Goal: Task Accomplishment & Management: Complete application form

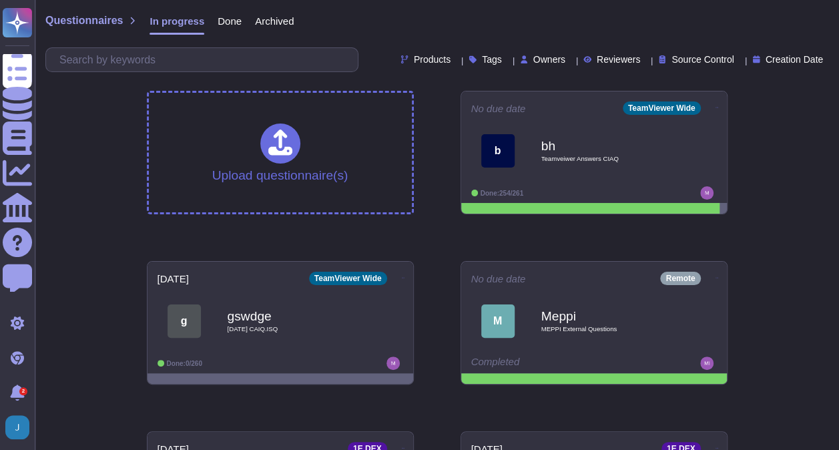
click at [414, 63] on span "Products" at bounding box center [432, 59] width 37 height 9
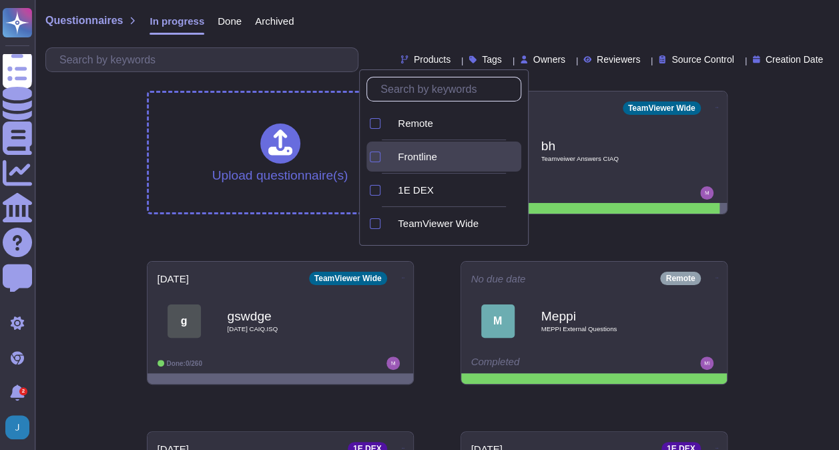
click at [431, 164] on div "Frontline" at bounding box center [454, 157] width 134 height 30
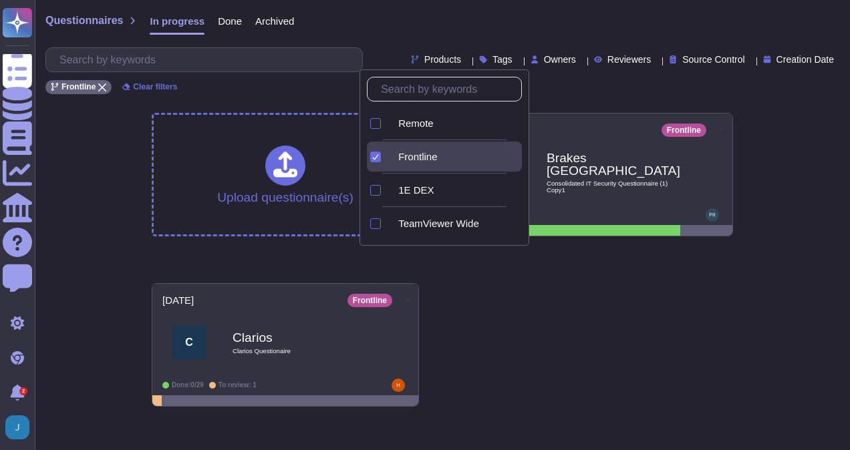
click at [584, 81] on div "Frontline Clear filters" at bounding box center [441, 83] width 793 height 22
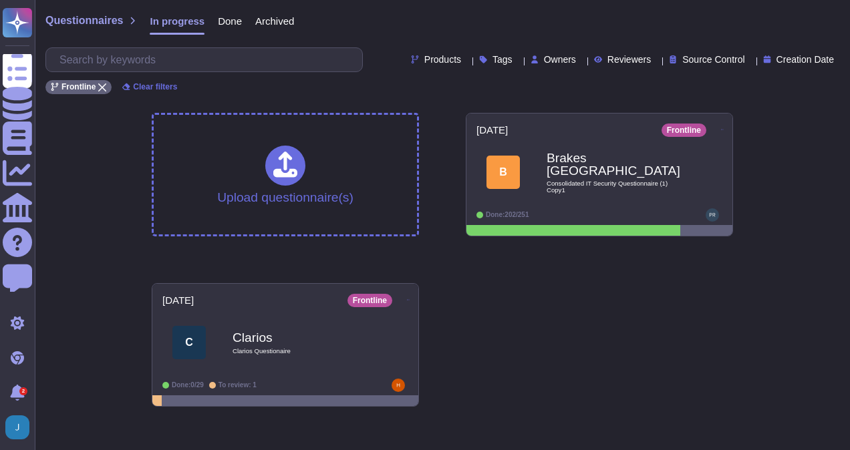
click at [466, 167] on icon at bounding box center [615, 252] width 299 height 171
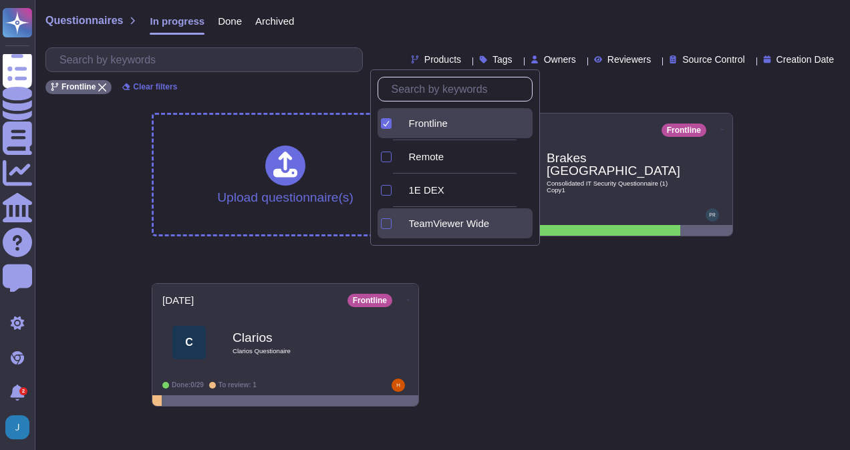
click at [470, 218] on span "TeamViewer Wide" at bounding box center [449, 224] width 81 height 12
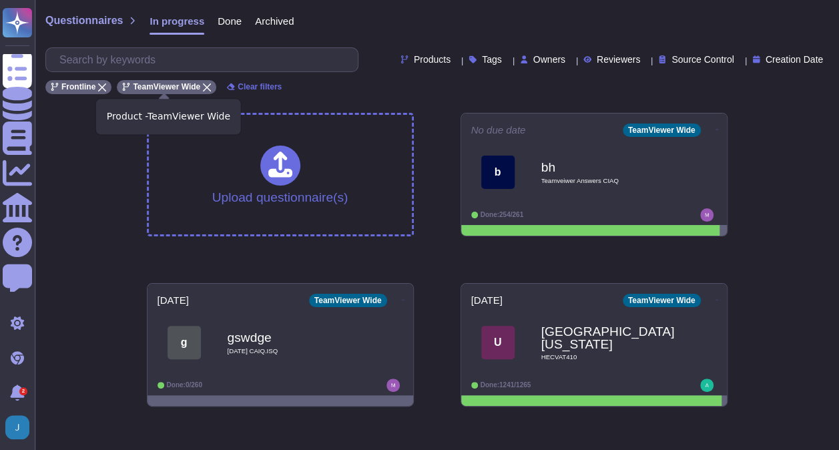
click at [203, 83] on icon at bounding box center [207, 87] width 8 height 8
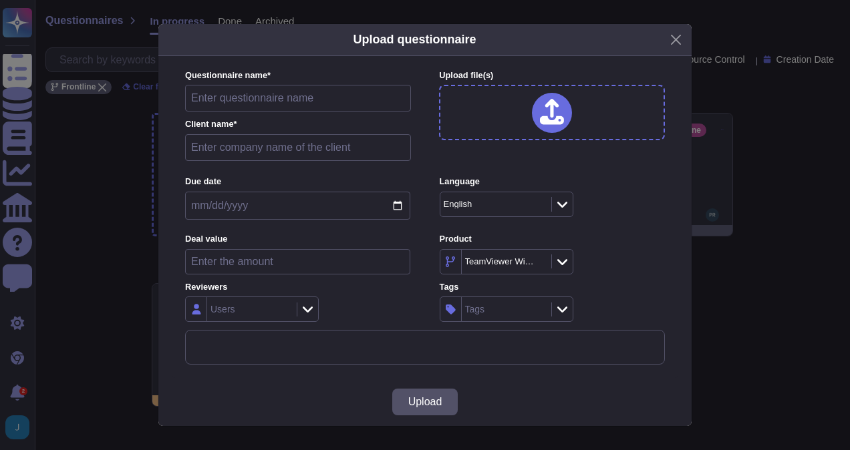
click at [325, 104] on input "text" at bounding box center [298, 98] width 226 height 27
type input "E2 Supplier Postal Audit"
type input "DHL"
click at [398, 210] on input "date" at bounding box center [297, 206] width 225 height 28
type input "[DATE]"
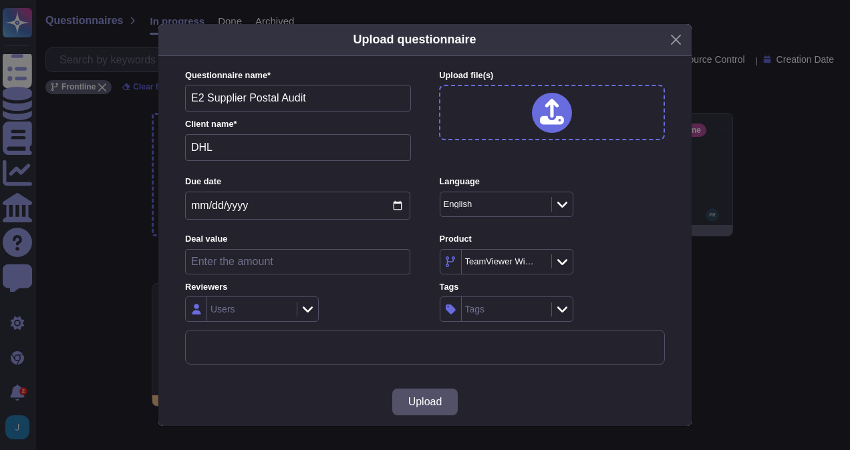
click at [310, 319] on div "Users" at bounding box center [252, 309] width 134 height 25
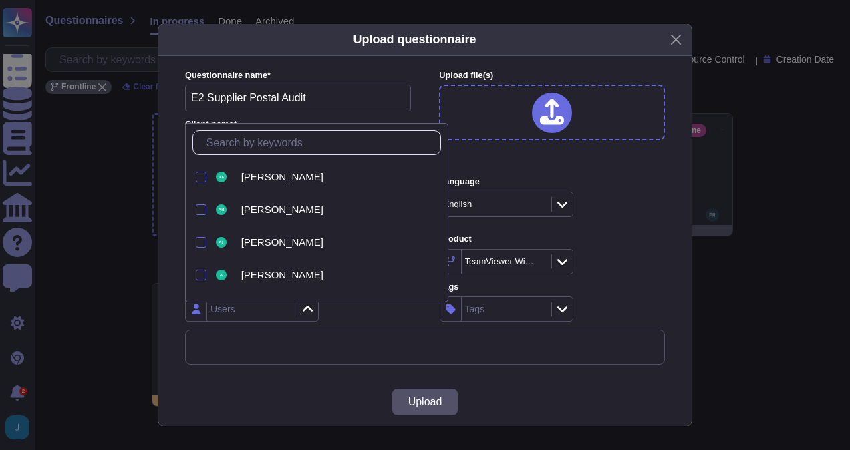
click at [310, 311] on icon at bounding box center [308, 309] width 10 height 6
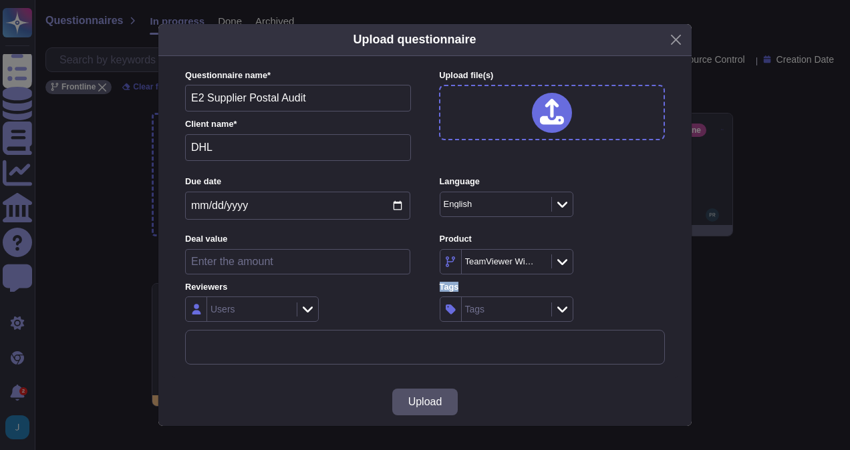
click at [310, 311] on icon at bounding box center [308, 309] width 10 height 13
click at [385, 306] on div "Users" at bounding box center [297, 309] width 225 height 25
click at [318, 260] on input "number" at bounding box center [297, 261] width 225 height 25
type input "75680"
click at [398, 297] on div "Users" at bounding box center [297, 309] width 225 height 25
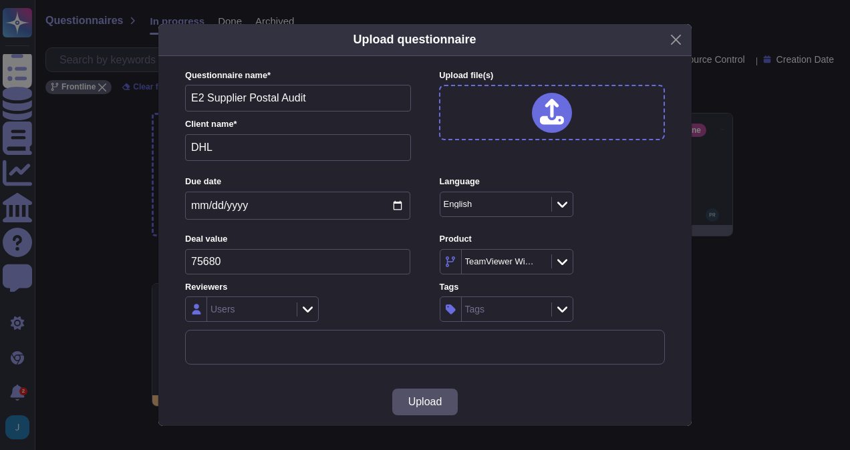
click at [394, 262] on icon at bounding box center [394, 262] width 0 height 0
click at [405, 283] on icon at bounding box center [528, 432] width 246 height 299
click at [307, 266] on input "75680" at bounding box center [297, 261] width 225 height 25
click at [204, 261] on input "75680" at bounding box center [297, 261] width 225 height 25
click at [375, 309] on div "Users" at bounding box center [297, 309] width 225 height 25
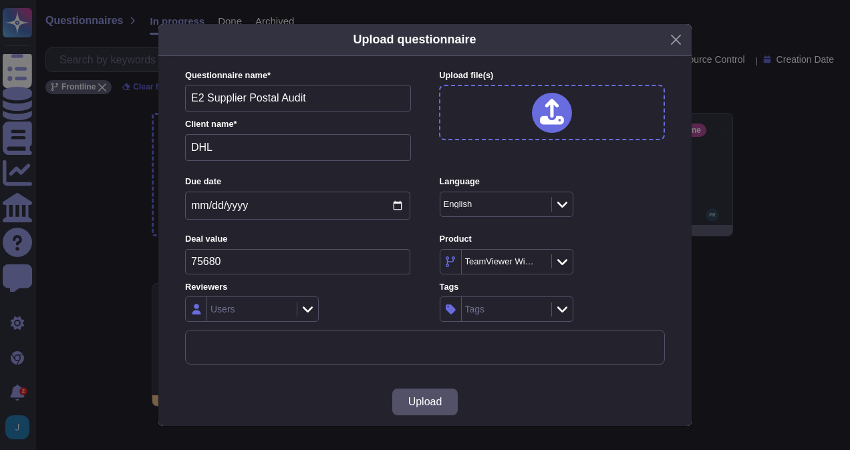
click at [562, 124] on div at bounding box center [552, 113] width 40 height 40
click at [549, 110] on icon at bounding box center [552, 112] width 24 height 27
click at [520, 120] on div at bounding box center [552, 112] width 226 height 55
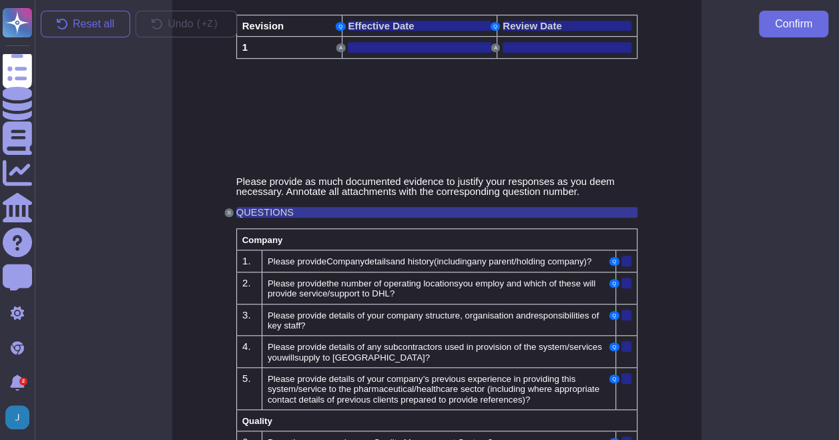
scroll to position [401, 0]
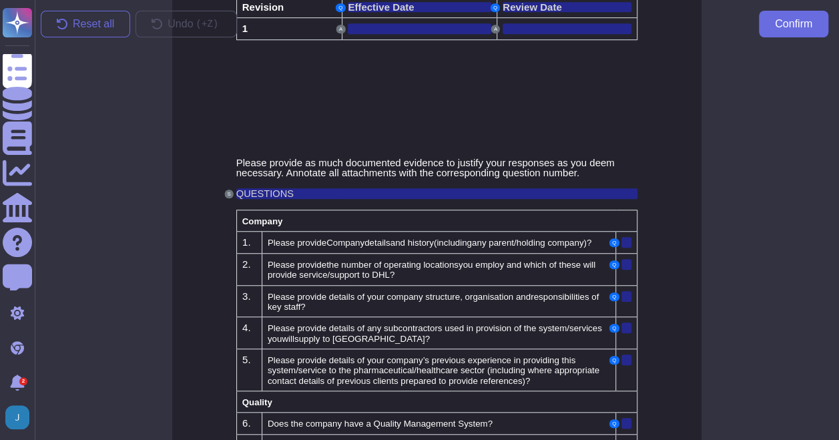
click at [626, 240] on div at bounding box center [733, 244] width 214 height 392
click at [613, 241] on button "Q" at bounding box center [614, 242] width 9 height 9
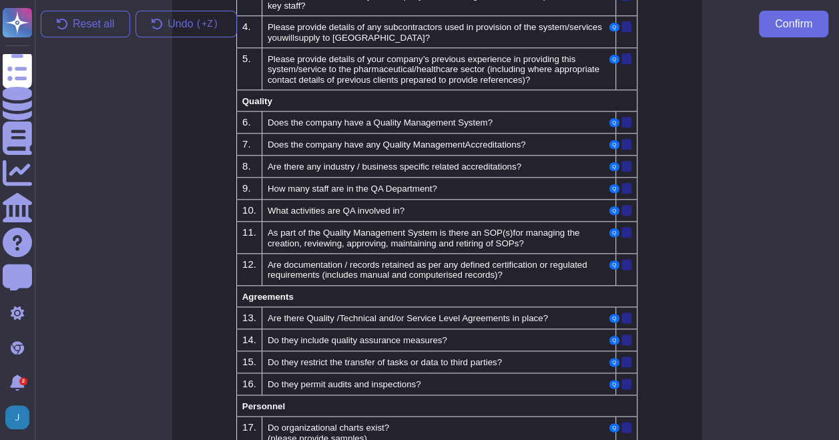
scroll to position [868, 0]
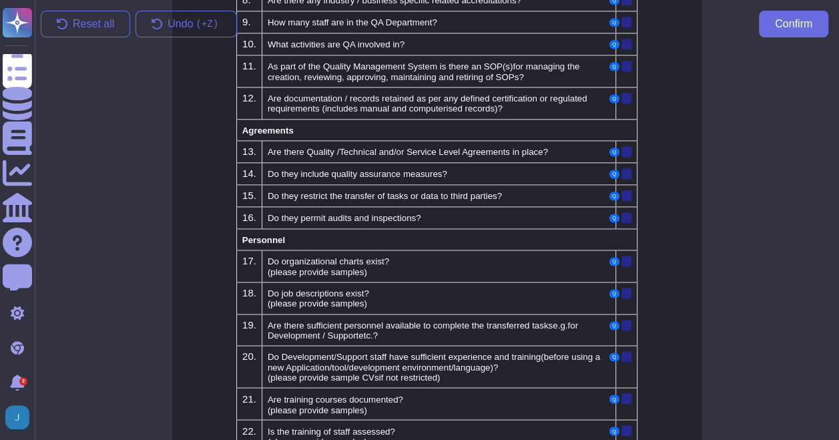
click at [626, 144] on div at bounding box center [733, 244] width 214 height 392
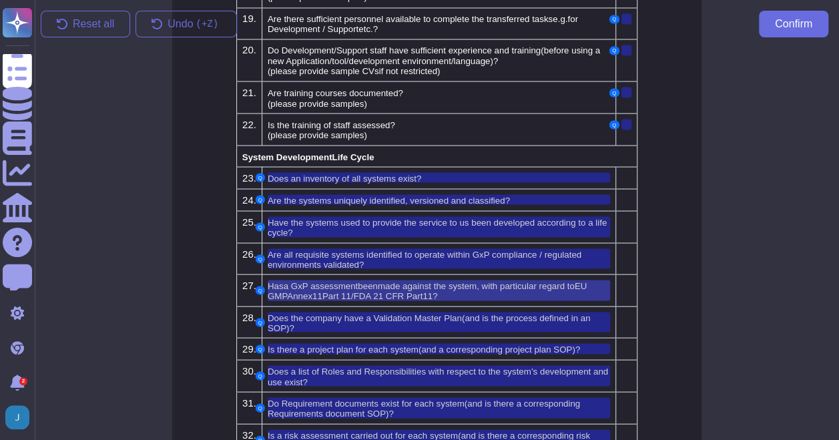
scroll to position [1069, 0]
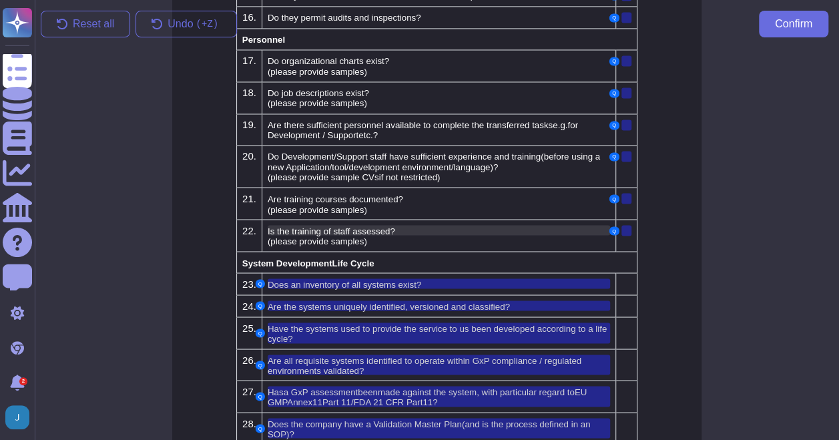
drag, startPoint x: 615, startPoint y: 216, endPoint x: 540, endPoint y: 218, distance: 75.5
click at [541, 219] on tr "22. Is the training of staff assessed? (please provide samples) Q" at bounding box center [436, 235] width 401 height 32
click at [494, 225] on div "Is the training of staff assessed?" at bounding box center [439, 230] width 343 height 10
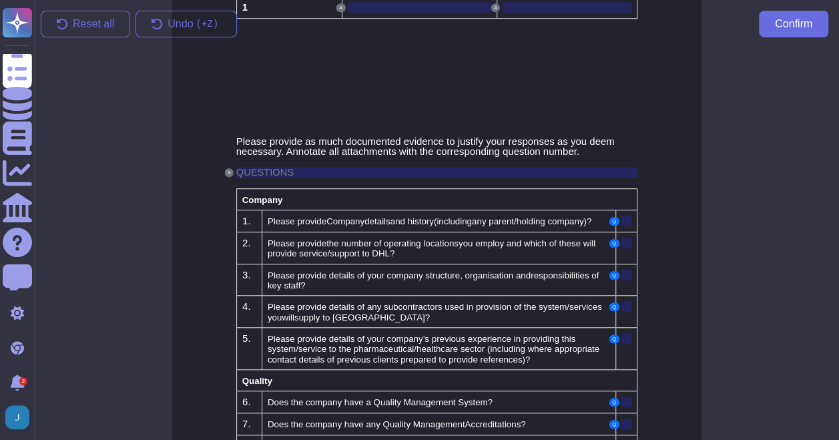
scroll to position [397, 0]
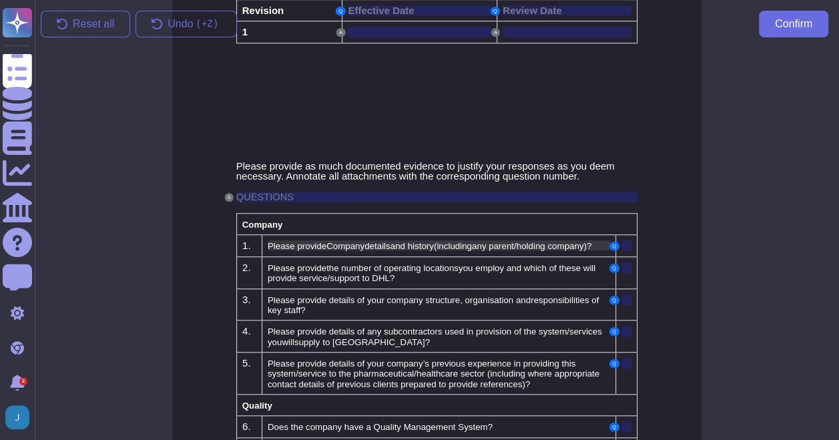
click at [437, 247] on span "(" at bounding box center [435, 246] width 3 height 10
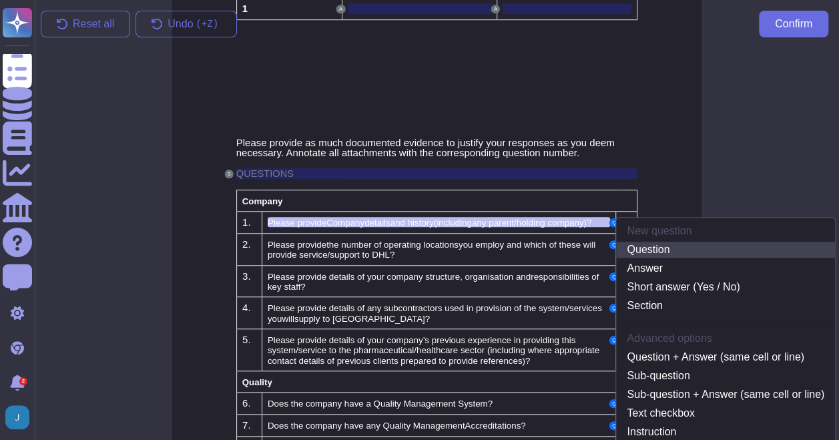
click at [633, 246] on link "Question" at bounding box center [725, 250] width 219 height 16
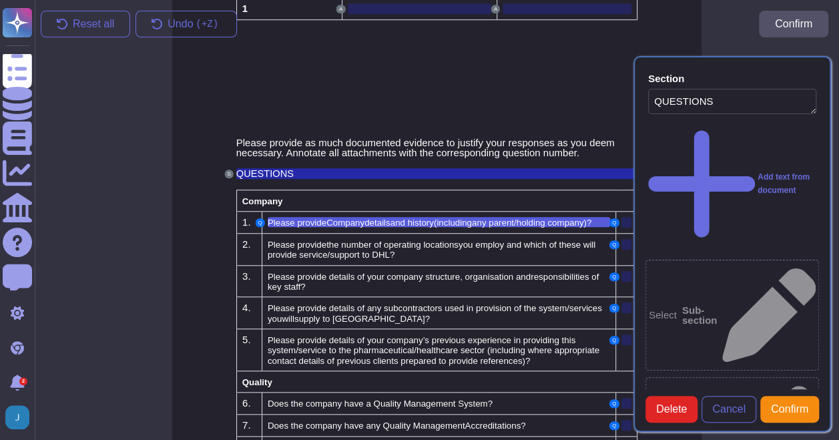
type textarea "QUESTIONS"
type textarea "Please provide Company details and history (including any parent/holding compan…"
click at [784, 415] on span "Confirm" at bounding box center [789, 409] width 37 height 11
click at [788, 415] on span "Confirm" at bounding box center [789, 409] width 37 height 11
click at [695, 30] on div "Reset all Undo ( +Z) Confirm" at bounding box center [434, 24] width 809 height 48
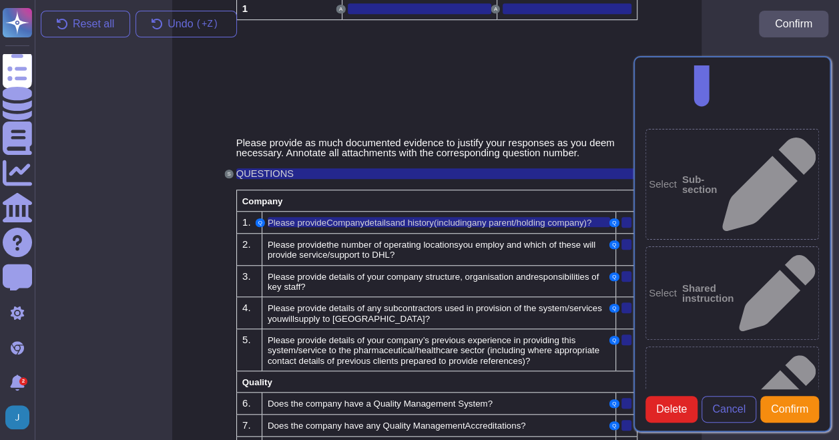
scroll to position [0, 0]
click at [622, 220] on div at bounding box center [627, 222] width 10 height 11
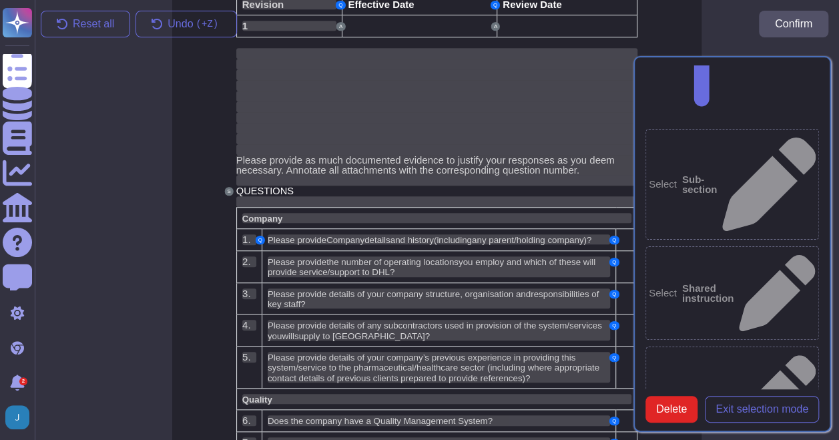
scroll to position [421, 0]
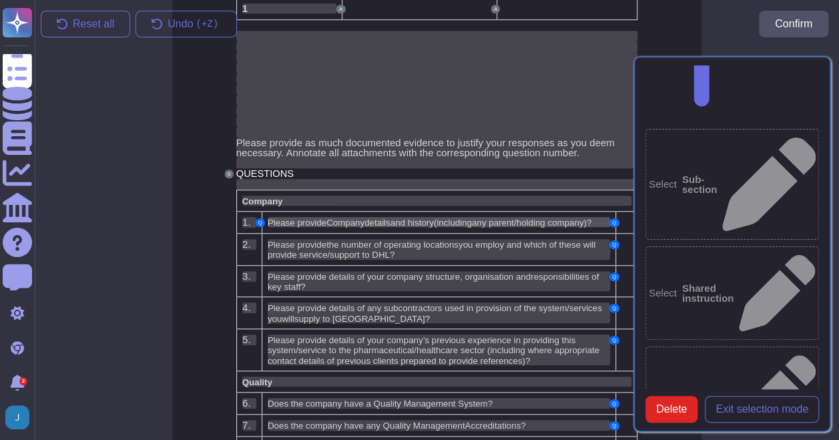
click at [454, 218] on span "including" at bounding box center [454, 223] width 35 height 10
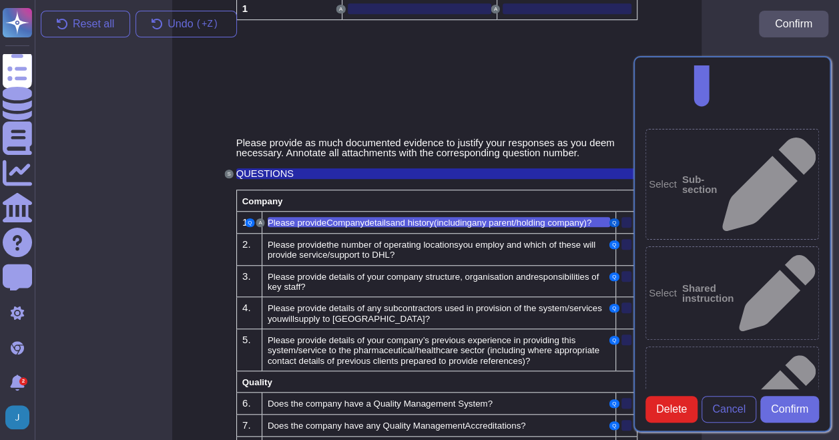
click at [612, 219] on button "Q" at bounding box center [614, 222] width 9 height 9
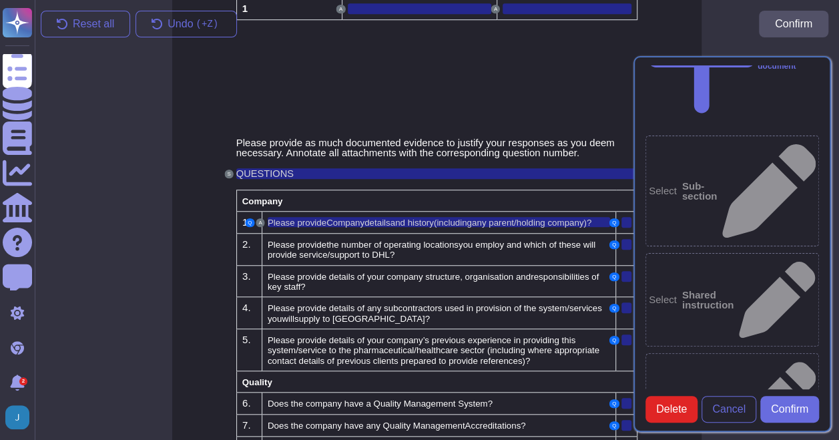
scroll to position [27, 0]
click at [625, 222] on div at bounding box center [627, 222] width 10 height 11
click at [616, 222] on button "Q" at bounding box center [614, 222] width 9 height 9
click at [260, 219] on button "A" at bounding box center [260, 222] width 9 height 9
click at [252, 218] on button "Q" at bounding box center [249, 222] width 9 height 9
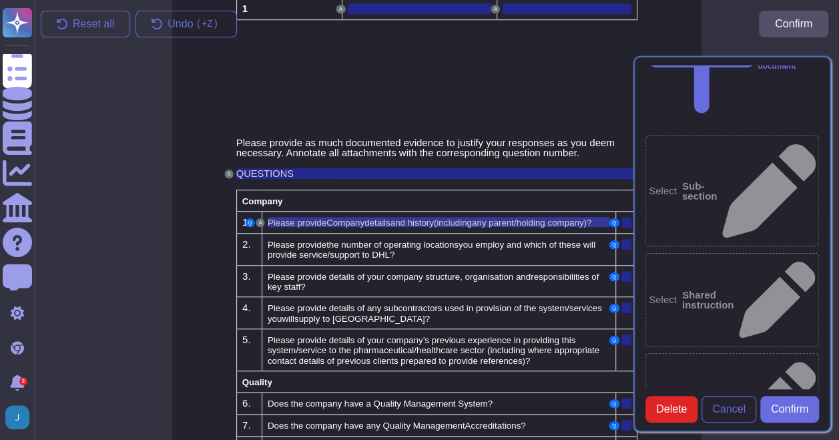
click at [334, 220] on span "Company" at bounding box center [346, 223] width 38 height 10
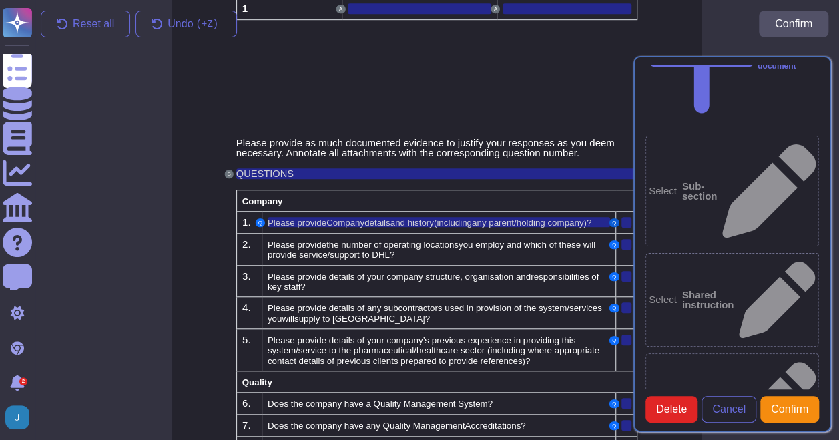
click at [615, 223] on button "Q" at bounding box center [614, 222] width 9 height 9
click at [630, 221] on div "Section QUESTIONS Add text from document Select Sub-section Select Shared instr…" at bounding box center [733, 244] width 214 height 392
click at [628, 221] on div "Section QUESTIONS Add text from document Select Sub-section Select Shared instr…" at bounding box center [733, 244] width 214 height 392
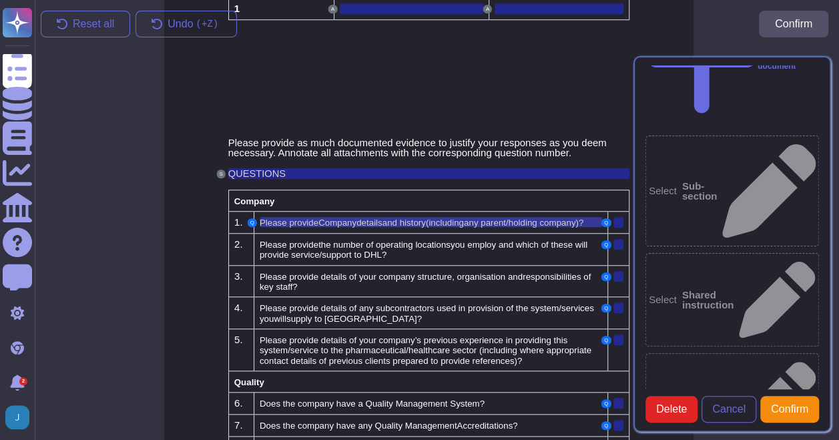
scroll to position [421, 11]
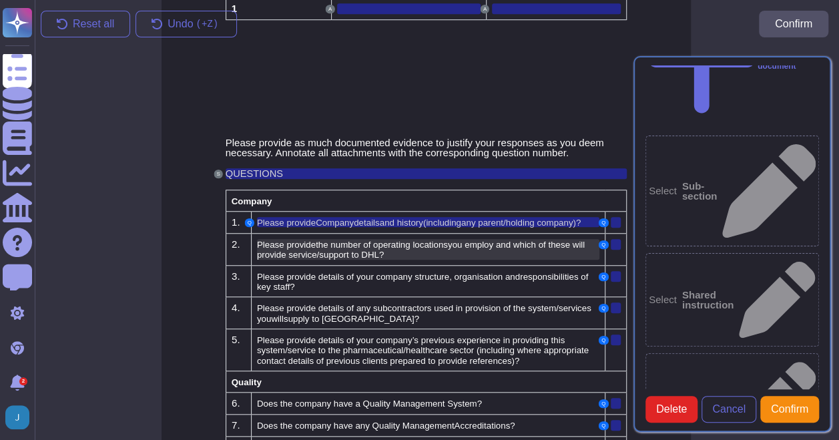
click at [521, 244] on span "you employ and which of these will provide service/support to DHL?" at bounding box center [421, 250] width 328 height 20
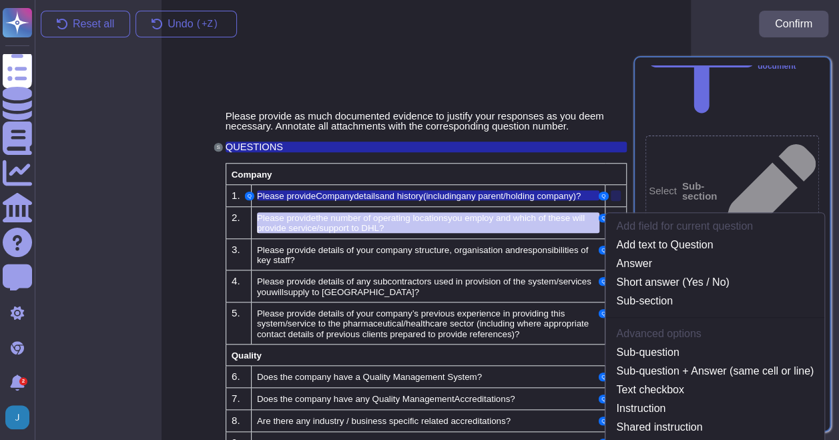
scroll to position [447, 11]
click at [607, 196] on div "Q" at bounding box center [603, 196] width 9 height 9
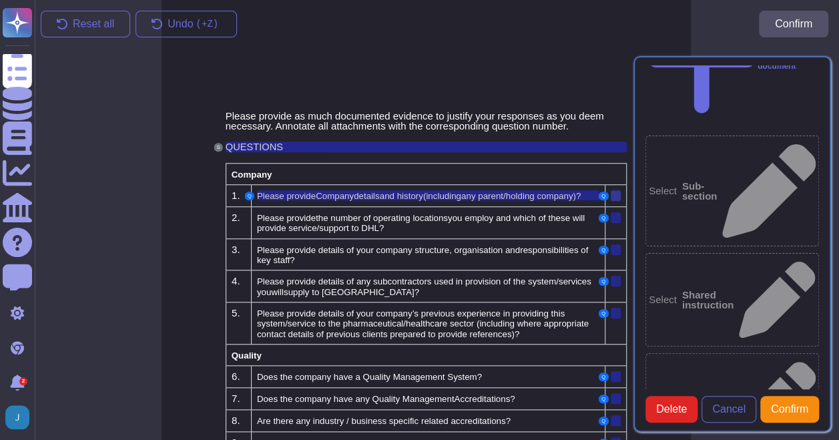
click at [616, 194] on div at bounding box center [616, 195] width 10 height 11
click at [667, 413] on span "Delete" at bounding box center [672, 409] width 31 height 11
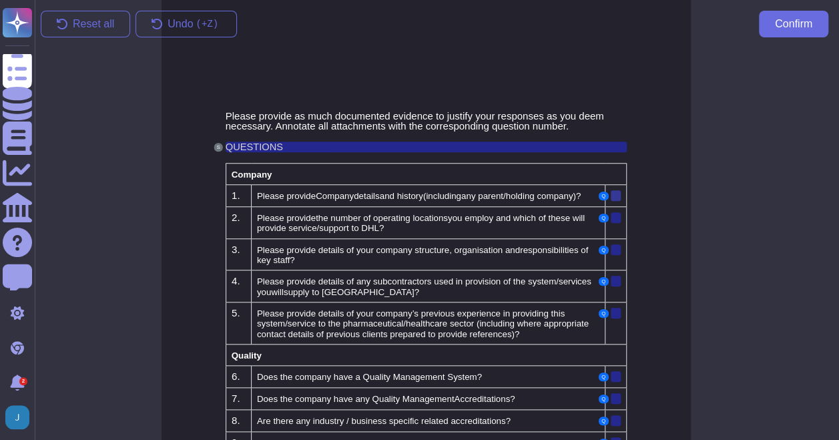
click at [617, 190] on div at bounding box center [616, 195] width 10 height 11
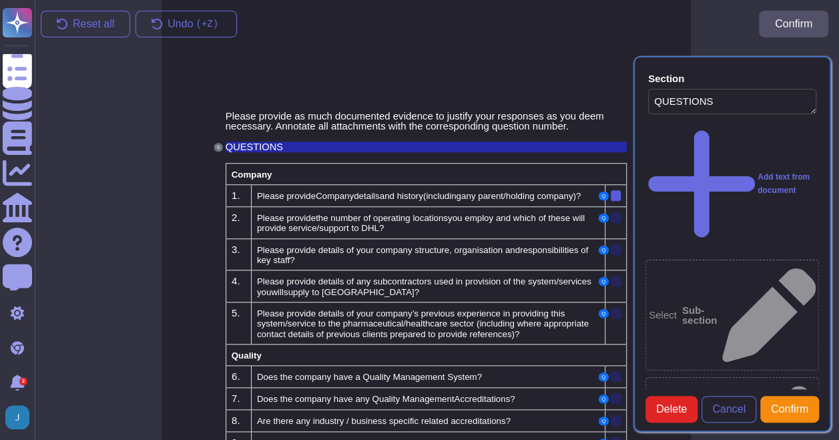
scroll to position [421, 11]
type textarea "QUESTIONS"
type textarea "Please provide Company details and history (including any parent/holding compan…"
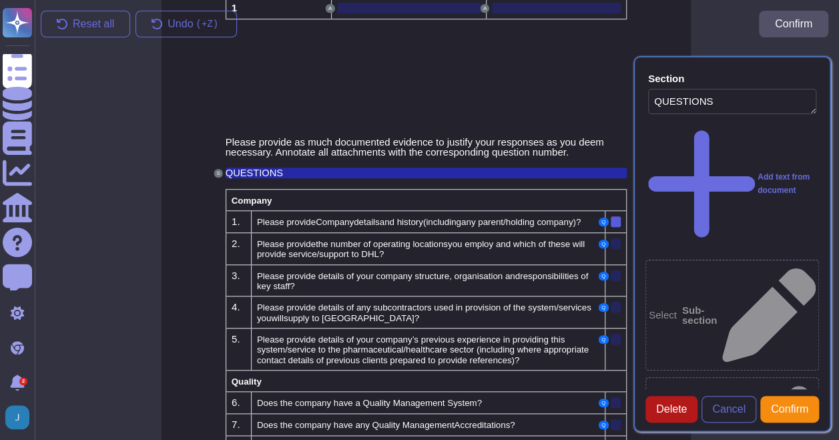
click at [681, 415] on span "Delete" at bounding box center [672, 409] width 31 height 11
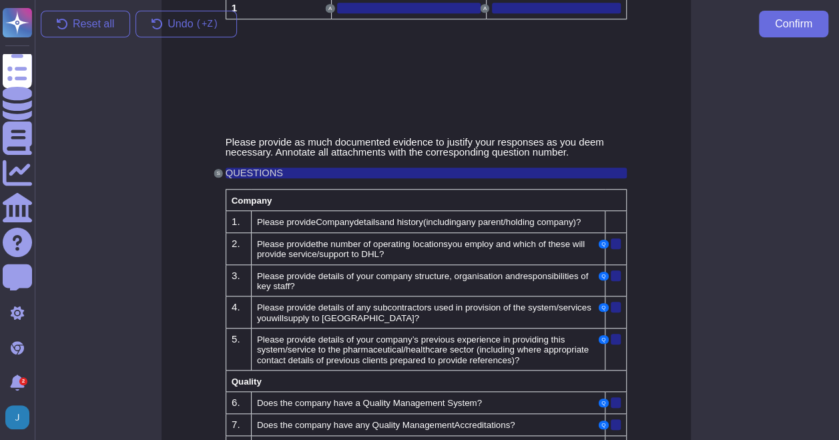
click at [610, 243] on td "Q" at bounding box center [616, 249] width 21 height 32
click at [608, 243] on button "Q" at bounding box center [603, 244] width 9 height 9
click at [609, 239] on td "Q" at bounding box center [616, 249] width 21 height 32
click at [605, 240] on button "Q" at bounding box center [603, 244] width 9 height 9
click at [616, 241] on div at bounding box center [616, 243] width 10 height 11
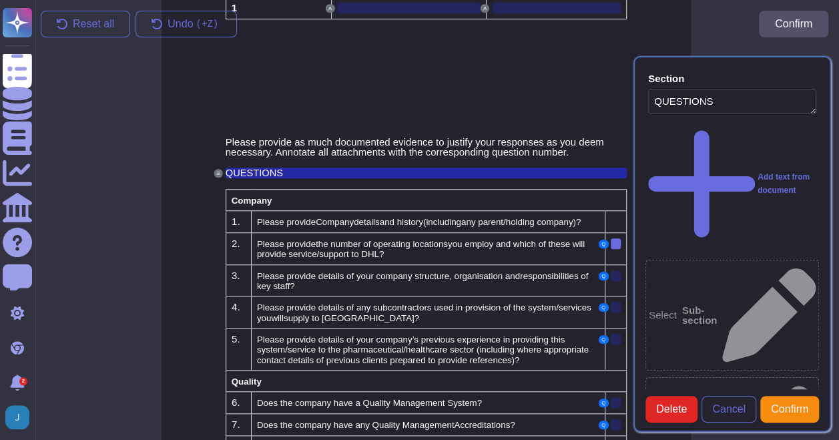
scroll to position [443, 11]
type textarea "QUESTIONS"
type textarea "Please provide the number of operating locations you employ and which of these …"
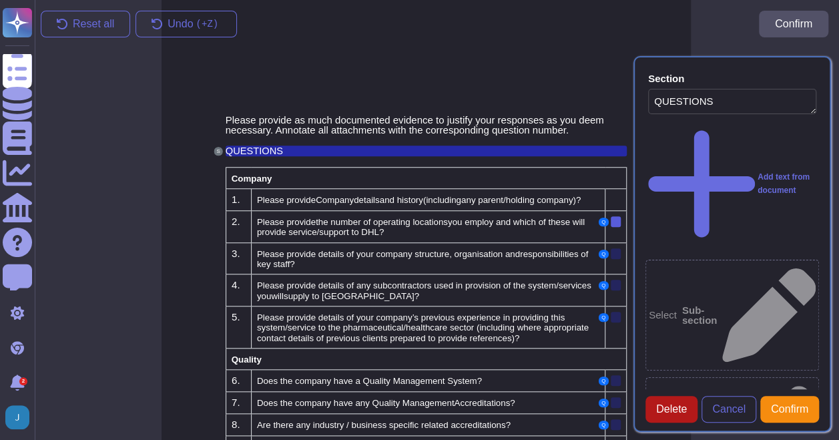
click at [675, 415] on span "Delete" at bounding box center [672, 409] width 31 height 11
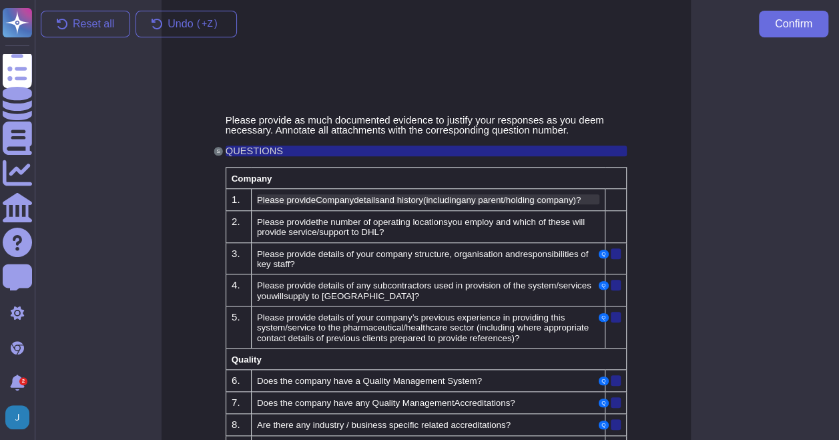
click at [564, 200] on span "any parent/holding company" at bounding box center [517, 200] width 112 height 10
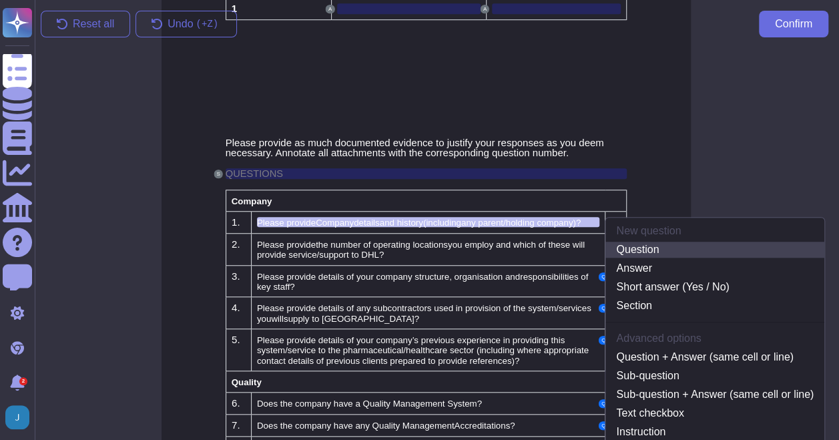
click at [627, 248] on link "Question" at bounding box center [715, 250] width 219 height 16
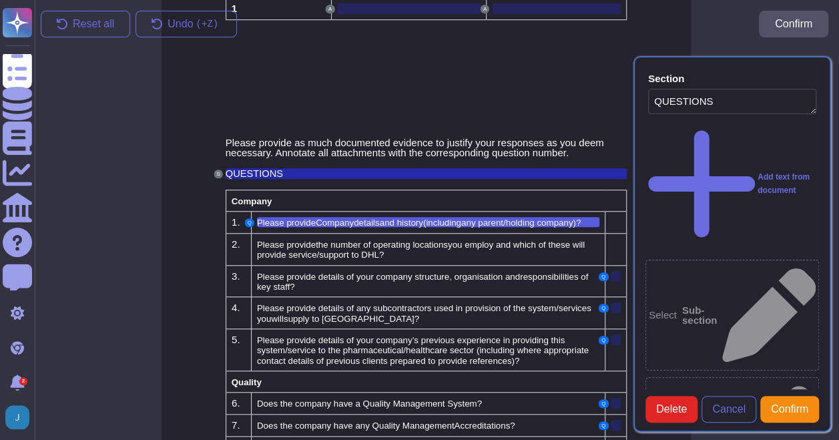
type textarea "QUESTIONS"
click at [616, 220] on div at bounding box center [616, 222] width 10 height 11
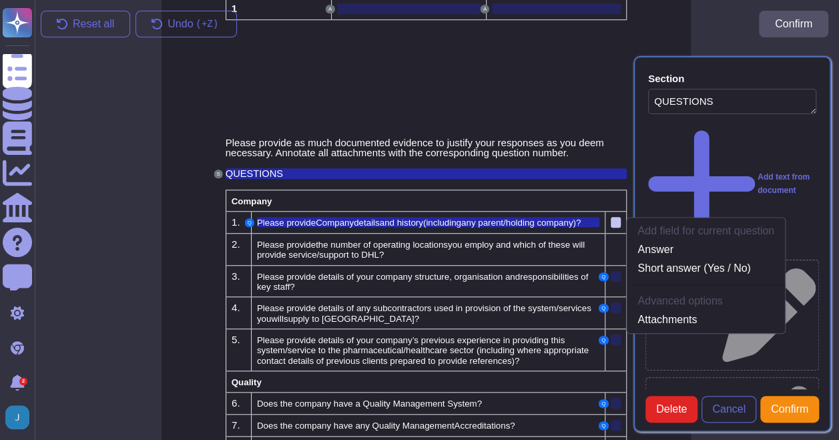
scroll to position [421, 11]
click at [660, 244] on link "Answer" at bounding box center [706, 249] width 158 height 16
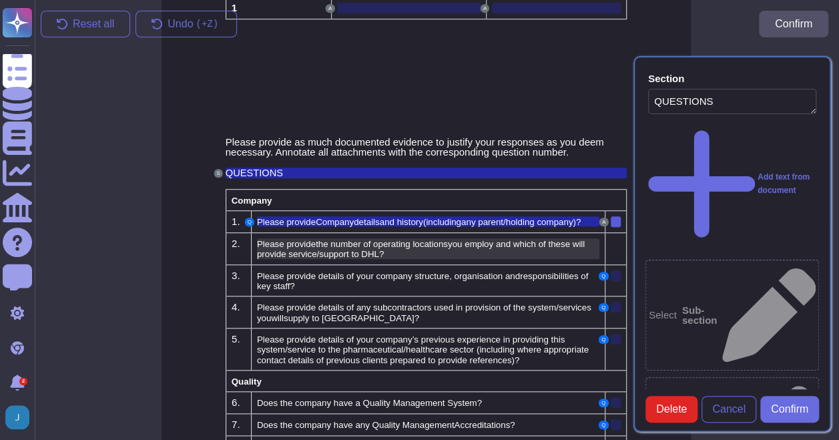
click at [327, 244] on span "you employ and which of these will provide service/support to DHL?" at bounding box center [421, 248] width 328 height 21
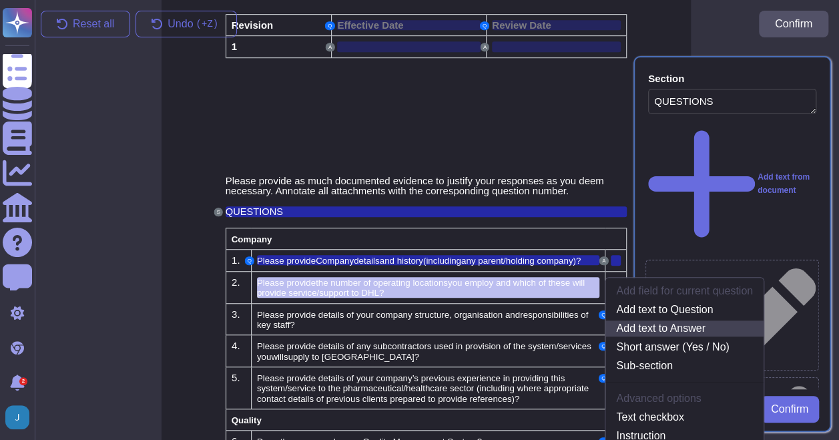
scroll to position [381, 11]
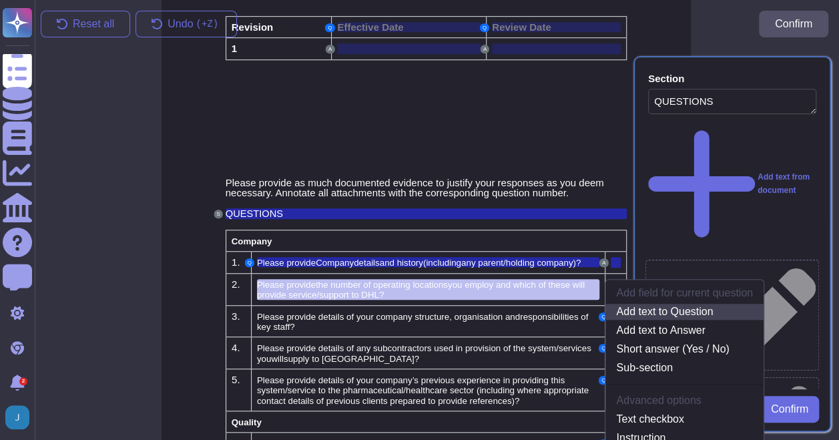
click at [677, 309] on link "Add text to Question" at bounding box center [685, 312] width 158 height 16
type textarea "Please provide Company details and history (including any parent/holding compan…"
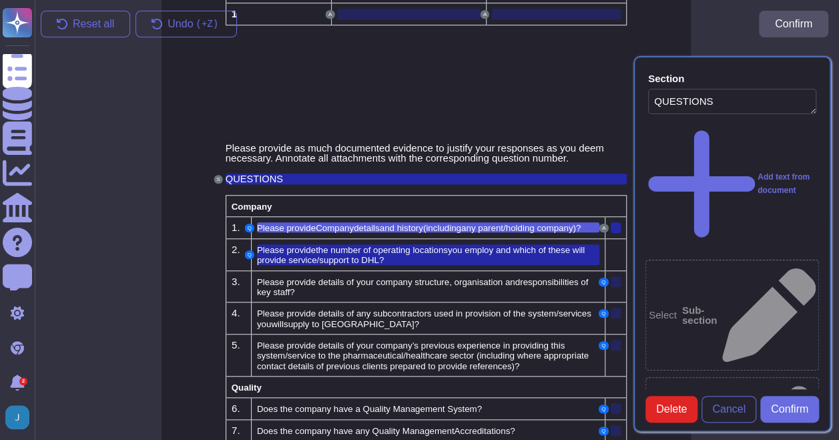
scroll to position [421, 11]
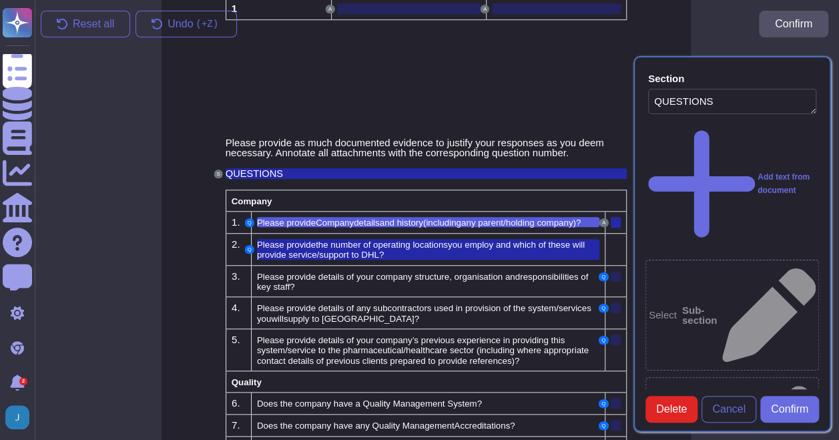
click at [608, 247] on td at bounding box center [616, 250] width 21 height 32
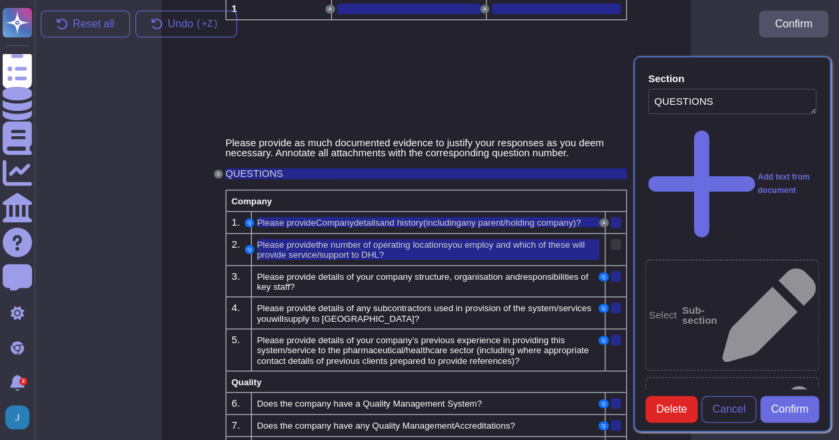
click at [620, 246] on div at bounding box center [616, 244] width 10 height 11
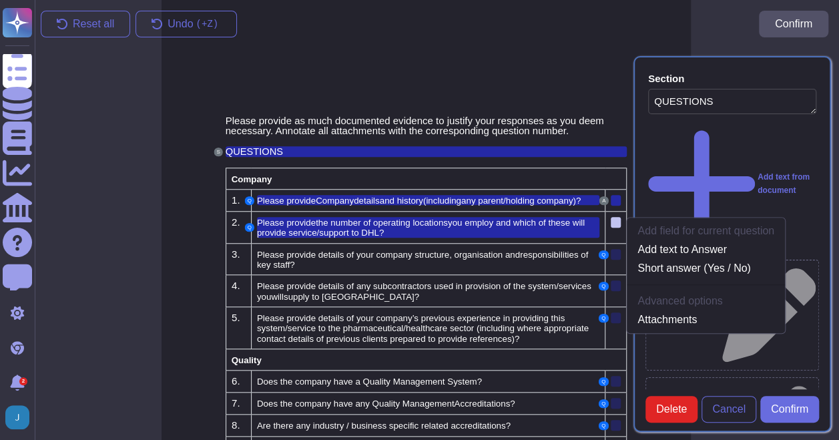
scroll to position [443, 11]
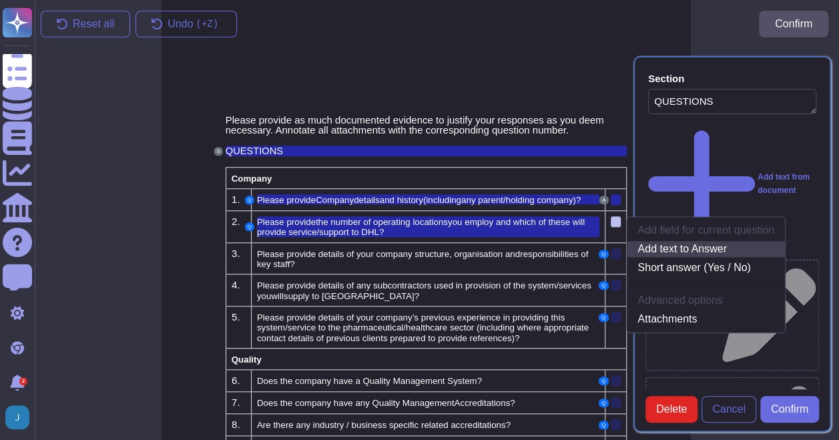
click at [682, 247] on link "Add text to Answer" at bounding box center [706, 249] width 158 height 16
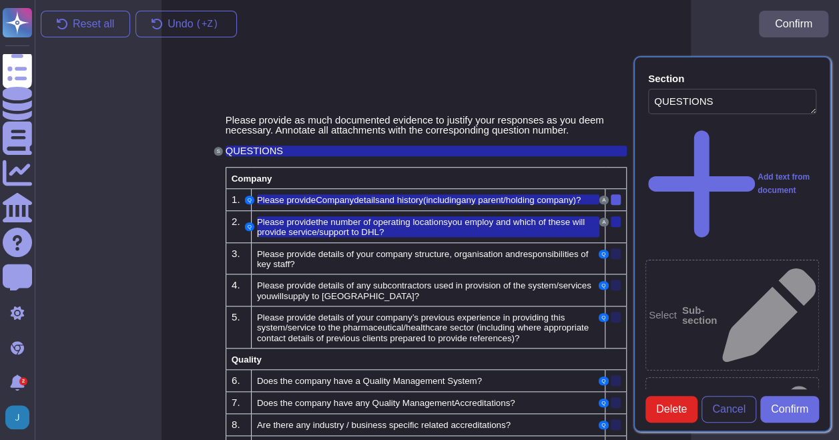
scroll to position [421, 11]
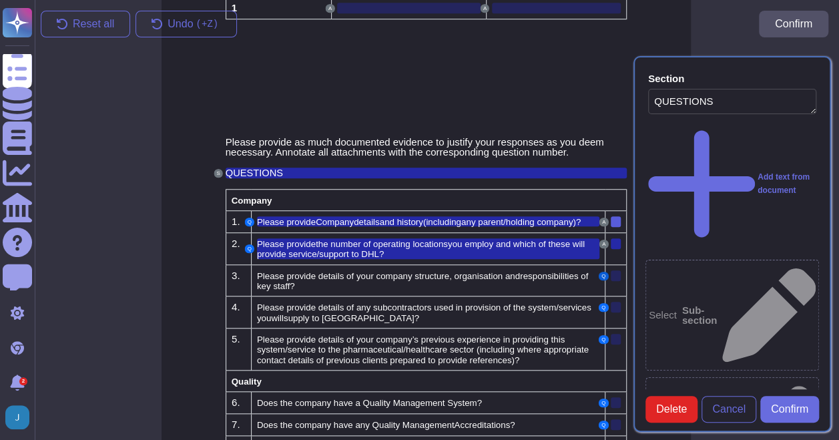
click at [606, 272] on button "Q" at bounding box center [603, 276] width 9 height 9
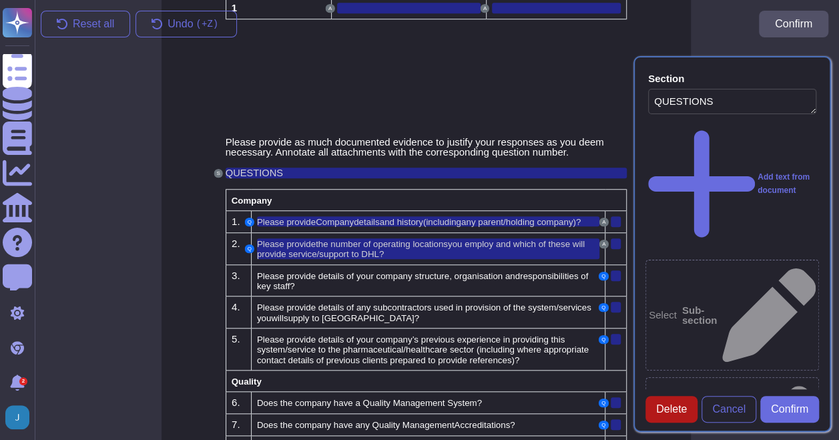
click at [668, 415] on span "Delete" at bounding box center [672, 409] width 31 height 11
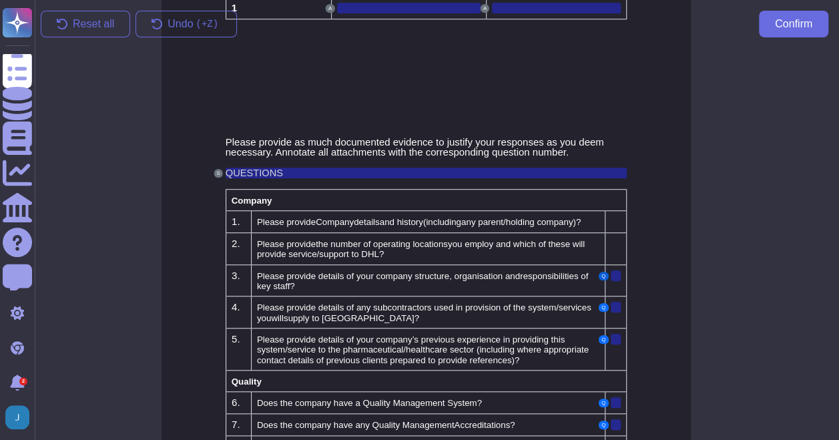
click at [601, 274] on button "Q" at bounding box center [603, 276] width 9 height 9
click at [616, 303] on div at bounding box center [616, 307] width 10 height 11
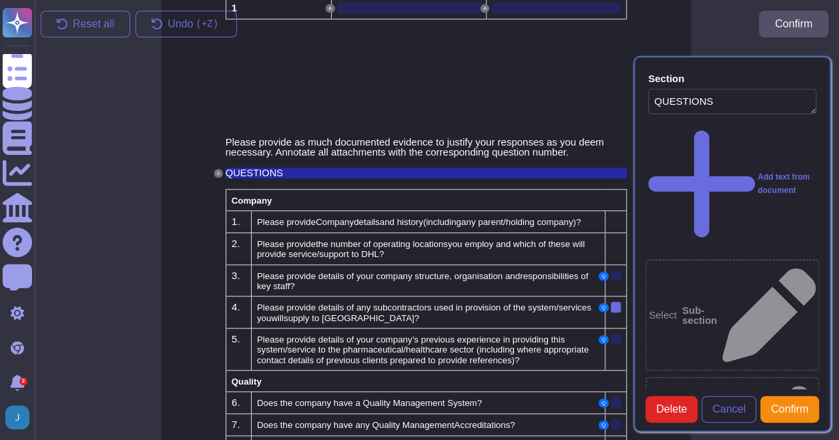
type textarea "QUESTIONS"
type textarea "Please provide details of any subcontractors used in provision of the system/se…"
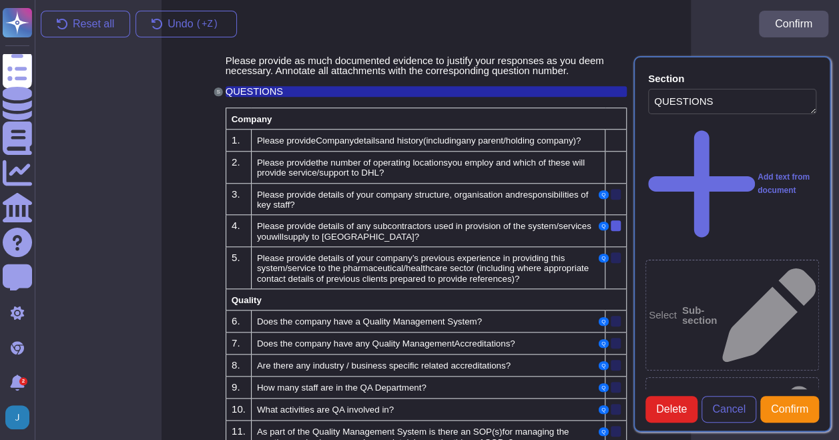
scroll to position [506, 11]
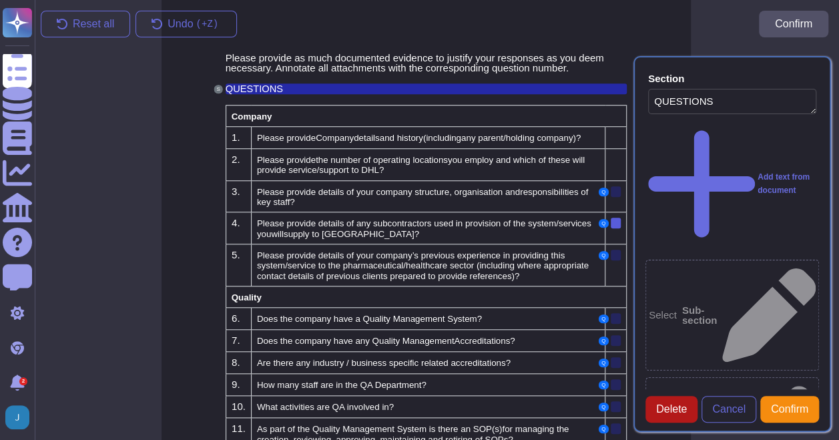
click at [663, 409] on button "Delete" at bounding box center [672, 409] width 52 height 27
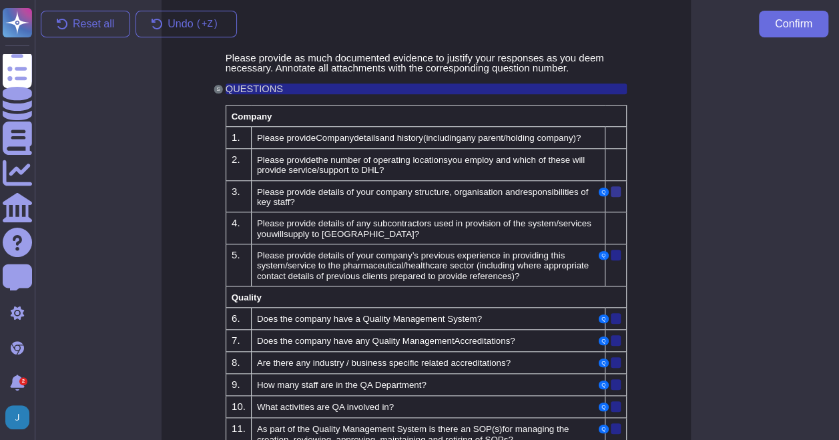
click at [616, 192] on div at bounding box center [616, 191] width 10 height 11
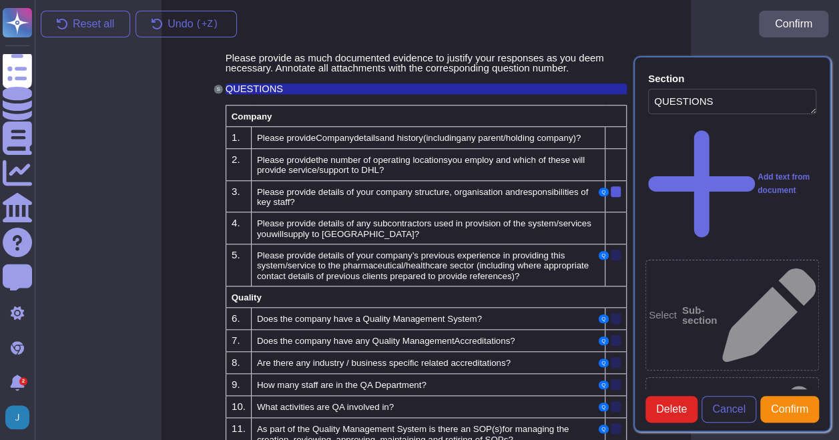
type textarea "QUESTIONS"
type textarea "Please provide details of your company structure, organisation and responsibili…"
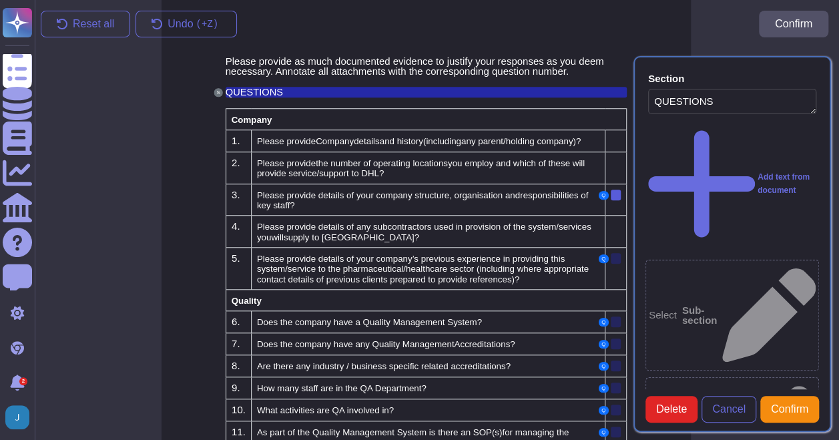
scroll to position [474, 11]
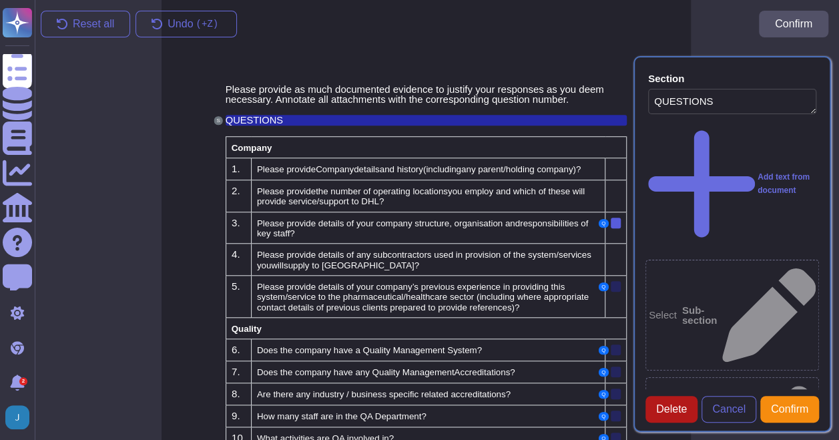
click at [681, 413] on span "Delete" at bounding box center [672, 409] width 31 height 11
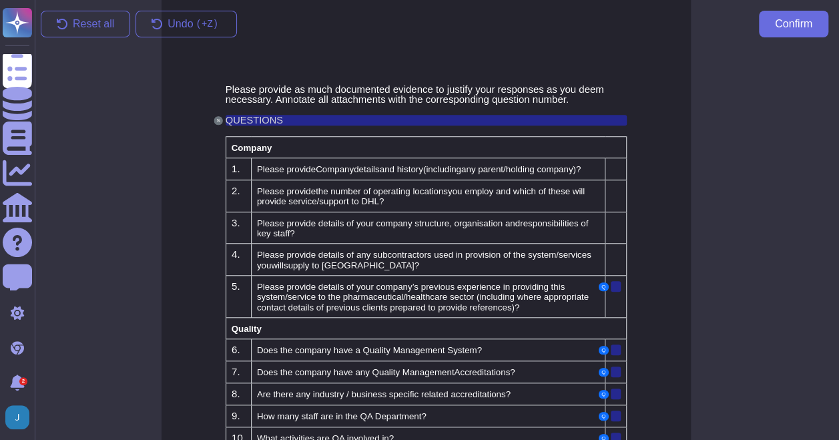
click at [616, 275] on td "Q" at bounding box center [616, 296] width 21 height 42
click at [618, 282] on div at bounding box center [616, 286] width 10 height 11
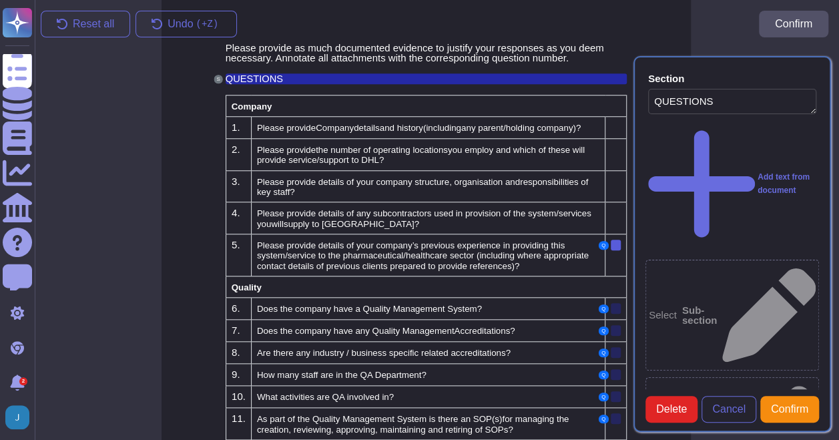
type textarea "QUESTIONS"
type textarea "Please provide details of your company’s previous experience in providing this …"
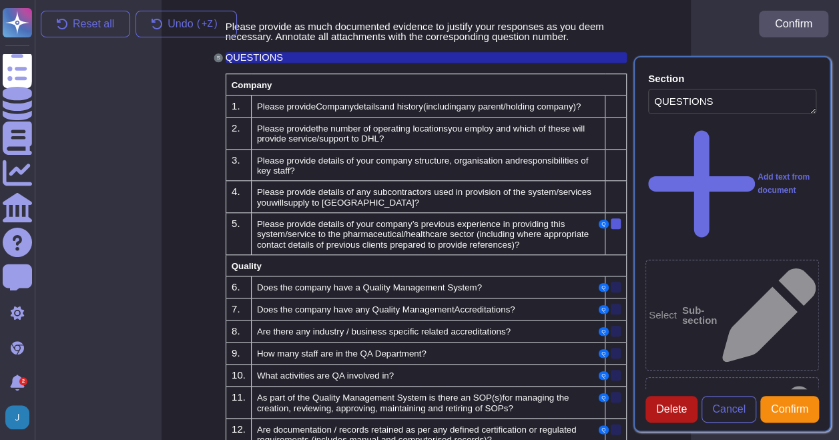
click at [665, 407] on button "Delete" at bounding box center [672, 409] width 52 height 27
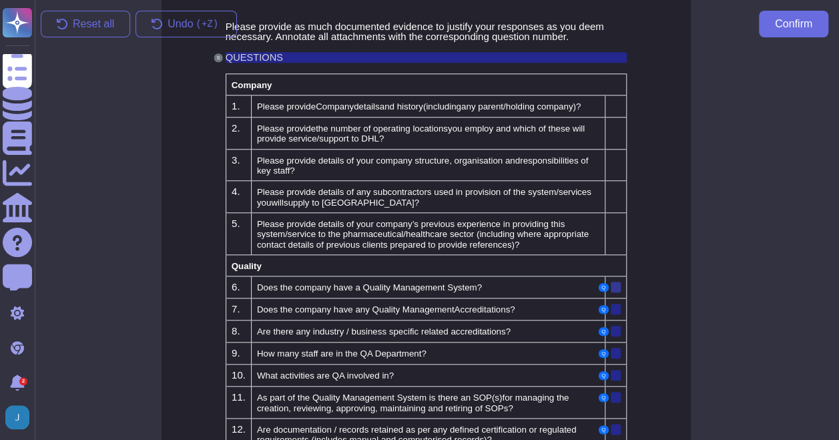
click at [618, 285] on div at bounding box center [616, 287] width 10 height 11
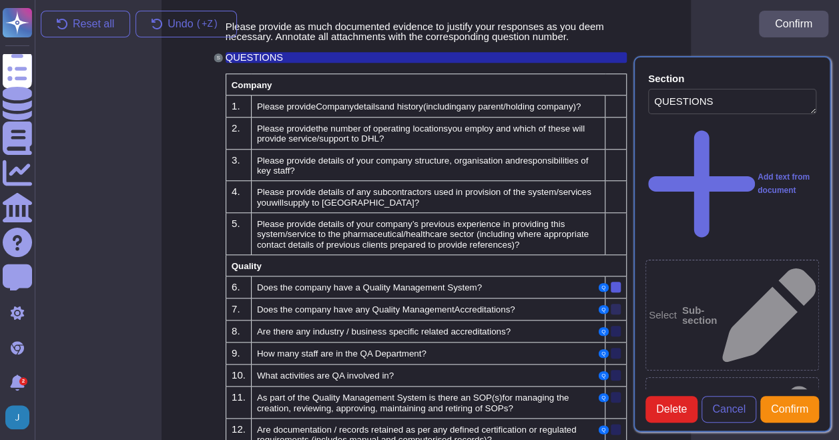
type textarea "QUESTIONS"
type textarea "Does the company have a Quality Management System?"
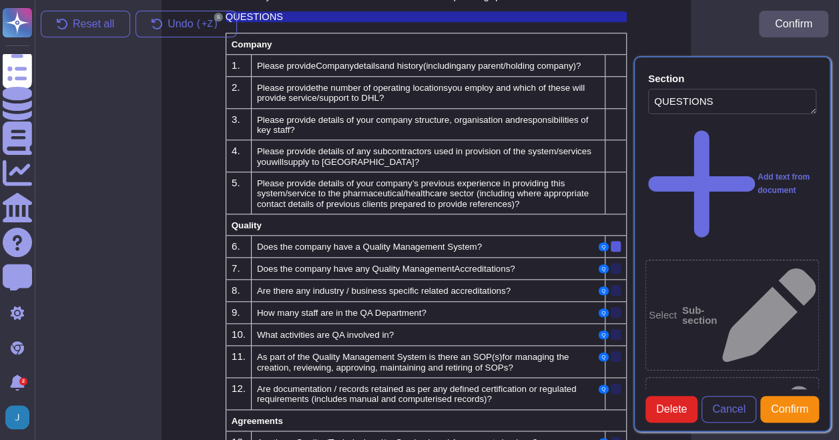
scroll to position [599, 11]
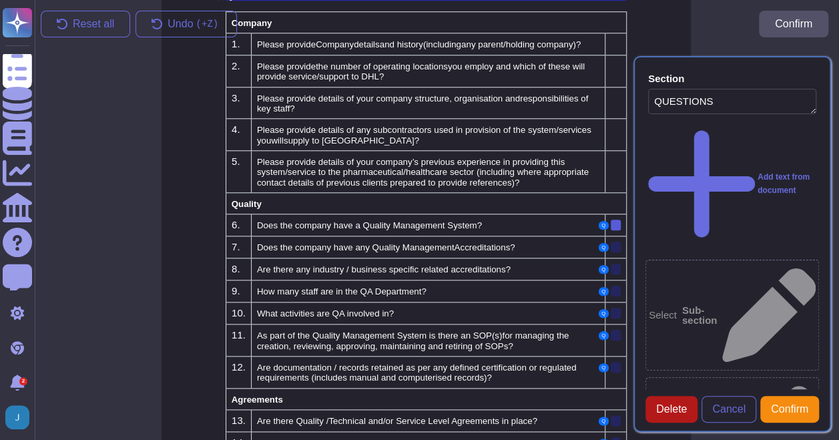
click at [660, 412] on span "Delete" at bounding box center [672, 409] width 31 height 11
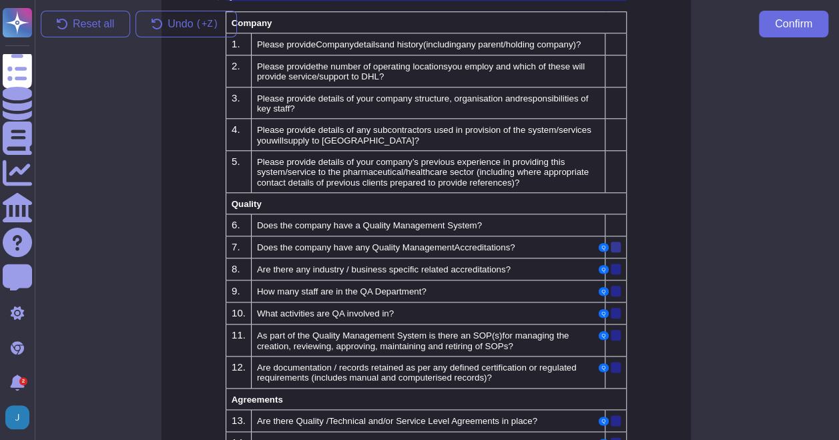
click at [614, 242] on div at bounding box center [616, 247] width 10 height 11
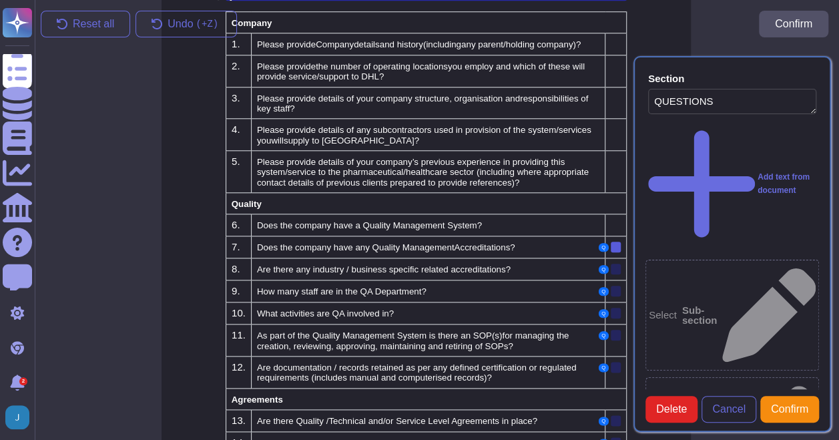
type textarea "QUESTIONS"
type textarea "Does the company have any Quality Management Accreditations?"
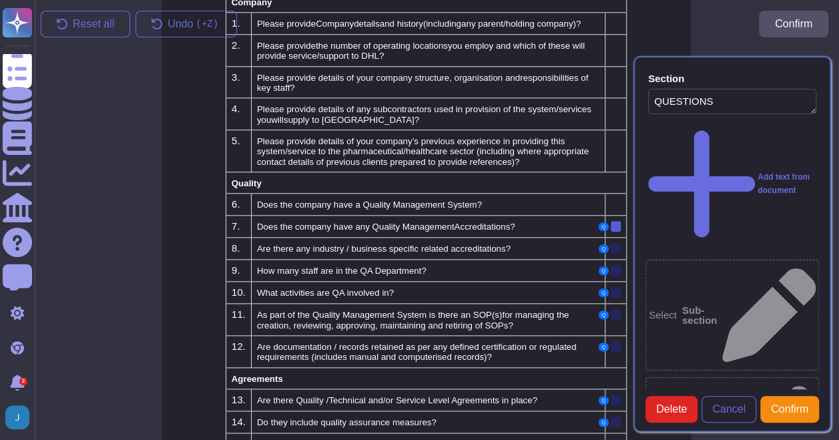
scroll to position [621, 11]
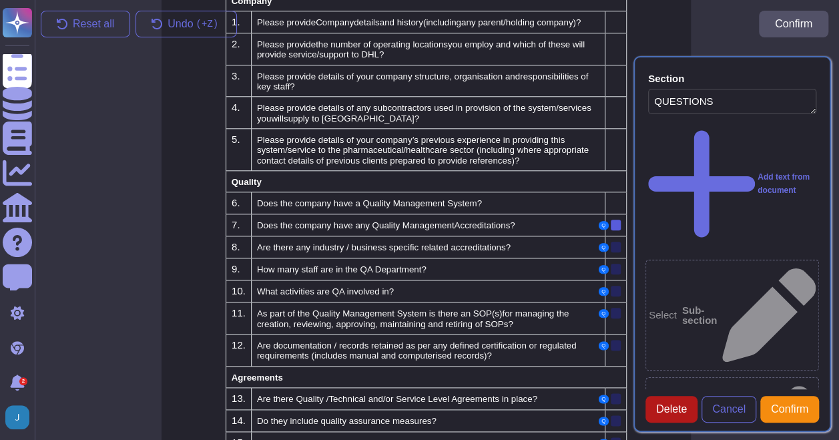
click at [669, 408] on button "Delete" at bounding box center [672, 409] width 52 height 27
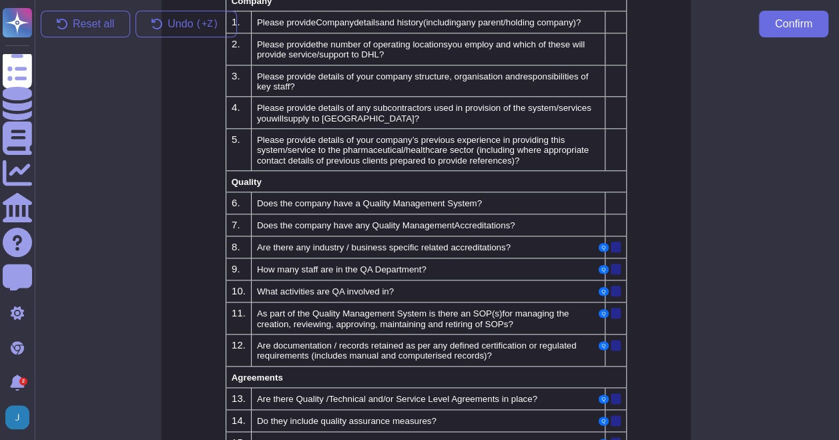
click at [618, 258] on td "Q" at bounding box center [616, 269] width 21 height 22
click at [618, 244] on div at bounding box center [616, 247] width 10 height 11
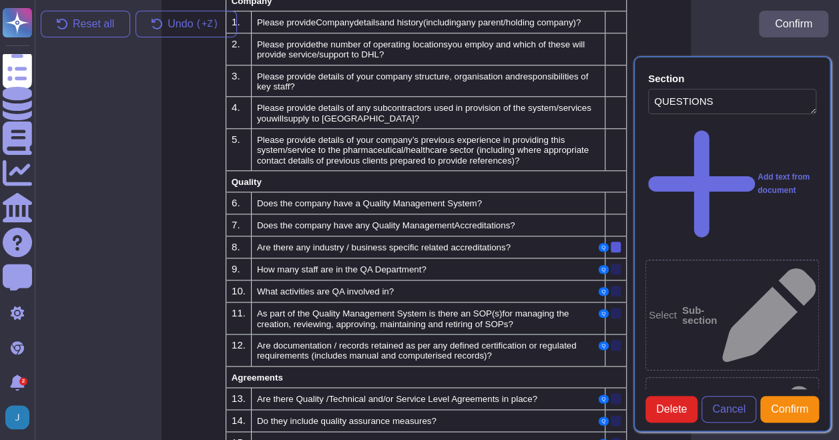
type textarea "QUESTIONS"
type textarea "Are there any industry / business specific related accreditations?"
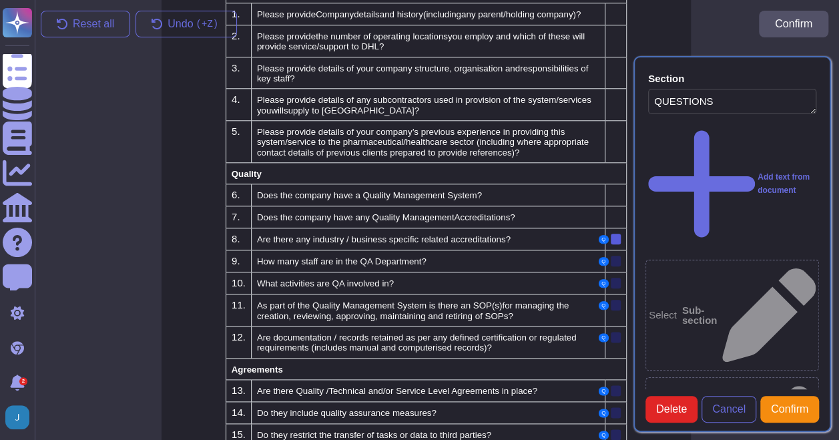
scroll to position [642, 11]
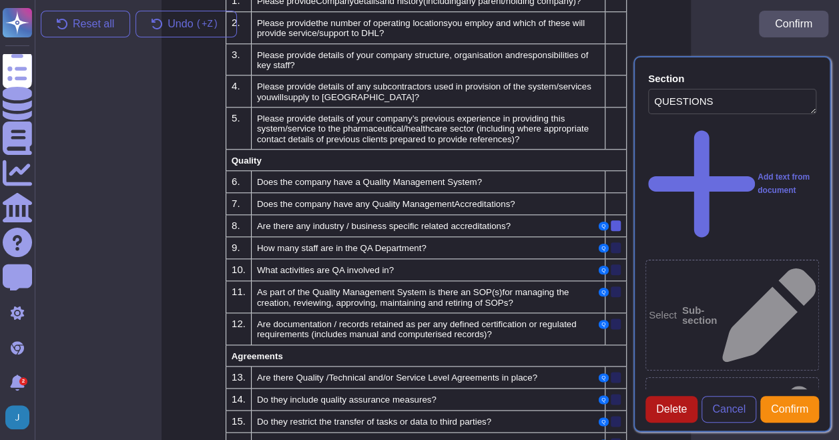
click at [668, 415] on span "Delete" at bounding box center [672, 409] width 31 height 11
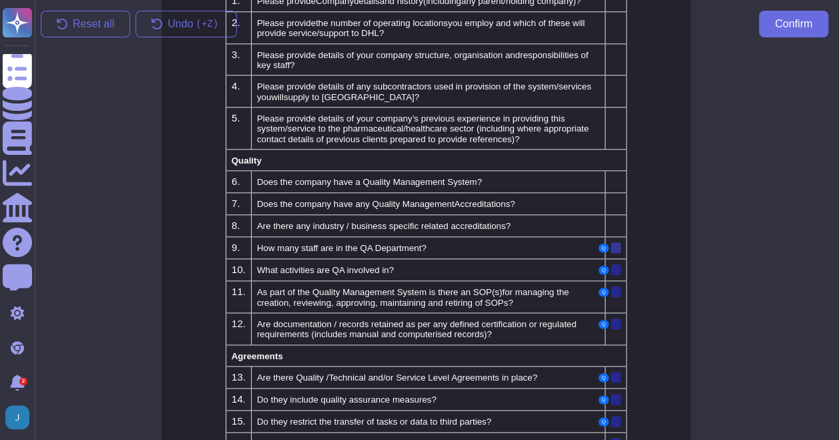
click at [614, 245] on div at bounding box center [616, 247] width 10 height 11
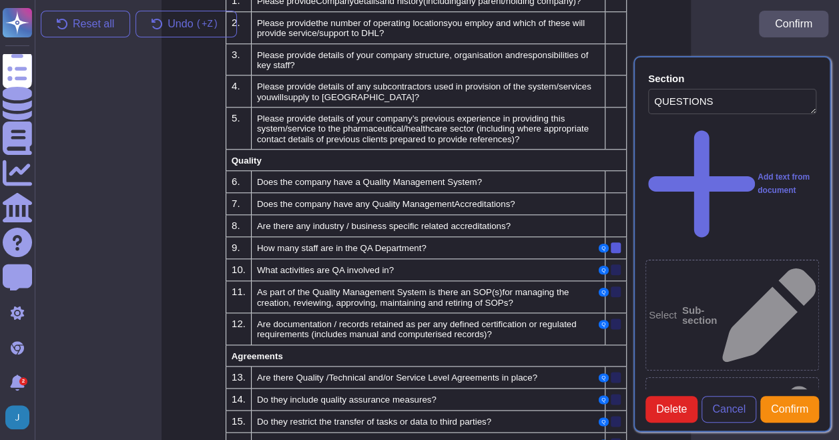
scroll to position [665, 11]
type textarea "QUESTIONS"
type textarea "How many staff are in the QA Department?"
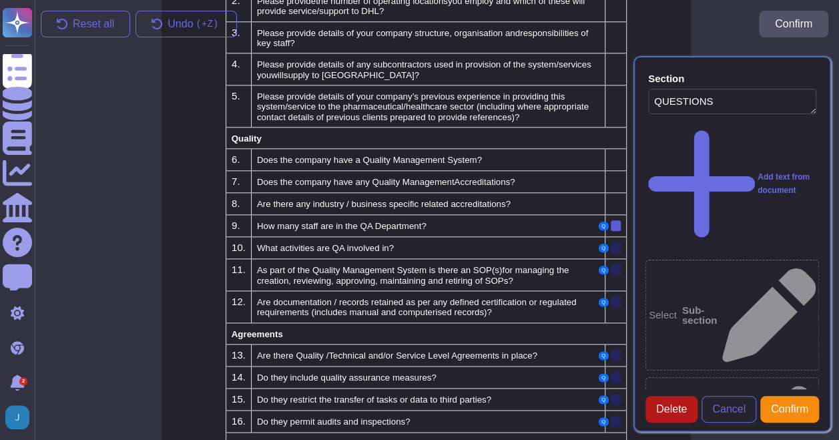
click at [675, 415] on span "Delete" at bounding box center [672, 409] width 31 height 11
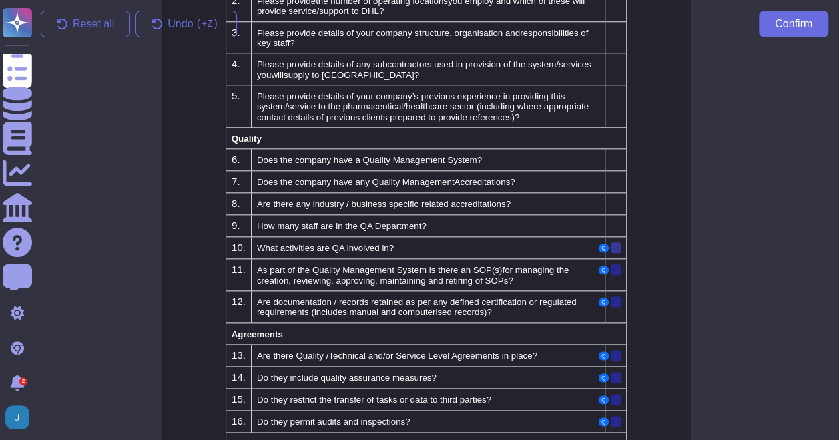
click at [616, 243] on div at bounding box center [616, 247] width 10 height 11
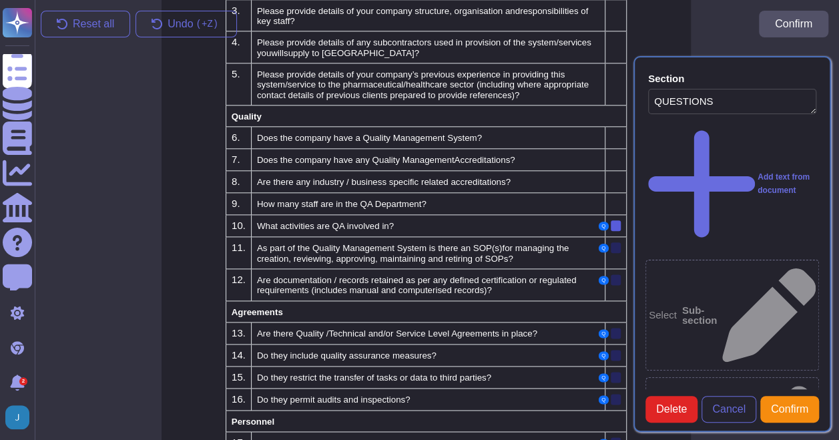
type textarea "QUESTIONS"
type textarea "What activities are QA involved in?"
click at [675, 411] on button "Delete" at bounding box center [672, 409] width 52 height 27
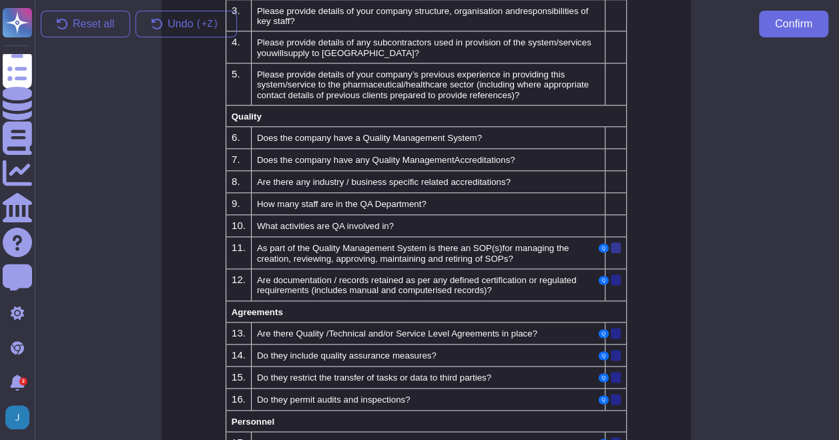
click at [618, 242] on div at bounding box center [616, 247] width 10 height 11
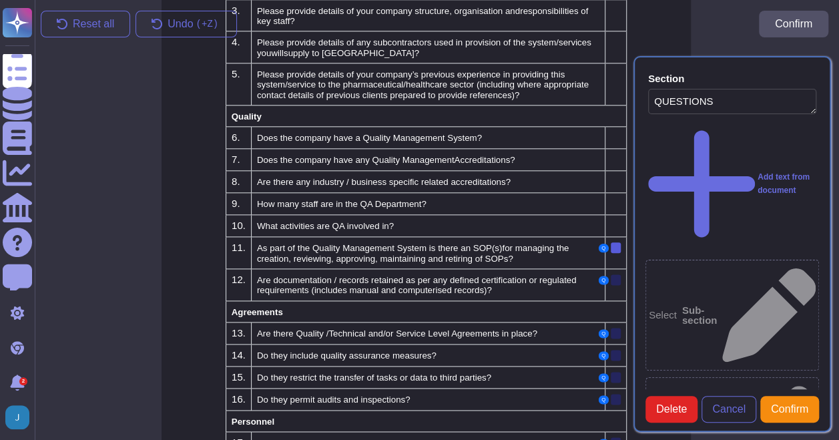
type textarea "QUESTIONS"
type textarea "As part of the Quality Management System is there an SOP(s) for managing the cr…"
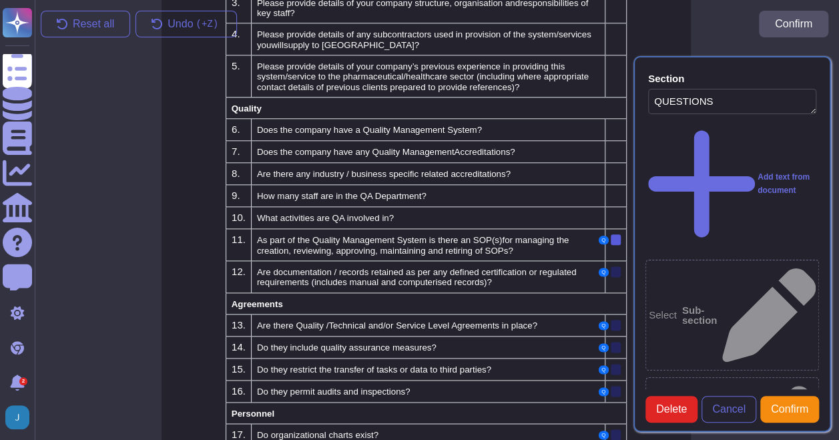
scroll to position [708, 11]
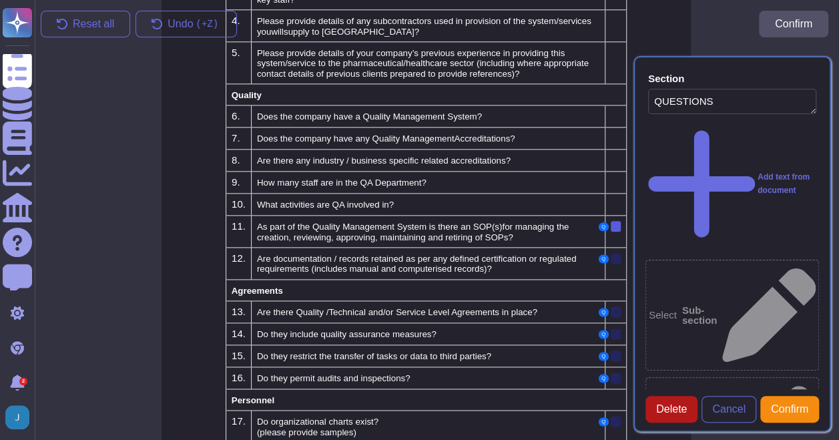
click at [671, 415] on span "Delete" at bounding box center [672, 409] width 31 height 11
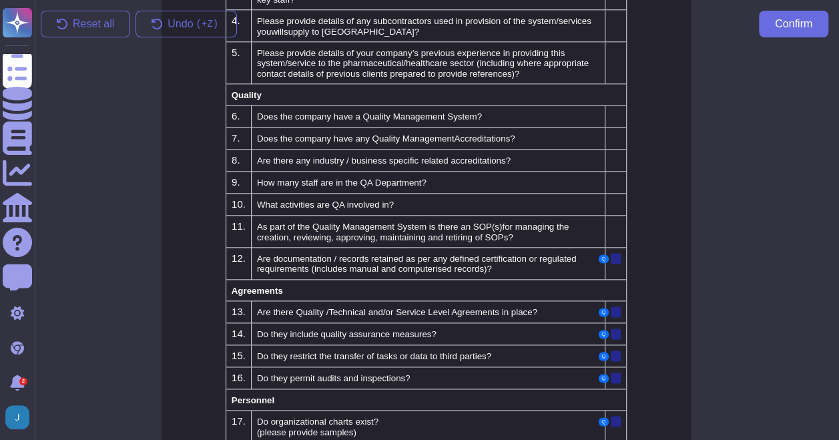
click at [612, 253] on div "Q" at bounding box center [616, 258] width 10 height 11
click at [613, 253] on div at bounding box center [616, 258] width 10 height 11
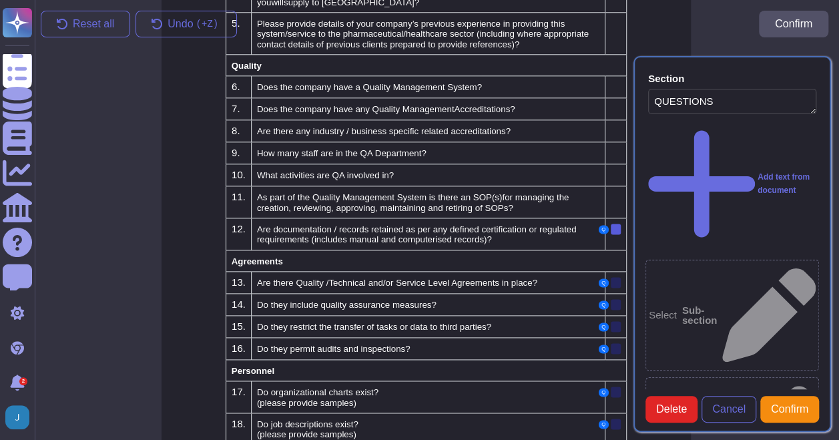
scroll to position [739, 11]
type textarea "QUESTIONS"
type textarea "Are documentation / records retained as per any defined certification or regula…"
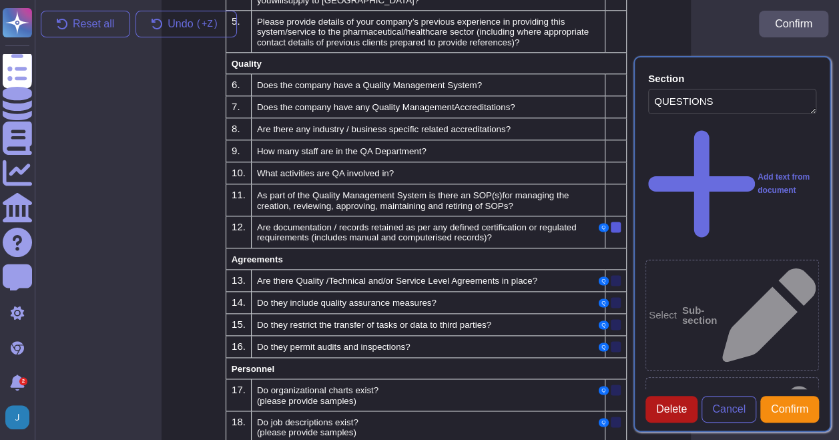
click at [687, 413] on span "Delete" at bounding box center [672, 409] width 31 height 11
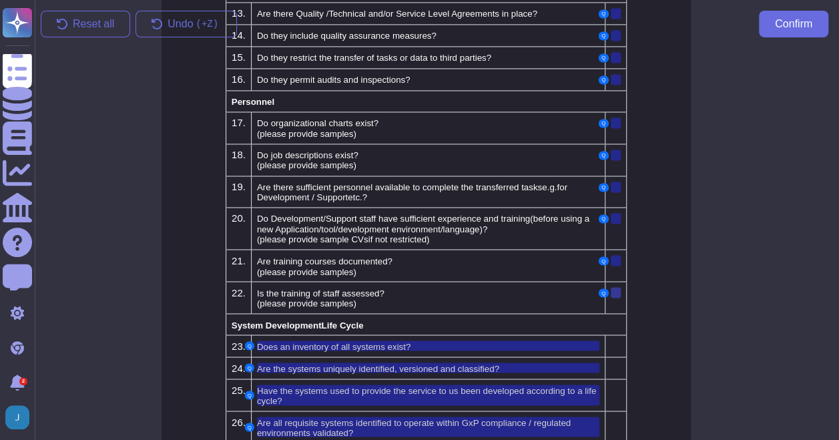
click at [618, 287] on div at bounding box center [616, 292] width 10 height 11
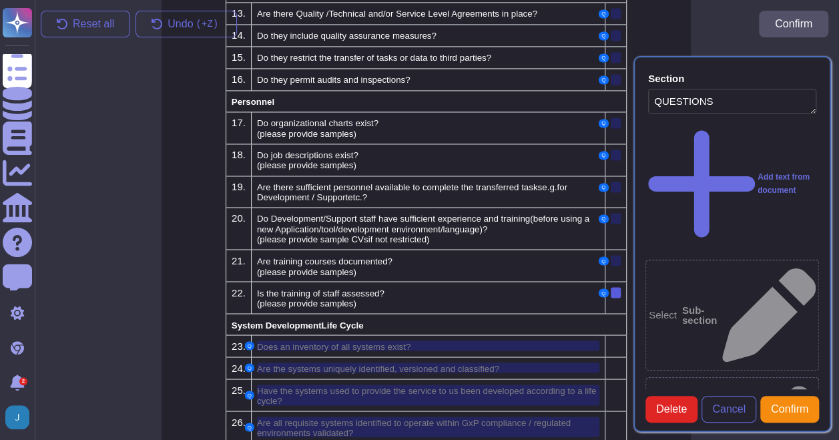
type textarea "QUESTIONS"
type textarea "Is the training of staff assessed?"
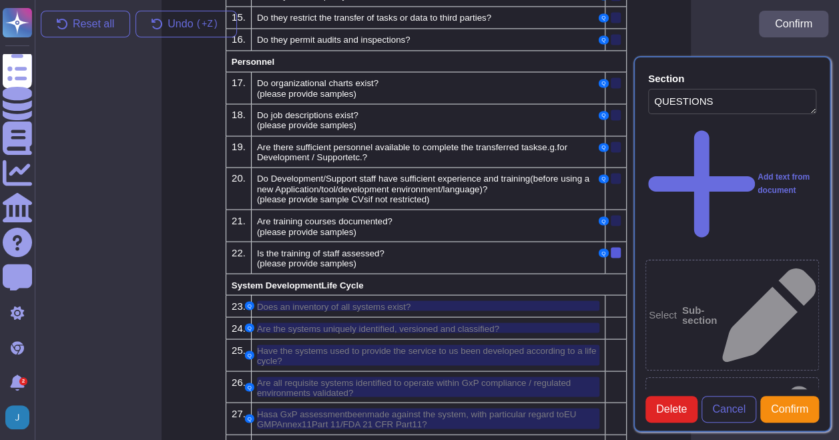
scroll to position [1066, 11]
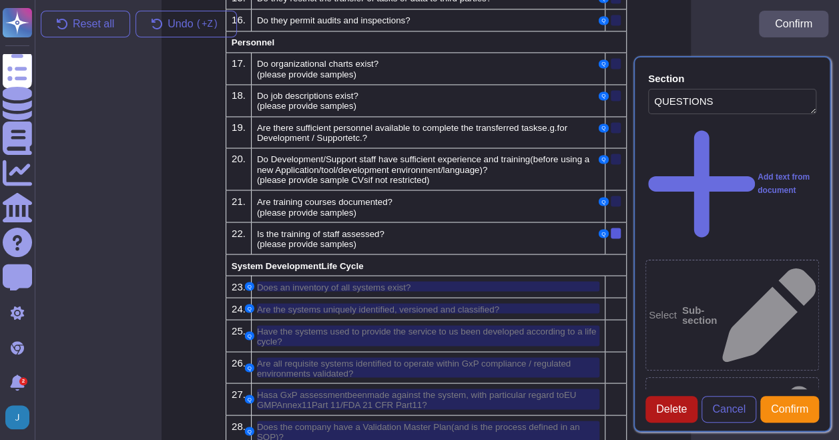
click at [665, 414] on span "Delete" at bounding box center [672, 409] width 31 height 11
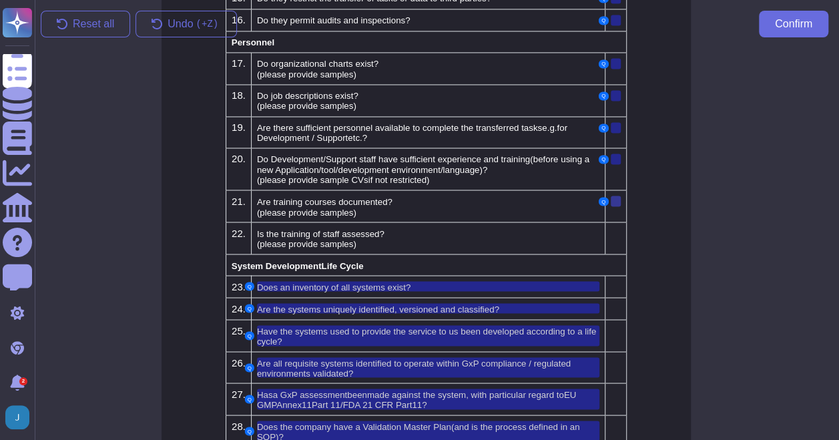
click at [616, 196] on div at bounding box center [616, 201] width 10 height 11
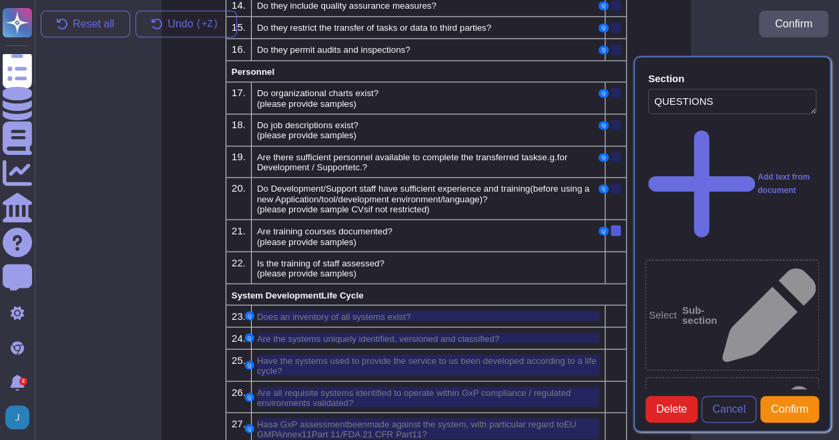
type textarea "QUESTIONS"
type textarea "Are training courses documented?"
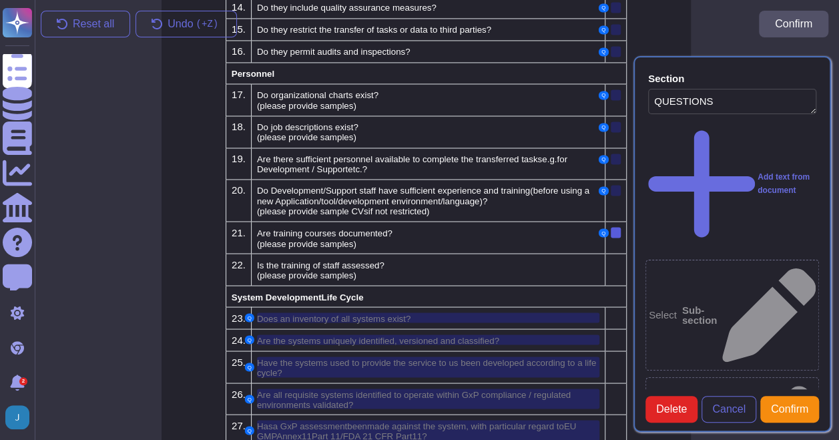
click at [678, 407] on button "Delete" at bounding box center [672, 409] width 52 height 27
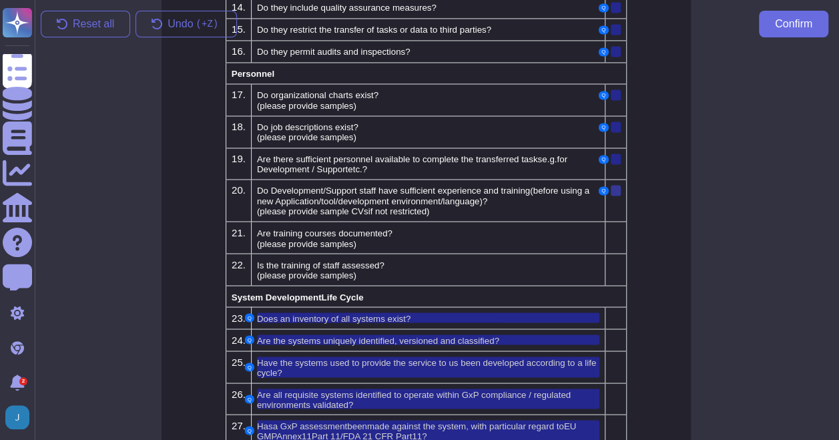
click at [615, 185] on div at bounding box center [616, 190] width 10 height 11
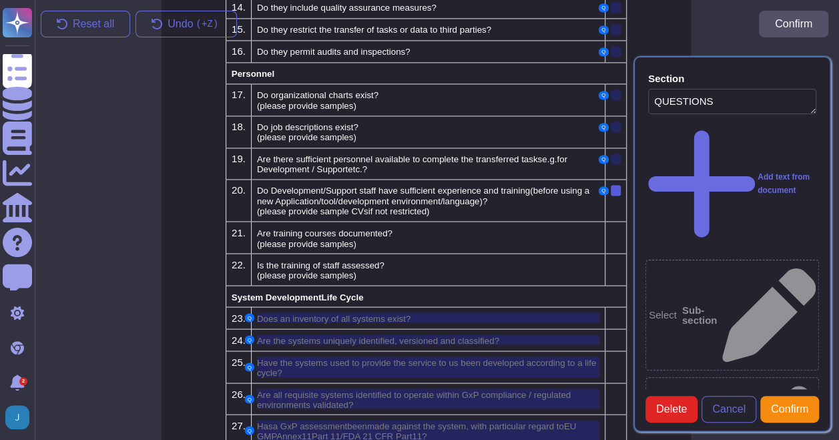
type textarea "QUESTIONS"
type textarea "Do Development/Support staff have sufficient experience and training (before us…"
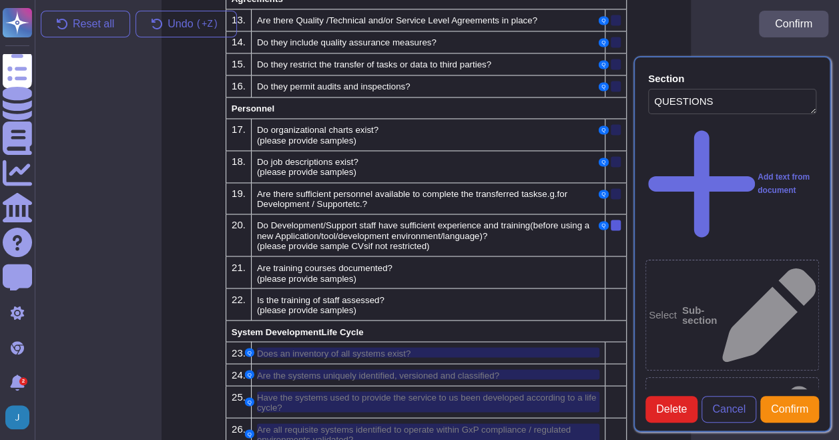
scroll to position [994, 11]
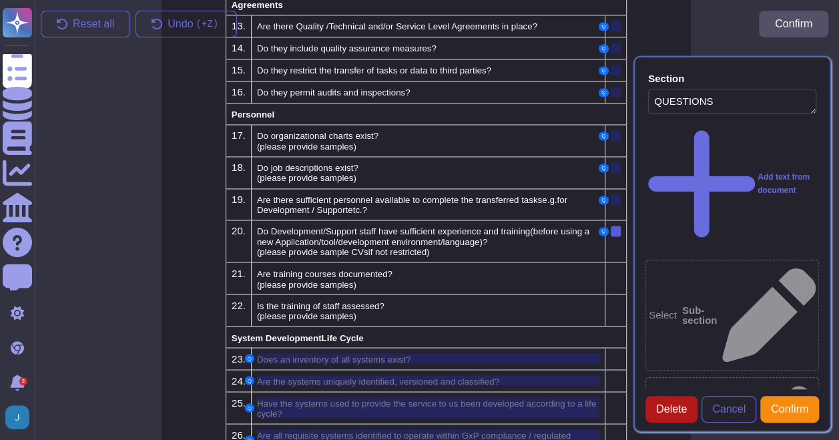
click at [679, 415] on span "Delete" at bounding box center [672, 409] width 31 height 11
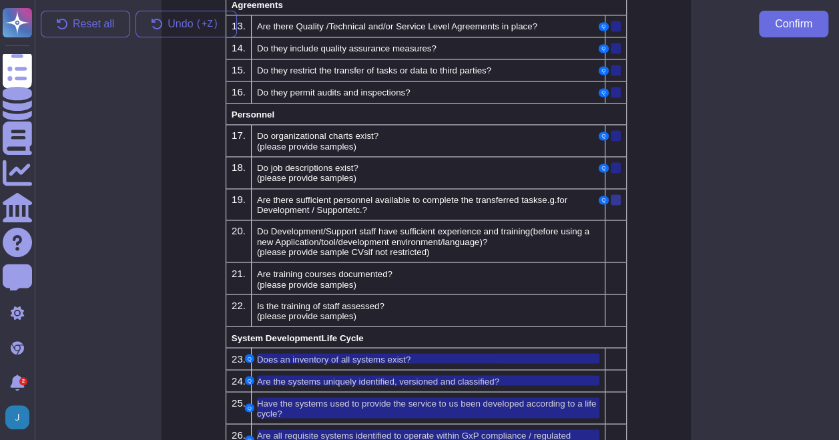
click at [618, 194] on div at bounding box center [616, 199] width 10 height 11
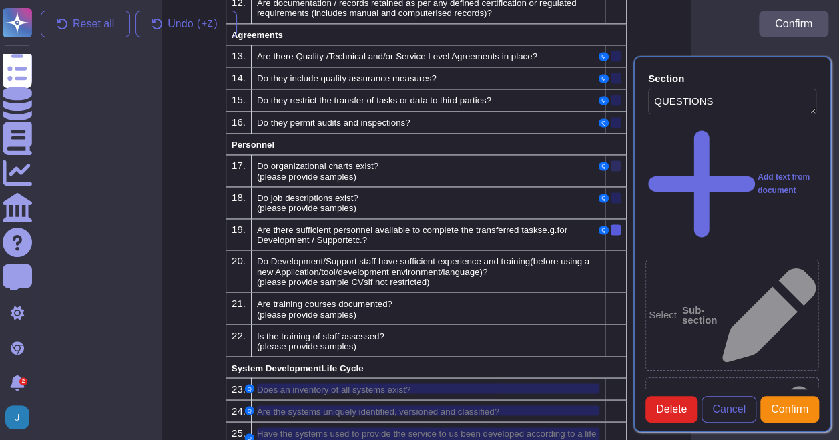
type textarea "QUESTIONS"
click at [617, 194] on div at bounding box center [616, 199] width 10 height 11
type textarea "Do job descriptions exist?"
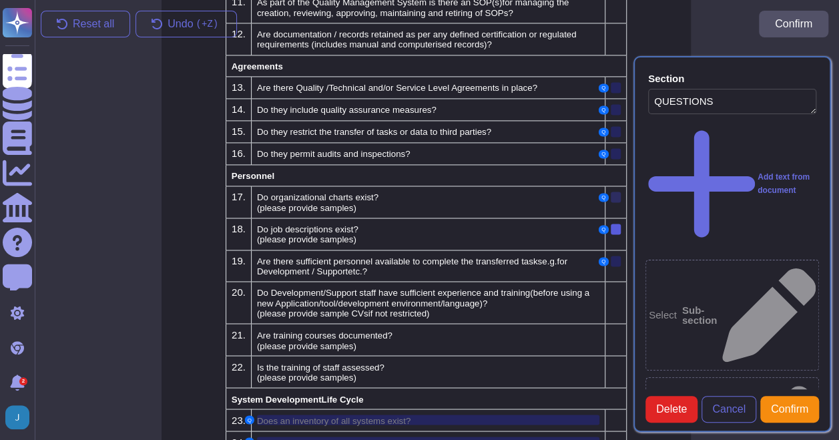
scroll to position [931, 11]
click at [658, 415] on span "Delete" at bounding box center [672, 409] width 31 height 11
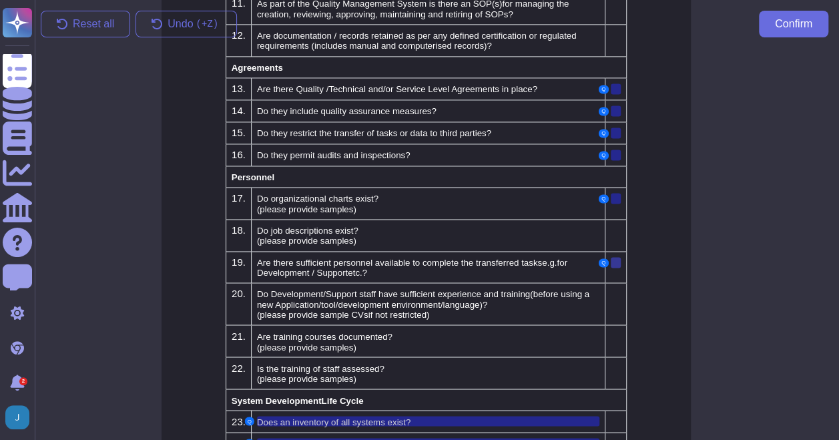
click at [614, 257] on div at bounding box center [616, 262] width 10 height 11
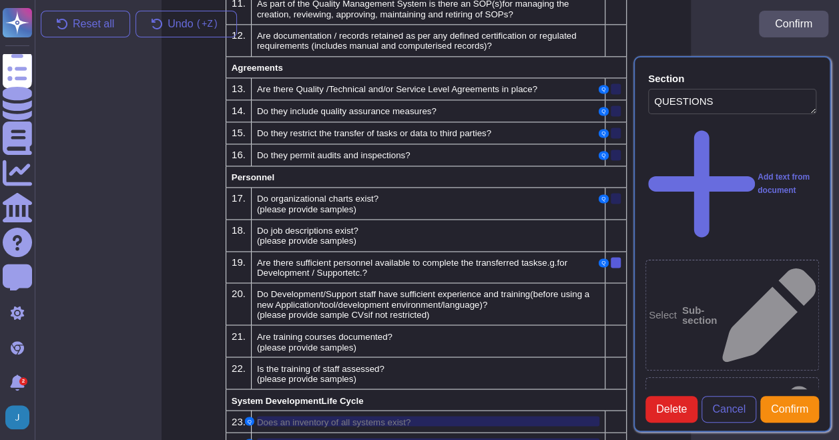
type textarea "QUESTIONS"
type textarea "Are there sufficient personnel available to complete the transferred tasks e.g.…"
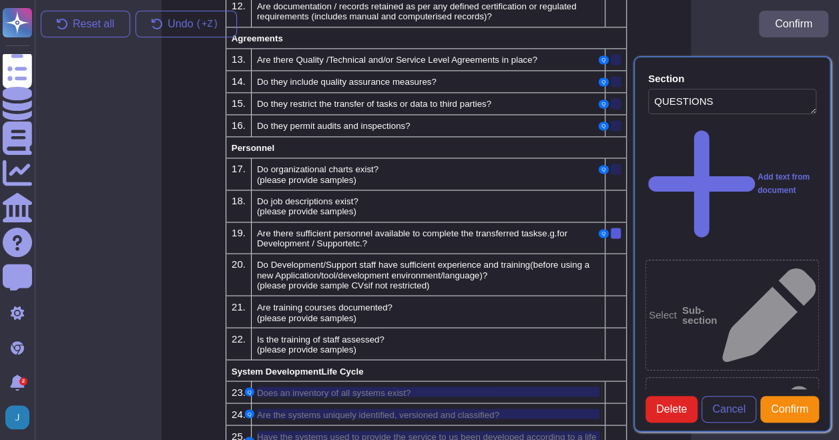
scroll to position [962, 11]
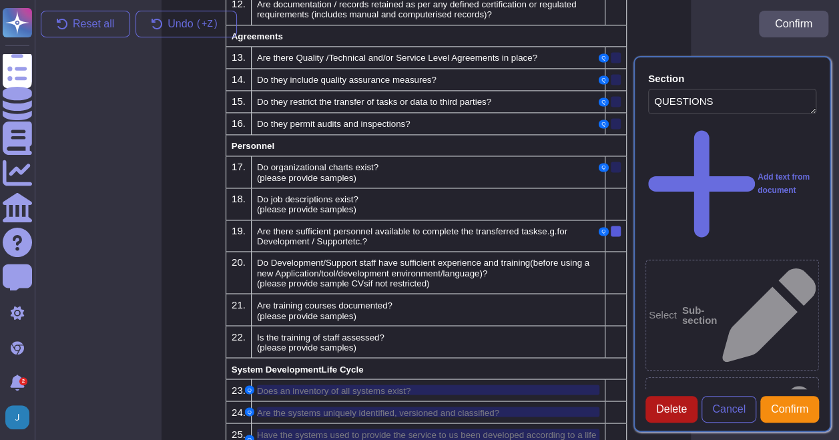
click at [660, 406] on button "Delete" at bounding box center [672, 409] width 52 height 27
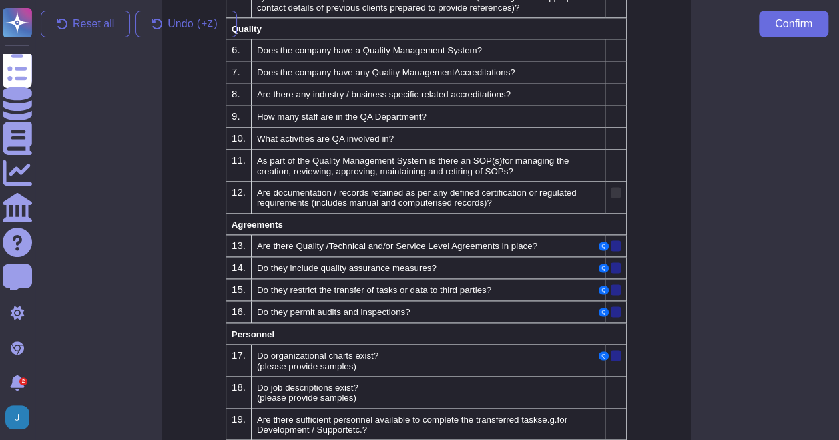
scroll to position [762, 11]
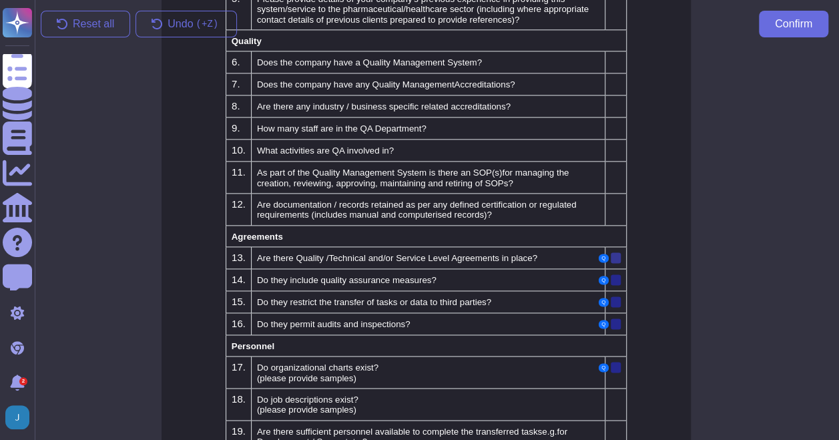
click at [618, 252] on div at bounding box center [616, 257] width 10 height 11
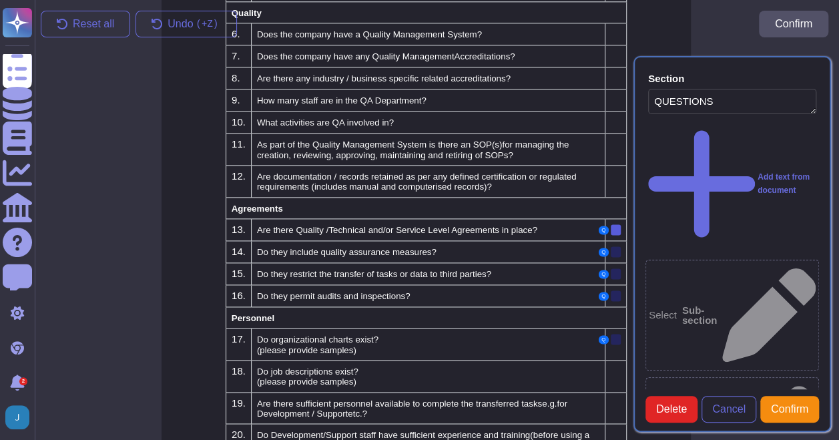
type textarea "QUESTIONS"
type textarea "Are there Quality /Technical and/or Service Level Agreements in place?"
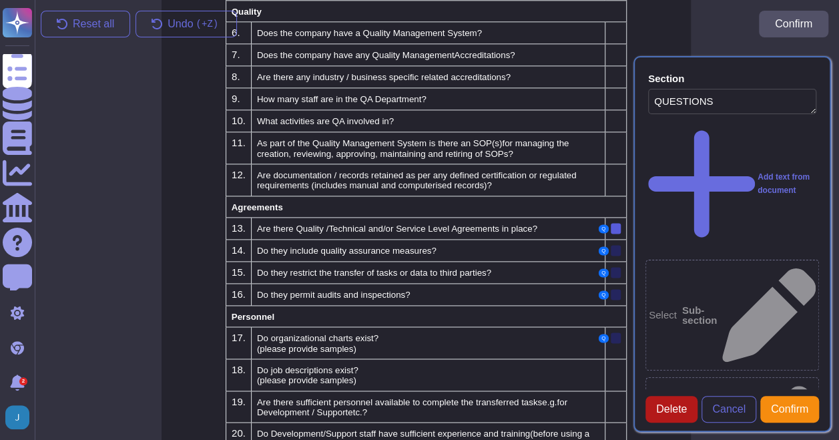
click at [683, 407] on button "Delete" at bounding box center [672, 409] width 52 height 27
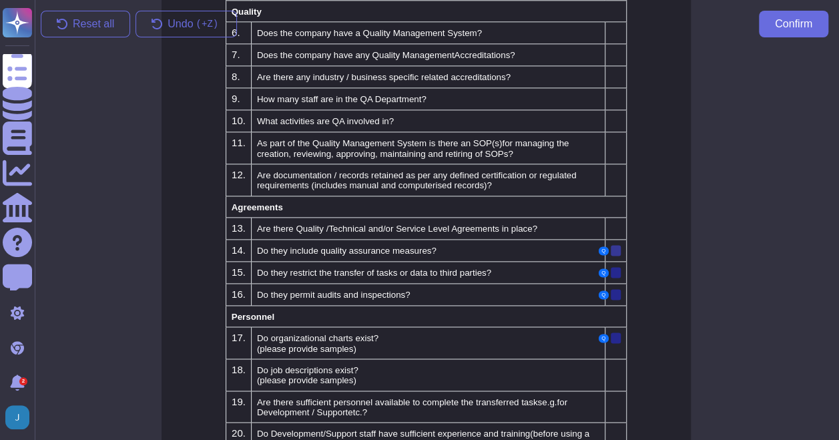
click at [618, 245] on div at bounding box center [616, 250] width 10 height 11
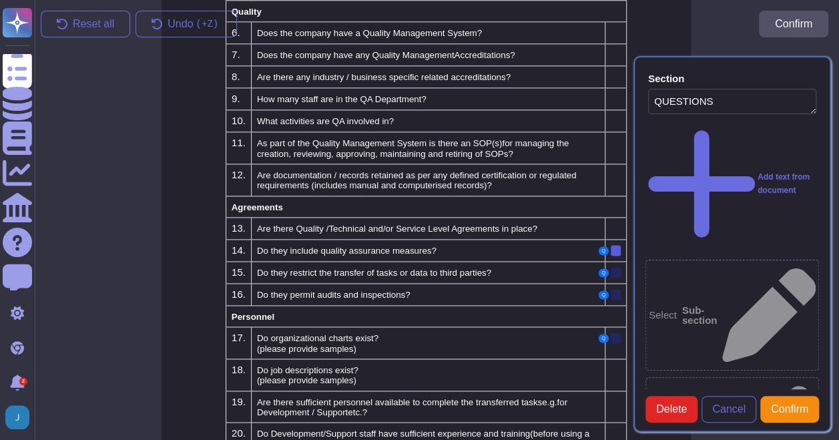
type textarea "QUESTIONS"
type textarea "Do they include quality assurance measures?"
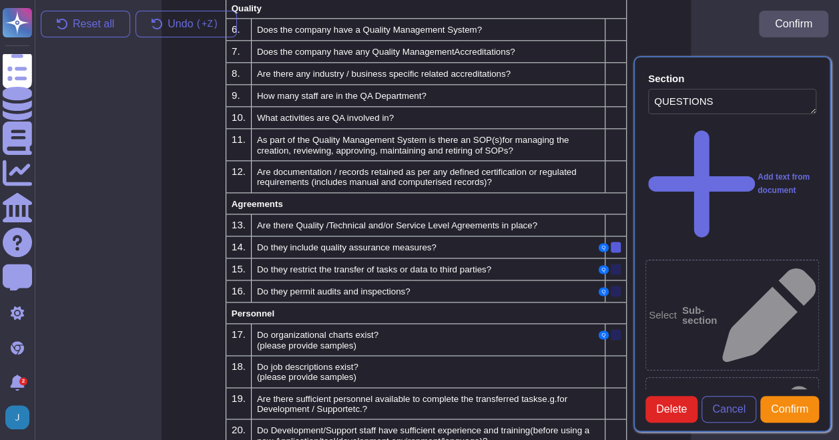
scroll to position [813, 11]
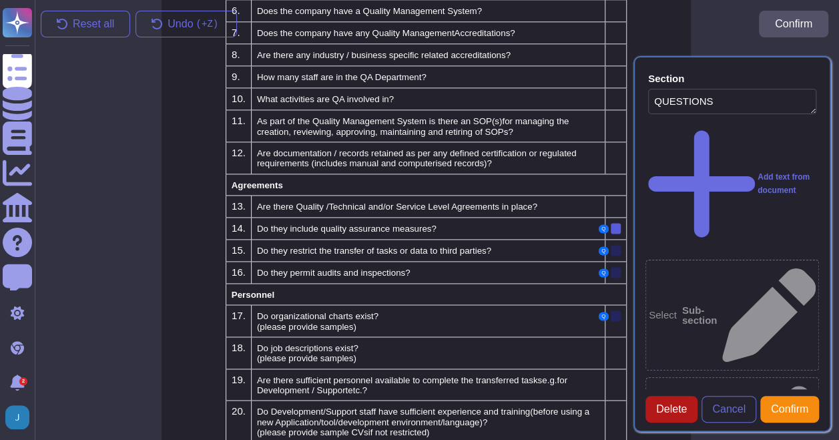
click at [674, 415] on span "Delete" at bounding box center [672, 409] width 31 height 11
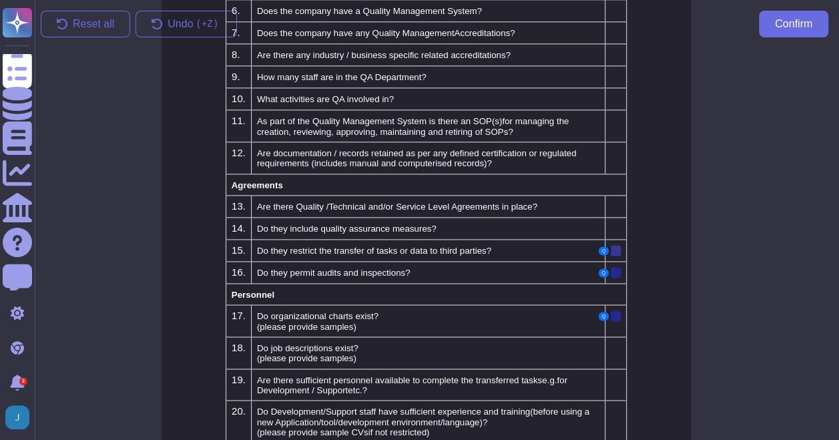
click at [617, 245] on div at bounding box center [616, 250] width 10 height 11
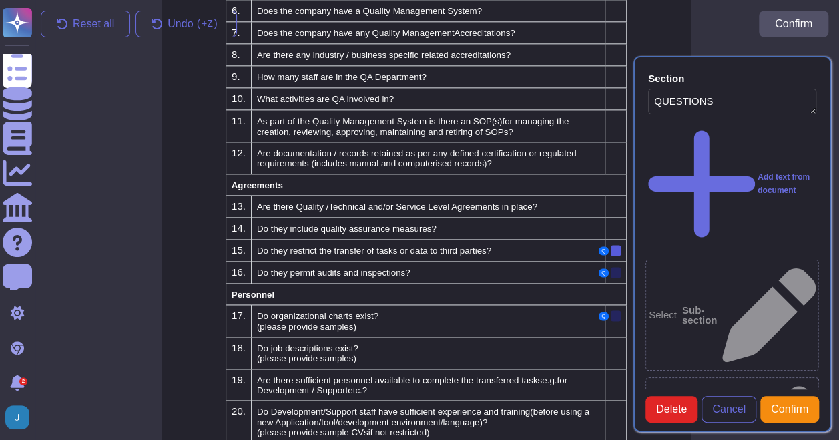
type textarea "QUESTIONS"
type textarea "Do they restrict the transfer of tasks or data to third parties?"
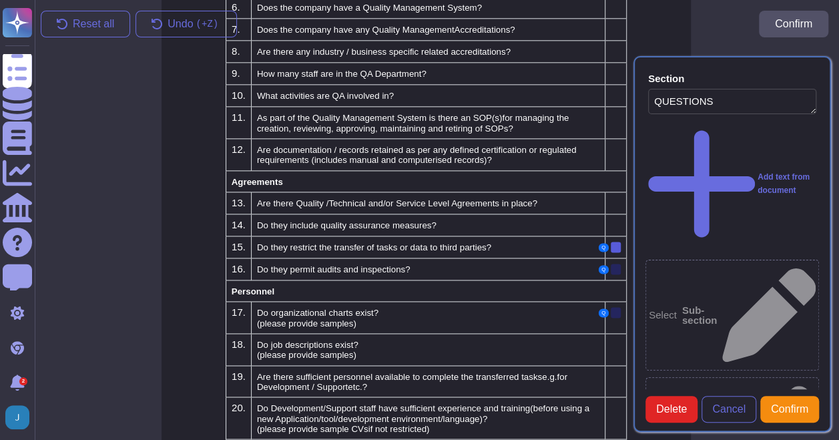
scroll to position [835, 11]
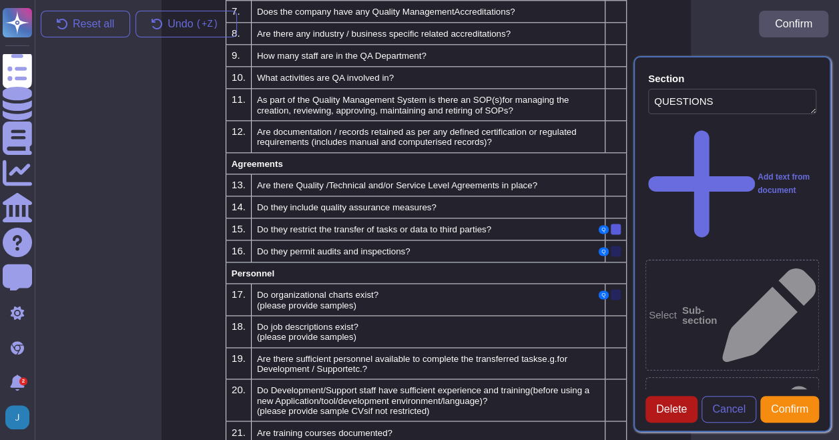
click at [667, 415] on span "Delete" at bounding box center [672, 409] width 31 height 11
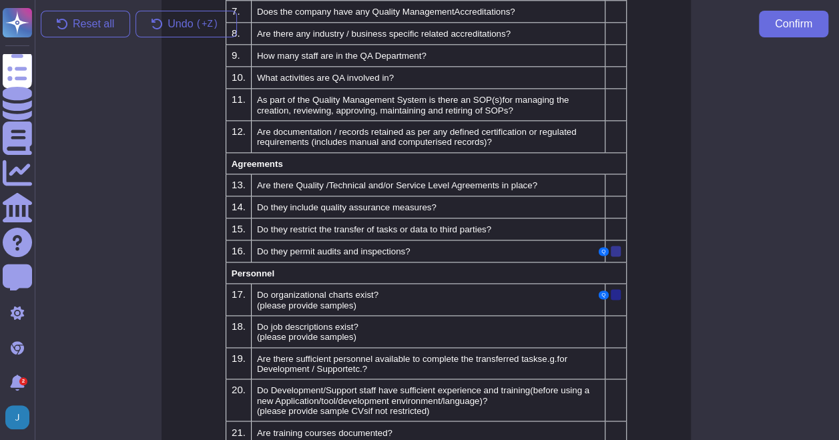
click at [618, 246] on div at bounding box center [616, 251] width 10 height 11
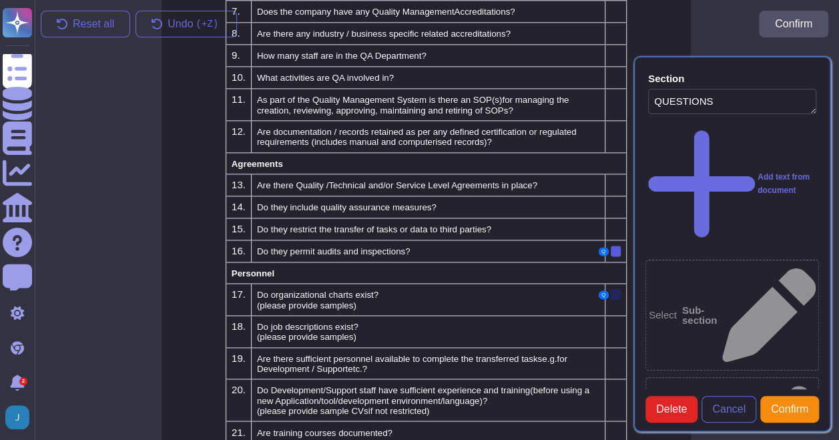
type textarea "QUESTIONS"
type textarea "Do they permit audits and inspections?"
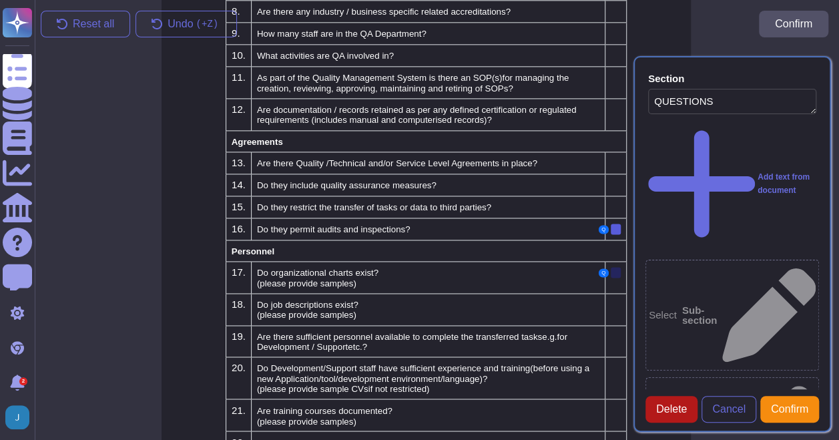
click at [669, 410] on button "Delete" at bounding box center [672, 409] width 52 height 27
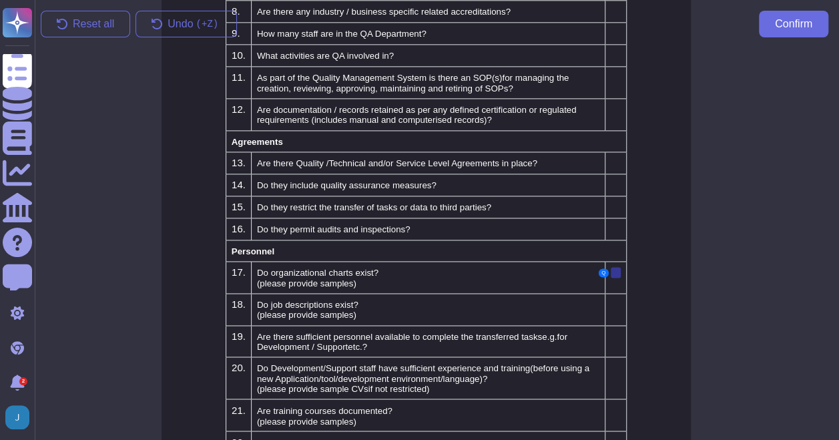
click at [613, 267] on div at bounding box center [616, 272] width 10 height 11
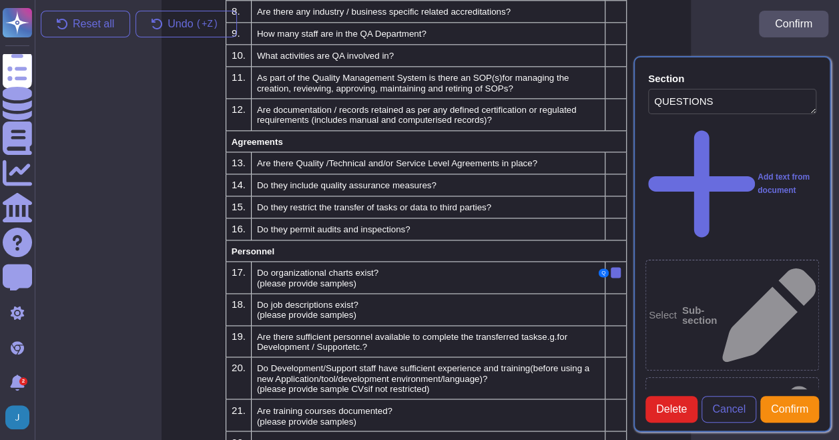
type textarea "QUESTIONS"
type textarea "Do organizational charts exist?"
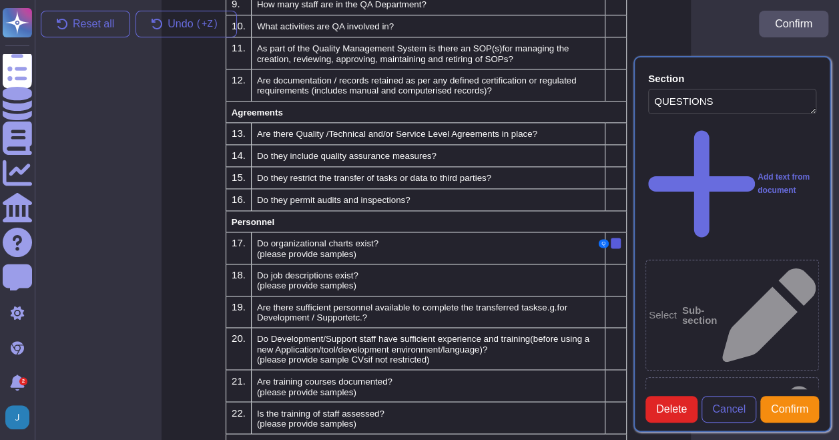
scroll to position [900, 11]
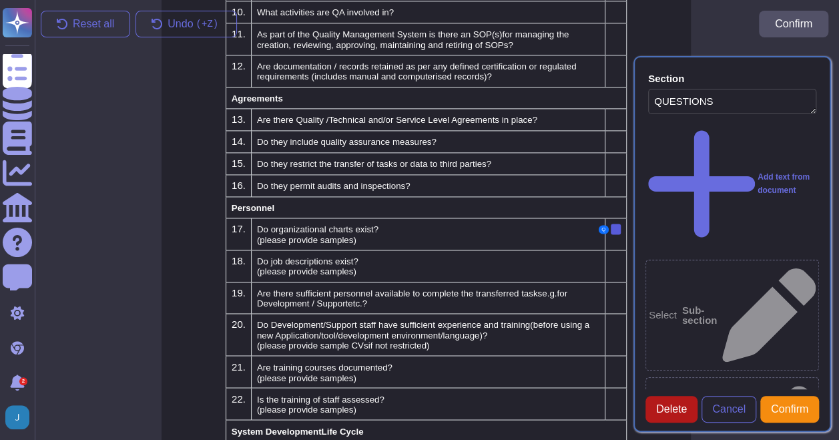
click at [682, 414] on span "Delete" at bounding box center [672, 409] width 31 height 11
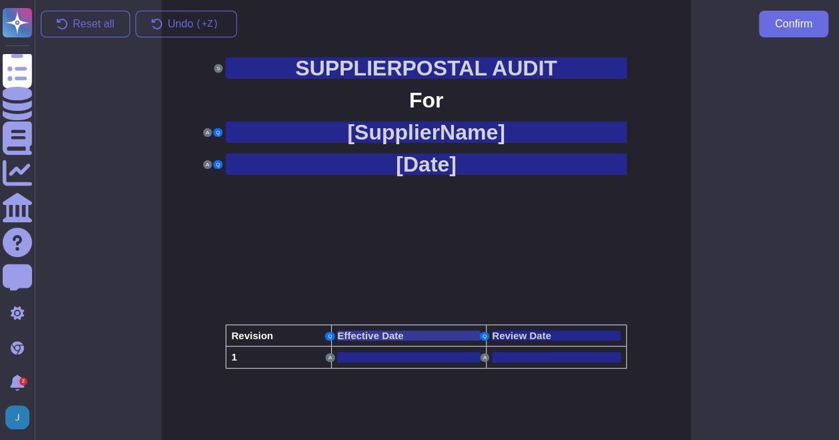
scroll to position [32, 11]
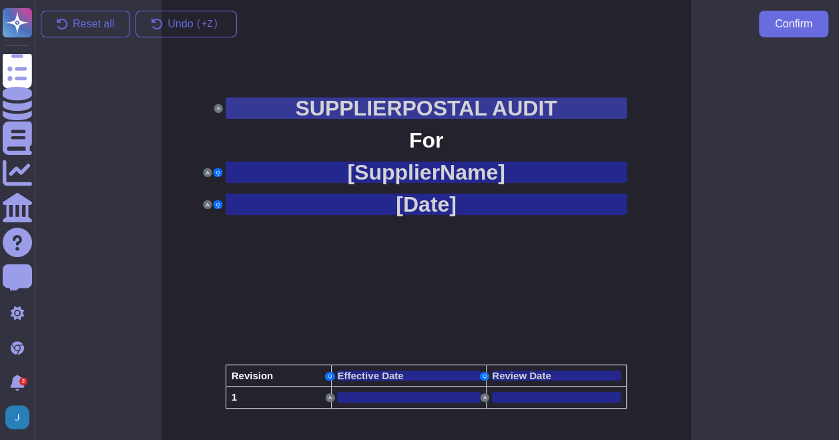
click at [460, 109] on span "POSTAL AUDIT" at bounding box center [479, 108] width 155 height 24
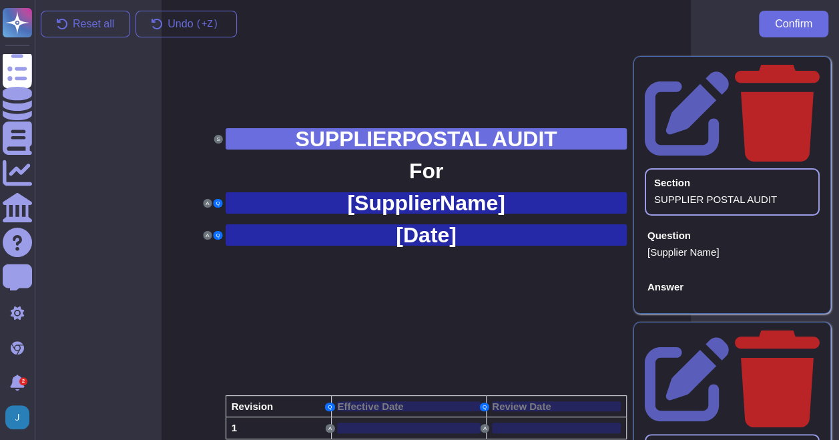
scroll to position [0, 11]
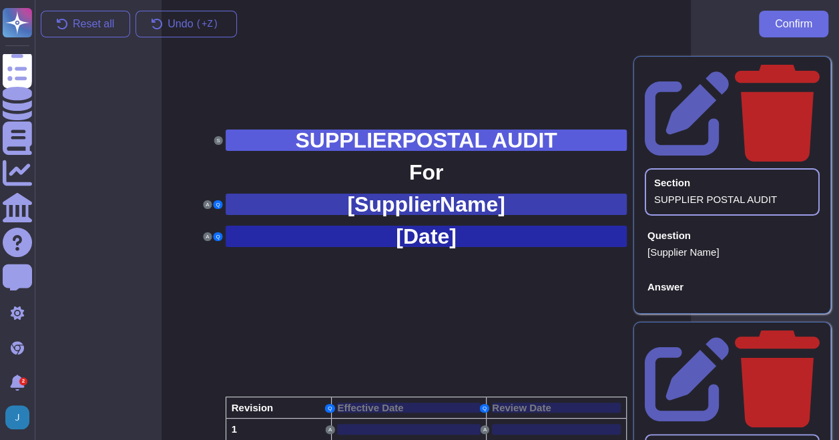
click at [442, 208] on span "Name]" at bounding box center [472, 204] width 65 height 24
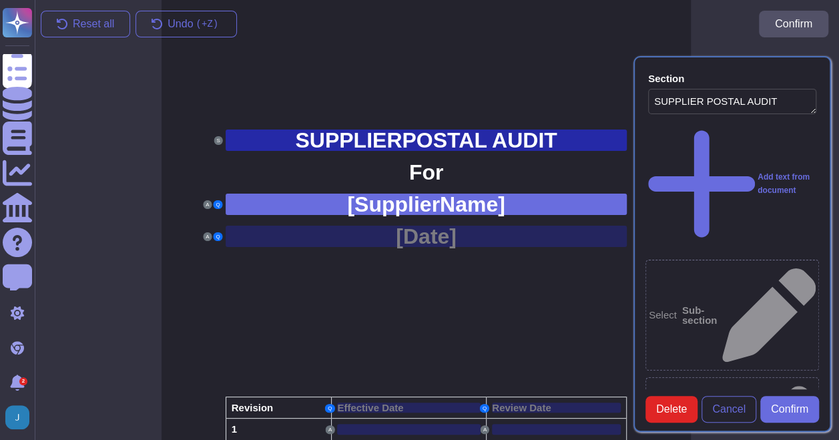
type textarea "SUPPLIER POSTAL AUDIT"
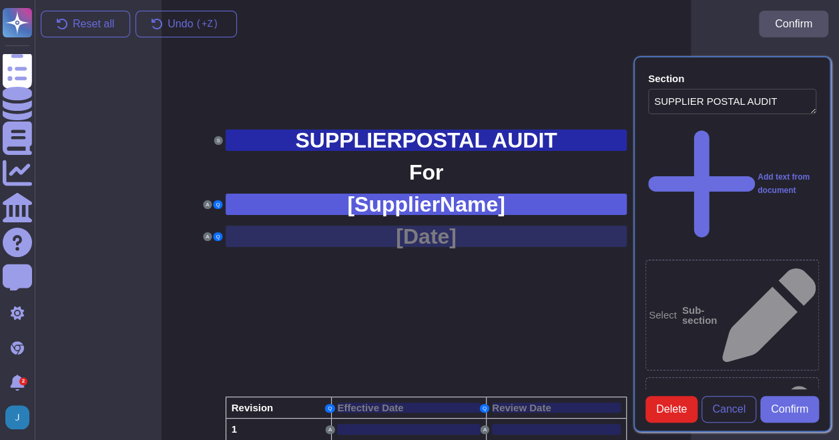
click at [446, 242] on span "Date" at bounding box center [426, 236] width 46 height 24
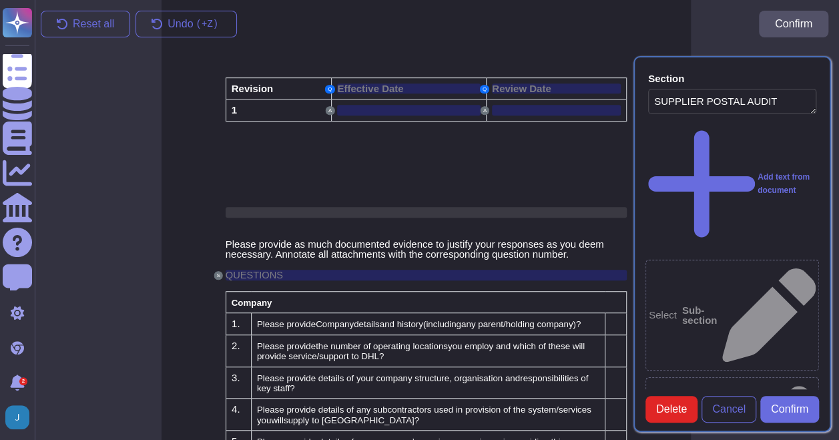
scroll to position [417, 11]
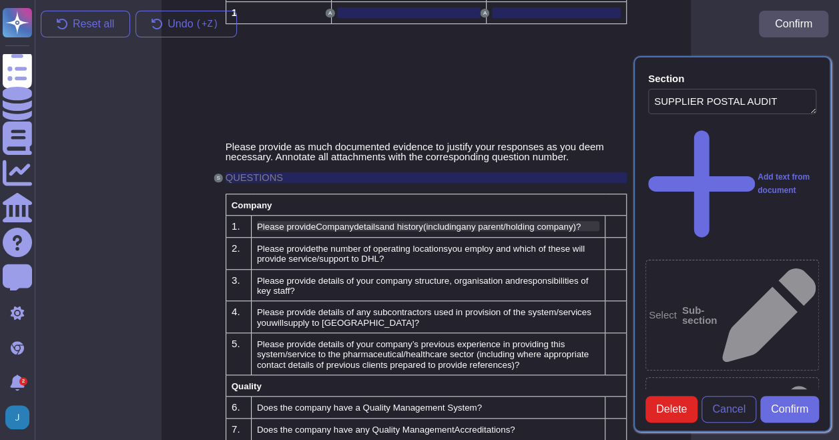
click at [301, 224] on span "Please provide" at bounding box center [286, 227] width 59 height 10
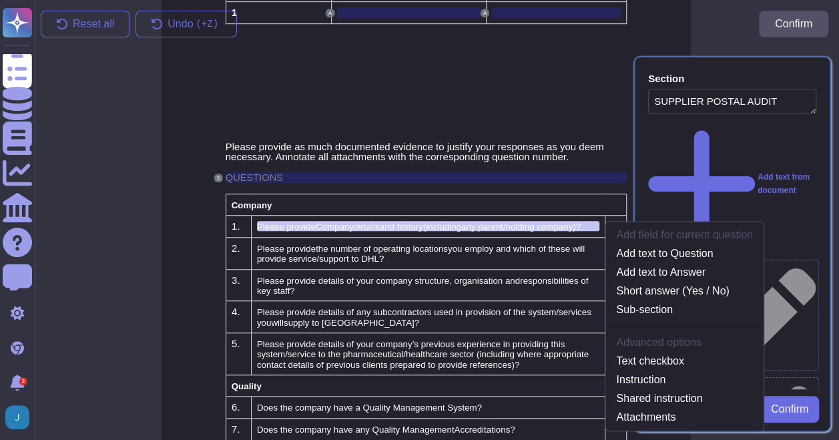
scroll to position [421, 11]
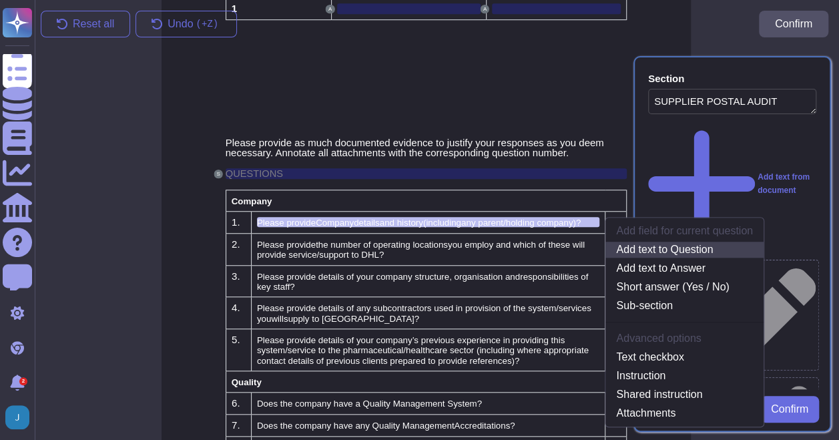
click at [667, 250] on link "Add text to Question" at bounding box center [685, 250] width 158 height 16
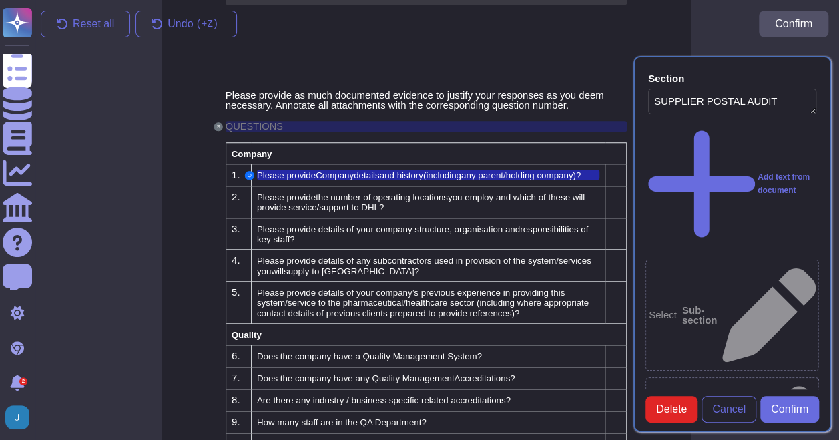
scroll to position [484, 11]
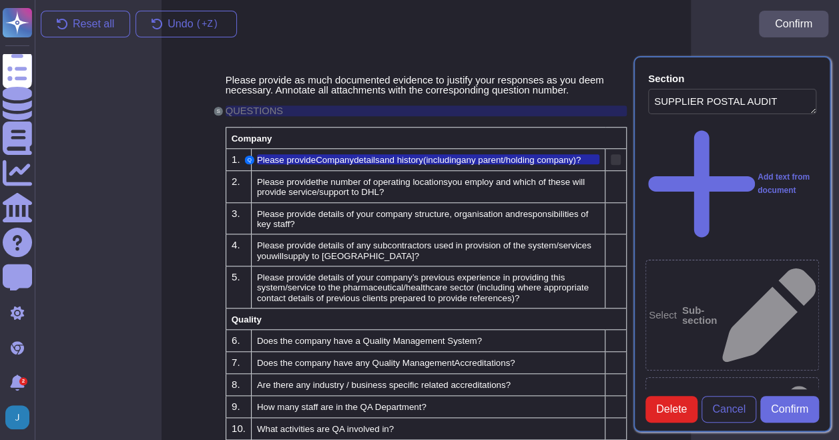
click at [613, 154] on div at bounding box center [616, 159] width 10 height 11
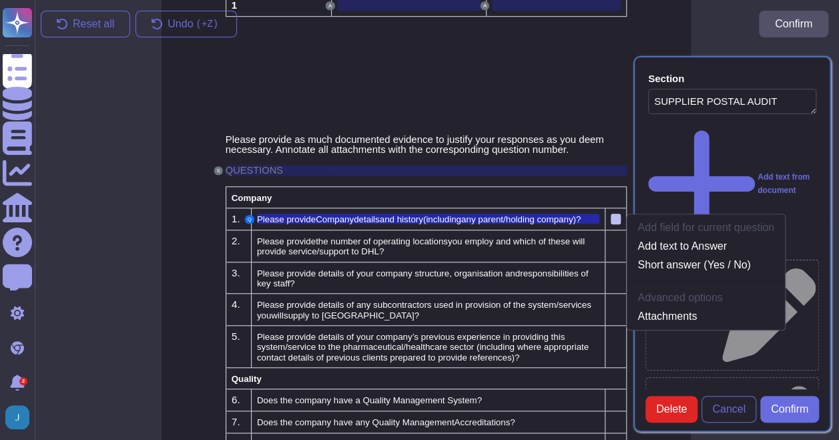
scroll to position [421, 11]
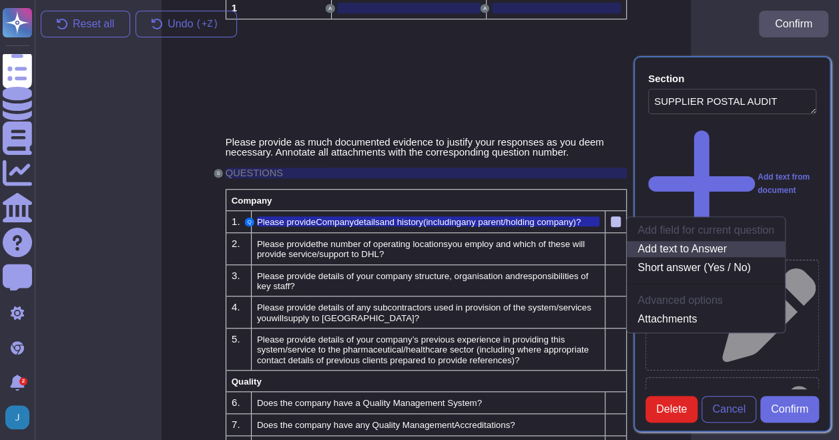
click at [674, 248] on link "Add text to Answer" at bounding box center [706, 249] width 158 height 16
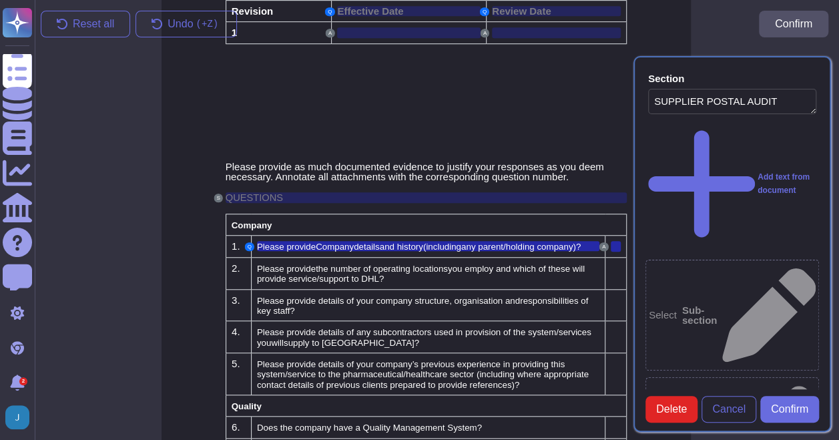
scroll to position [417, 11]
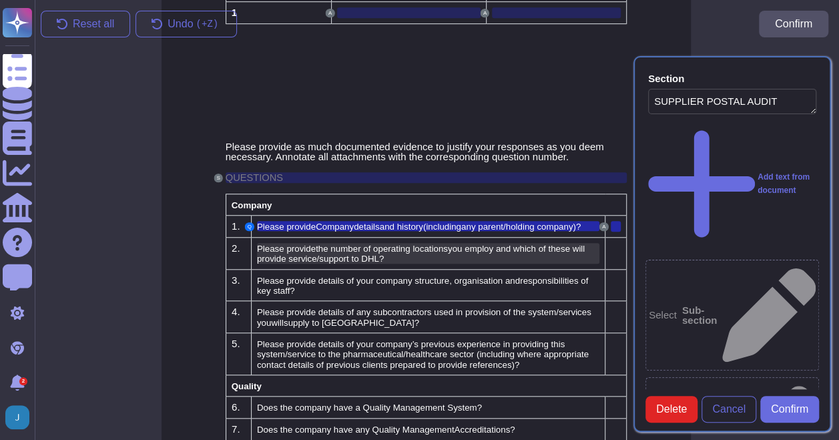
click at [326, 244] on span "the n" at bounding box center [326, 249] width 20 height 10
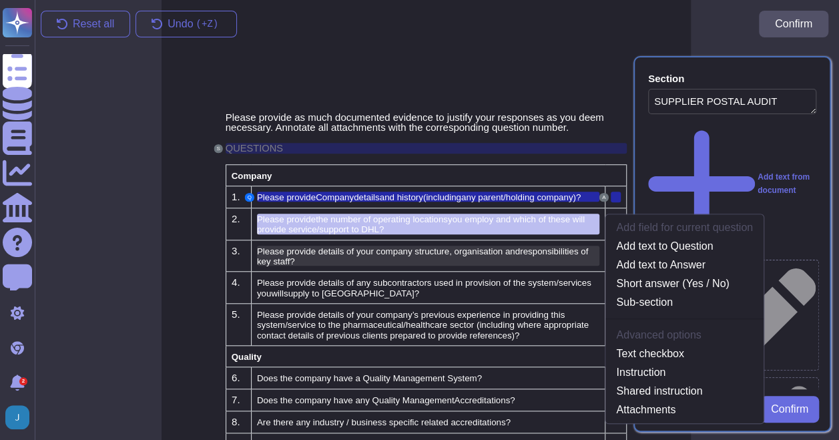
scroll to position [447, 11]
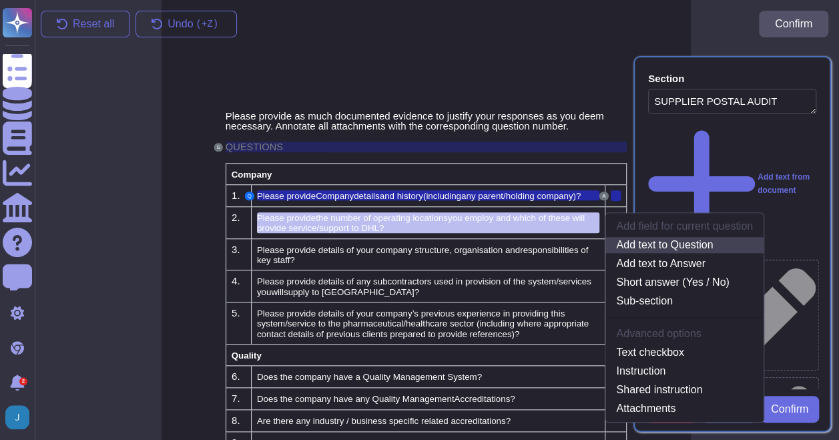
click at [673, 246] on link "Add text to Question" at bounding box center [685, 245] width 158 height 16
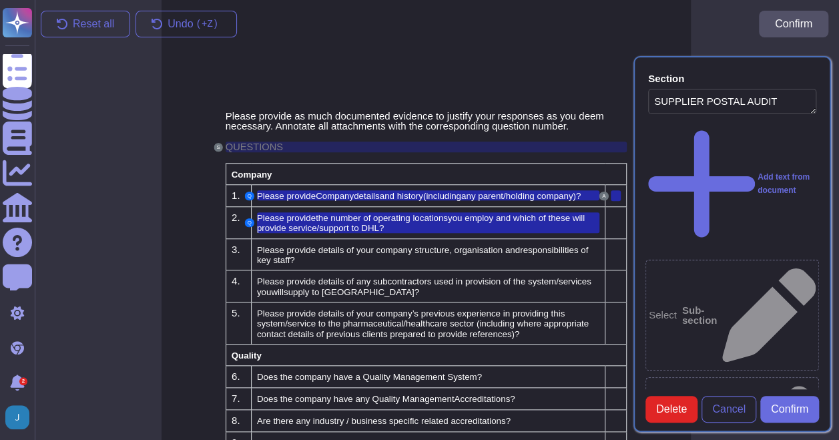
type textarea "[Date] Please provide Company details and history (including any parent/holding…"
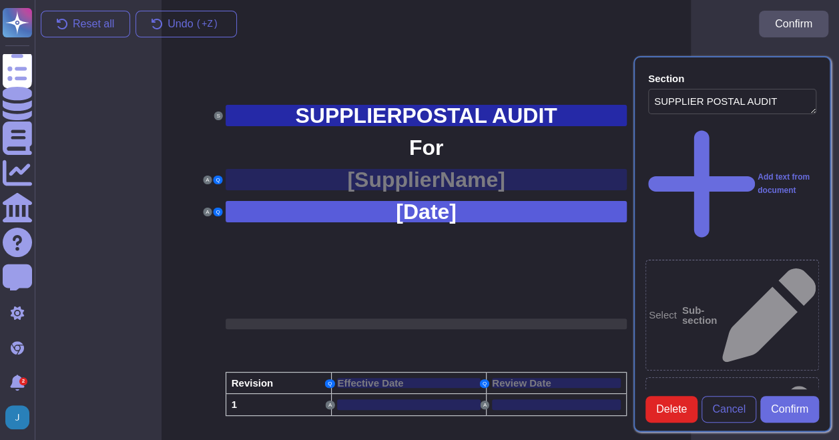
scroll to position [16, 11]
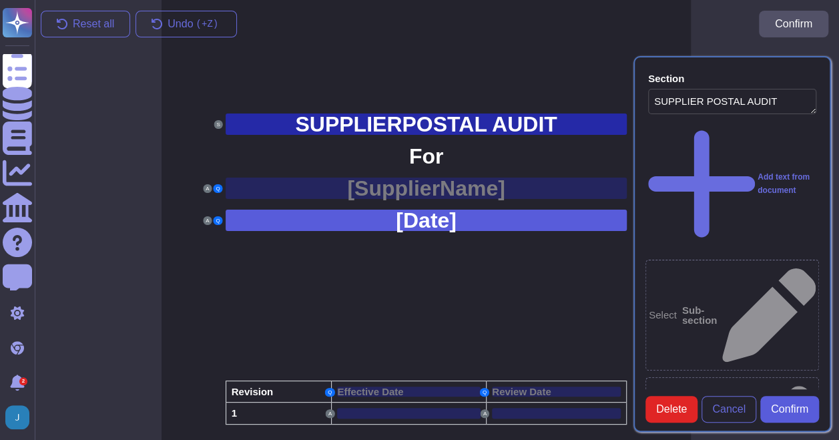
click at [774, 415] on span "Confirm" at bounding box center [789, 409] width 37 height 11
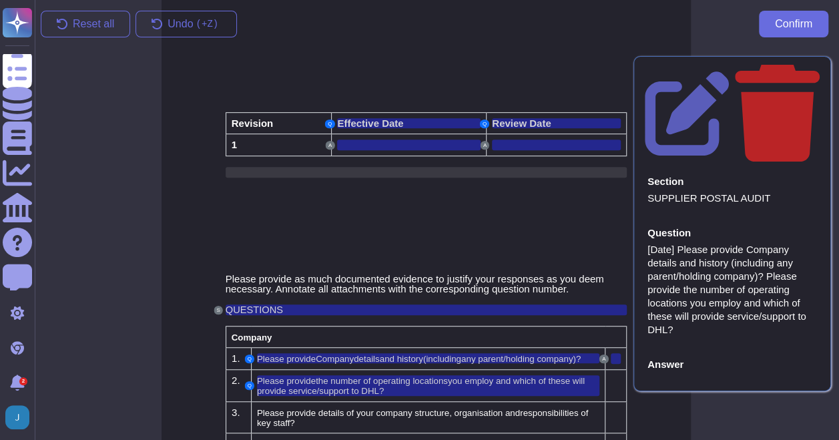
scroll to position [350, 11]
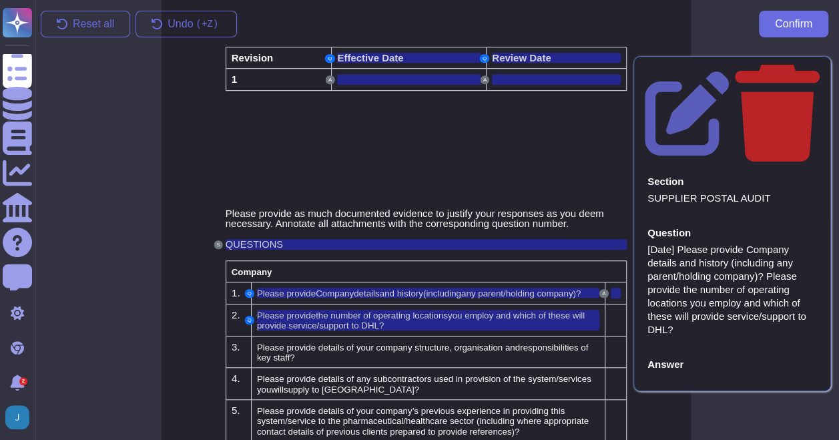
click at [608, 315] on td at bounding box center [616, 321] width 21 height 32
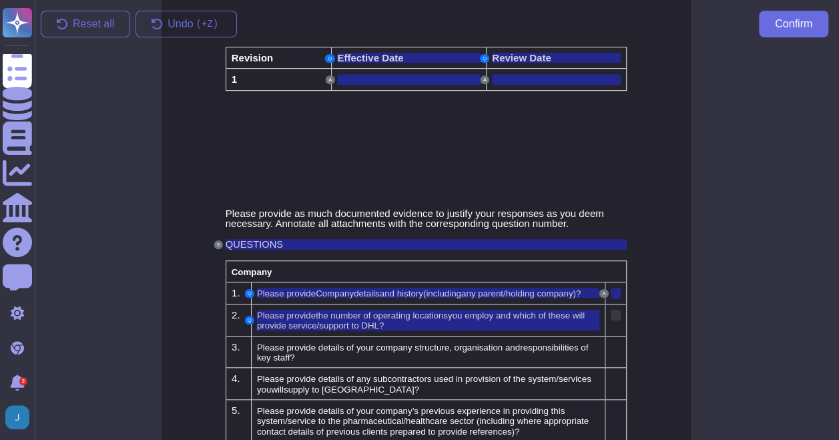
click at [614, 315] on div at bounding box center [616, 315] width 10 height 11
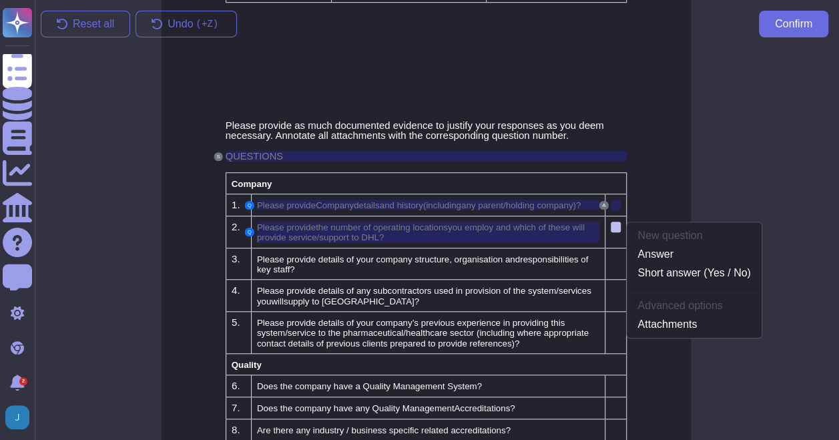
scroll to position [443, 11]
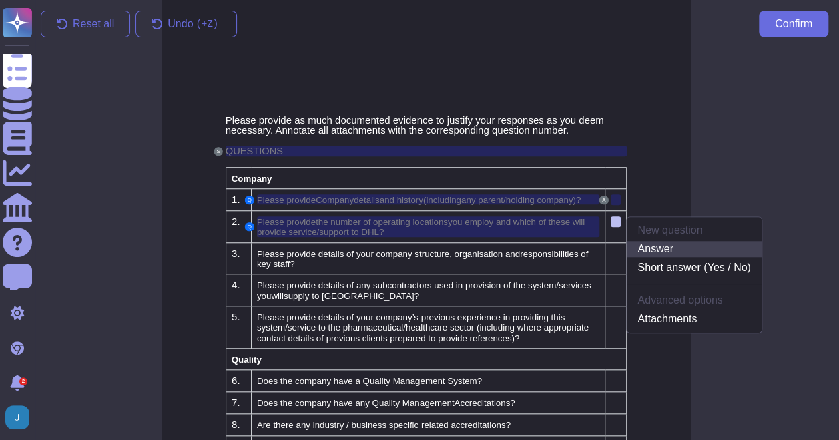
click at [657, 252] on link "Answer" at bounding box center [694, 249] width 134 height 16
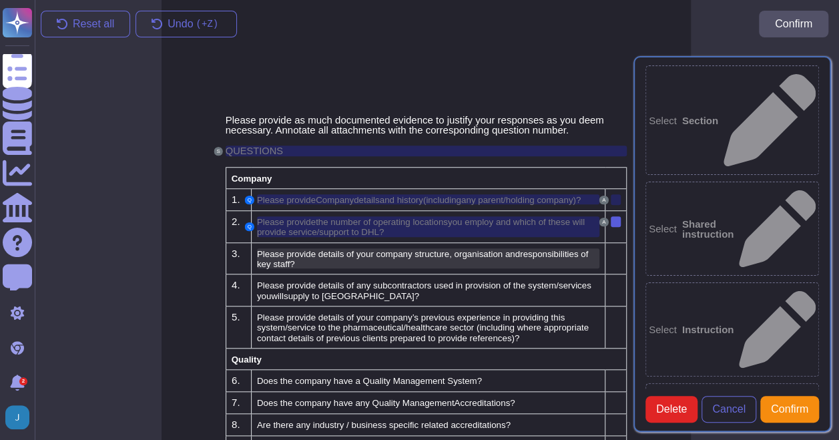
click at [453, 254] on span "Please provide details of your company structure, organisation and" at bounding box center [388, 254] width 263 height 10
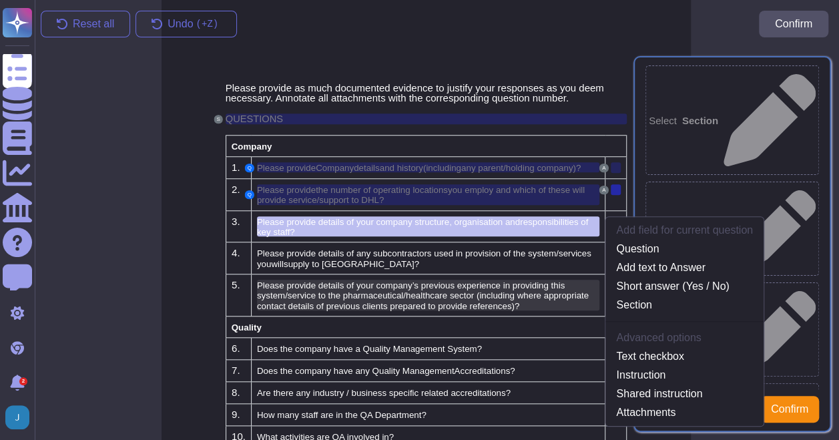
scroll to position [479, 11]
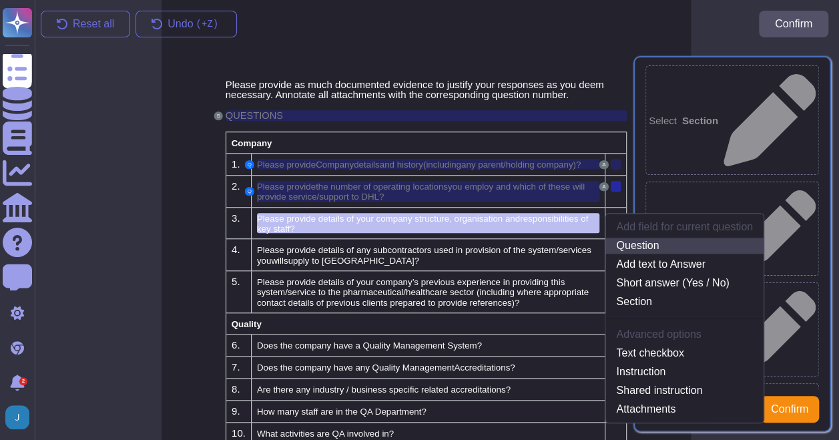
click at [633, 245] on link "Question" at bounding box center [685, 246] width 158 height 16
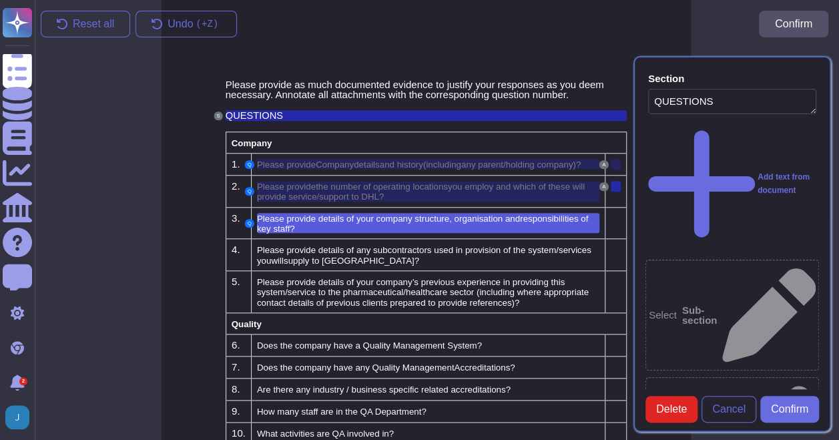
type textarea "QUESTIONS"
click at [612, 219] on div at bounding box center [616, 218] width 10 height 11
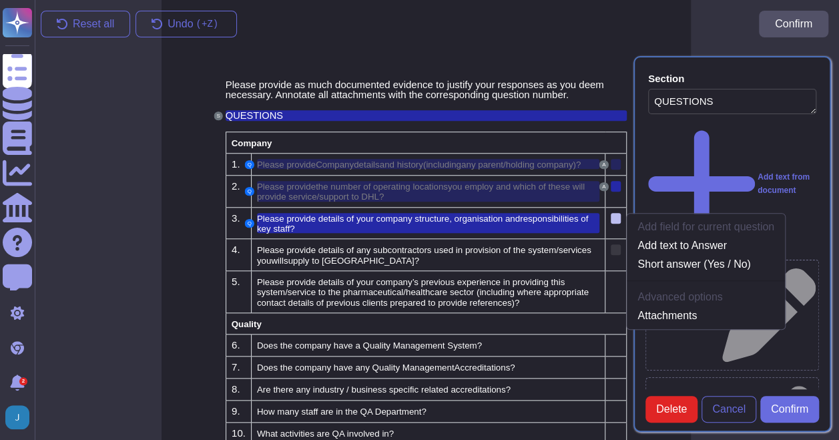
scroll to position [474, 11]
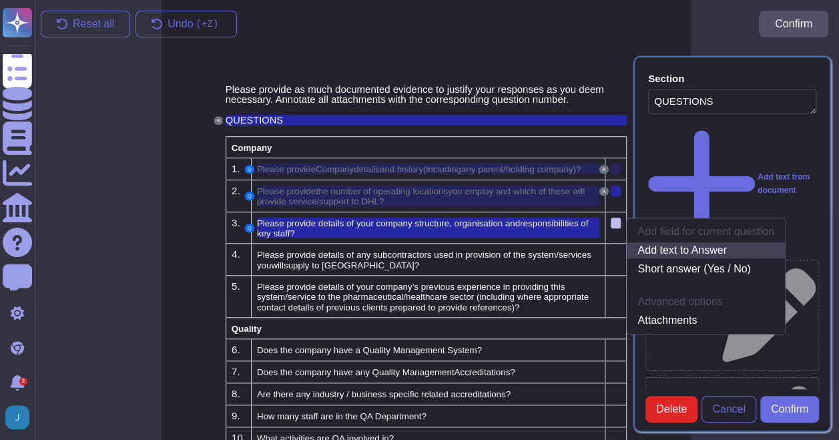
click at [670, 246] on link "Add text to Answer" at bounding box center [706, 250] width 158 height 16
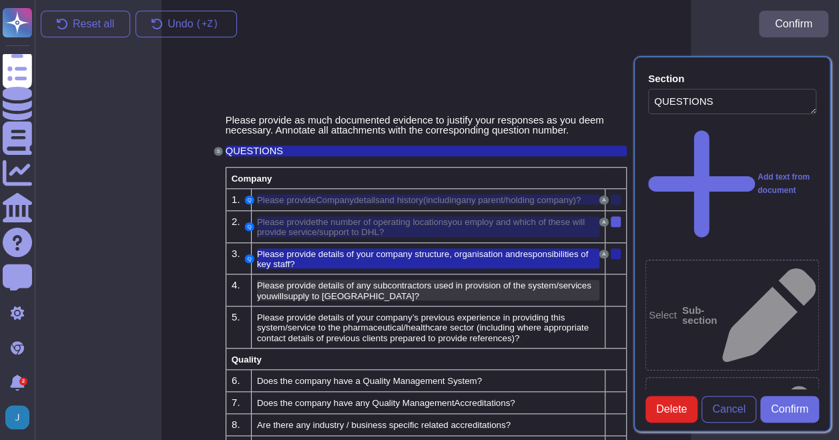
click at [357, 289] on div "Please provide details of any sub contractors used in provision of the system/s…" at bounding box center [428, 290] width 343 height 21
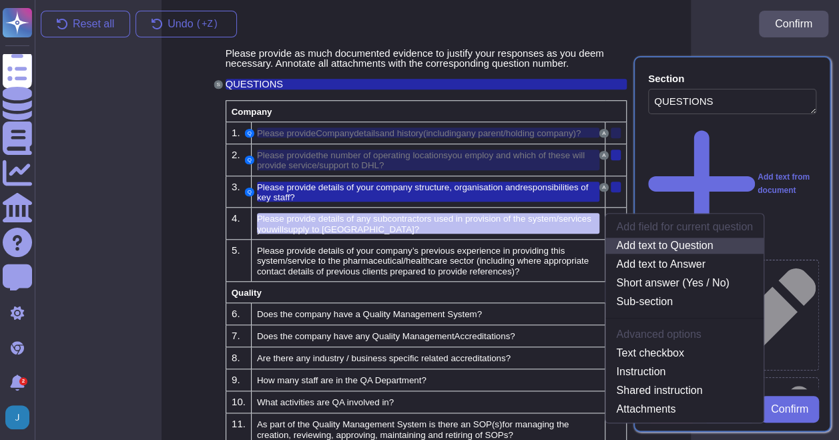
click at [692, 247] on link "Add text to Question" at bounding box center [685, 246] width 158 height 16
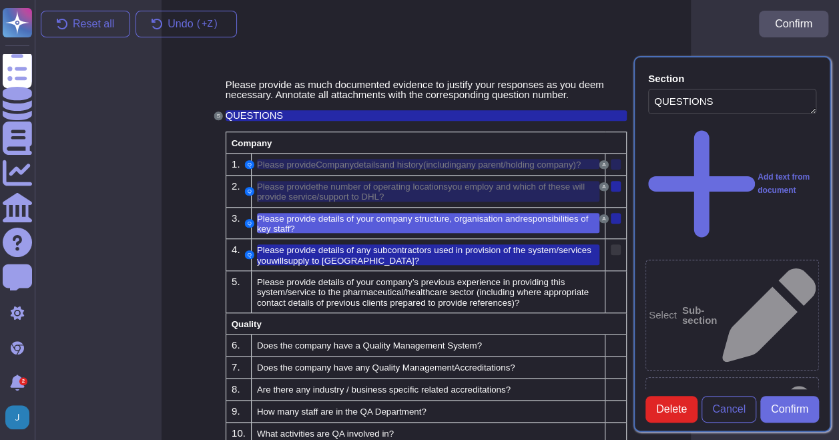
click at [614, 251] on div at bounding box center [616, 249] width 10 height 11
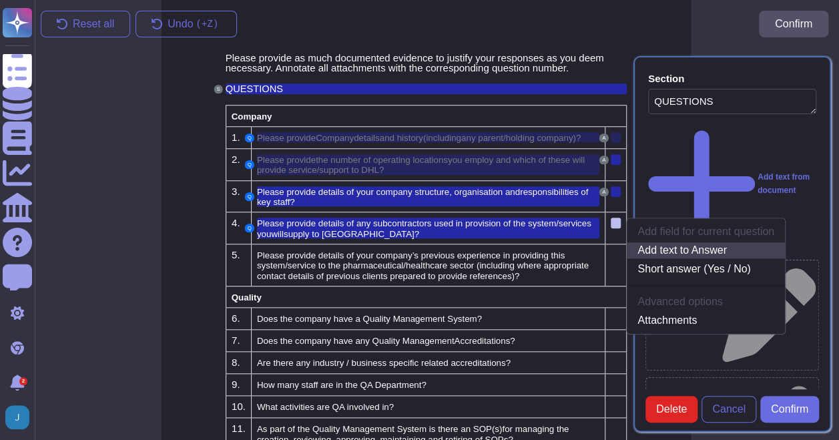
click at [671, 250] on link "Add text to Answer" at bounding box center [706, 250] width 158 height 16
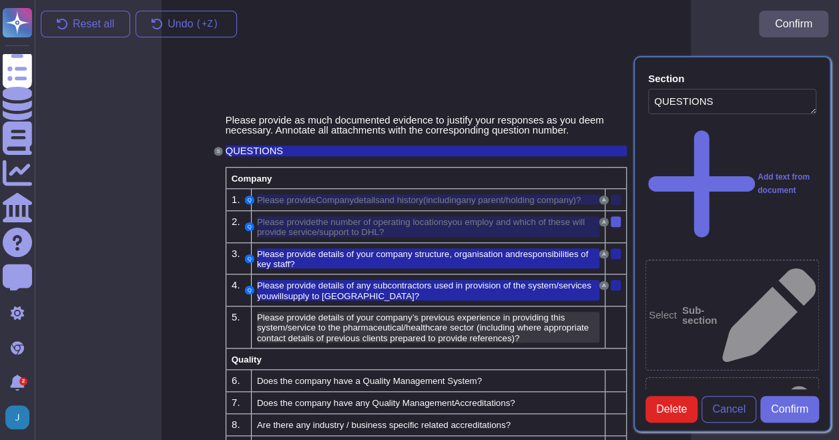
click at [421, 313] on span "Please provide details of your company’s previous experience in providing this …" at bounding box center [411, 323] width 308 height 20
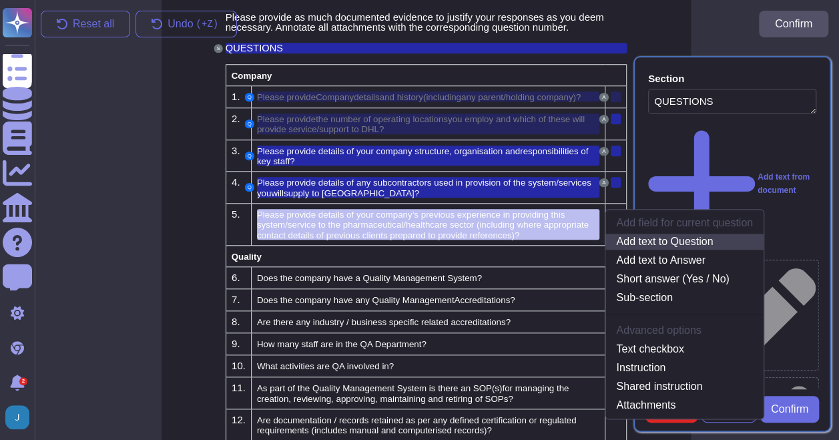
click at [661, 239] on link "Add text to Question" at bounding box center [685, 242] width 158 height 16
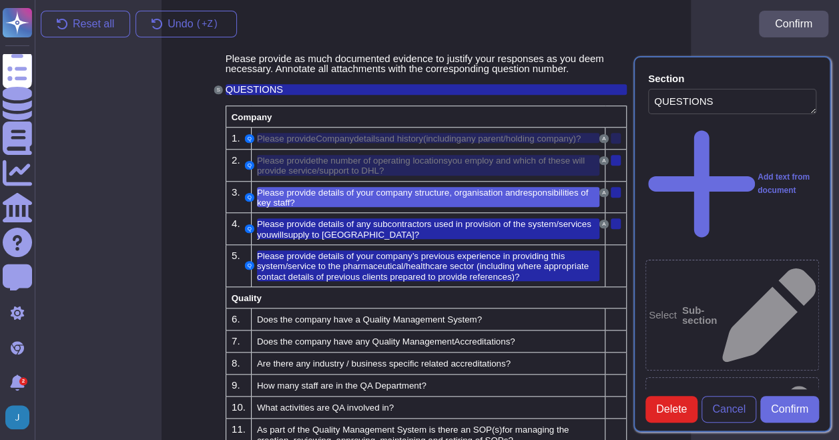
scroll to position [479, 11]
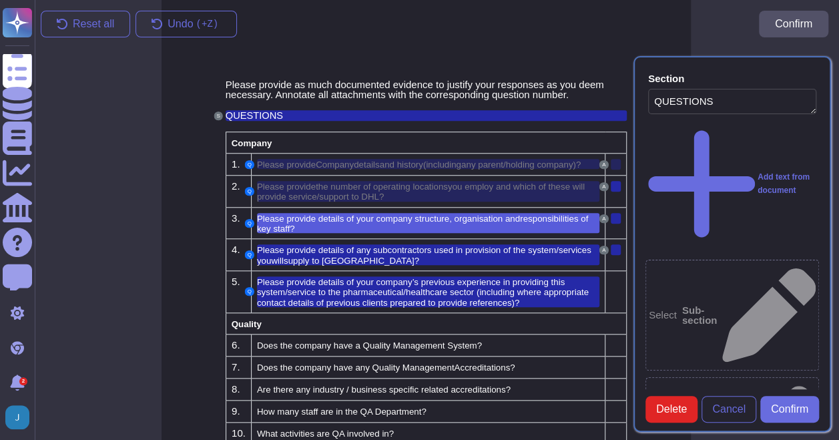
click at [621, 286] on td at bounding box center [616, 291] width 21 height 42
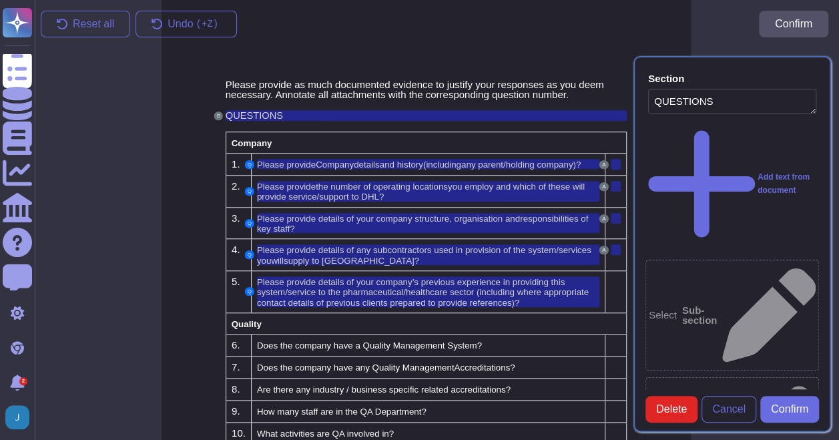
click at [610, 289] on td at bounding box center [616, 291] width 21 height 42
click at [618, 283] on td at bounding box center [616, 291] width 21 height 42
click at [618, 285] on td at bounding box center [616, 291] width 21 height 42
click at [621, 286] on td at bounding box center [616, 291] width 21 height 42
click at [618, 287] on td at bounding box center [616, 291] width 21 height 42
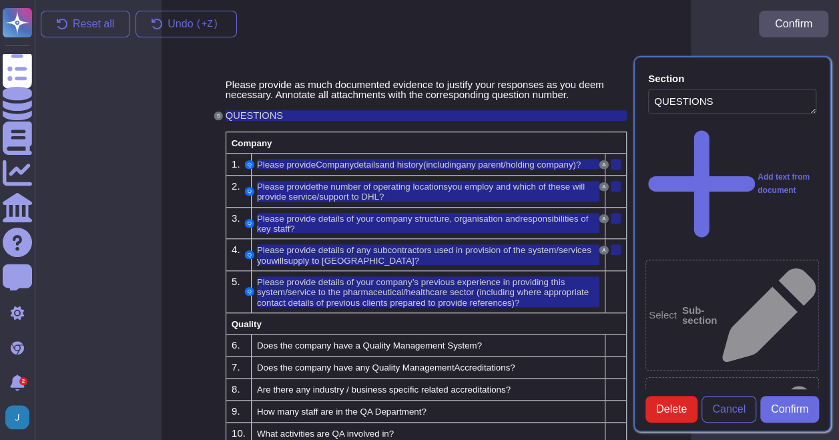
click at [618, 287] on td at bounding box center [616, 291] width 21 height 42
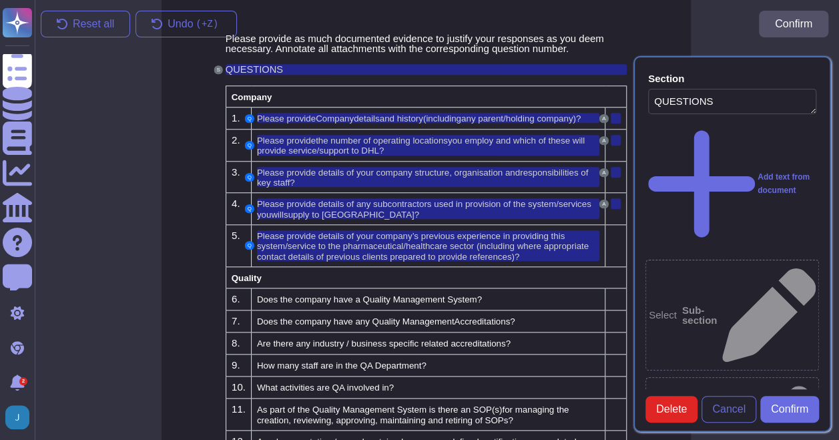
scroll to position [546, 11]
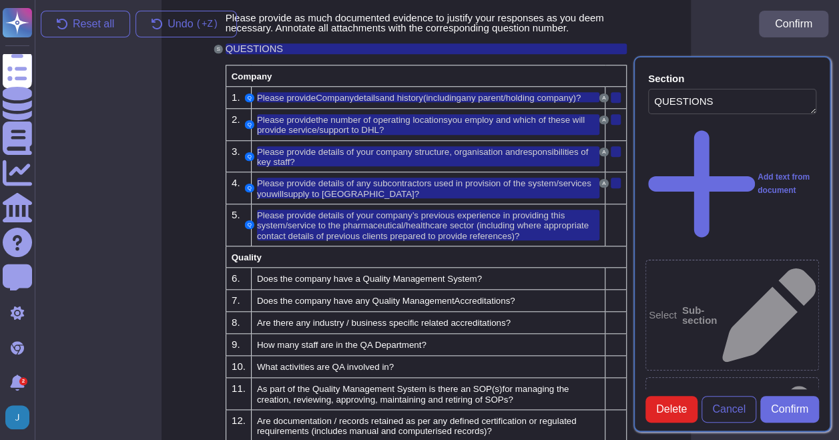
click at [614, 222] on td at bounding box center [616, 225] width 21 height 42
click at [618, 223] on td at bounding box center [616, 225] width 21 height 42
click at [620, 222] on td at bounding box center [616, 225] width 21 height 42
click at [618, 214] on div at bounding box center [616, 215] width 10 height 11
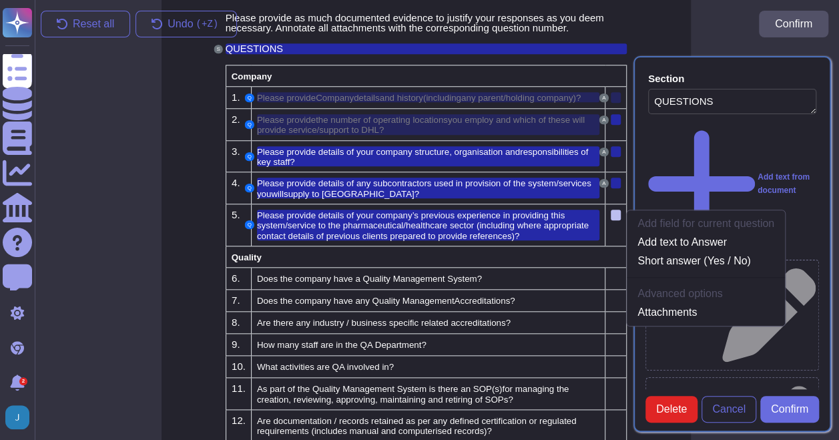
scroll to position [537, 11]
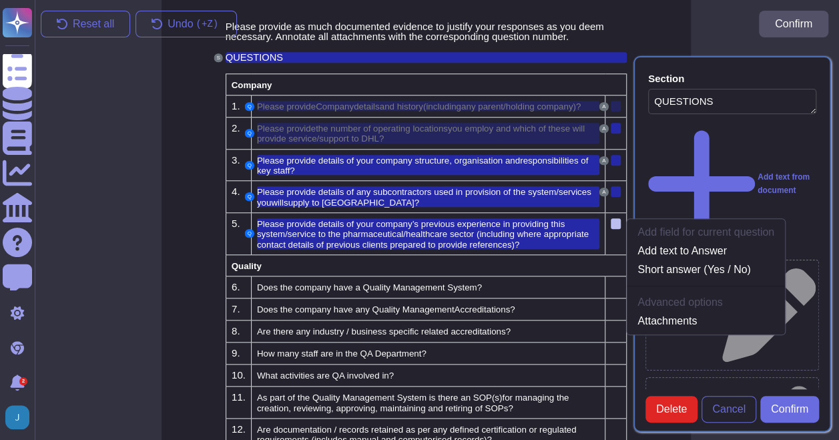
click at [616, 233] on td "Add field for current question Add text to Answer Short answer (Yes / No) Advan…" at bounding box center [616, 233] width 21 height 42
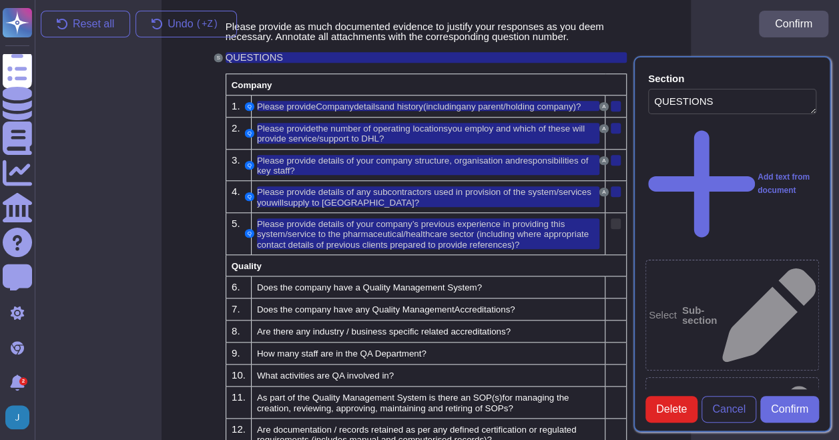
click at [620, 222] on div at bounding box center [616, 223] width 10 height 11
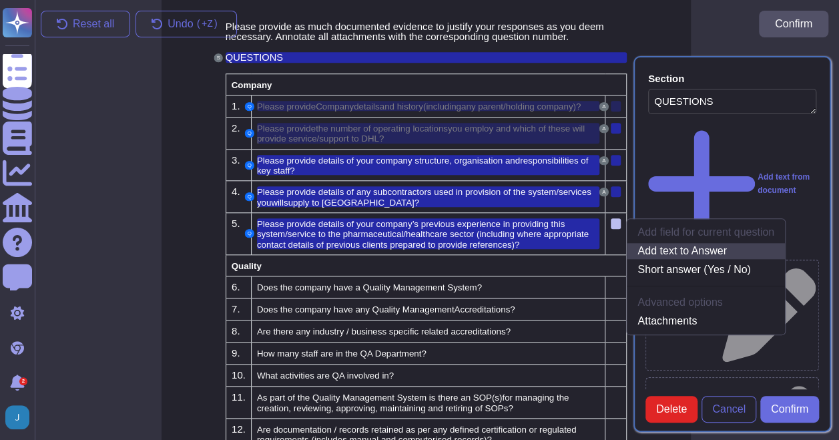
click at [659, 246] on link "Add text to Answer" at bounding box center [706, 251] width 158 height 16
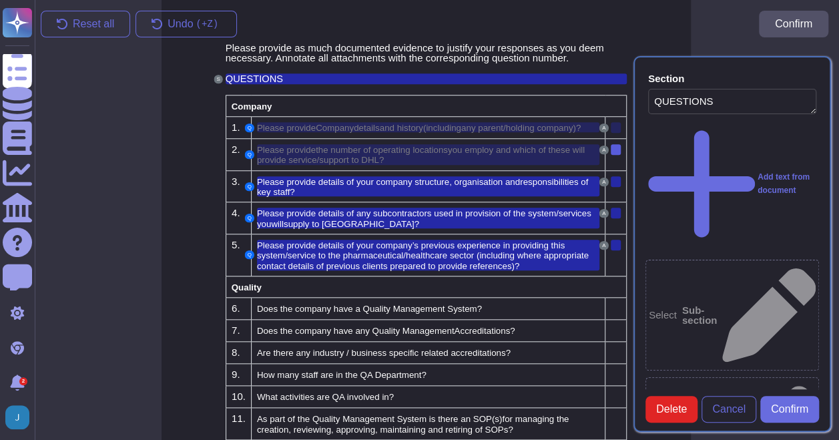
scroll to position [577, 11]
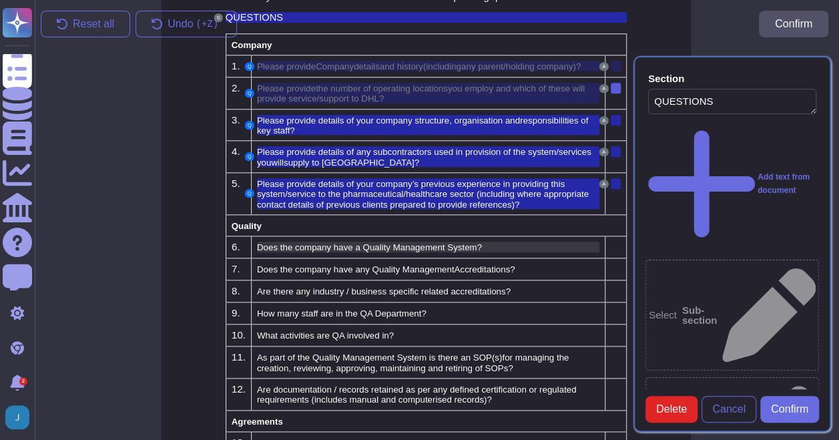
click at [401, 236] on td "Does the company have a Quality Management System?" at bounding box center [428, 247] width 355 height 22
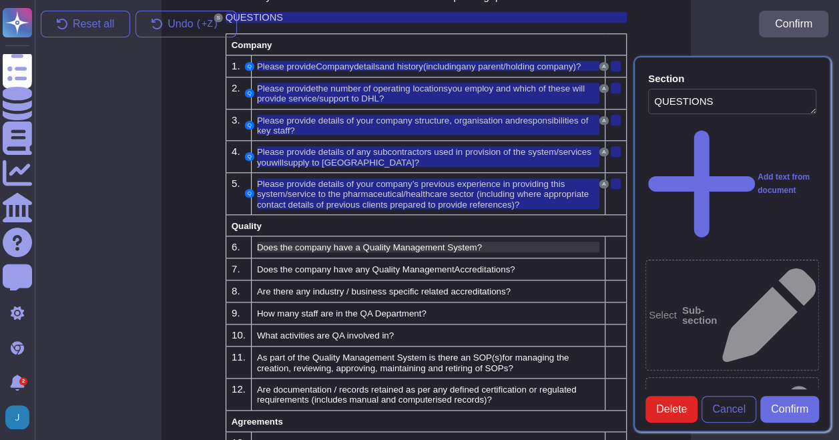
click at [403, 242] on span "Does the company have a Quality Management System?" at bounding box center [369, 247] width 225 height 10
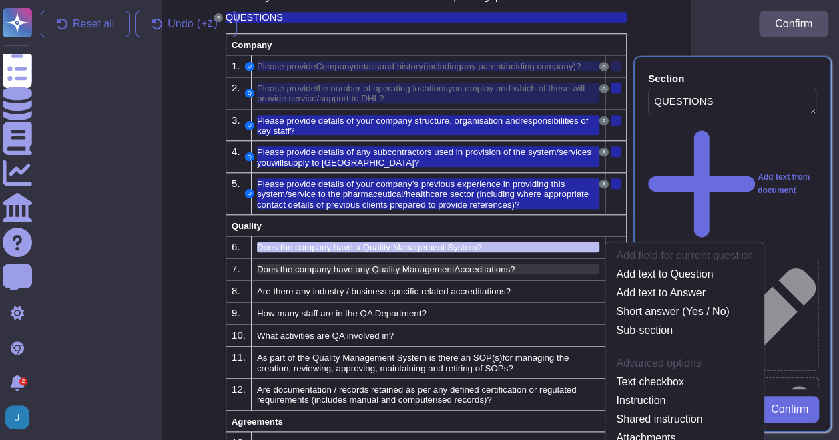
scroll to position [598, 11]
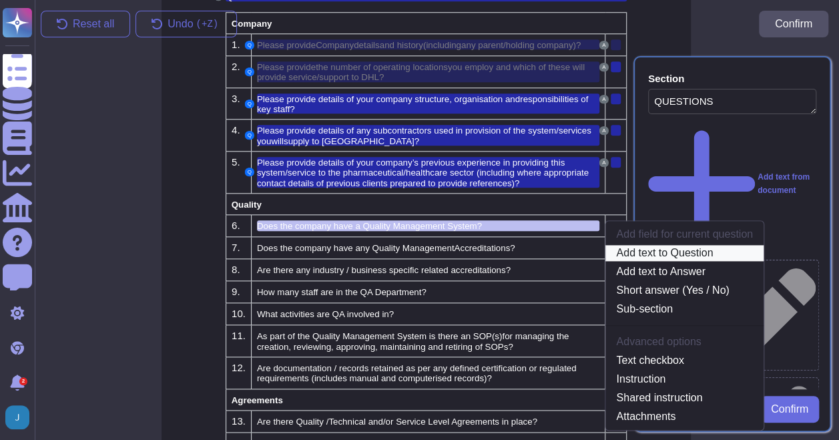
click at [648, 251] on link "Add text to Question" at bounding box center [685, 253] width 158 height 16
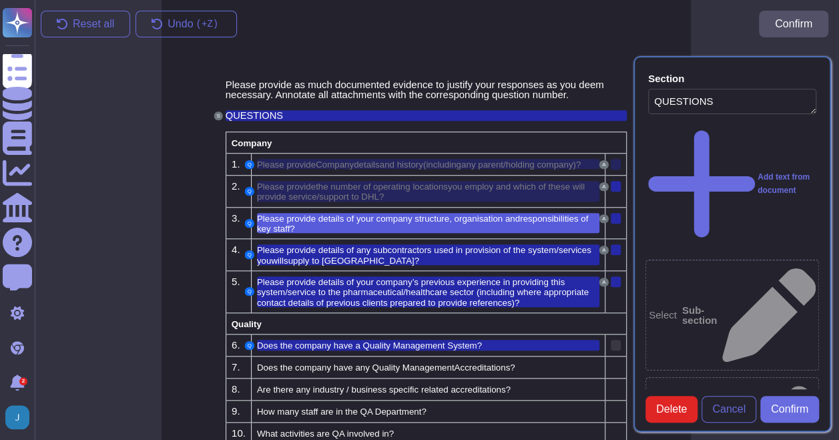
click at [617, 340] on div at bounding box center [616, 345] width 10 height 11
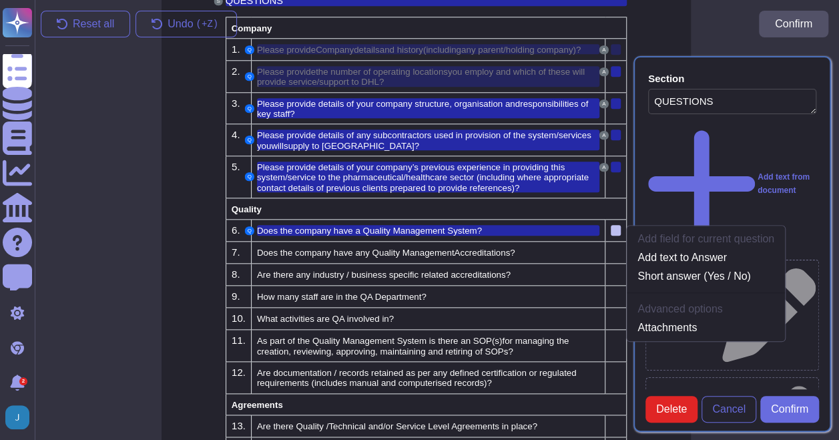
scroll to position [599, 11]
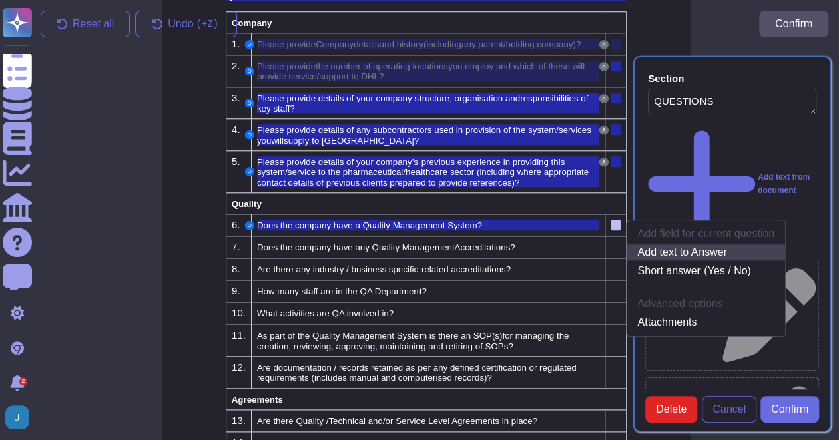
click at [669, 252] on link "Add text to Answer" at bounding box center [706, 252] width 158 height 16
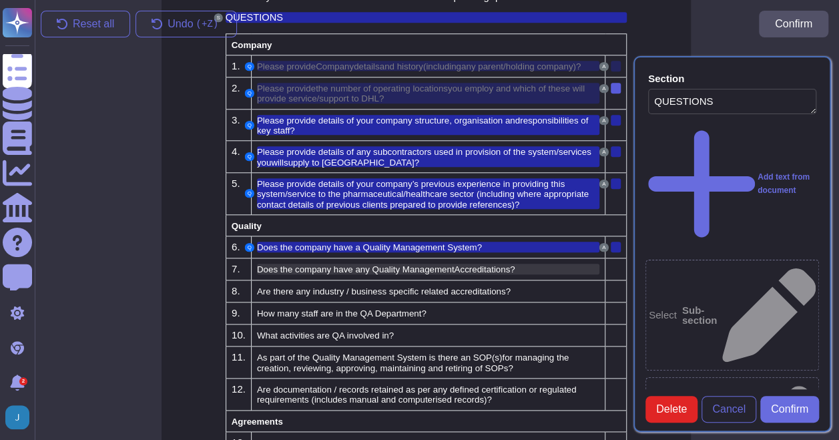
click at [377, 263] on span "Does the company have any Quality Management" at bounding box center [356, 268] width 198 height 11
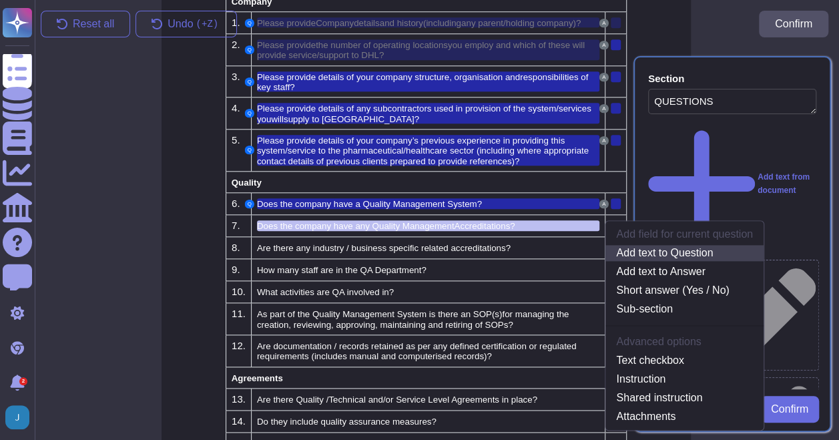
click at [644, 251] on link "Add text to Question" at bounding box center [685, 253] width 158 height 16
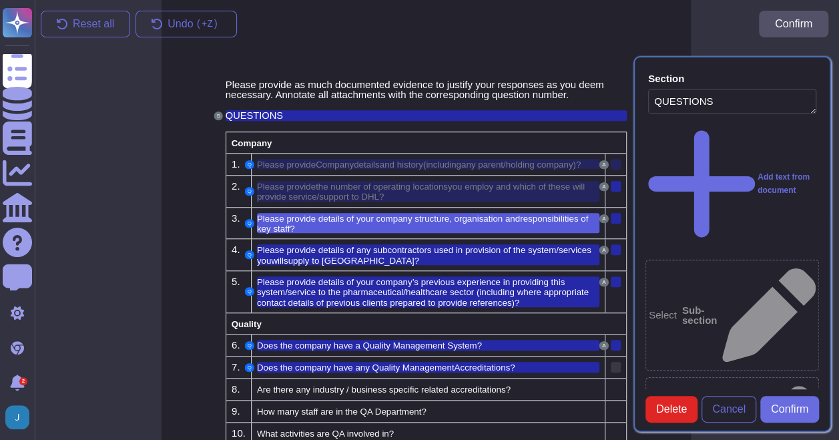
click at [614, 362] on div at bounding box center [616, 367] width 10 height 11
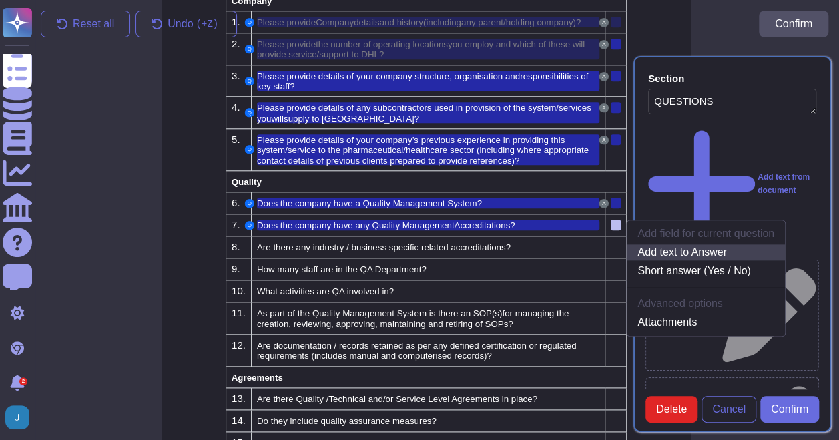
click at [671, 248] on link "Add text to Answer" at bounding box center [706, 252] width 158 height 16
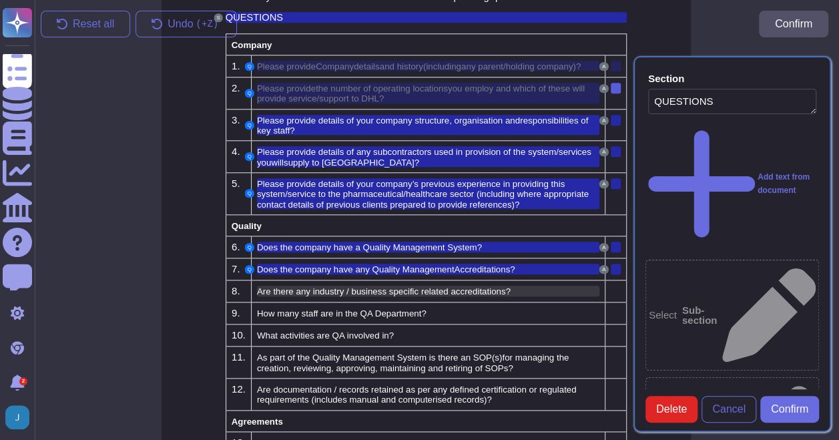
click at [443, 287] on span "Are there any industry / business specific related accreditations?" at bounding box center [384, 292] width 254 height 10
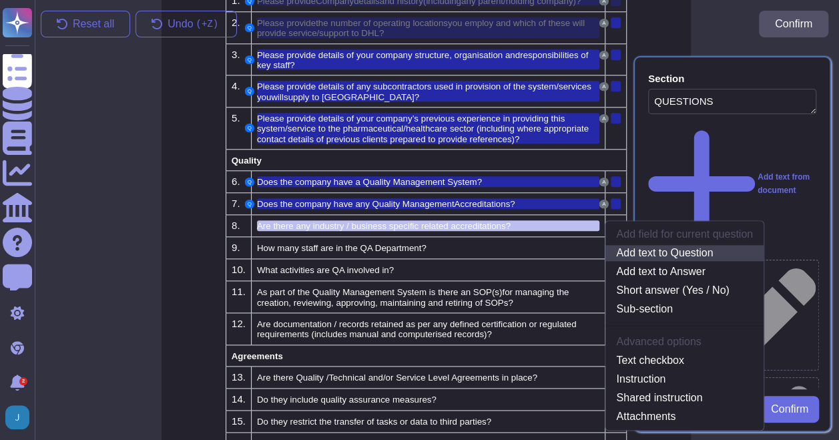
click at [661, 249] on link "Add text to Question" at bounding box center [685, 253] width 158 height 16
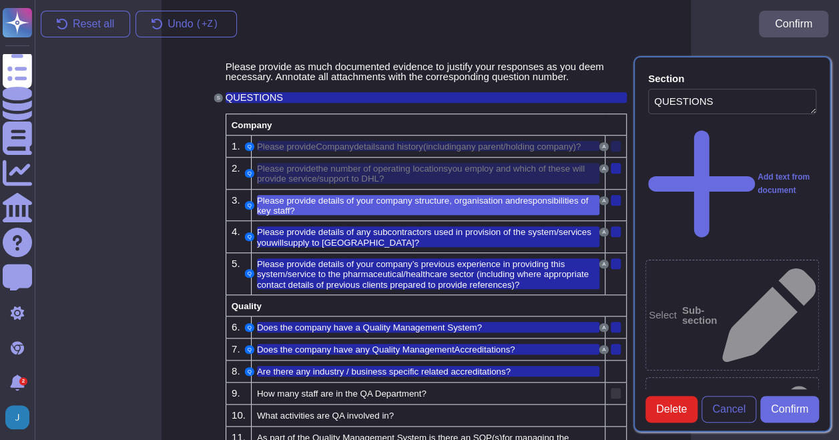
scroll to position [546, 11]
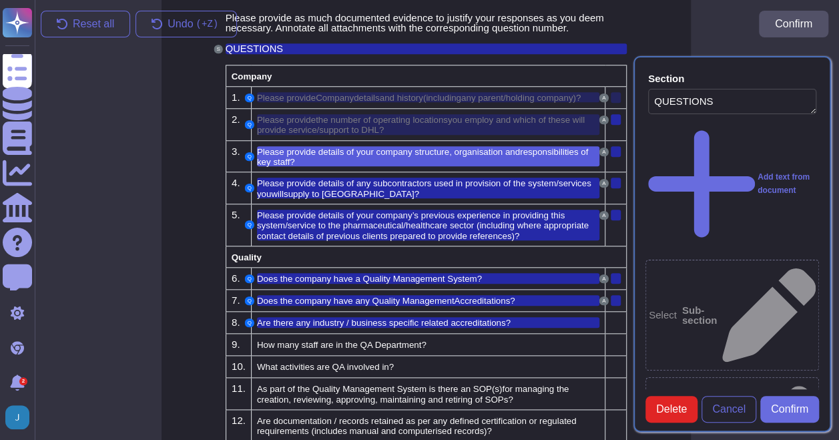
click at [616, 312] on td at bounding box center [616, 323] width 21 height 22
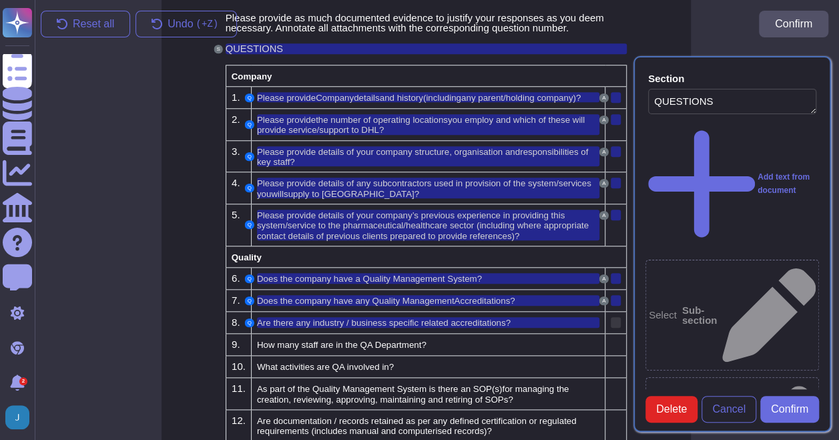
click at [612, 317] on div at bounding box center [616, 322] width 10 height 11
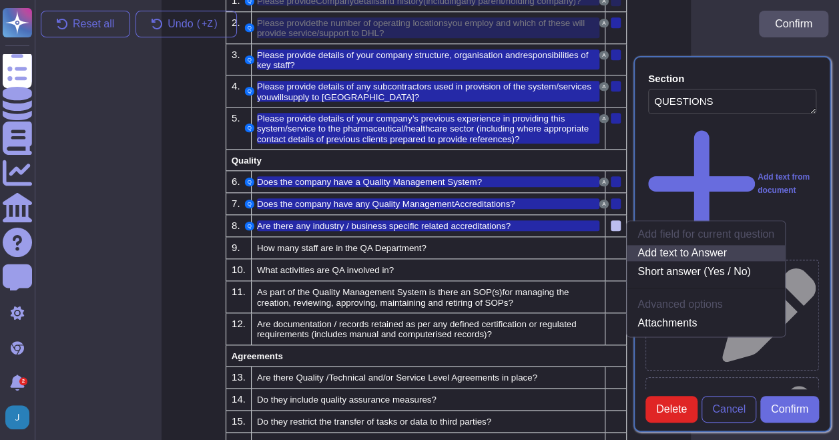
click at [679, 250] on link "Add text to Answer" at bounding box center [706, 253] width 158 height 16
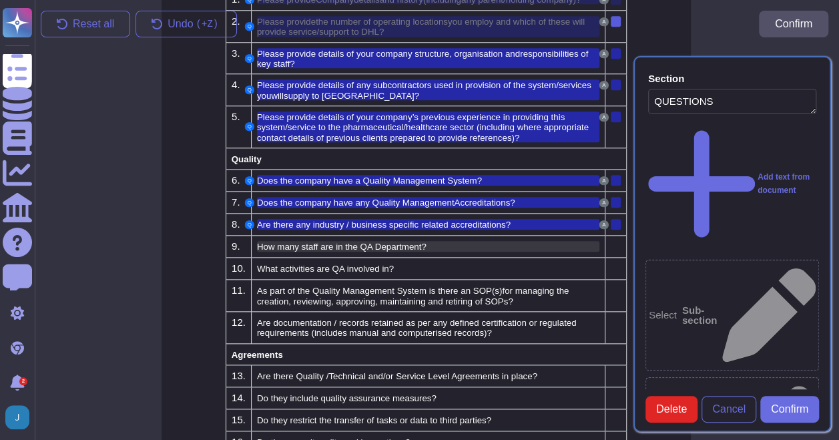
click at [381, 242] on span "How many staff are in the QA Department?" at bounding box center [342, 247] width 170 height 10
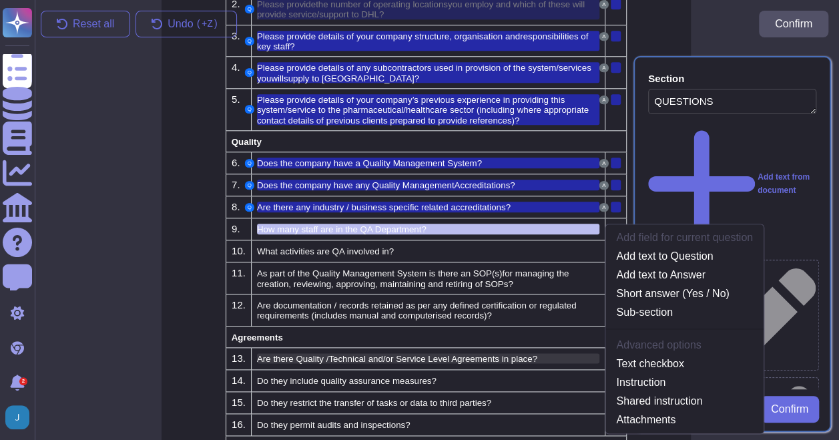
scroll to position [664, 11]
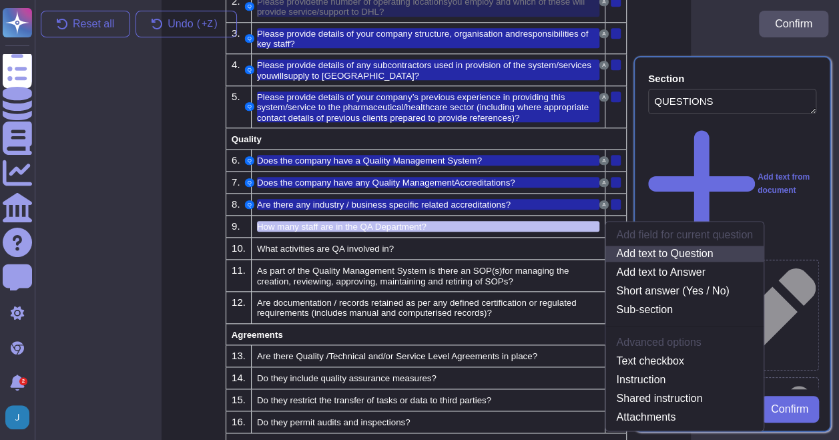
click at [667, 247] on link "Add text to Question" at bounding box center [685, 254] width 158 height 16
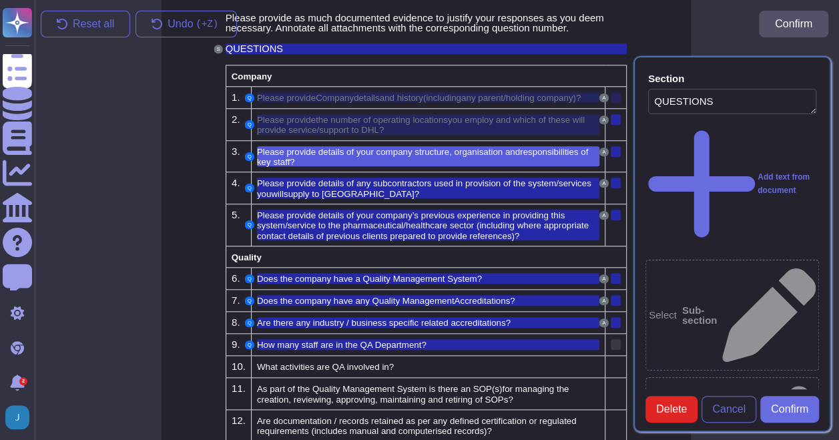
click at [612, 340] on div at bounding box center [616, 344] width 10 height 11
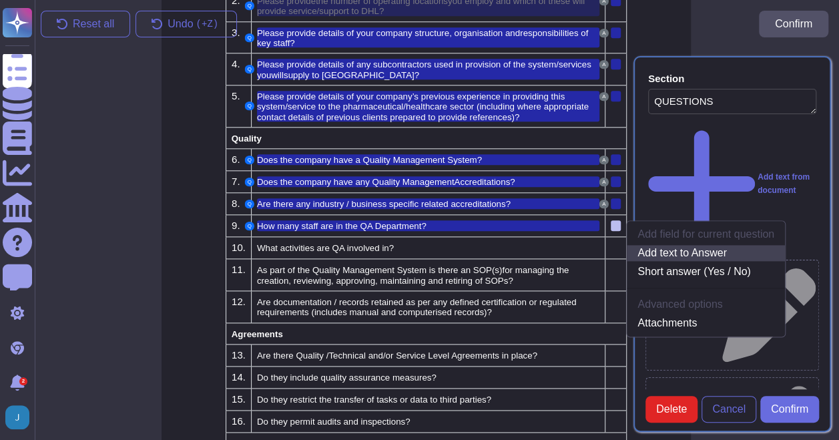
click at [693, 248] on link "Add text to Answer" at bounding box center [706, 253] width 158 height 16
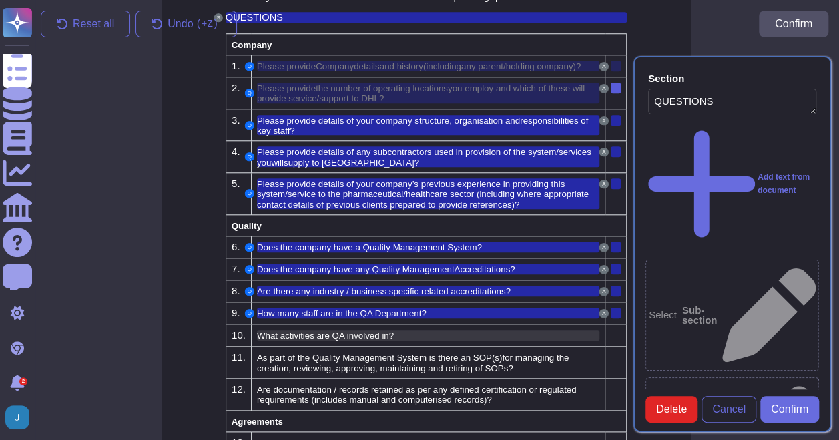
click at [426, 330] on div "What activities are QA involved in?" at bounding box center [428, 335] width 343 height 10
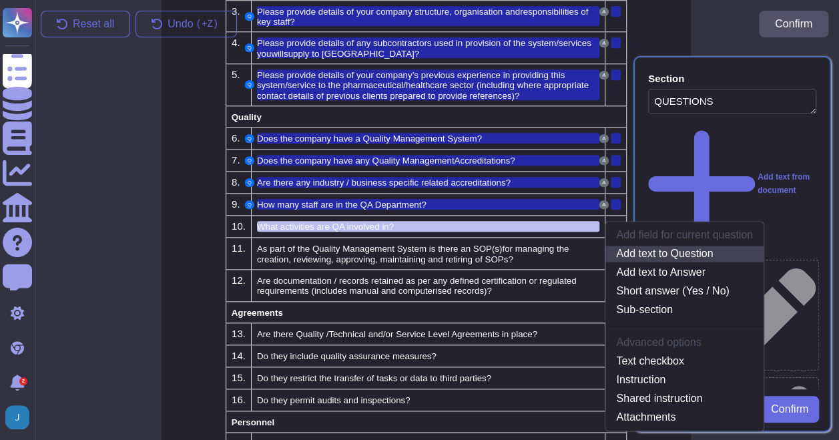
click at [694, 248] on link "Add text to Question" at bounding box center [685, 254] width 158 height 16
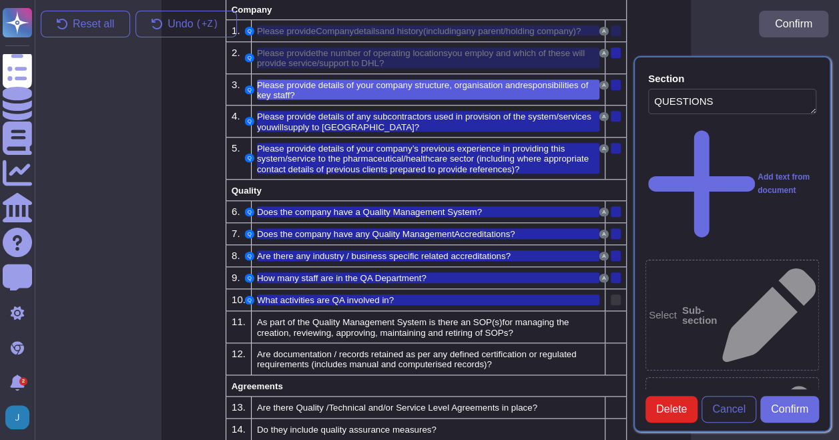
click at [615, 295] on div at bounding box center [616, 300] width 10 height 11
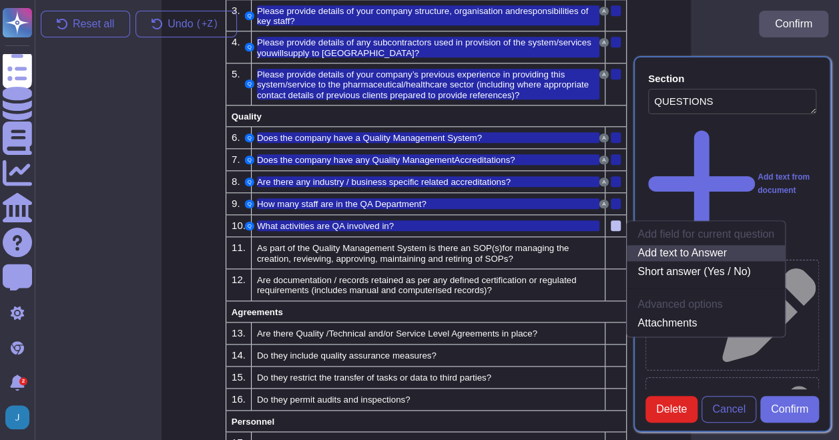
click at [686, 253] on link "Add text to Answer" at bounding box center [706, 253] width 158 height 16
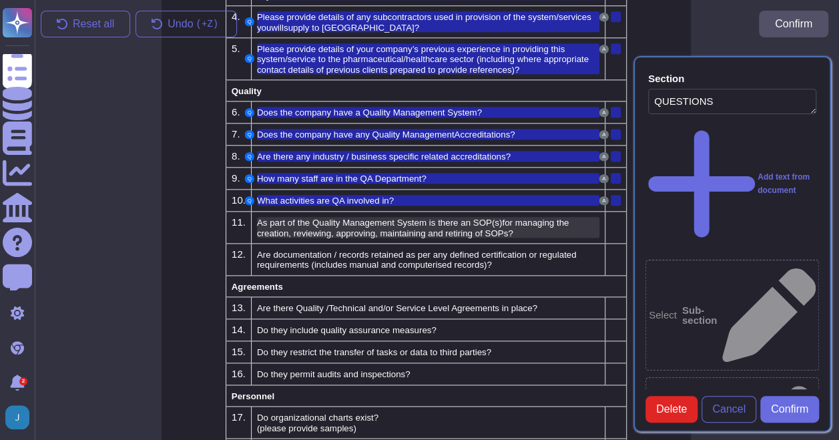
click at [532, 220] on span "for managing the creation, reviewing, approving, maintaining and retiring of SO…" at bounding box center [413, 228] width 312 height 20
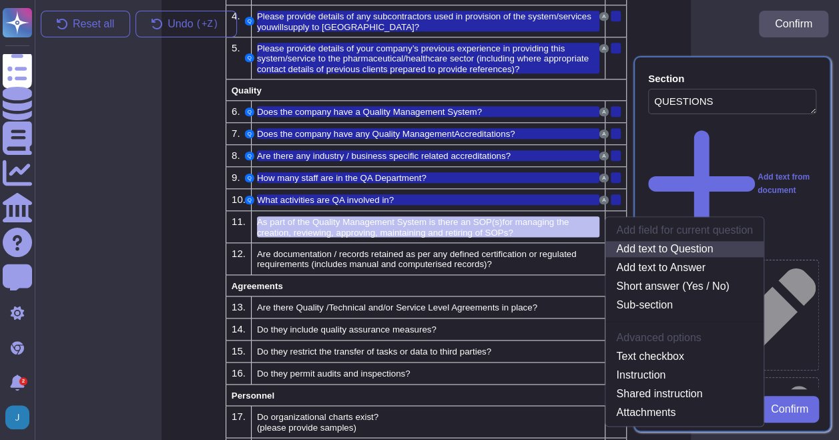
click at [664, 241] on link "Add text to Question" at bounding box center [685, 249] width 158 height 16
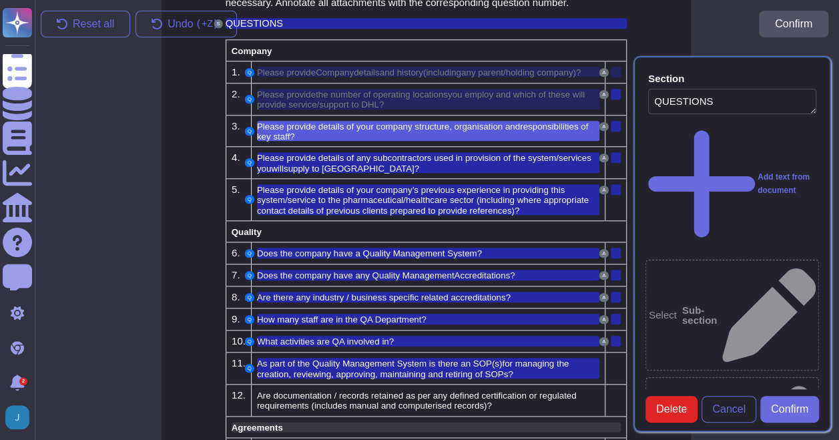
scroll to position [679, 11]
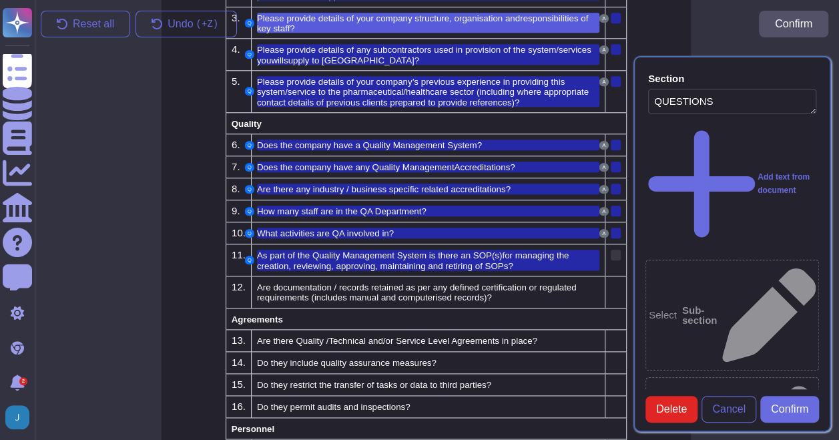
click at [617, 250] on div at bounding box center [616, 255] width 10 height 11
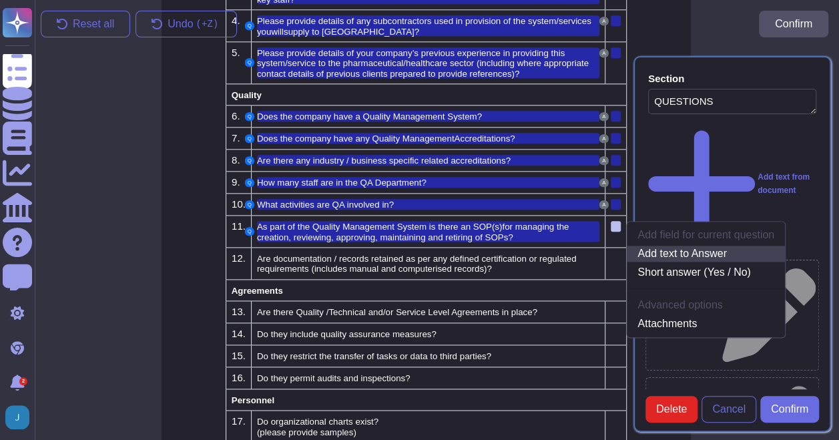
click at [675, 250] on link "Add text to Answer" at bounding box center [706, 254] width 158 height 16
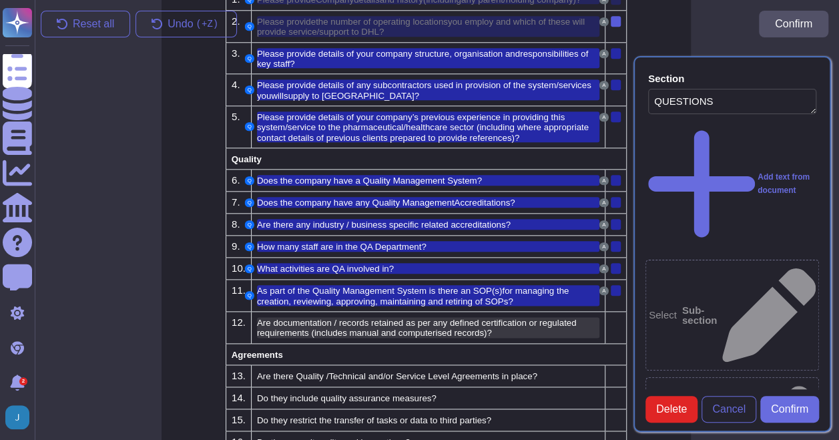
click at [383, 325] on span "Are documentation / records retained as per any defined certification or regula…" at bounding box center [417, 328] width 320 height 20
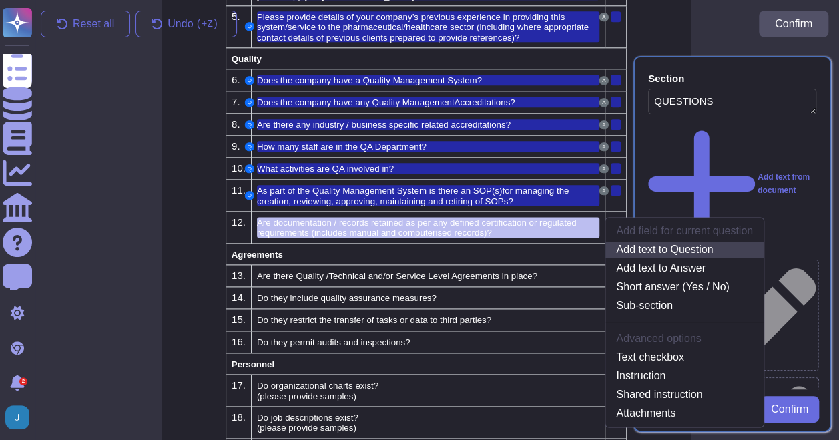
click at [659, 246] on link "Add text to Question" at bounding box center [685, 250] width 158 height 16
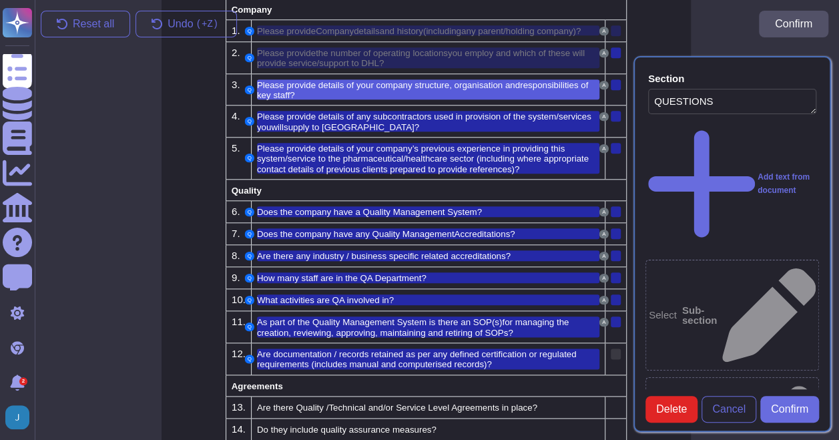
click at [616, 349] on div at bounding box center [616, 354] width 10 height 11
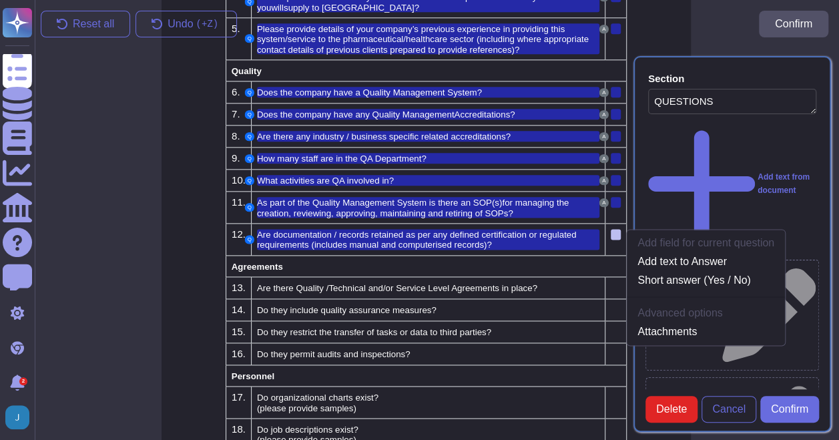
scroll to position [739, 11]
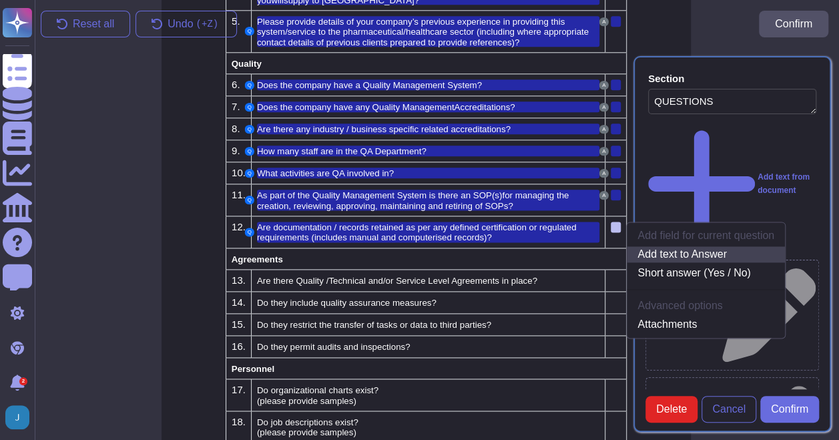
click at [688, 251] on link "Add text to Answer" at bounding box center [706, 254] width 158 height 16
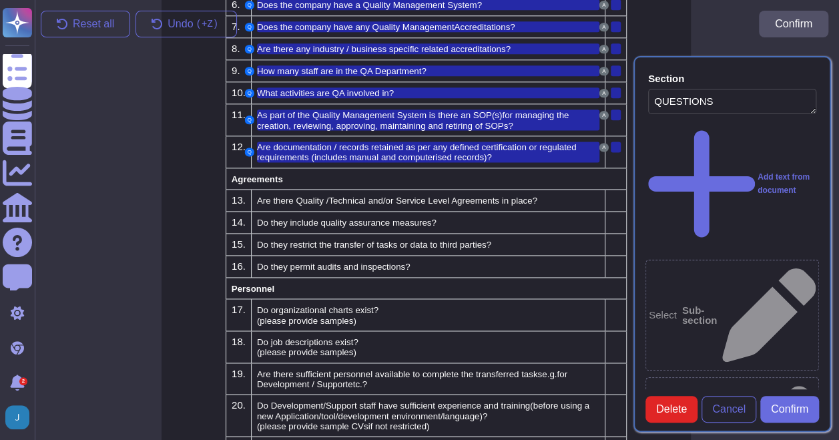
scroll to position [844, 11]
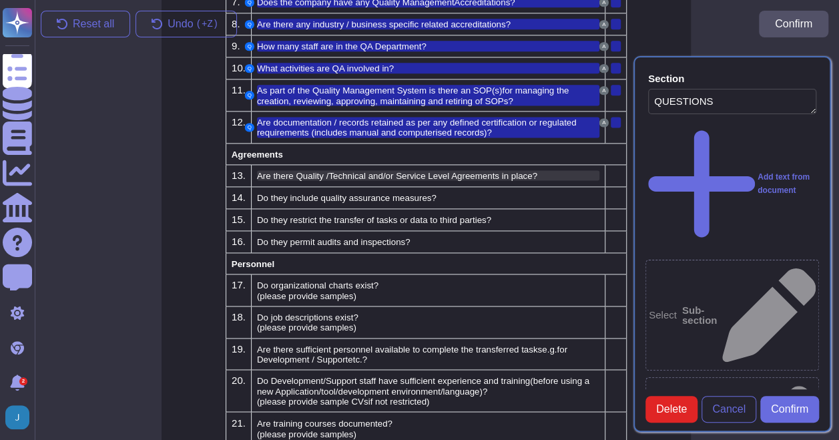
click at [475, 171] on span "Are there Quality /Technical and/or Service Level Agreements in place" at bounding box center [395, 176] width 276 height 10
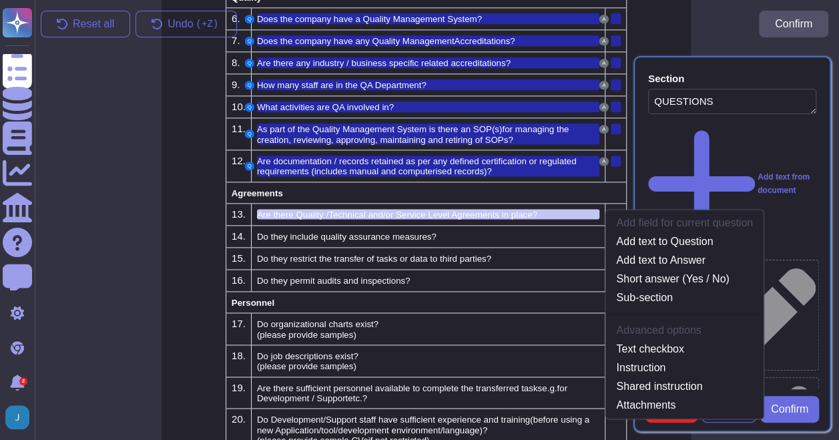
scroll to position [791, 11]
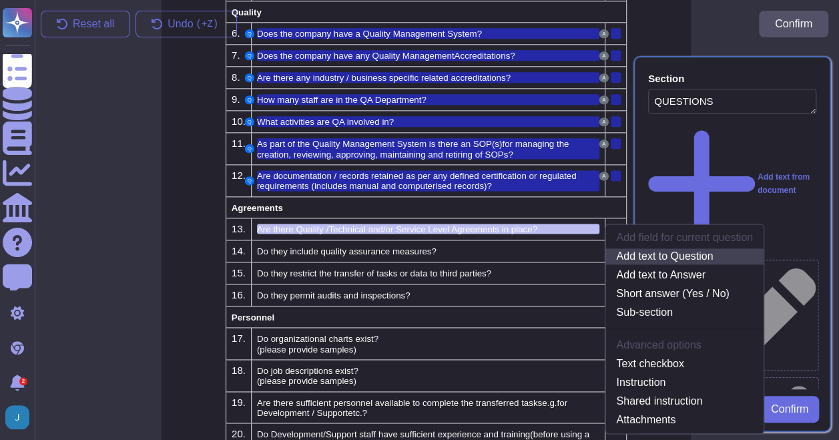
click at [665, 248] on link "Add text to Question" at bounding box center [685, 256] width 158 height 16
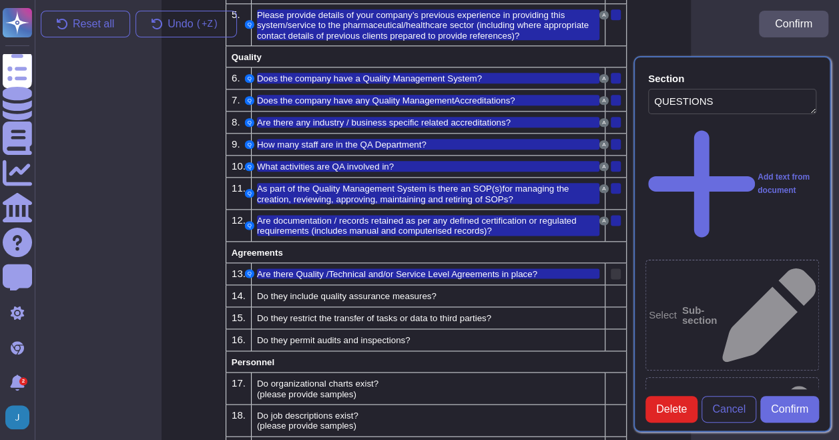
click at [617, 268] on div at bounding box center [616, 273] width 10 height 11
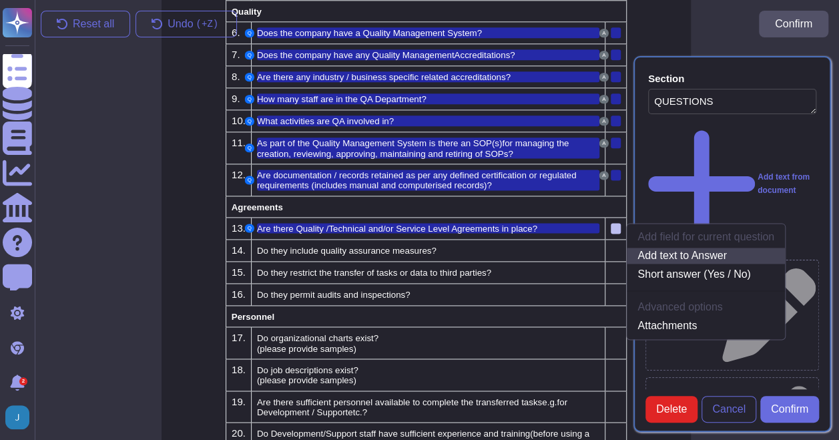
click at [661, 250] on link "Add text to Answer" at bounding box center [706, 256] width 158 height 16
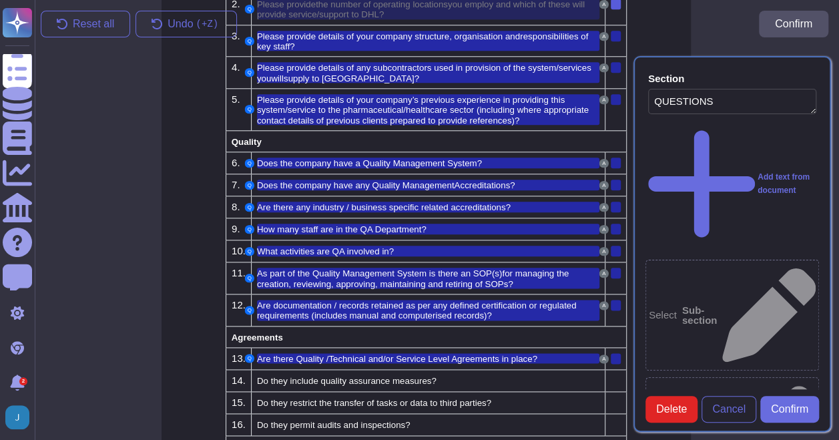
scroll to position [733, 11]
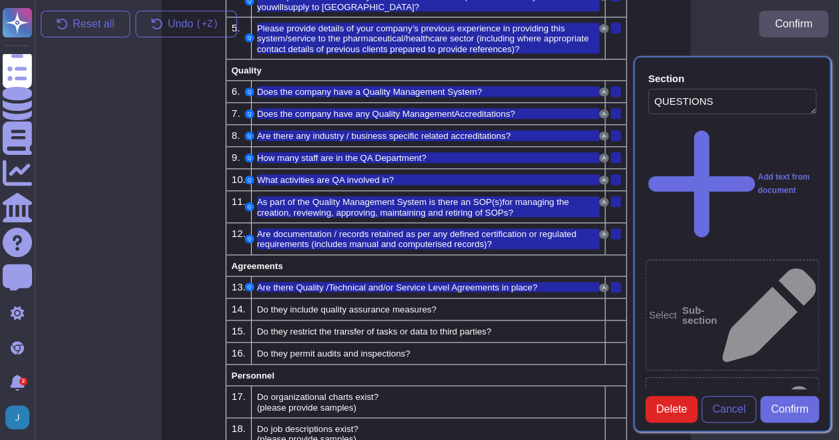
click at [472, 298] on td "Do they include quality assurance measures?" at bounding box center [428, 309] width 355 height 22
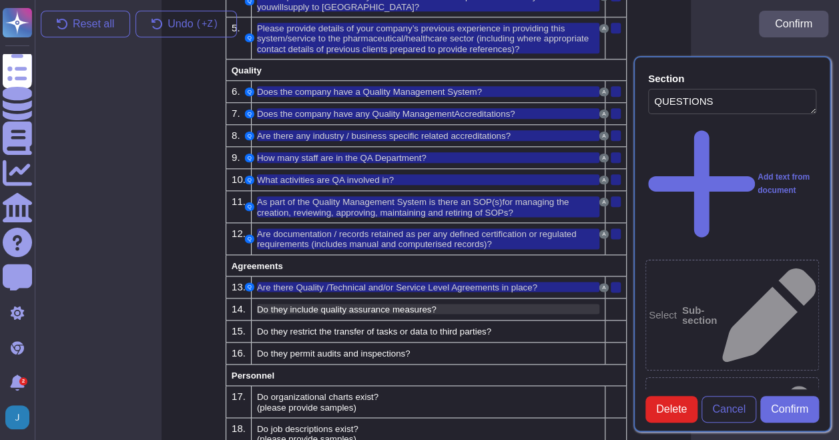
click at [473, 304] on div "Do they include quality assurance measures?" at bounding box center [428, 309] width 343 height 10
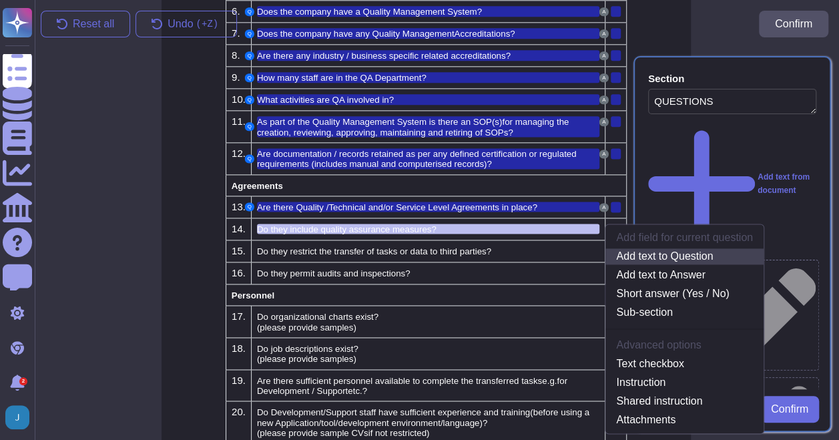
click at [670, 248] on link "Add text to Question" at bounding box center [685, 256] width 158 height 16
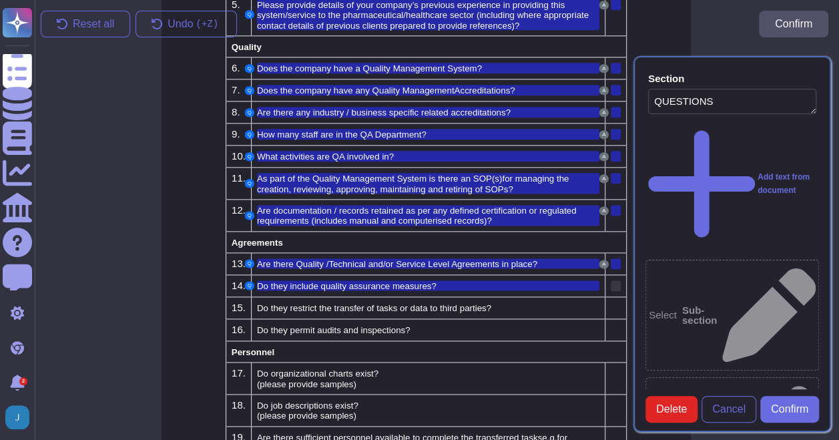
click at [615, 280] on div at bounding box center [616, 285] width 10 height 11
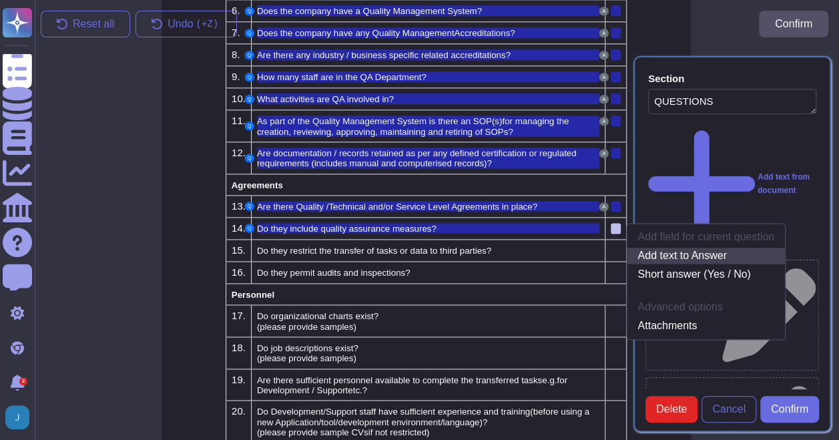
click at [677, 250] on link "Add text to Answer" at bounding box center [706, 256] width 158 height 16
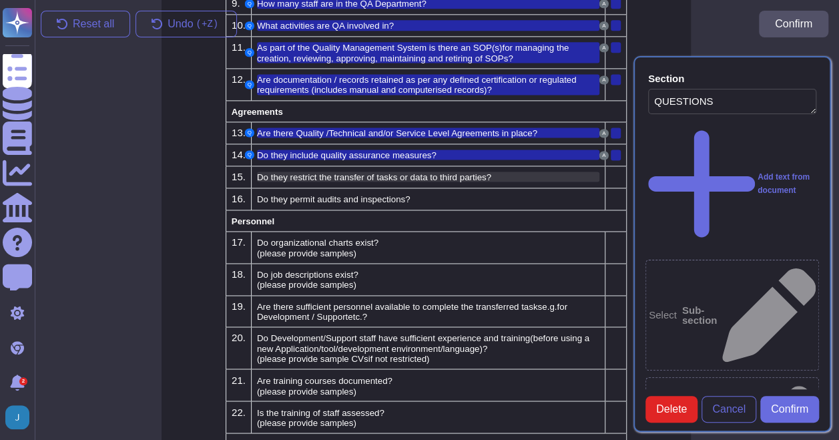
click at [457, 173] on span "Do they restrict the transfer of tasks or data to third parties?" at bounding box center [374, 177] width 234 height 10
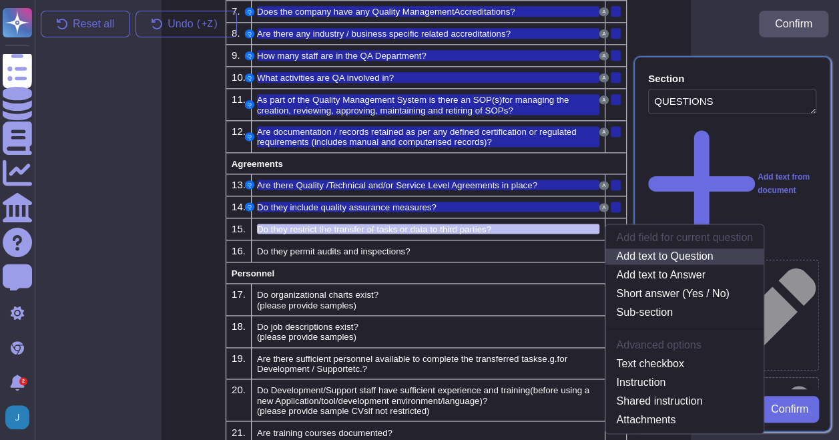
click at [644, 248] on link "Add text to Question" at bounding box center [685, 256] width 158 height 16
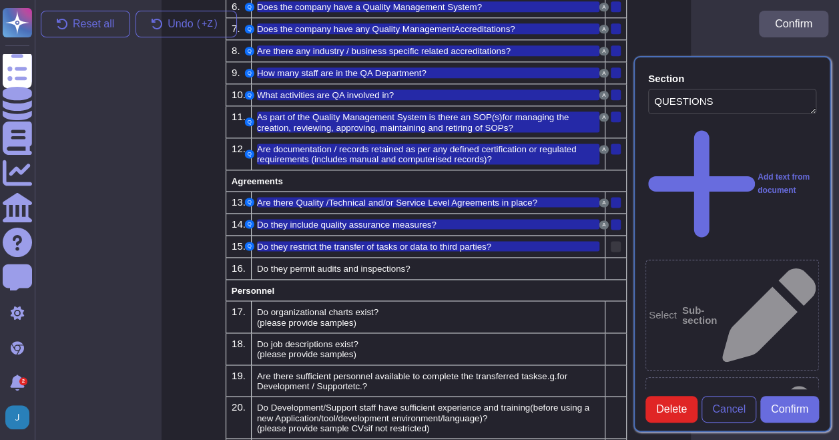
click at [614, 241] on div at bounding box center [616, 246] width 10 height 11
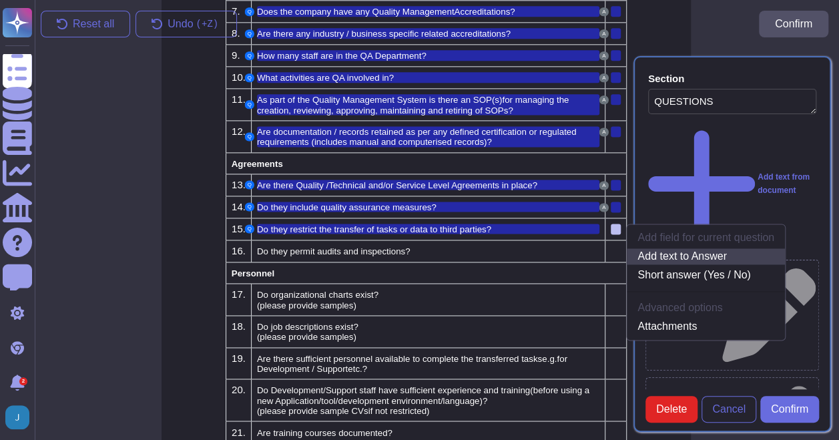
click at [663, 248] on link "Add text to Answer" at bounding box center [706, 256] width 158 height 16
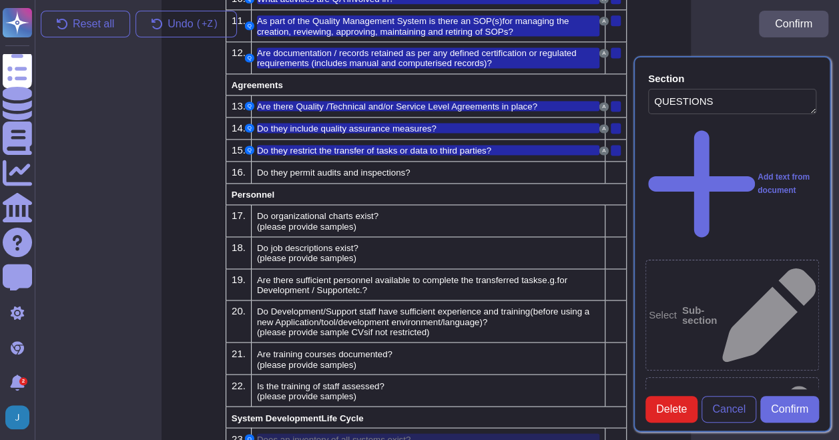
scroll to position [980, 11]
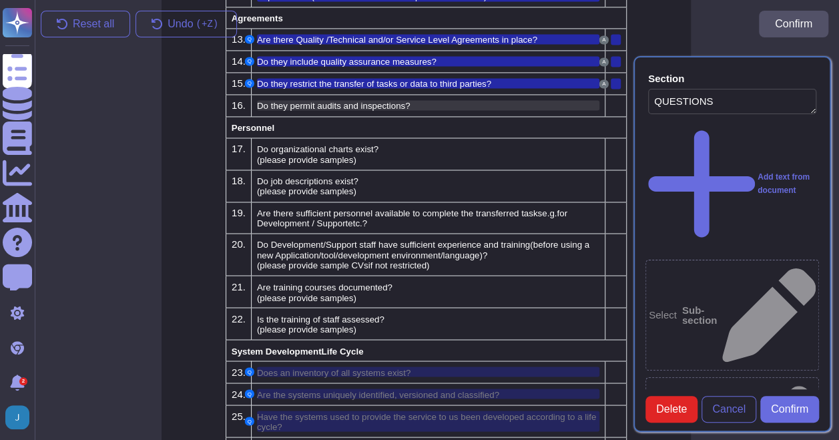
click at [370, 101] on span "Do they permit audits and inspections?" at bounding box center [334, 106] width 154 height 10
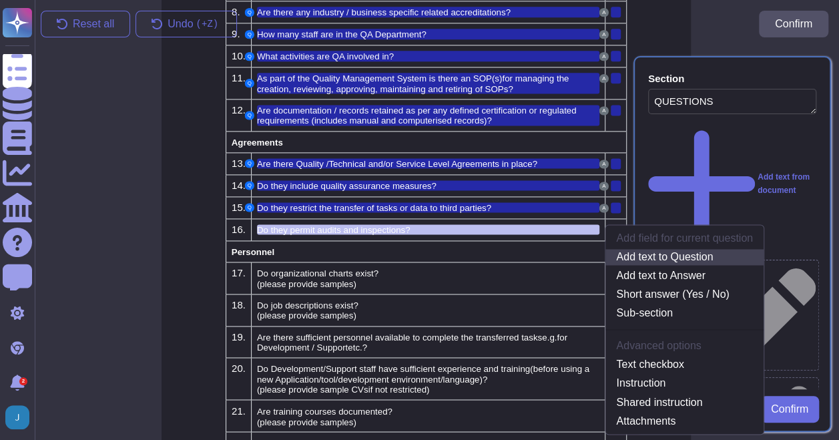
click at [633, 252] on link "Add text to Question" at bounding box center [685, 257] width 158 height 16
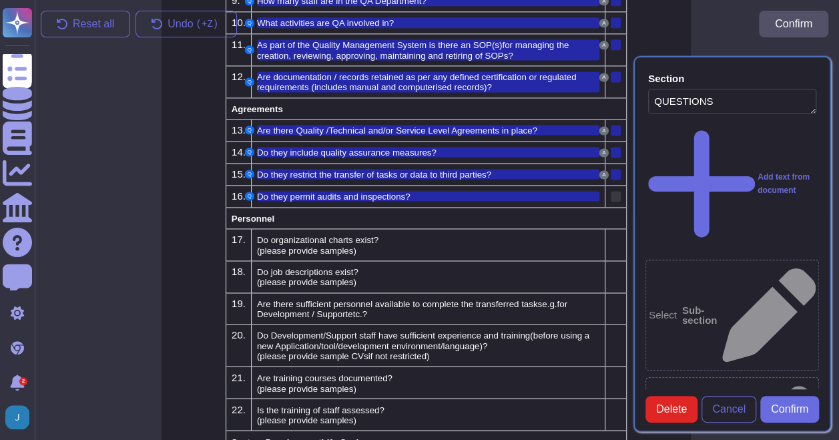
click at [612, 191] on div at bounding box center [616, 196] width 10 height 11
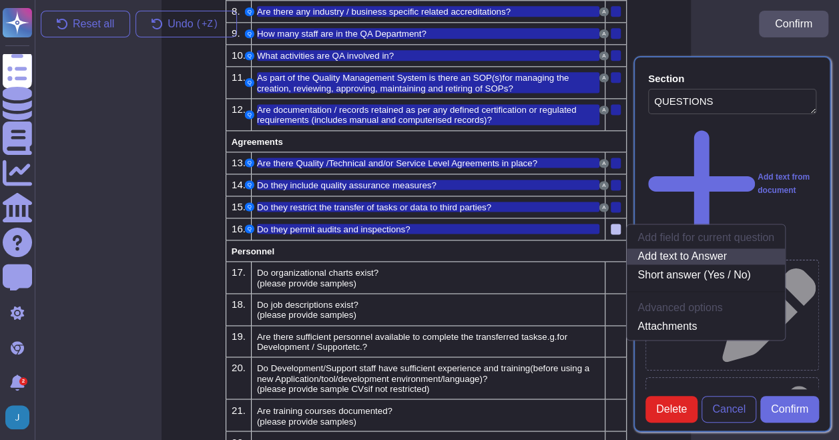
click at [684, 248] on link "Add text to Answer" at bounding box center [706, 256] width 158 height 16
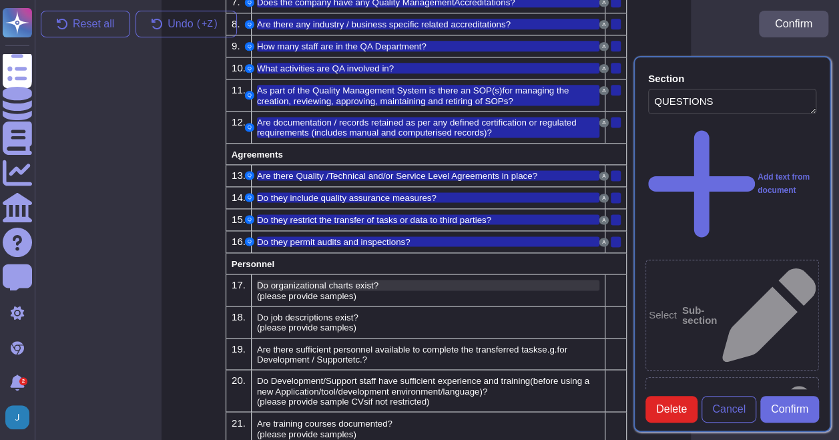
click at [379, 280] on div "Do organizational charts exist?" at bounding box center [428, 285] width 343 height 10
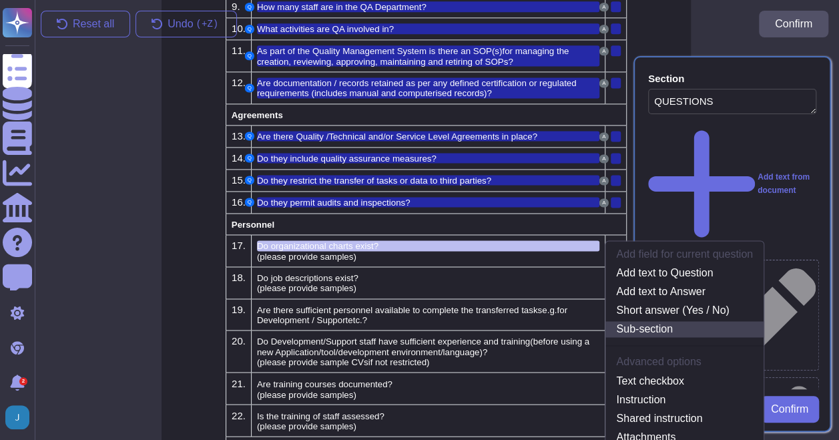
scroll to position [900, 11]
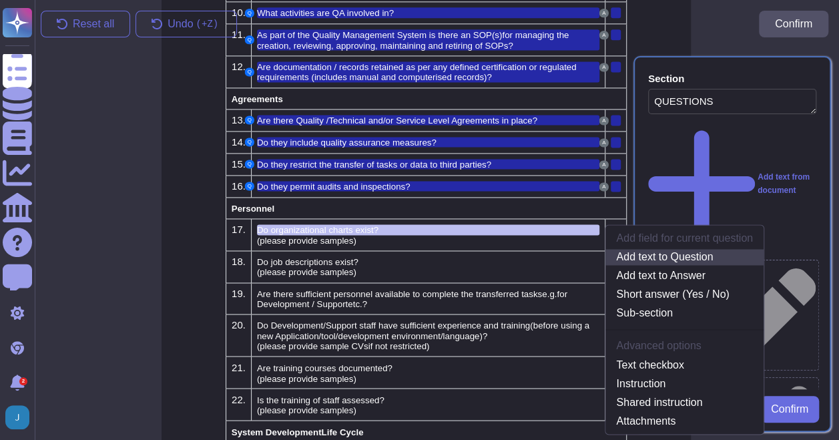
click at [671, 250] on link "Add text to Question" at bounding box center [685, 257] width 158 height 16
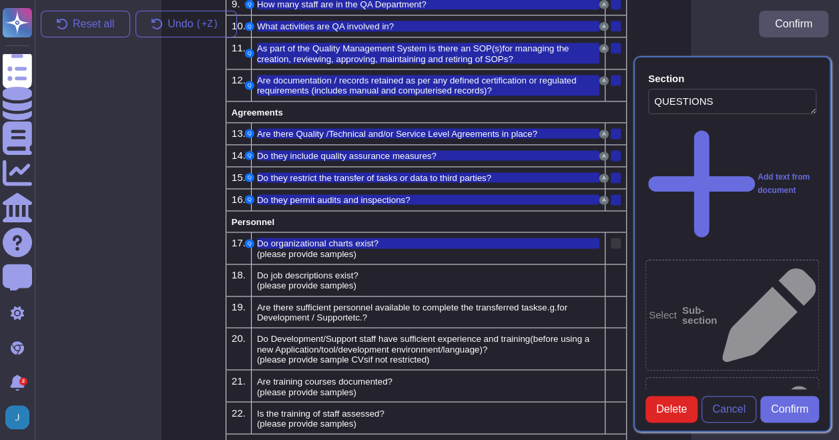
click at [616, 238] on div at bounding box center [616, 243] width 10 height 11
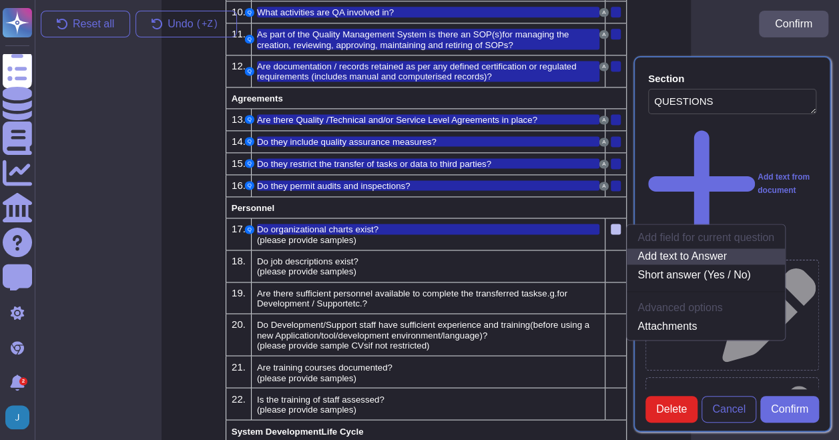
click at [644, 248] on link "Add text to Answer" at bounding box center [706, 256] width 158 height 16
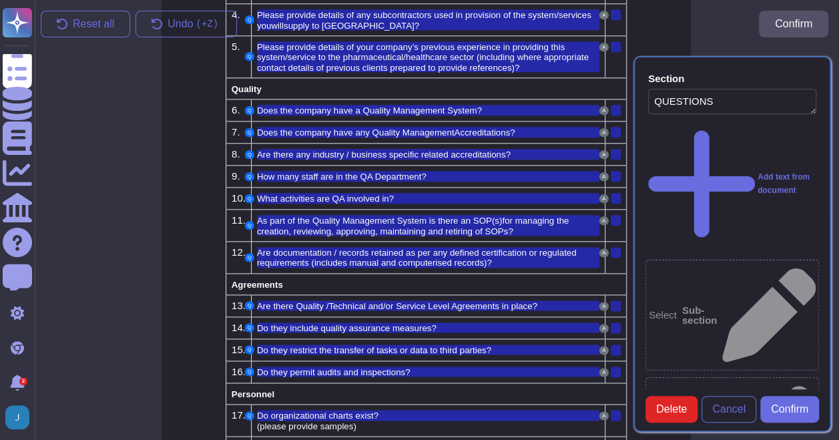
scroll to position [785, 11]
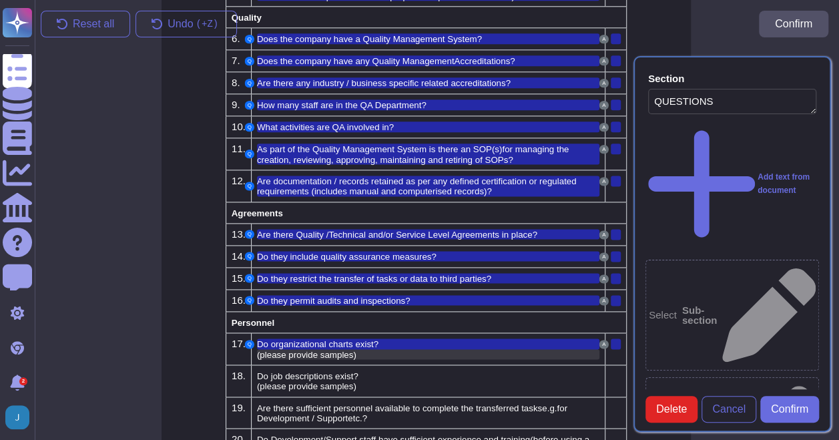
click at [350, 350] on span "(please provide samples)" at bounding box center [307, 355] width 100 height 10
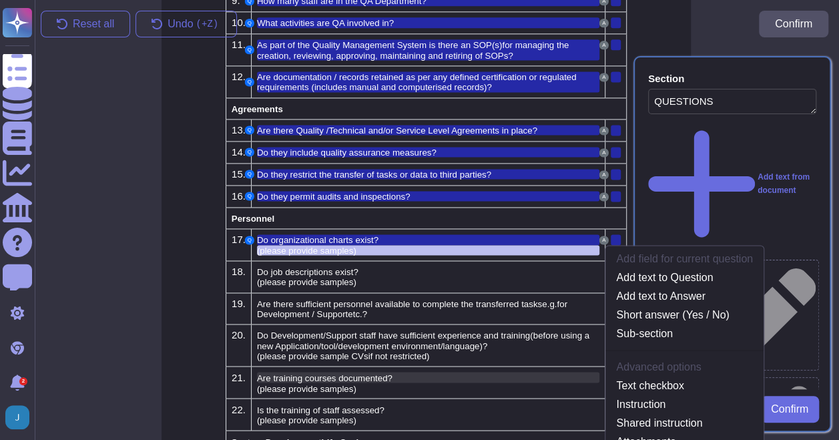
scroll to position [910, 11]
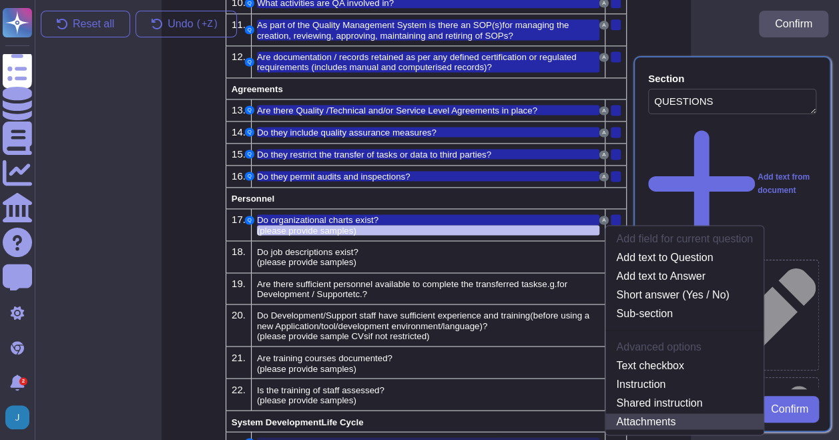
click at [652, 413] on link "Attachments" at bounding box center [685, 421] width 158 height 16
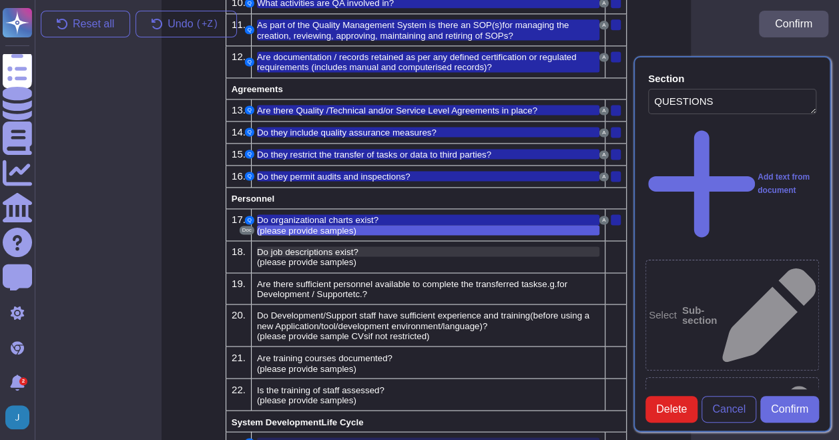
click at [426, 246] on div "Do job descriptions exist?" at bounding box center [428, 251] width 343 height 10
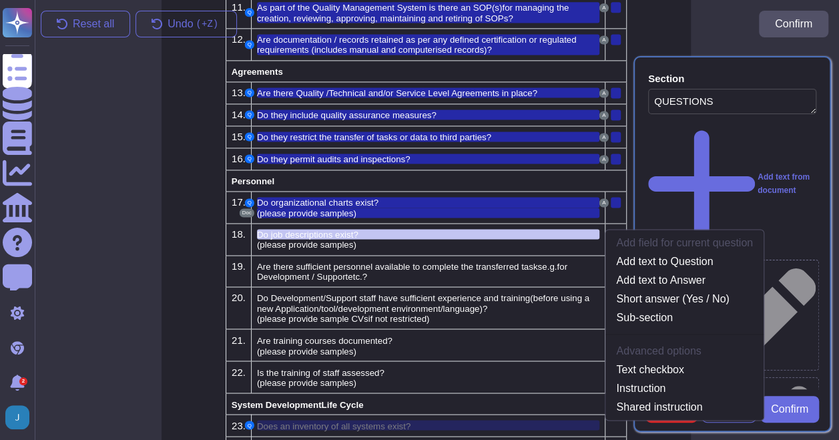
scroll to position [931, 11]
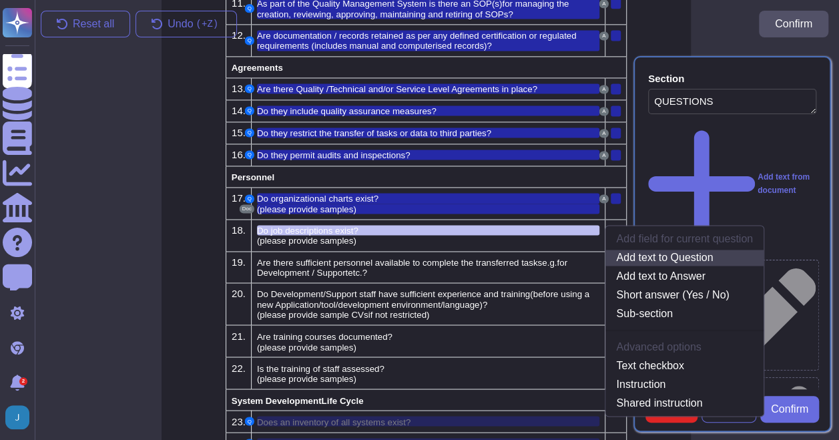
click at [658, 250] on link "Add text to Question" at bounding box center [685, 258] width 158 height 16
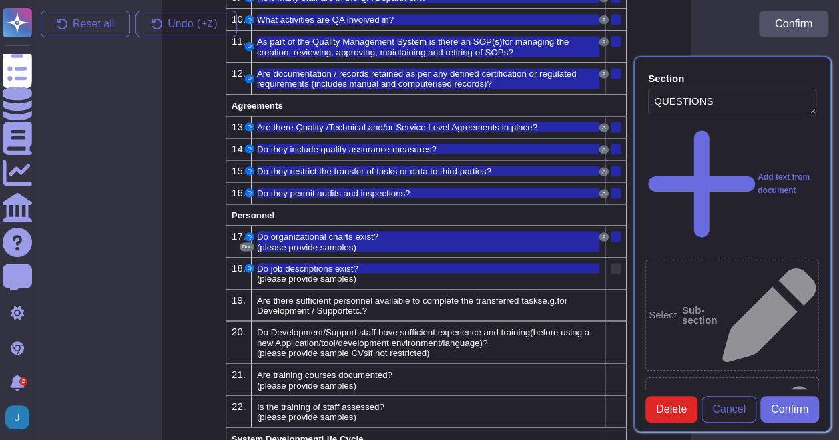
click at [614, 263] on div at bounding box center [616, 268] width 10 height 11
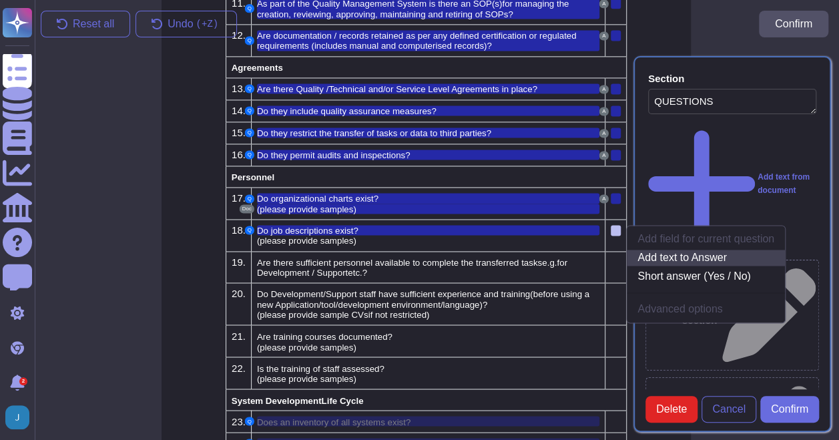
click at [674, 254] on link "Add text to Answer" at bounding box center [706, 258] width 158 height 16
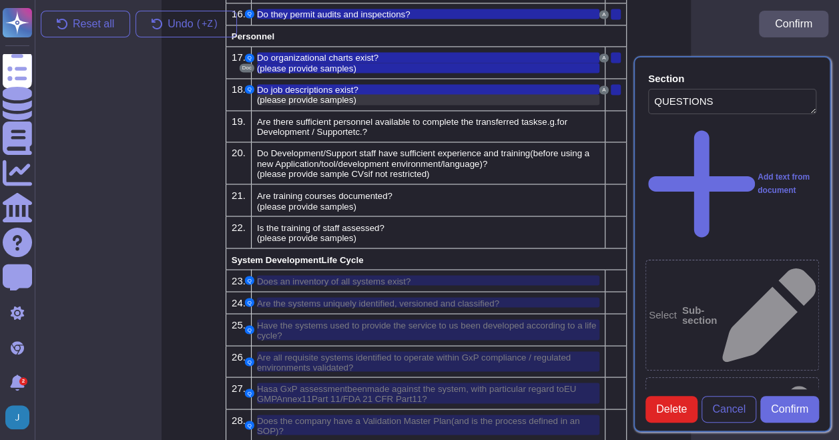
click at [323, 95] on span "(please provide samples)" at bounding box center [307, 100] width 100 height 10
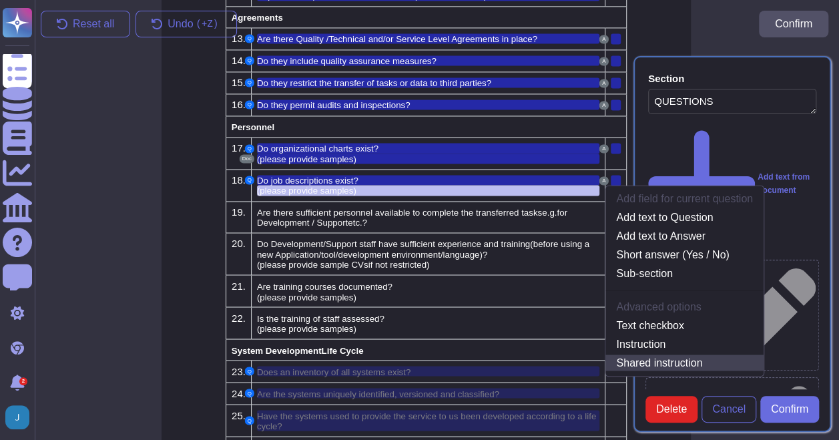
scroll to position [940, 11]
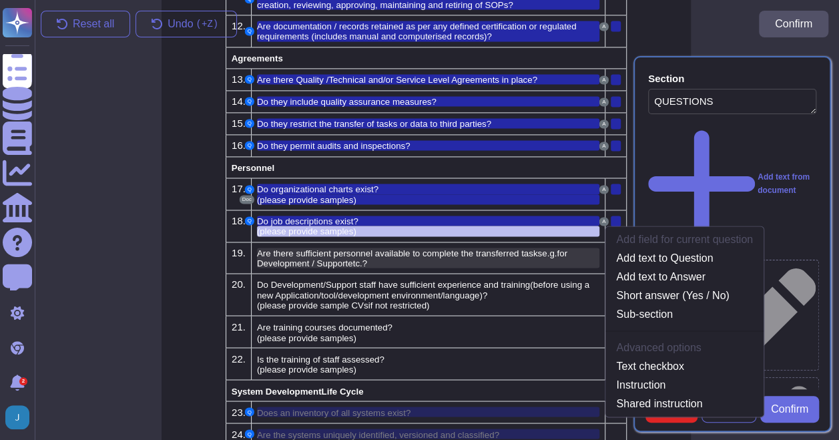
click at [367, 258] on span "?" at bounding box center [365, 263] width 5 height 10
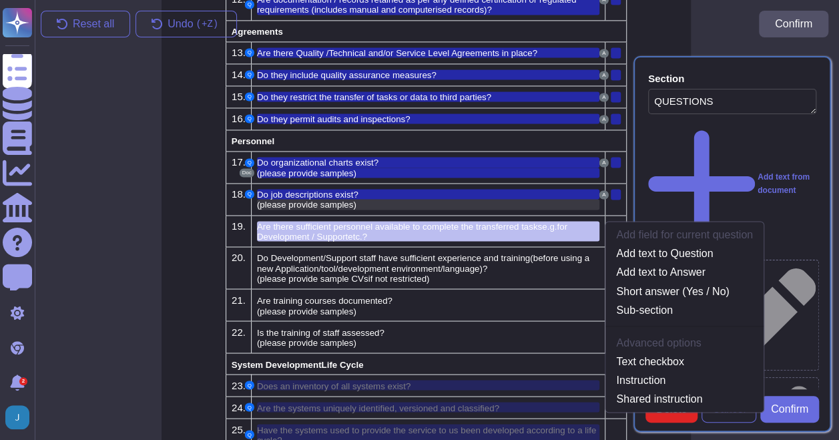
click at [335, 200] on span "(please provide samples)" at bounding box center [307, 205] width 100 height 10
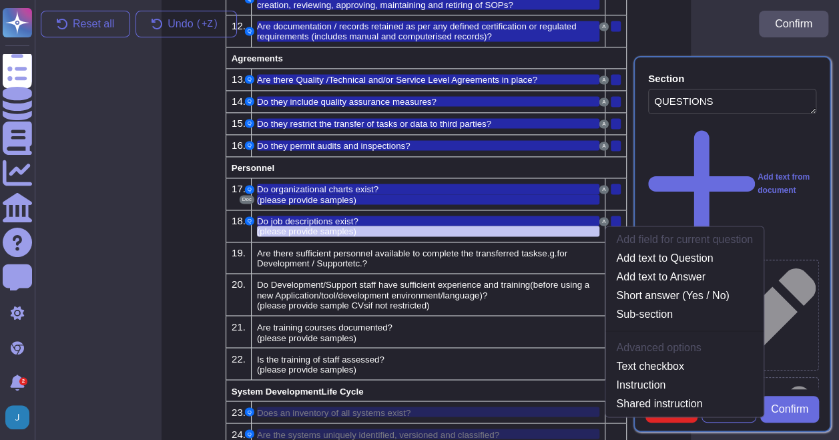
click at [334, 226] on span "(please provide samples)" at bounding box center [307, 231] width 100 height 10
click at [345, 216] on span "Do job descriptions exist?" at bounding box center [308, 221] width 102 height 10
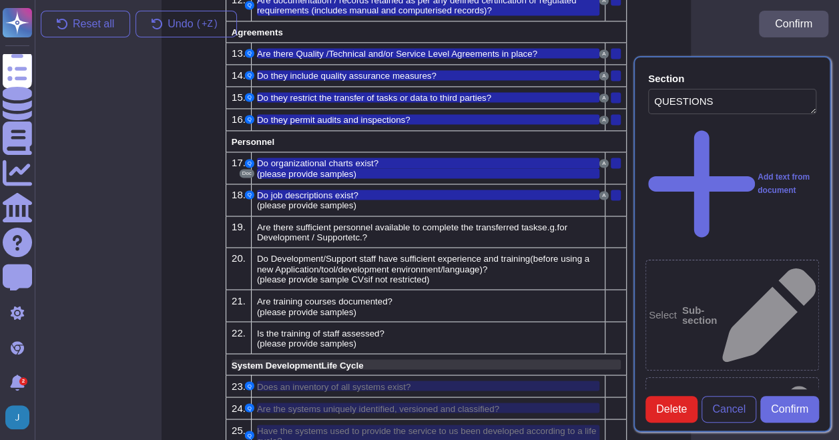
scroll to position [1080, 11]
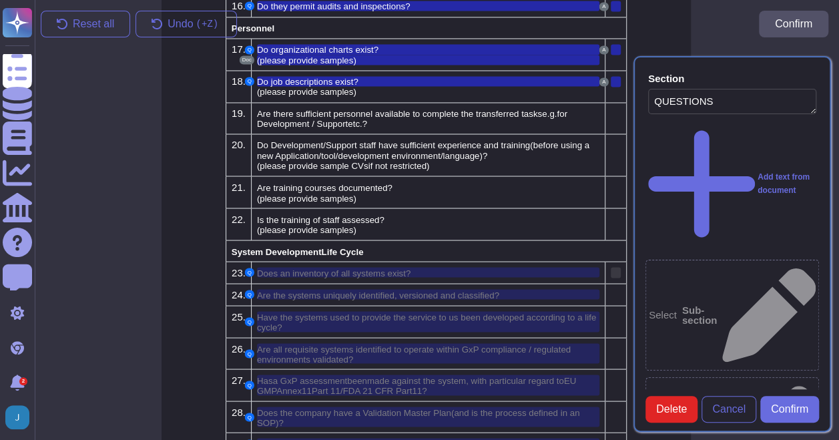
click at [617, 267] on div at bounding box center [616, 272] width 10 height 11
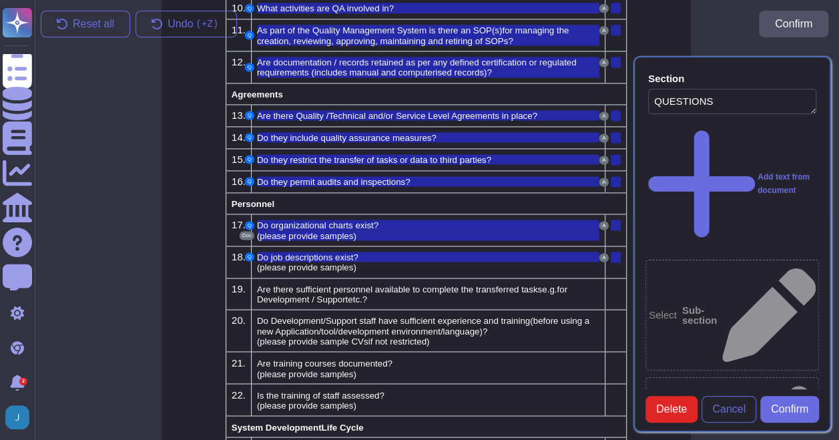
scroll to position [910, 11]
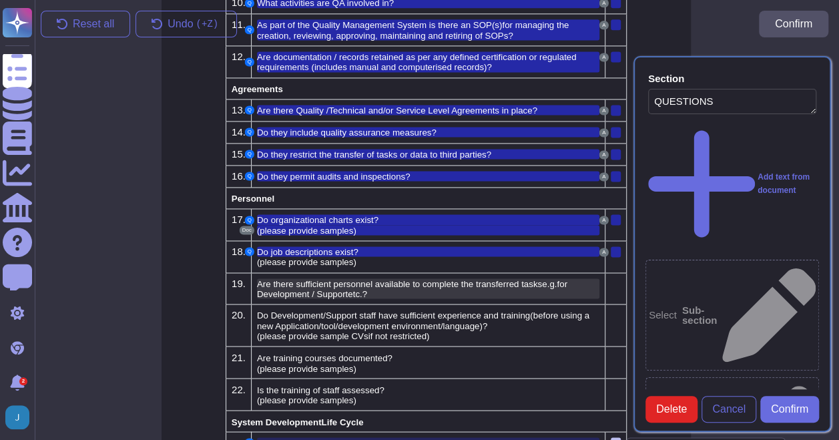
click at [524, 279] on span "Are there sufficient personnel available to complete the transferred tasks" at bounding box center [399, 284] width 285 height 10
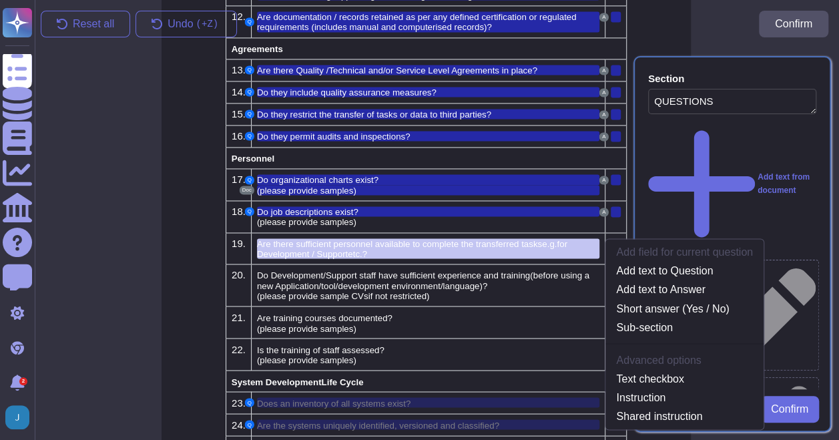
scroll to position [967, 11]
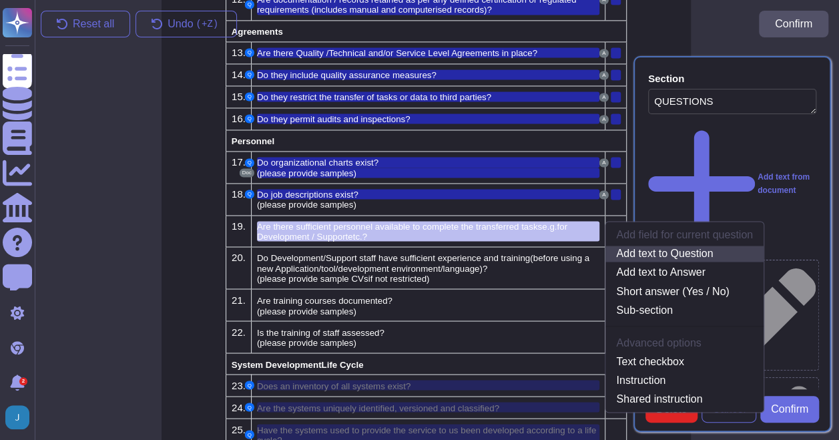
click at [663, 246] on link "Add text to Question" at bounding box center [685, 254] width 158 height 16
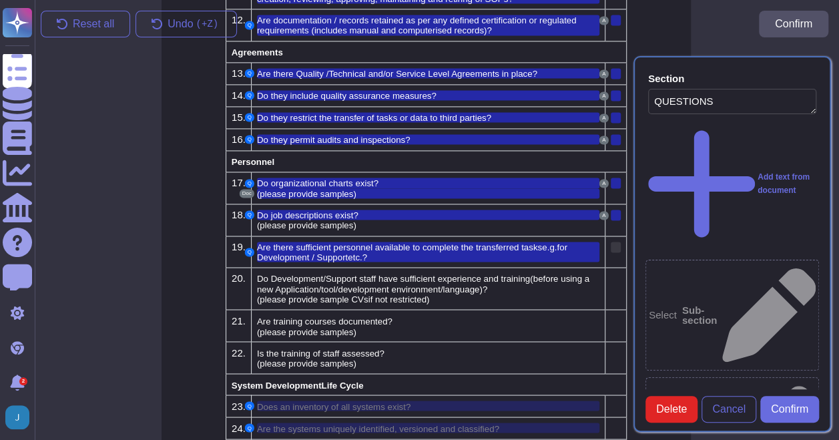
click at [613, 242] on div at bounding box center [616, 247] width 10 height 11
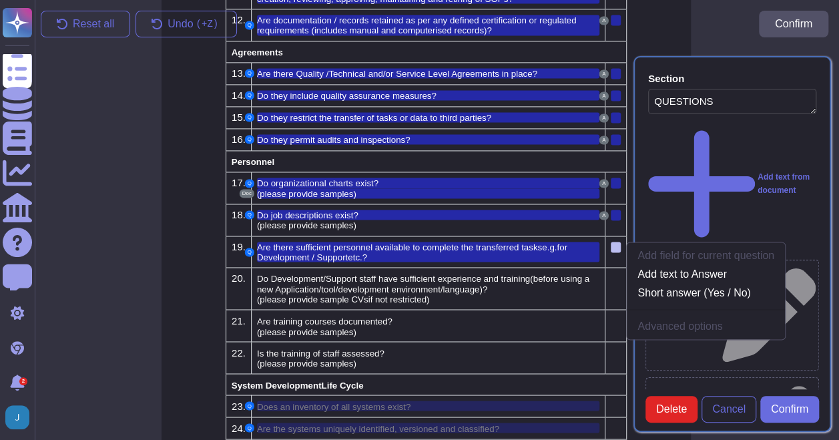
scroll to position [962, 11]
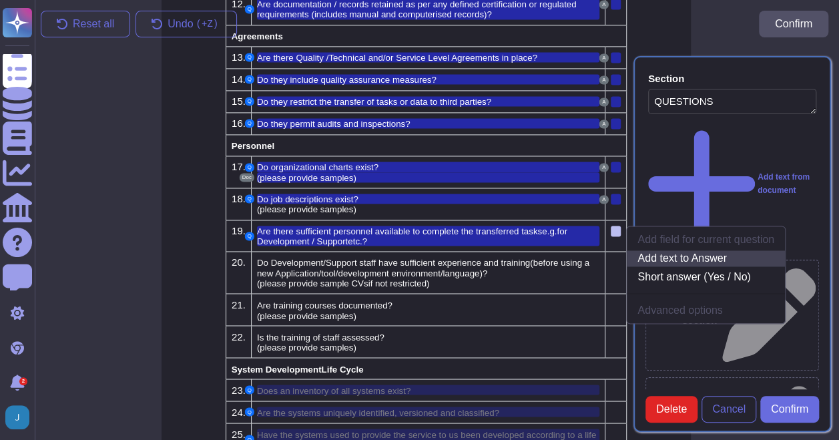
click at [688, 250] on link "Add text to Answer" at bounding box center [706, 258] width 158 height 16
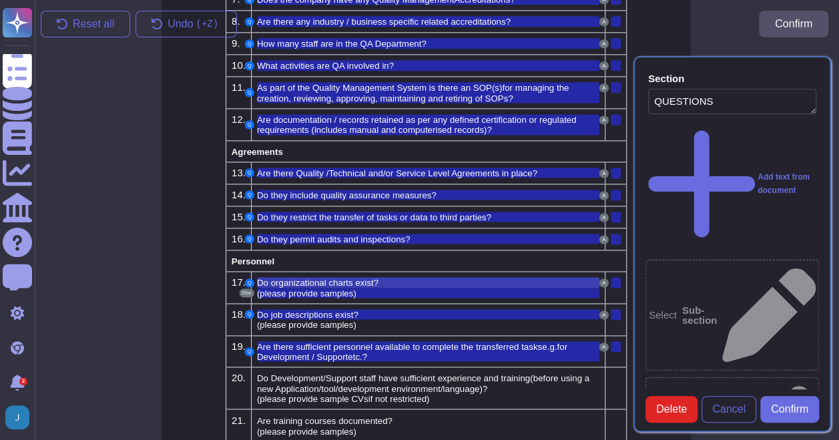
scroll to position [911, 11]
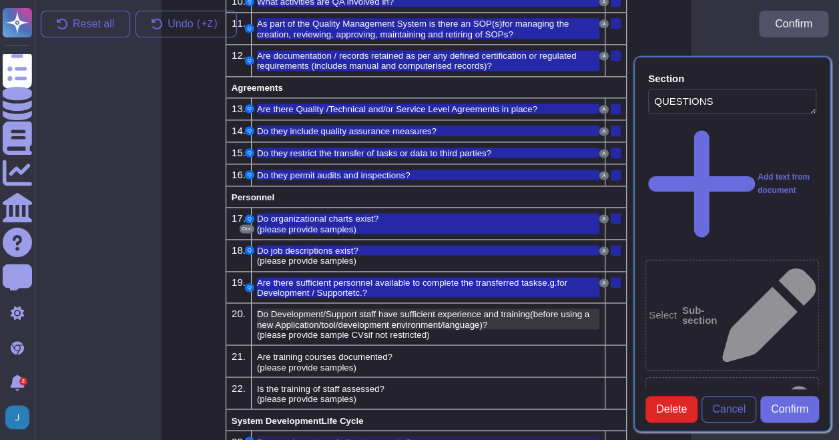
click at [521, 315] on div "Do Development/Support staff have sufficient experience and training ( before u…" at bounding box center [428, 319] width 343 height 21
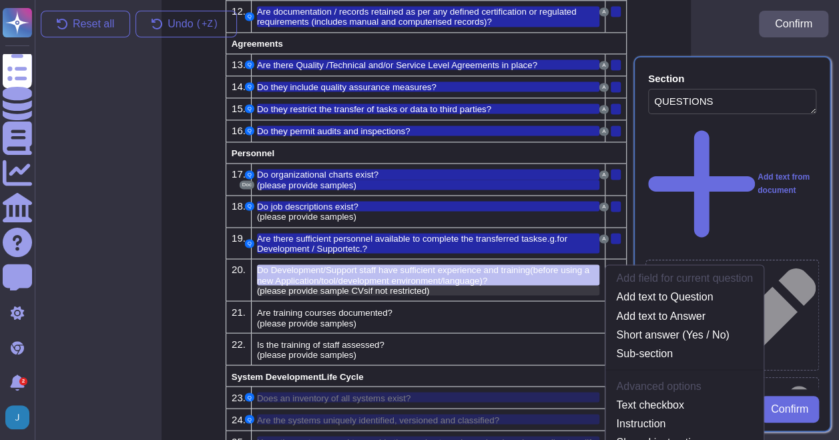
scroll to position [998, 11]
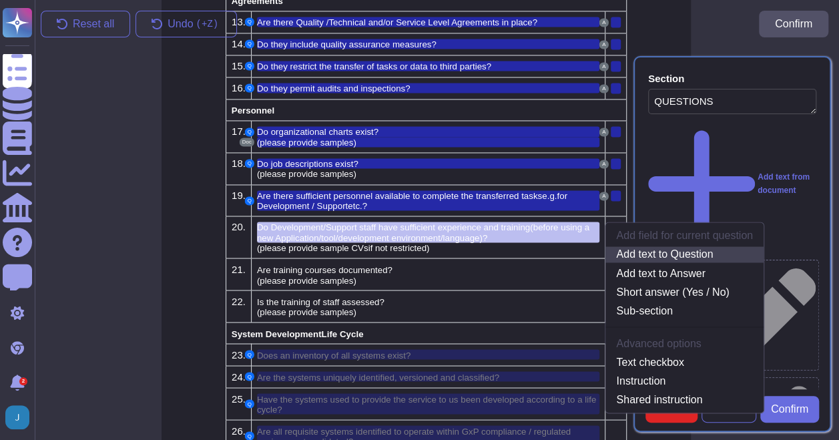
click at [658, 249] on link "Add text to Question" at bounding box center [685, 254] width 158 height 16
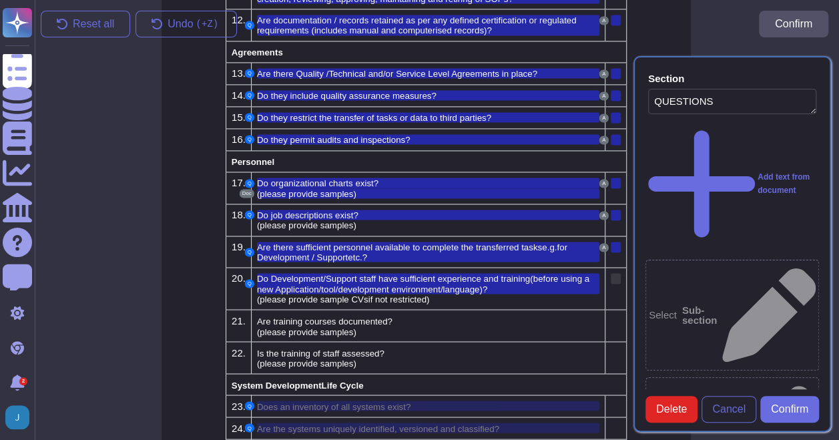
click at [618, 273] on div at bounding box center [616, 278] width 10 height 11
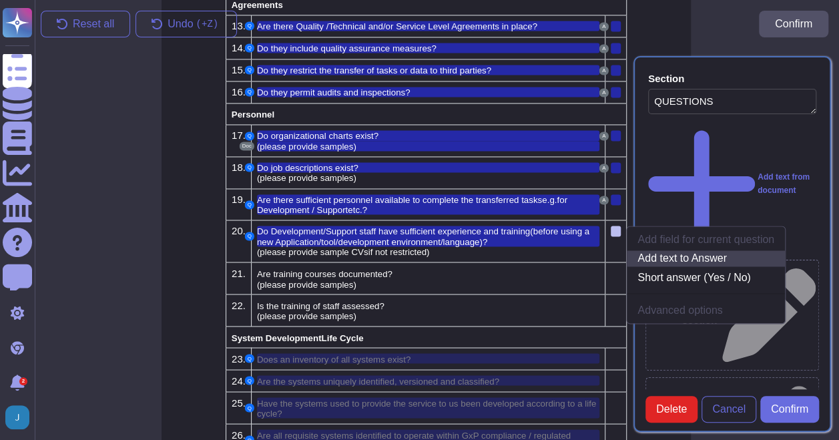
click at [693, 250] on link "Add text to Answer" at bounding box center [706, 258] width 158 height 16
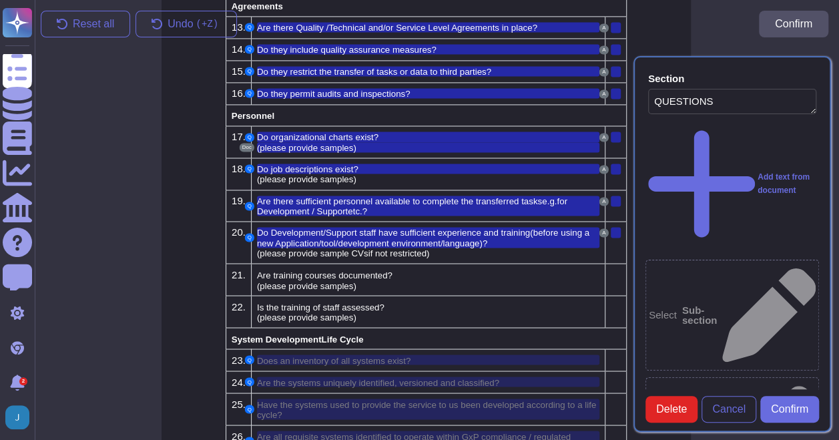
scroll to position [974, 11]
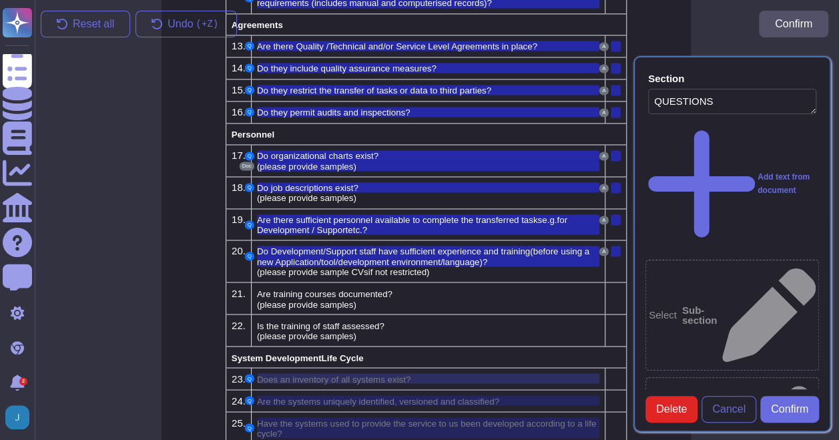
click at [505, 373] on div "Does an inventory of all systems exist?" at bounding box center [428, 378] width 343 height 10
click at [451, 288] on div "Are training courses documented?" at bounding box center [428, 293] width 343 height 10
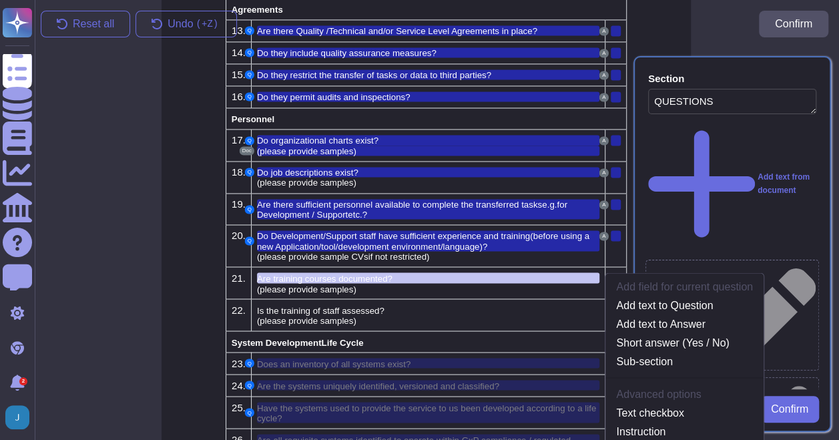
scroll to position [1034, 11]
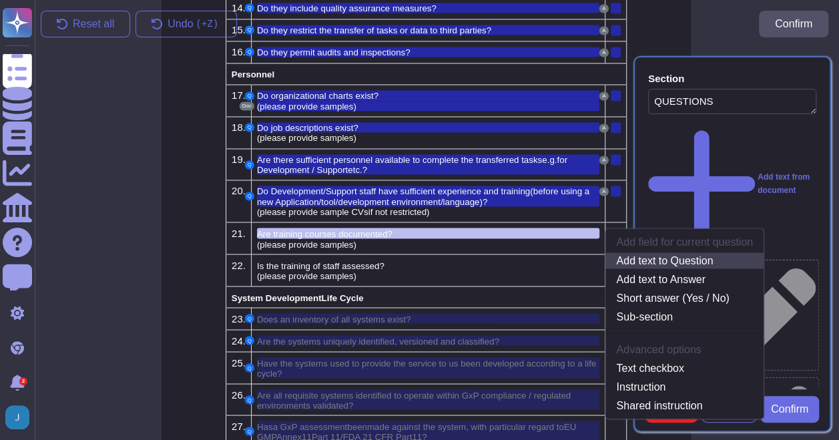
click at [653, 253] on link "Add text to Question" at bounding box center [685, 260] width 158 height 16
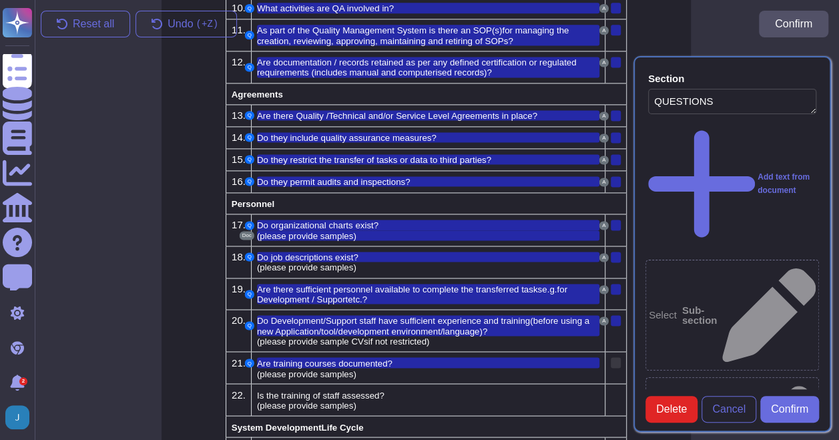
click at [613, 357] on div at bounding box center [616, 362] width 10 height 11
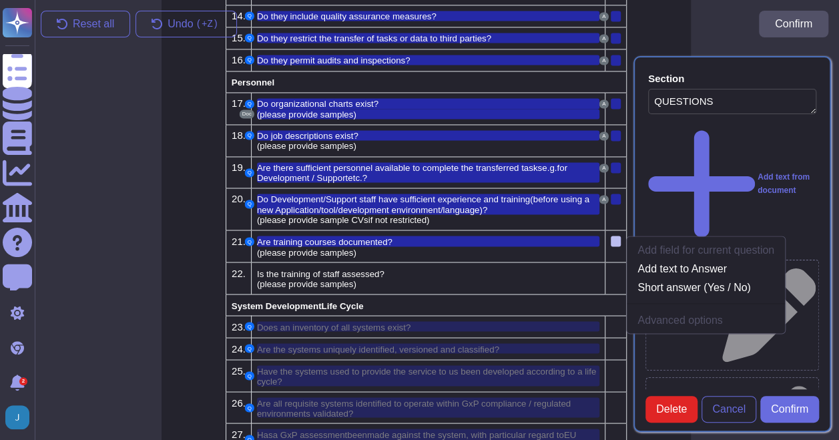
scroll to position [1035, 11]
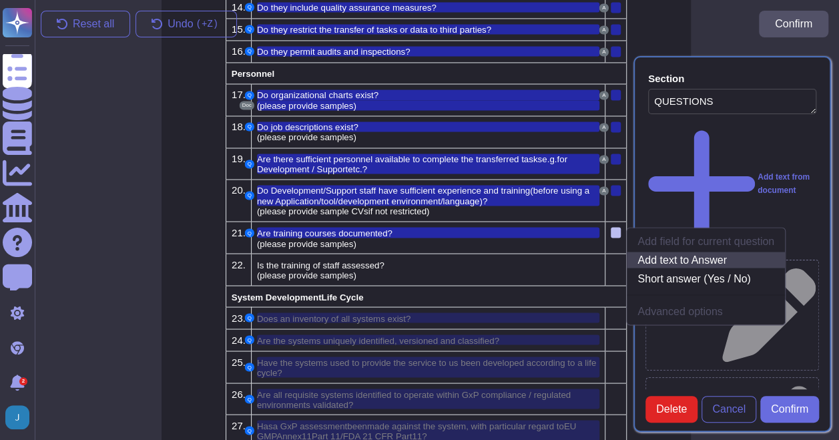
click at [687, 252] on link "Add text to Answer" at bounding box center [706, 260] width 158 height 16
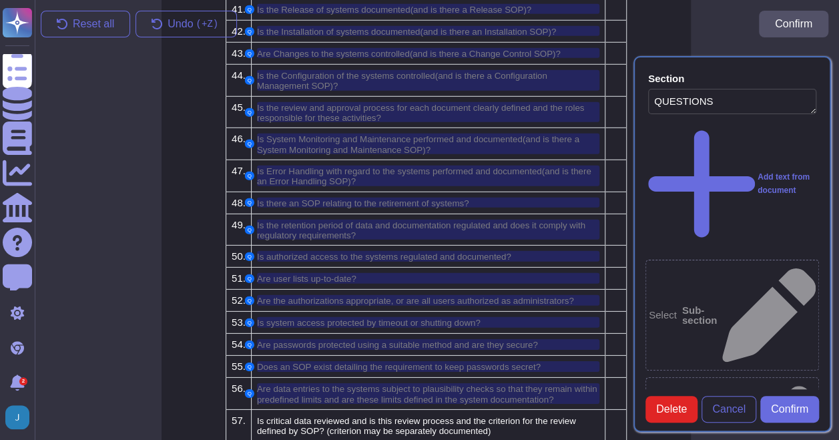
scroll to position [1958, 11]
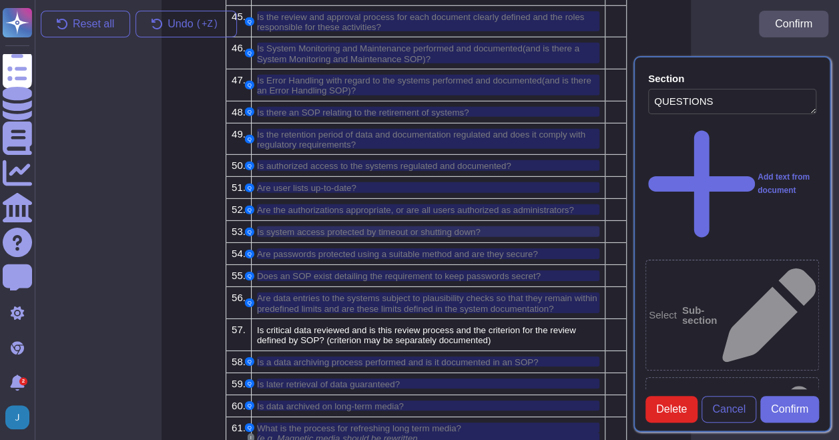
click at [393, 227] on span "Is system access protected by timeout or shutting down?" at bounding box center [369, 232] width 224 height 10
click at [420, 227] on span "Is system access protected by timeout or shutting down?" at bounding box center [369, 232] width 224 height 10
click at [612, 226] on div at bounding box center [616, 231] width 10 height 11
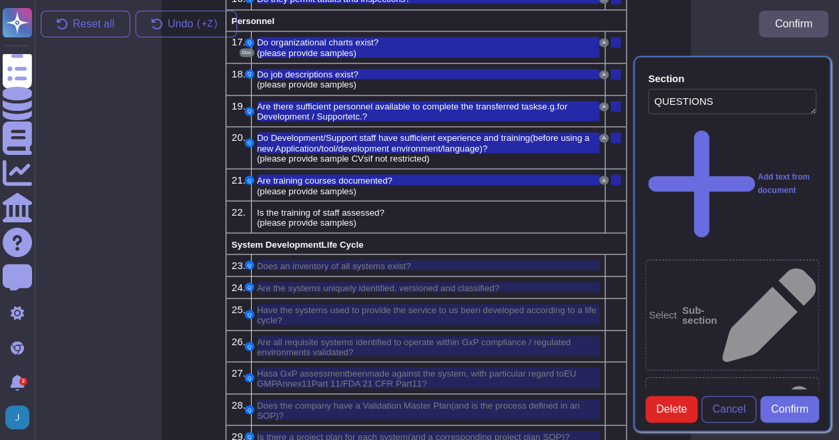
scroll to position [1073, 11]
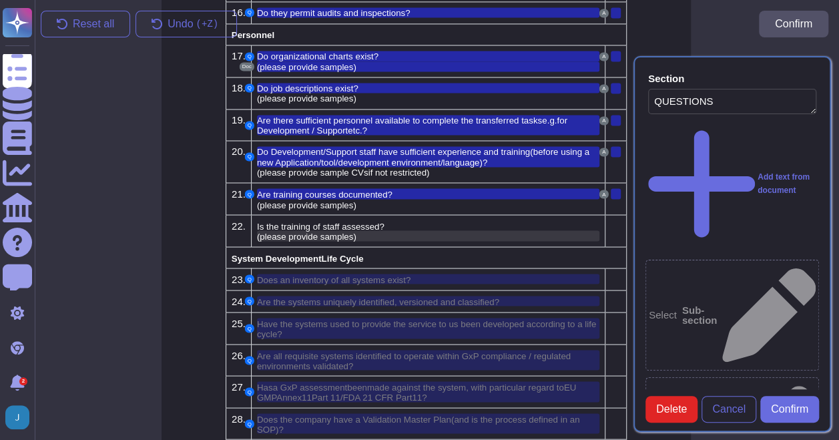
click at [438, 230] on div "(please provide samples)" at bounding box center [428, 235] width 343 height 10
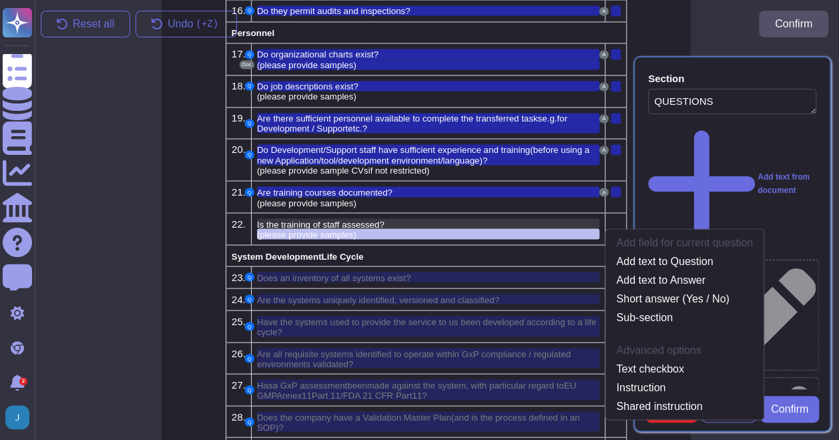
click at [451, 218] on div "Is the training of staff assessed?" at bounding box center [428, 223] width 343 height 10
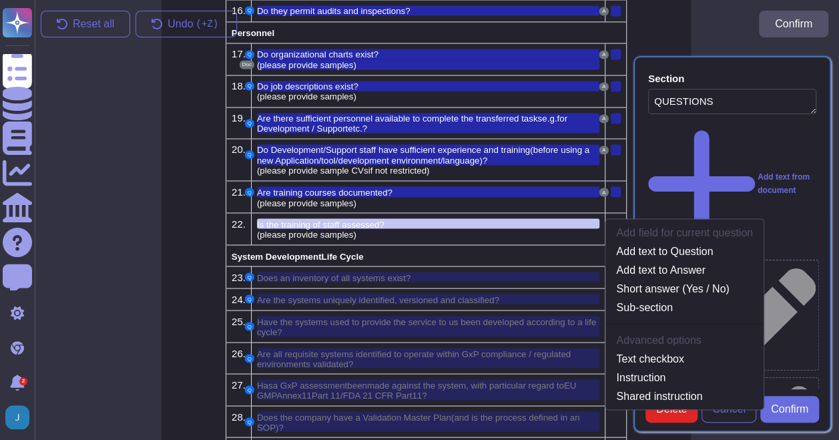
scroll to position [1065, 11]
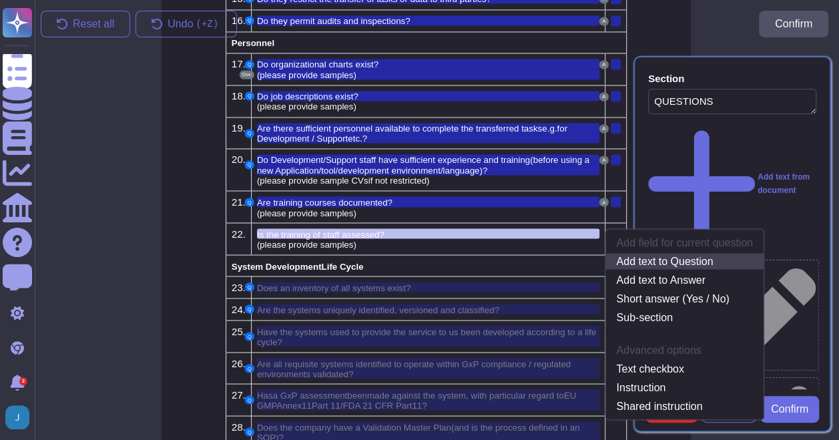
click at [662, 253] on link "Add text to Question" at bounding box center [685, 261] width 158 height 16
type textarea "Loremi dolorsi ametcon ad elit seddoei temporinc, utlaboreetdo mag aliquaenimad…"
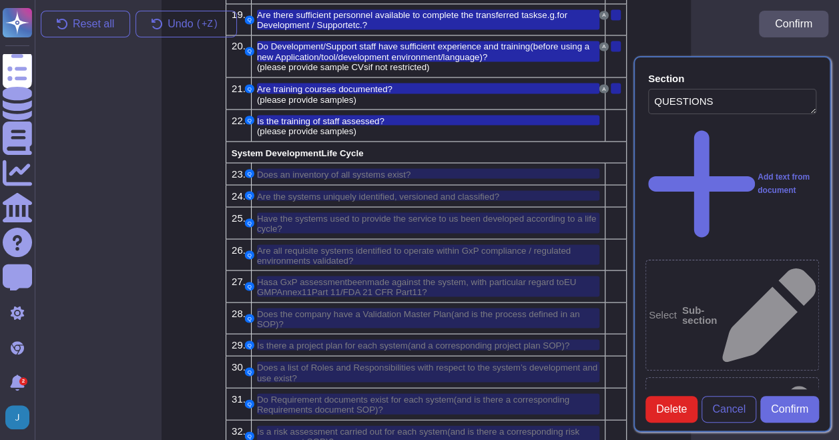
scroll to position [1177, 11]
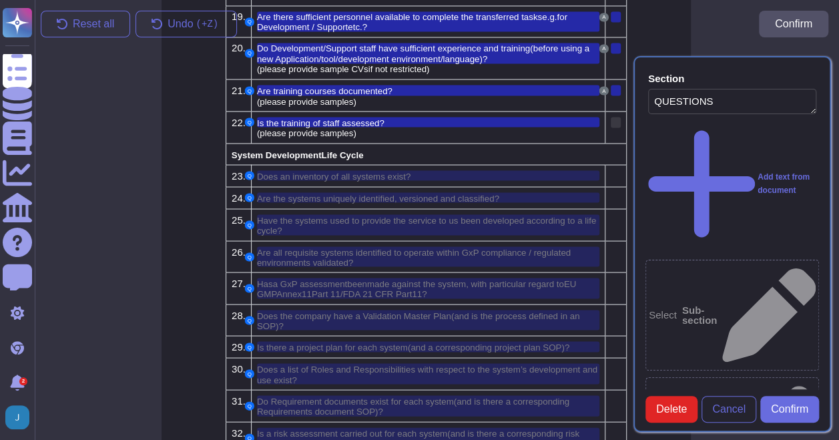
click at [618, 117] on div at bounding box center [616, 122] width 10 height 11
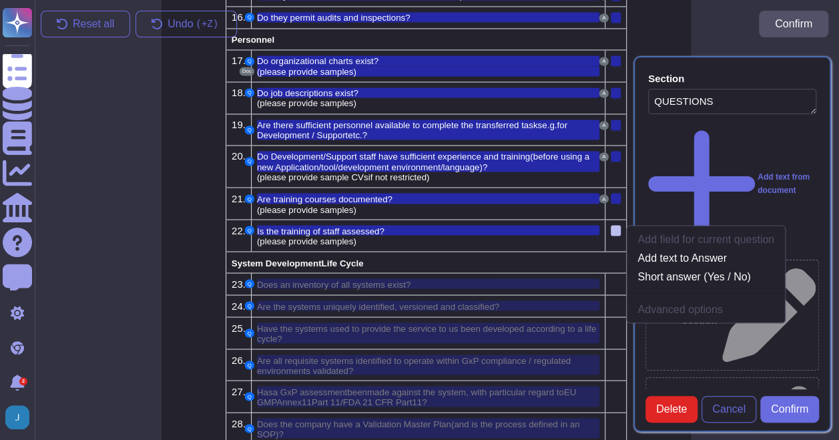
scroll to position [1066, 11]
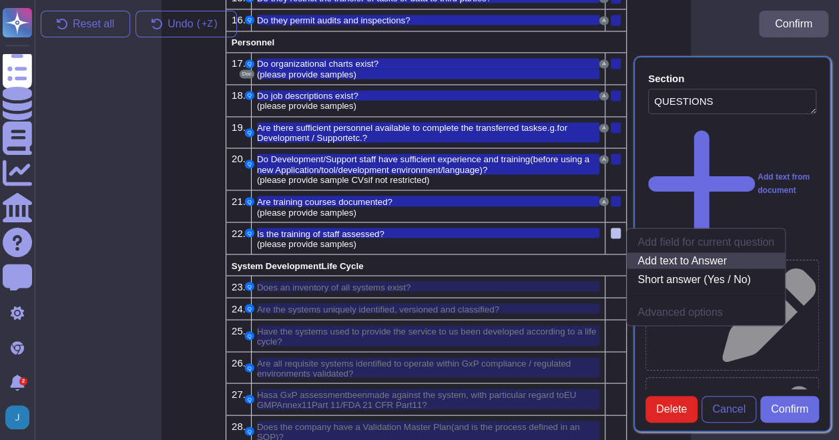
click at [677, 252] on link "Add text to Answer" at bounding box center [706, 260] width 158 height 16
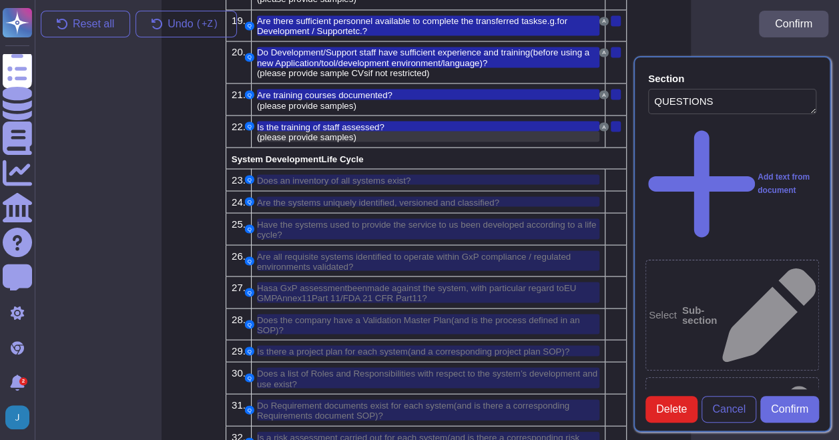
scroll to position [1178, 11]
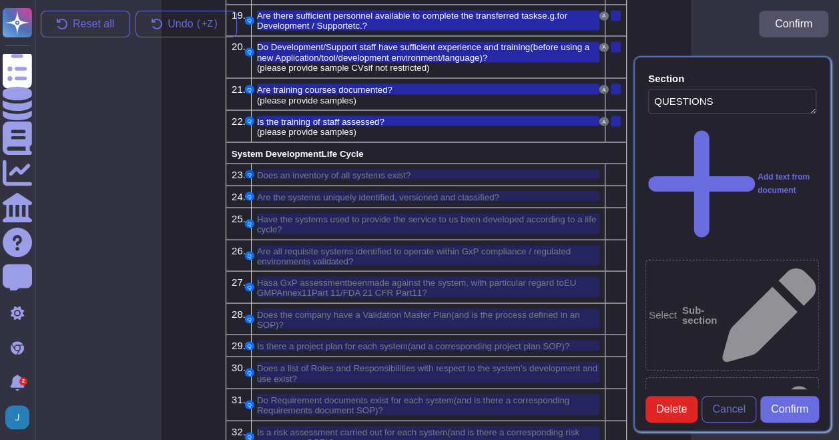
click at [248, 170] on button "Q" at bounding box center [249, 174] width 9 height 9
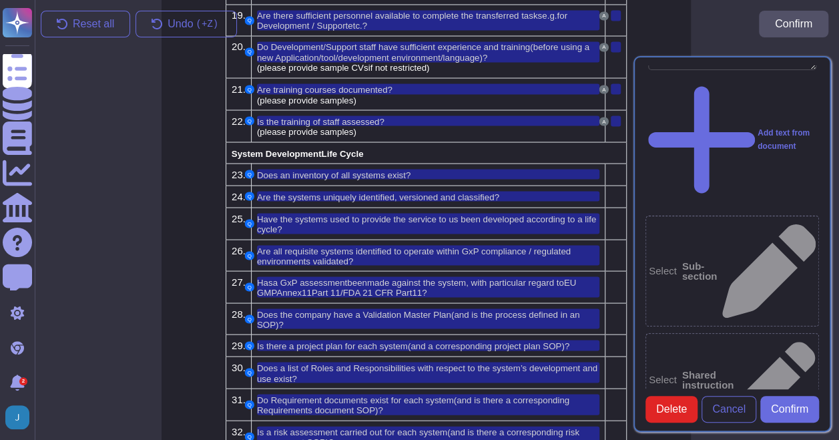
scroll to position [124, 0]
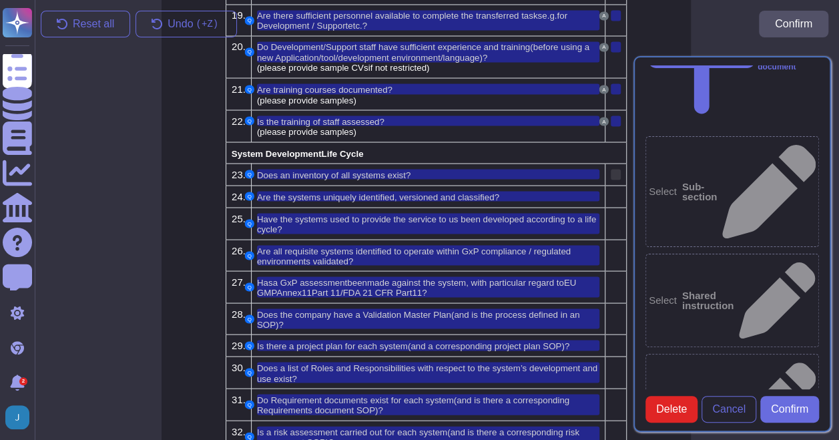
click at [614, 169] on div at bounding box center [616, 174] width 10 height 11
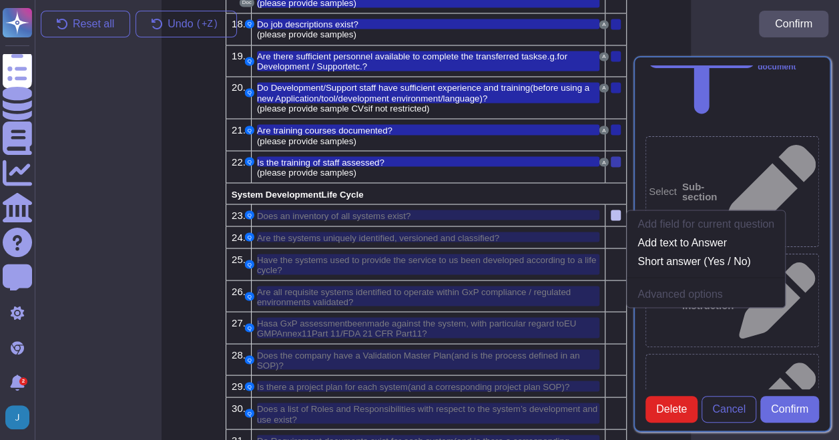
scroll to position [1118, 11]
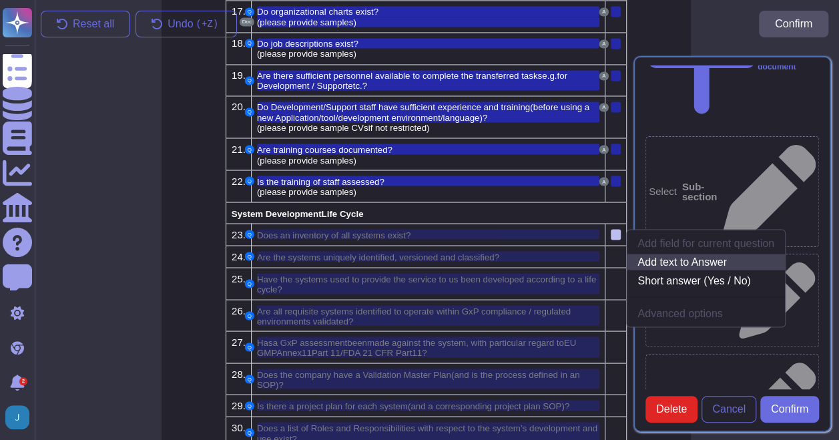
click at [684, 254] on link "Add text to Answer" at bounding box center [706, 262] width 158 height 16
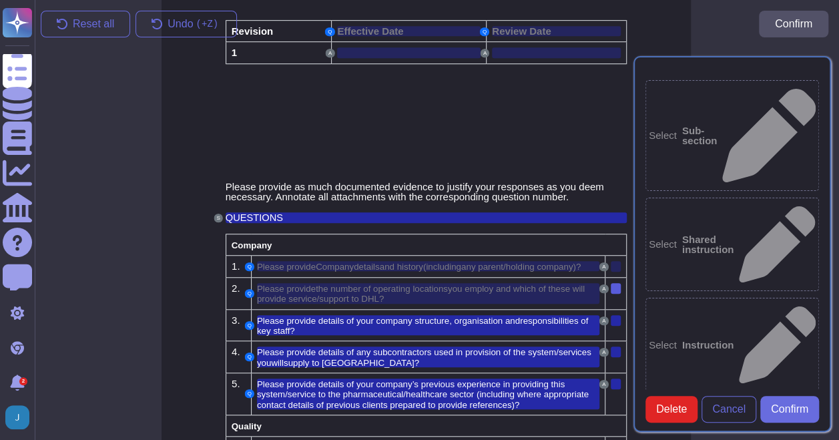
scroll to position [193, 0]
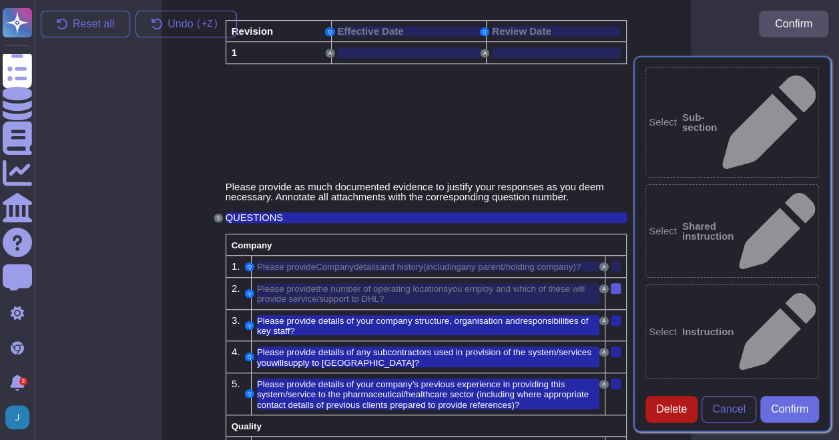
click at [677, 415] on span "Delete" at bounding box center [672, 409] width 31 height 11
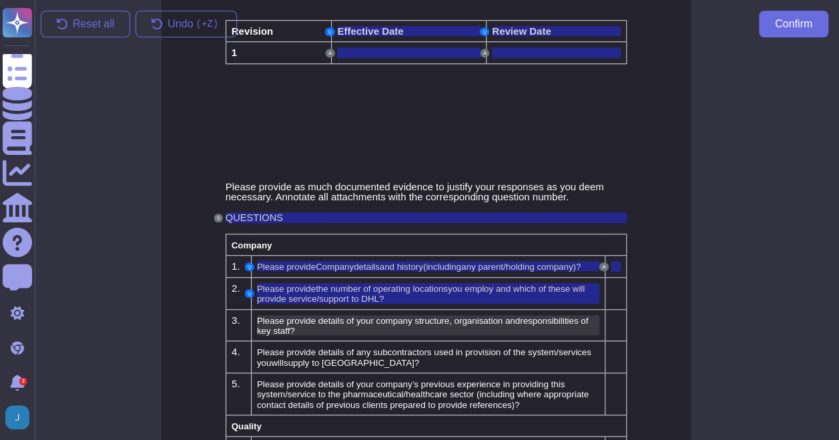
click at [481, 321] on span "Please provide details of your company structure, organisation and" at bounding box center [388, 321] width 263 height 10
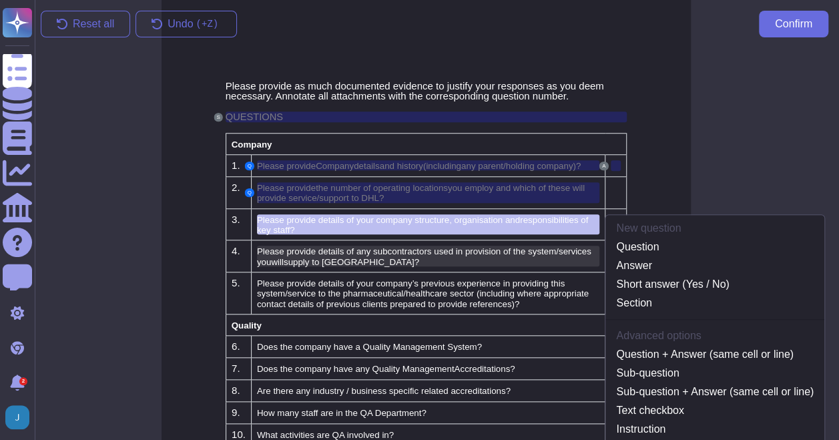
scroll to position [479, 11]
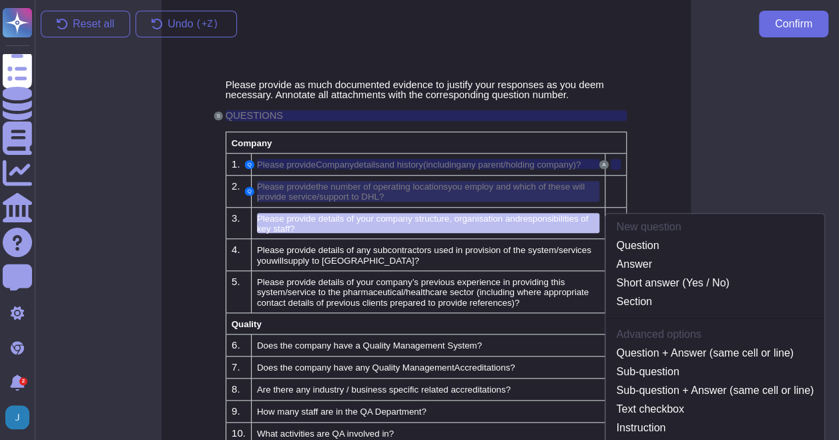
click at [538, 187] on span "you employ and which of these will provide service/support to DHL?" at bounding box center [421, 192] width 328 height 20
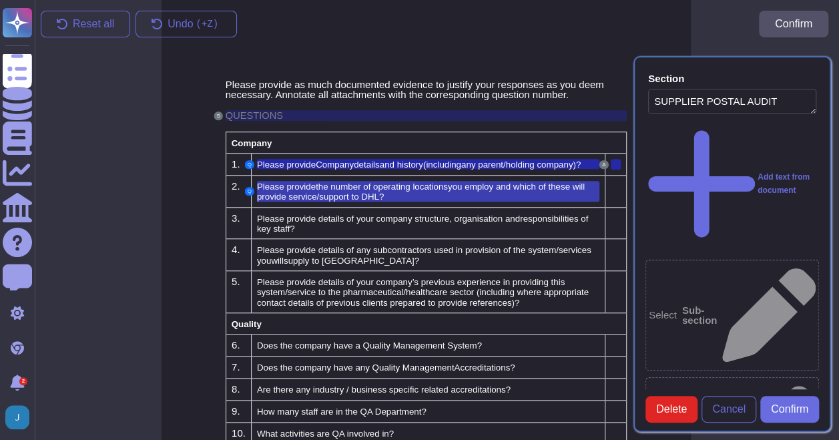
type textarea "SUPPLIER POSTAL AUDIT"
type textarea "[Date] Please provide Company details and history (including any parent/holding…"
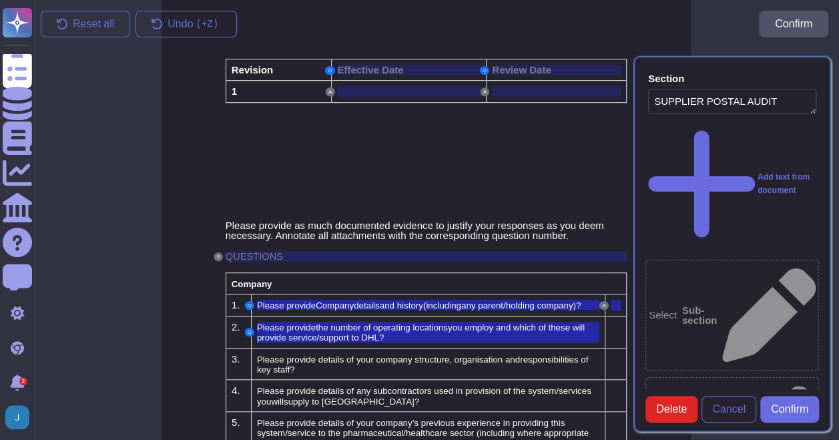
scroll to position [350, 11]
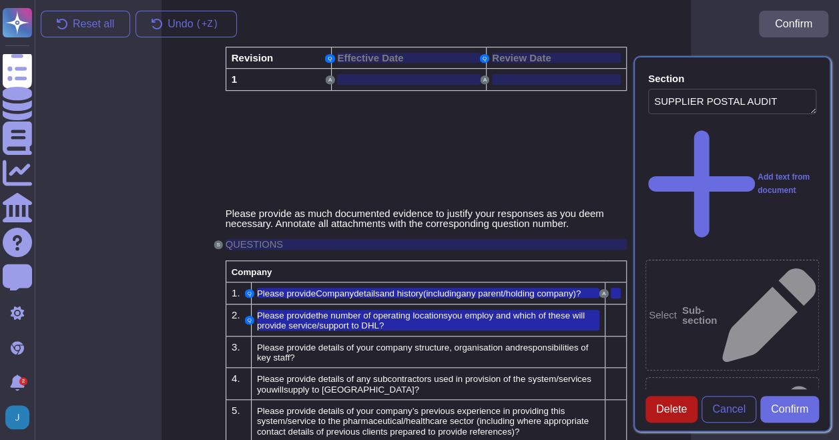
click at [689, 418] on button "Delete" at bounding box center [672, 409] width 52 height 27
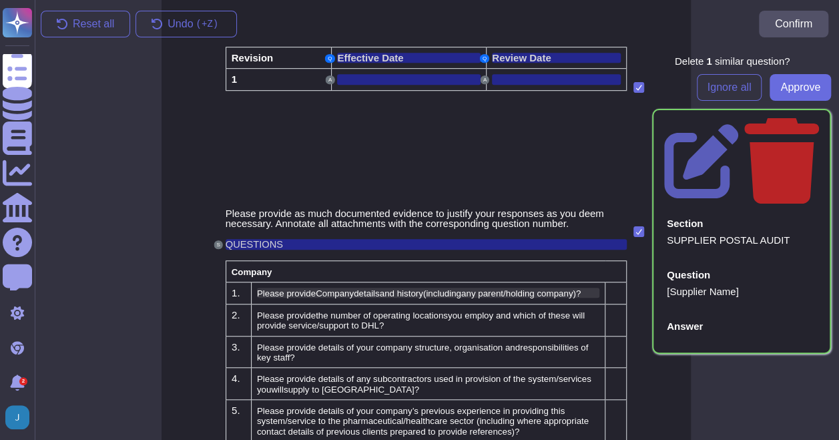
click at [423, 289] on span "and history" at bounding box center [401, 294] width 43 height 10
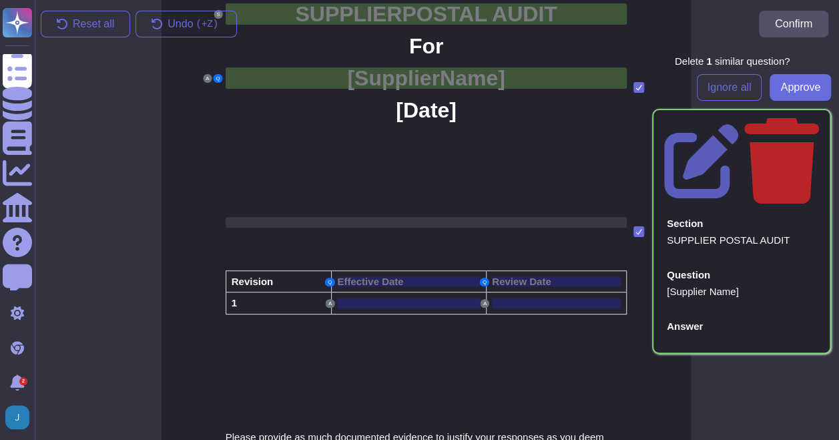
scroll to position [87, 11]
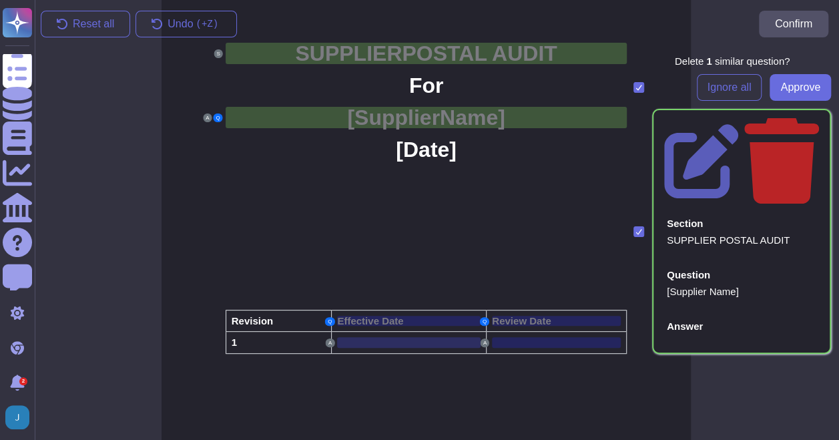
click at [430, 337] on div at bounding box center [409, 342] width 144 height 11
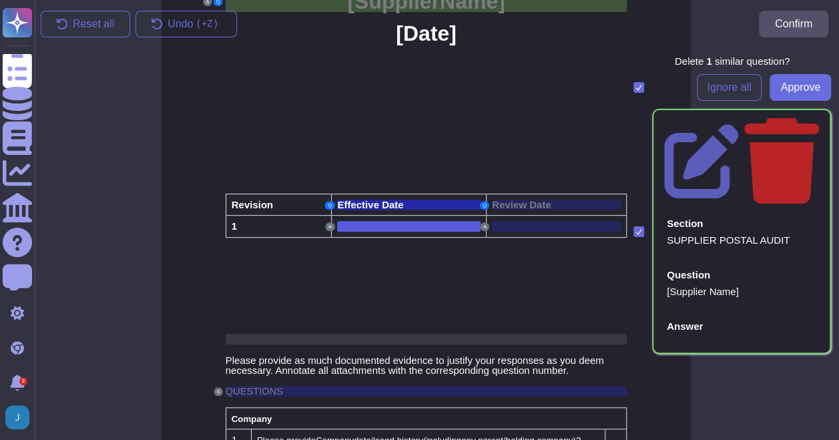
scroll to position [209, 11]
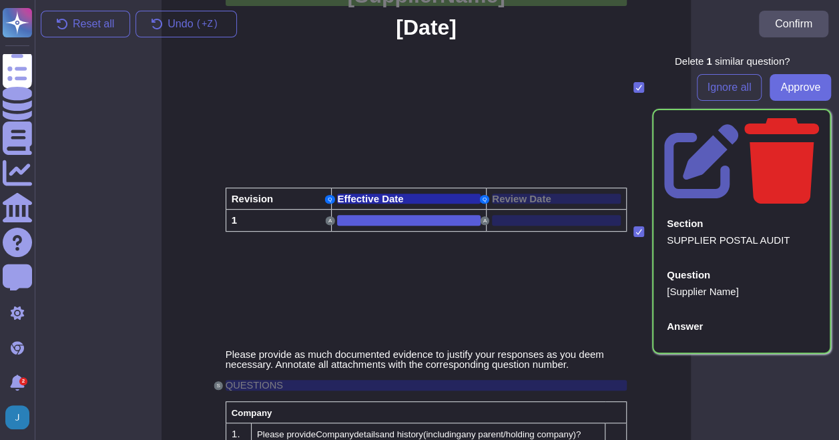
click at [817, 120] on icon at bounding box center [782, 160] width 75 height 85
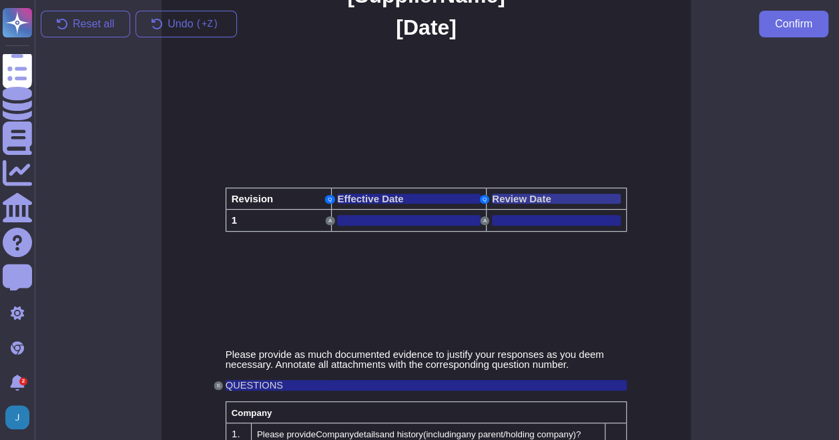
click at [550, 194] on div "Review Date" at bounding box center [556, 199] width 129 height 10
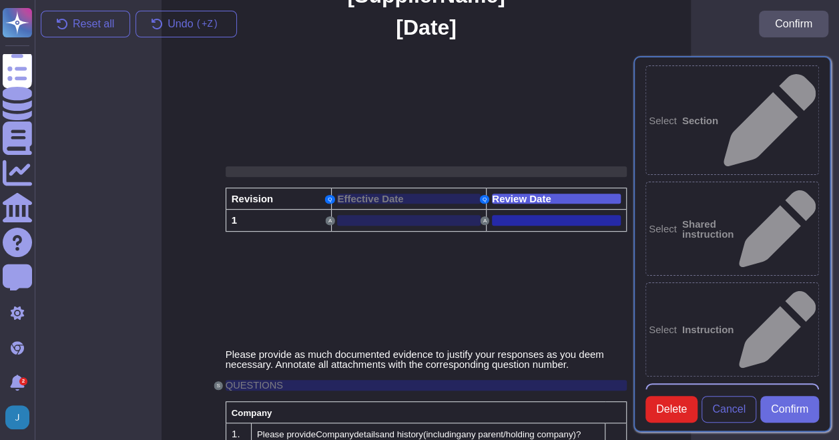
scroll to position [187, 11]
type textarea "Review Date"
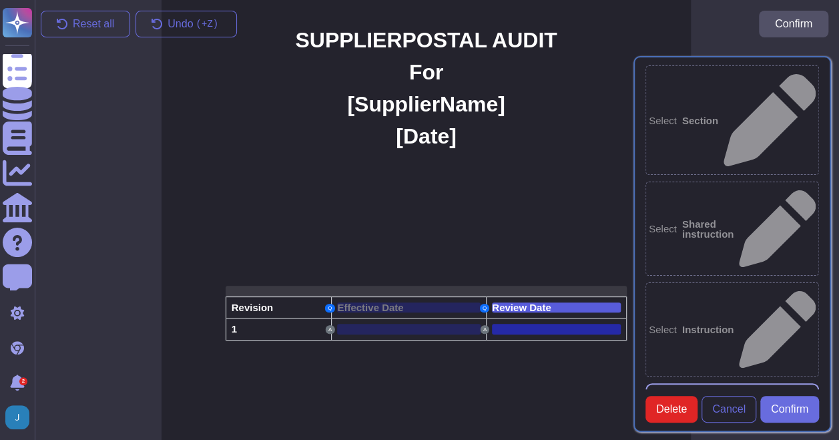
scroll to position [120, 11]
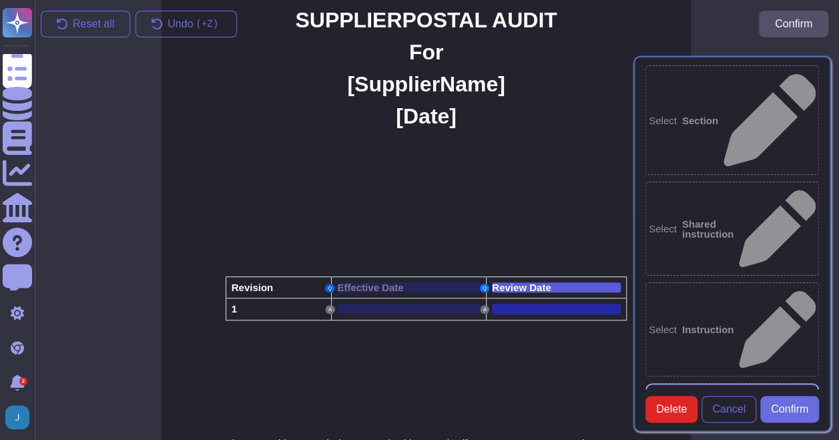
click at [326, 284] on button "Q" at bounding box center [329, 288] width 9 height 9
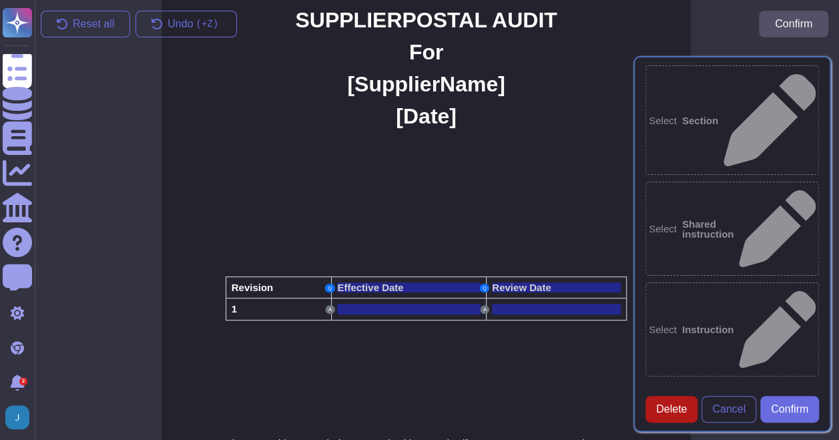
click at [668, 415] on span "Delete" at bounding box center [672, 409] width 31 height 11
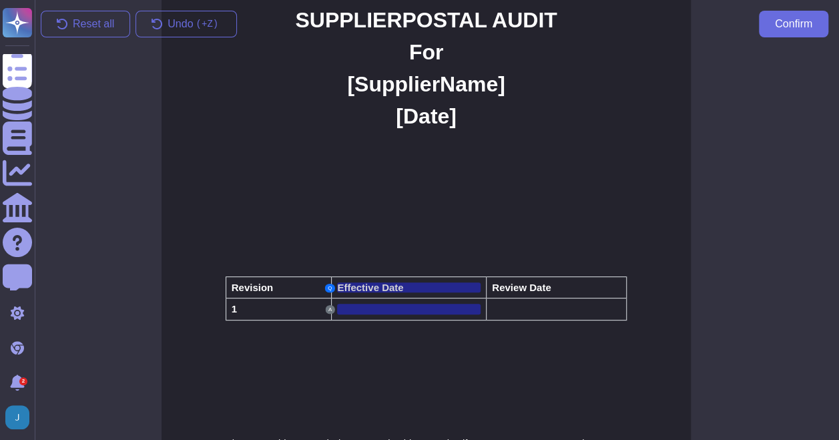
click at [329, 284] on div "Q" at bounding box center [329, 288] width 9 height 9
click at [341, 285] on span "Effective Date" at bounding box center [370, 287] width 66 height 11
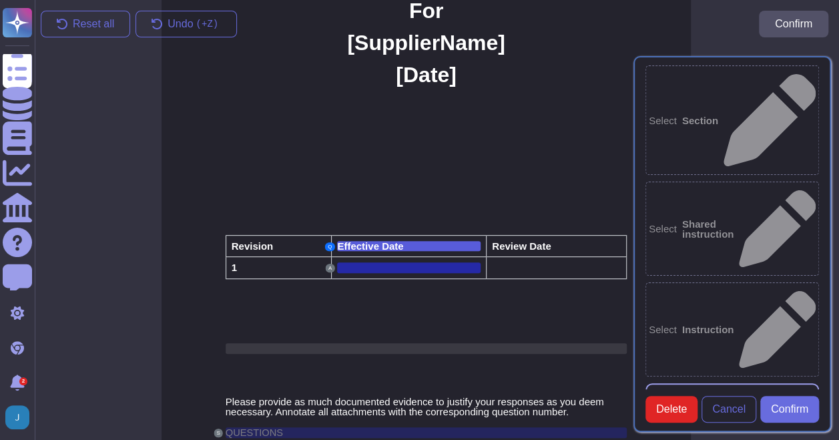
type textarea "Effective Date"
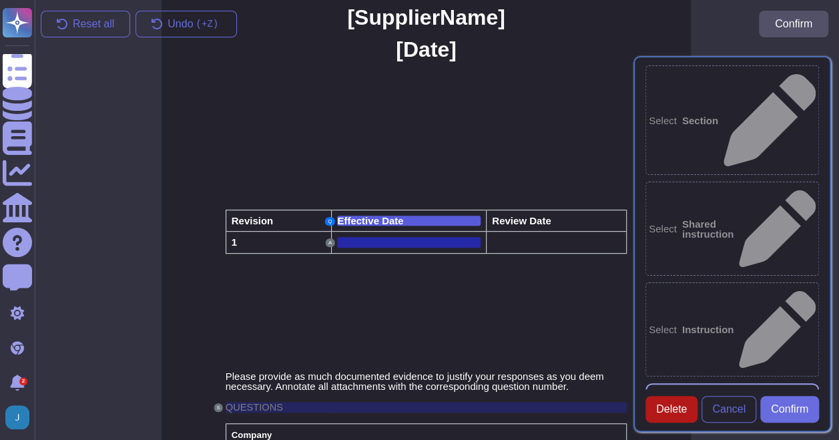
click at [683, 415] on span "Delete" at bounding box center [672, 409] width 31 height 11
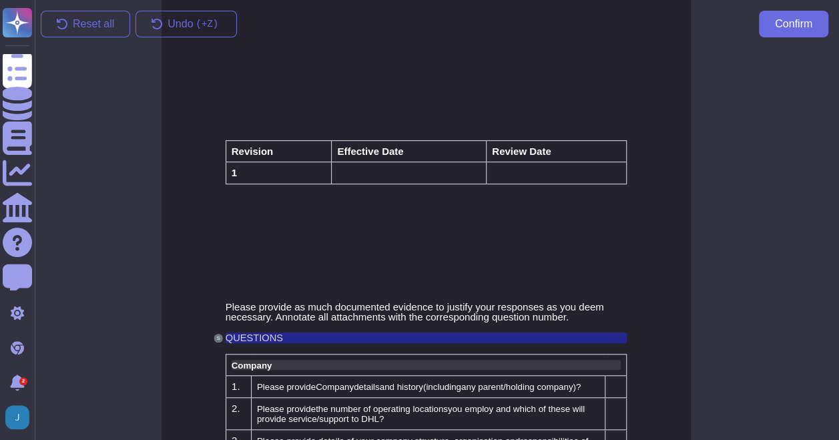
scroll to position [387, 11]
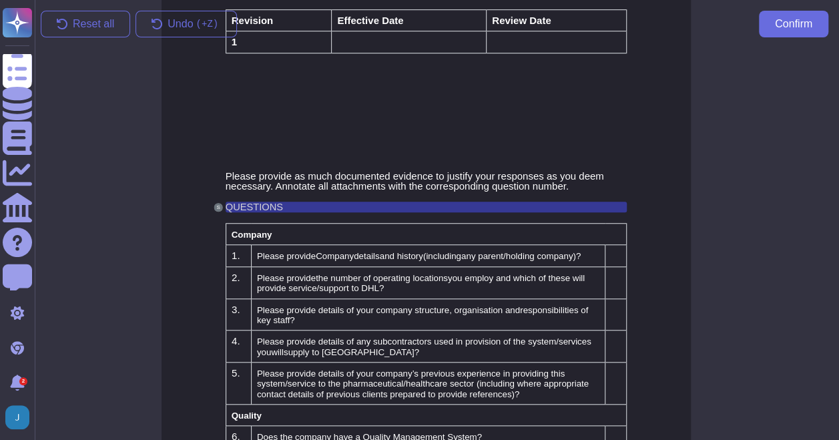
click at [351, 208] on div "QUESTIONS" at bounding box center [427, 207] width 402 height 11
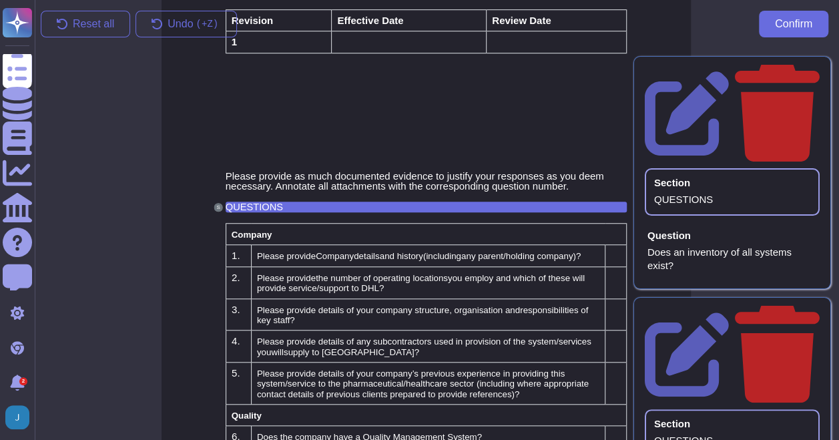
scroll to position [373, 11]
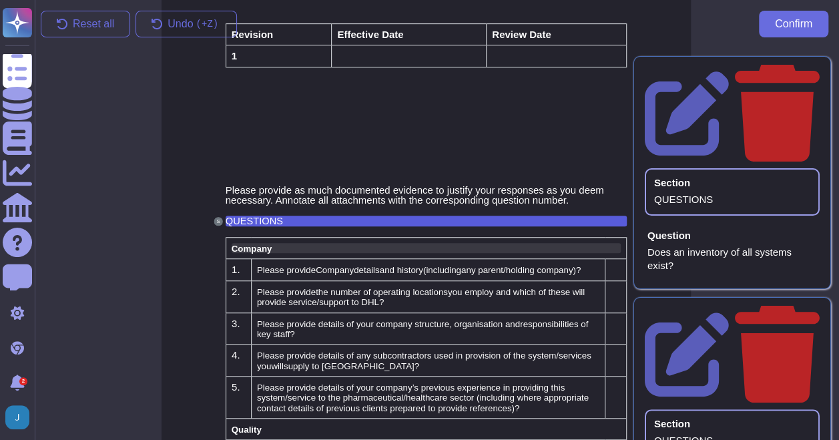
click at [266, 246] on span "Company" at bounding box center [252, 249] width 41 height 10
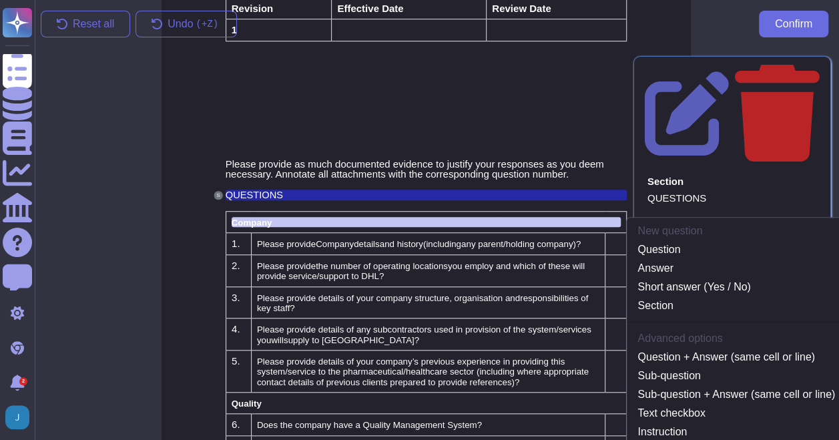
scroll to position [399, 11]
click at [769, 298] on link "Section" at bounding box center [736, 306] width 219 height 16
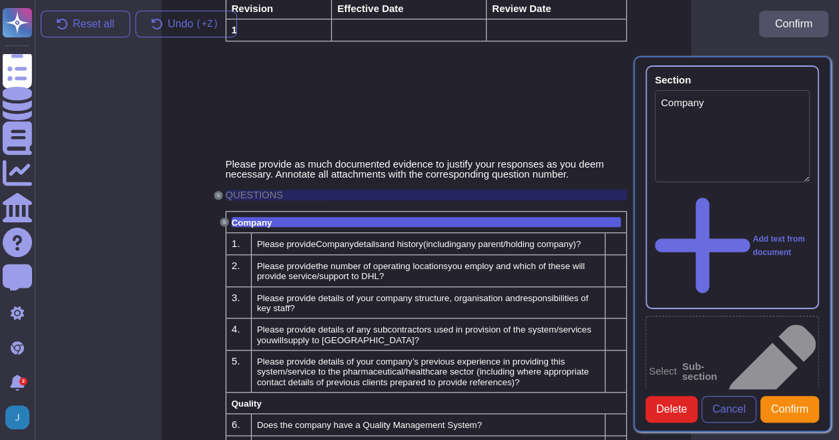
type textarea "Company"
click at [718, 361] on b "Sub-section" at bounding box center [700, 371] width 35 height 20
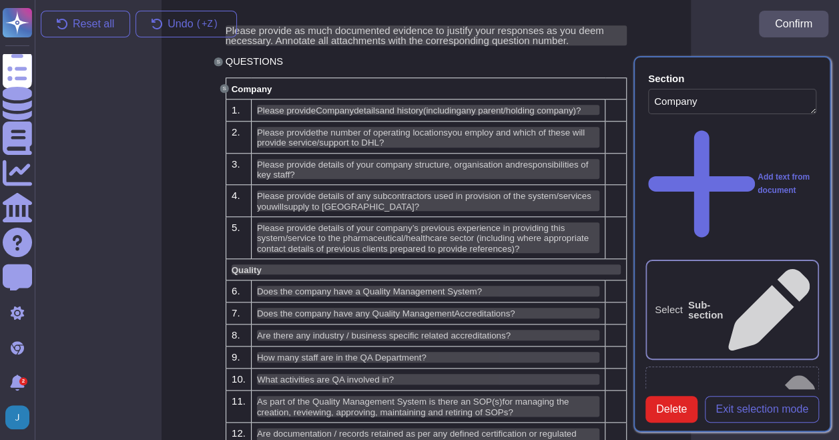
scroll to position [466, 11]
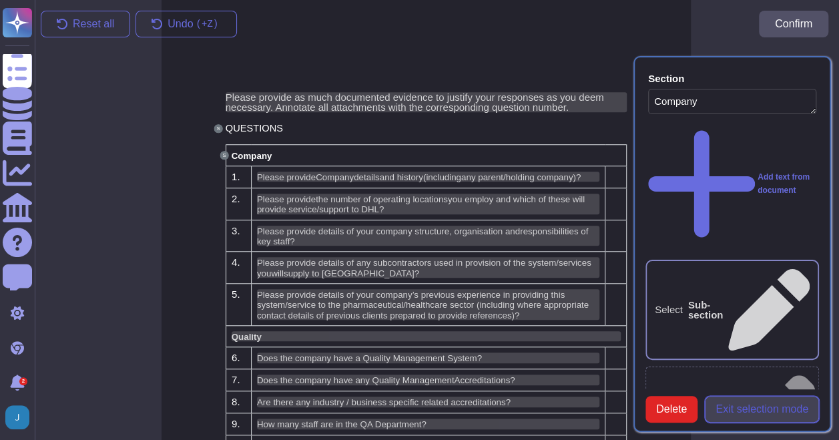
click at [738, 415] on span "Exit selection mode" at bounding box center [762, 409] width 93 height 11
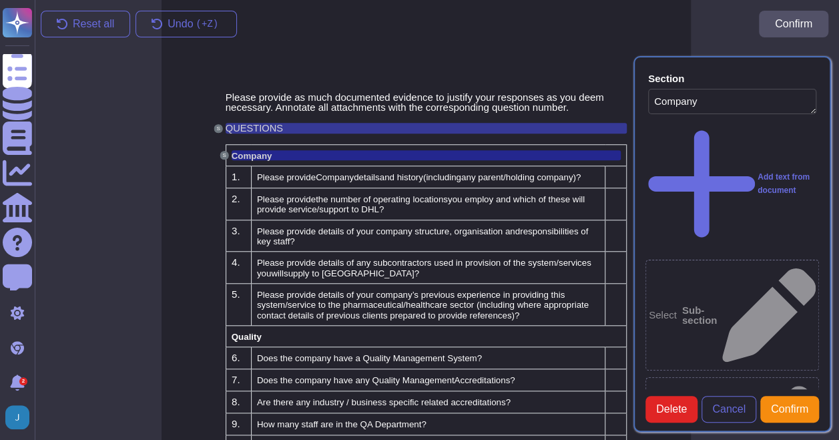
click at [449, 128] on div "QUESTIONS" at bounding box center [427, 128] width 402 height 11
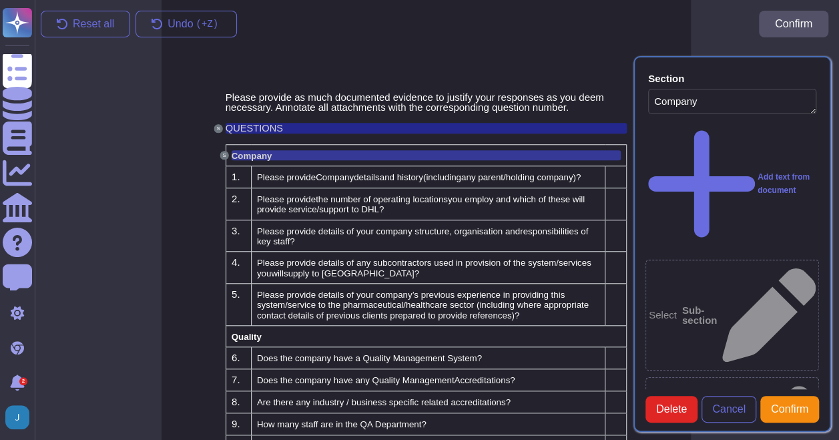
click at [469, 155] on div "Company" at bounding box center [427, 155] width 390 height 10
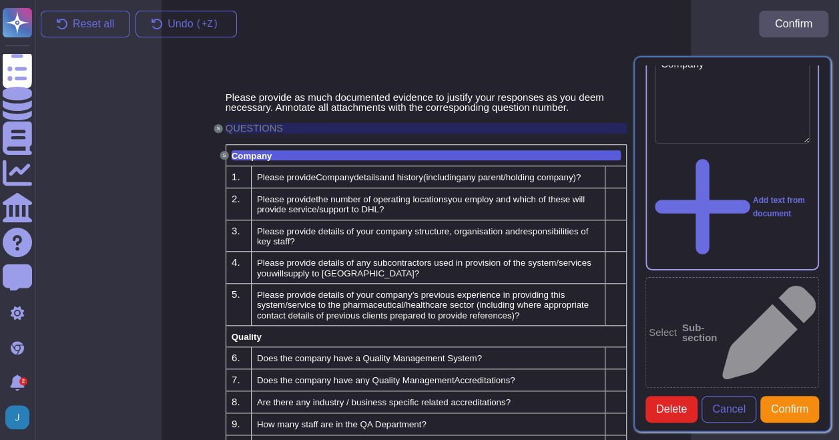
scroll to position [67, 0]
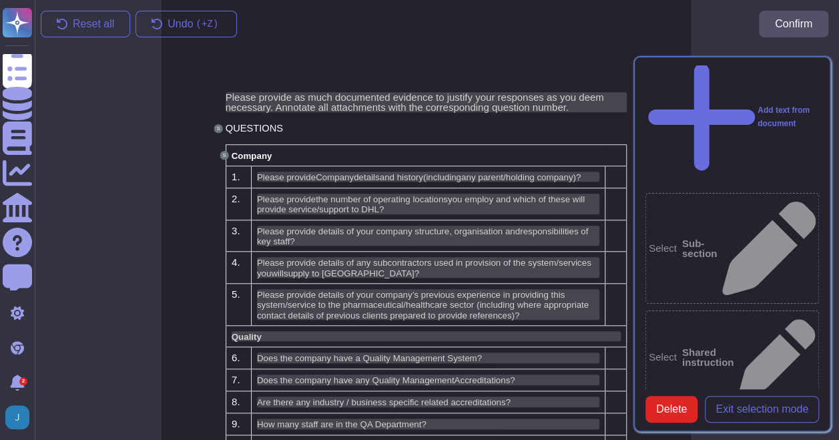
scroll to position [58, 0]
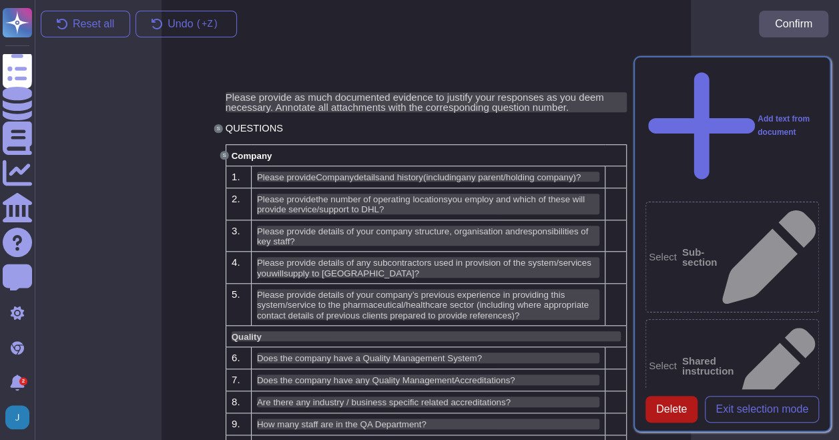
click at [667, 415] on span "Delete" at bounding box center [672, 409] width 31 height 11
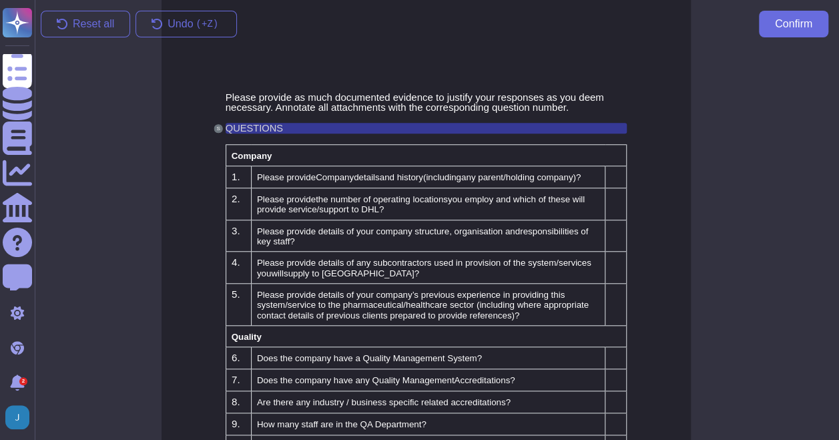
click at [398, 130] on div "QUESTIONS" at bounding box center [427, 128] width 402 height 11
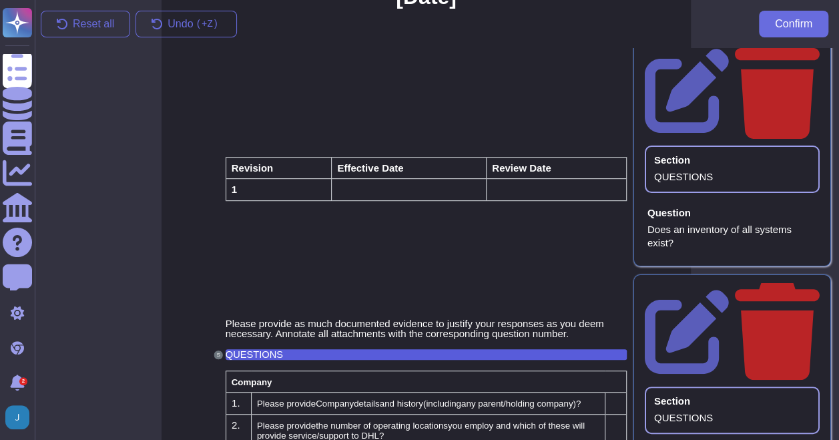
scroll to position [0, 0]
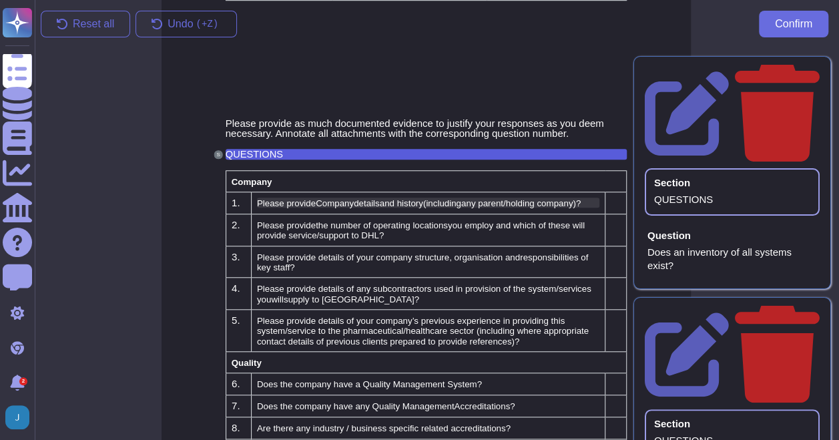
click at [449, 203] on span "including" at bounding box center [443, 203] width 35 height 10
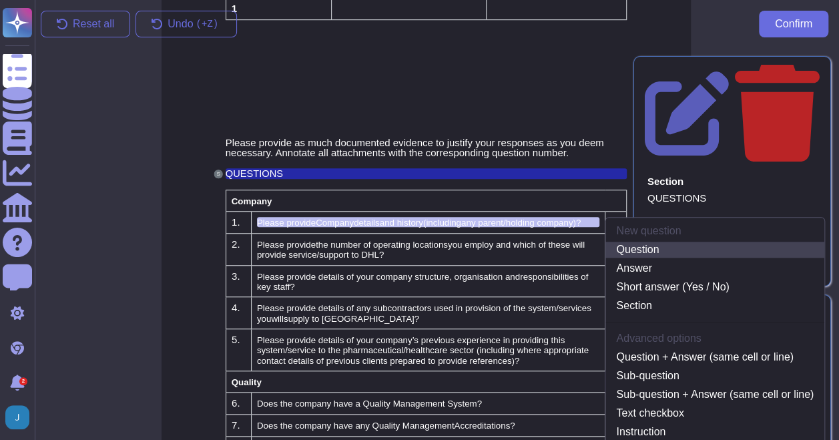
click at [650, 254] on link "Question" at bounding box center [715, 250] width 219 height 16
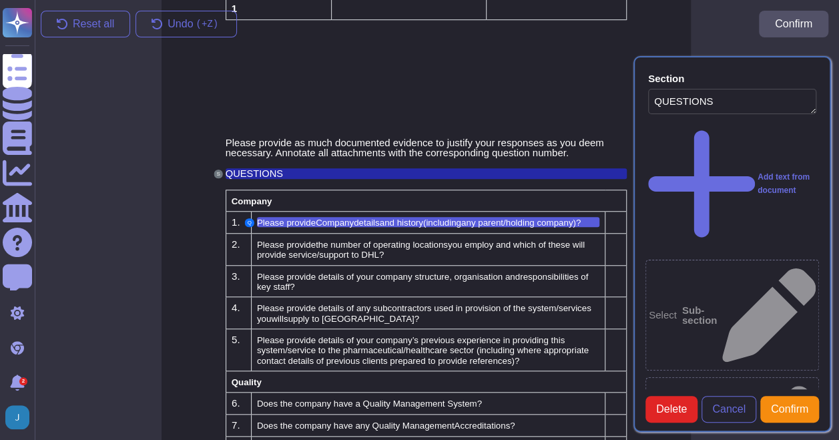
type textarea "QUESTIONS"
type textarea "Please provide Company details and history (including any parent/holding compan…"
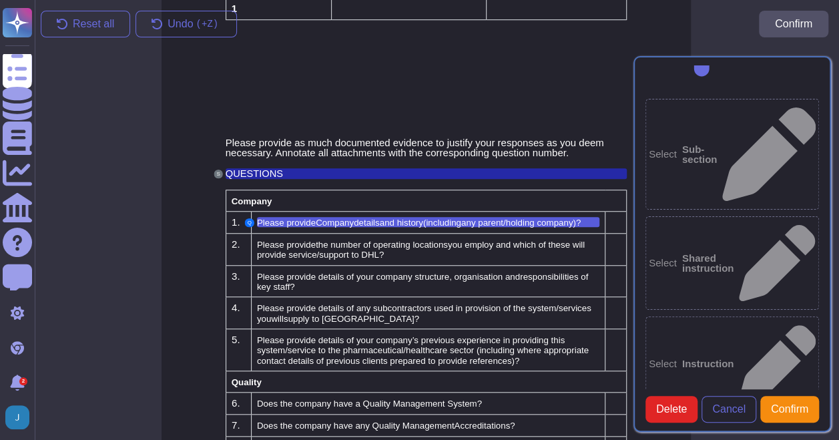
scroll to position [176, 0]
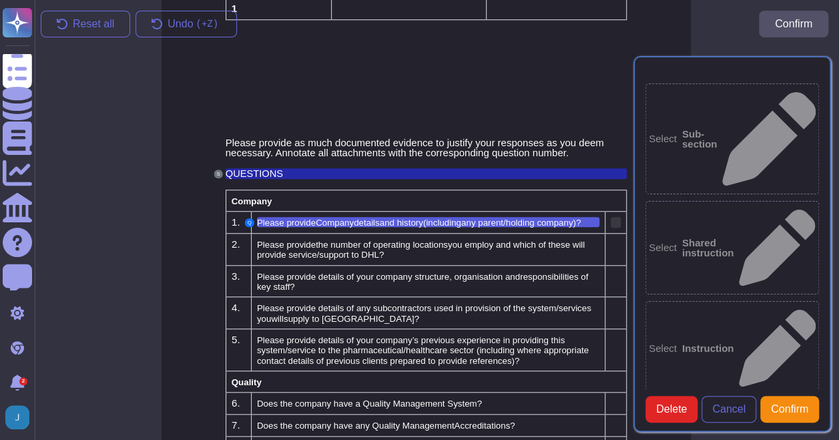
click at [616, 217] on div at bounding box center [616, 222] width 10 height 11
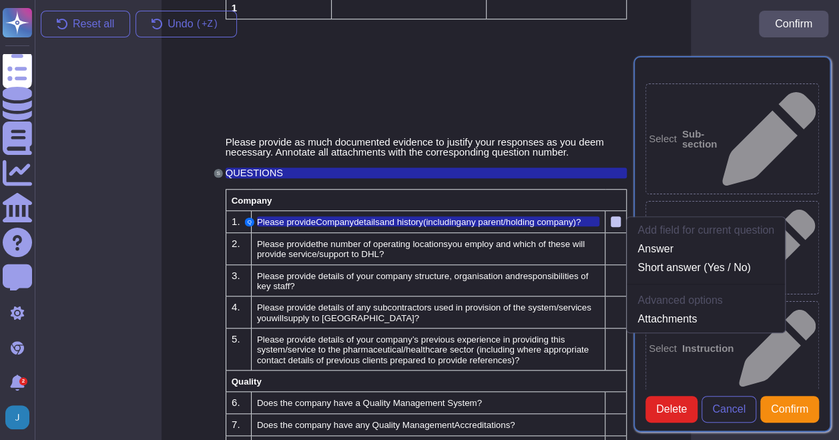
scroll to position [107, 0]
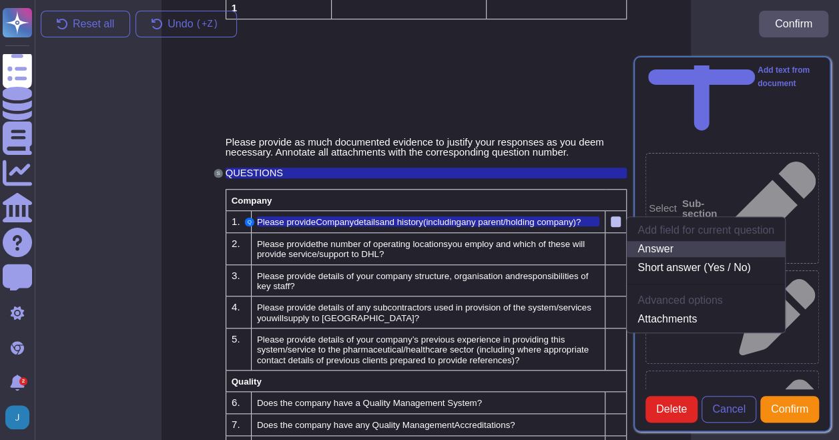
click at [659, 248] on link "Answer" at bounding box center [706, 249] width 158 height 16
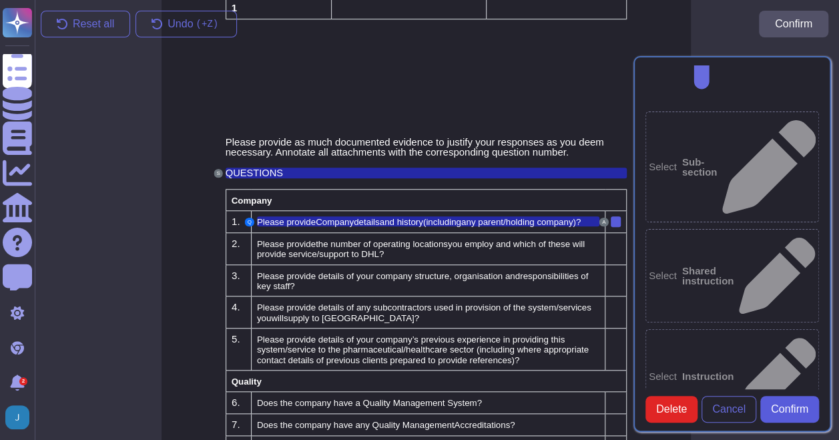
scroll to position [127, 0]
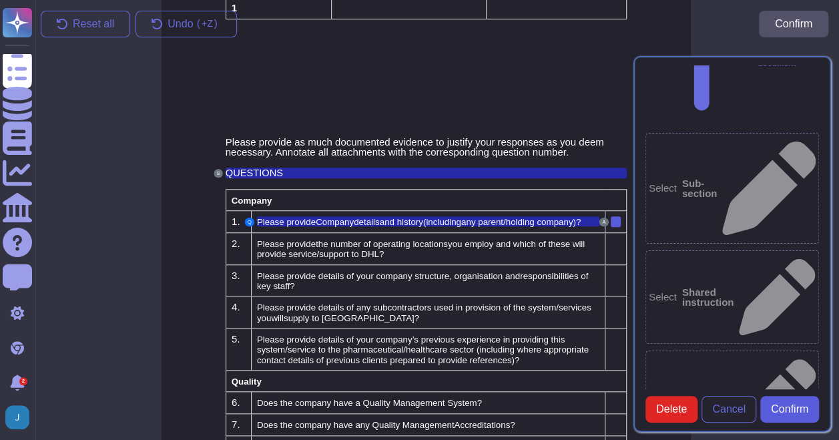
click at [771, 415] on span "Confirm" at bounding box center [789, 409] width 37 height 11
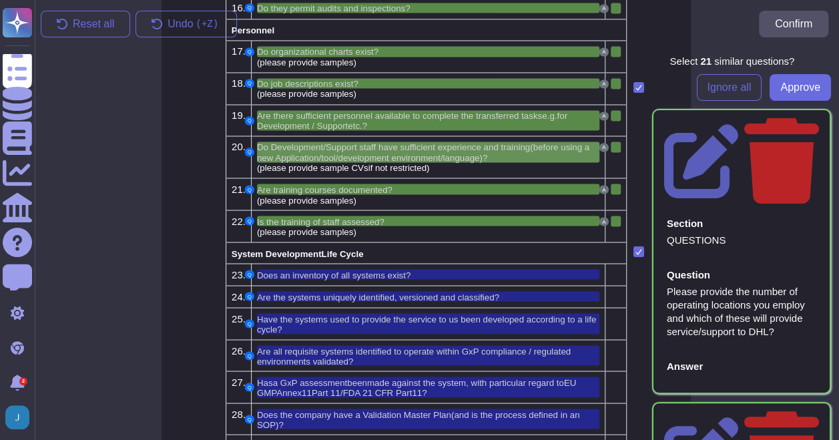
scroll to position [1089, 11]
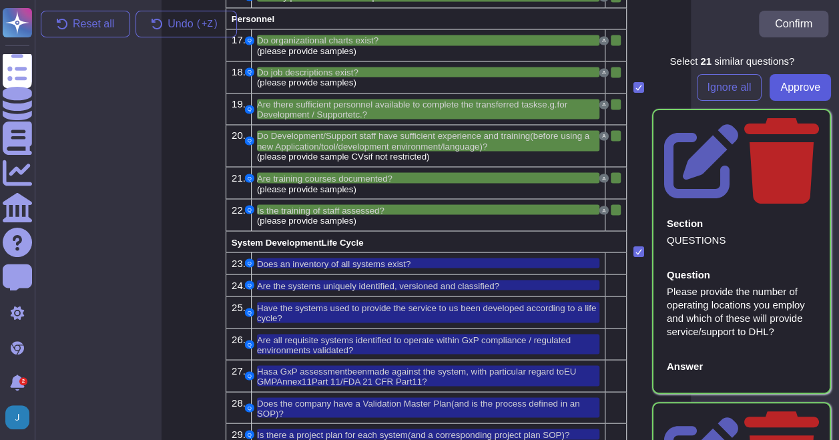
click at [781, 89] on span "Approve" at bounding box center [801, 87] width 40 height 11
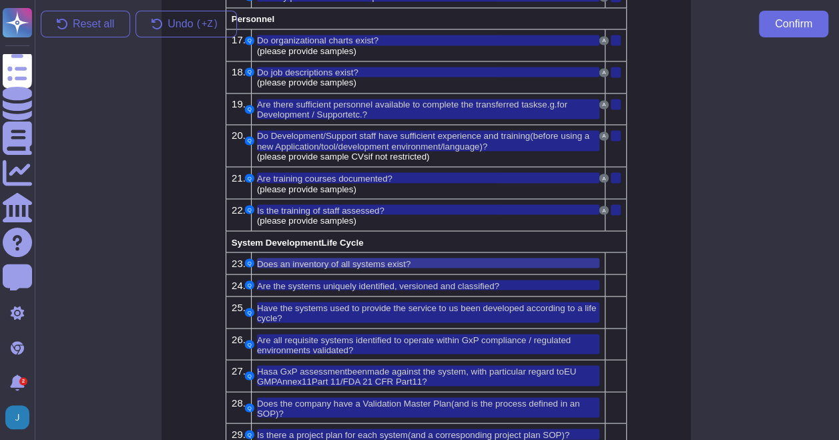
click at [378, 258] on span "Does an inventory of all systems exist?" at bounding box center [334, 263] width 154 height 10
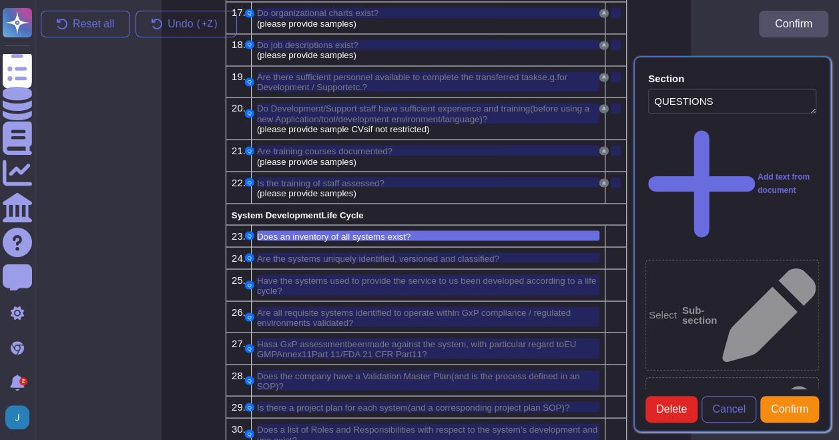
type textarea "QUESTIONS"
type textarea "Does an inventory of all systems exist?"
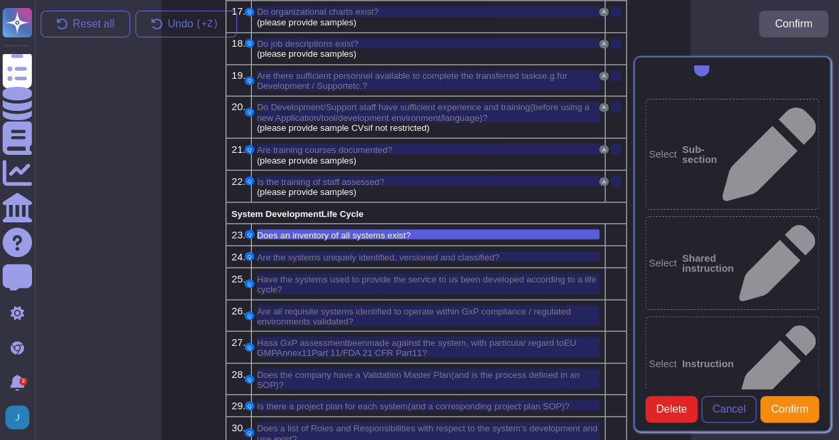
scroll to position [176, 0]
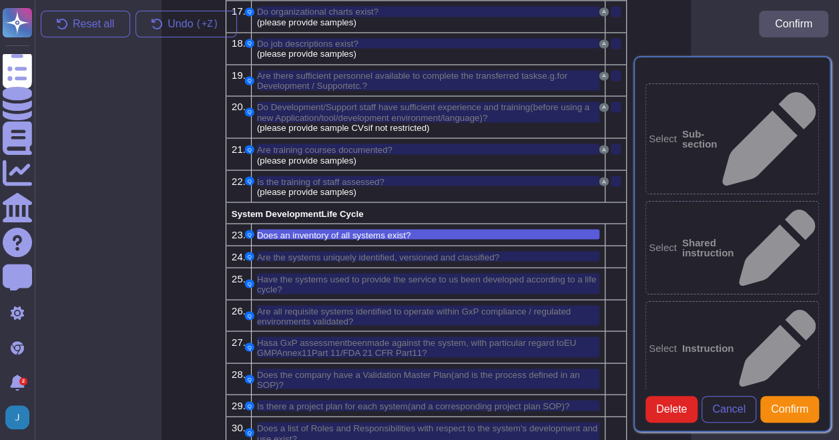
click at [622, 223] on td at bounding box center [616, 234] width 21 height 22
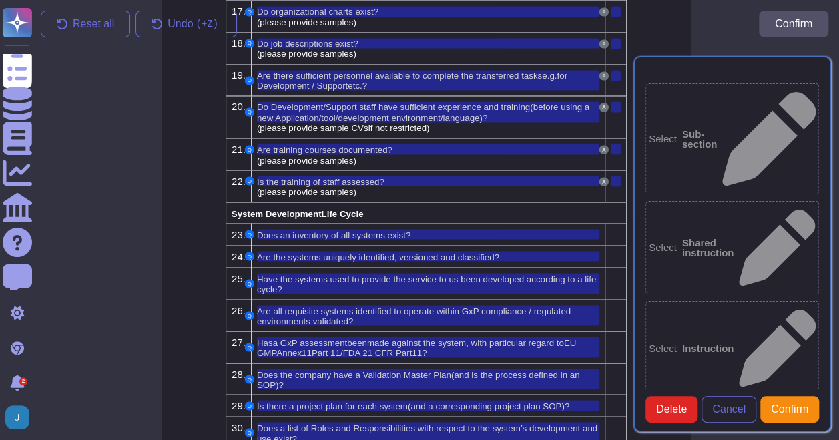
scroll to position [107, 0]
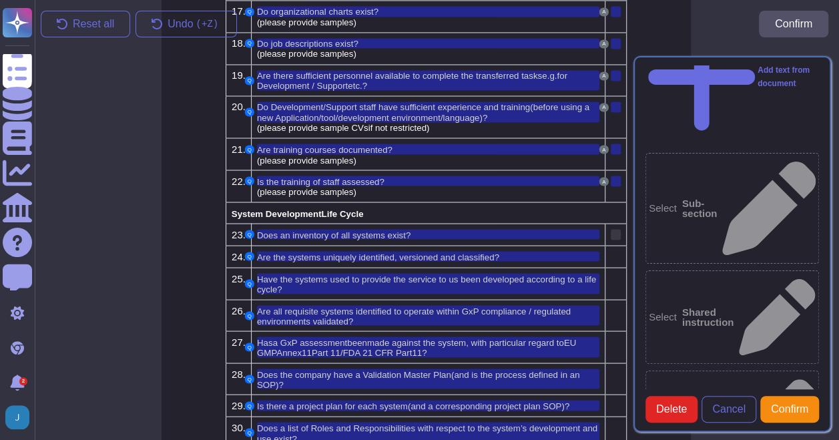
click at [616, 229] on div at bounding box center [616, 234] width 10 height 11
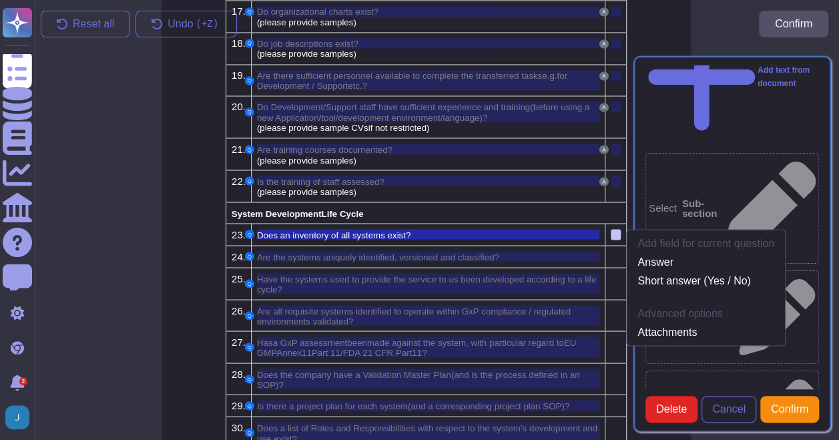
scroll to position [1118, 11]
click at [659, 254] on link "Answer" at bounding box center [706, 262] width 158 height 16
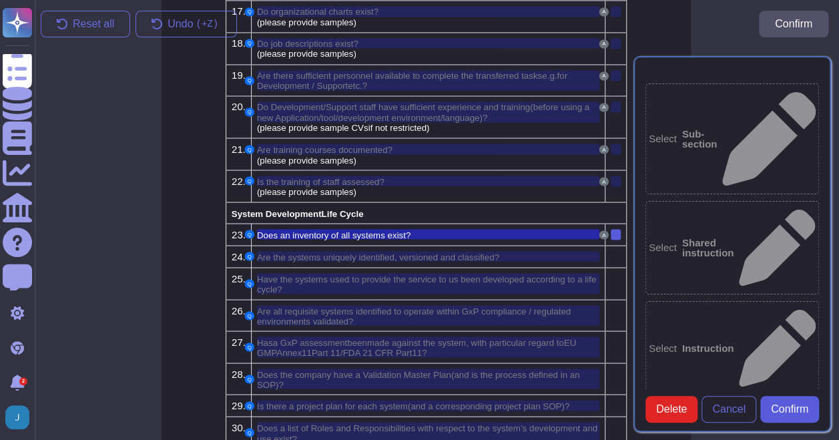
click at [782, 415] on span "Confirm" at bounding box center [789, 409] width 37 height 11
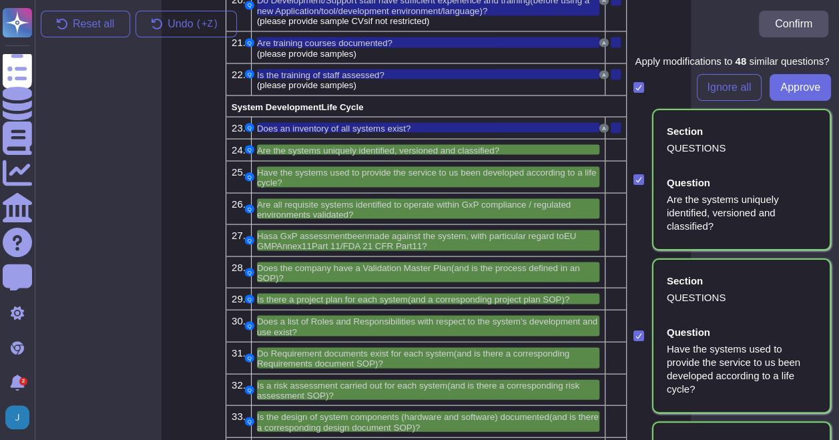
scroll to position [1185, 11]
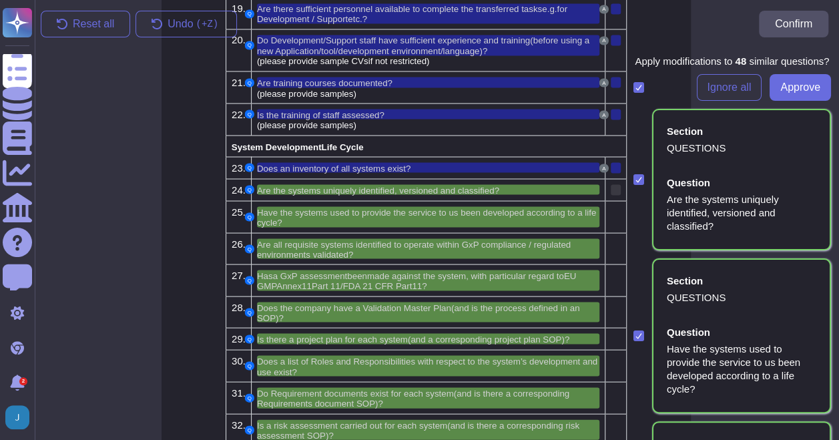
click at [612, 184] on div at bounding box center [616, 189] width 10 height 11
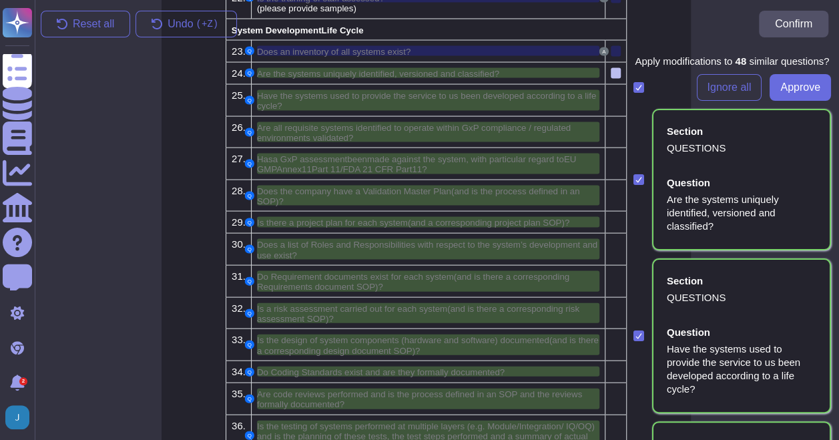
scroll to position [1336, 11]
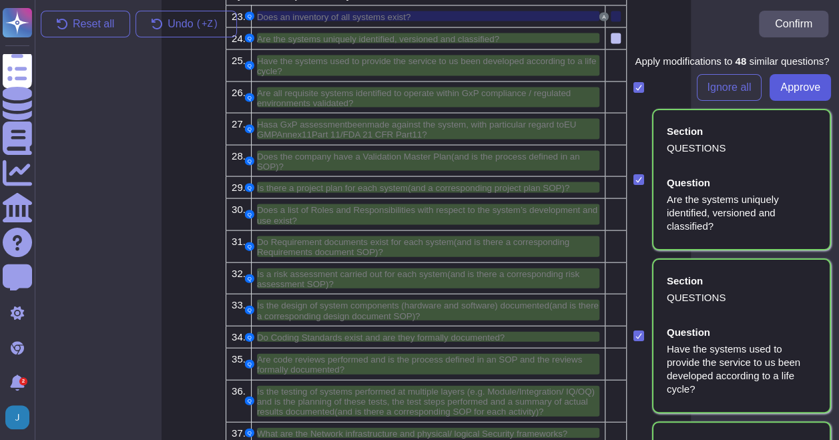
click at [789, 93] on span "Approve" at bounding box center [801, 87] width 40 height 11
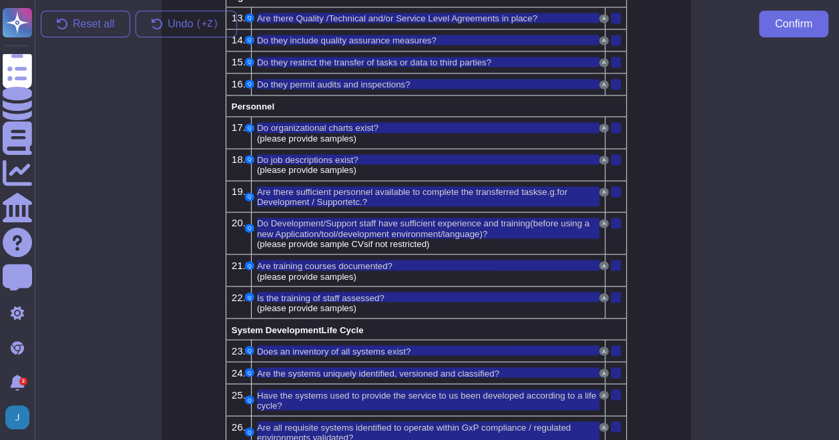
scroll to position [935, 11]
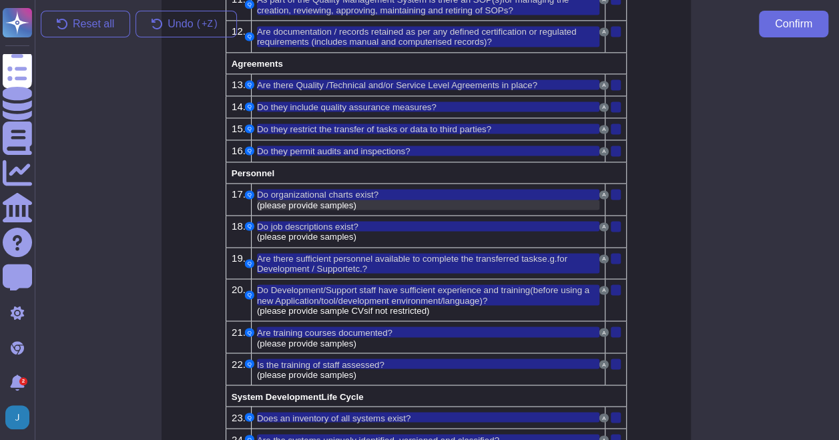
click at [347, 200] on span "(please provide samples)" at bounding box center [307, 205] width 100 height 10
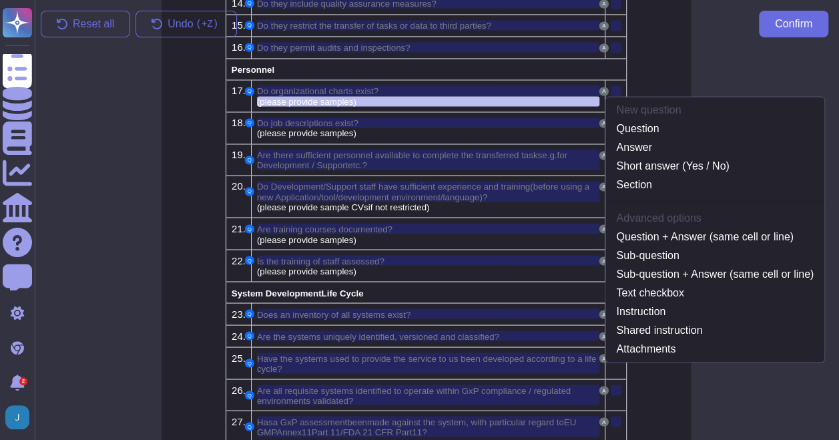
scroll to position [1043, 11]
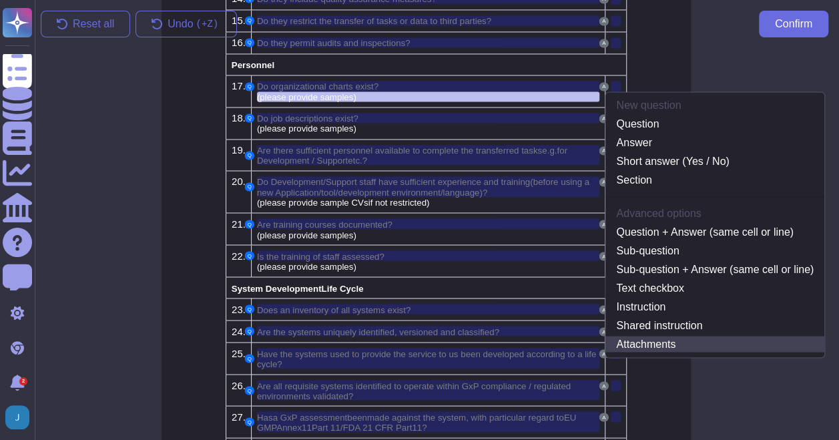
click at [649, 336] on link "Attachments" at bounding box center [715, 344] width 219 height 16
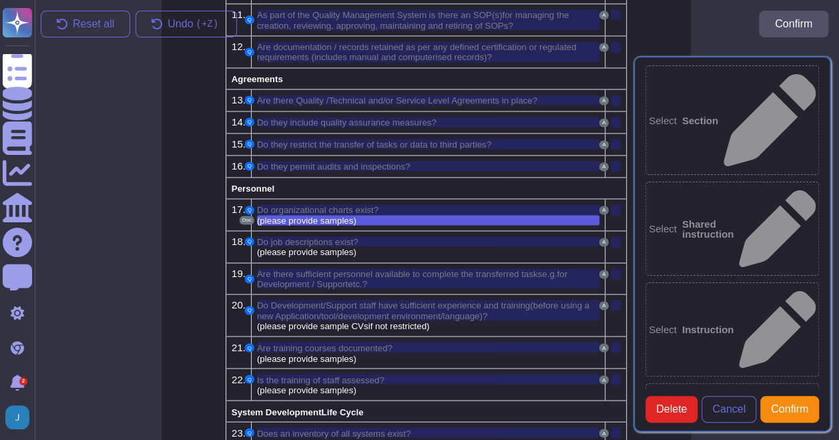
scroll to position [910, 11]
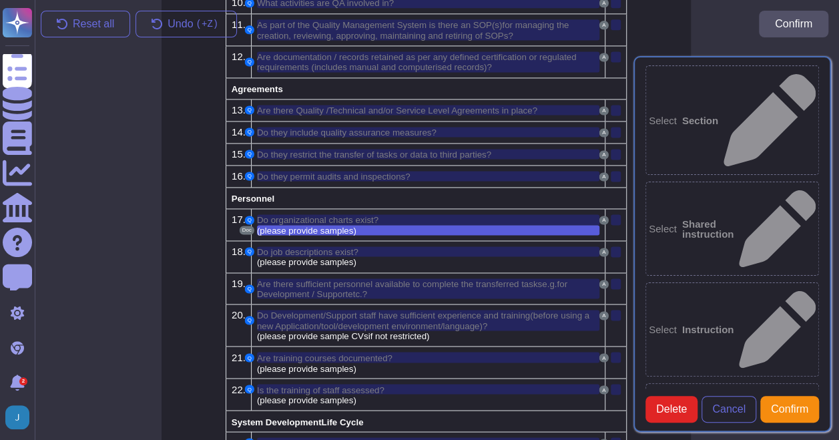
click at [781, 404] on span "Confirm" at bounding box center [789, 409] width 37 height 11
click at [394, 214] on div "Do organizational charts exist?" at bounding box center [428, 219] width 343 height 10
click at [725, 404] on span "Cancel" at bounding box center [729, 409] width 33 height 11
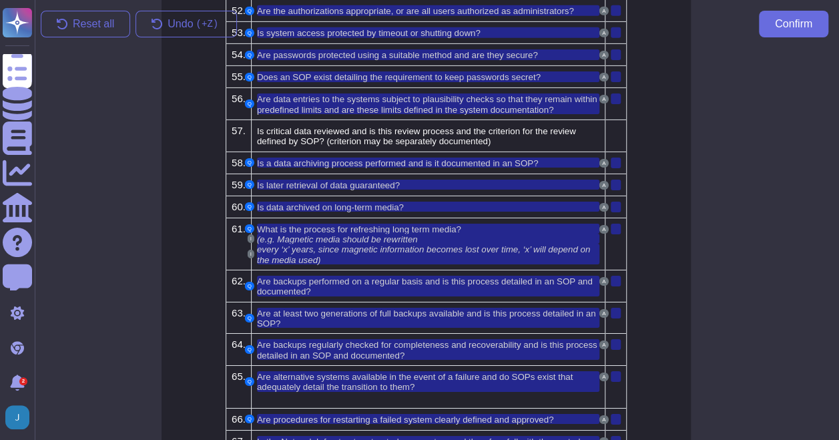
scroll to position [2179, 11]
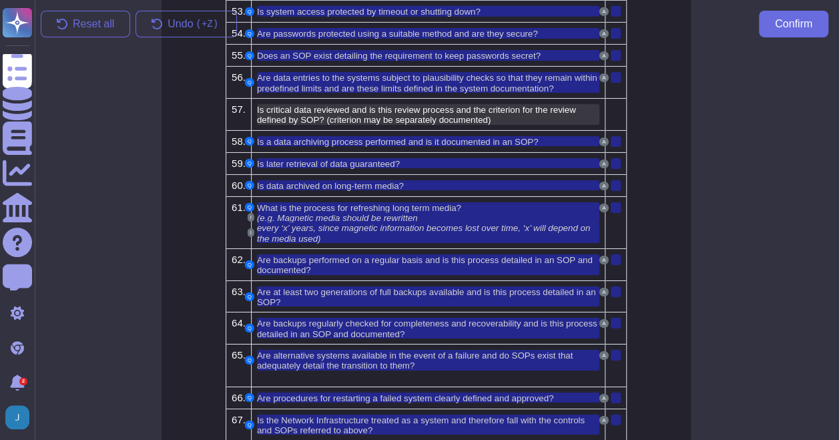
click at [355, 105] on span "Is critical data reviewed and is this review process and the criterion for the …" at bounding box center [416, 115] width 319 height 20
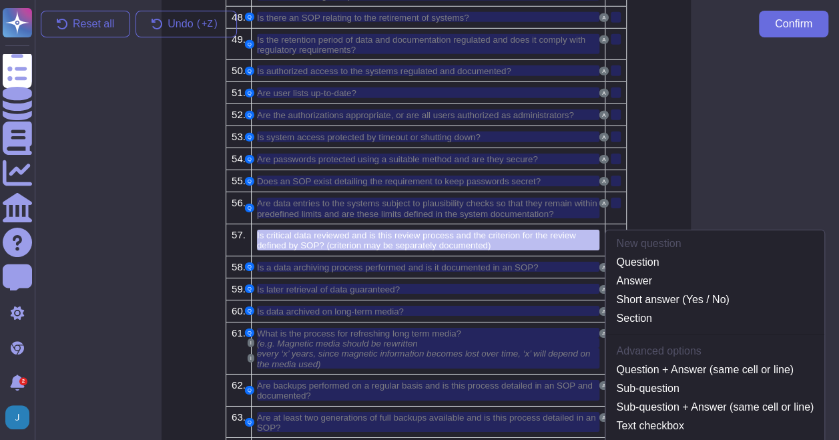
scroll to position [2043, 11]
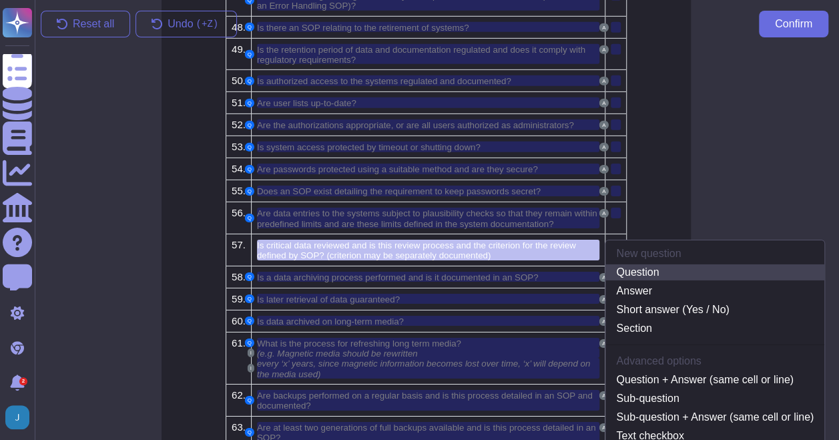
click at [653, 264] on link "Question" at bounding box center [715, 272] width 219 height 16
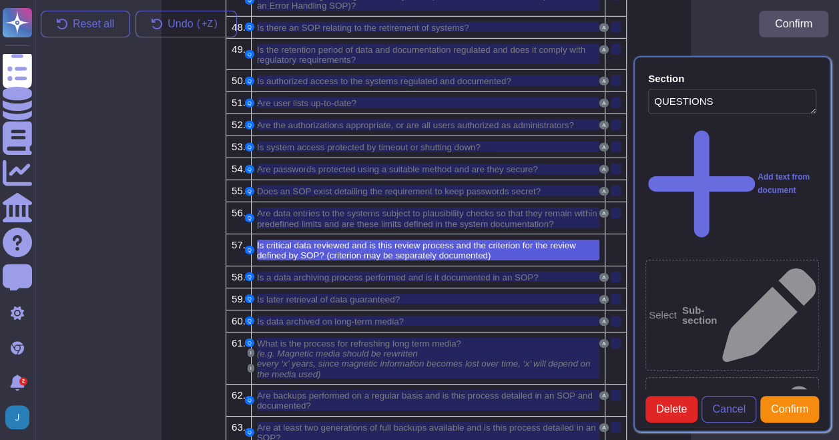
type textarea "QUESTIONS"
type textarea "Is critical data reviewed and is this review process and the criterion for the …"
click at [610, 234] on td at bounding box center [616, 250] width 21 height 32
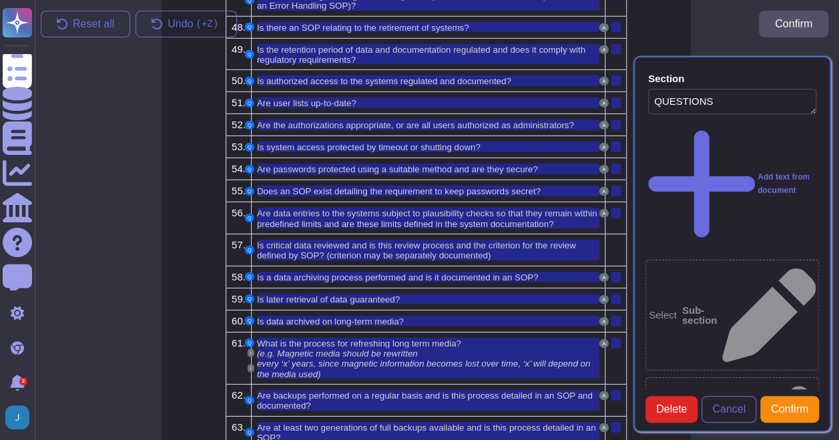
click at [617, 234] on td at bounding box center [616, 250] width 21 height 32
click at [616, 240] on div at bounding box center [616, 245] width 10 height 11
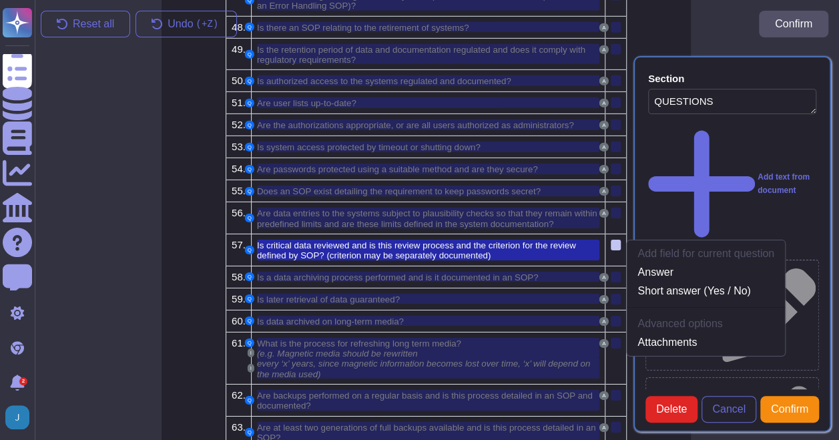
scroll to position [2038, 11]
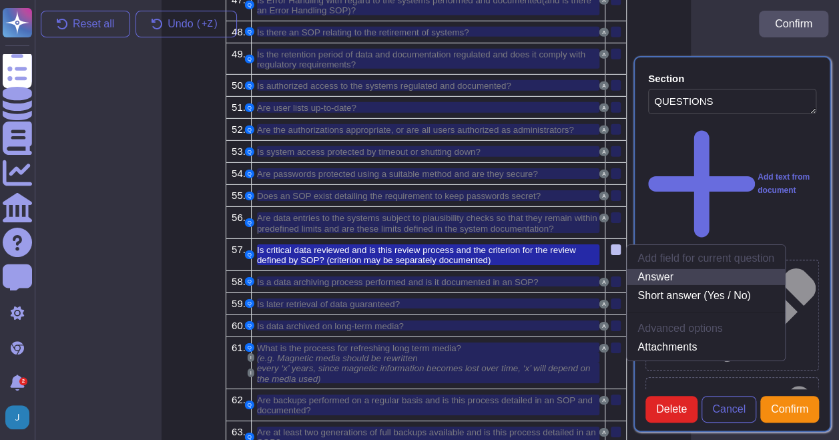
click at [660, 269] on link "Answer" at bounding box center [706, 277] width 158 height 16
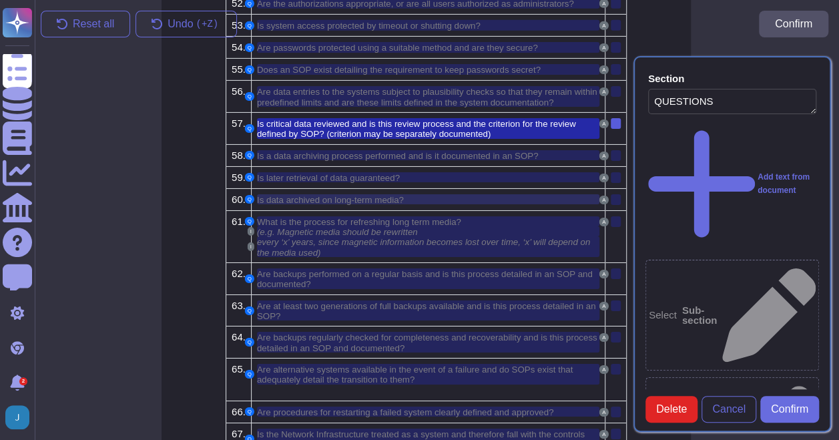
scroll to position [2172, 11]
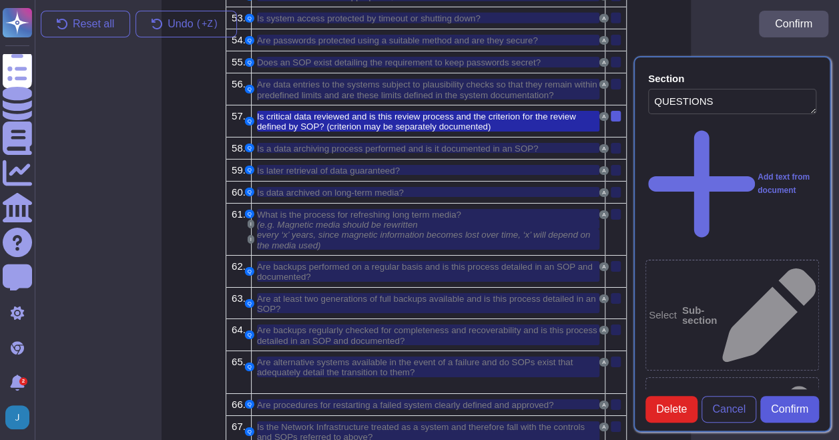
click at [773, 407] on button "Confirm" at bounding box center [790, 409] width 59 height 27
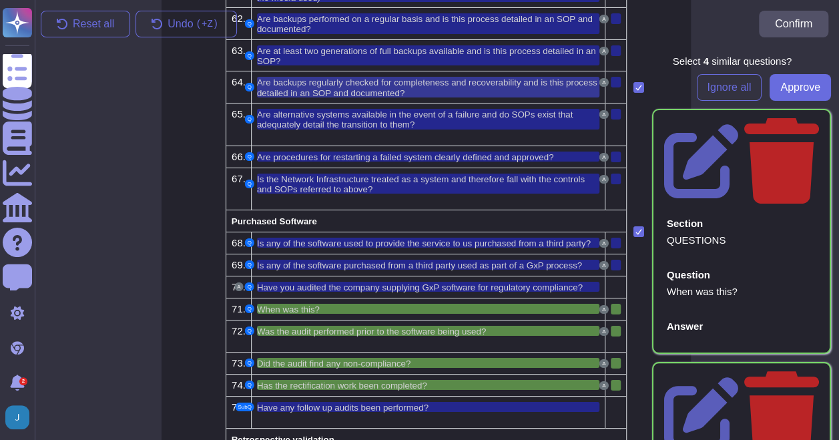
scroll to position [2439, 11]
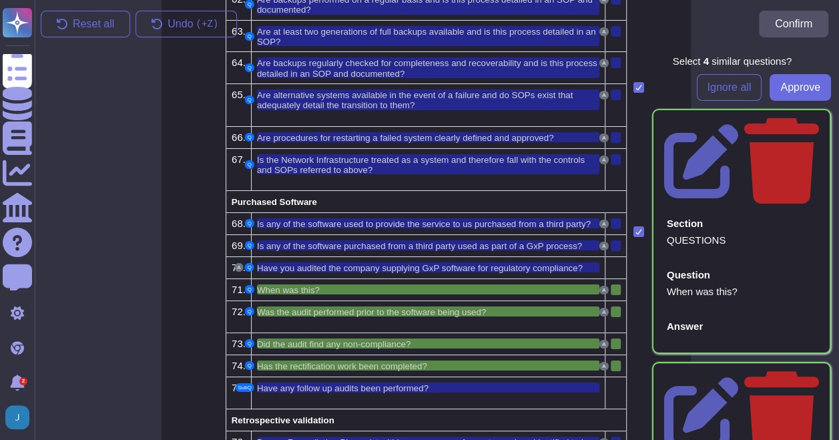
click at [781, 91] on span "Approve" at bounding box center [801, 87] width 40 height 11
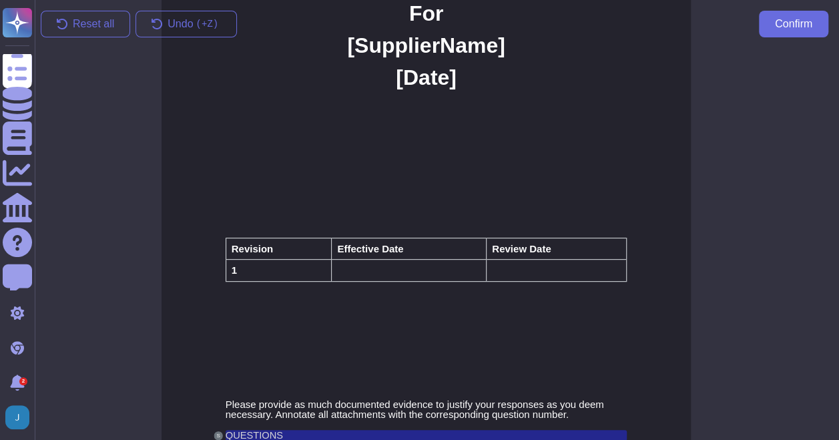
scroll to position [11, 11]
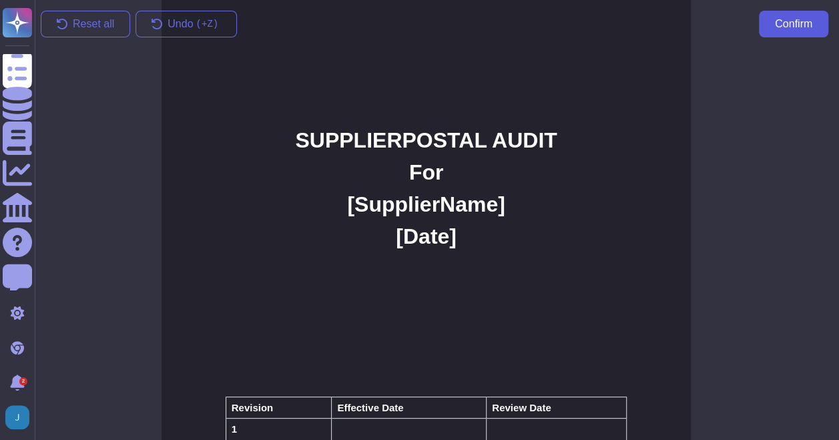
click at [784, 36] on button "Confirm" at bounding box center [793, 24] width 69 height 27
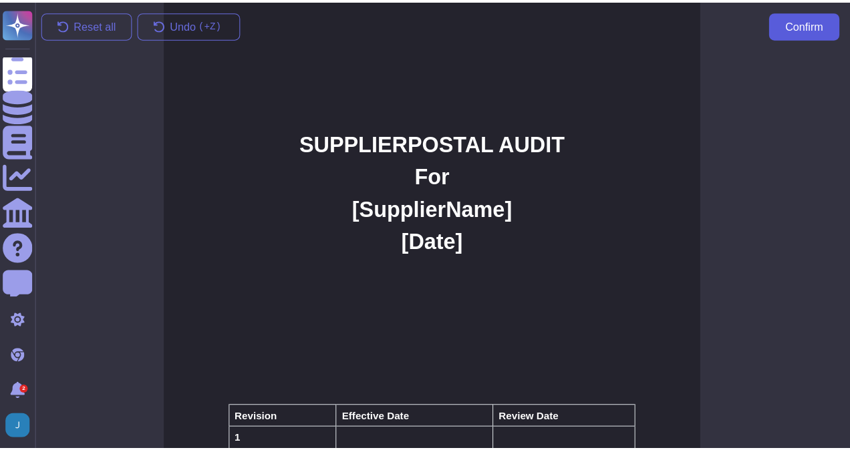
scroll to position [0, 1]
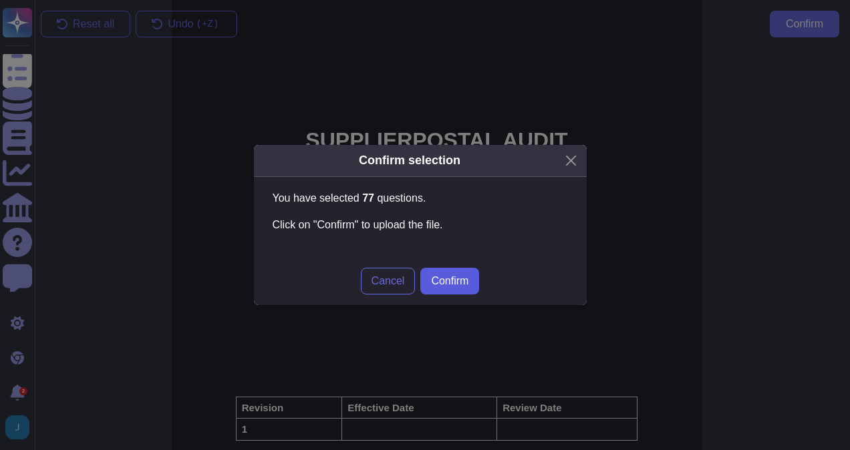
click at [461, 282] on span "Confirm" at bounding box center [449, 281] width 37 height 11
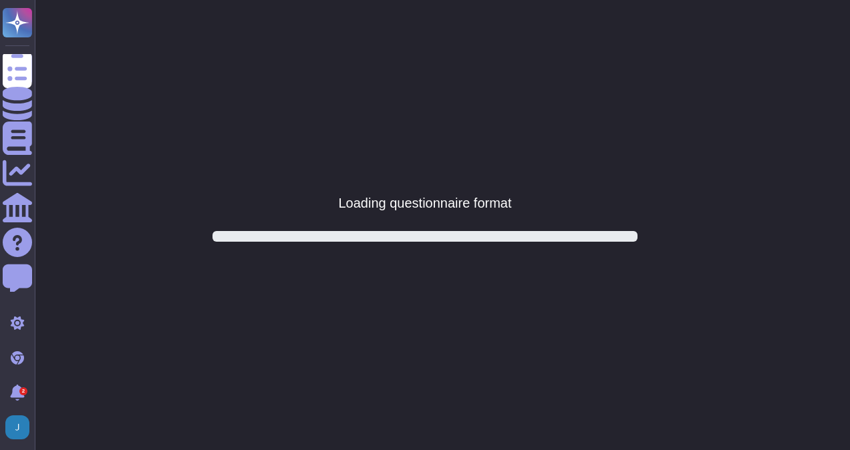
scroll to position [0, 0]
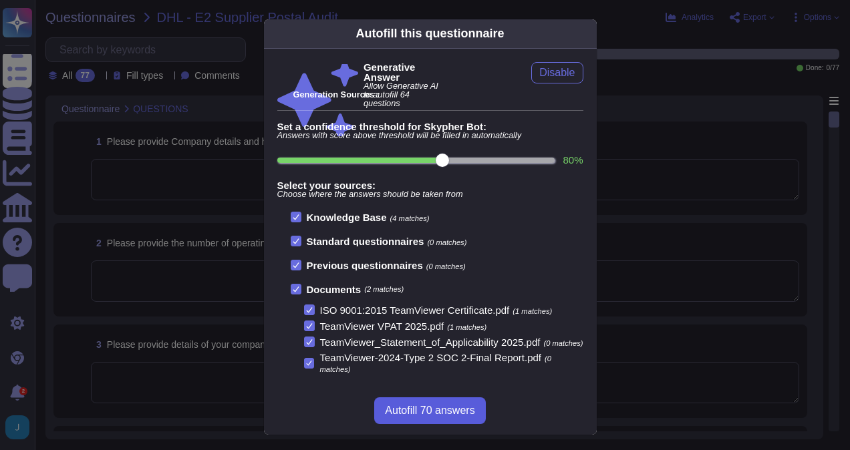
click at [443, 416] on span "Autofill 70 answers" at bounding box center [429, 410] width 89 height 11
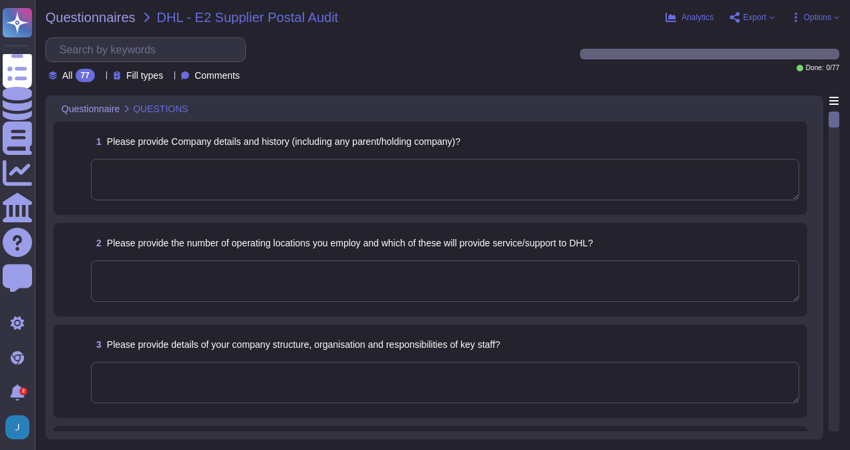
type textarea "We utilize services of external service providers, such as Microsoft, Amazon We…"
type textarea "Our company, TeamViewer, is a publicly listed company headquartered in [GEOGRAP…"
type textarea "We operate in most countries worldwide and have offices located around the glob…"
type textarea "Our company structure is designed to support our entity-wide objectives. We hav…"
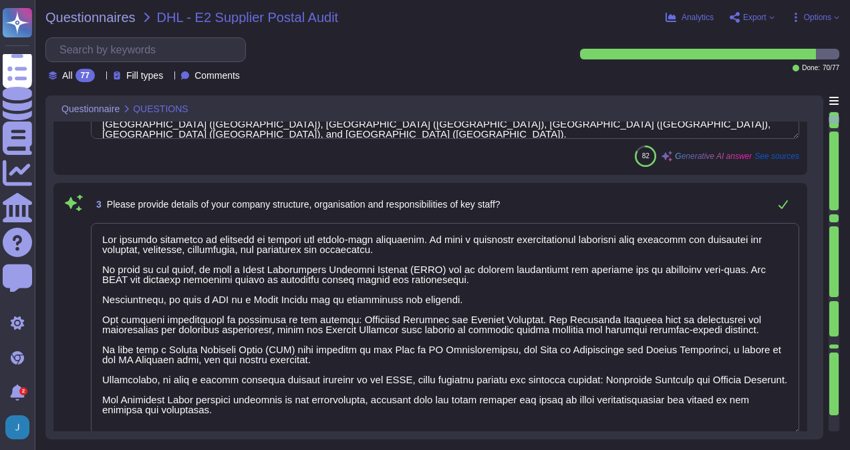
scroll to position [267, 0]
type textarea "Yes, our company has established and maintains a quality management system acco…"
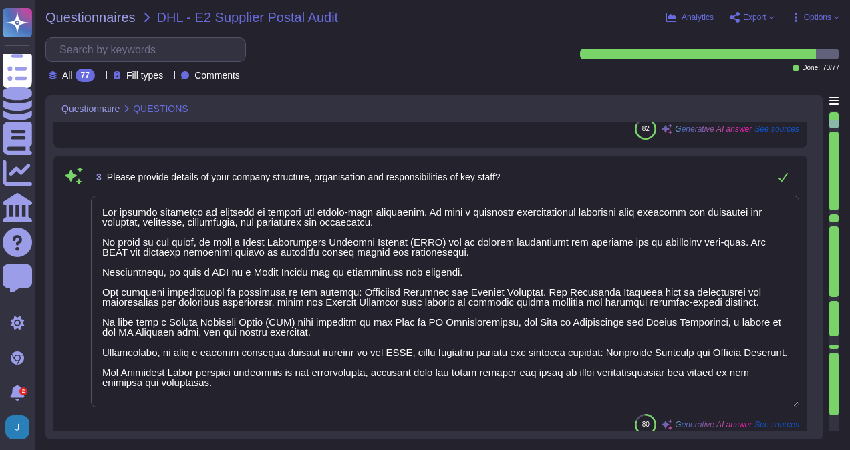
type textarea "Yes, our audit firm has complied with the quality management system requirement…"
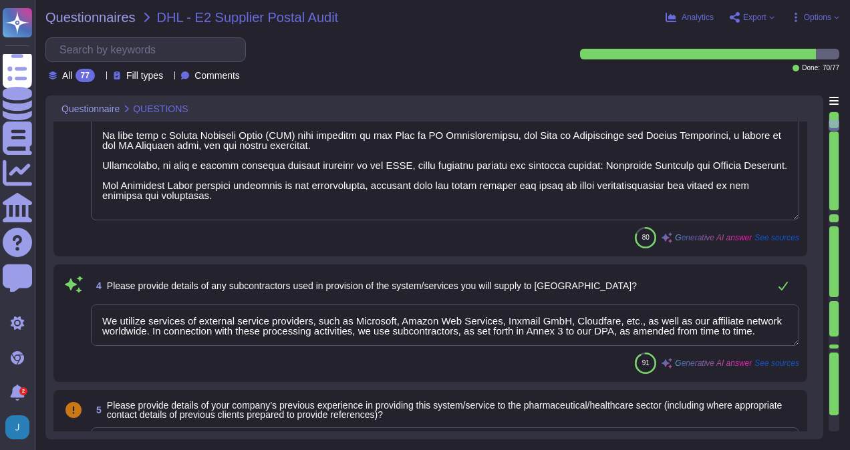
scroll to position [467, 0]
type textarea "Yes, TeamViewer has industry/business specific related accreditations, such as …"
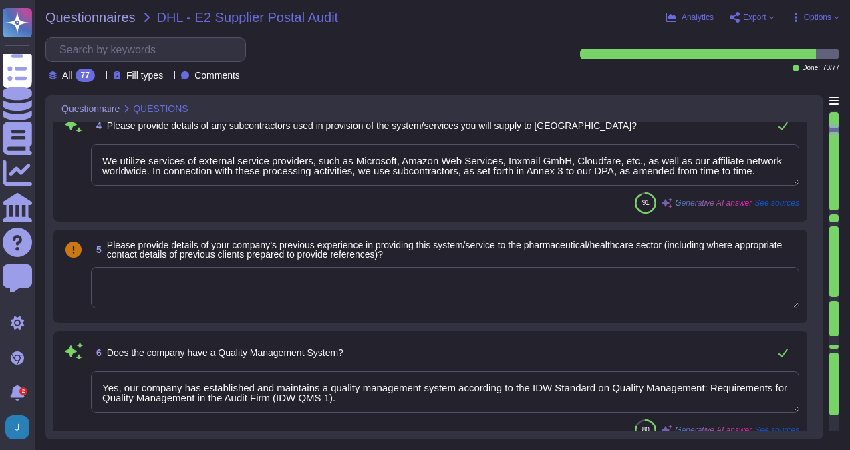
scroll to position [601, 0]
type textarea "approx. 1700"
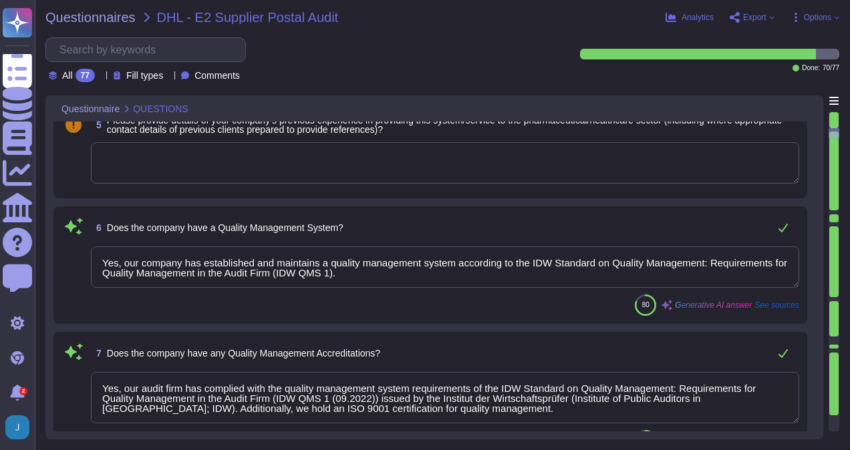
scroll to position [735, 0]
type textarea "QA is involved in quality assurance testing and User Acceptance Testing (UAT). …"
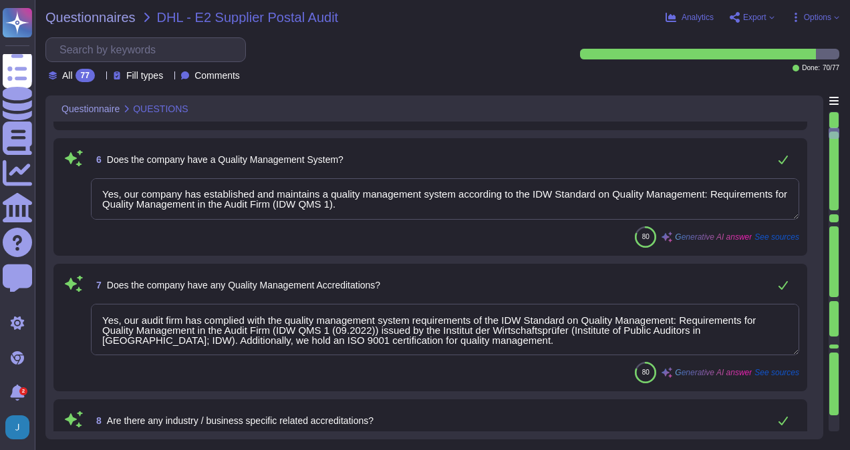
scroll to position [868, 0]
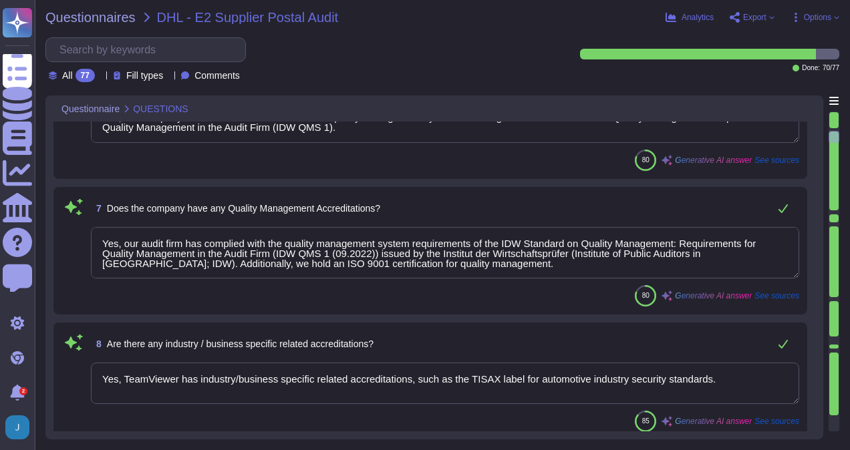
type textarea "(Sites see annex) has established and maintains a quality management system acc…"
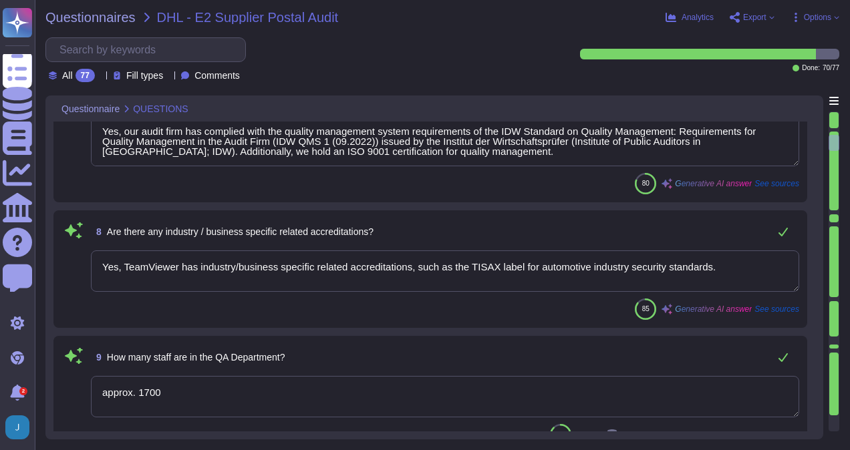
scroll to position [1002, 0]
type textarea "Yes, documentation and records are retained as per defined certification or reg…"
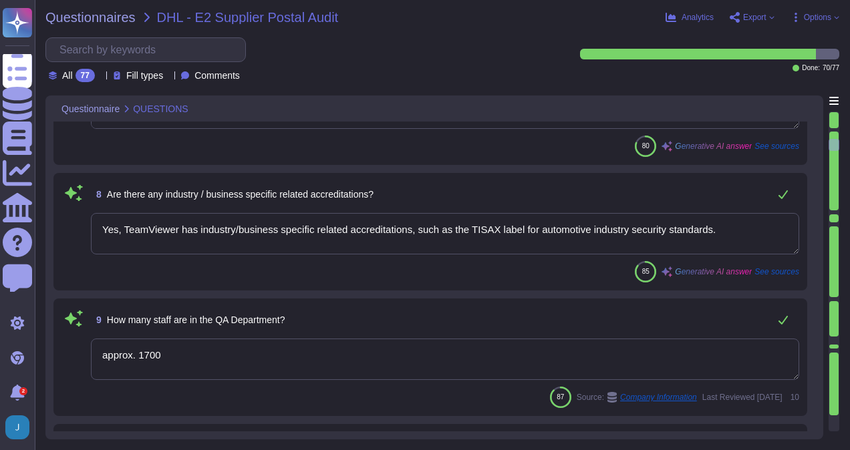
type textarea "Yes, there are Quality/Technical and/or Service Level Agreements in place. Team…"
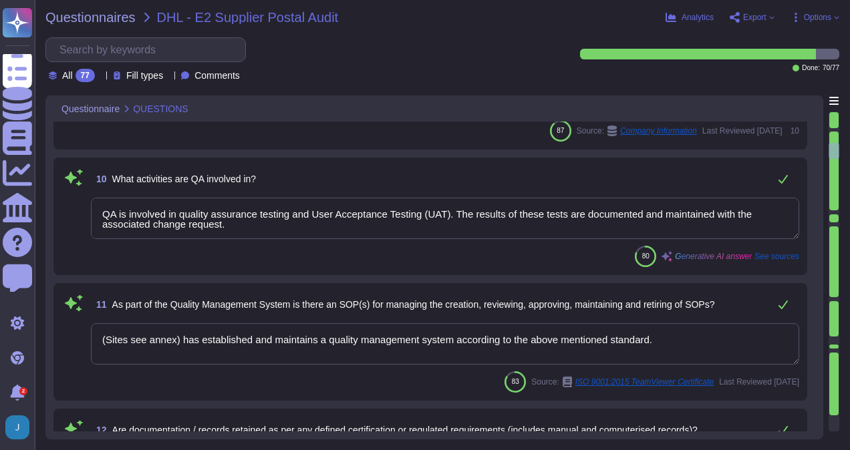
scroll to position [1269, 0]
type textarea "Yes, we include quality assurance measures. Quality assurance tests and results…"
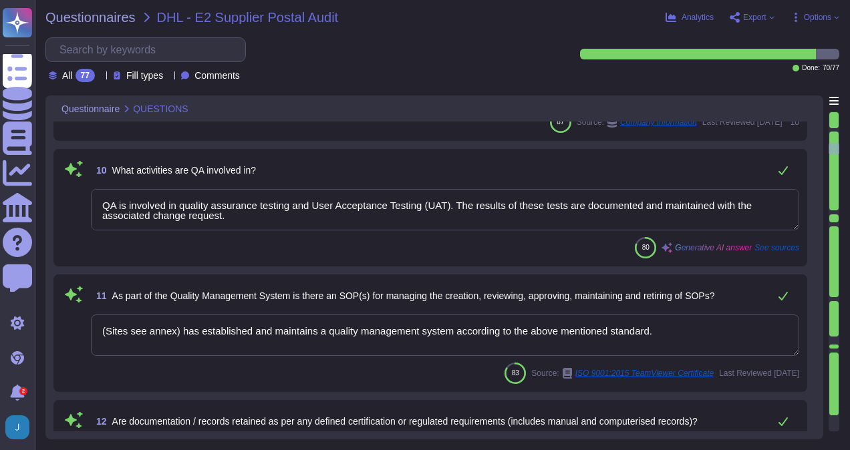
type textarea "Yes, our company has established and maintains a quality management system acco…"
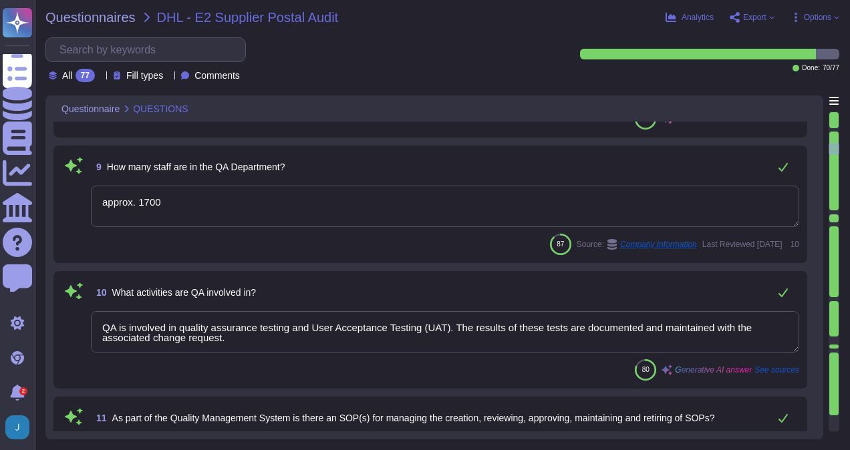
scroll to position [1135, 0]
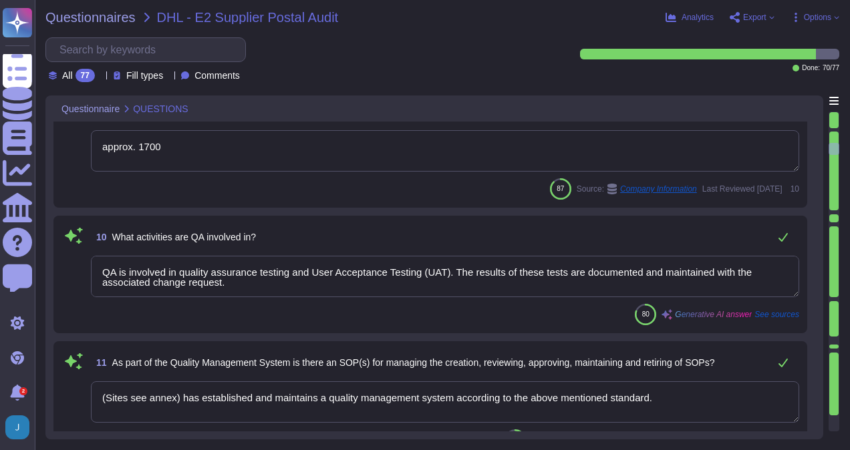
type textarea "Yes, we include quality assurance measures. Quality assurance tests and results…"
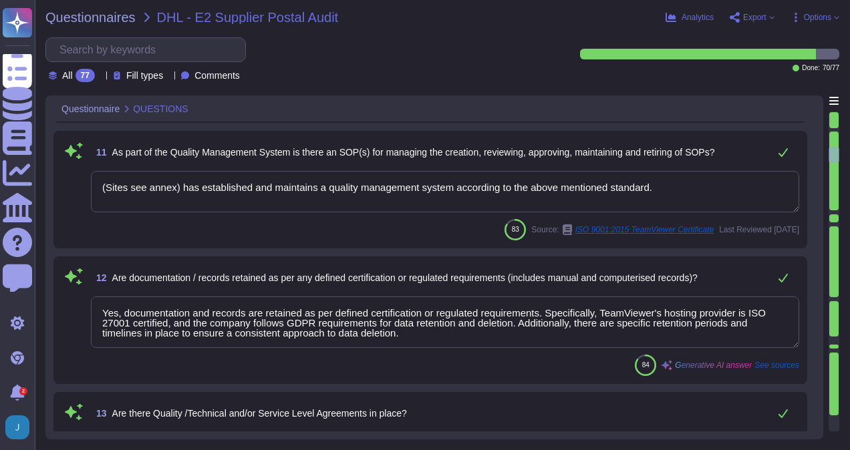
scroll to position [1402, 0]
type textarea "Yes, TeamViewer restricts the transfer of tasks or data to third parties. They …"
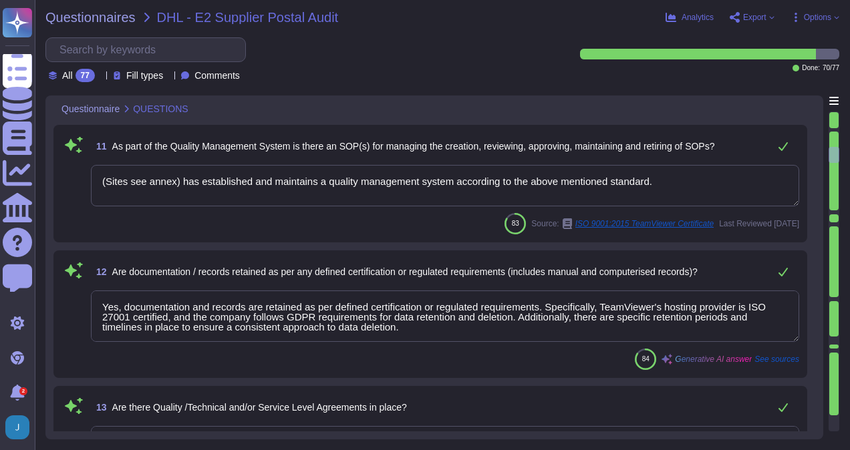
scroll to position [1, 0]
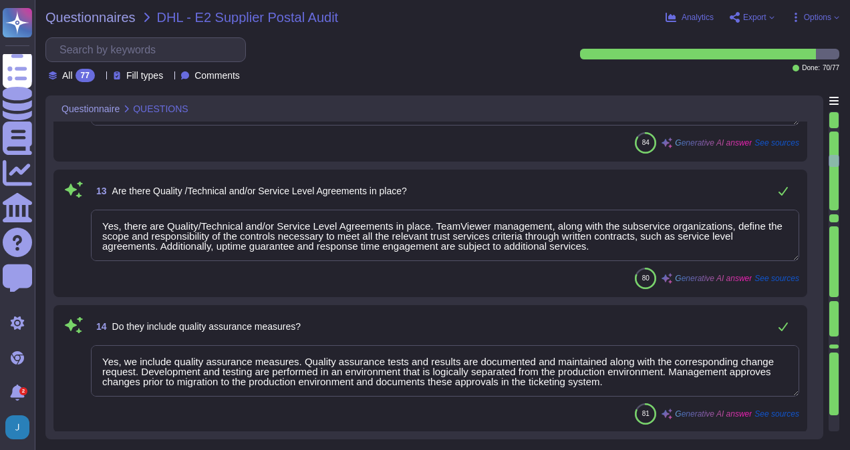
type textarea "Yes, we permit audits and inspections. In fact, we have a formal, recurring aud…"
type textarea "Yes, organizational charts exist. They are in place to communicate key areas of…"
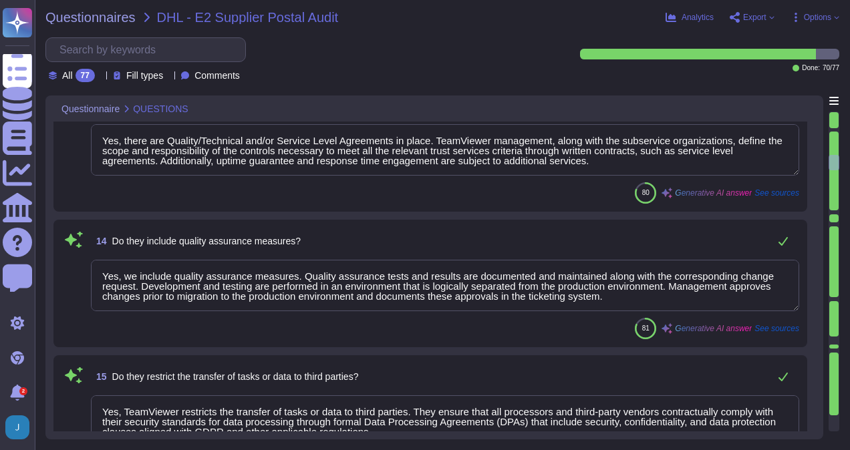
scroll to position [1736, 0]
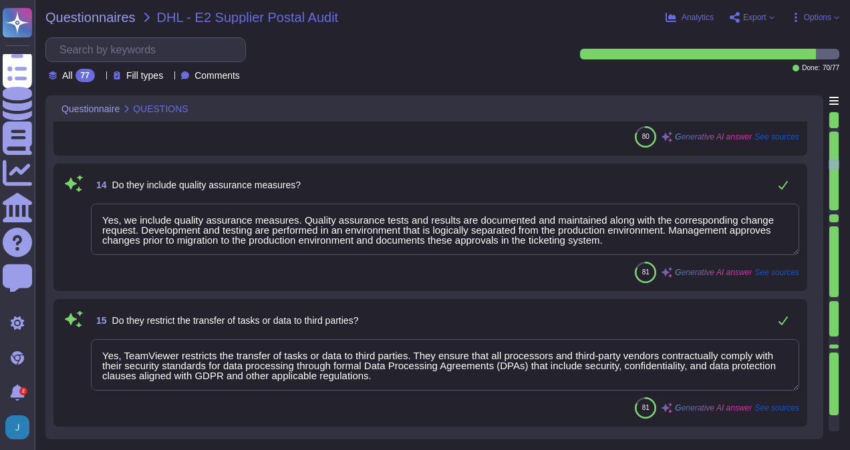
type textarea "Yes, job descriptions exist and are documented. They are communicated to person…"
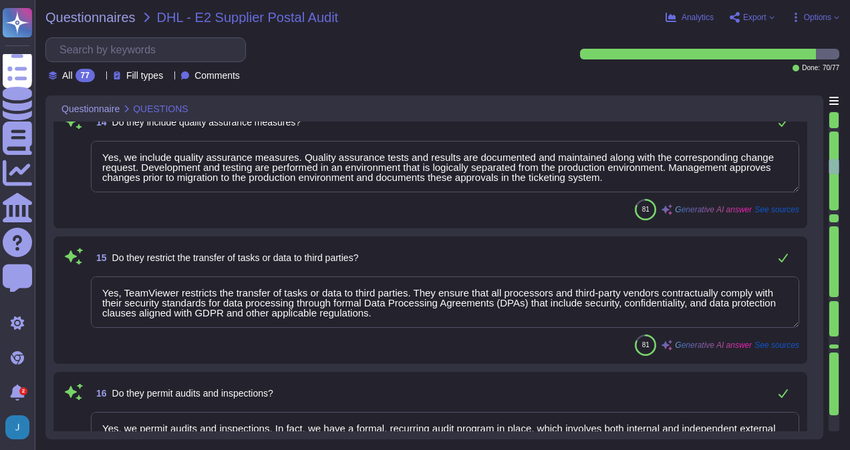
scroll to position [1937, 0]
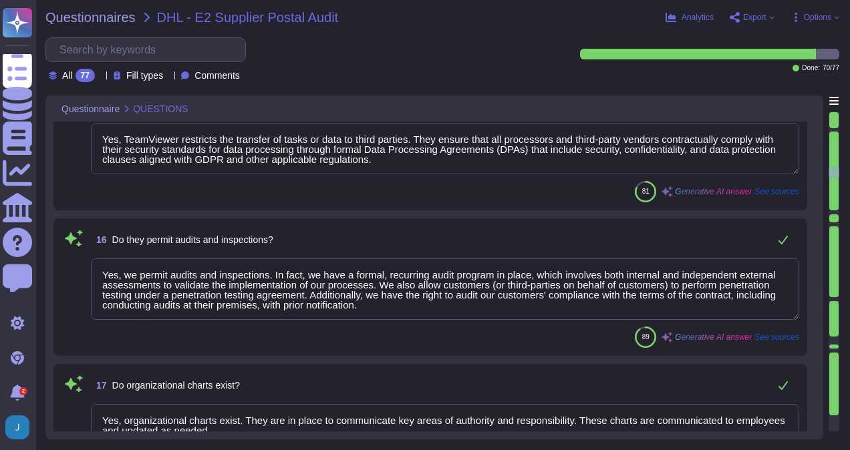
type textarea "Yes, TeamViewer shall ensure that the persons employed are sufficiently qualifi…"
type textarea "Yes, development/support staff receive sufficient training and have experience …"
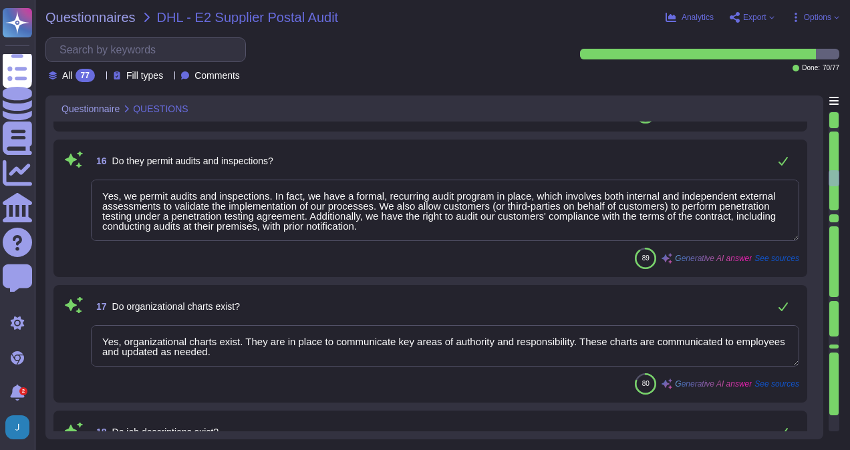
scroll to position [2137, 0]
type textarea "Yes, training courses are documented. Records are handled as per Internal IT Se…"
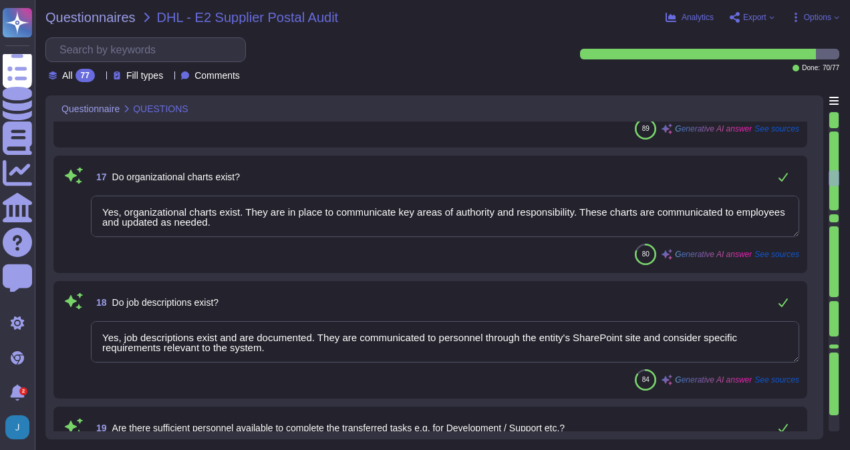
scroll to position [1, 0]
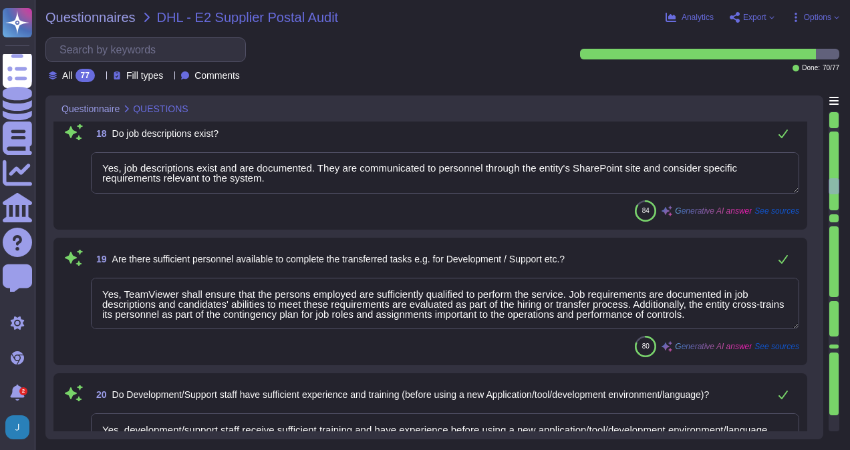
type textarea "Yes, the training of staff is assessed. Training and awareness shall be complet…"
type textarea "Yes, an inventory of system assets and components is maintained to classify and…"
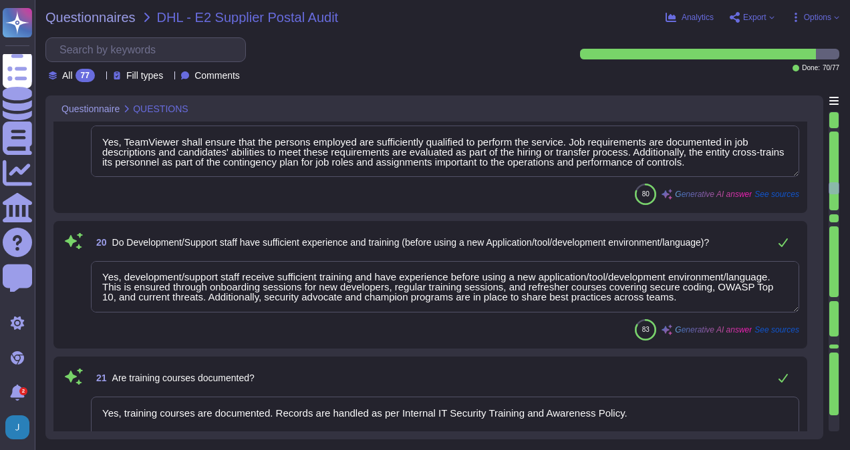
type textarea "Yes, the systems are uniquely identified, versioned, and classified. The asset …"
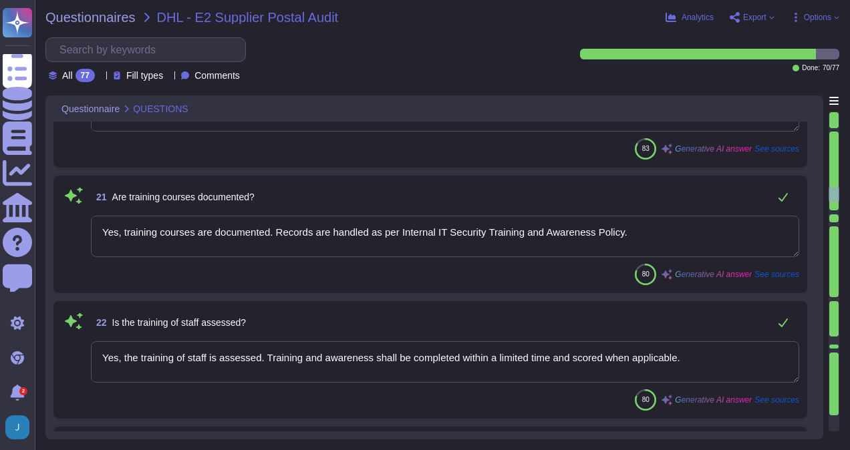
scroll to position [2671, 0]
type textarea "Yes, all applications developed by TeamViewer follow its S-SDLC (Secure Softwar…"
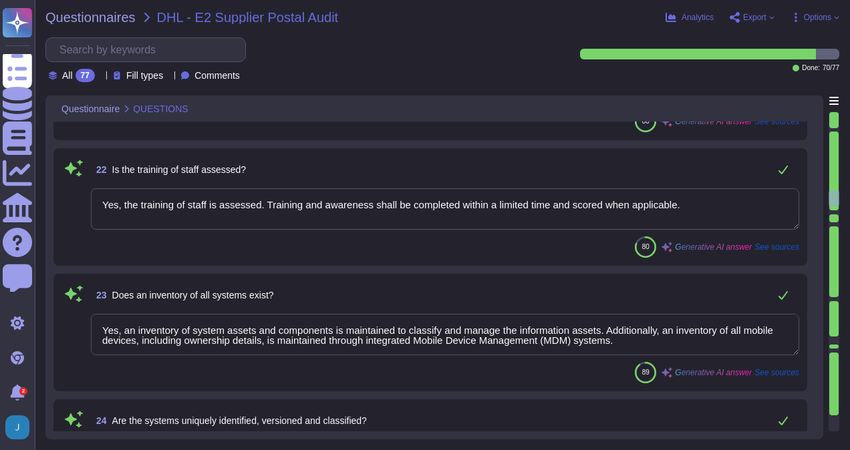
scroll to position [2805, 0]
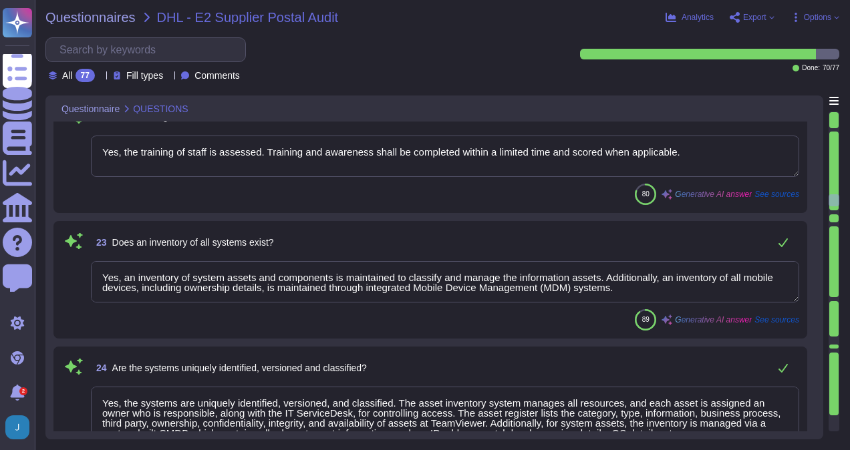
type textarea "Not Evaluated: The product has not been evaluated against the criterion. This c…"
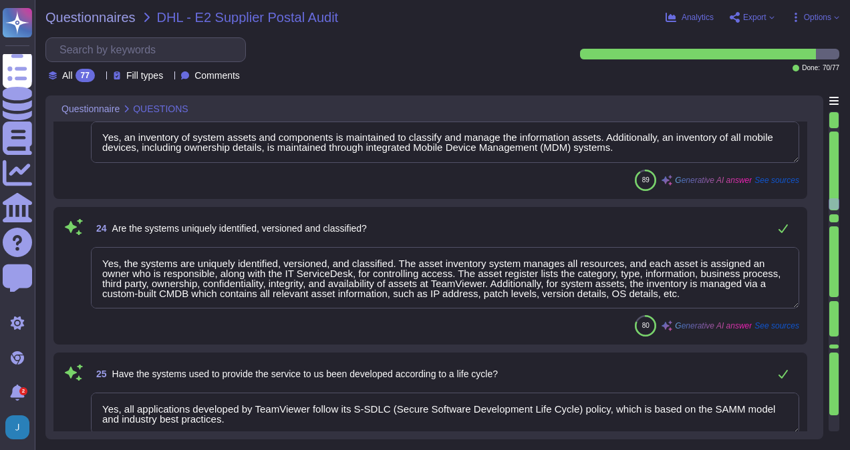
scroll to position [2939, 0]
type textarea "TeamViewer has implemented an NTP server that synchronizes the servers and work…"
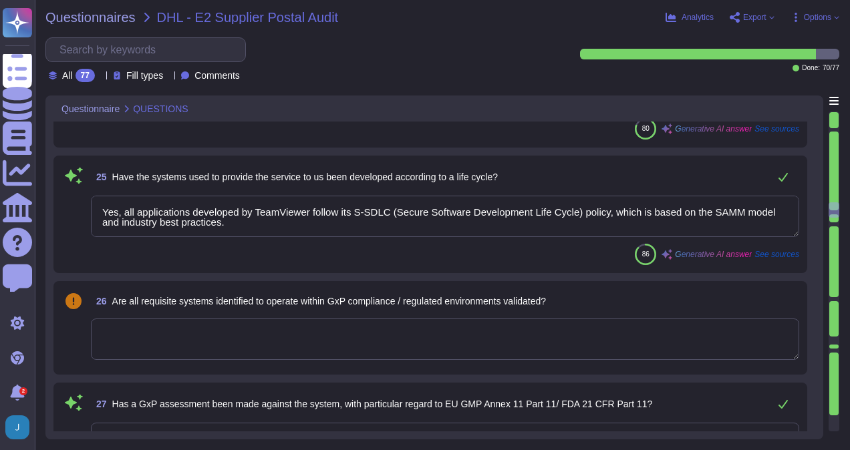
scroll to position [3139, 0]
type textarea "Yes, a list of Roles and Responsibilities with respect to the system's developm…"
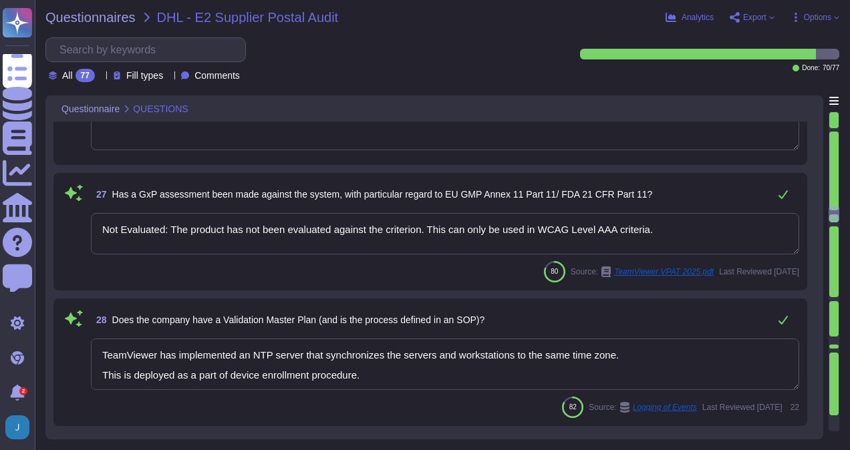
scroll to position [3339, 0]
type textarea "Yes, such requirements are communicated in TeamViewer's system policies and pro…"
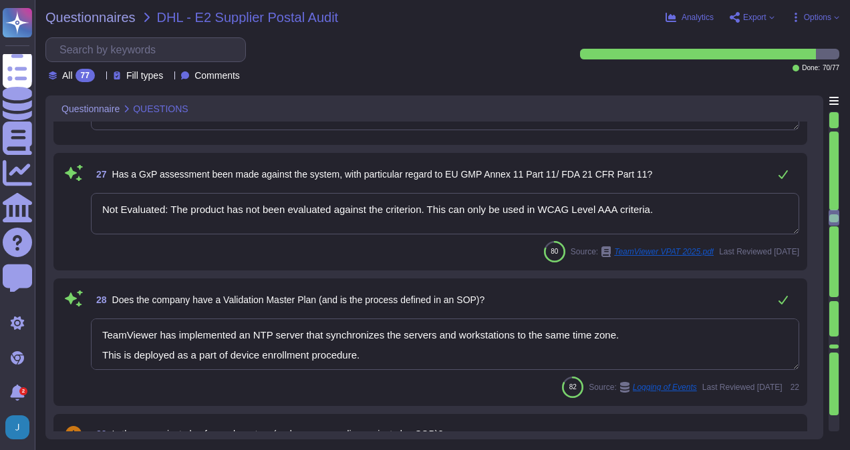
scroll to position [1, 0]
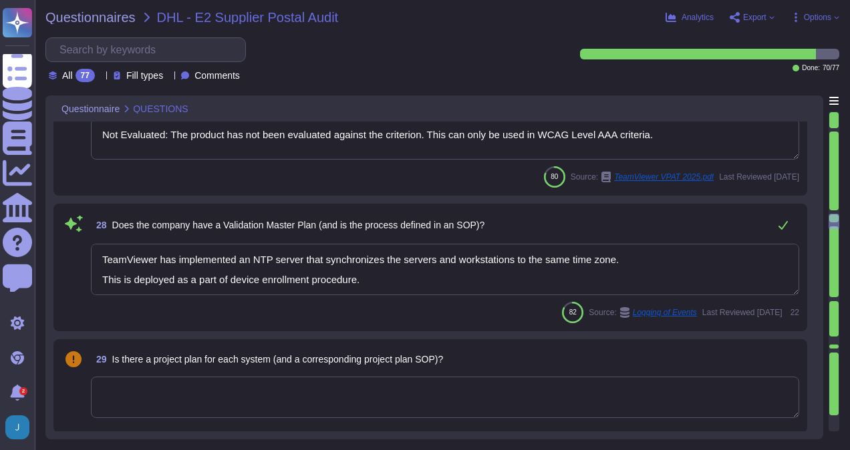
type textarea "Yes, a formal risk assessment is conducted at least annually to identify intern…"
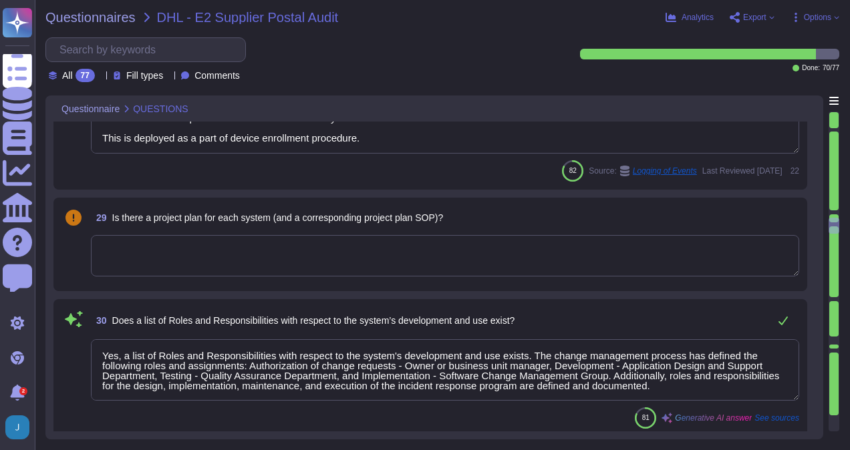
type textarea "Yes, the design of system components (hardware and software) is documented. Sta…"
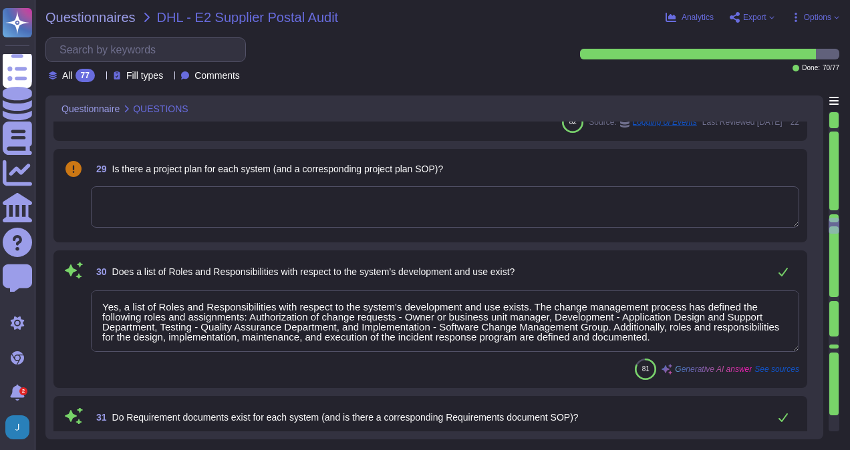
scroll to position [3606, 0]
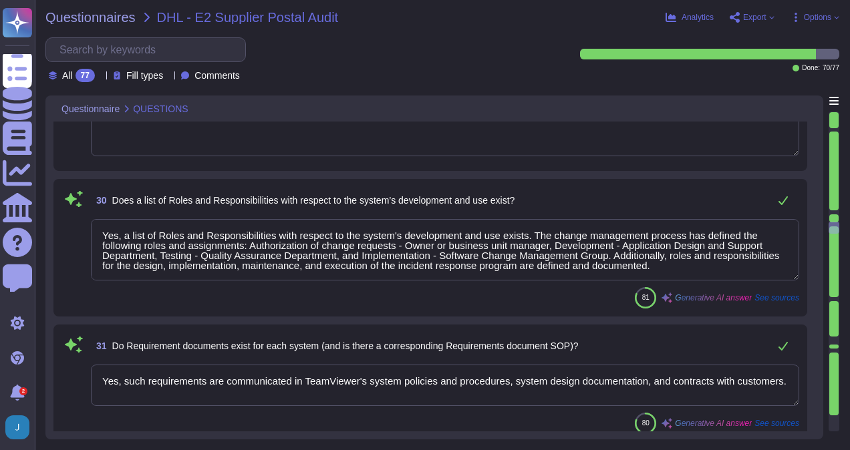
type textarea "Yes, coding standards exist and are formally documented. TeamViewer has establi…"
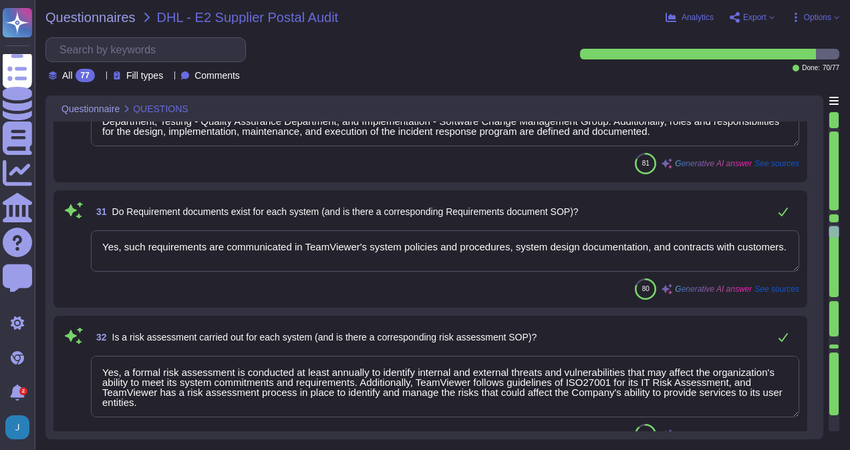
scroll to position [3807, 0]
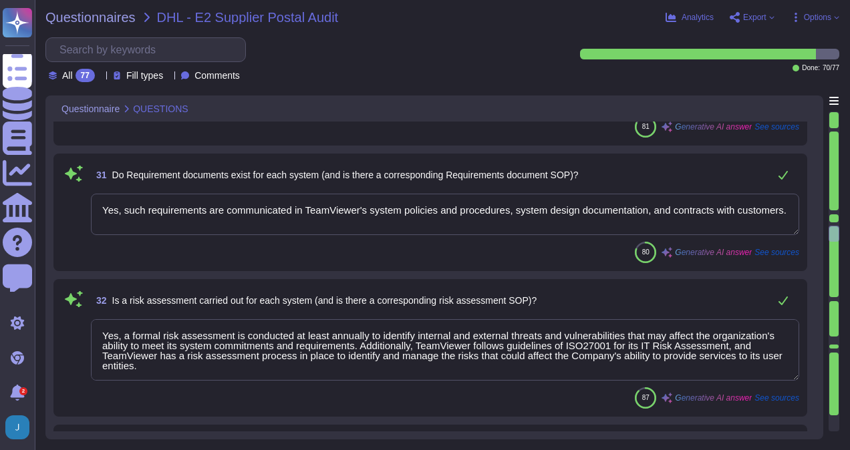
type textarea "Yes, code reviews are performed and the process is defined. Each merge request …"
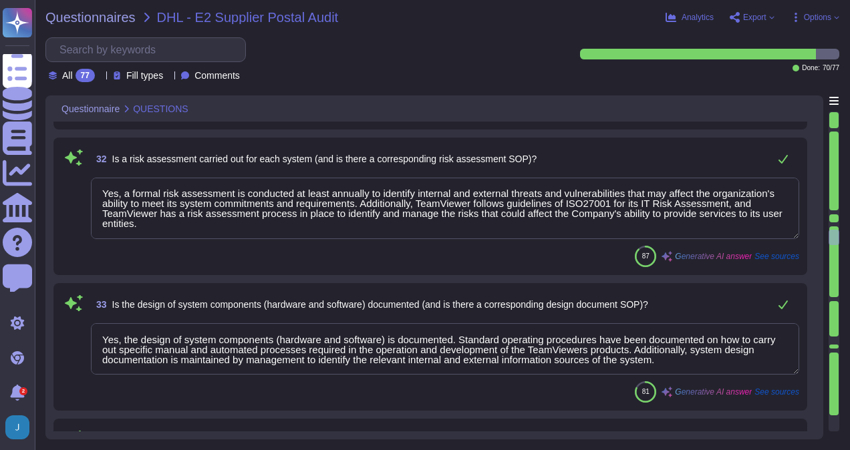
type textarea "Yes, testing of systems is performed at multiple layers. As part of the Secure …"
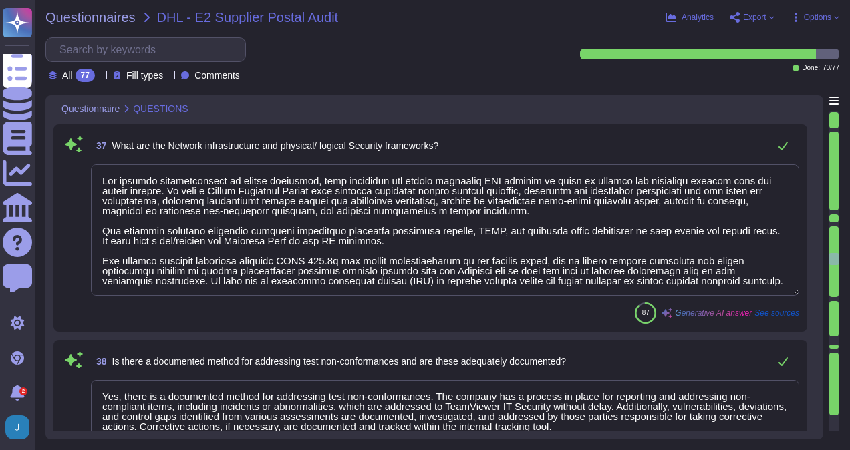
type textarea "Our network infrastructure is highly segmented, with firewalls and threat detec…"
type textarea "Yes, there is a documented method for addressing test non-conformances. The com…"
type textarea "Yes, we have formal guidelines for obtaining test evidence and its annotation. …"
type textarea "Quality assurance tests and results are documented and maintained along with th…"
type textarea "Yes, the release of systems is documented. Documented change control policies a…"
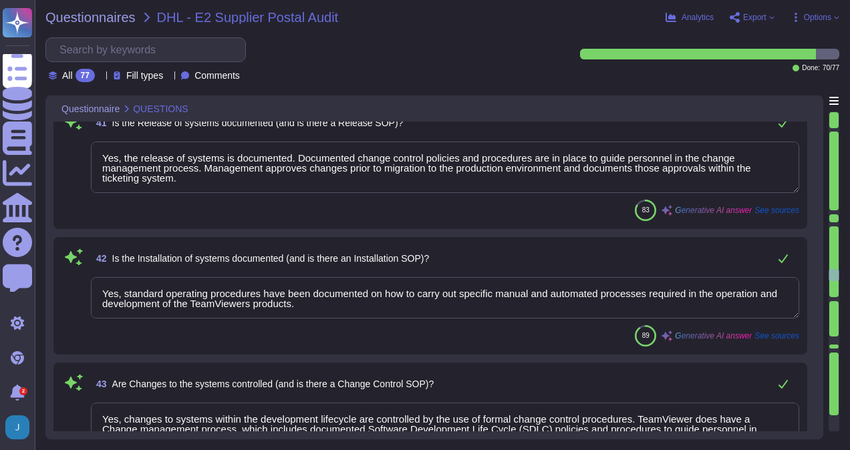
type textarea "Yes, standard operating procedures have been documented on how to carry out spe…"
type textarea "Yes, changes to systems within the development lifecycle are controlled by the …"
type textarea "Yes, the configuration of the systems is controlled. There is a Configuration M…"
type textarea "Yes, the review and approval process for each document is clearly defined, and …"
type textarea "Yes, system monitoring and maintenance are performed and documented. There are …"
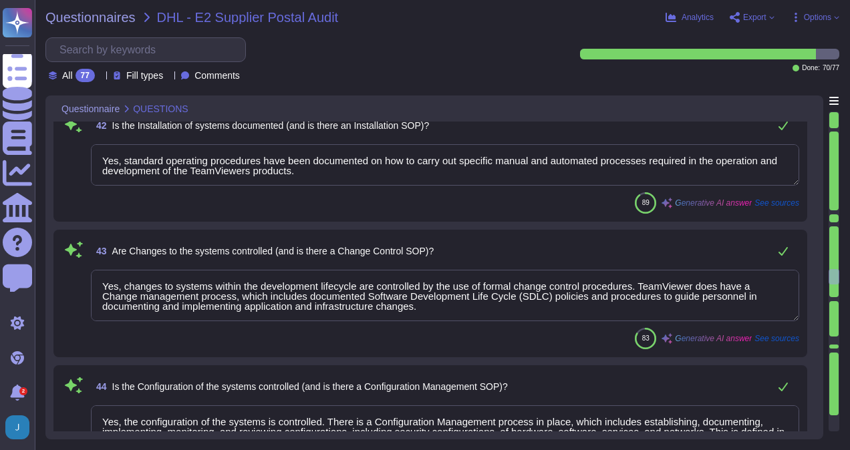
drag, startPoint x: 832, startPoint y: 274, endPoint x: 829, endPoint y: 291, distance: 17.6
click at [829, 291] on div at bounding box center [833, 272] width 11 height 320
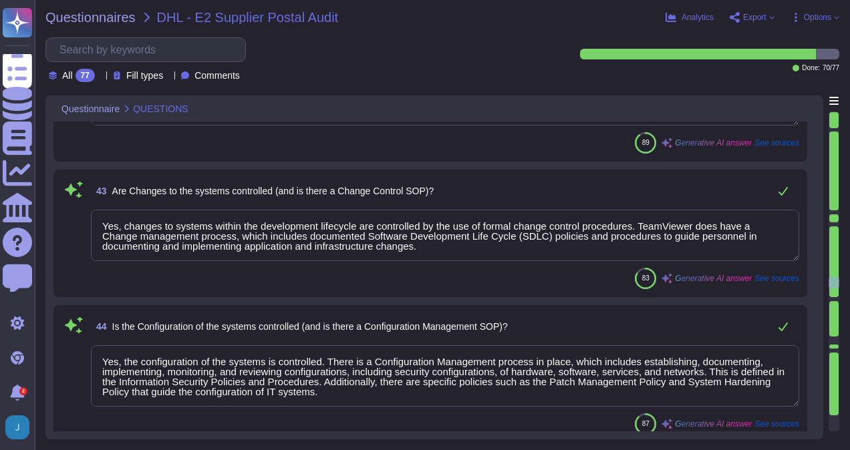
type textarea "Error handling is performed and documented. Although there is no specific menti…"
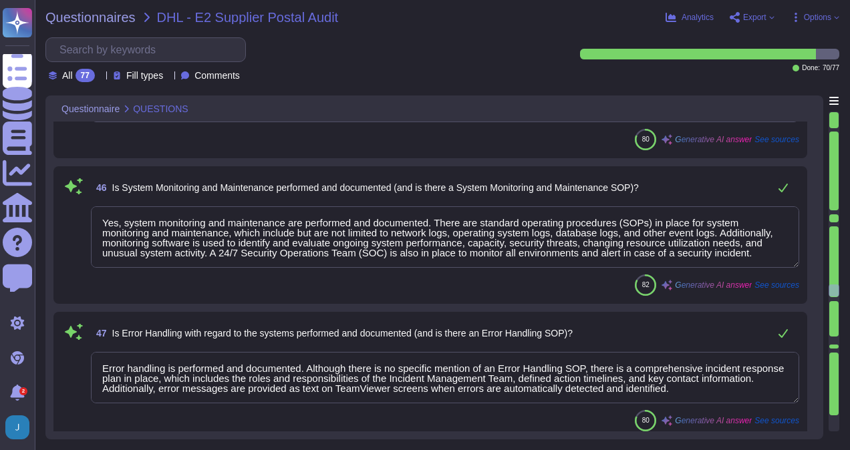
type textarea "Yes, the retention period of data and documentation is regulated and complies w…"
type textarea "Yes, authorized access to the systems is regulated and documented. Access is ro…"
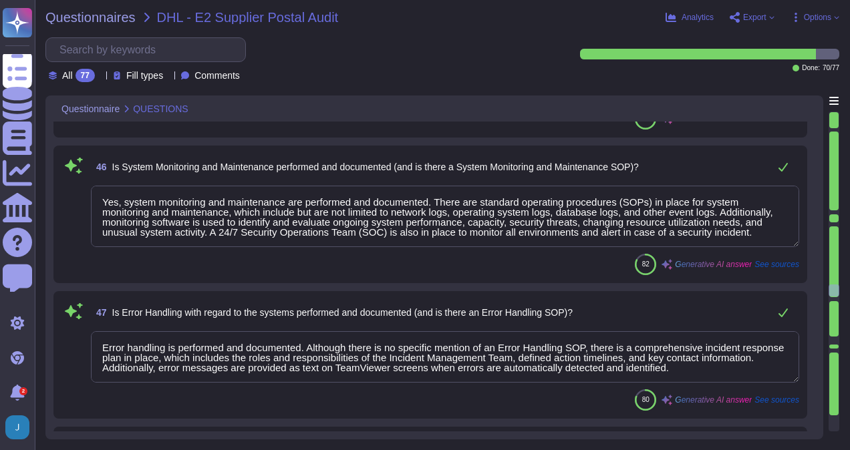
click at [834, 297] on div at bounding box center [833, 272] width 11 height 320
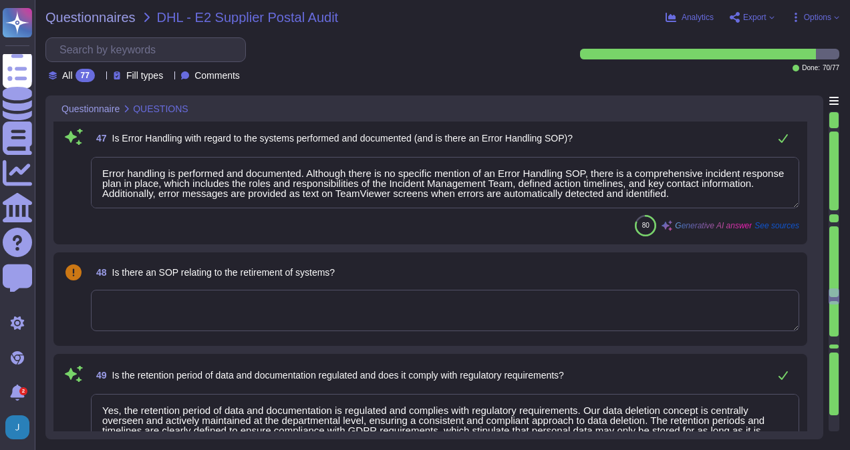
type textarea "Yes, user lists are up-to-date. The company has a process in place to regularly…"
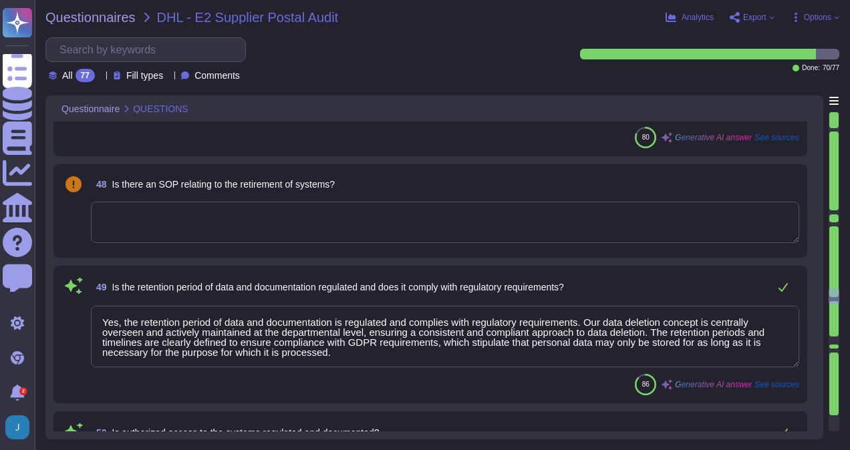
scroll to position [6154, 0]
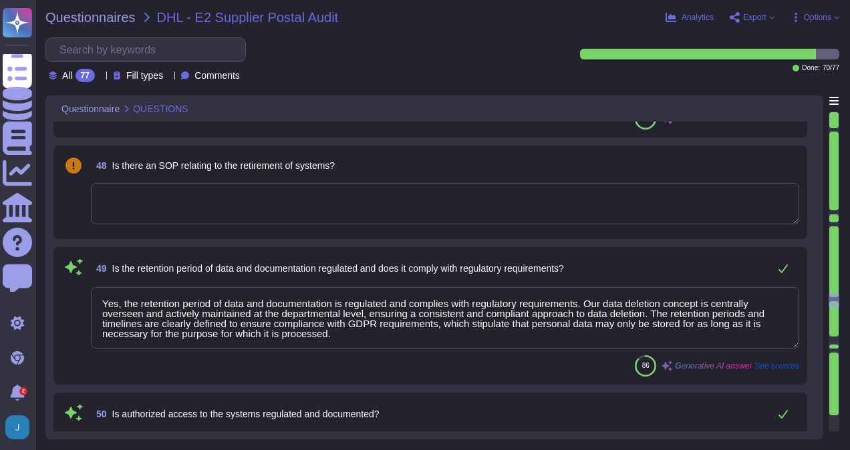
type textarea "No, the authorizations are not all users authorized as administrators. TeamView…"
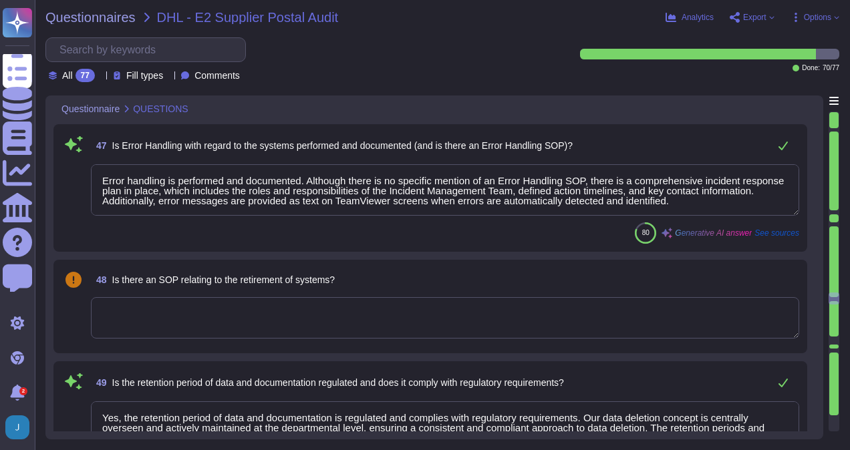
scroll to position [6020, 0]
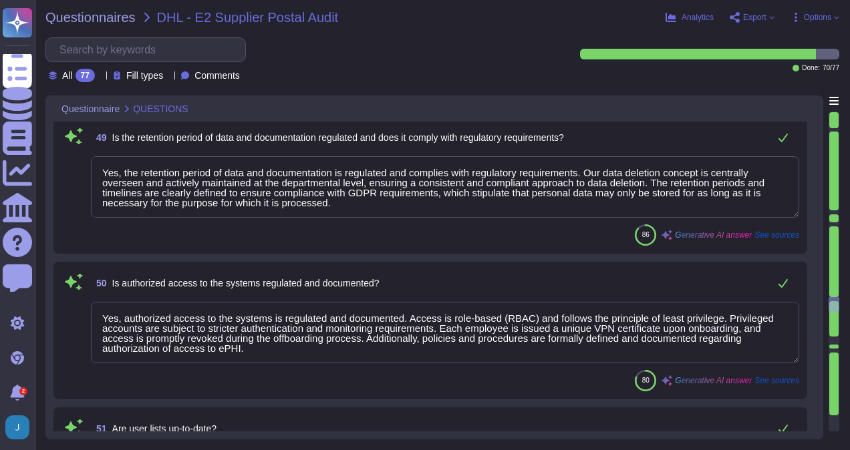
type textarea "Yes, system access is protected by timeout or shutting down. For computers and …"
type textarea "Yes, passwords are protected using a suitable method and are secure. Data store…"
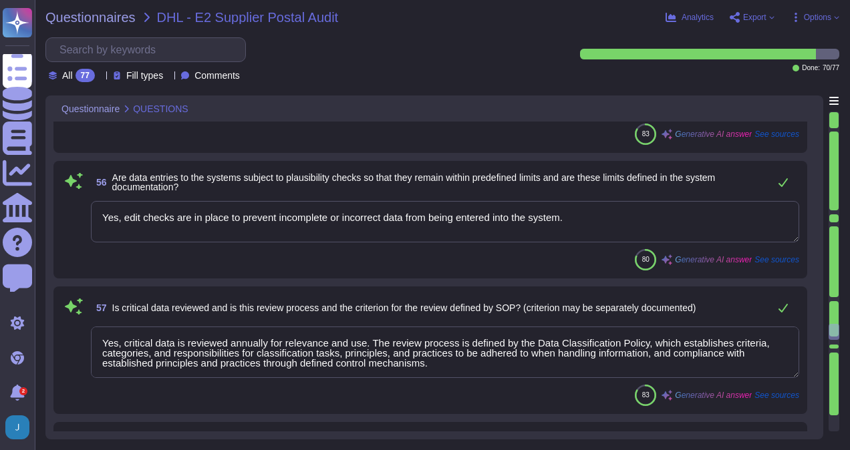
type textarea "Yes, an SOP exists detailing the requirement to keep passwords secret. The comp…"
type textarea "Yes, edit checks are in place to prevent incomplete or incorrect data from bein…"
type textarea "Yes, critical data is reviewed annually for relevance and use. The review proce…"
type textarea "No, data is not archived on long-term media. Instead, our policies enforce a re…"
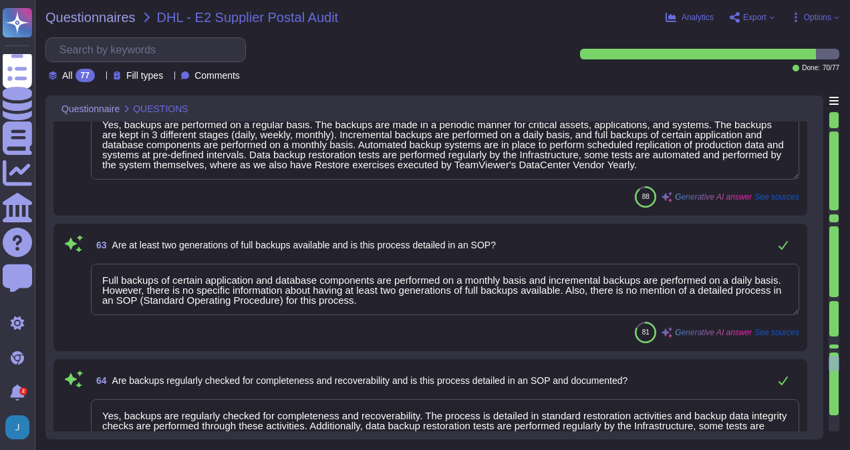
type textarea "Full backups of certain application and database components are performed on a …"
type textarea "Yes, backups are regularly checked for completeness and recoverability. The pro…"
type textarea "Yes, alternative systems are available in the event of a failure. TeamViewer ha…"
type textarea "Yes, procedures for restarting a failed system are clearly defined and approved…"
type textarea "Yes, the Network Infrastructure is treated as a system and falls under the cont…"
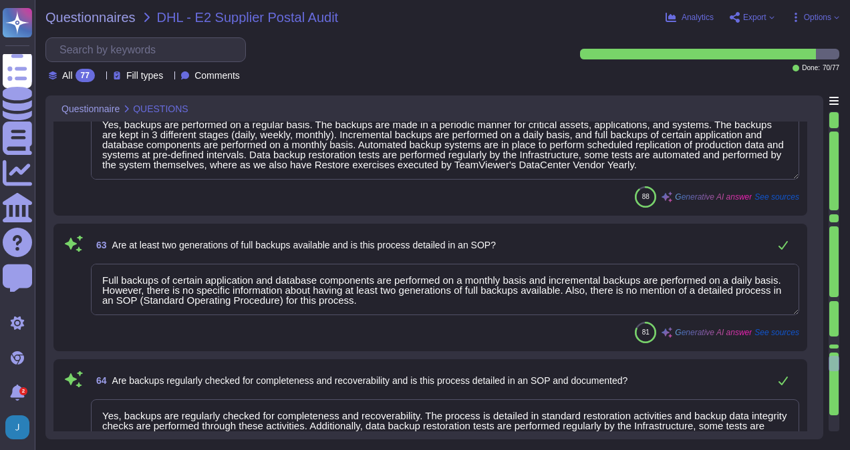
type textarea "Some features and functions of the Product(s) provided by TeamViewer may includ…"
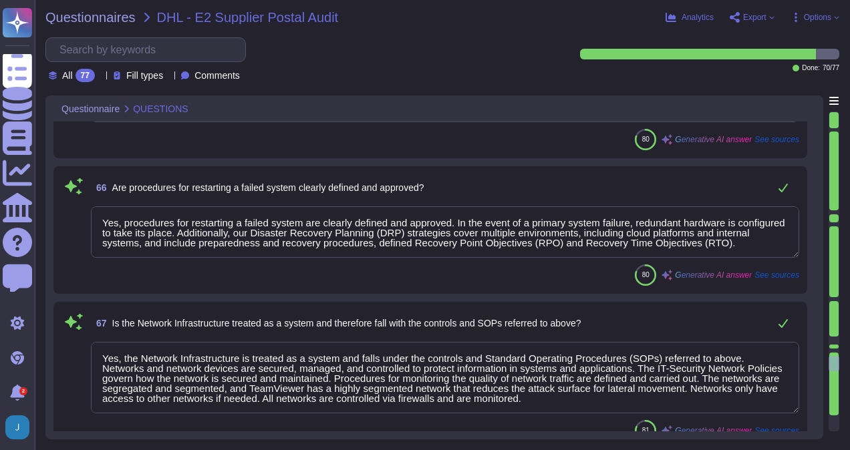
scroll to position [8424, 0]
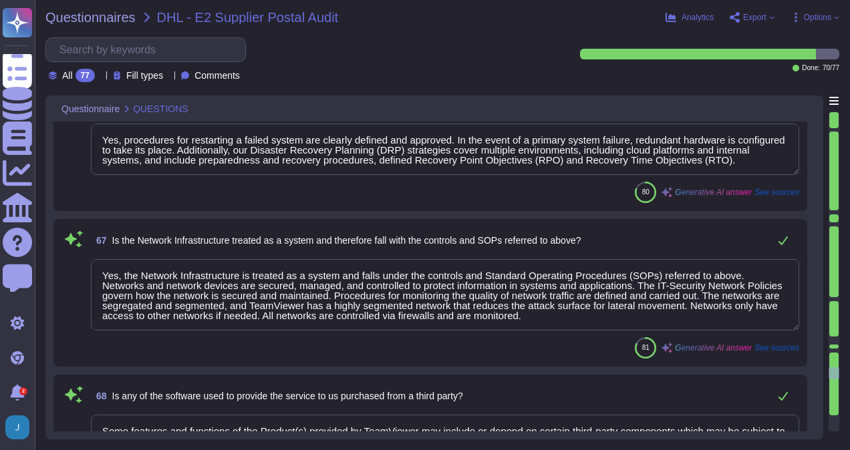
type textarea "Outsourced development is only used in very rare and specific cases, is closely…"
type textarea "The acquisition was completed on [DATE]."
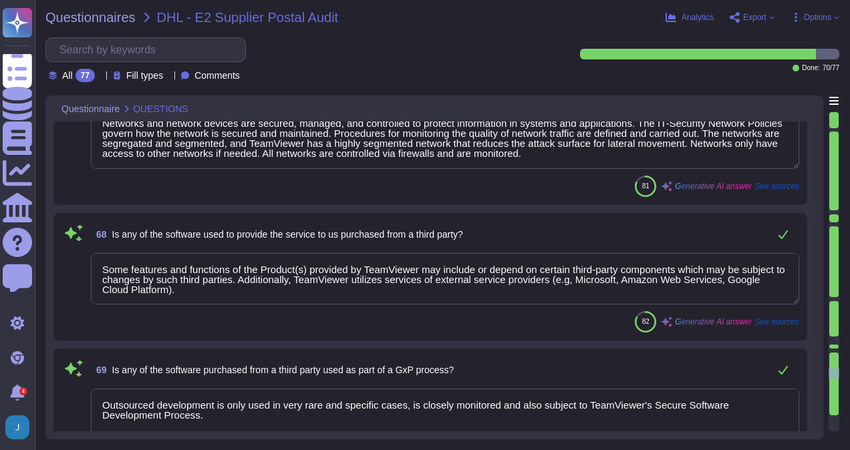
scroll to position [8691, 0]
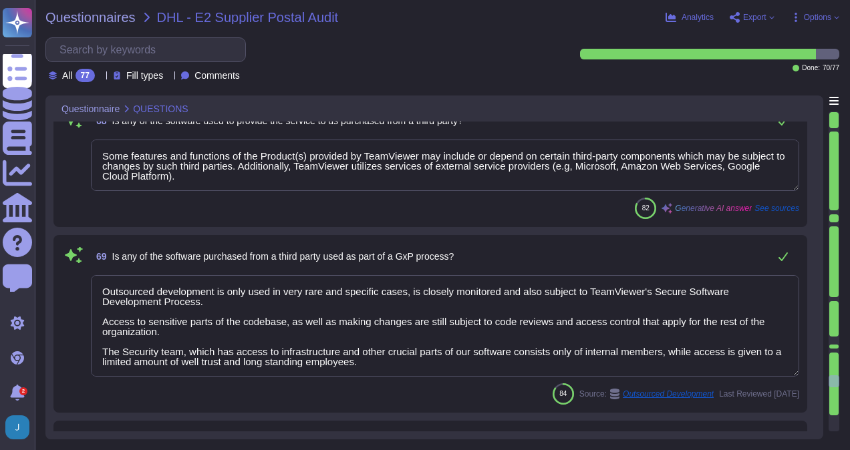
type textarea "No, the audit was not performed prior to the software being used. According to …"
type textarea "No, the audit did not find any non-compliance. The Supervisory Board concluded …"
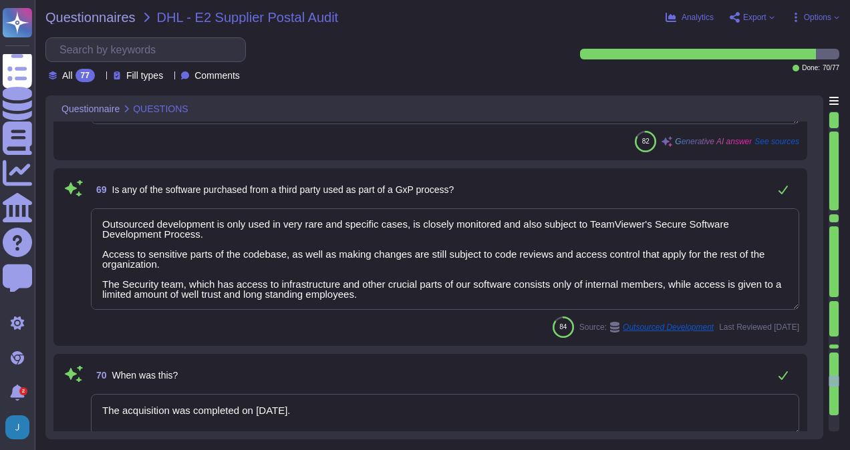
type textarea "As part of TeamViewer S-SDLC process, TeamViewer conduct threat modeling, secur…"
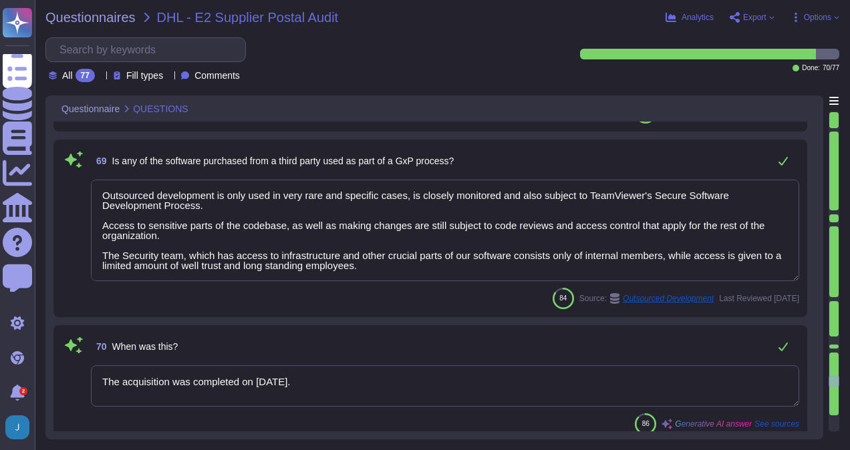
scroll to position [8758, 0]
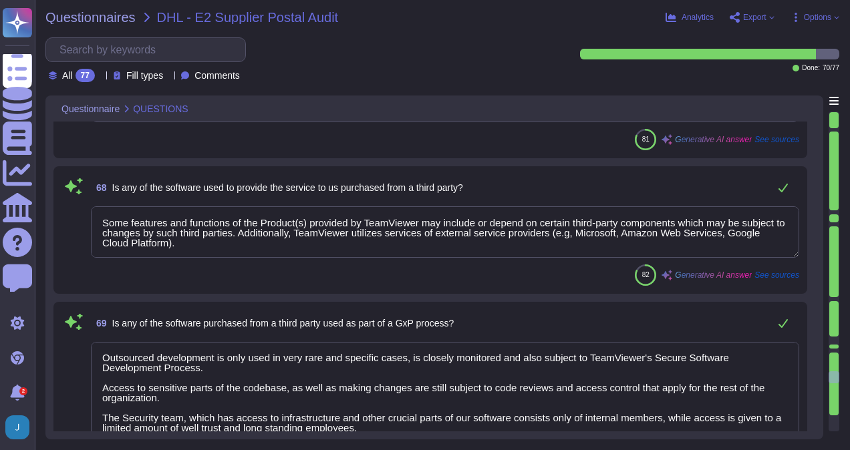
type textarea "Yes, alternative systems are available in the event of a failure. TeamViewer ha…"
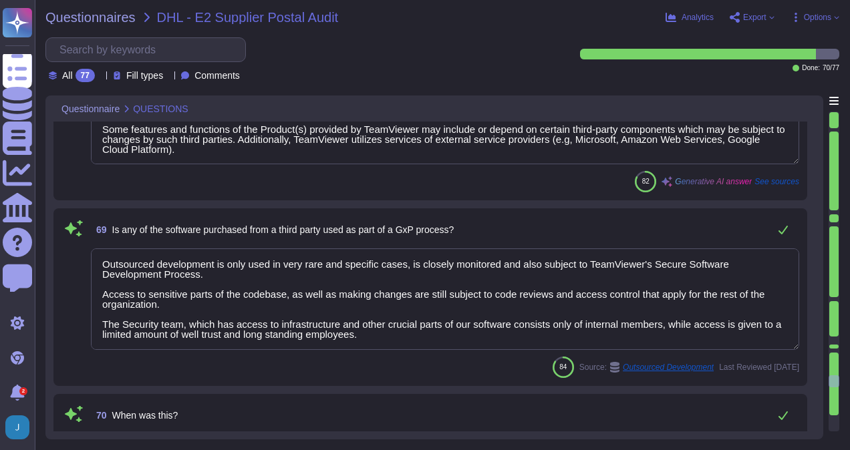
type textarea "As part of TeamViewer S-SDLC process, TeamViewer conduct threat modeling, secur…"
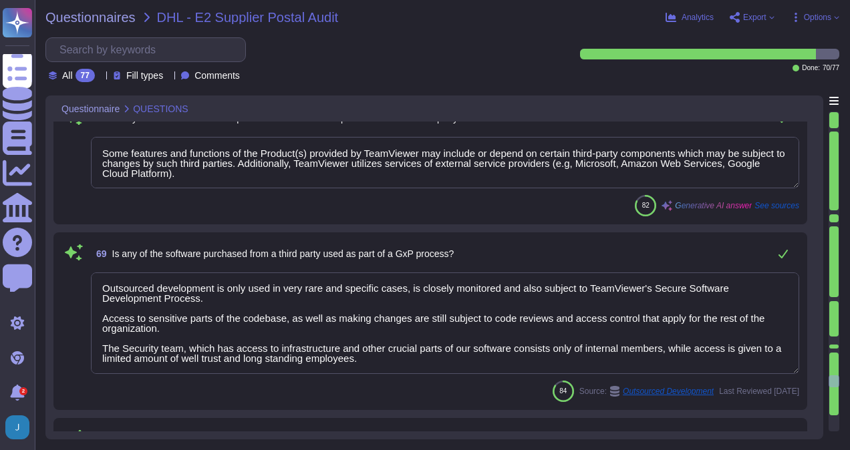
scroll to position [8625, 0]
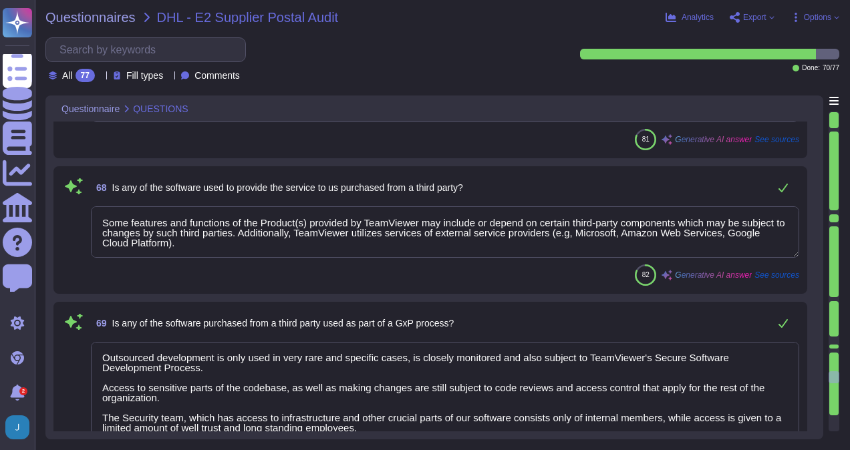
type textarea "Yes, alternative systems are available in the event of a failure. TeamViewer ha…"
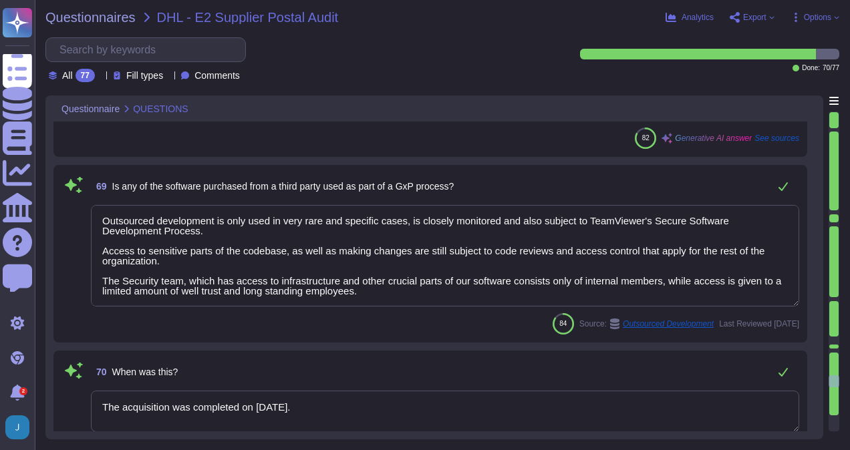
scroll to position [8758, 0]
type textarea "As part of TeamViewer S-SDLC process, TeamViewer conduct threat modeling, secur…"
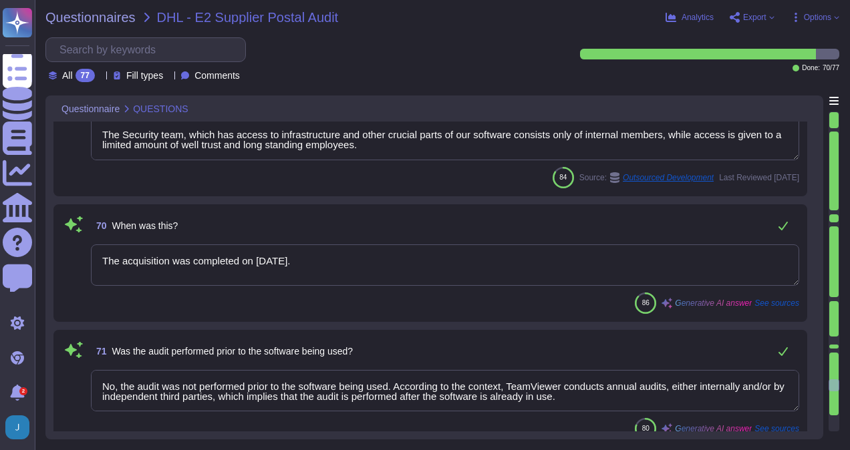
type textarea "We have audited the group management report of TeamViewer SE, which is combined…"
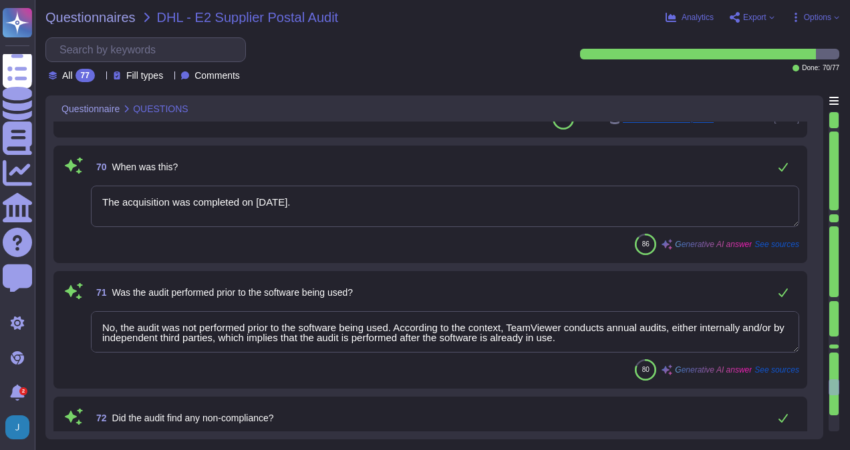
scroll to position [9025, 0]
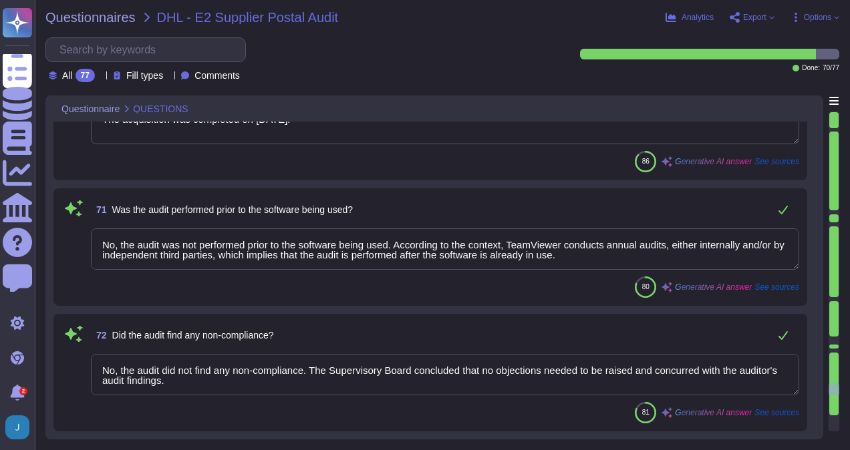
type textarea "Yes, a remediation plan exists within our company for systems identified to be …"
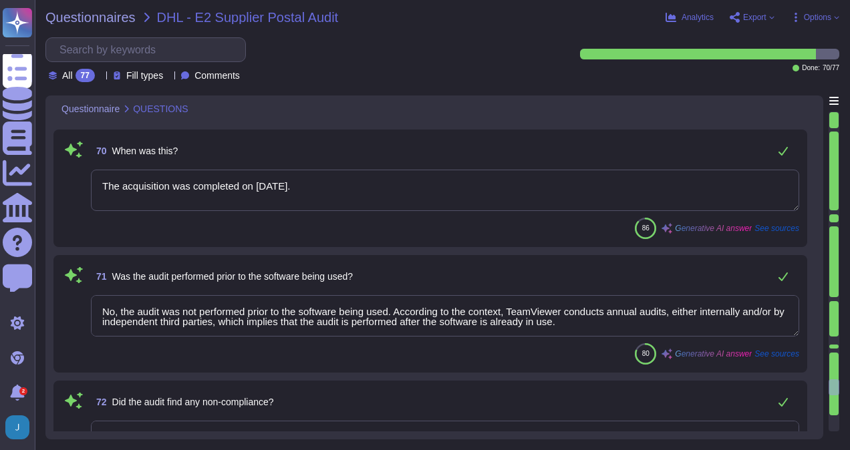
type textarea "Yes, the Network Infrastructure is treated as a system and falls under the cont…"
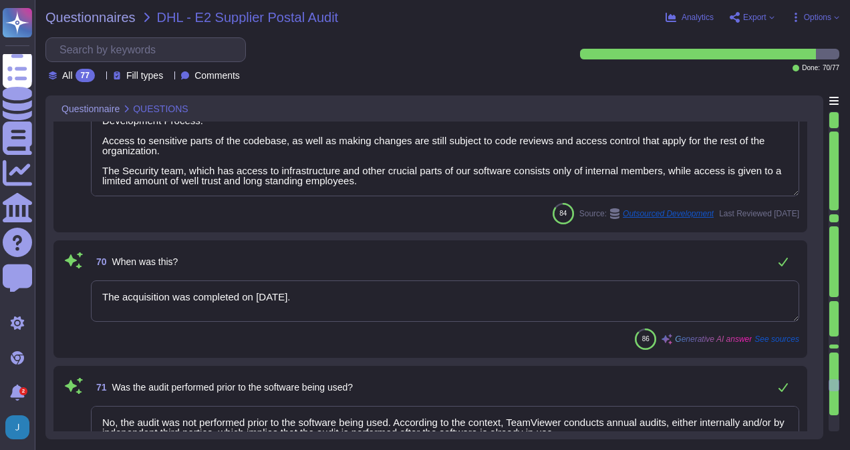
scroll to position [8825, 0]
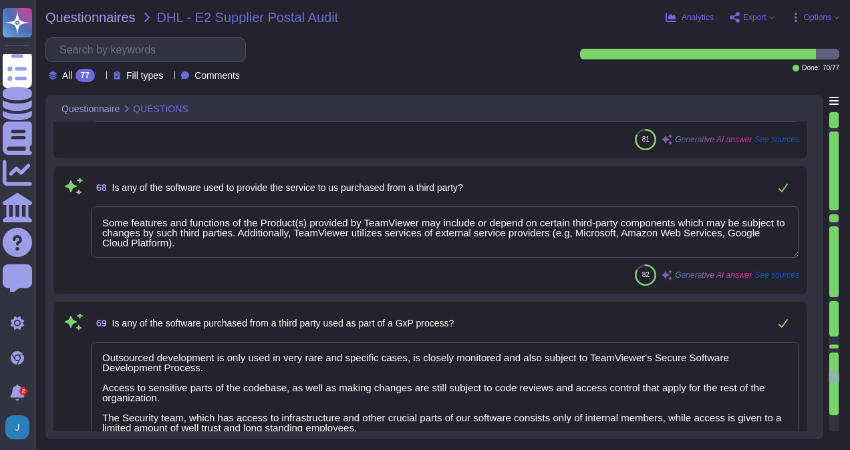
type textarea "Yes, alternative systems are available in the event of a failure. TeamViewer ha…"
type textarea "Yes, procedures for restarting a failed system are clearly defined and approved…"
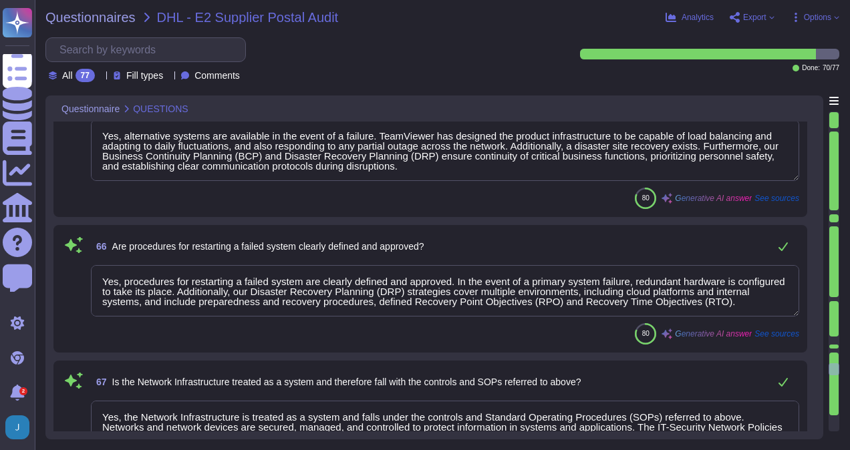
type textarea "Full backups of certain application and database components are performed on a …"
type textarea "Yes, backups are regularly checked for completeness and recoverability. The pro…"
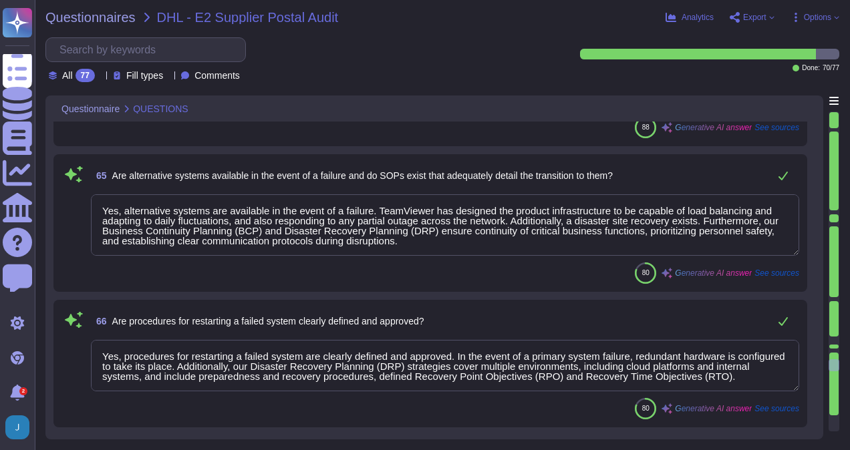
type textarea "Yes, backups are performed on a regular basis. The backups are made in a period…"
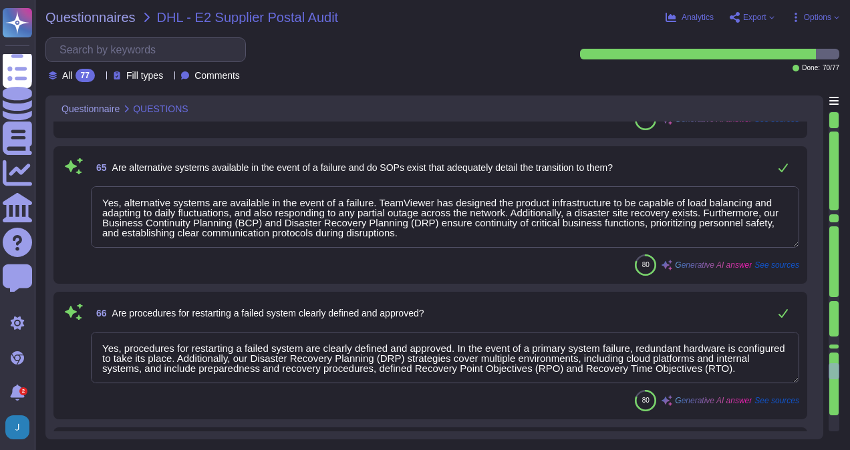
type textarea "The acquisition was completed on [DATE]."
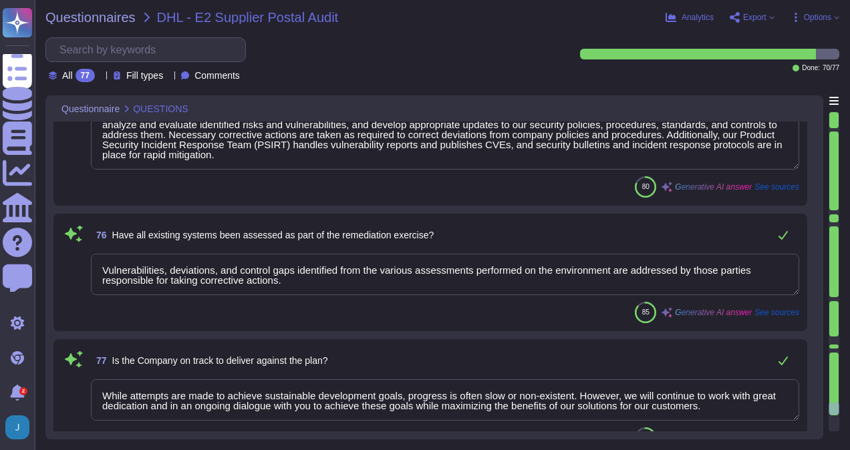
scroll to position [9691, 0]
type textarea "As part of TeamViewer S-SDLC process, TeamViewer conduct threat modeling, secur…"
type textarea "We have audited the group management report of TeamViewer SE, which is combined…"
type textarea "Yes, a remediation plan exists within our company for systems identified to be …"
type textarea "Vulnerabilities, deviations, and control gaps identified from the various asses…"
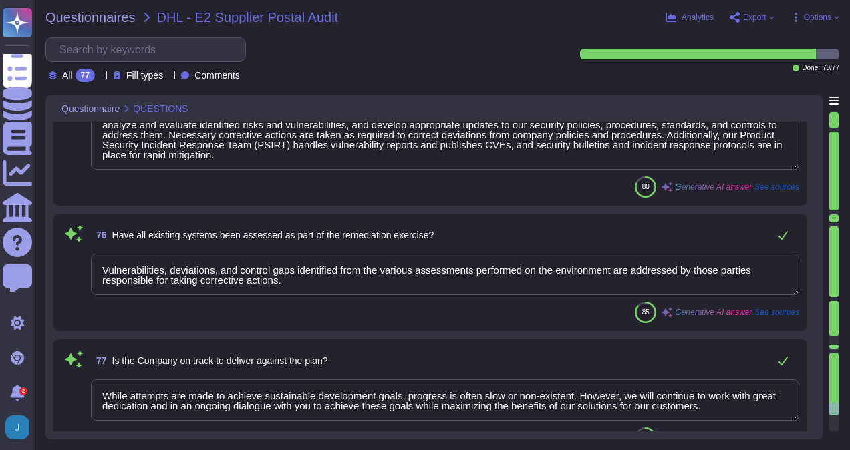
type textarea "While attempts are made to achieve sustainable development goals, progress is o…"
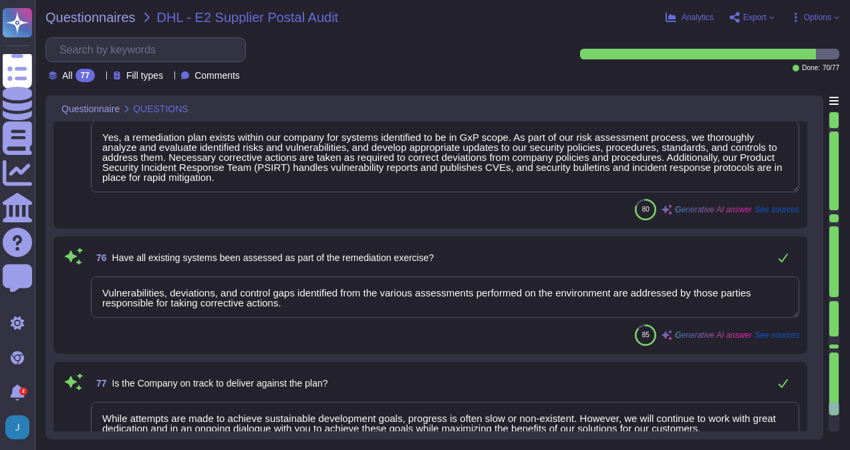
scroll to position [9625, 0]
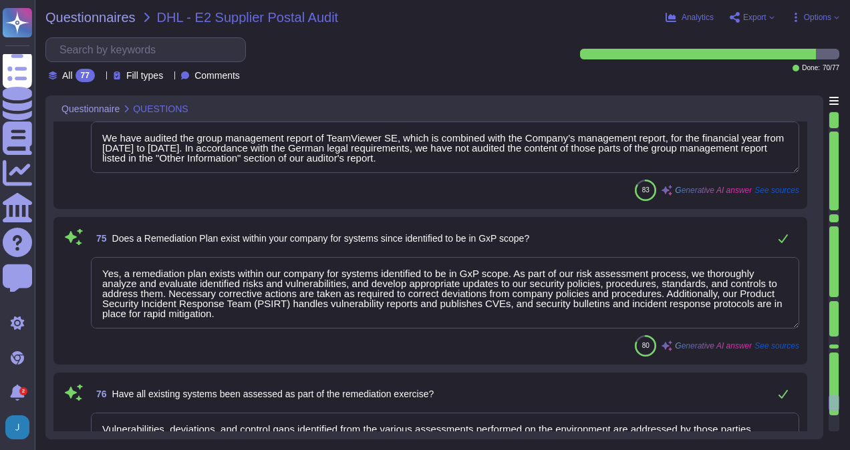
type textarea "No, the audit did not find any non-compliance. The Supervisory Board concluded …"
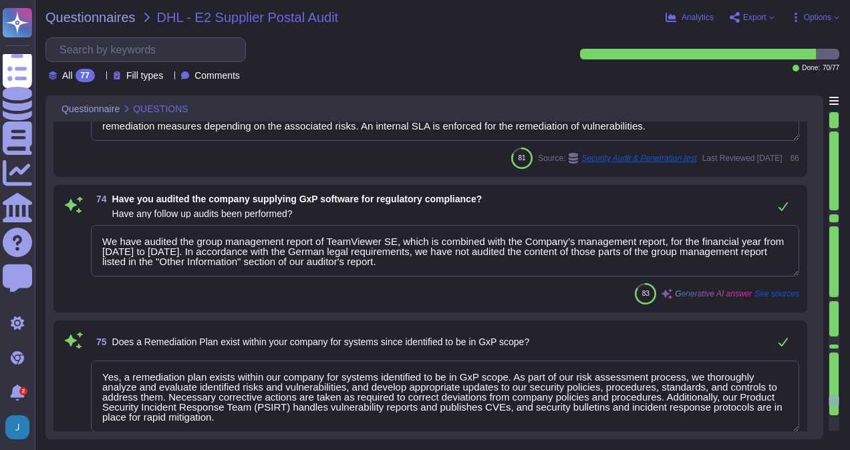
type textarea "No, the audit was not performed prior to the software being used. According to …"
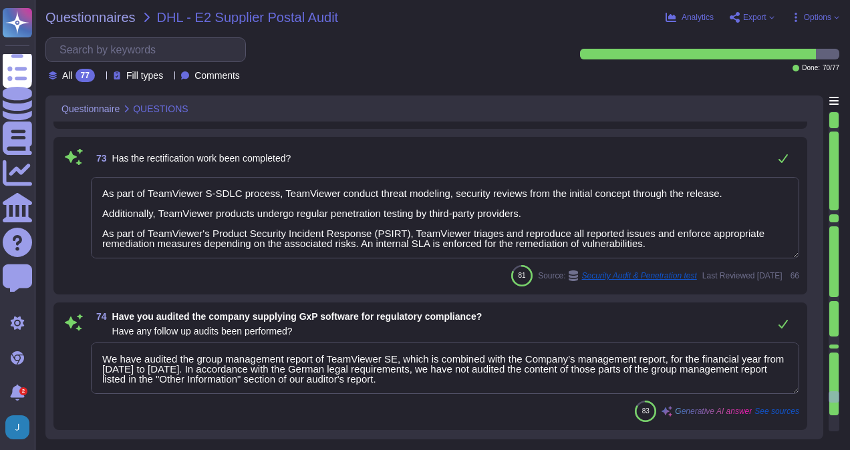
type textarea "The acquisition was completed on [DATE]."
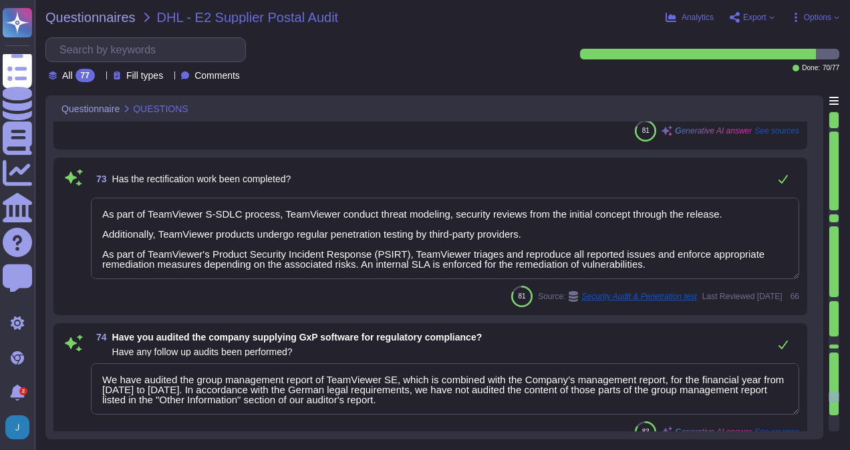
scroll to position [9224, 0]
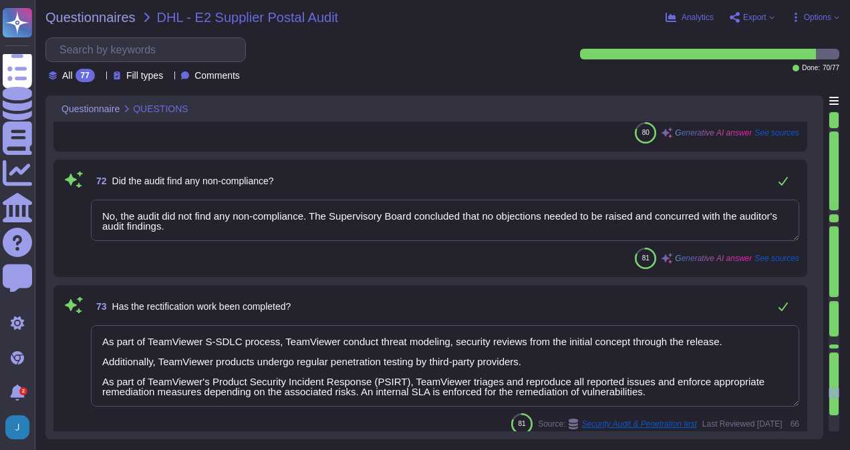
type textarea "Outsourced development is only used in very rare and specific cases, is closely…"
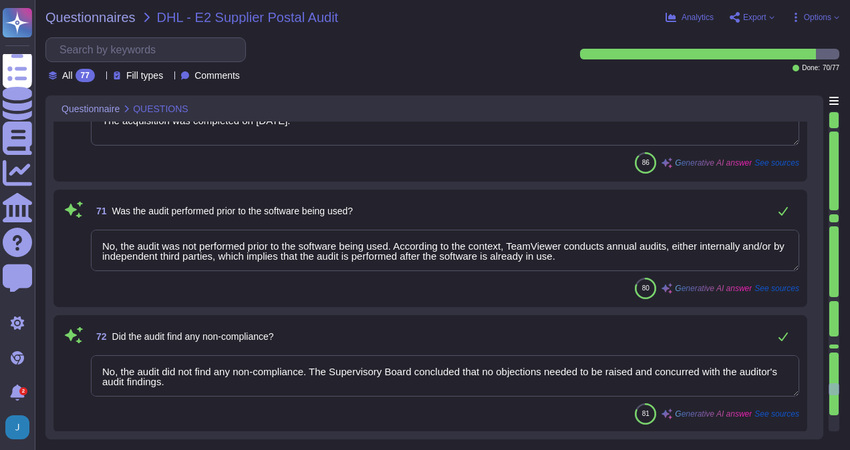
type textarea "Some features and functions of the Product(s) provided by TeamViewer may includ…"
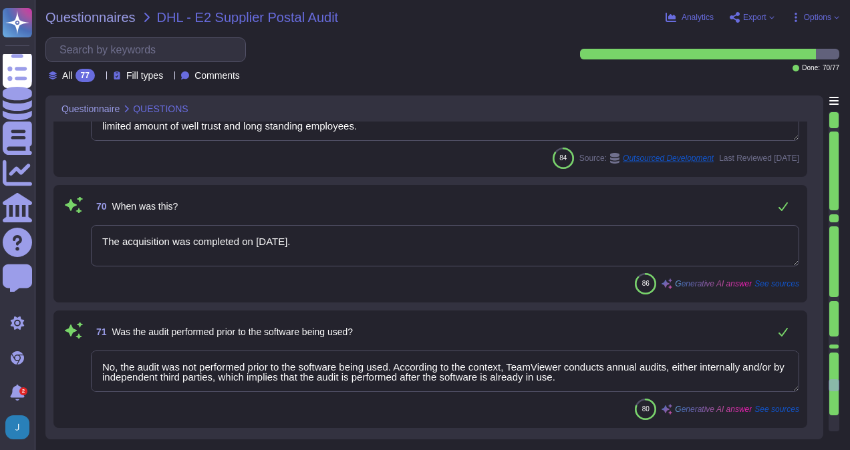
type textarea "Yes, the Network Infrastructure is treated as a system and falls under the cont…"
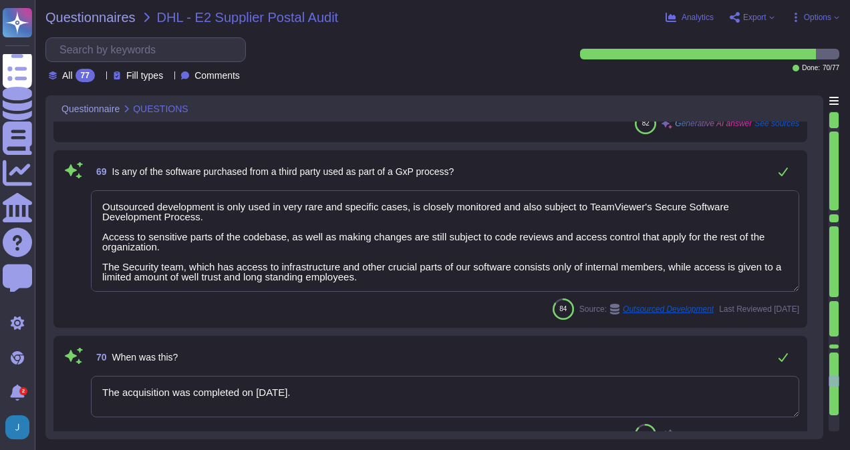
type textarea "Yes, procedures for restarting a failed system are clearly defined and approved…"
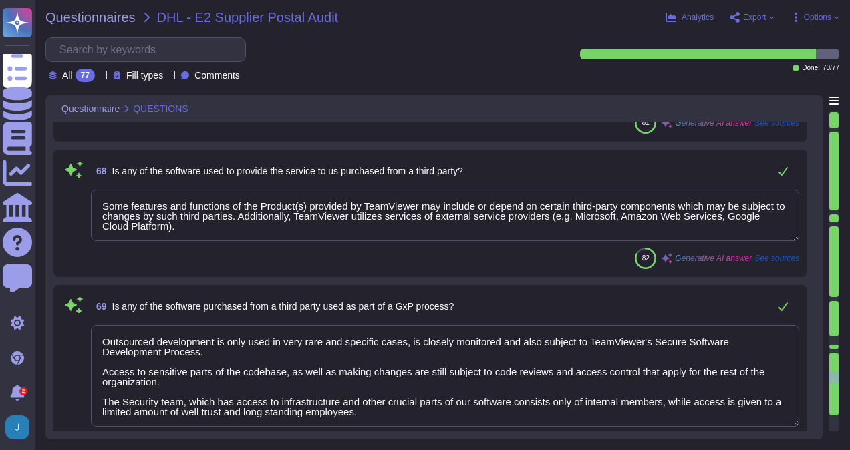
type textarea "Yes, alternative systems are available in the event of a failure. TeamViewer ha…"
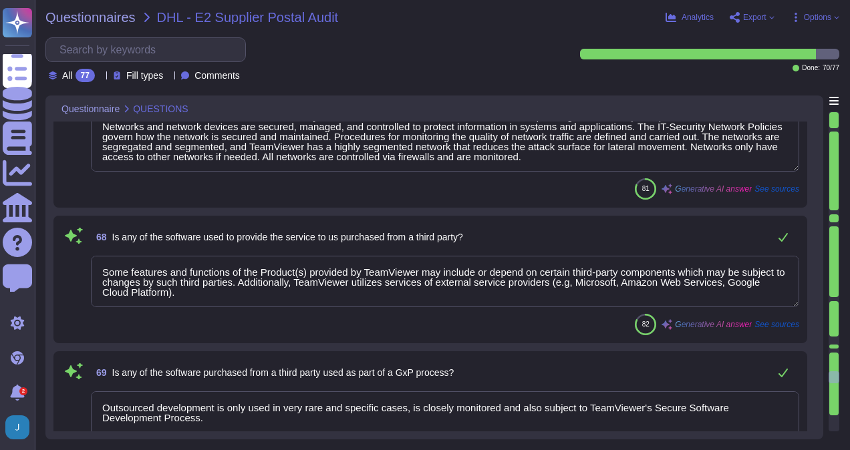
scroll to position [8490, 0]
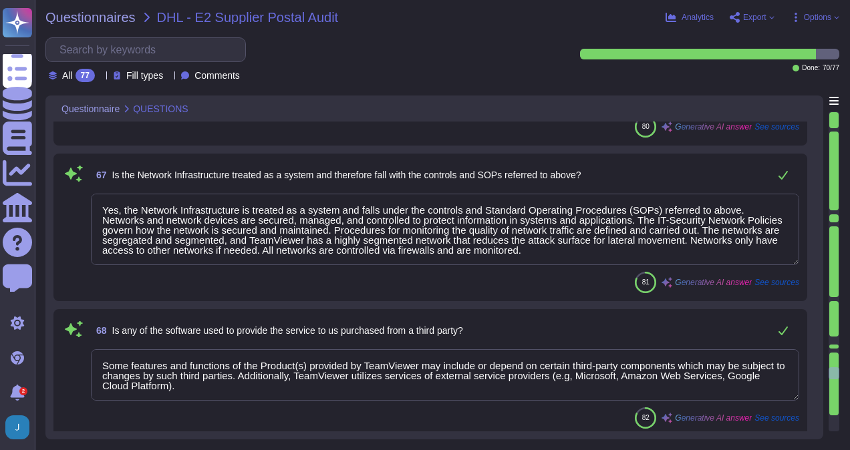
type textarea "Yes, backups are regularly checked for completeness and recoverability. The pro…"
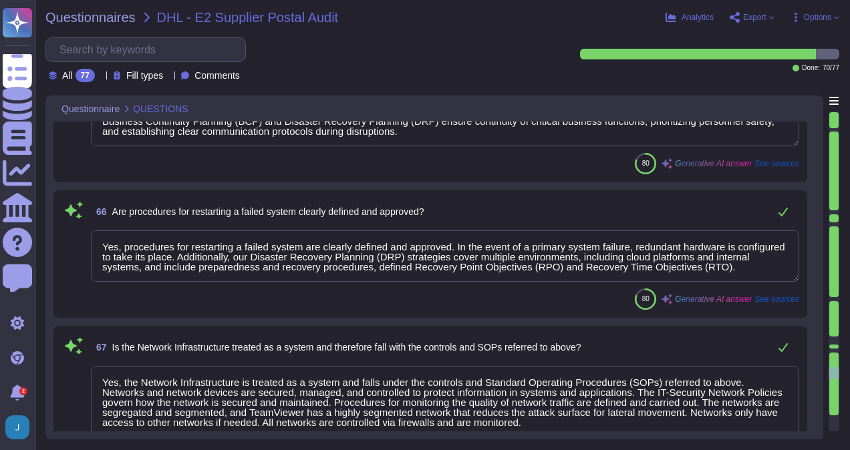
scroll to position [8289, 0]
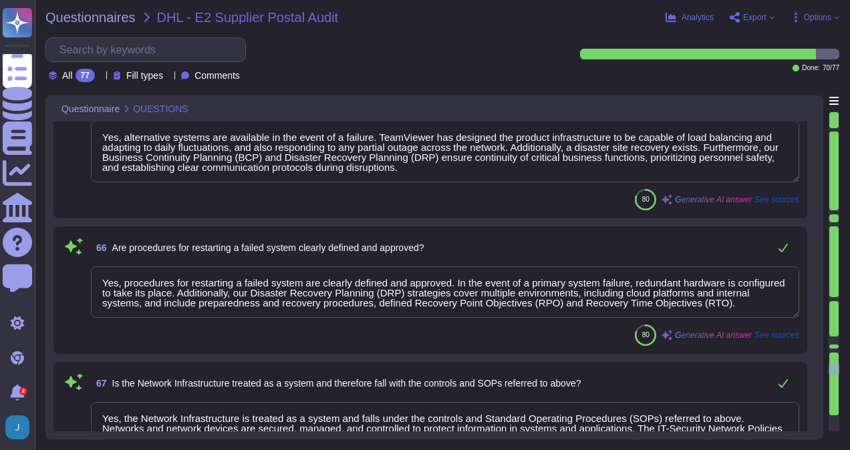
type textarea "Full backups of certain application and database components are performed on a …"
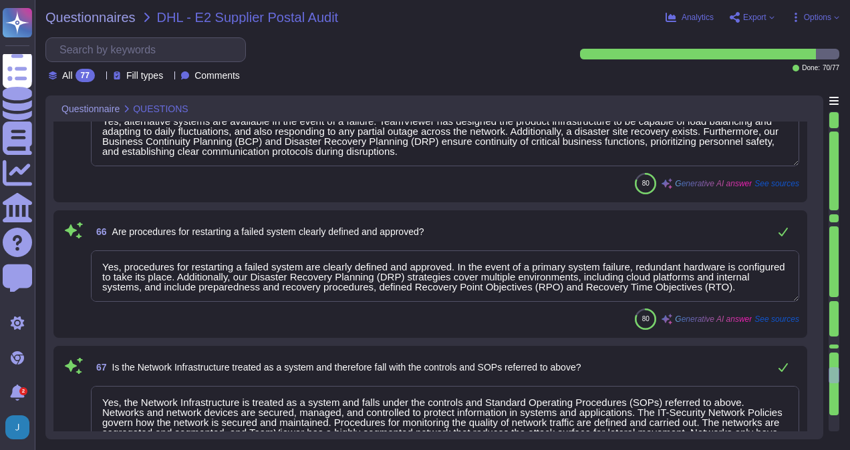
type textarea "The acquisition was completed on [DATE]."
type textarea "No, the audit was not performed prior to the software being used. According to …"
type textarea "No, the audit did not find any non-compliance. The Supervisory Board concluded …"
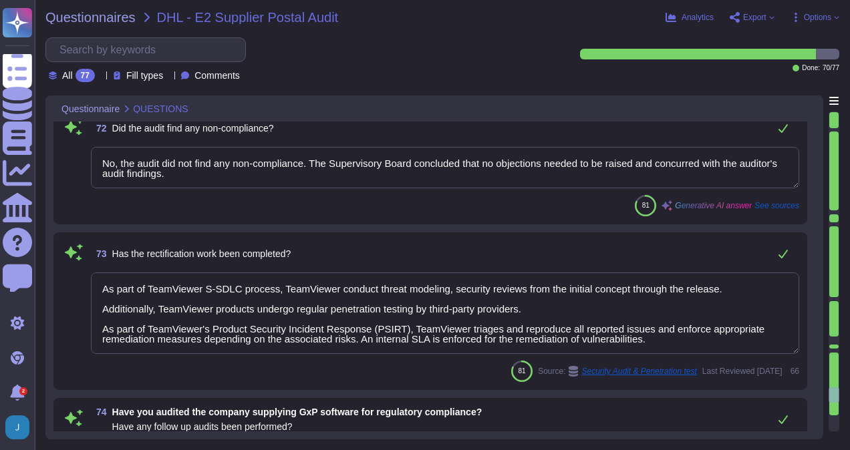
type textarea "As part of TeamViewer S-SDLC process, TeamViewer conduct threat modeling, secur…"
type textarea "We have audited the group management report of TeamViewer SE, which is combined…"
type textarea "Yes, a remediation plan exists within our company for systems identified to be …"
type textarea "Vulnerabilities, deviations, and control gaps identified from the various asses…"
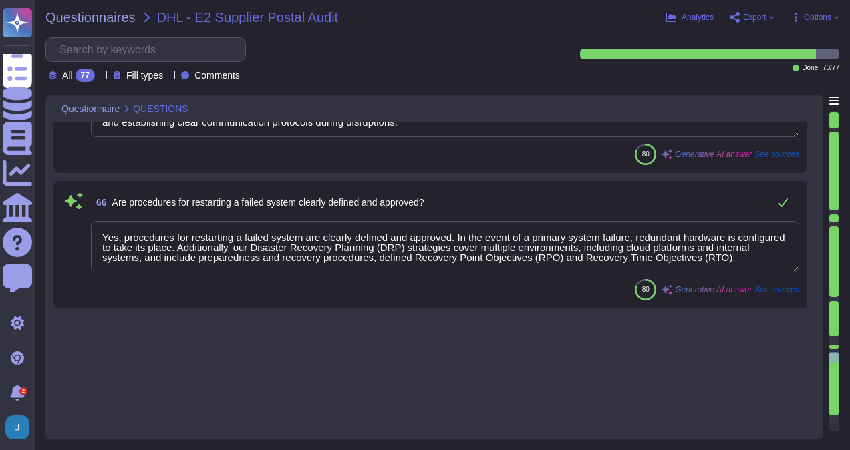
type textarea "No, data is not archived on long-term media. Instead, our policies enforce a re…"
type textarea "Yes, backups are performed on a regular basis. The backups are made in a period…"
type textarea "Full backups of certain application and database components are performed on a …"
type textarea "Yes, backups are regularly checked for completeness and recoverability. The pro…"
type textarea "Yes, alternative systems are available in the event of a failure. TeamViewer ha…"
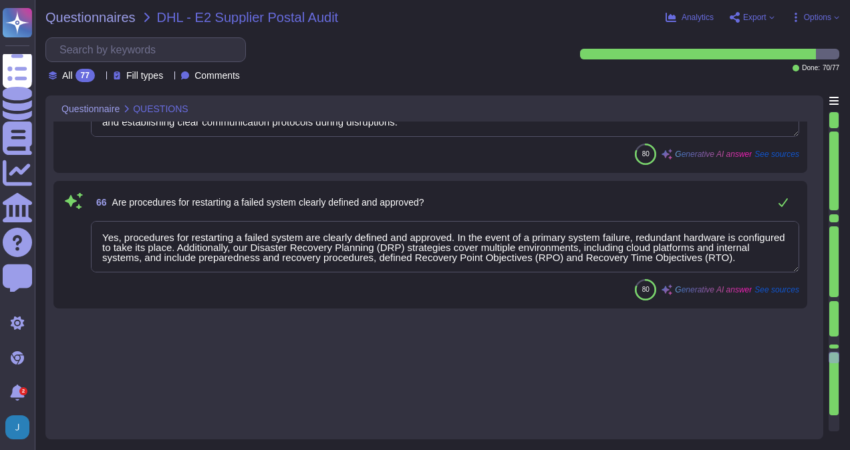
type textarea "Yes, procedures for restarting a failed system are clearly defined and approved…"
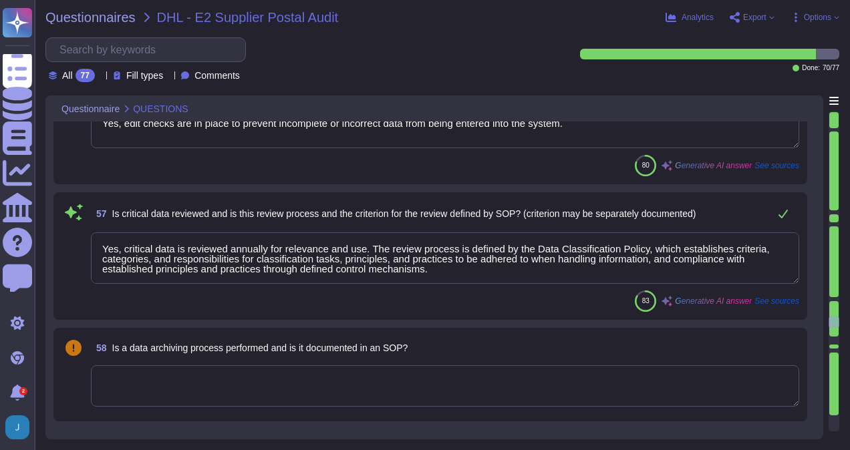
type textarea "Yes, user lists are up-to-date. The company has a process in place to regularly…"
type textarea "No, the authorizations are not all users authorized as administrators. TeamView…"
type textarea "Yes, system access is protected by timeout or shutting down. For computers and …"
type textarea "Yes, passwords are protected using a suitable method and are secure. Data store…"
type textarea "Yes, an SOP exists detailing the requirement to keep passwords secret. The comp…"
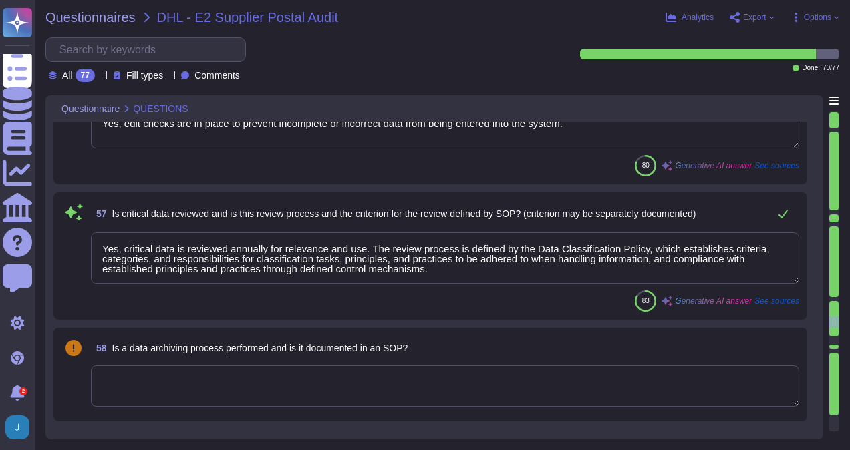
type textarea "Yes, edit checks are in place to prevent incomplete or incorrect data from bein…"
type textarea "Yes, critical data is reviewed annually for relevance and use. The review proce…"
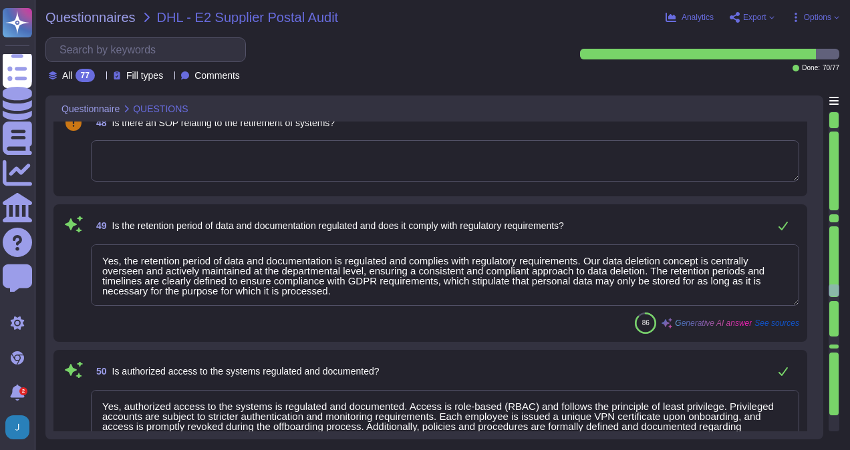
type textarea "Yes, changes to systems within the development lifecycle are controlled by the …"
type textarea "Yes, the configuration of the systems is controlled. There is a Configuration M…"
type textarea "Yes, the review and approval process for each document is clearly defined, and …"
type textarea "Yes, system monitoring and maintenance are performed and documented. There are …"
type textarea "Error handling is performed and documented. Although there is no specific menti…"
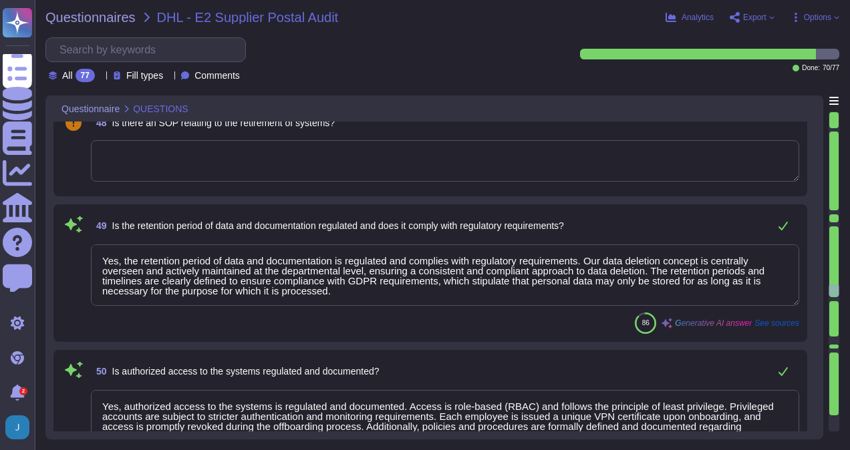
type textarea "Yes, the retention period of data and documentation is regulated and complies w…"
type textarea "Yes, authorized access to the systems is regulated and documented. Access is ro…"
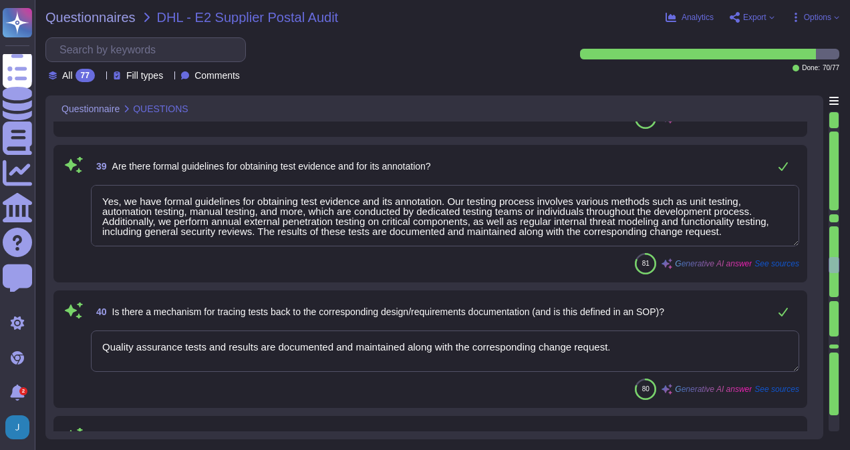
type textarea "Our network infrastructure is highly segmented, with firewalls and threat detec…"
type textarea "Yes, there is a documented method for addressing test non-conformances. The com…"
type textarea "Yes, we have formal guidelines for obtaining test evidence and its annotation. …"
type textarea "Quality assurance tests and results are documented and maintained along with th…"
type textarea "Yes, the release of systems is documented. Documented change control policies a…"
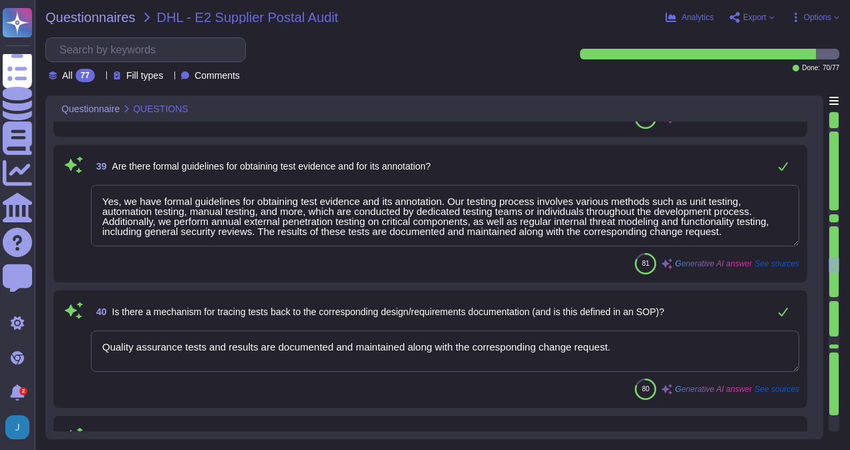
type textarea "Yes, standard operating procedures have been documented on how to carry out spe…"
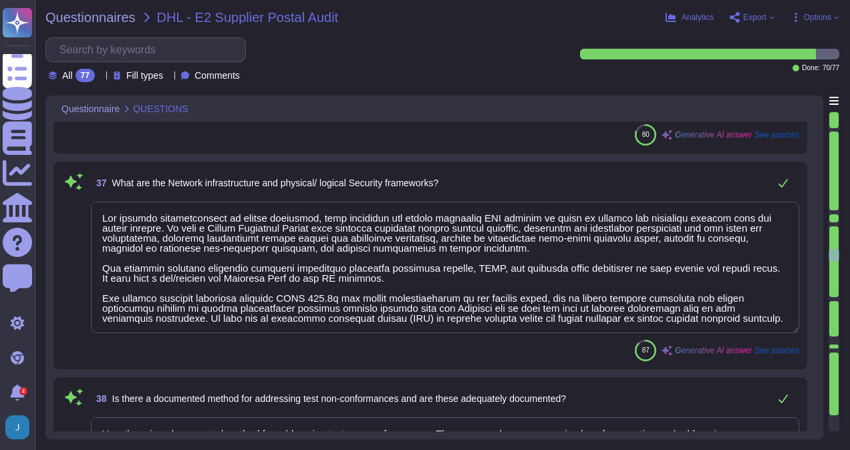
type textarea "Yes, code reviews are performed and the process is defined. Each merge request …"
type textarea "Yes, testing of systems is performed at multiple layers. As part of the Secure …"
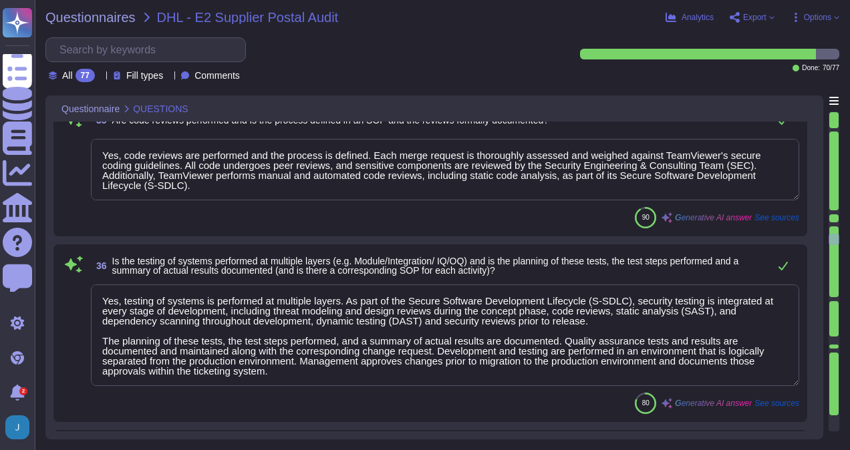
type textarea "Yes, a list of Roles and Responsibilities with respect to the system's developm…"
type textarea "Yes, such requirements are communicated in TeamViewer's system policies and pro…"
type textarea "Yes, a formal risk assessment is conducted at least annually to identify intern…"
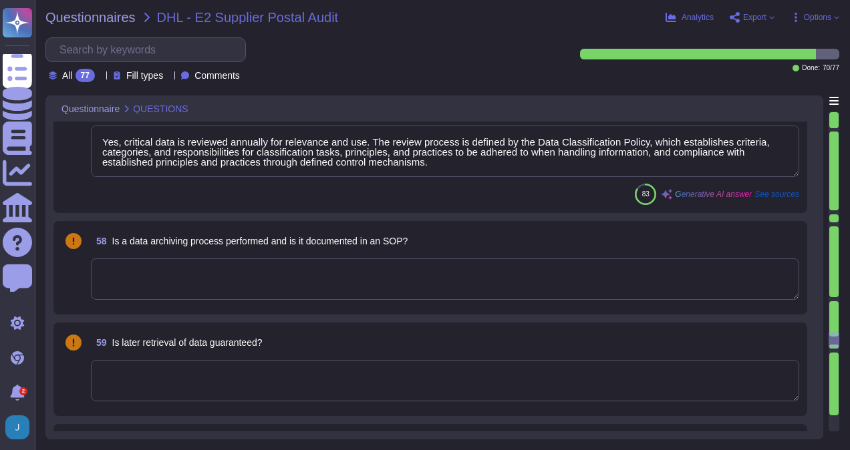
scroll to position [7413, 0]
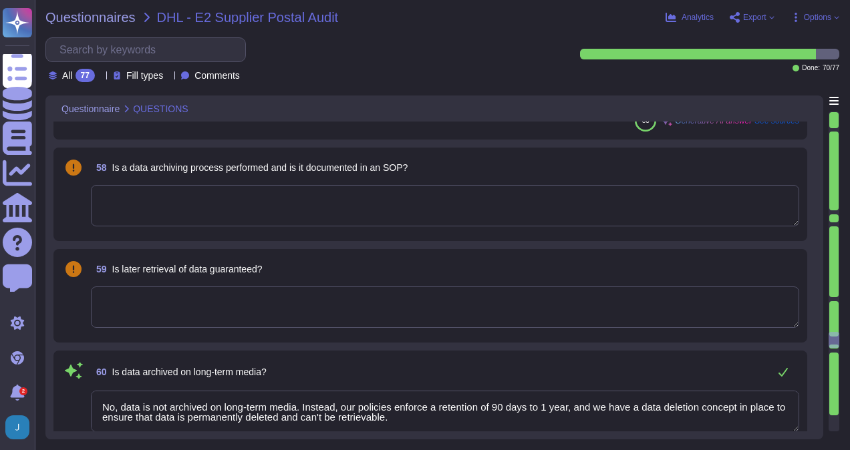
click at [484, 194] on textarea at bounding box center [445, 205] width 708 height 41
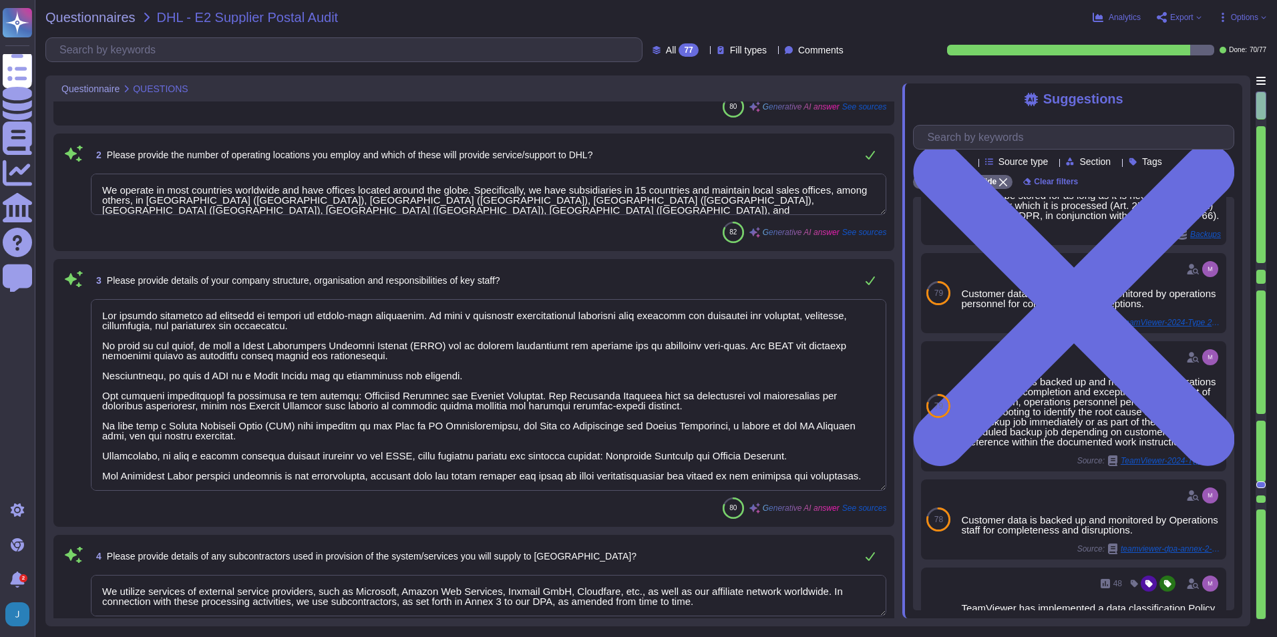
scroll to position [1, 0]
click at [812, 203] on textarea "We operate in most countries worldwide and have offices located around the glob…" at bounding box center [488, 194] width 795 height 41
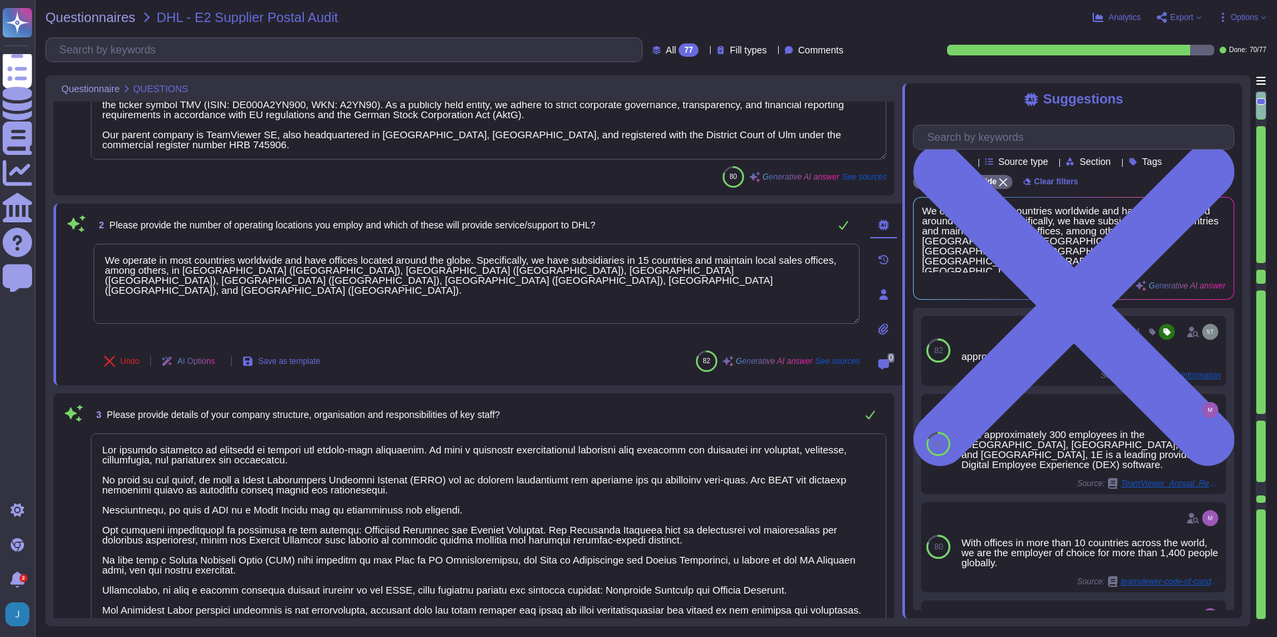
scroll to position [0, 0]
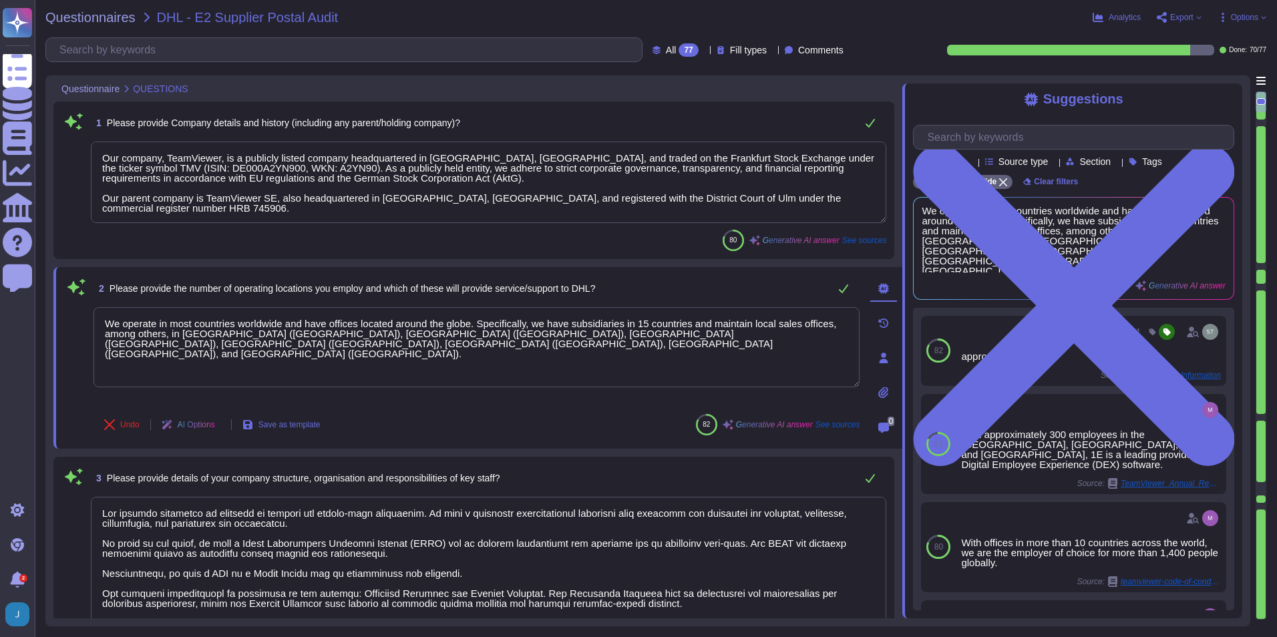
click at [613, 190] on textarea "Our company, TeamViewer, is a publicly listed company headquartered in [GEOGRAP…" at bounding box center [488, 182] width 795 height 81
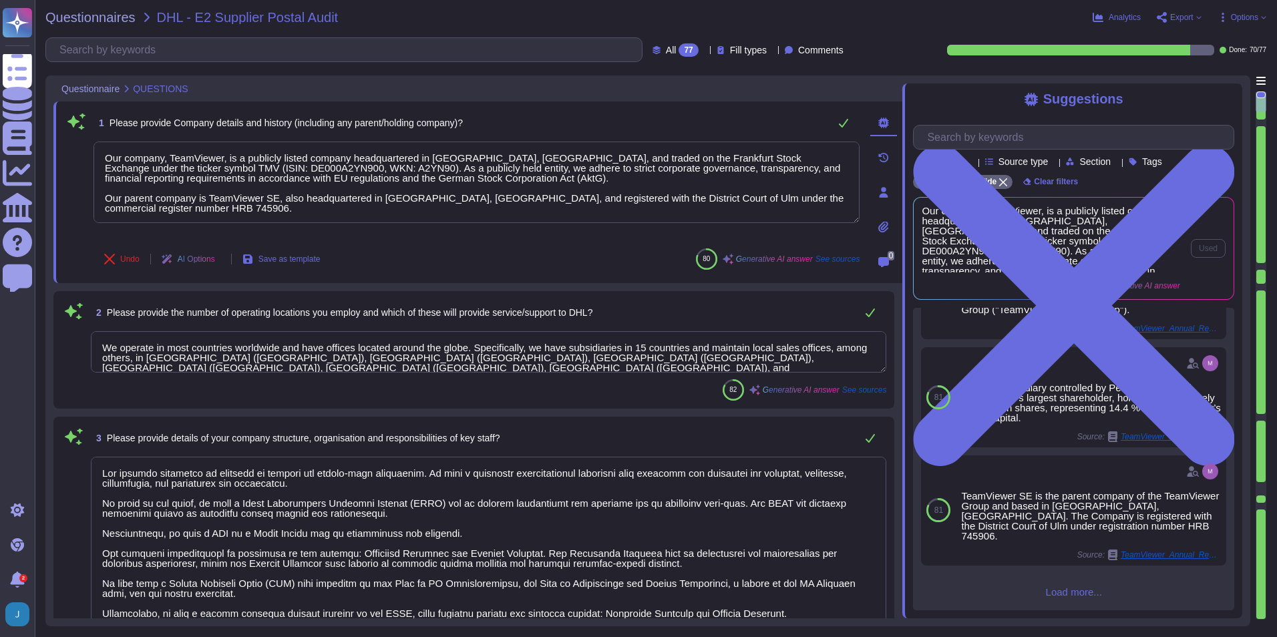
scroll to position [365, 0]
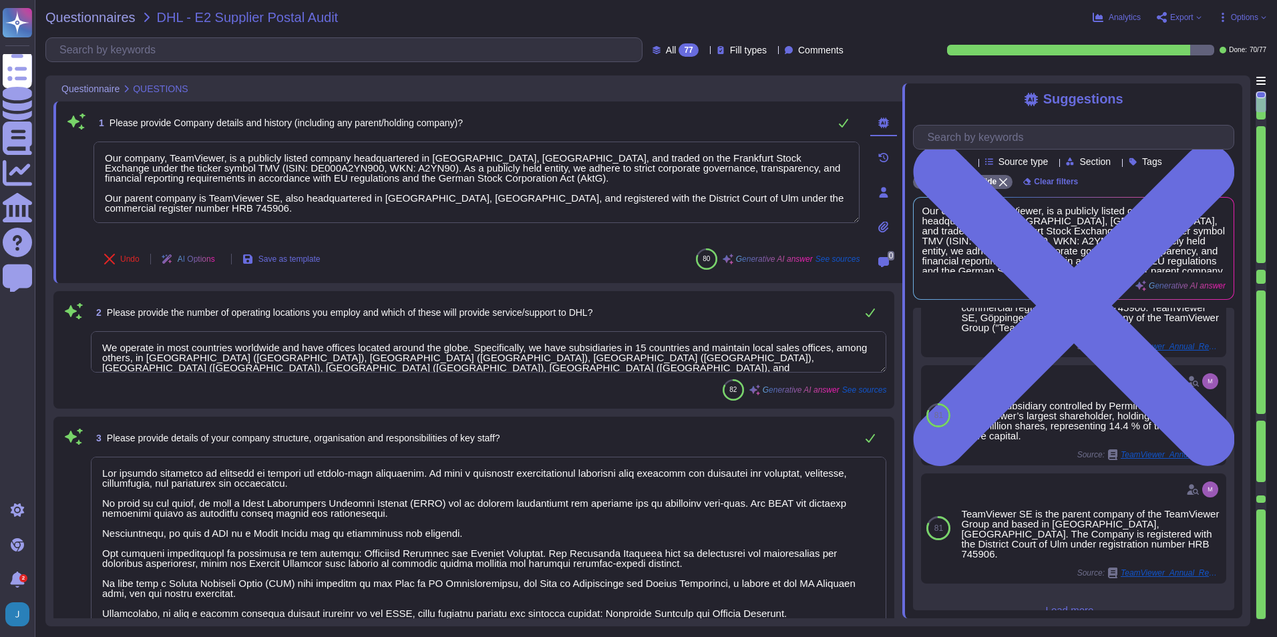
click at [715, 361] on textarea "We operate in most countries worldwide and have offices located around the glob…" at bounding box center [488, 351] width 795 height 41
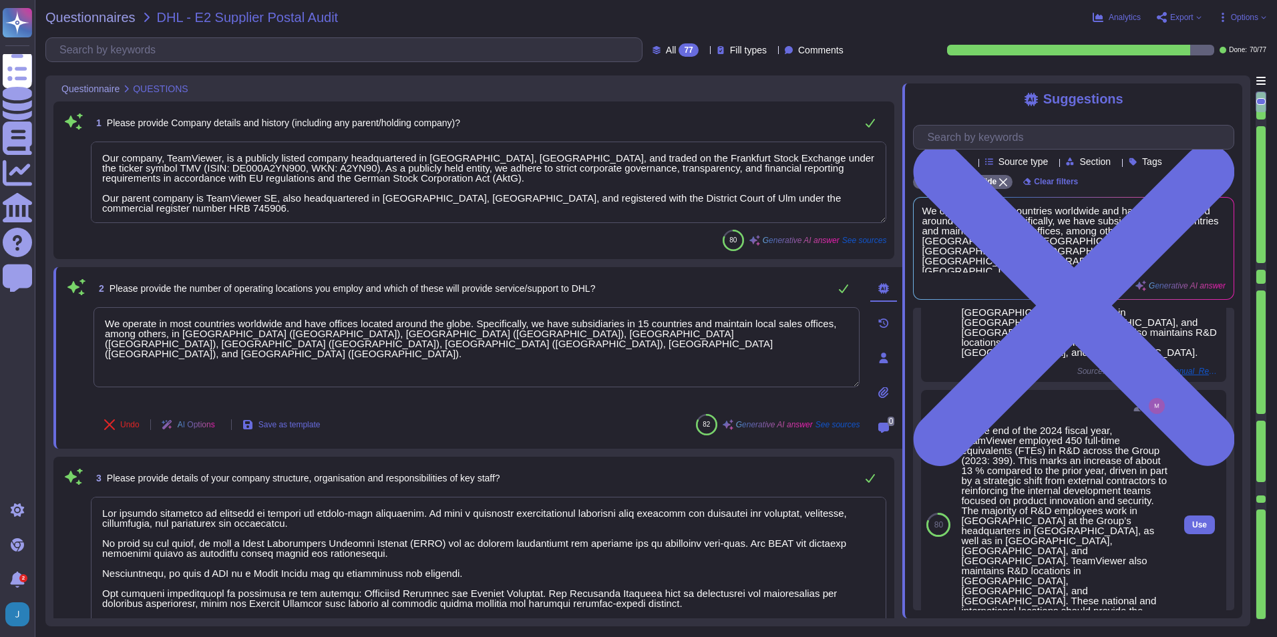
scroll to position [419, 0]
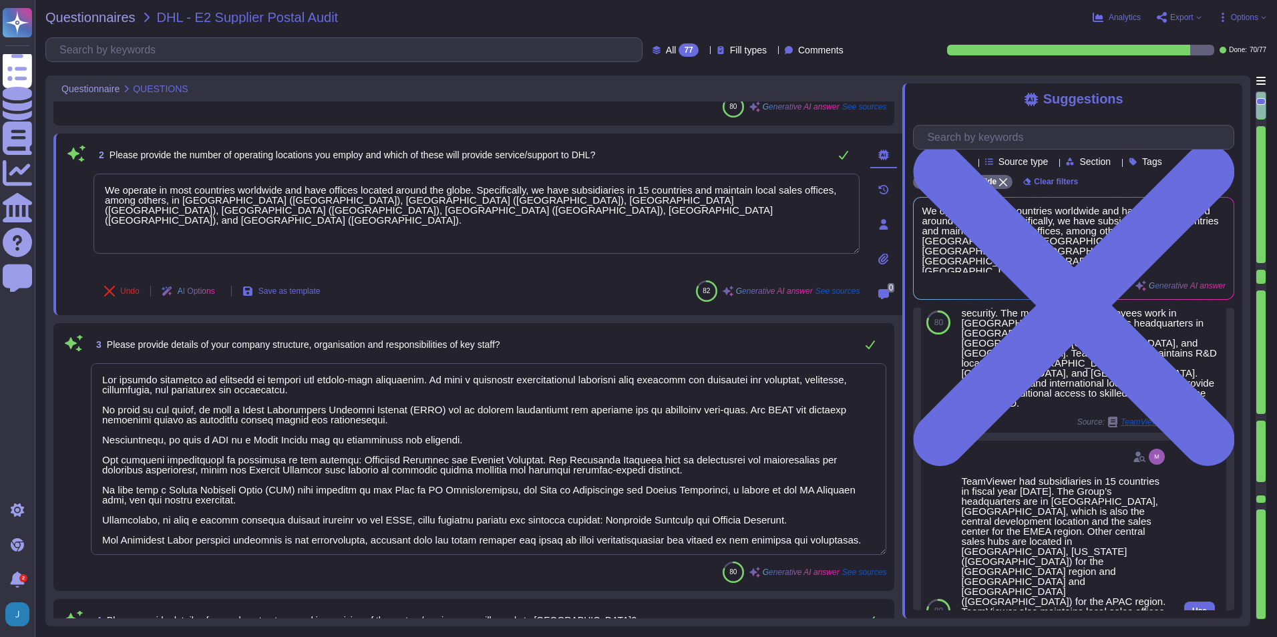
scroll to position [619, 0]
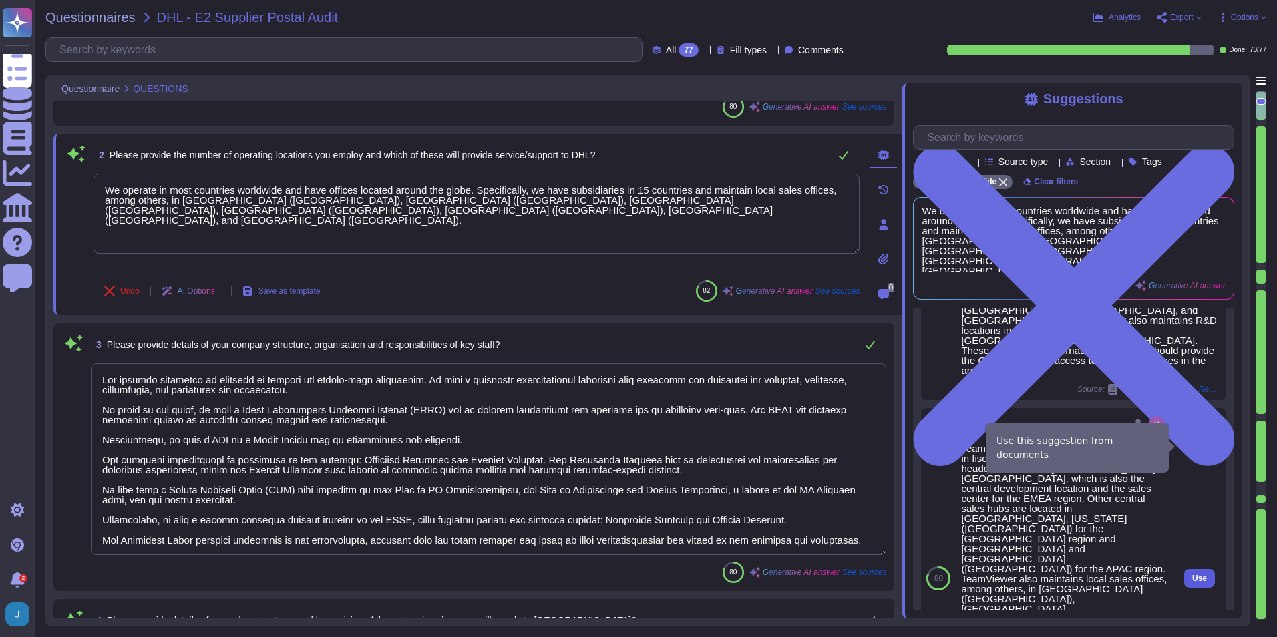
click at [849, 449] on span "Use" at bounding box center [1199, 578] width 15 height 8
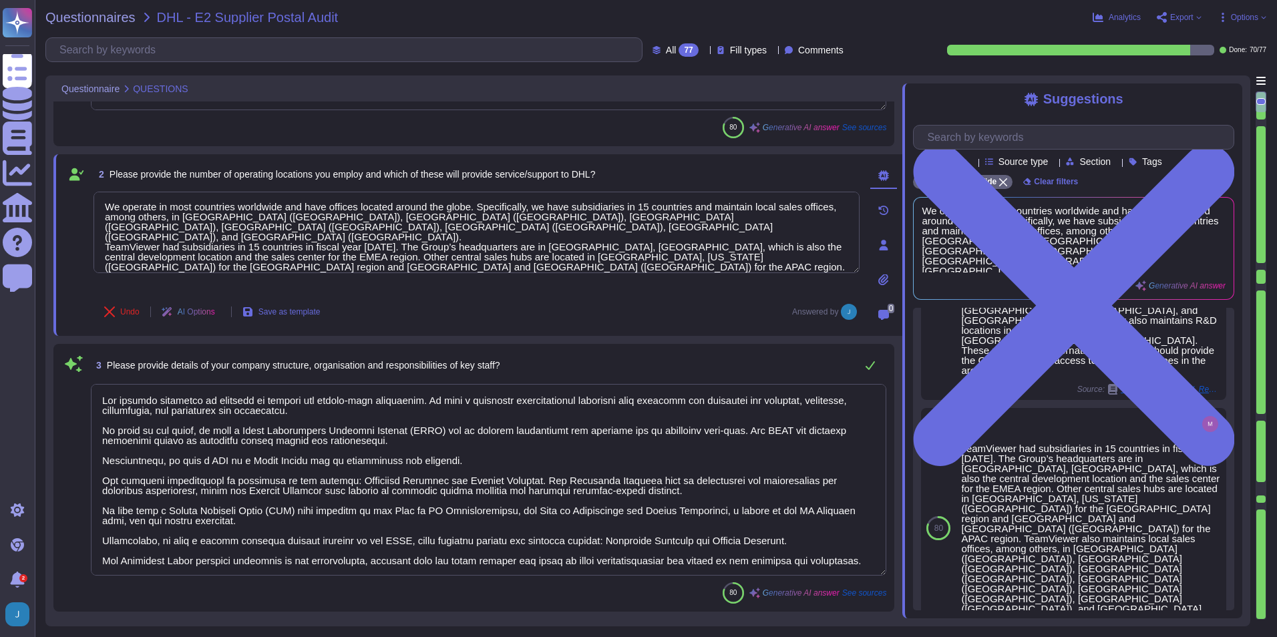
scroll to position [134, 0]
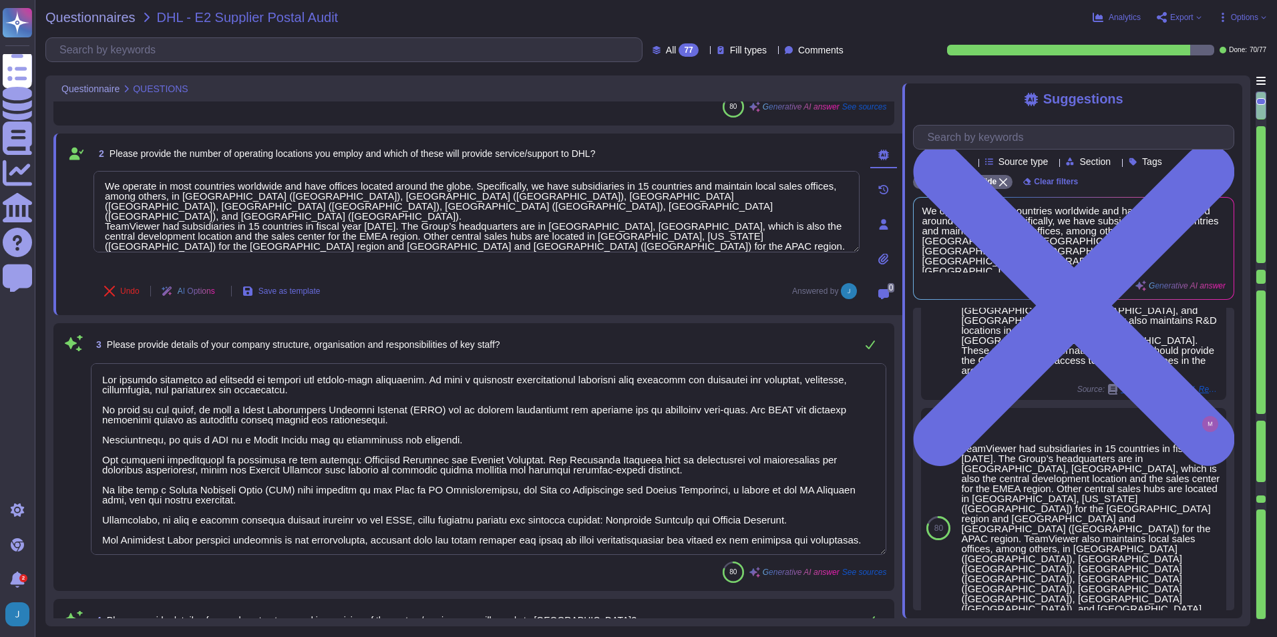
click at [682, 420] on textarea at bounding box center [488, 459] width 795 height 192
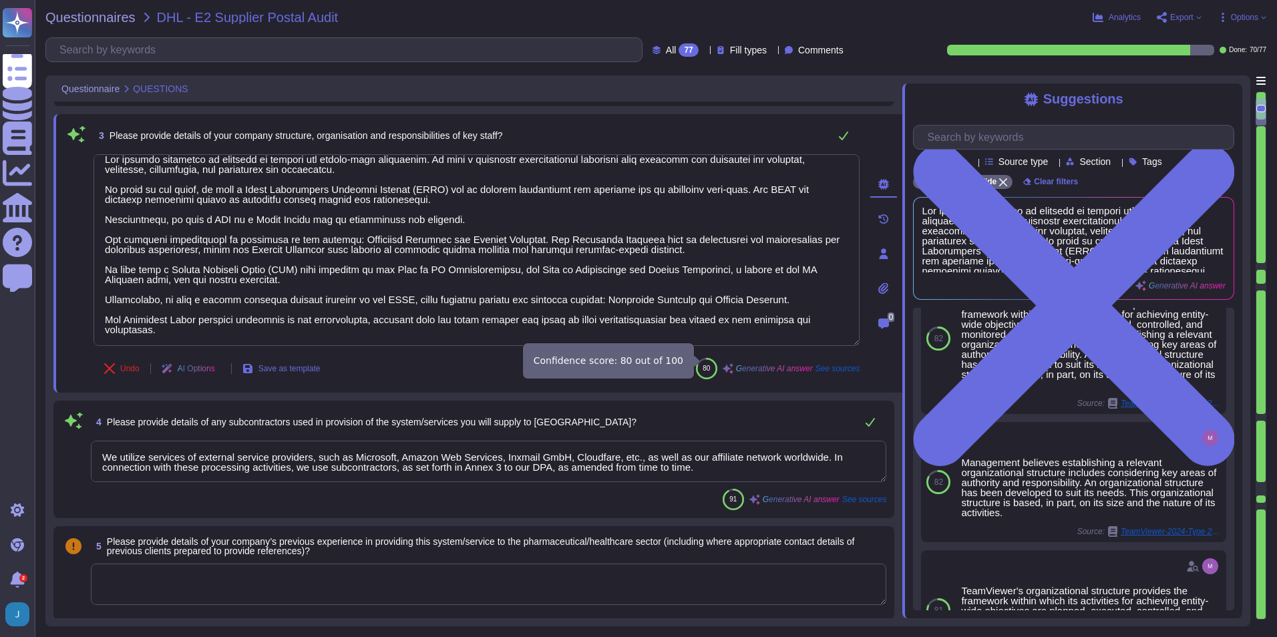
scroll to position [334, 0]
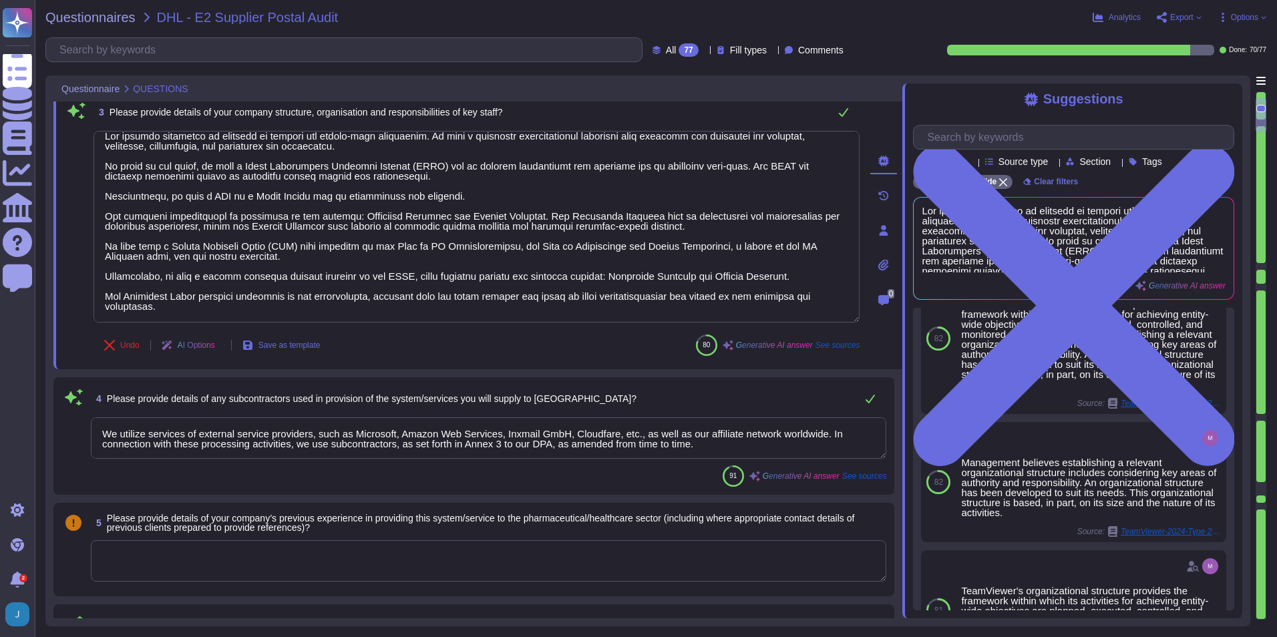
click at [736, 434] on textarea "We utilize services of external service providers, such as Microsoft, Amazon We…" at bounding box center [488, 437] width 795 height 41
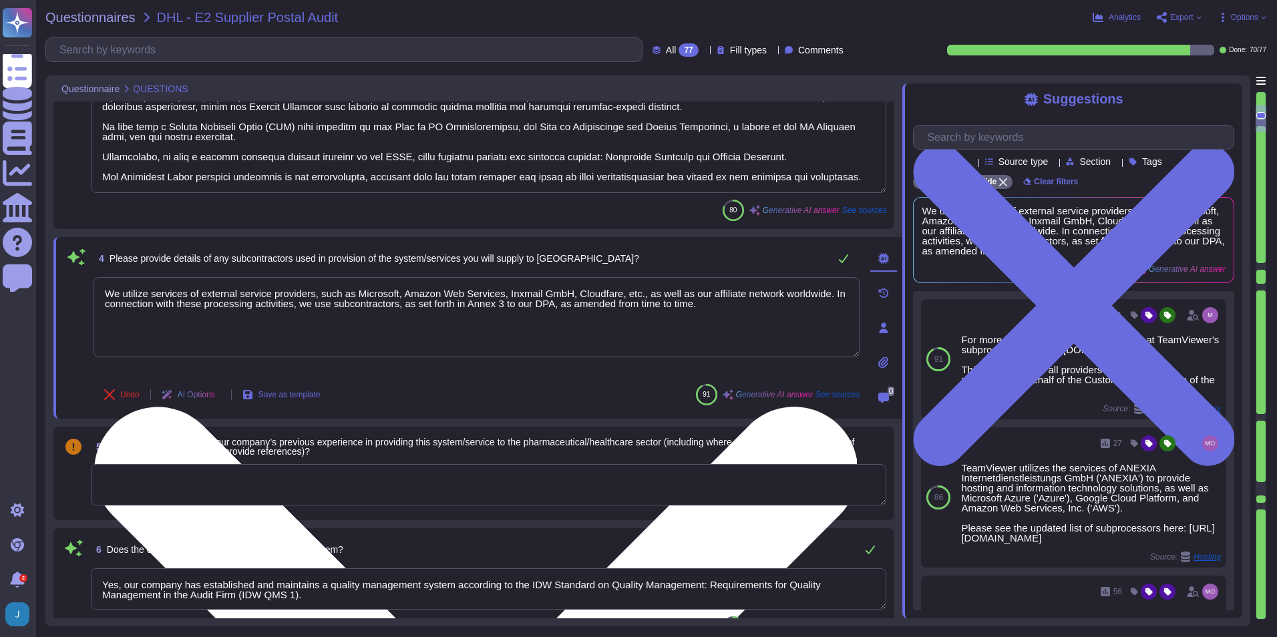
scroll to position [467, 0]
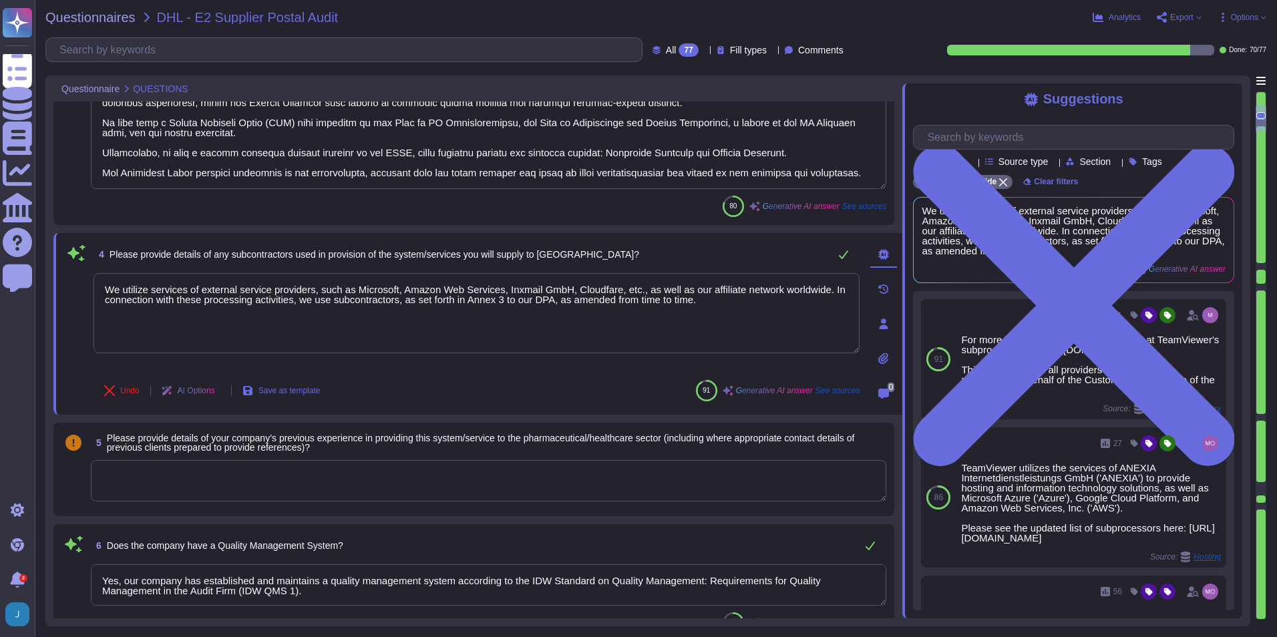
click at [667, 449] on textarea at bounding box center [488, 480] width 795 height 41
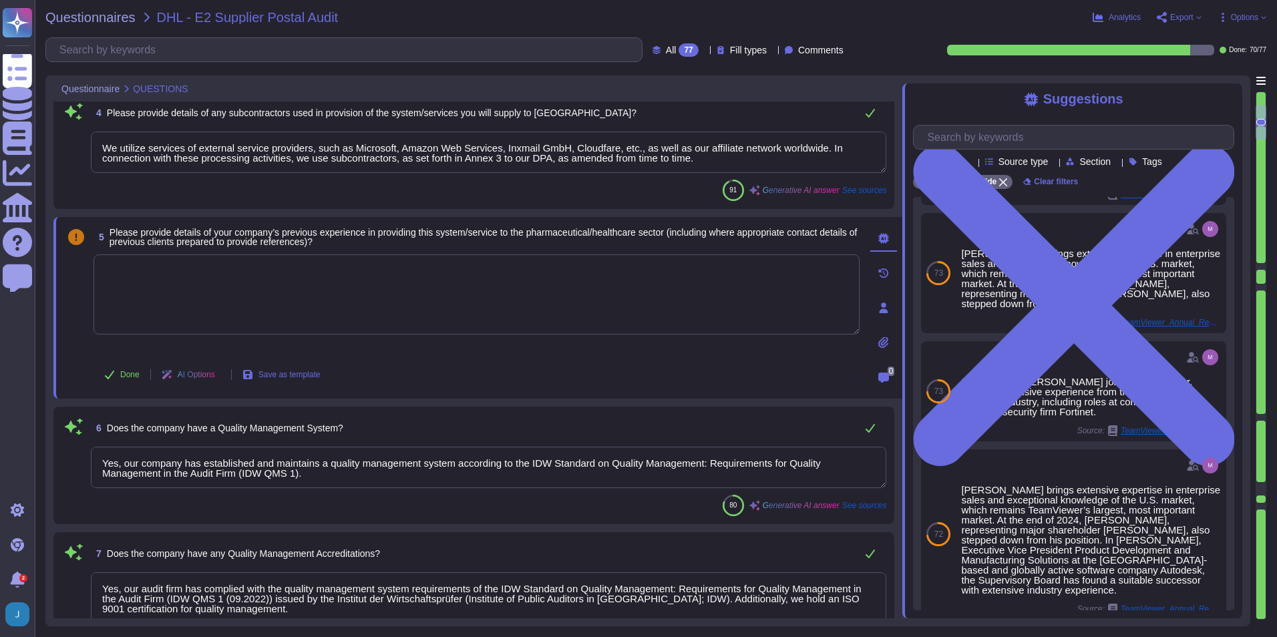
scroll to position [1, 0]
click at [226, 449] on icon at bounding box center [369, 567] width 299 height 171
click at [630, 358] on div "5 Please provide details of your company’s previous experience in providing thi…" at bounding box center [461, 308] width 795 height 166
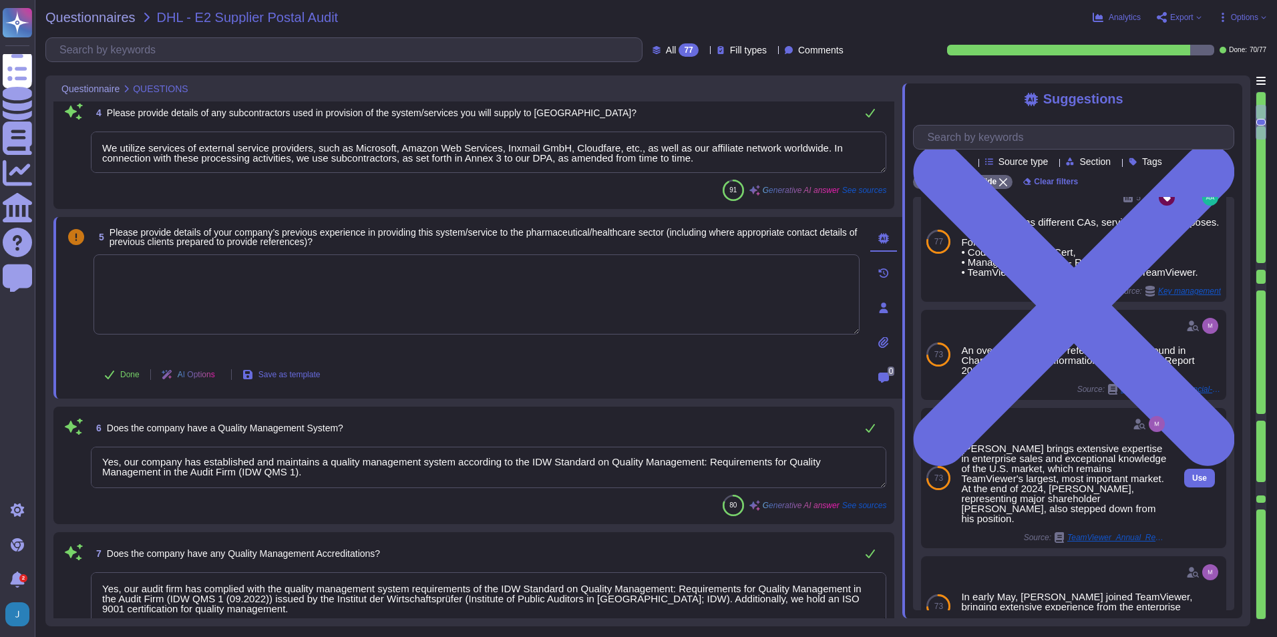
scroll to position [0, 0]
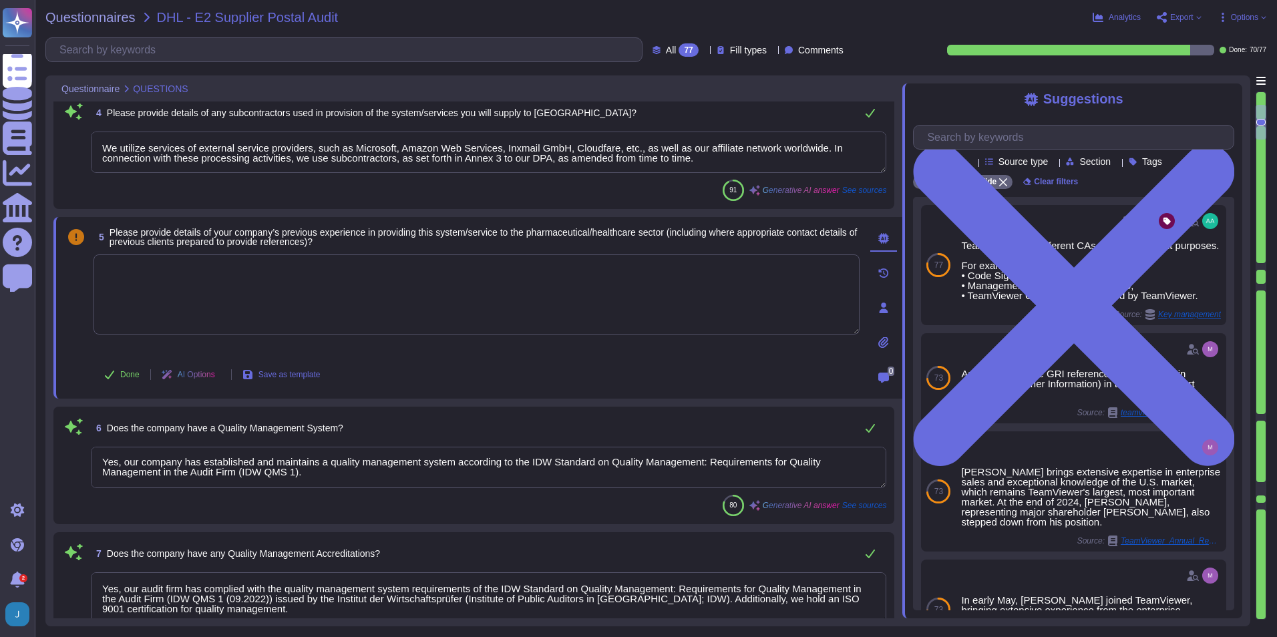
click at [849, 161] on div at bounding box center [972, 161] width 0 height 10
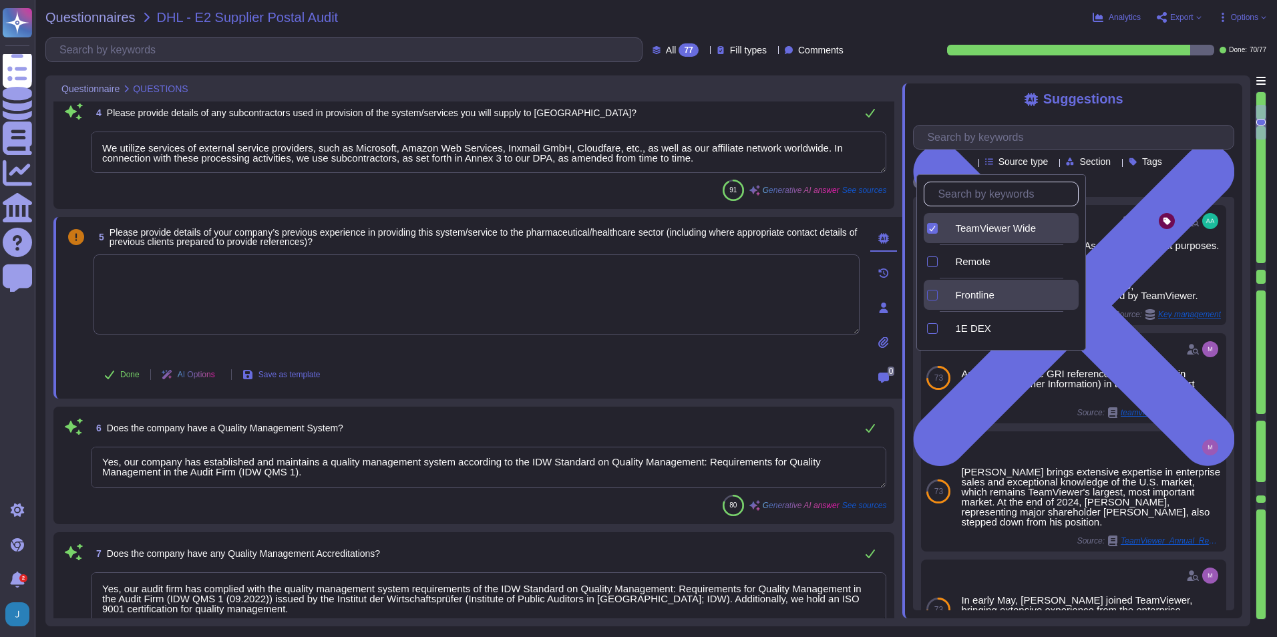
click at [849, 291] on div at bounding box center [932, 295] width 11 height 11
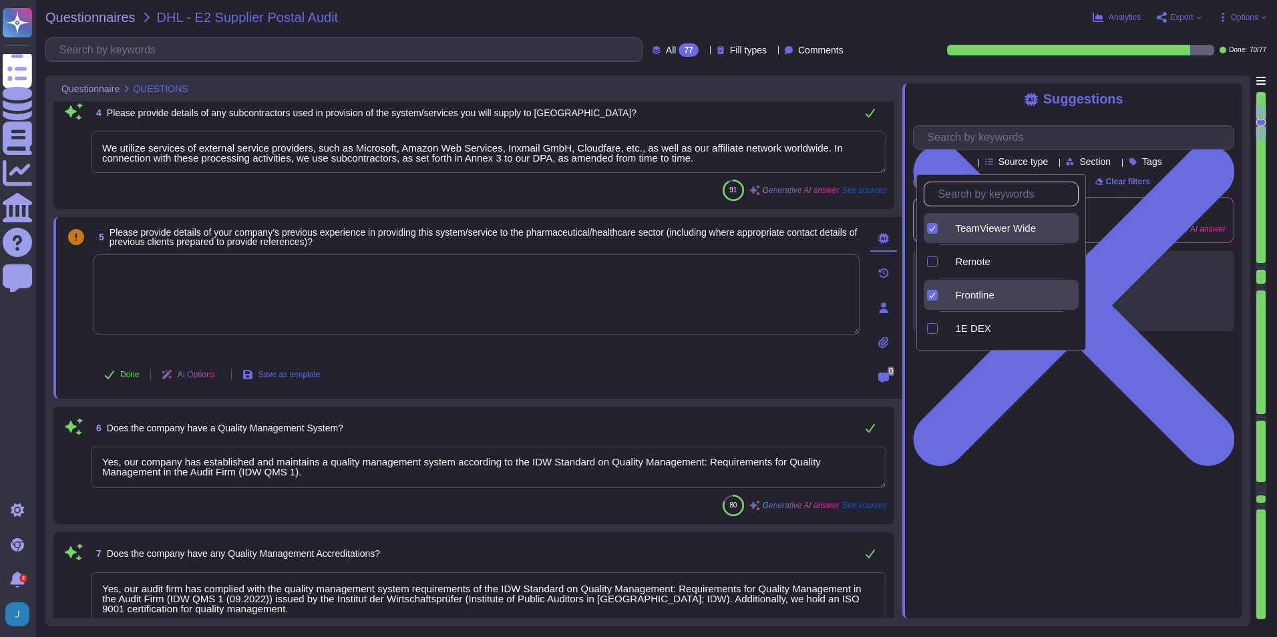
click at [849, 387] on div "Suggestions Products Source type Section Tags TeamViewer Wide Frontline Clear f…" at bounding box center [1072, 350] width 340 height 535
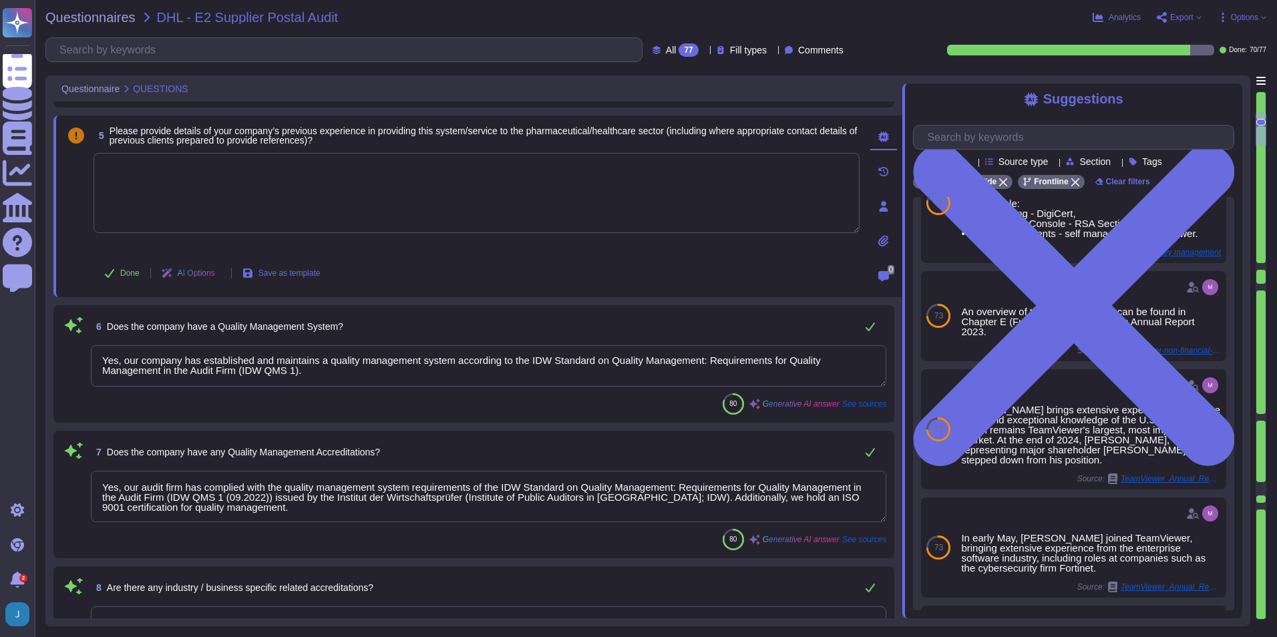
scroll to position [735, 0]
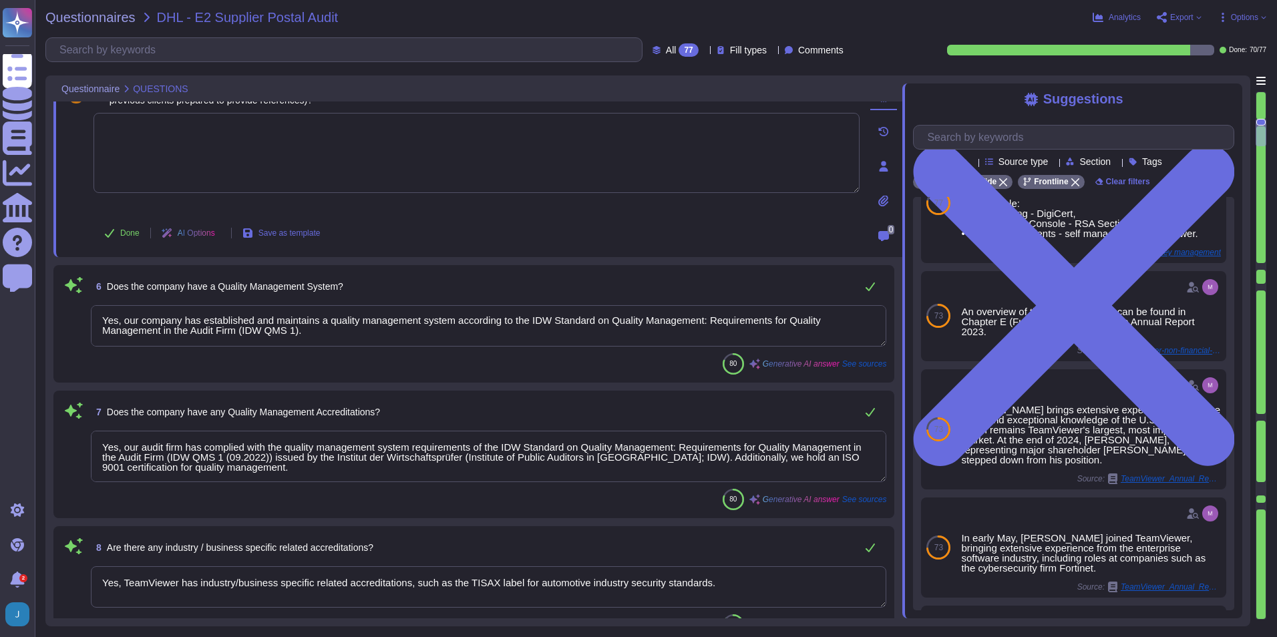
click at [701, 337] on textarea "Yes, our company has established and maintains a quality management system acco…" at bounding box center [488, 325] width 795 height 41
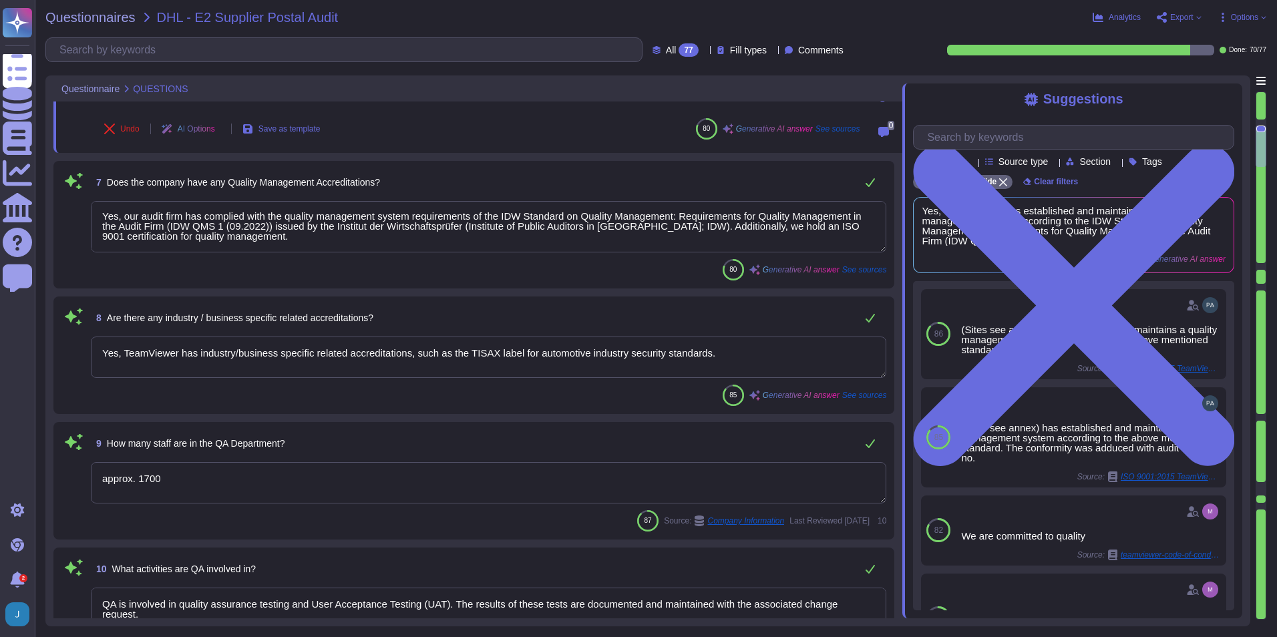
scroll to position [1002, 0]
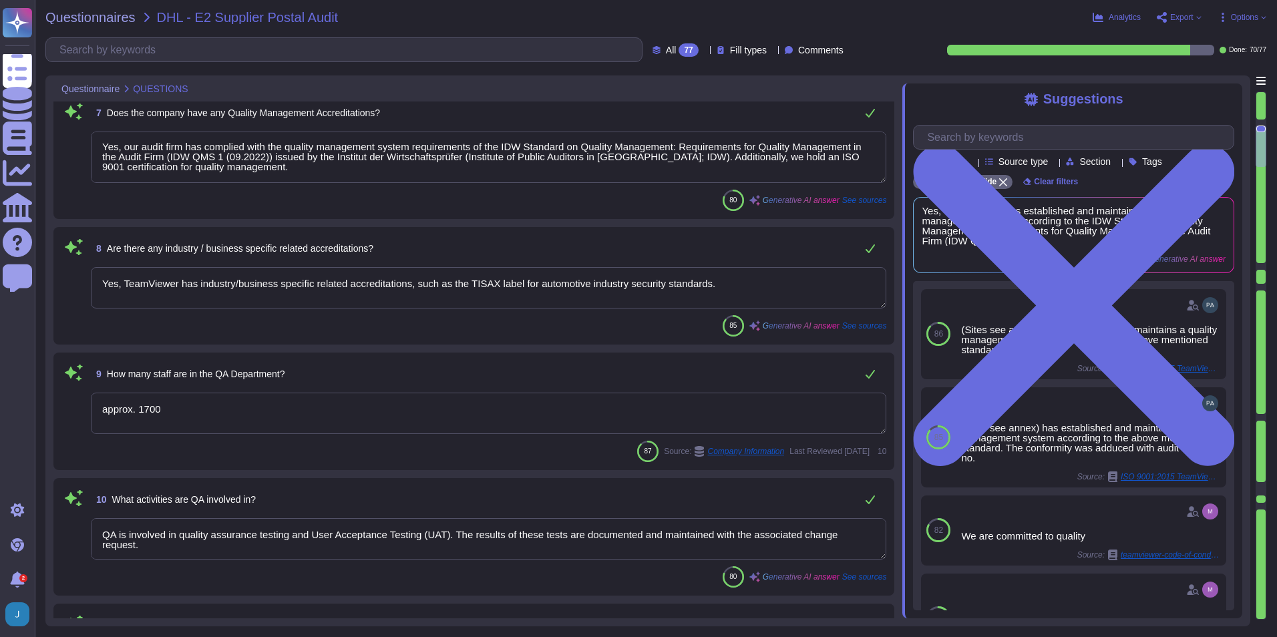
click at [765, 300] on textarea "Yes, TeamViewer has industry/business specific related accreditations, such as …" at bounding box center [488, 287] width 795 height 41
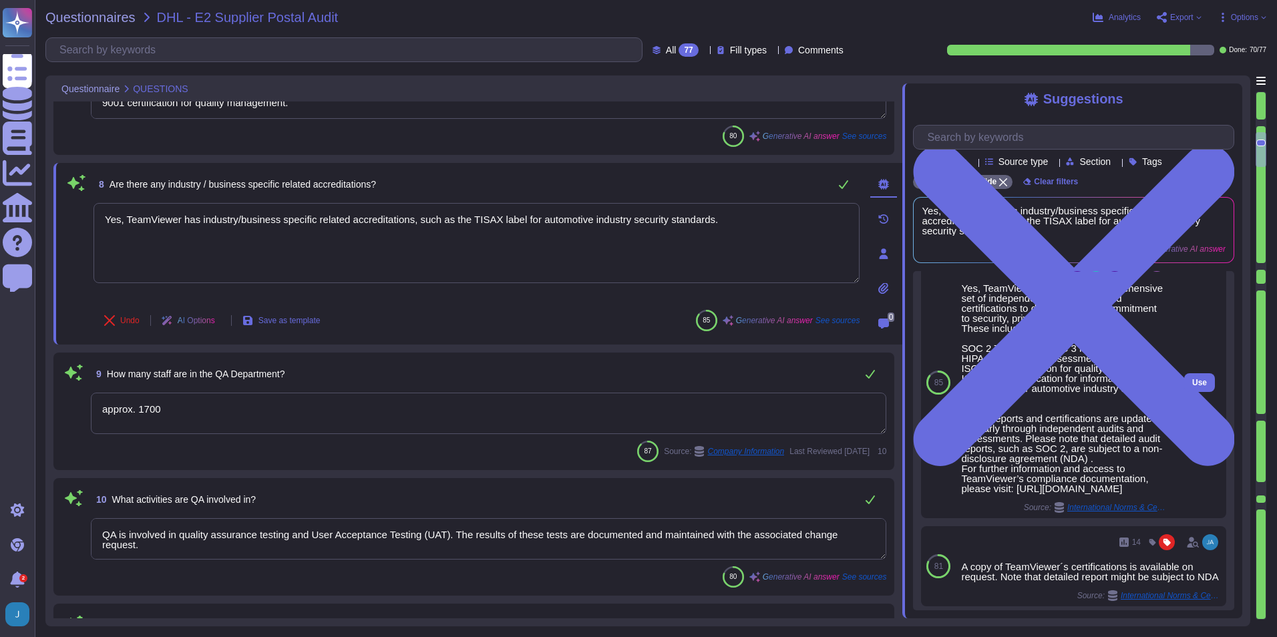
scroll to position [0, 0]
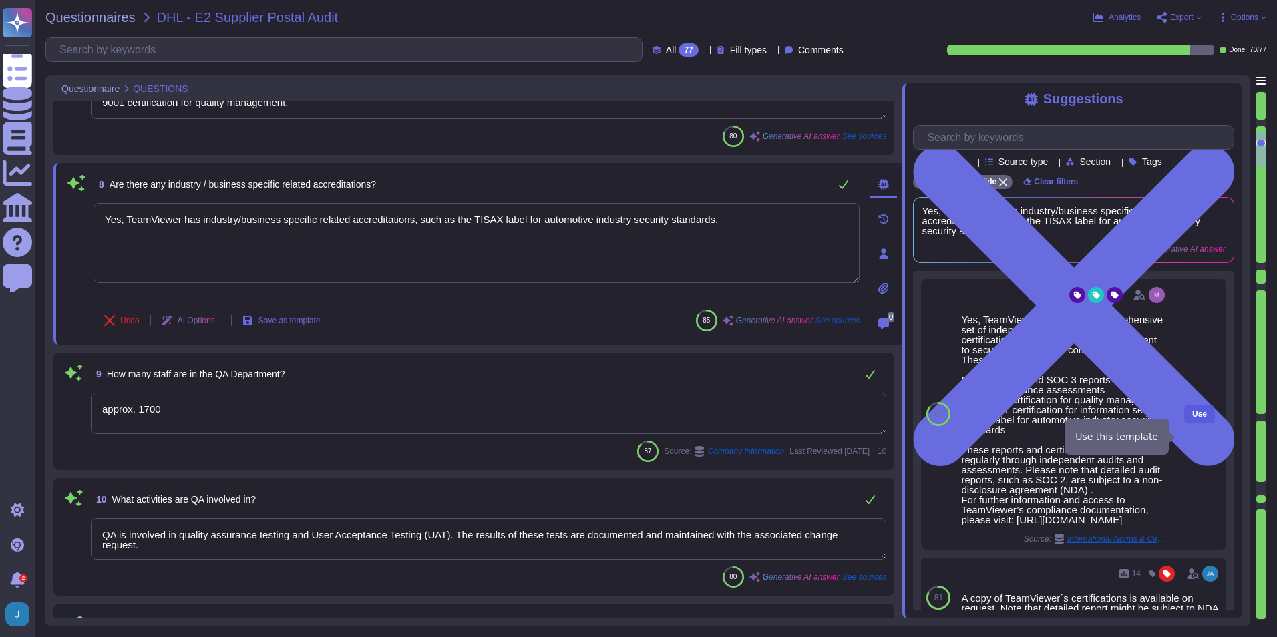
click at [849, 418] on span "Use" at bounding box center [1199, 414] width 15 height 8
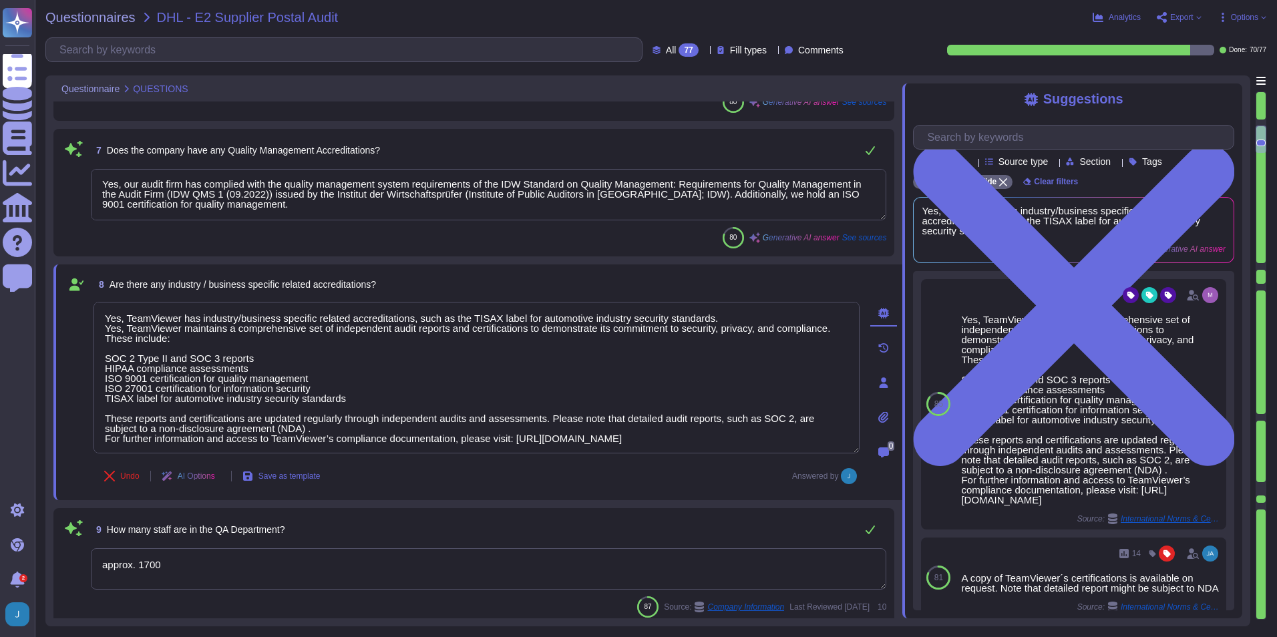
scroll to position [868, 0]
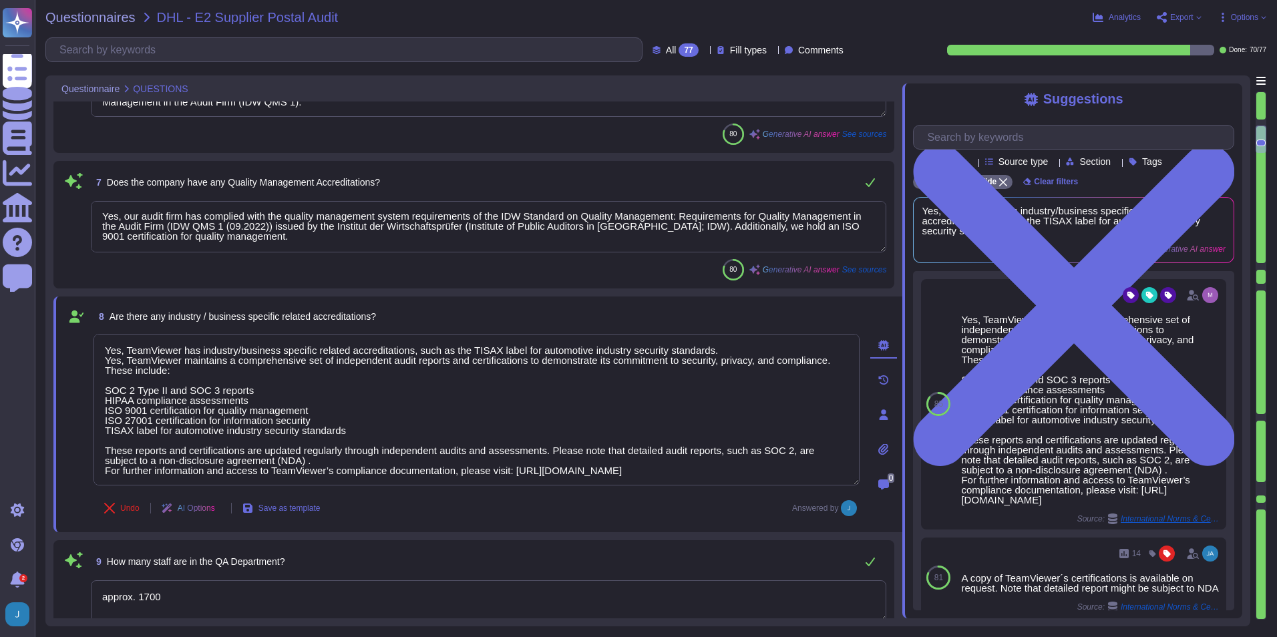
drag, startPoint x: 726, startPoint y: 352, endPoint x: 72, endPoint y: 349, distance: 653.8
click at [72, 349] on div "8 Are there any industry / business specific related accreditations? Yes, TeamV…" at bounding box center [461, 415] width 795 height 220
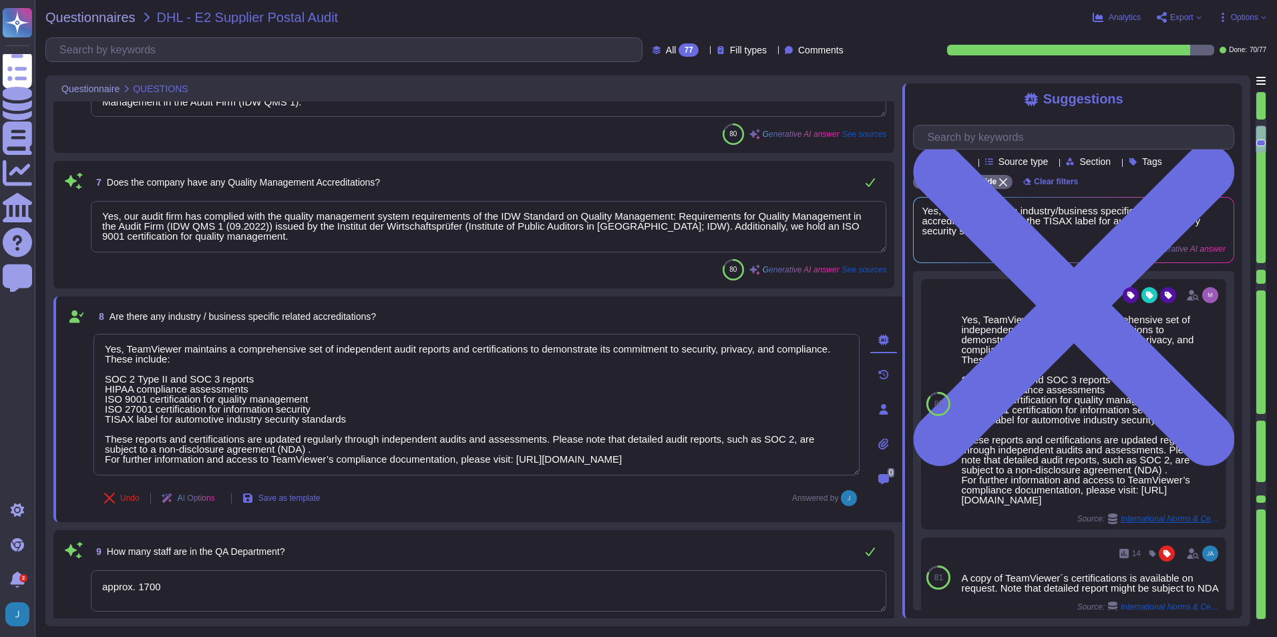
scroll to position [935, 0]
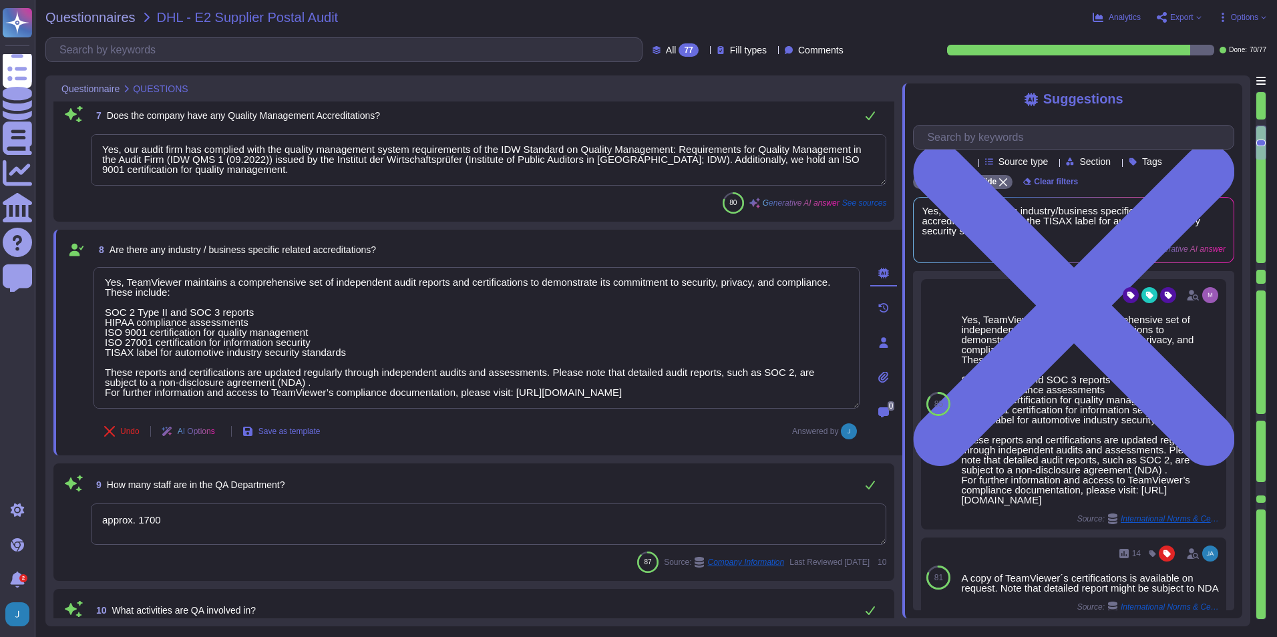
click at [600, 449] on div "9 How many staff are in the QA Department? approx. 1700 87 Source: Company Info…" at bounding box center [473, 522] width 841 height 118
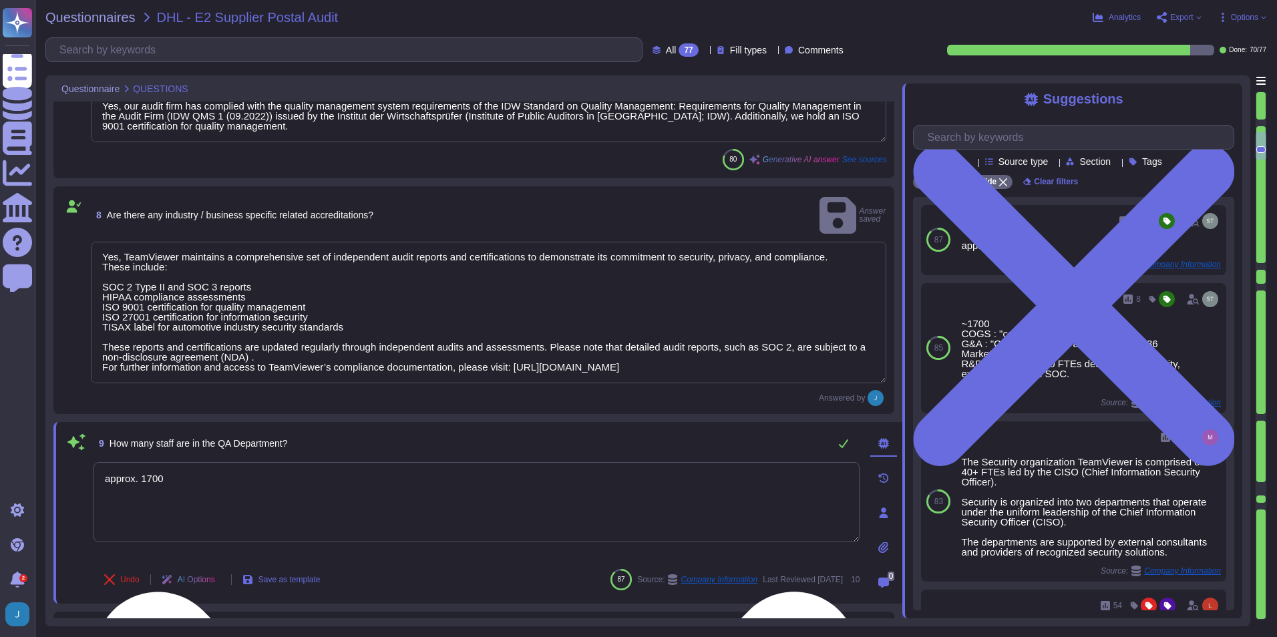
scroll to position [1002, 0]
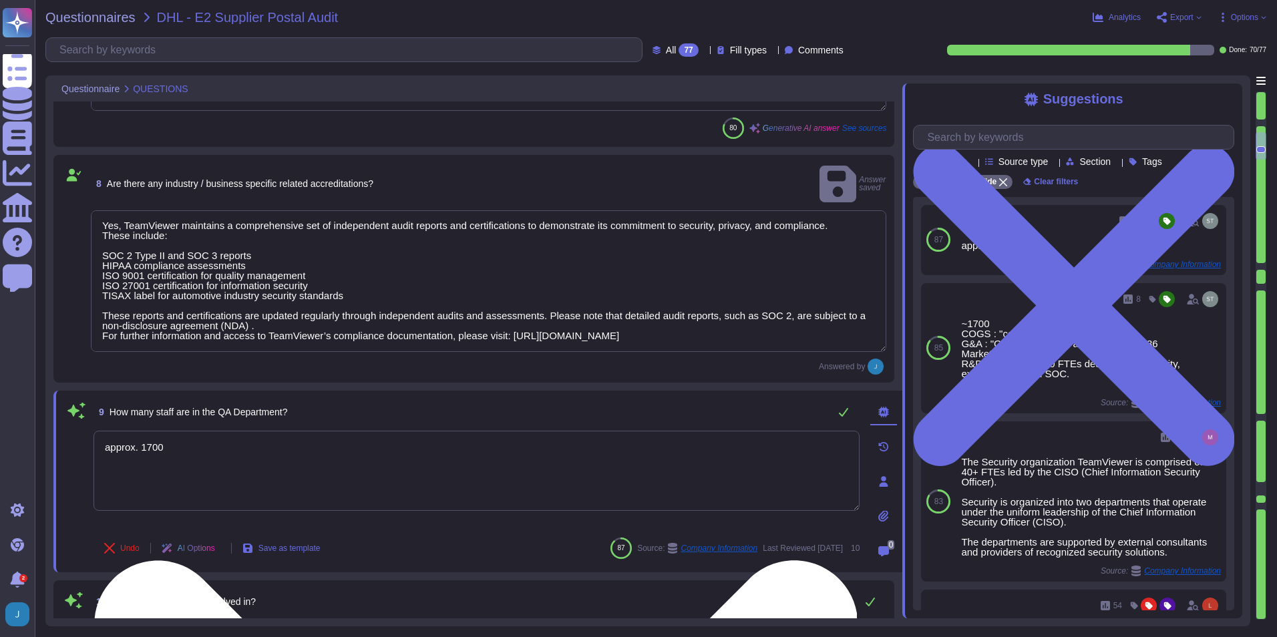
click at [545, 449] on textarea "approx. 1700" at bounding box center [476, 471] width 766 height 80
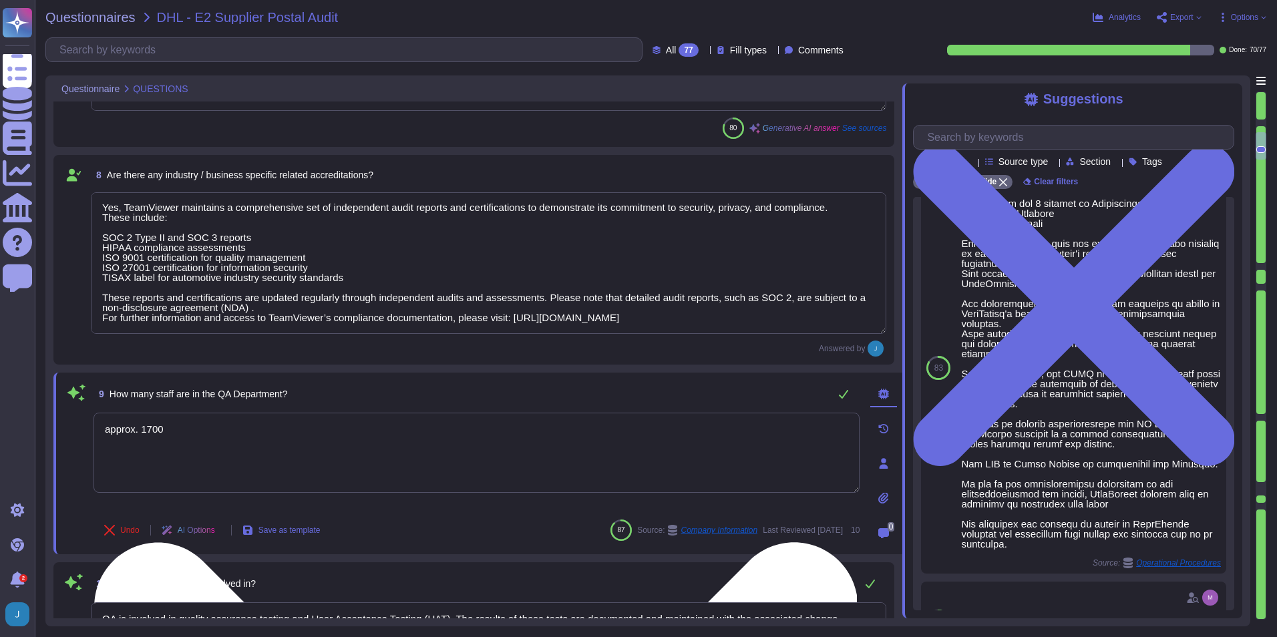
scroll to position [422, 0]
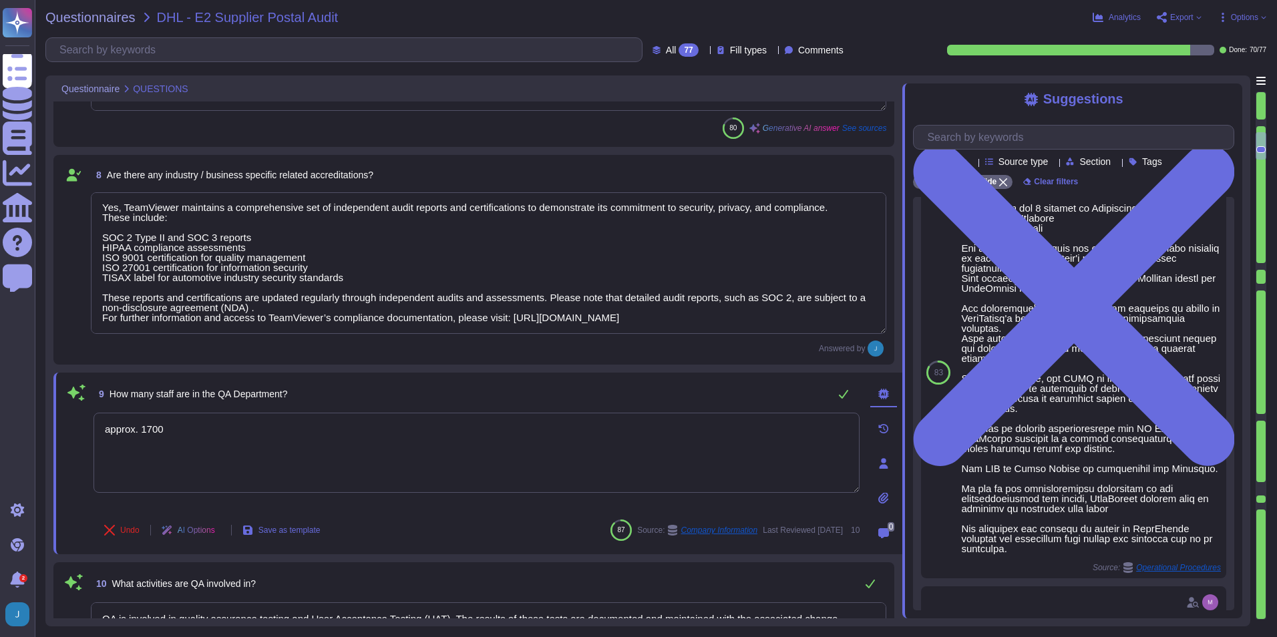
drag, startPoint x: 177, startPoint y: 430, endPoint x: 46, endPoint y: 428, distance: 130.9
click at [46, 428] on div "Questionnaire QUESTIONS 5 Please provide details of your company’s previous exp…" at bounding box center [647, 350] width 1205 height 551
click at [492, 449] on div "Undo AI Options Save as template 87 Source: Company Information Last Reviewed […" at bounding box center [476, 530] width 766 height 32
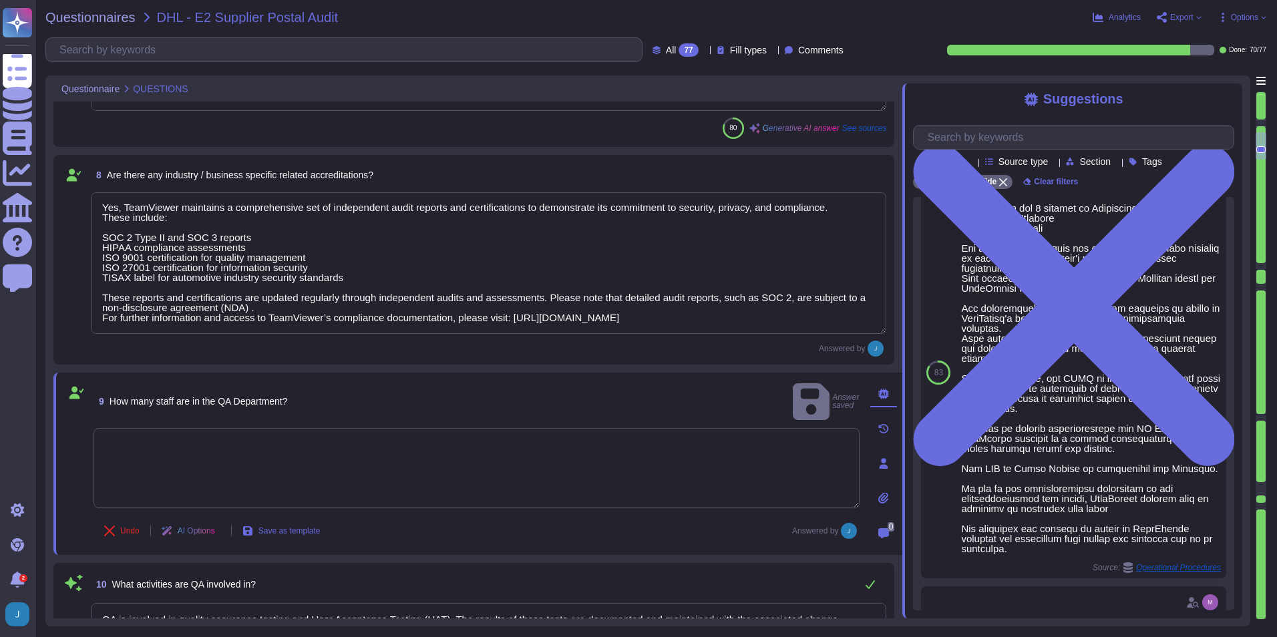
click at [518, 449] on textarea at bounding box center [476, 468] width 766 height 80
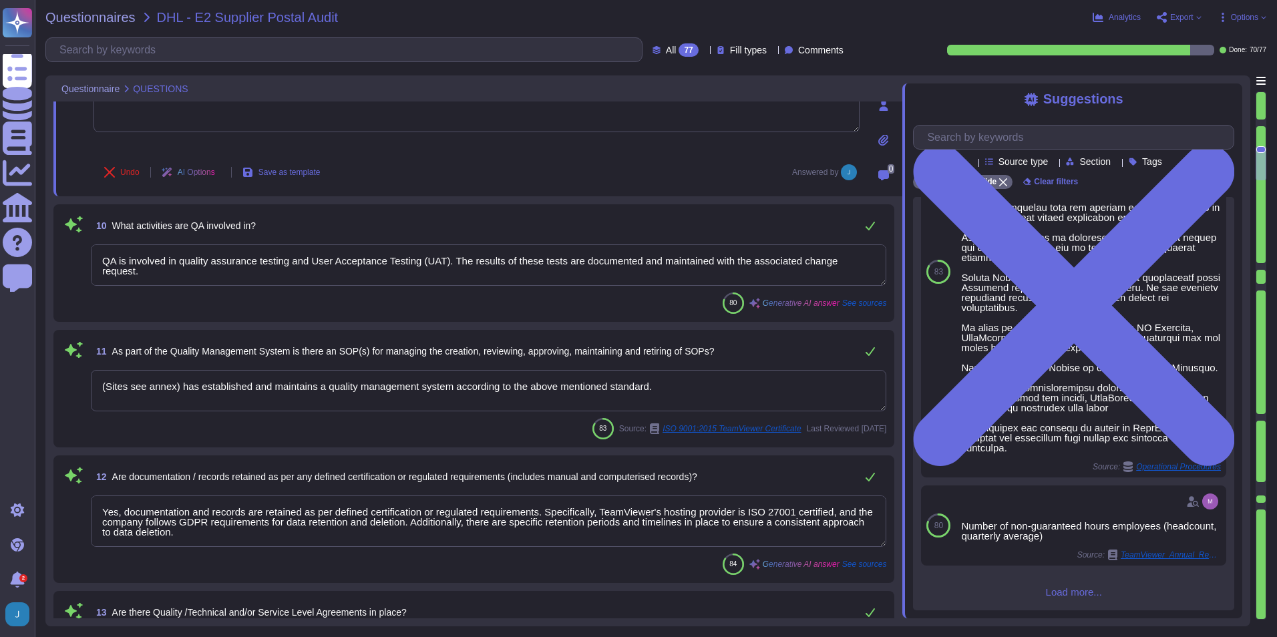
scroll to position [1469, 0]
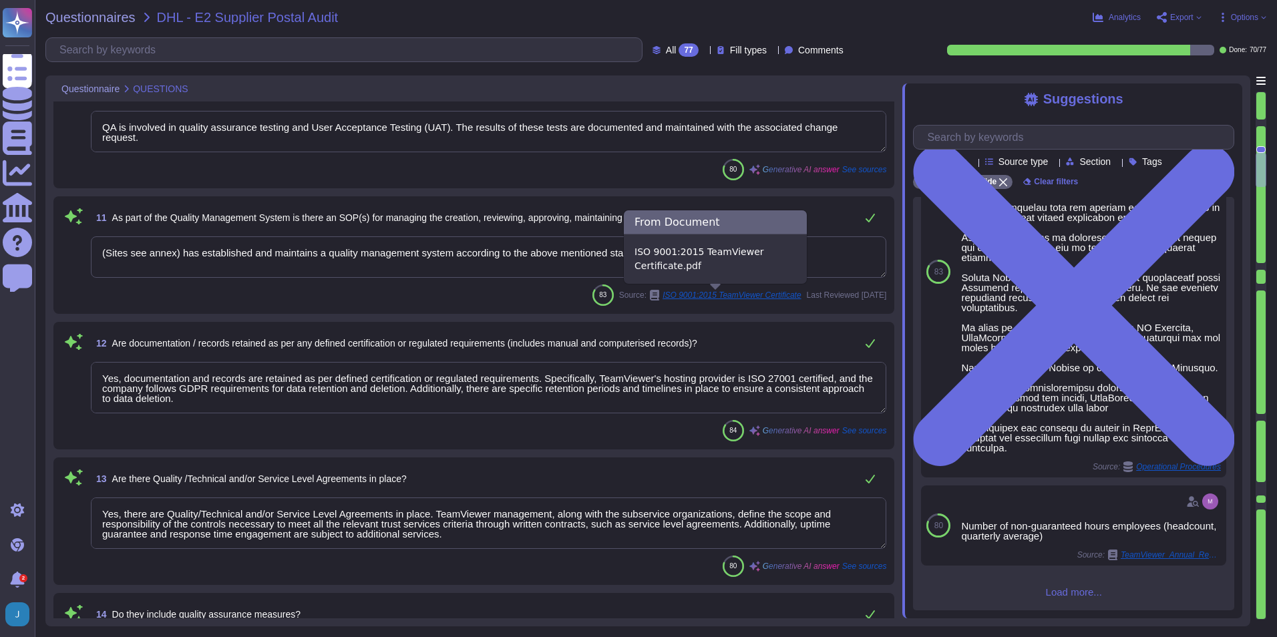
click at [763, 297] on span "ISO 9001:2015 TeamViewer Certificate" at bounding box center [732, 295] width 138 height 8
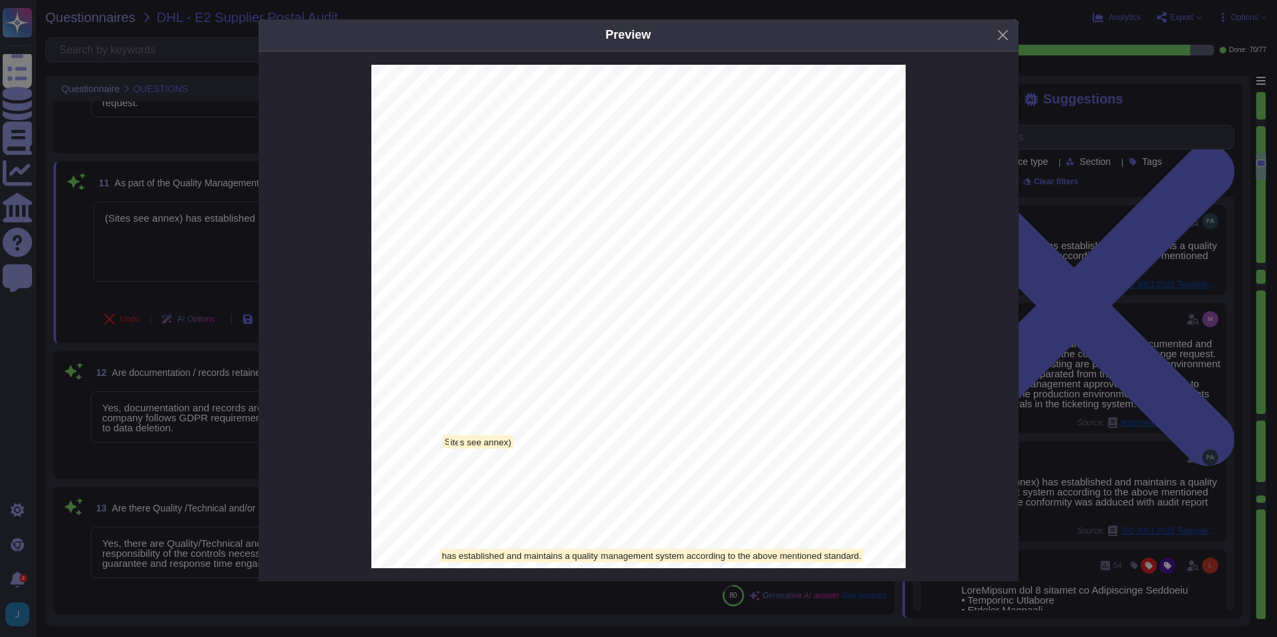
scroll to position [0, 0]
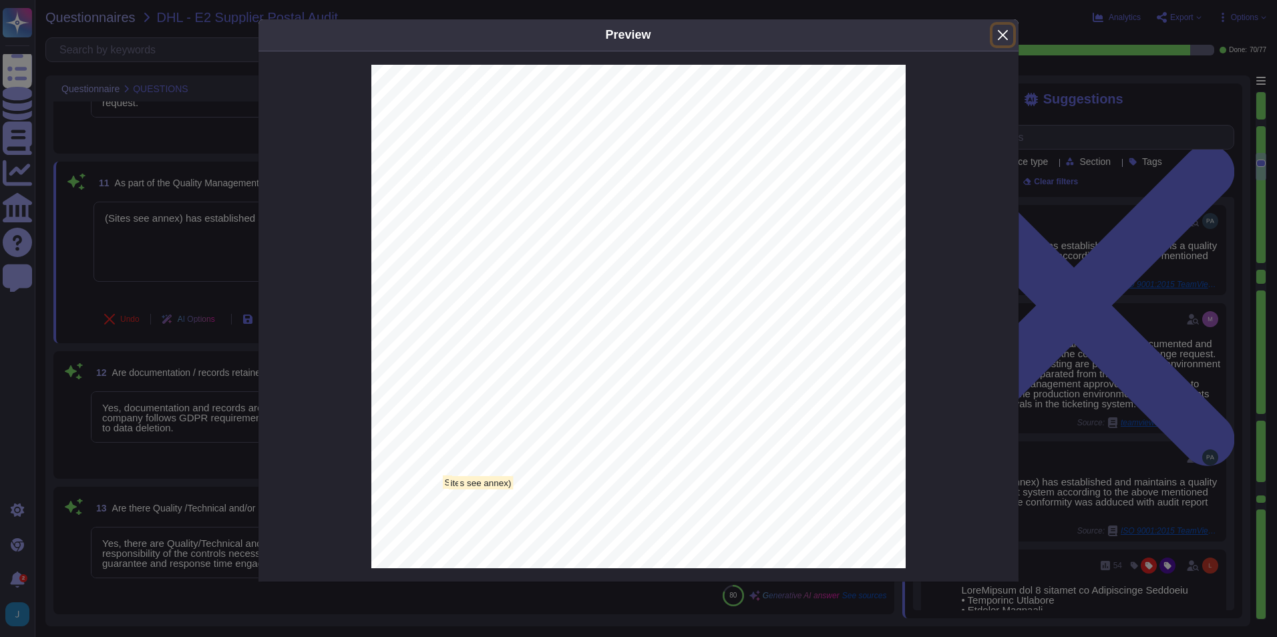
click at [849, 30] on button "Close" at bounding box center [1002, 35] width 21 height 21
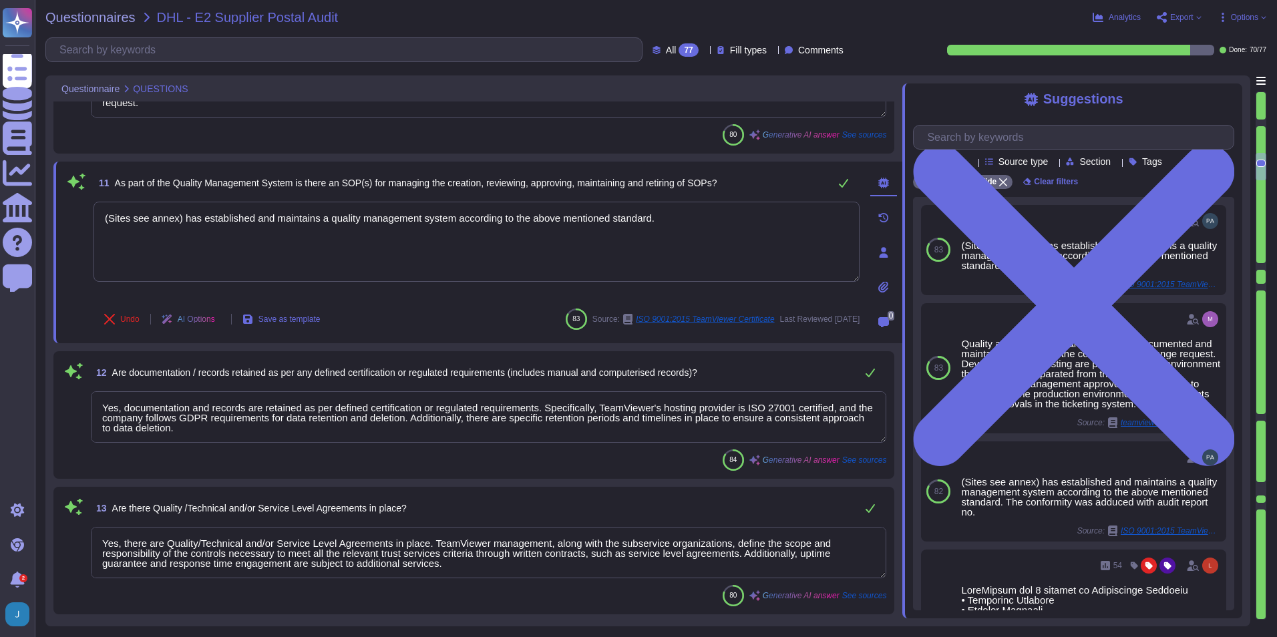
click at [454, 307] on div "Undo AI Options Save as template 83 Source: ISO 9001:2015 TeamViewer Certificat…" at bounding box center [476, 319] width 766 height 32
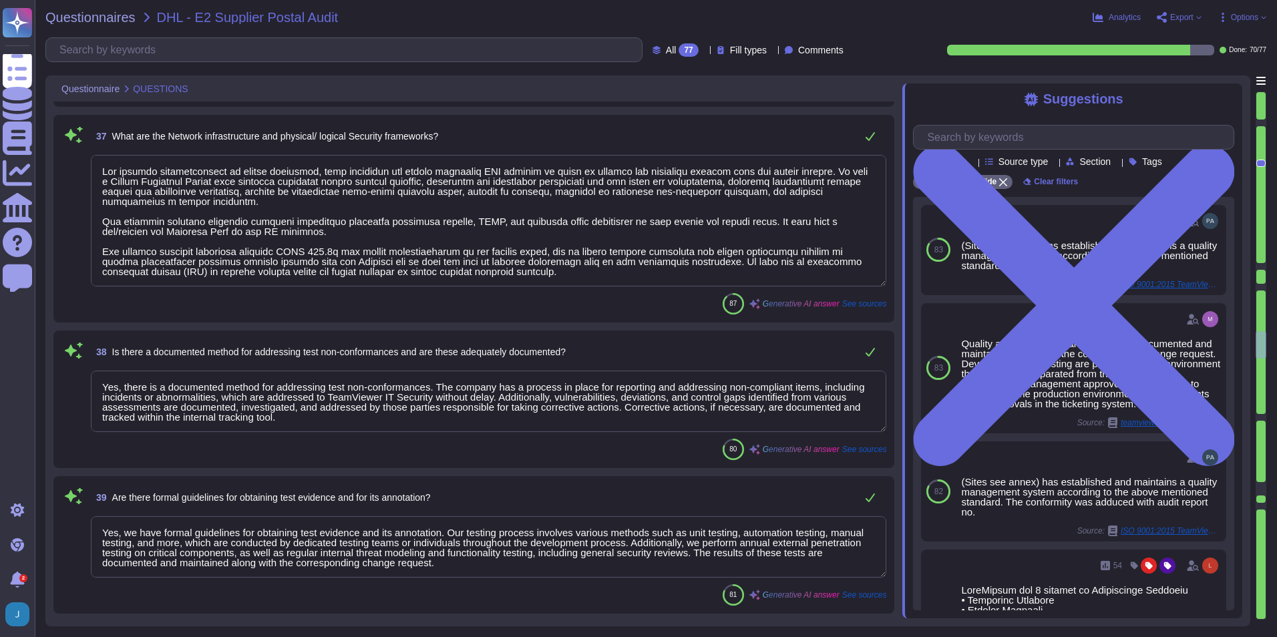
scroll to position [1, 0]
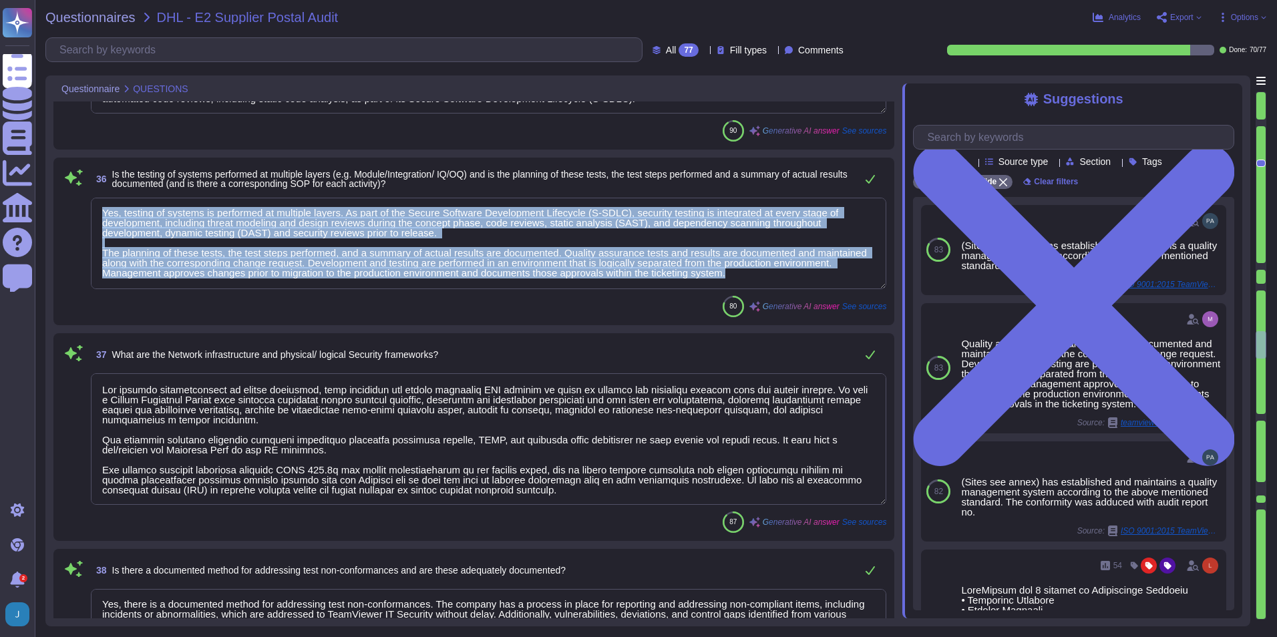
click at [490, 317] on div "36 Is the testing of systems performed at multiple layers (e.g. Module/Integrat…" at bounding box center [473, 242] width 825 height 152
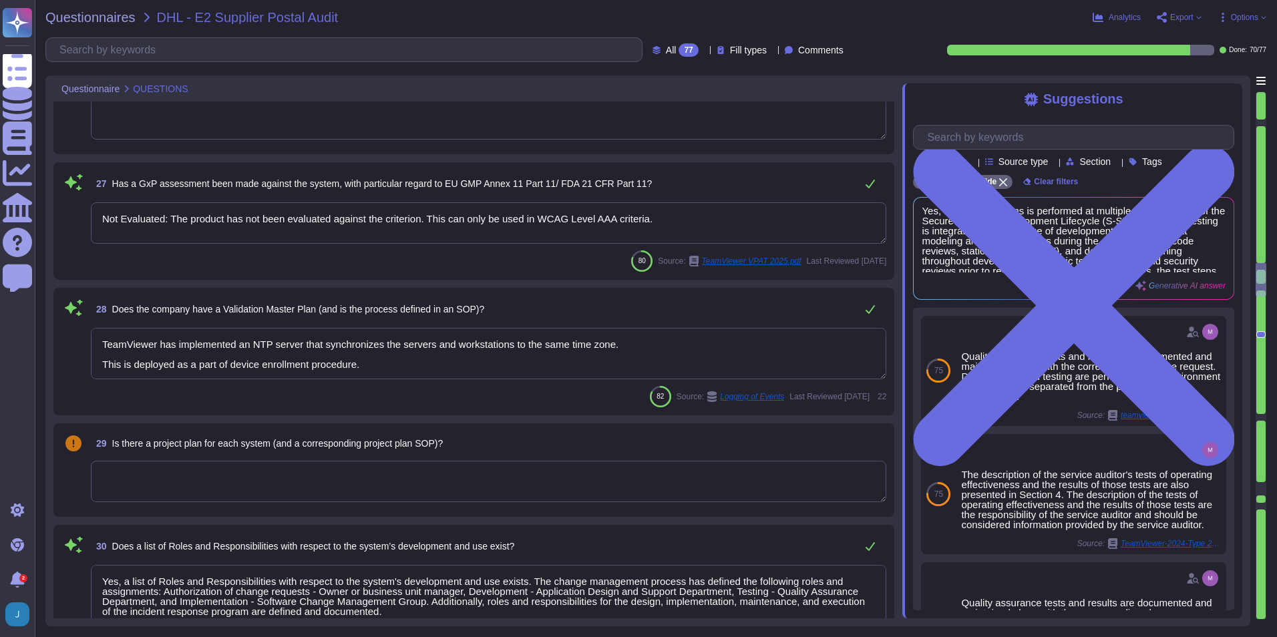
scroll to position [3449, 0]
click at [519, 449] on textarea at bounding box center [488, 483] width 795 height 41
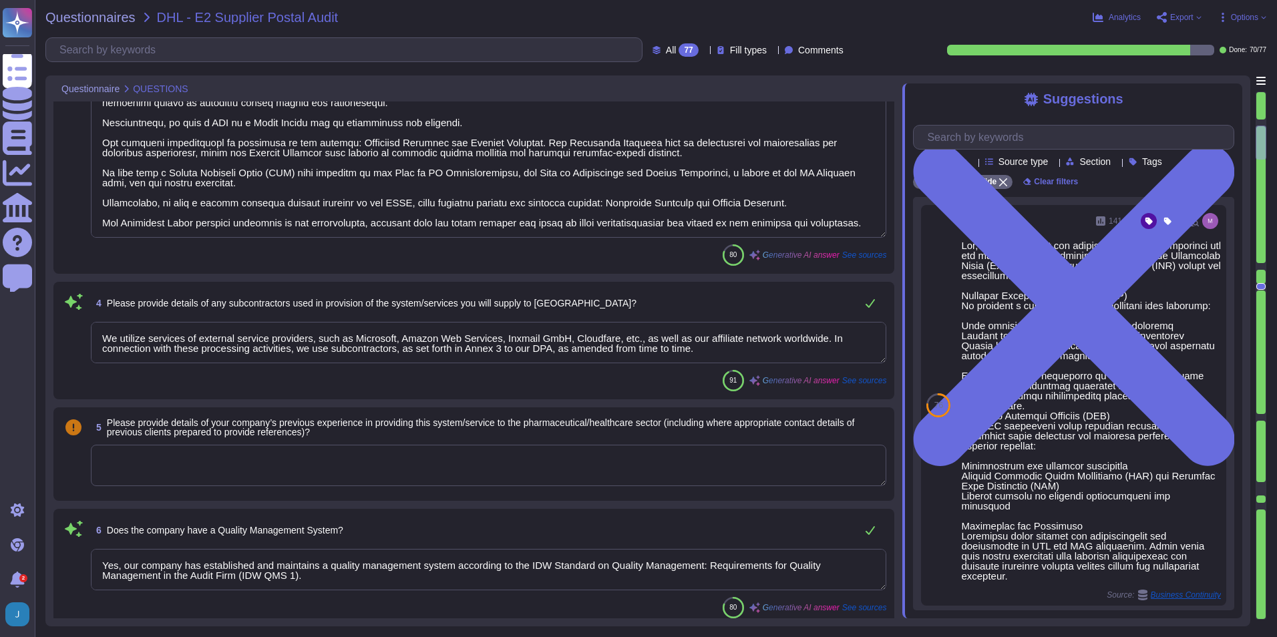
scroll to position [0, 0]
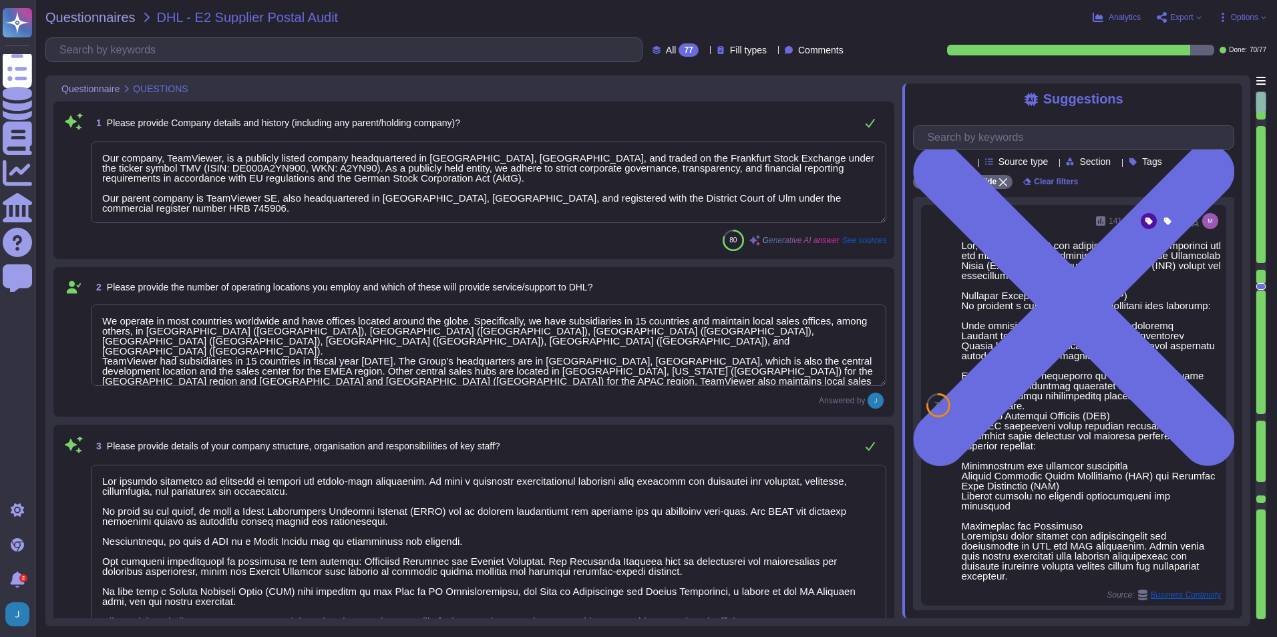
click at [849, 120] on div at bounding box center [1260, 123] width 9 height 7
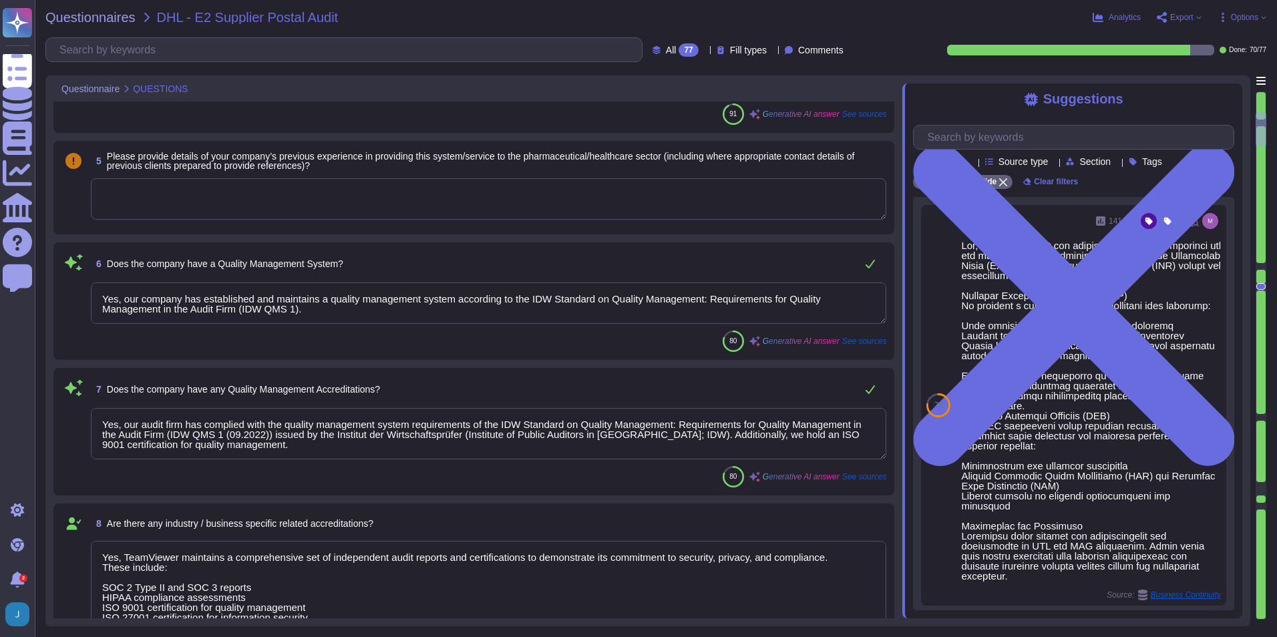
scroll to position [693, 0]
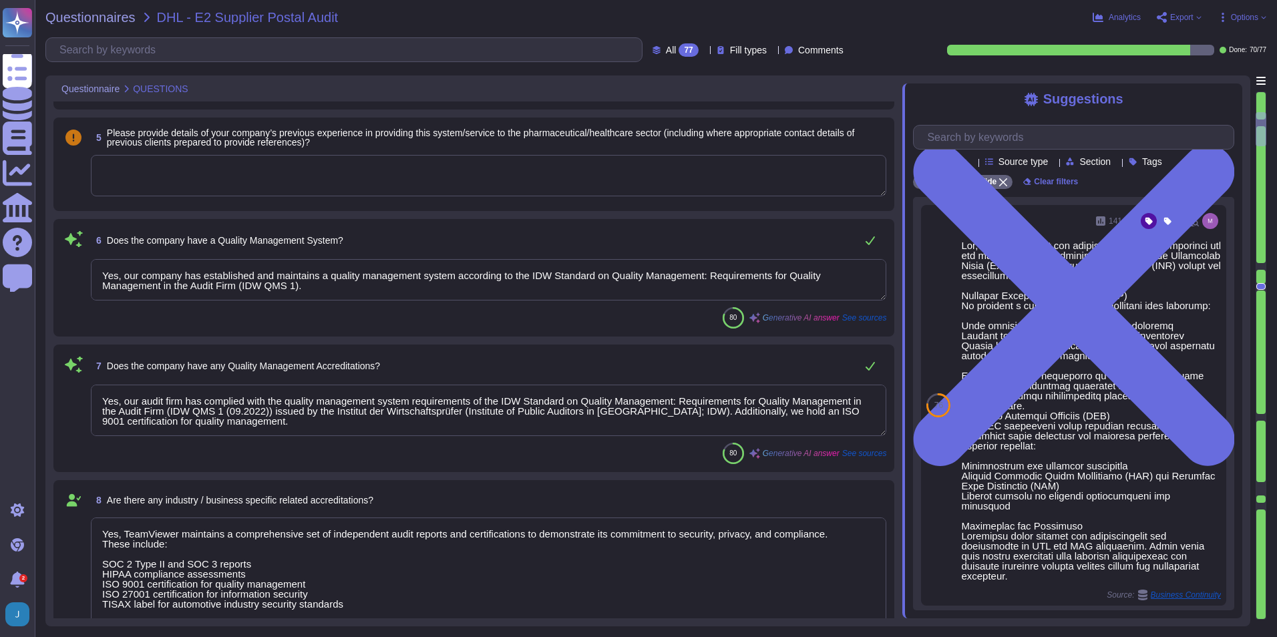
click at [528, 177] on textarea at bounding box center [488, 175] width 795 height 41
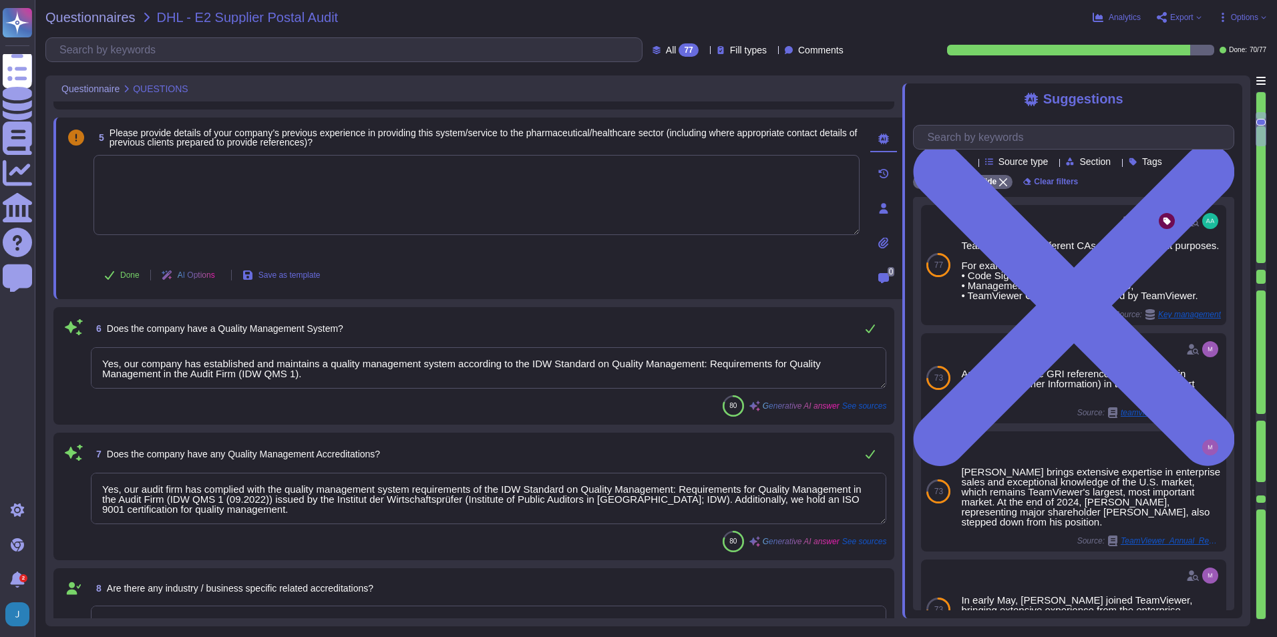
click at [849, 266] on div at bounding box center [1260, 266] width 9 height 7
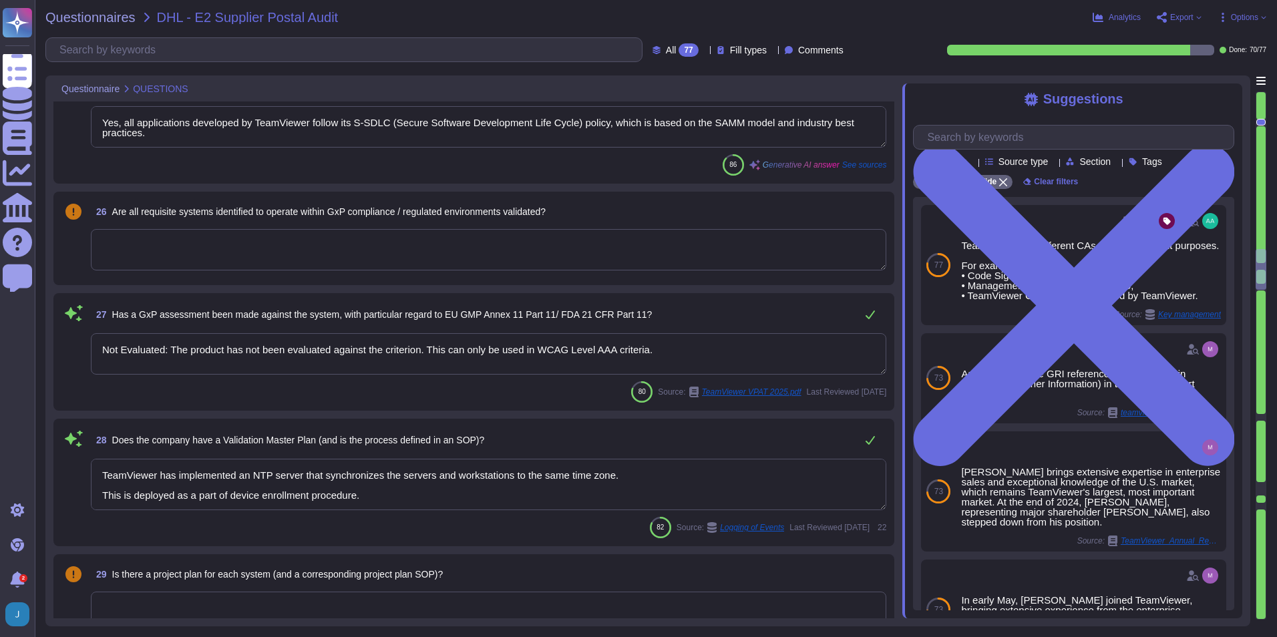
scroll to position [3419, 0]
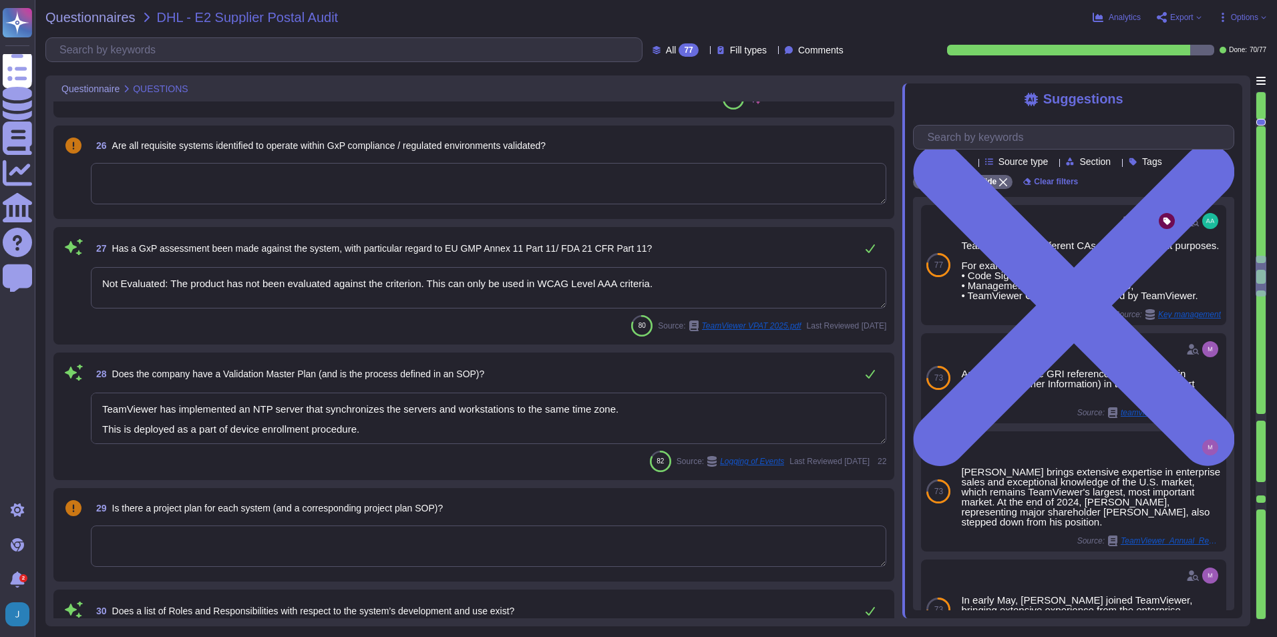
click at [425, 176] on textarea at bounding box center [488, 183] width 795 height 41
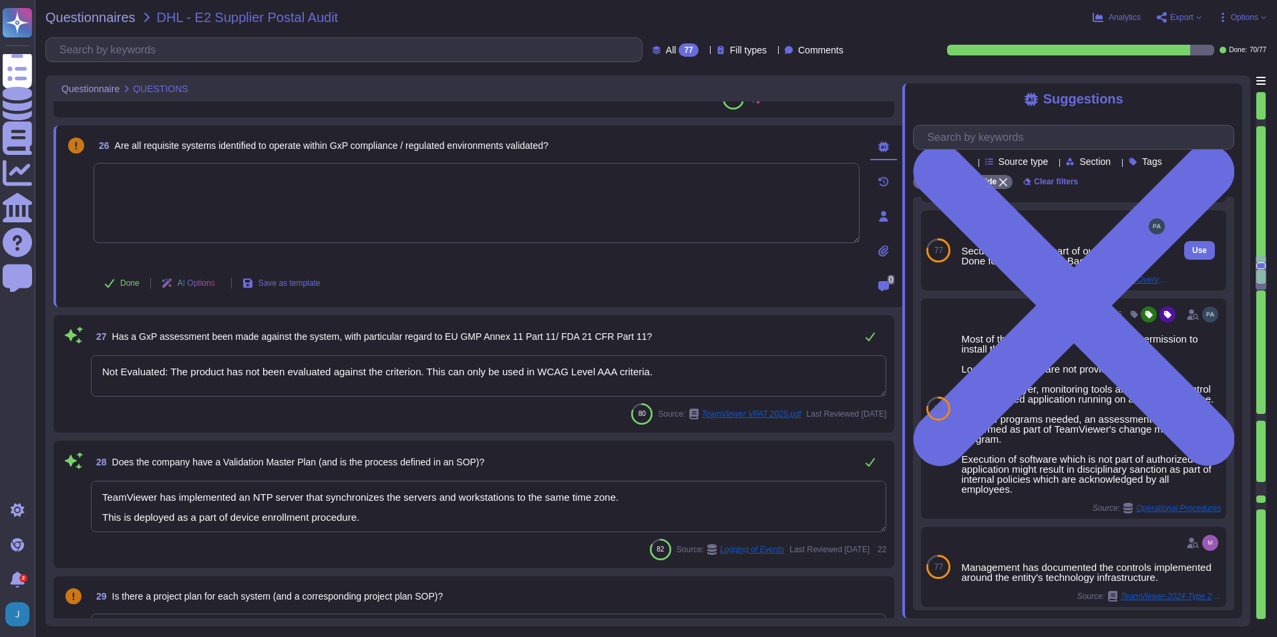
scroll to position [0, 0]
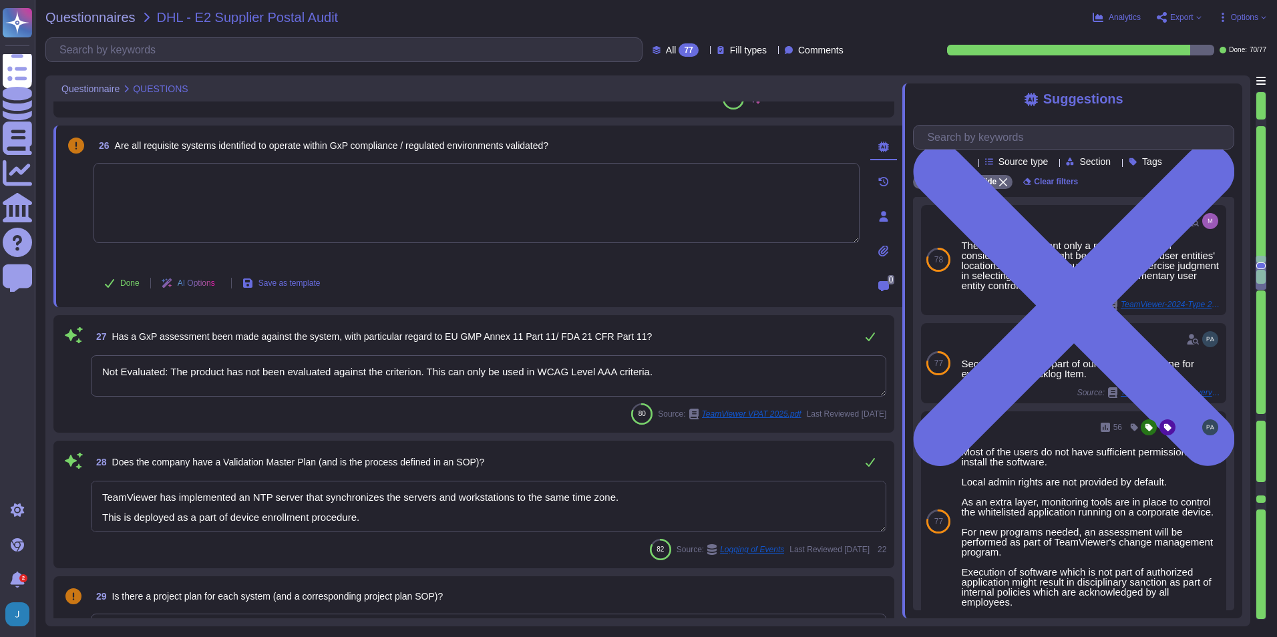
click at [505, 371] on textarea "Not Evaluated: The product has not been evaluated against the criterion. This c…" at bounding box center [488, 375] width 795 height 41
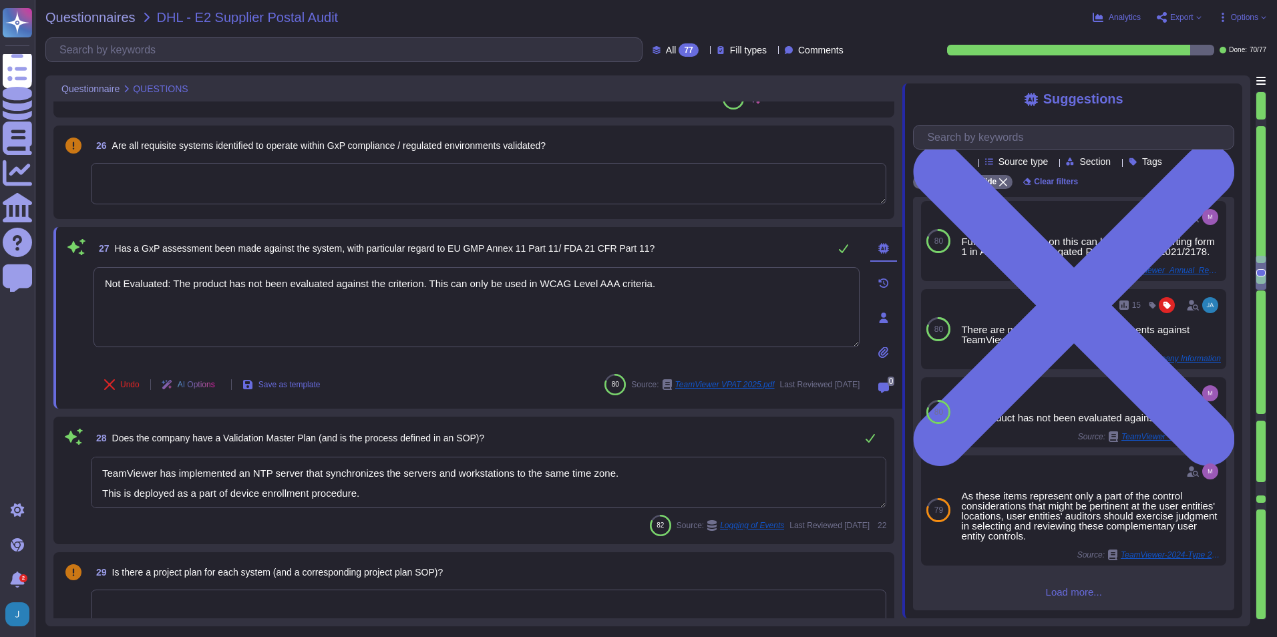
scroll to position [124, 0]
click at [849, 317] on icon at bounding box center [884, 318] width 9 height 11
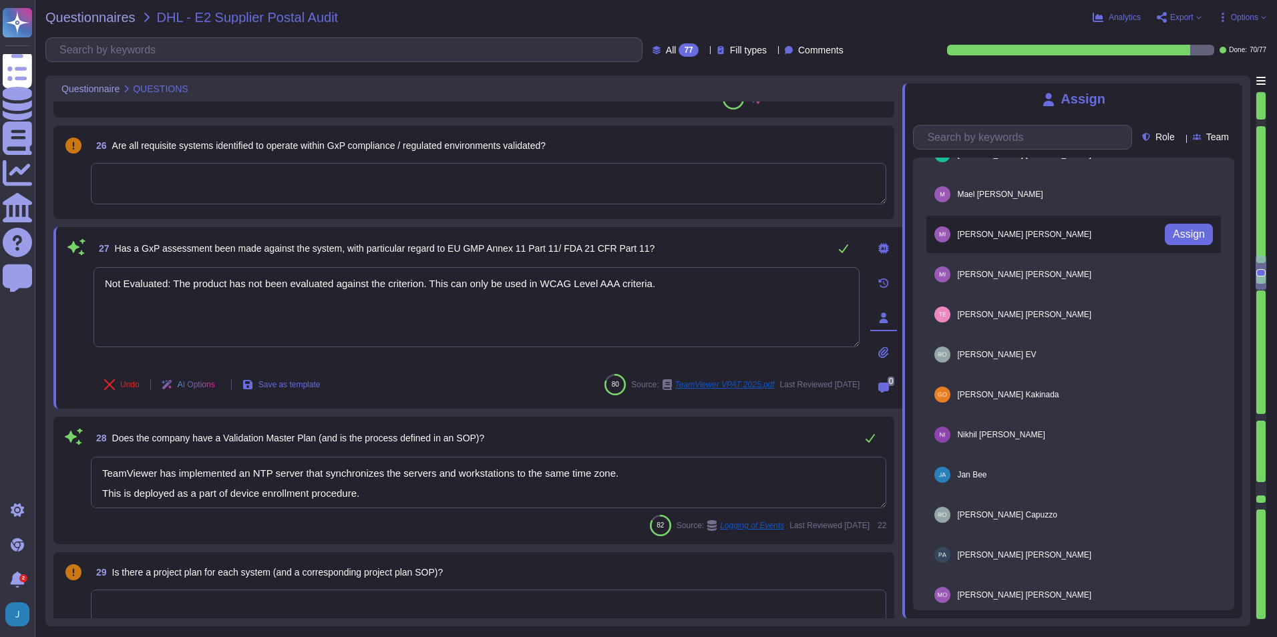
scroll to position [0, 0]
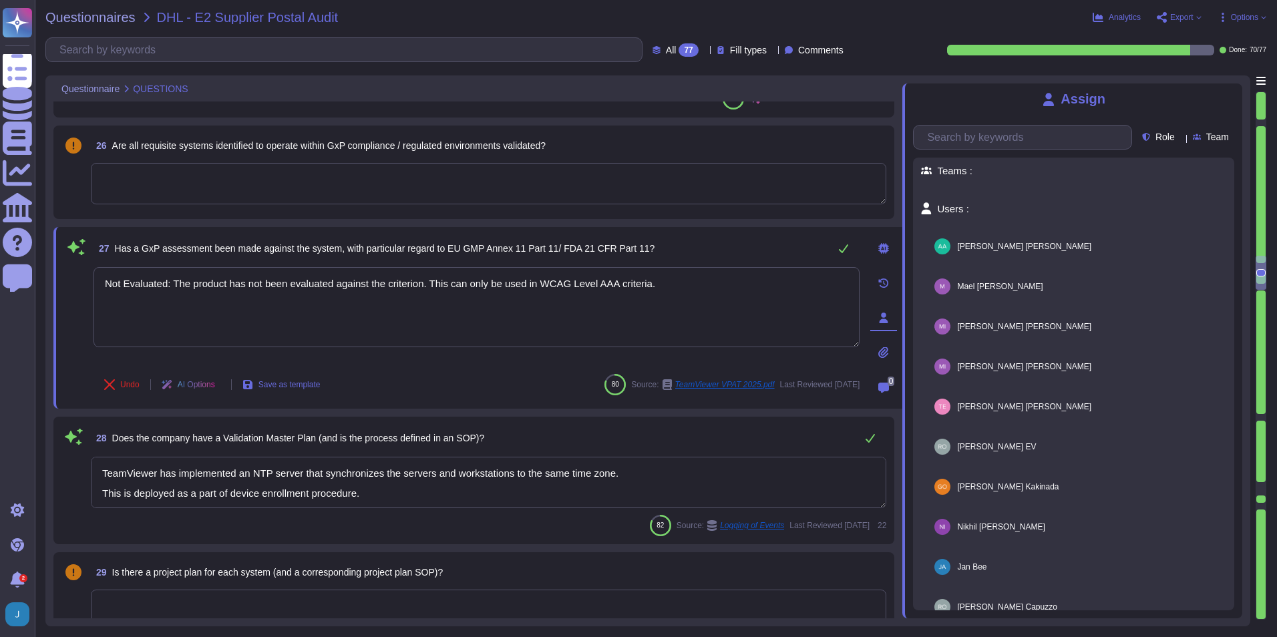
click at [849, 116] on div "Assign Role Team Teams : Users : [PERSON_NAME] Assign [PERSON_NAME] [PERSON_NAM…" at bounding box center [1072, 350] width 340 height 535
click at [612, 449] on textarea "TeamViewer has implemented an NTP server that synchronizes the servers and work…" at bounding box center [488, 482] width 795 height 51
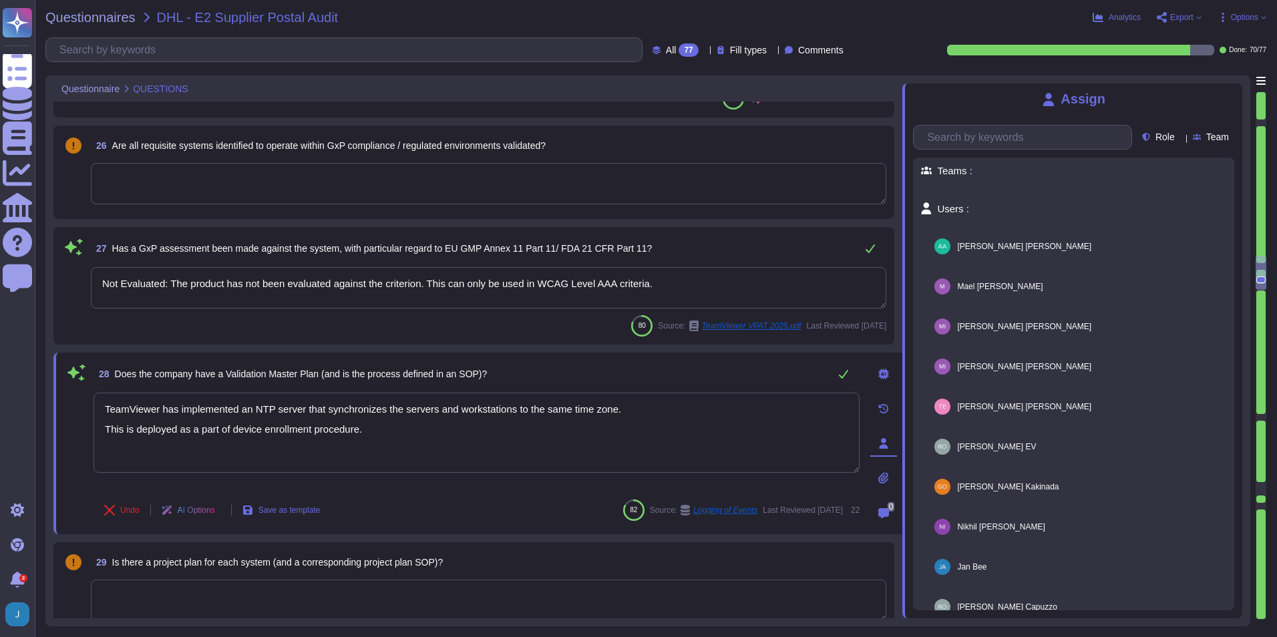
click at [849, 109] on div "Assign Role Team Teams : Users : [PERSON_NAME] Assign [PERSON_NAME] [PERSON_NAM…" at bounding box center [1072, 350] width 340 height 535
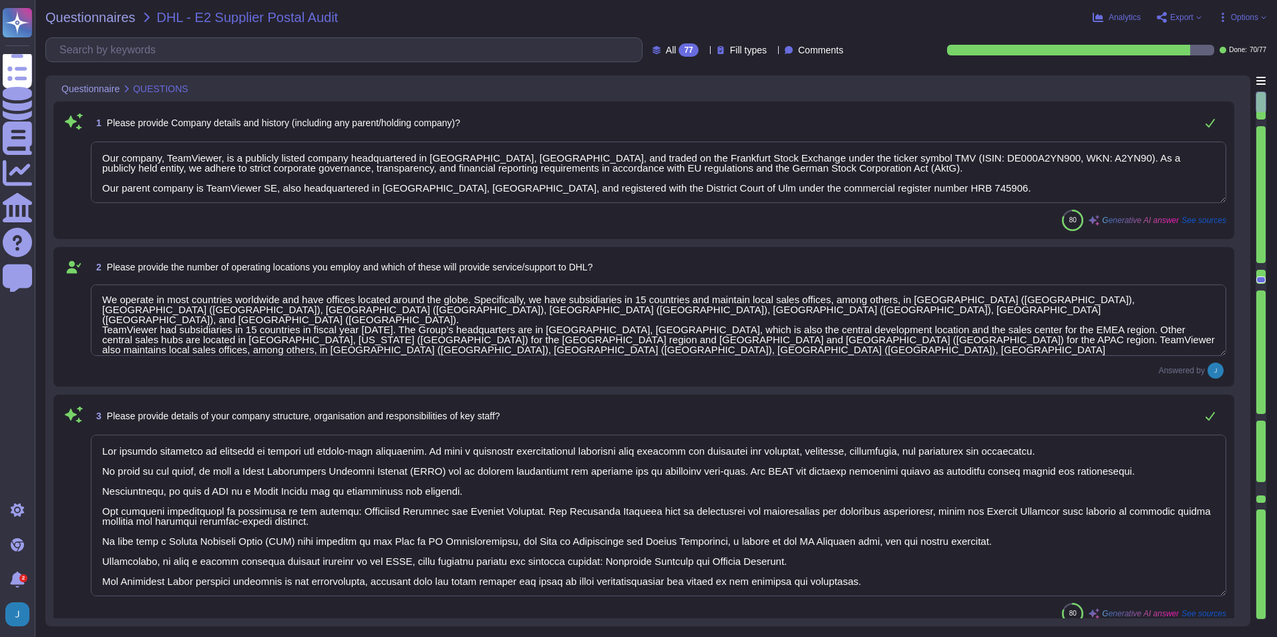
click at [849, 410] on div "3 Please provide details of your company structure, organisation and responsibi…" at bounding box center [658, 416] width 1135 height 27
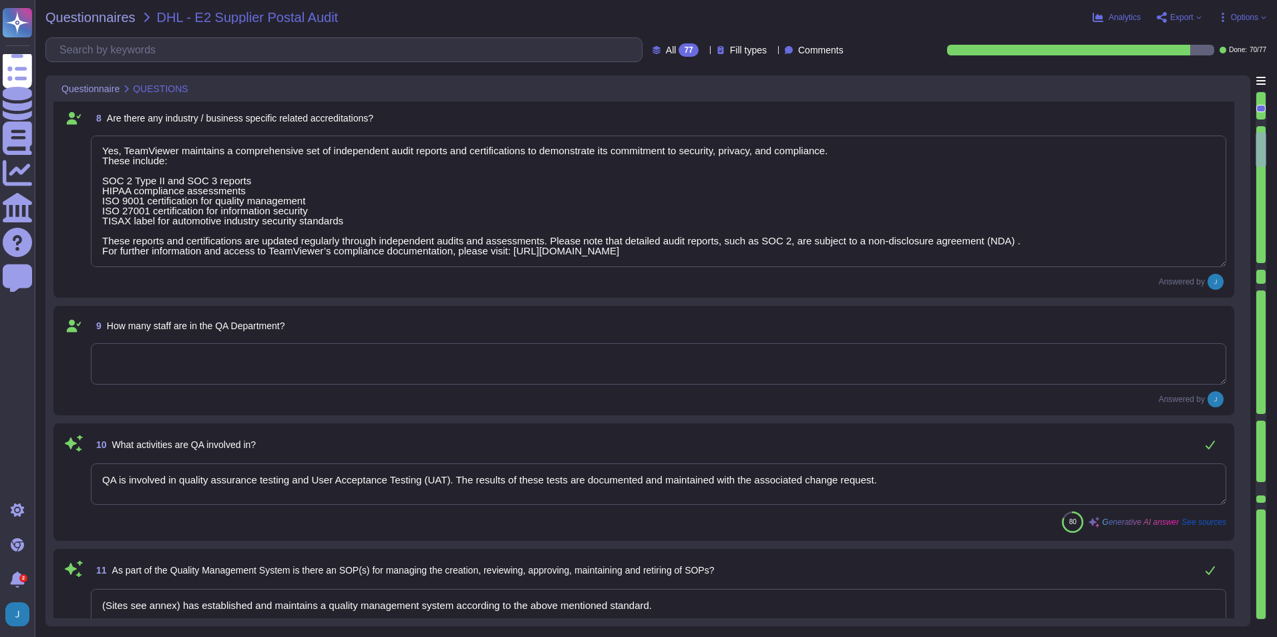
scroll to position [1002, 0]
click at [585, 367] on textarea at bounding box center [658, 361] width 1135 height 41
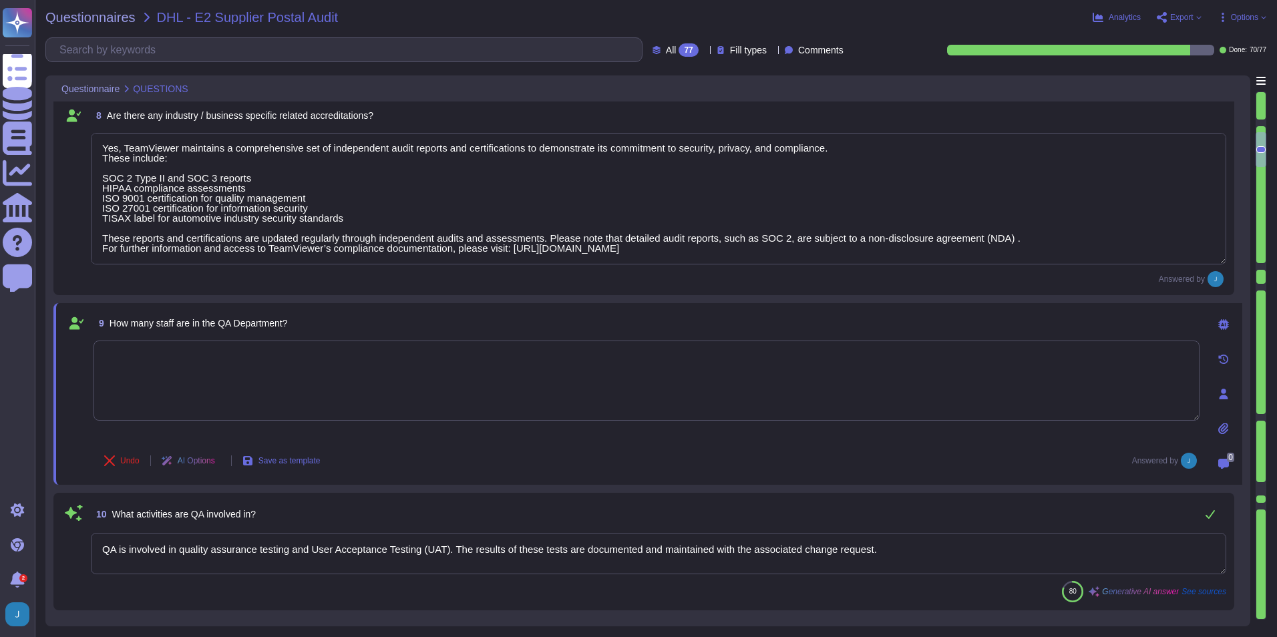
click at [548, 323] on div "9 How many staff are in the QA Department?" at bounding box center [646, 323] width 1106 height 24
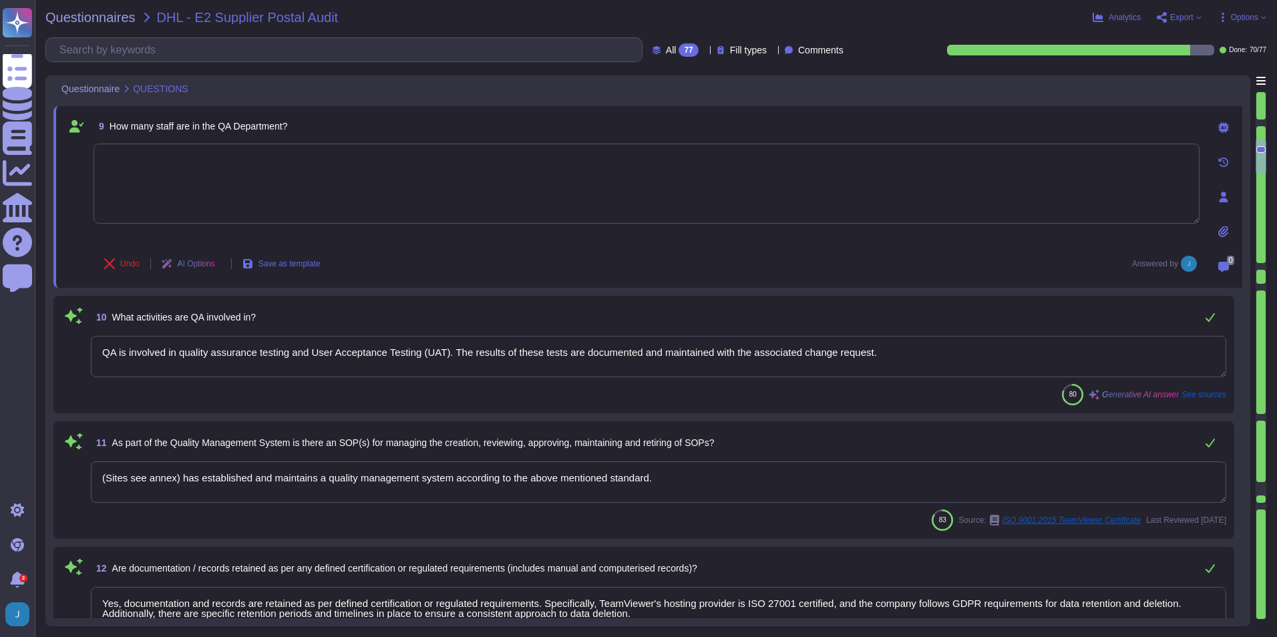
scroll to position [1135, 0]
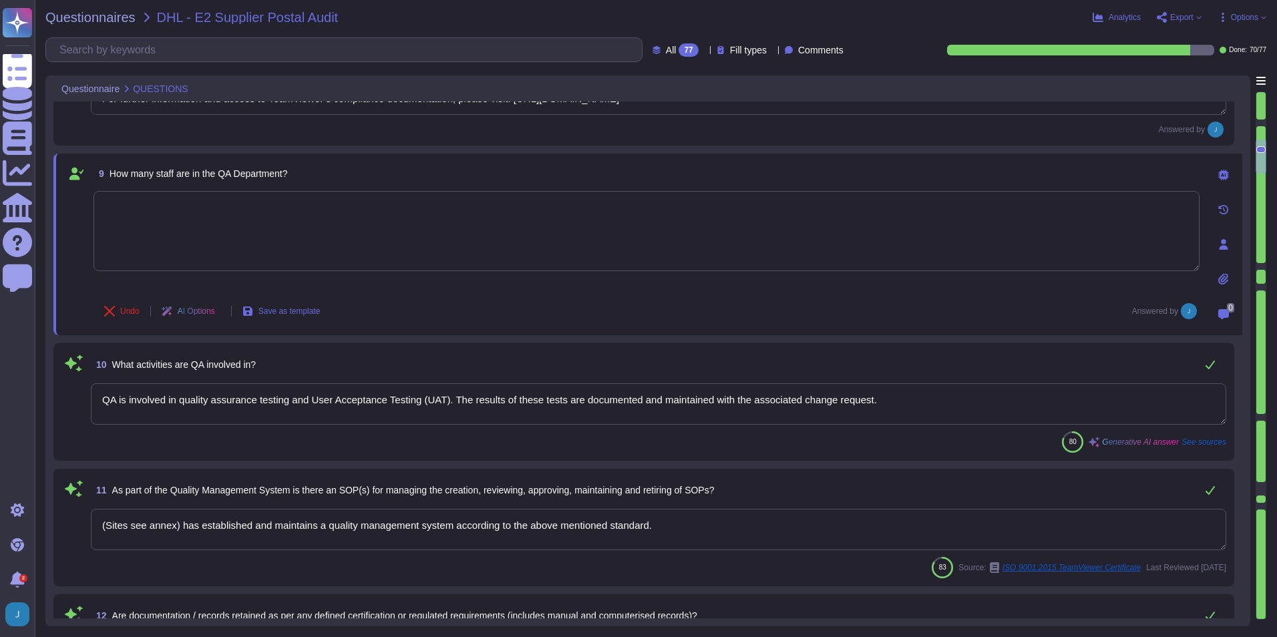
click at [359, 435] on div "80 Generative AI answer See sources" at bounding box center [658, 441] width 1135 height 21
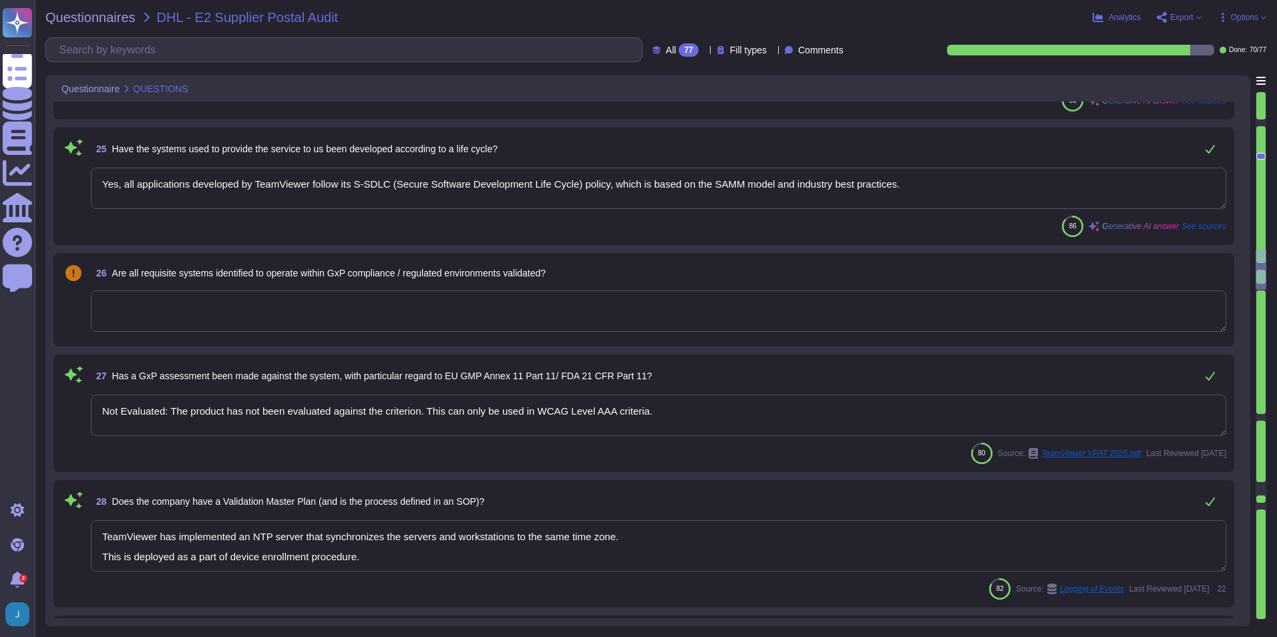
scroll to position [3139, 0]
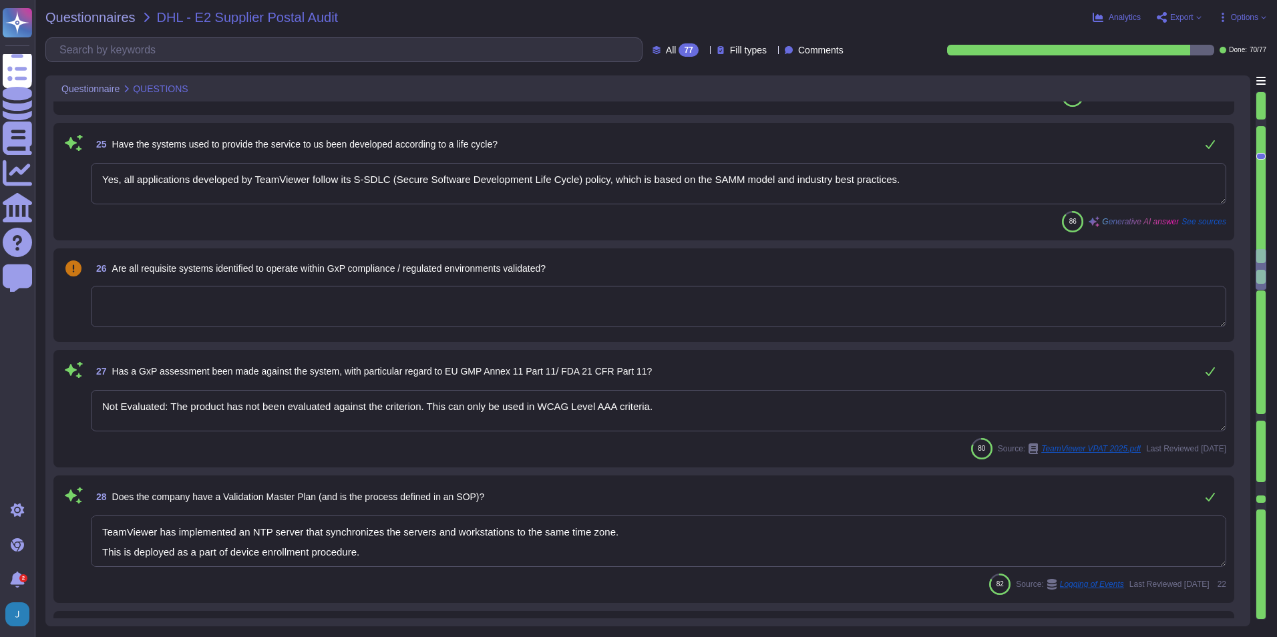
click at [657, 310] on textarea at bounding box center [658, 306] width 1135 height 41
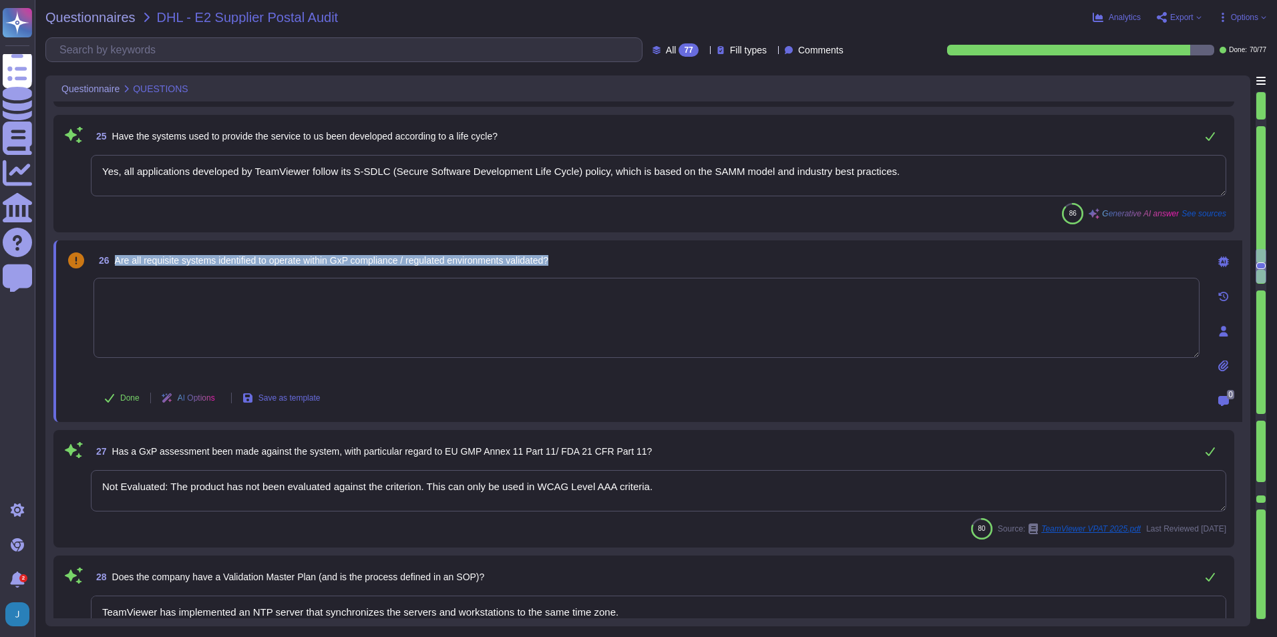
drag, startPoint x: 563, startPoint y: 260, endPoint x: 114, endPoint y: 258, distance: 449.5
click at [114, 258] on div "26 Are all requisite systems identified to operate within GxP compliance / regu…" at bounding box center [646, 260] width 1106 height 24
copy span "Are all requisite systems identified to operate within GxP compliance / regulat…"
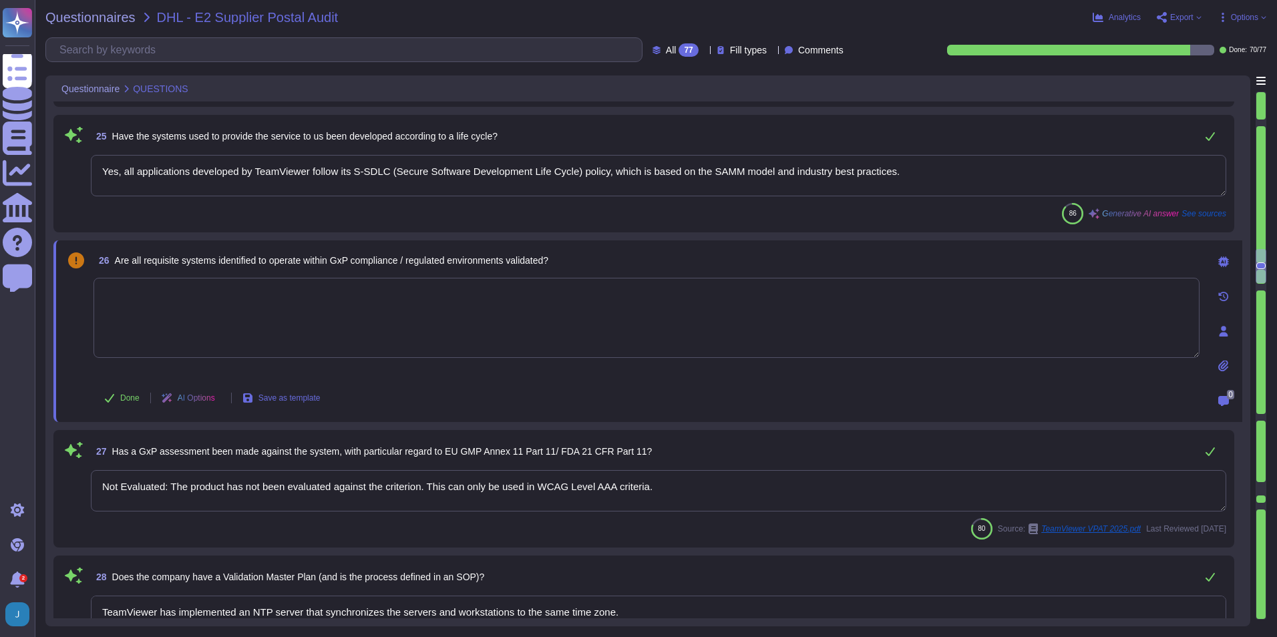
click at [371, 303] on textarea at bounding box center [646, 318] width 1106 height 80
click at [361, 345] on textarea at bounding box center [646, 318] width 1106 height 80
click at [849, 261] on icon at bounding box center [1223, 261] width 11 height 11
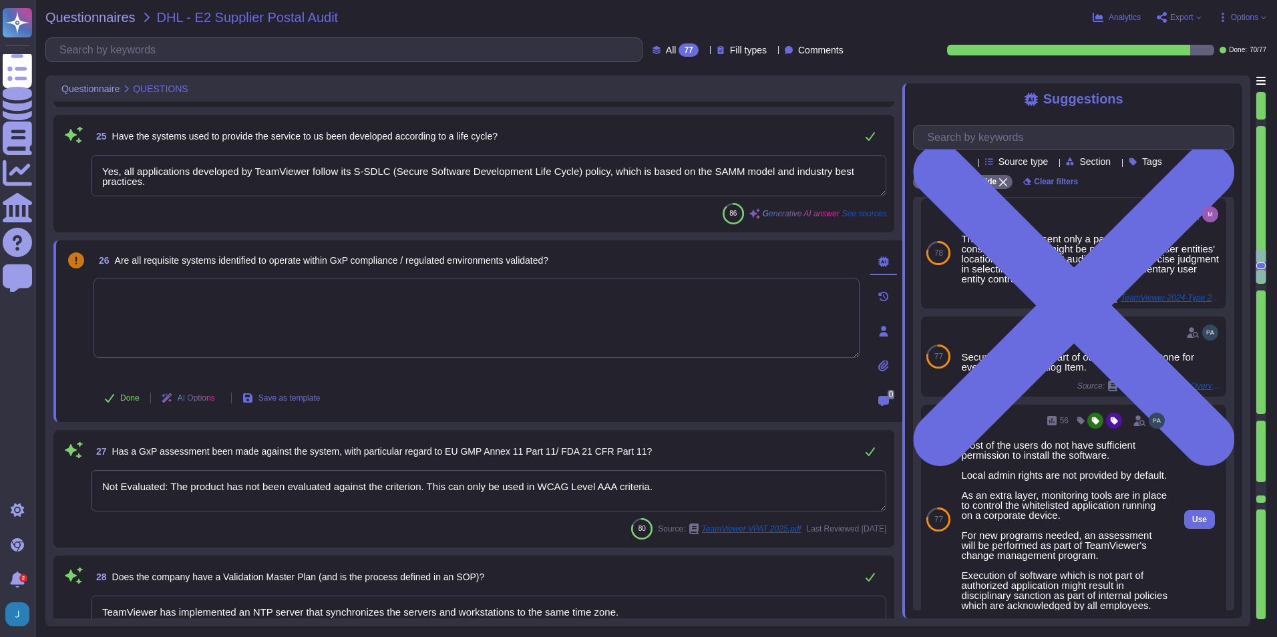
scroll to position [0, 0]
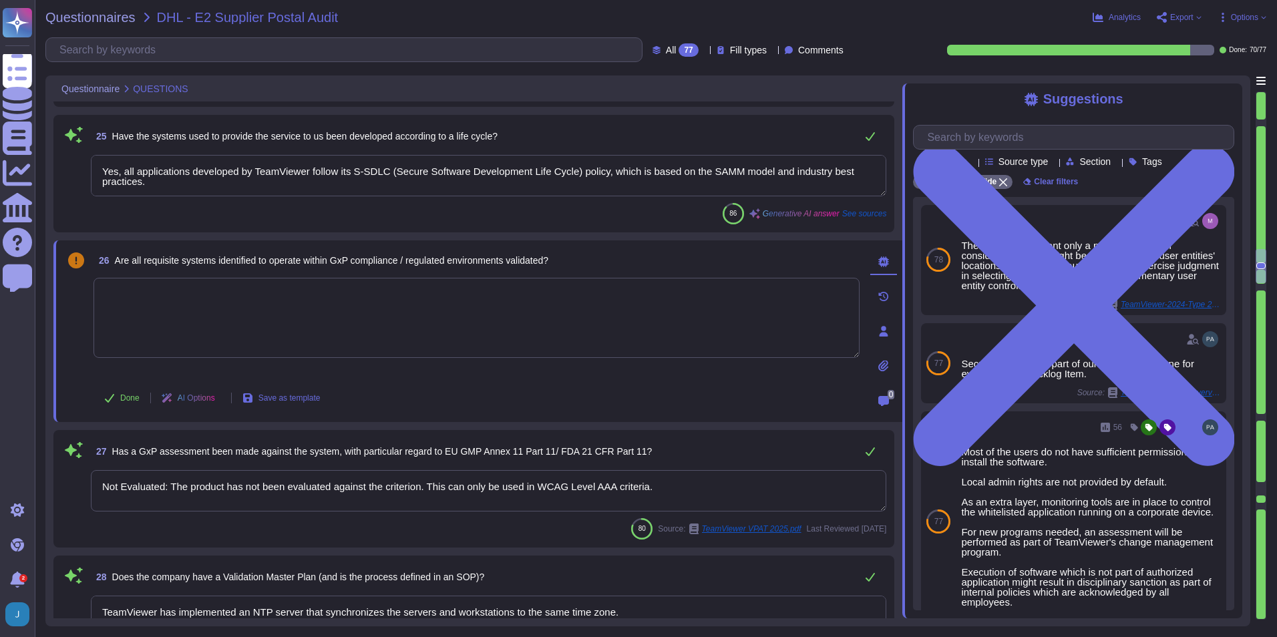
click at [773, 384] on div "Done AI Options Save as template" at bounding box center [476, 398] width 766 height 32
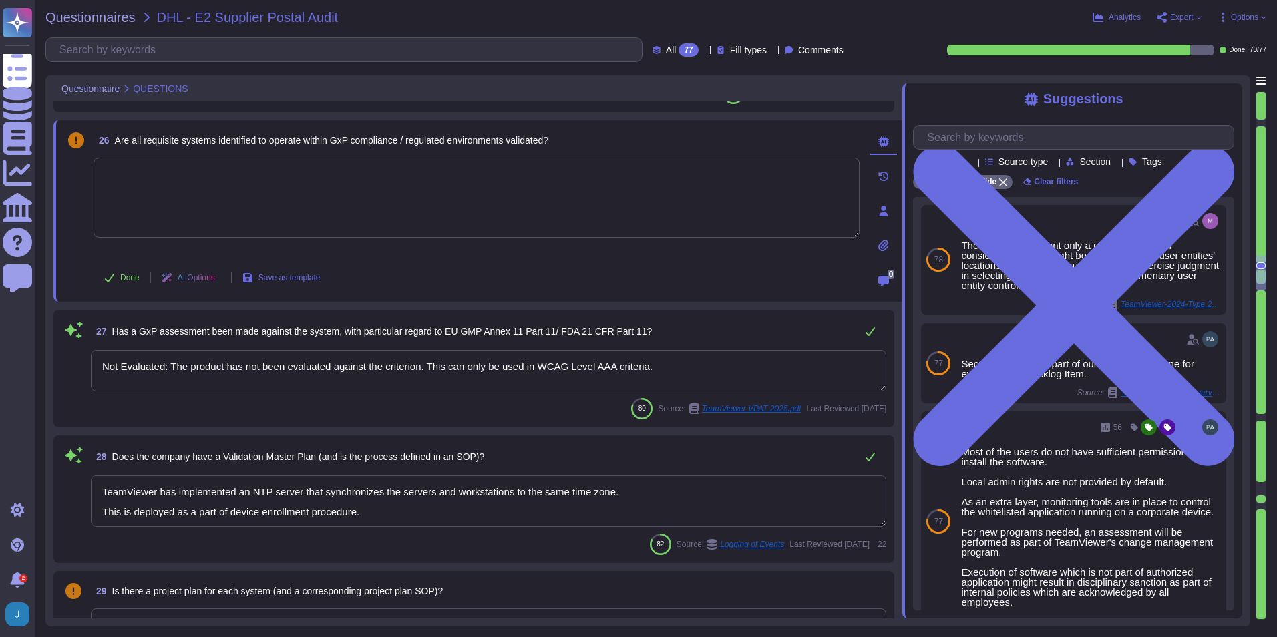
scroll to position [3272, 0]
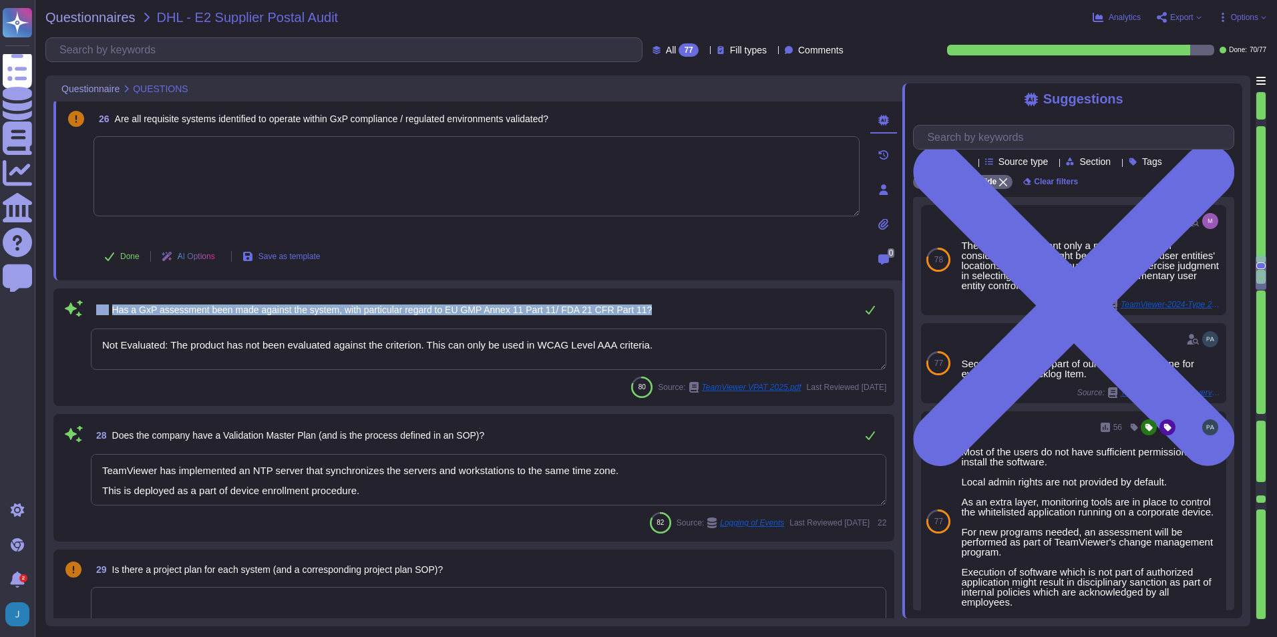
drag, startPoint x: 624, startPoint y: 310, endPoint x: 99, endPoint y: 313, distance: 524.9
click at [99, 313] on div "27 Has a GxP assessment been made against the system, with particular regard to…" at bounding box center [488, 310] width 795 height 27
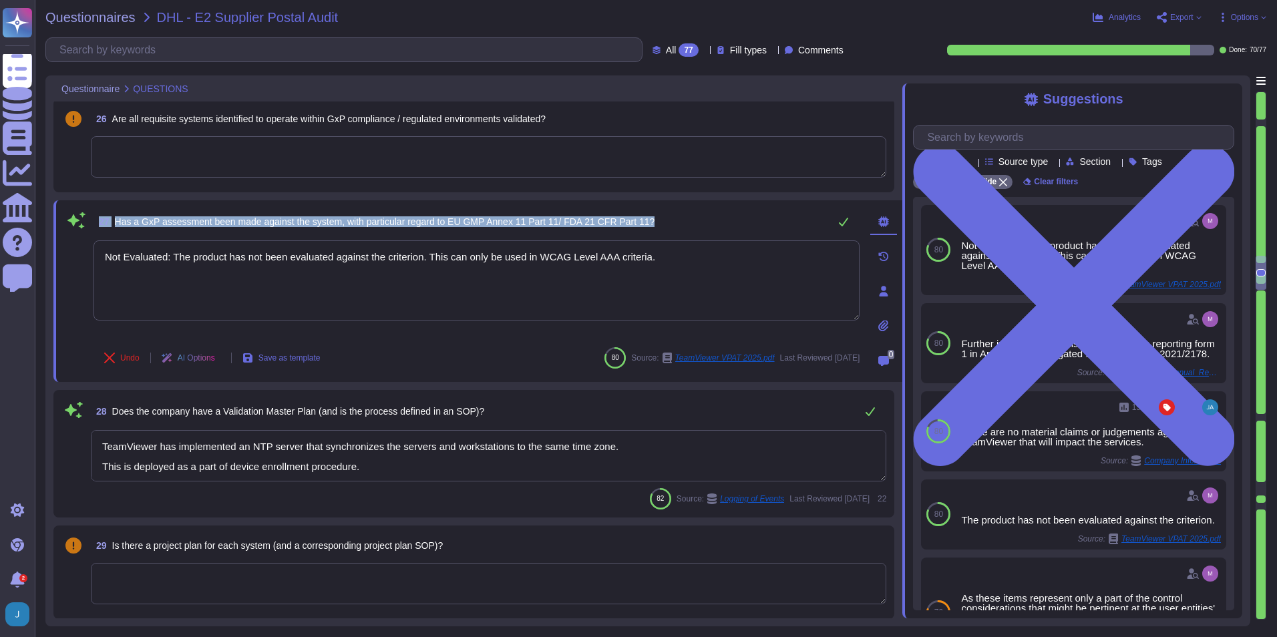
drag, startPoint x: 665, startPoint y: 221, endPoint x: 83, endPoint y: 223, distance: 581.0
click at [83, 223] on div "27 Has a GxP assessment been made against the system, with particular regard to…" at bounding box center [461, 291] width 795 height 166
click at [443, 230] on span "27 Has a GxP assessment been made against the system, with particular regard to…" at bounding box center [373, 222] width 561 height 24
drag, startPoint x: 635, startPoint y: 219, endPoint x: 110, endPoint y: 218, distance: 525.6
click at [110, 218] on span "27 Has a GxP assessment been made against the system, with particular regard to…" at bounding box center [373, 222] width 561 height 24
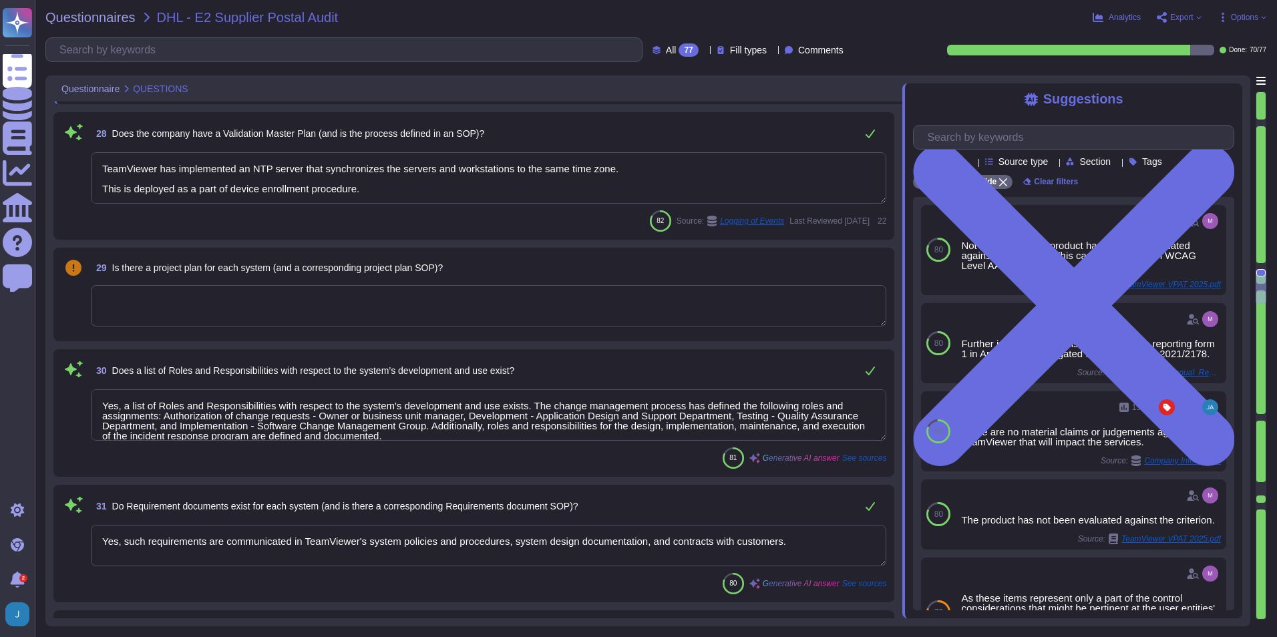
scroll to position [3550, 0]
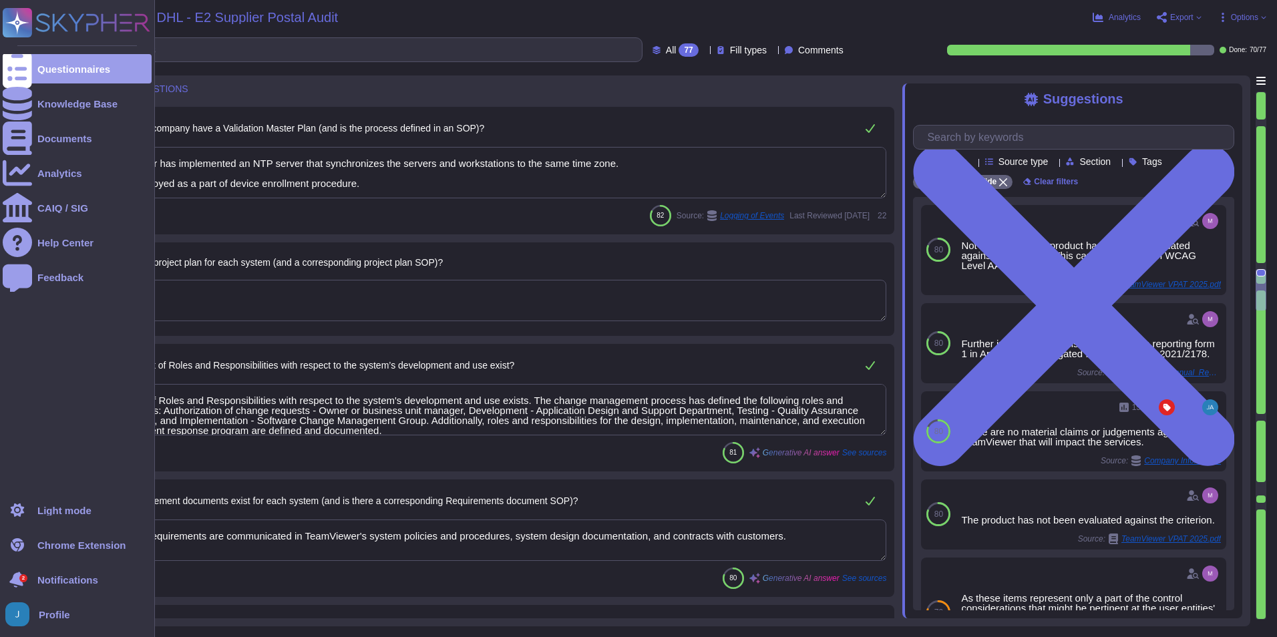
click at [16, 449] on icon at bounding box center [17, 579] width 17 height 19
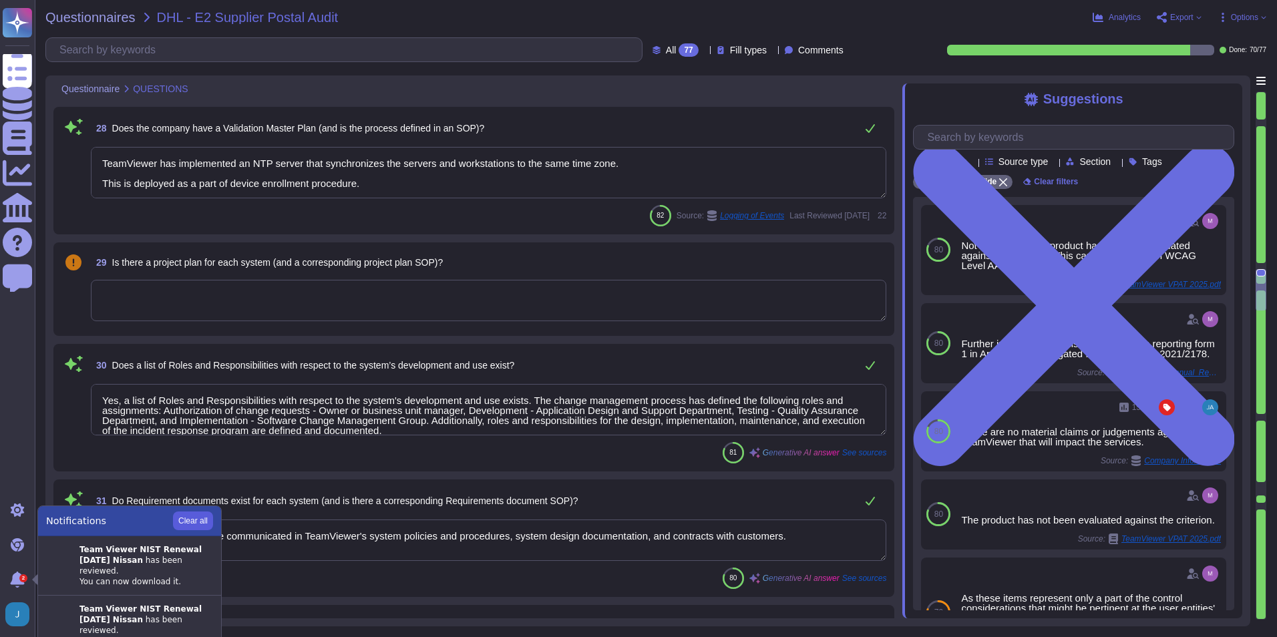
click at [192, 449] on button "Clear all" at bounding box center [193, 521] width 40 height 19
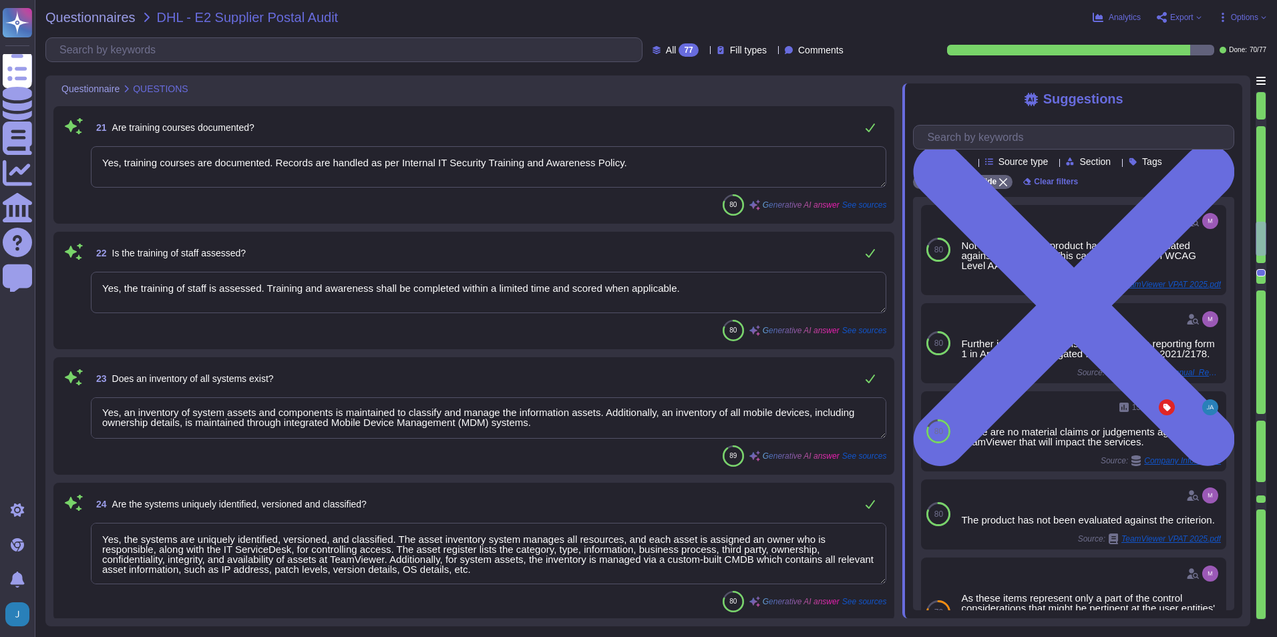
scroll to position [0, 0]
click at [608, 420] on textarea "Yes, an inventory of system assets and components is maintained to classify and…" at bounding box center [488, 417] width 795 height 41
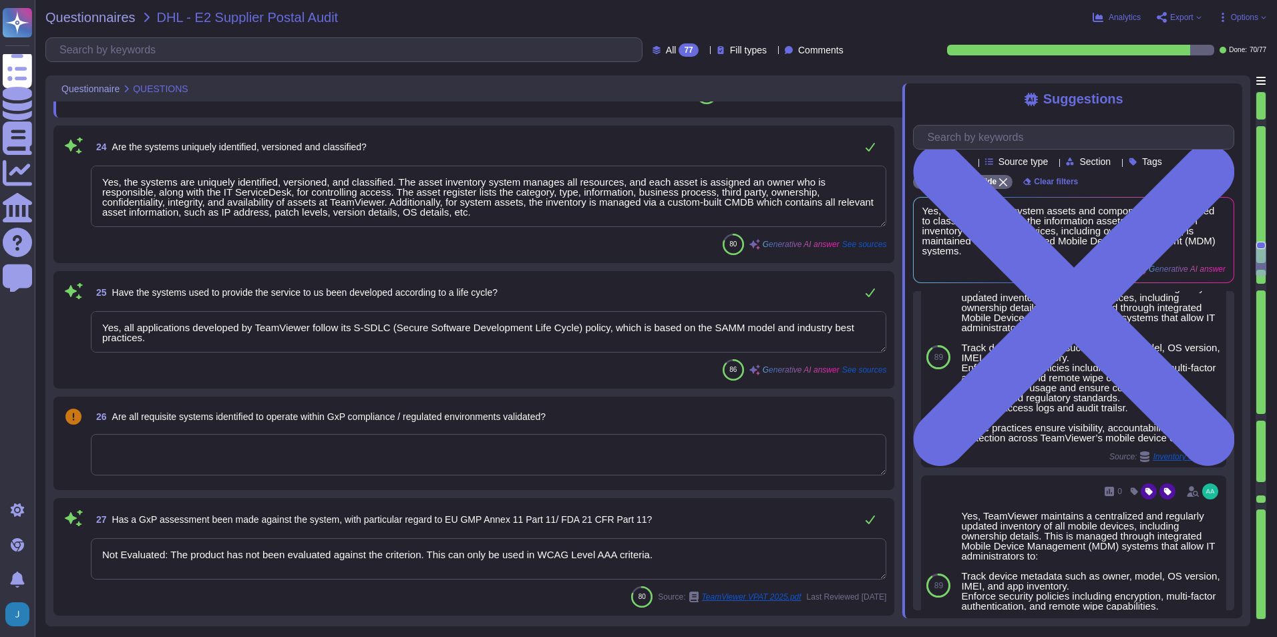
scroll to position [3118, 0]
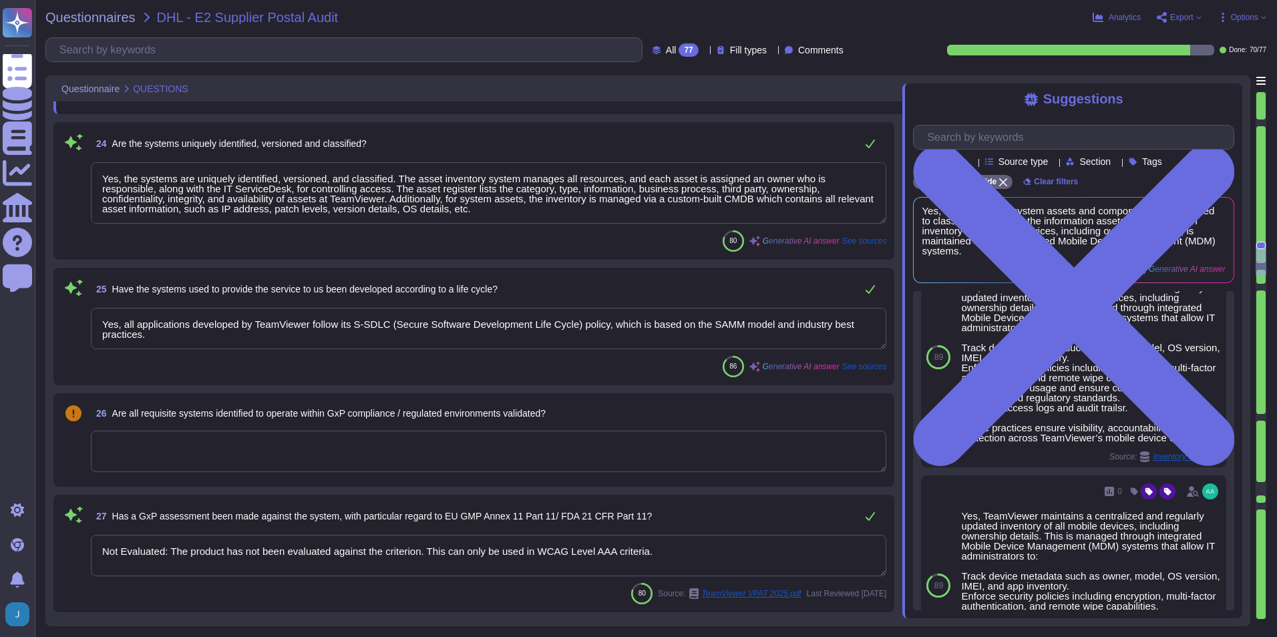
click at [585, 444] on textarea at bounding box center [488, 451] width 795 height 41
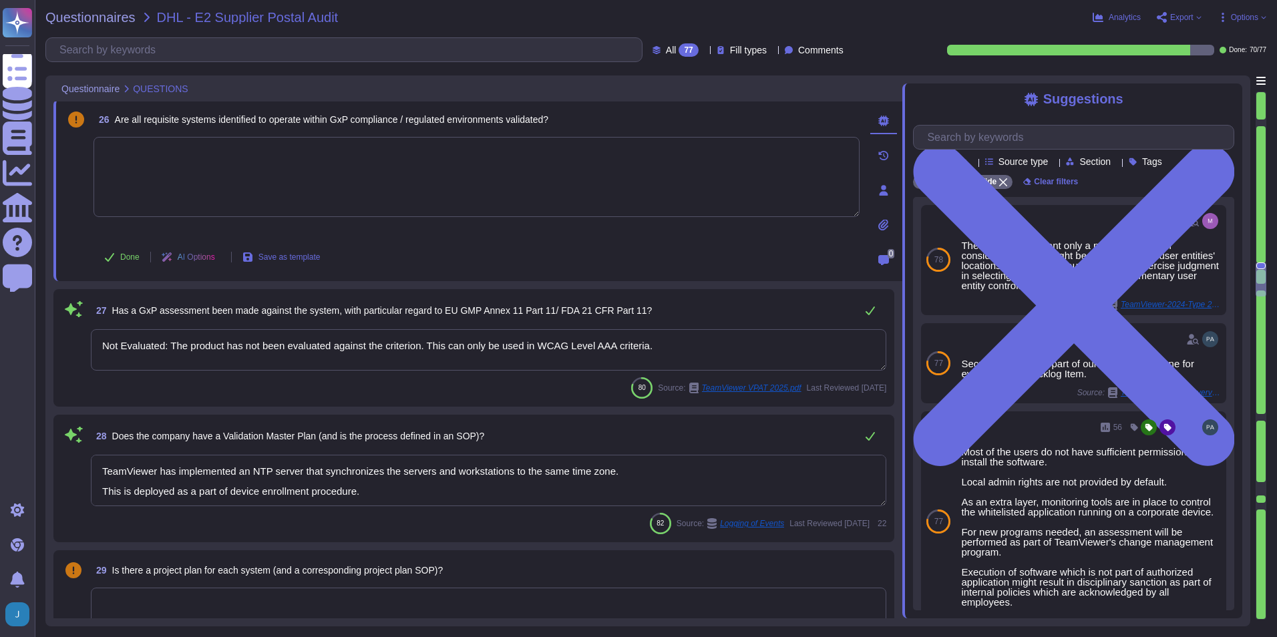
scroll to position [3319, 0]
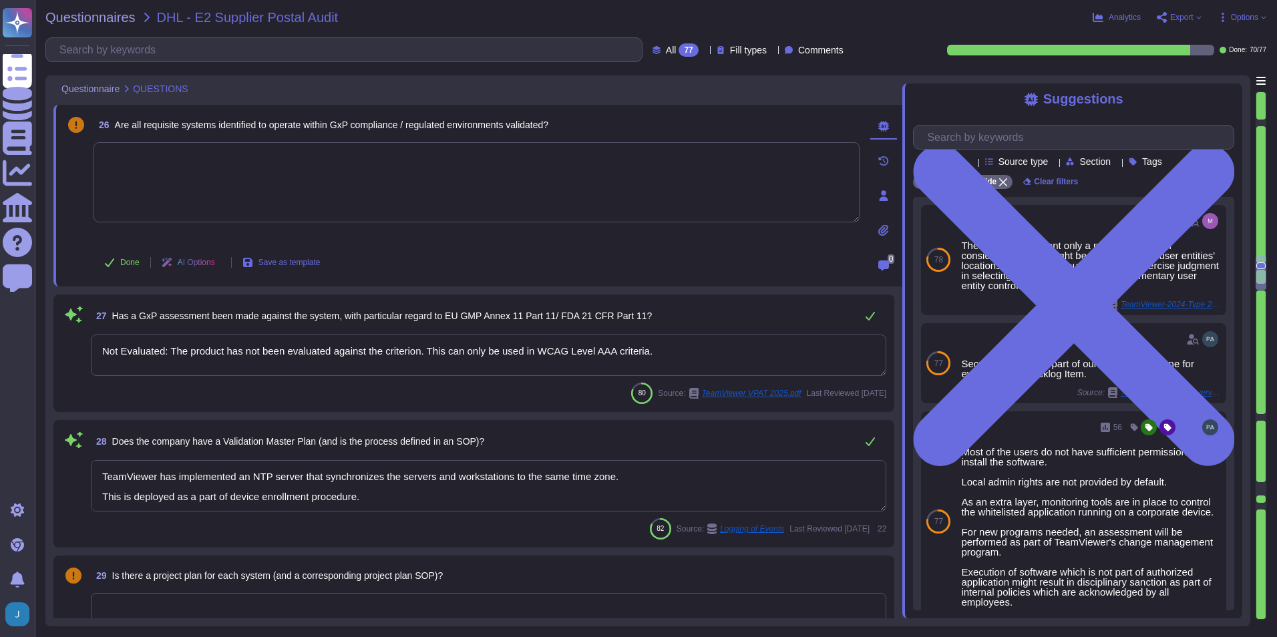
click at [778, 322] on div "27 Has a GxP assessment been made against the system, with particular regard to…" at bounding box center [488, 316] width 795 height 27
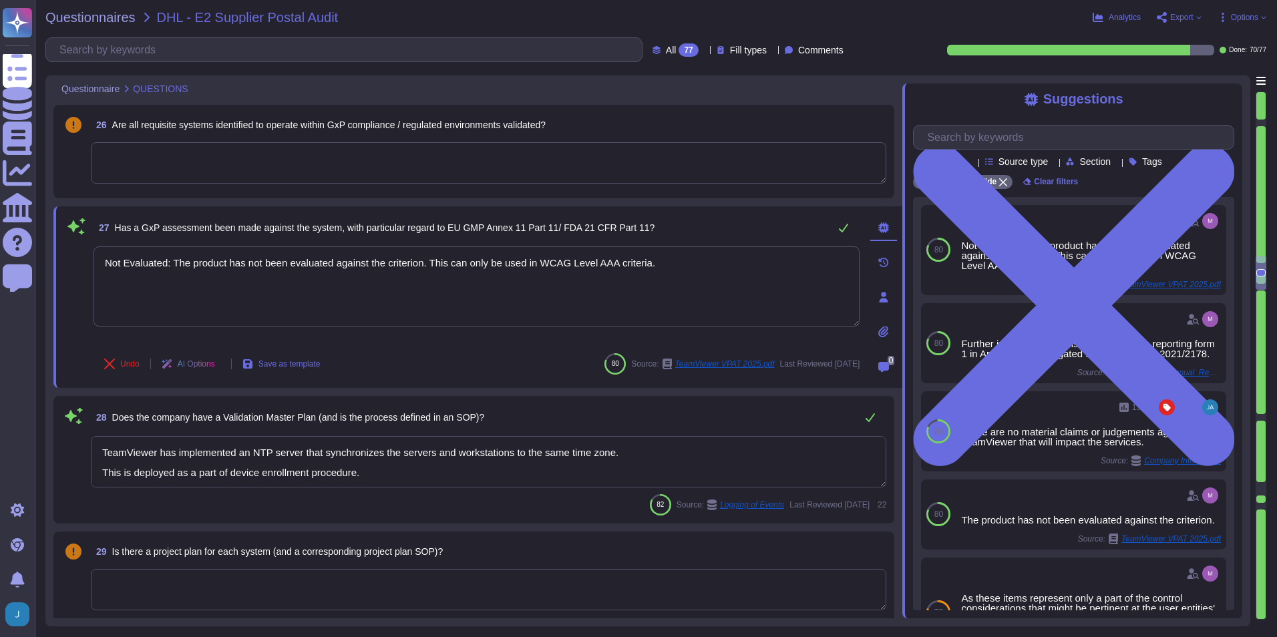
click at [849, 297] on icon at bounding box center [883, 297] width 11 height 11
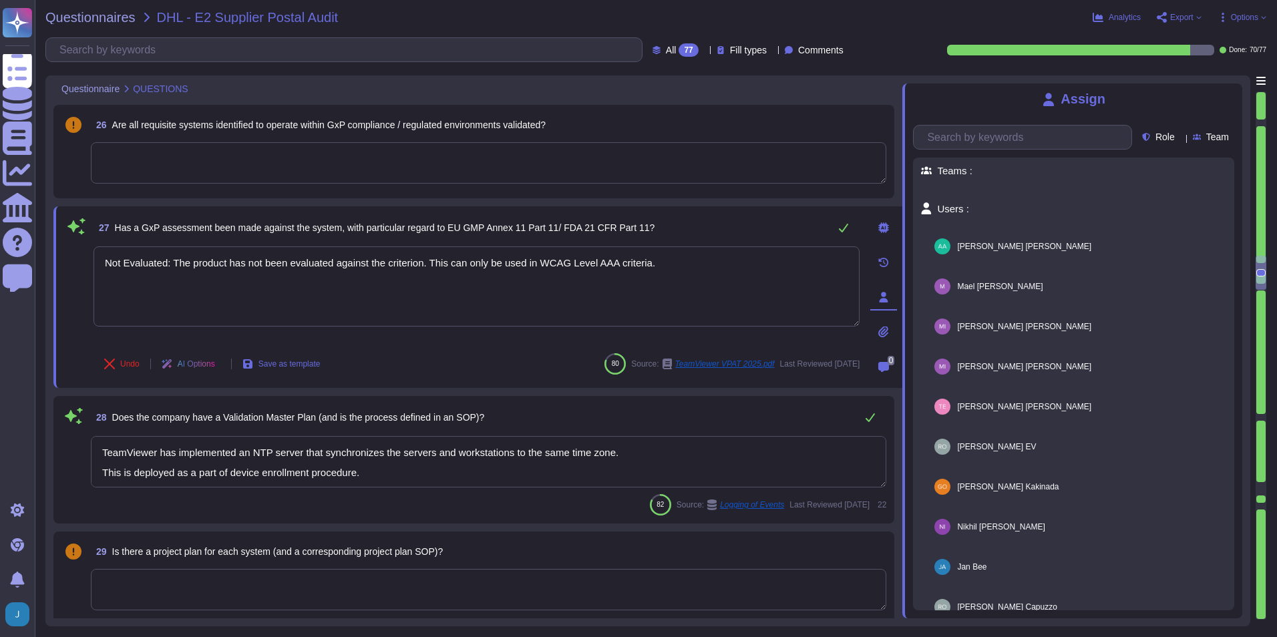
click at [849, 106] on div "Assign" at bounding box center [1073, 98] width 321 height 15
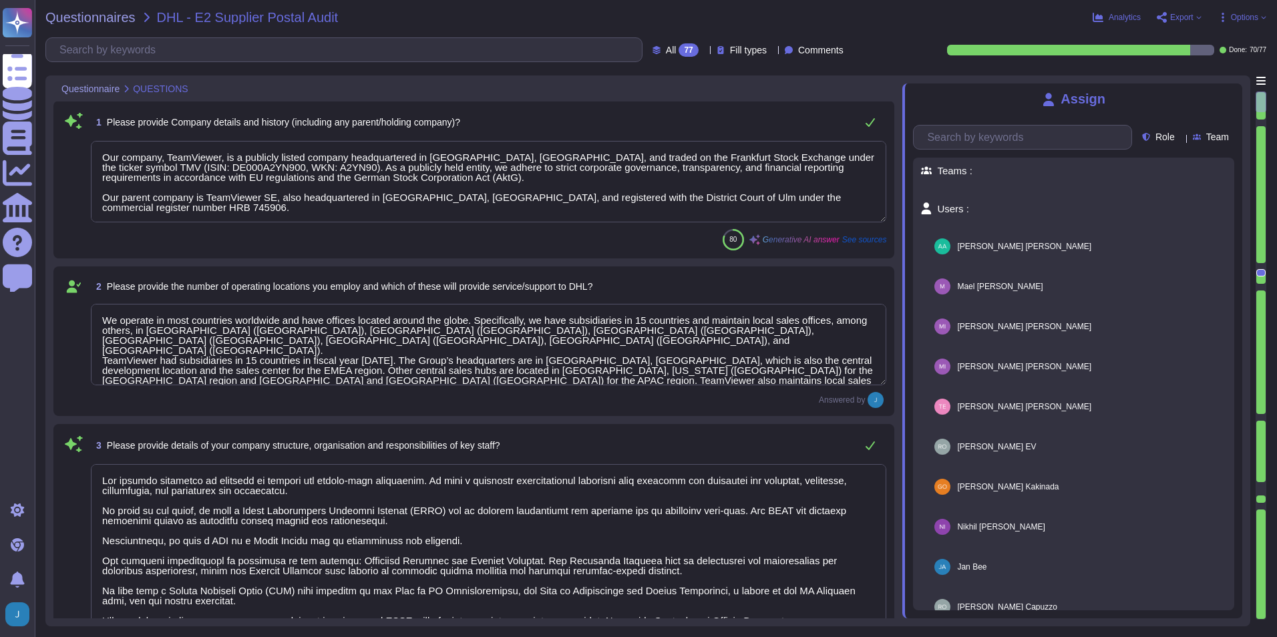
scroll to position [0, 0]
click at [849, 91] on icon at bounding box center [1234, 91] width 0 height 0
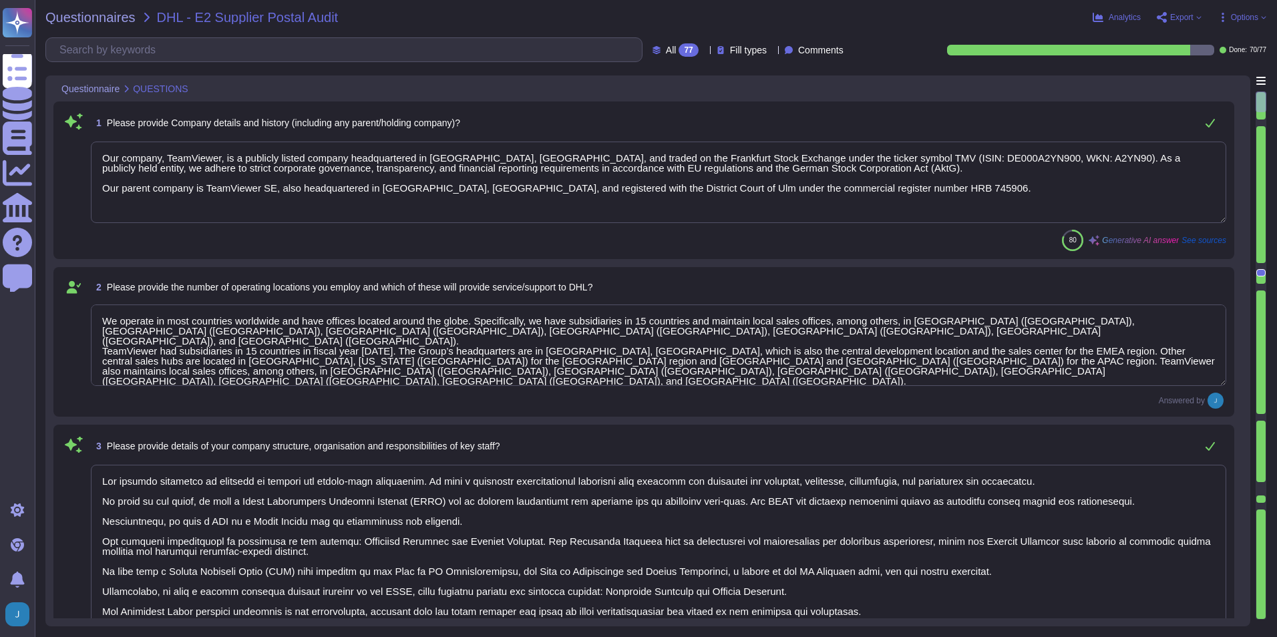
click at [849, 17] on span "Export" at bounding box center [1179, 17] width 45 height 11
click at [849, 38] on p "Copy link" at bounding box center [1230, 53] width 44 height 41
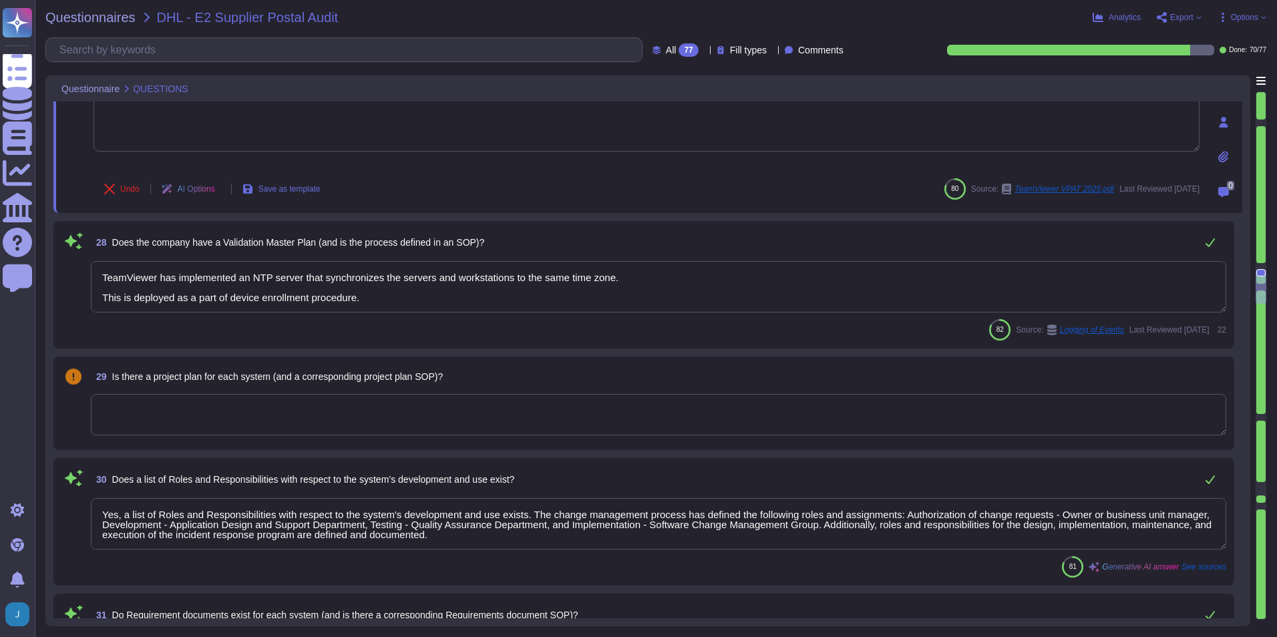
scroll to position [3387, 0]
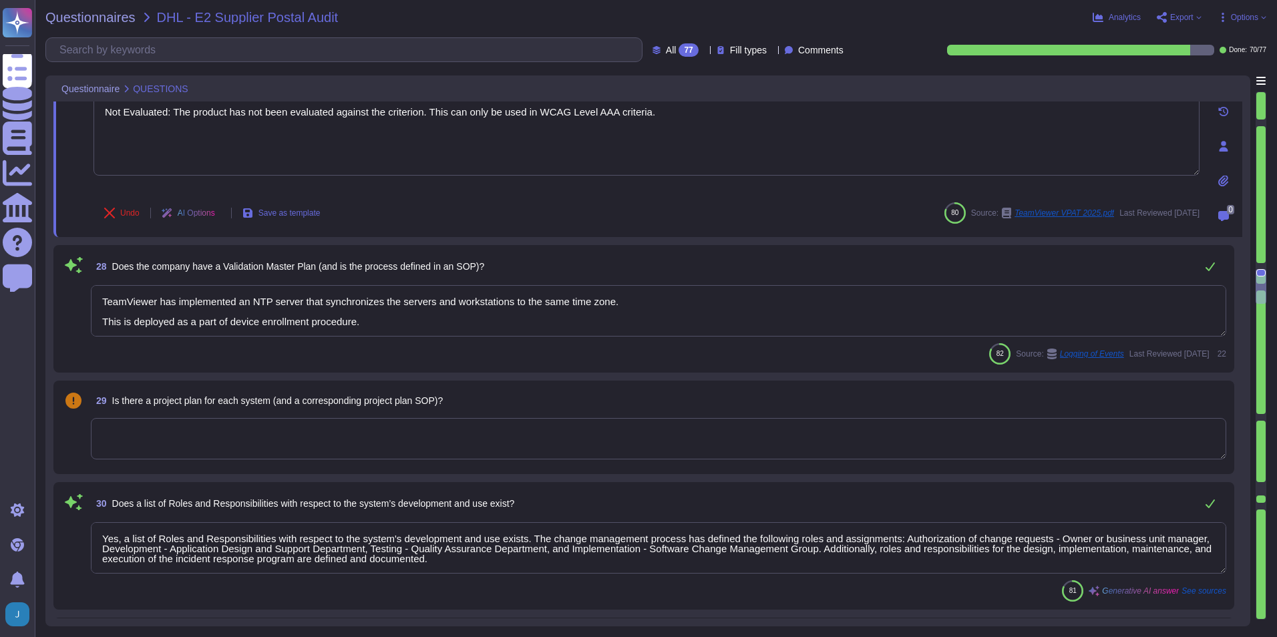
click at [529, 430] on textarea at bounding box center [658, 438] width 1135 height 41
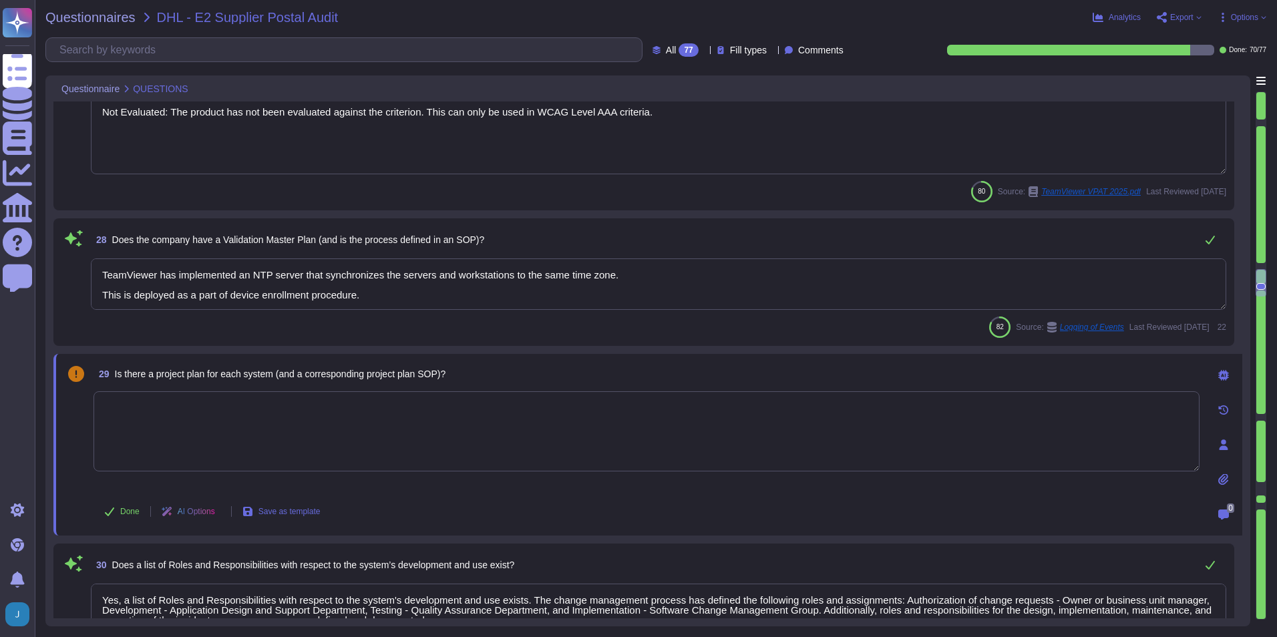
click at [849, 381] on div at bounding box center [1223, 375] width 27 height 27
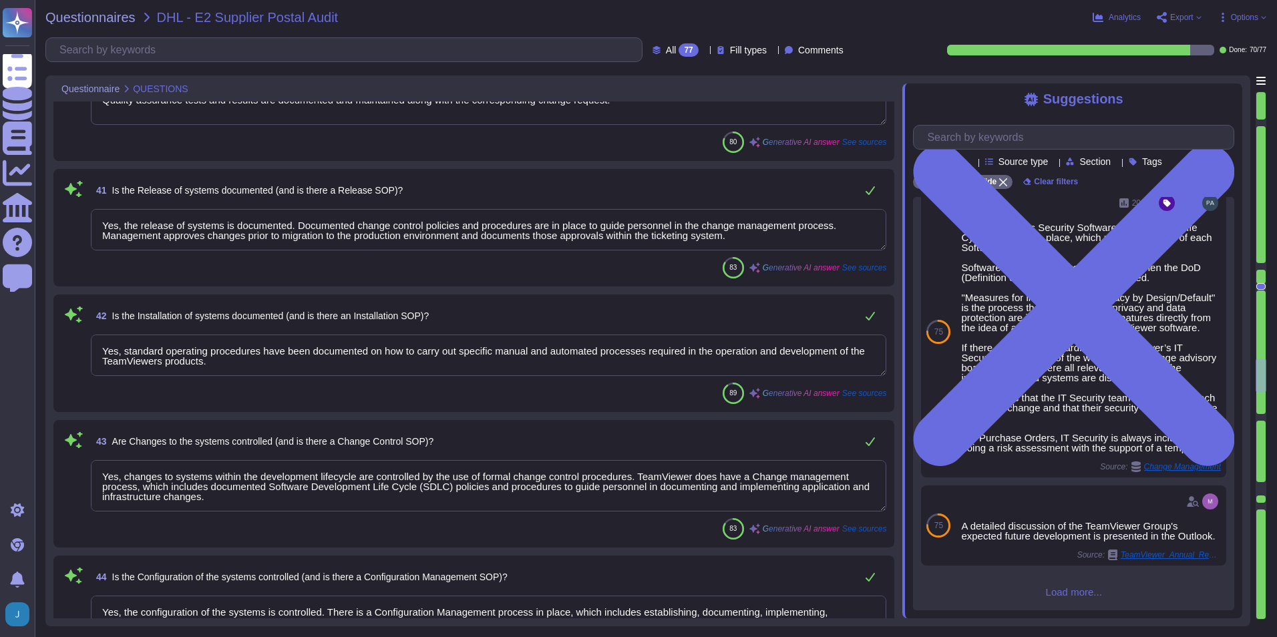
scroll to position [1, 0]
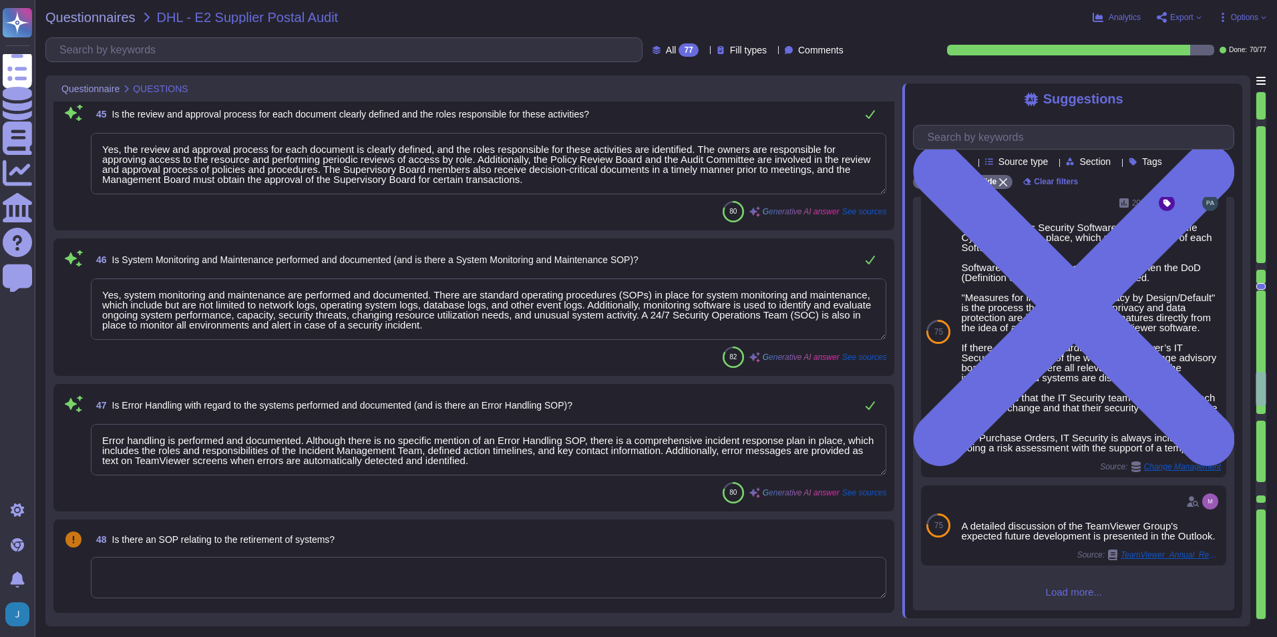
scroll to position [5991, 0]
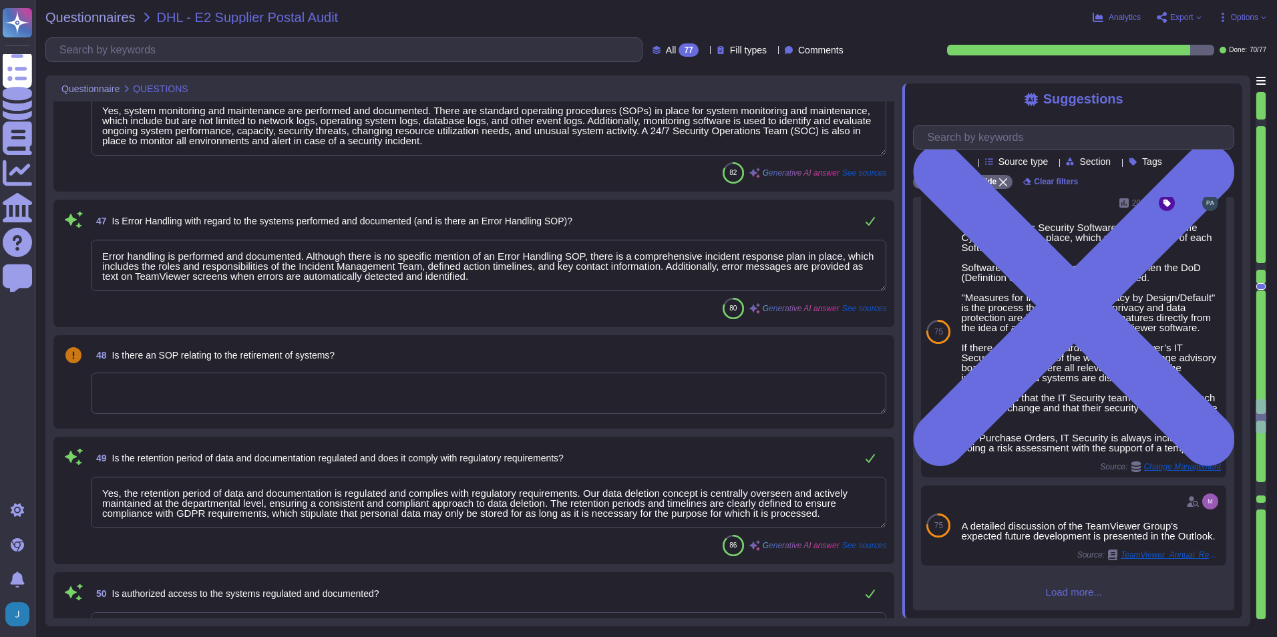
click at [503, 407] on textarea at bounding box center [488, 393] width 795 height 41
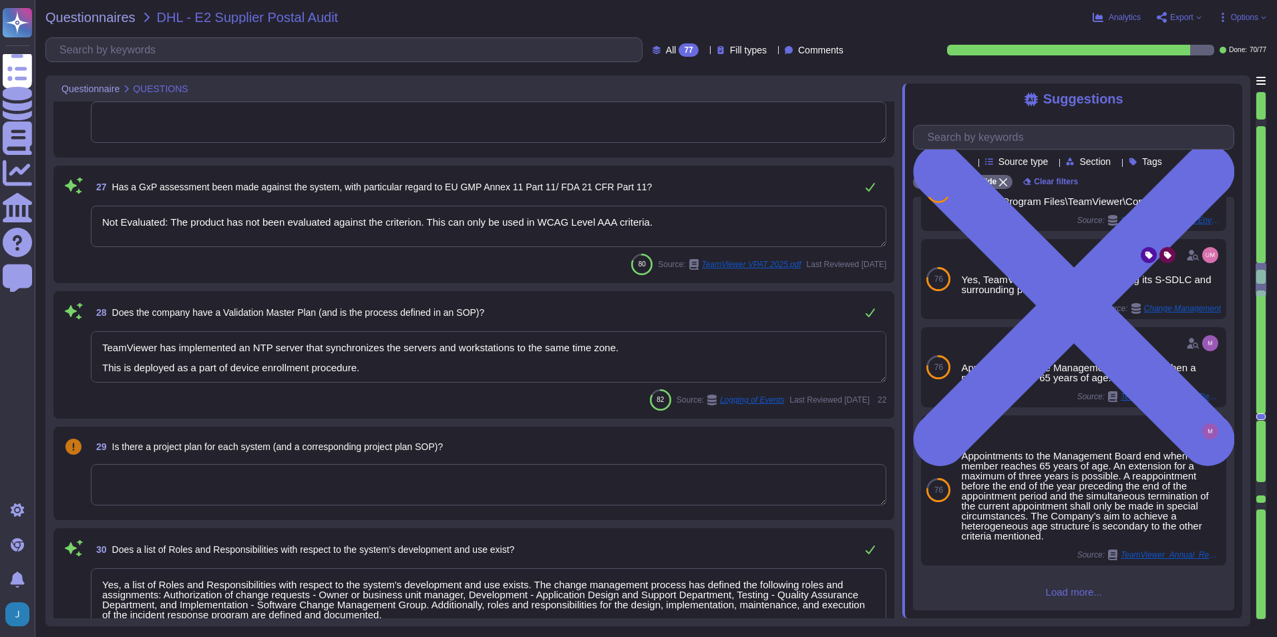
scroll to position [3289, 0]
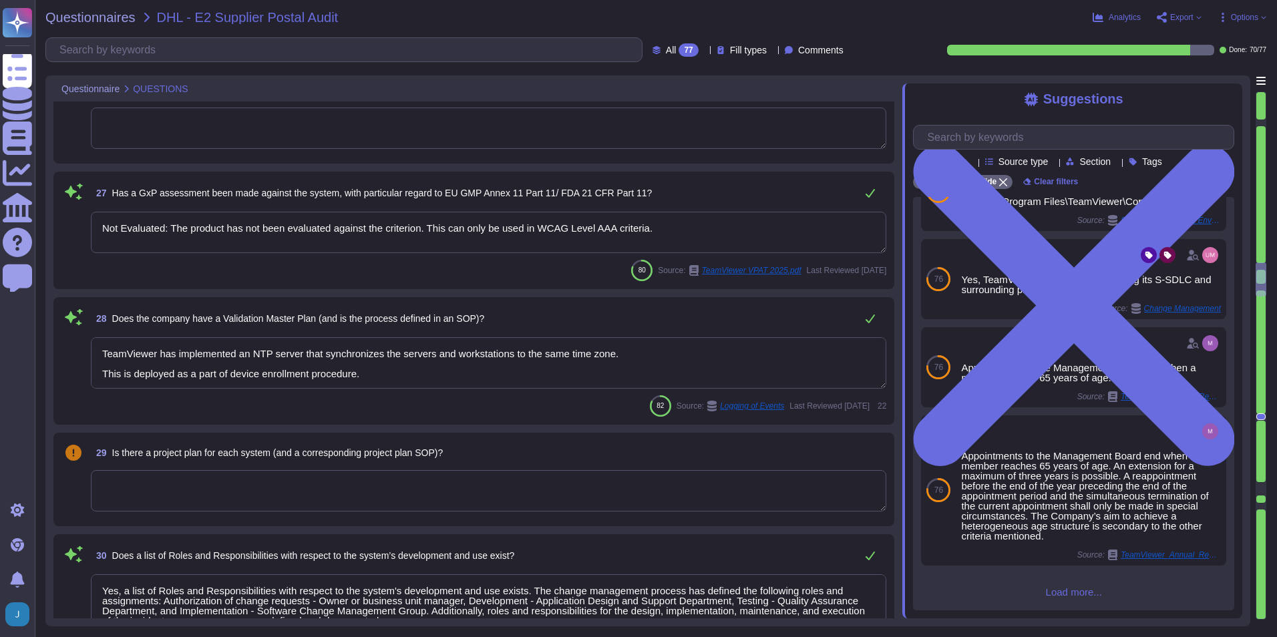
click at [614, 389] on div "TeamViewer has implemented an NTP server that synchronizes the servers and work…" at bounding box center [488, 363] width 795 height 53
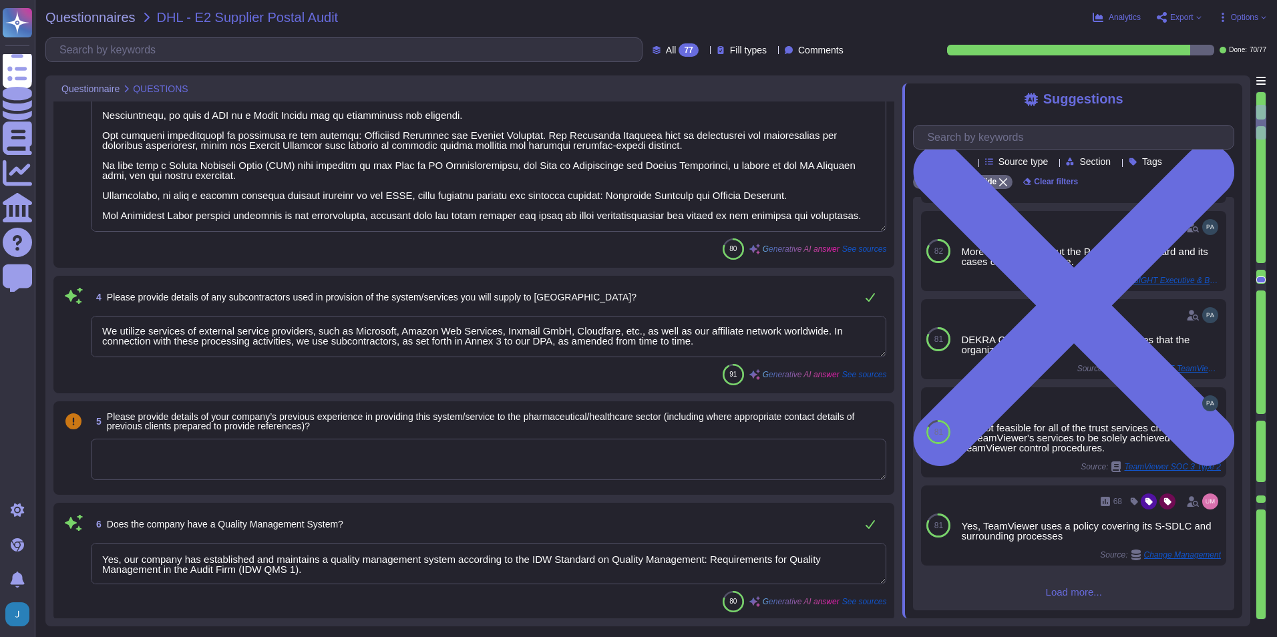
scroll to position [467, 0]
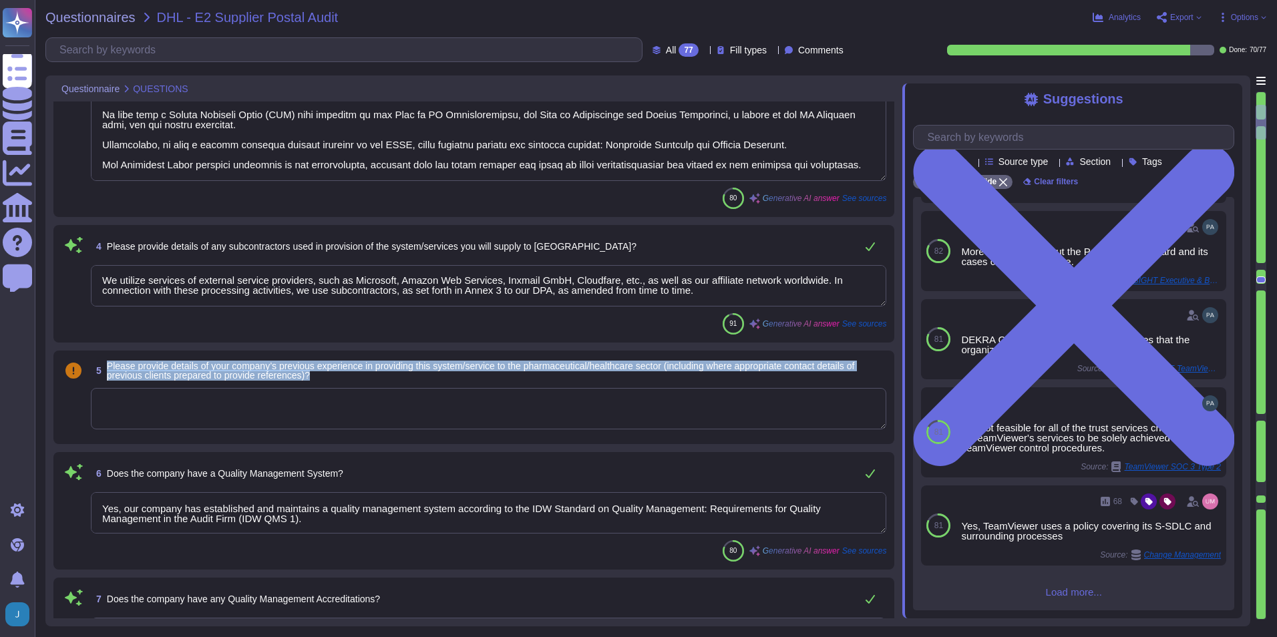
drag, startPoint x: 317, startPoint y: 375, endPoint x: 104, endPoint y: 367, distance: 213.2
click at [104, 367] on span "5 Please provide details of your company’s previous experience in providing thi…" at bounding box center [488, 371] width 795 height 24
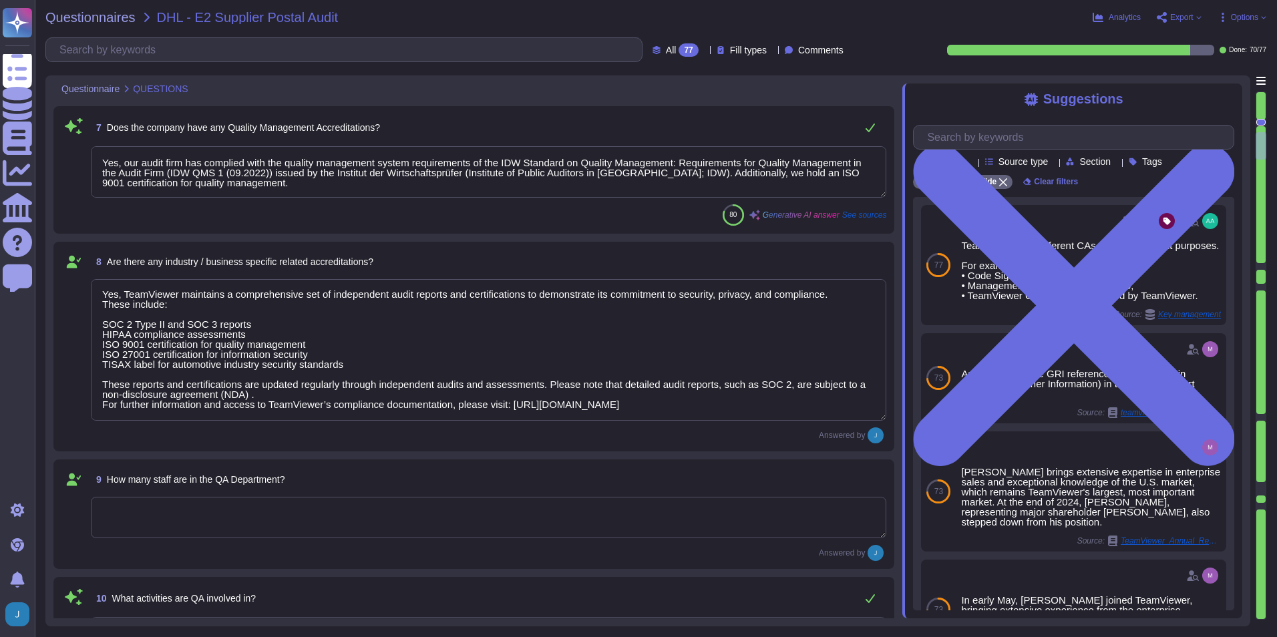
scroll to position [1069, 0]
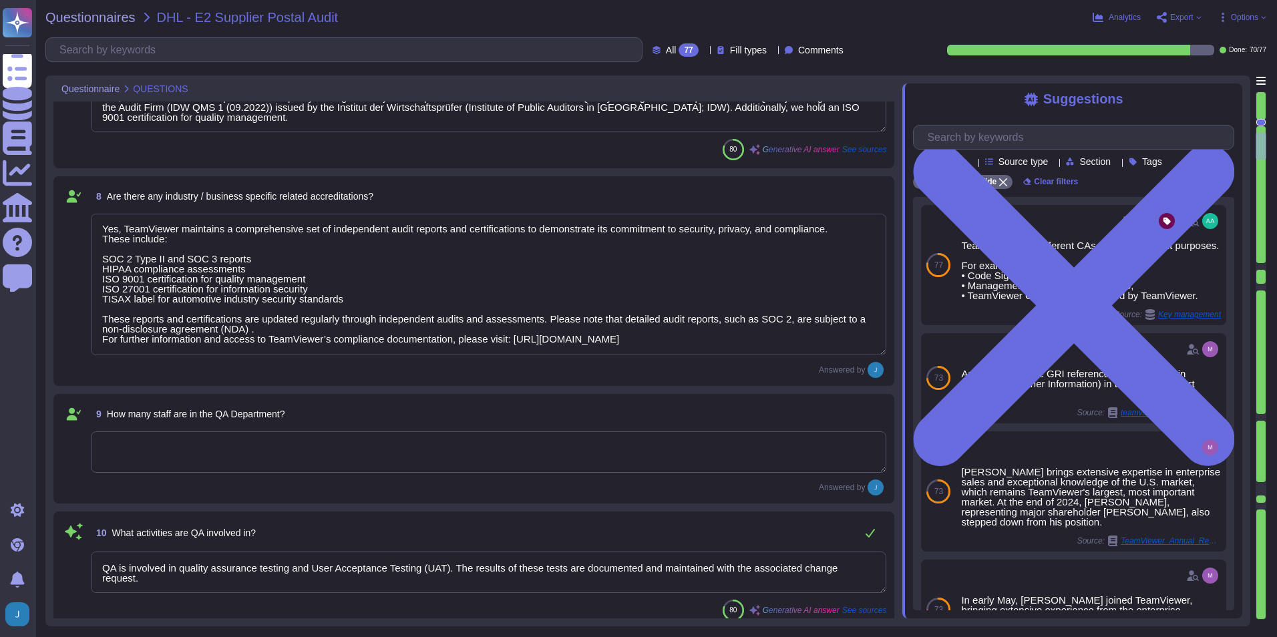
click at [600, 449] on textarea at bounding box center [488, 451] width 795 height 41
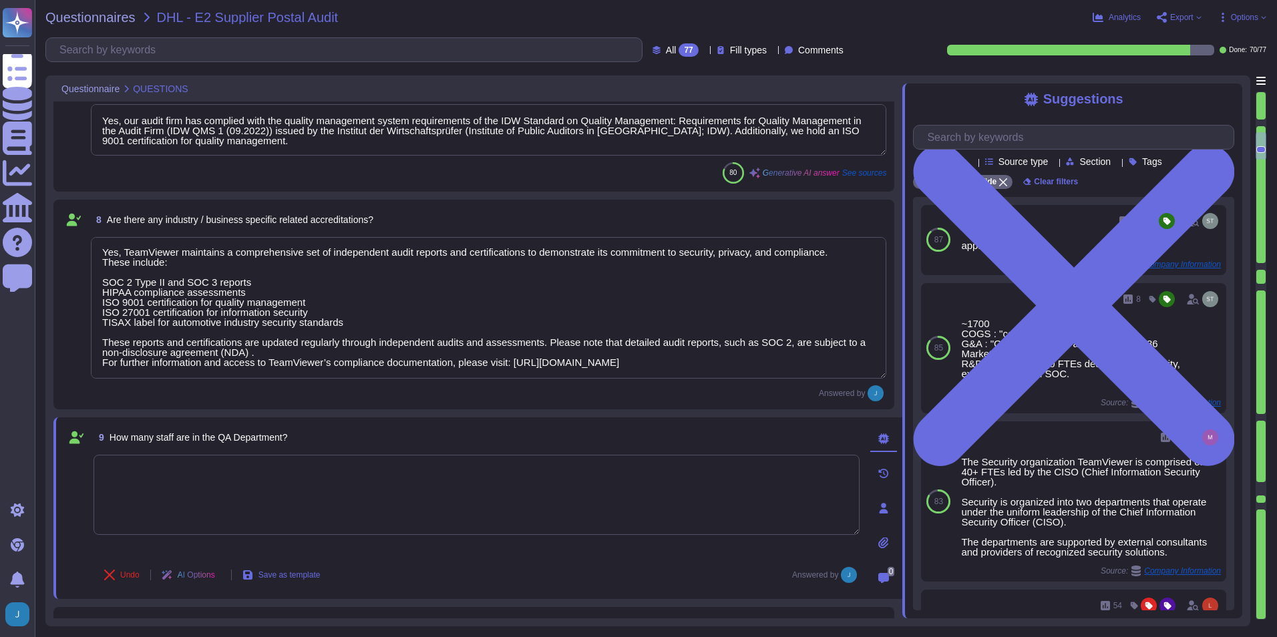
scroll to position [935, 0]
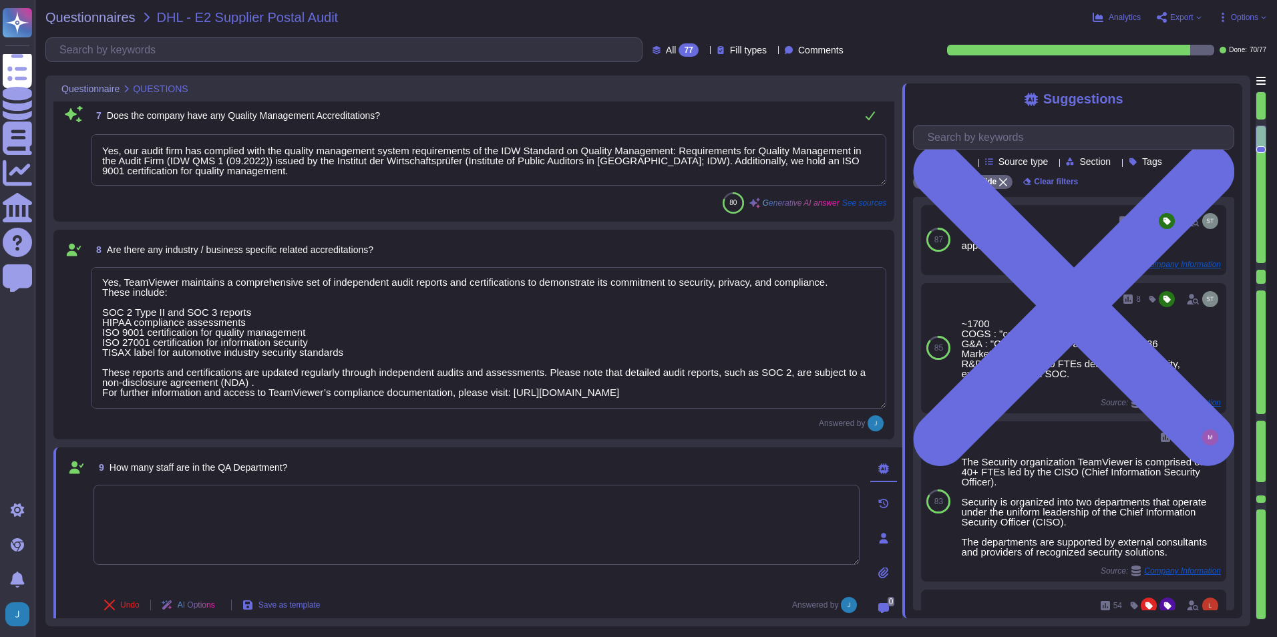
click at [704, 51] on icon at bounding box center [704, 51] width 0 height 0
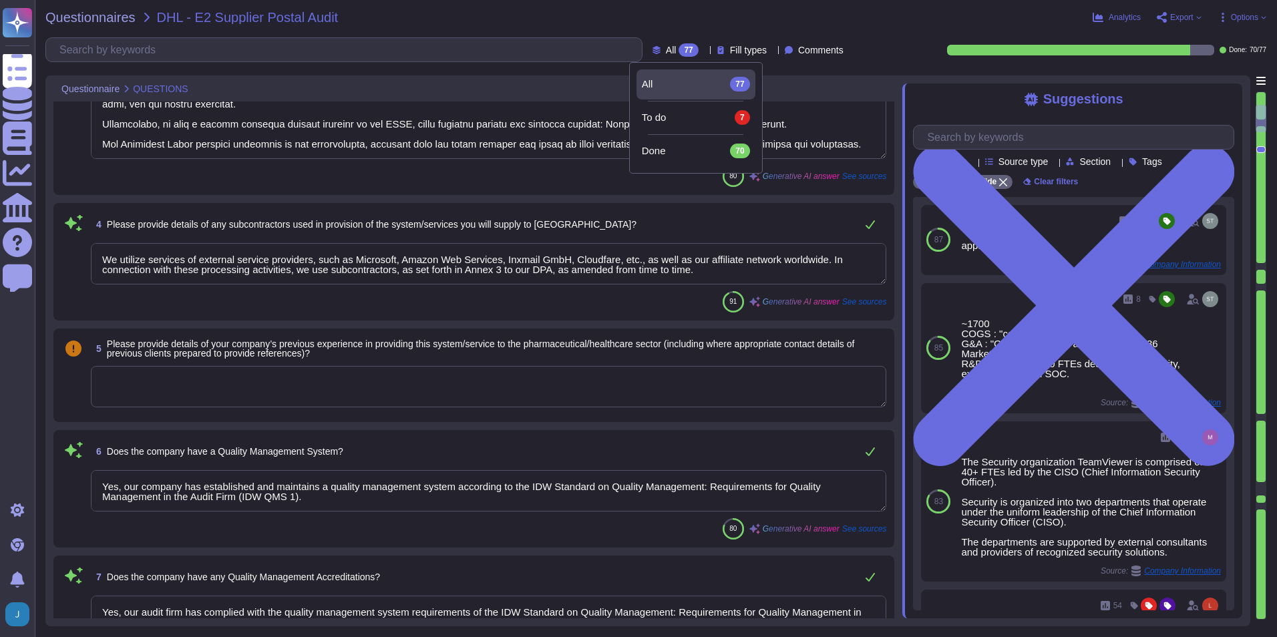
scroll to position [601, 0]
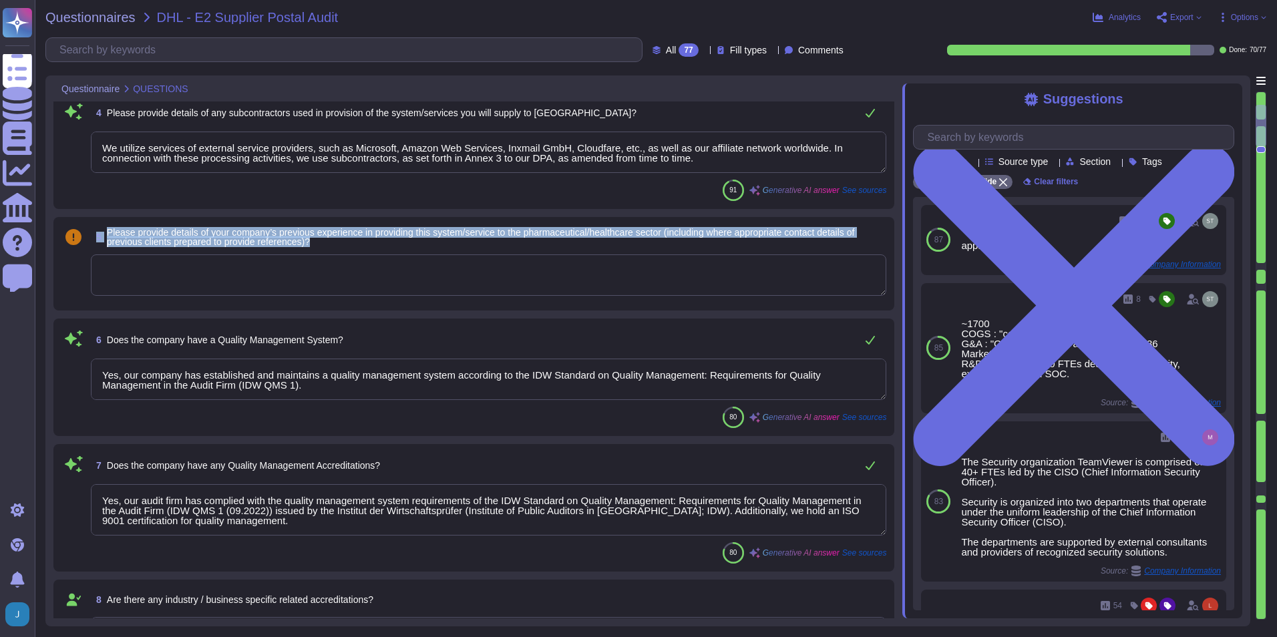
drag, startPoint x: 321, startPoint y: 244, endPoint x: 96, endPoint y: 236, distance: 225.2
click at [96, 236] on span "5 Please provide details of your company’s previous experience in providing thi…" at bounding box center [488, 237] width 795 height 24
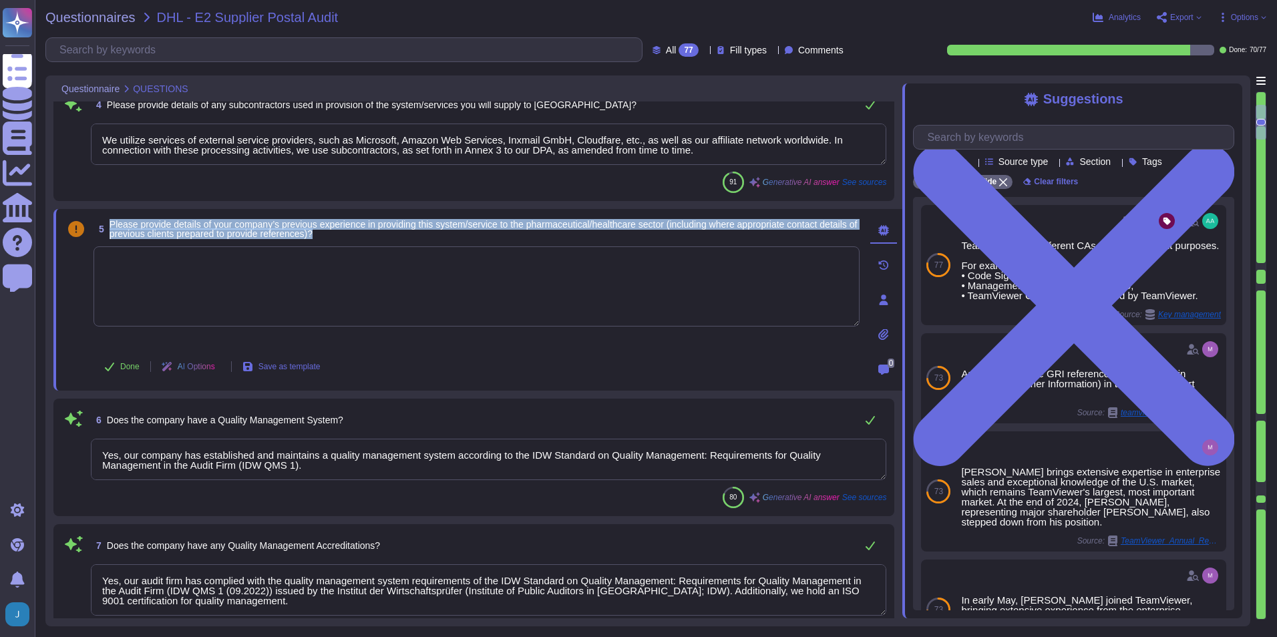
drag, startPoint x: 360, startPoint y: 233, endPoint x: 109, endPoint y: 223, distance: 251.3
click at [109, 223] on span "5 Please provide details of your company’s previous experience in providing thi…" at bounding box center [476, 229] width 766 height 24
copy span "Please provide details of your company’s previous experience in providing this …"
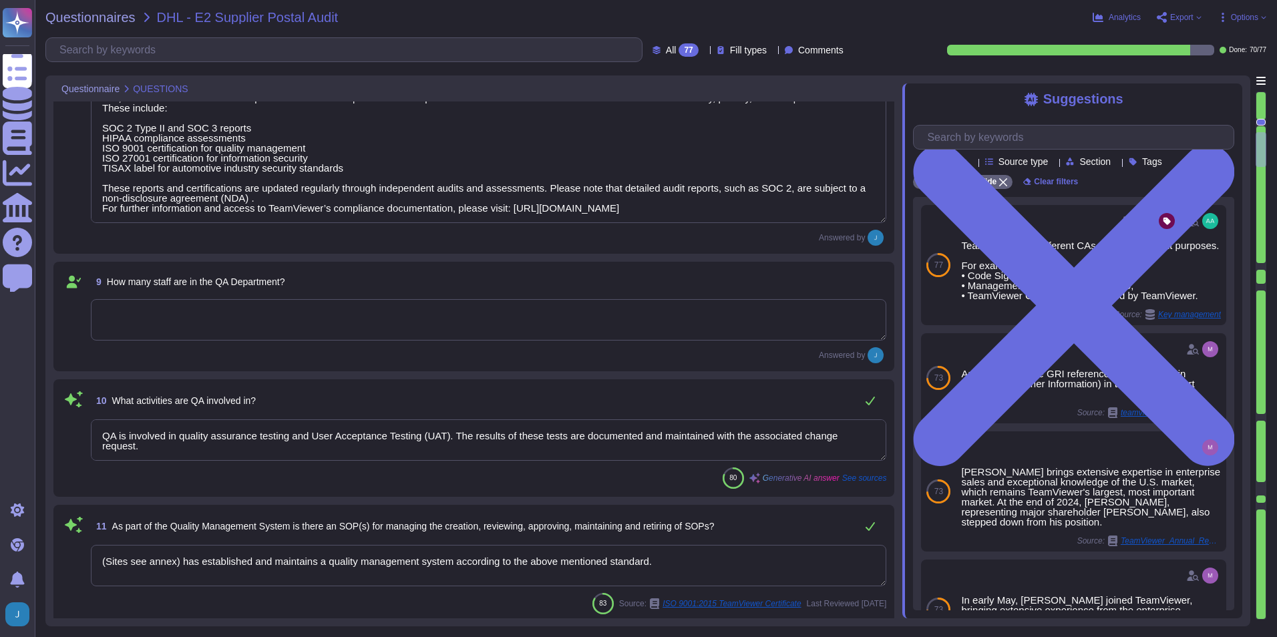
scroll to position [1202, 0]
drag, startPoint x: 308, startPoint y: 281, endPoint x: 74, endPoint y: 272, distance: 233.9
click at [74, 272] on div "9 How many staff are in the QA Department? Answered by" at bounding box center [473, 314] width 825 height 93
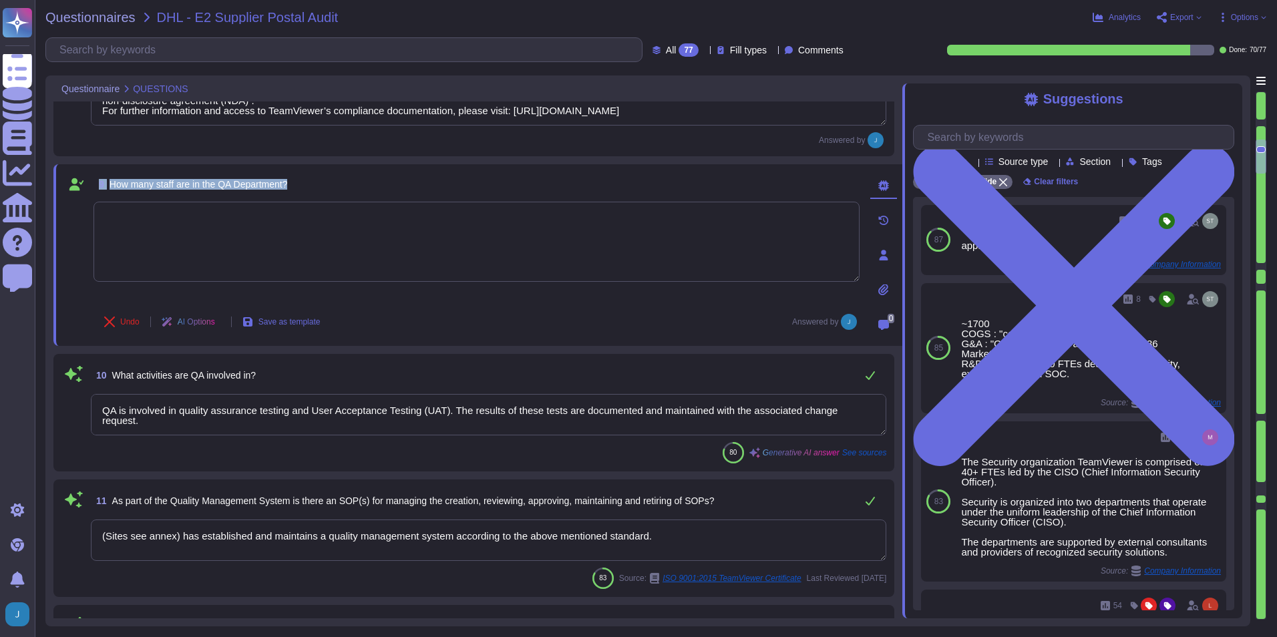
drag, startPoint x: 297, startPoint y: 182, endPoint x: 100, endPoint y: 186, distance: 196.4
click at [100, 186] on div "9 How many staff are in the QA Department?" at bounding box center [476, 184] width 766 height 24
copy span "9 How many staff are in the QA Department?"
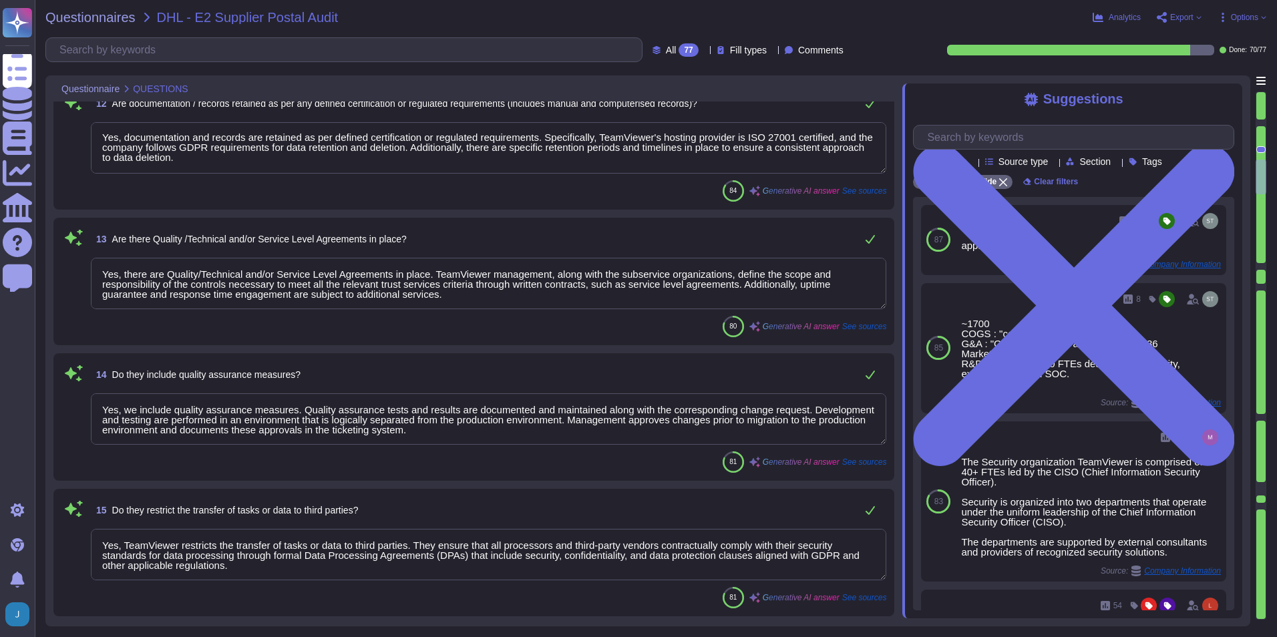
scroll to position [1736, 0]
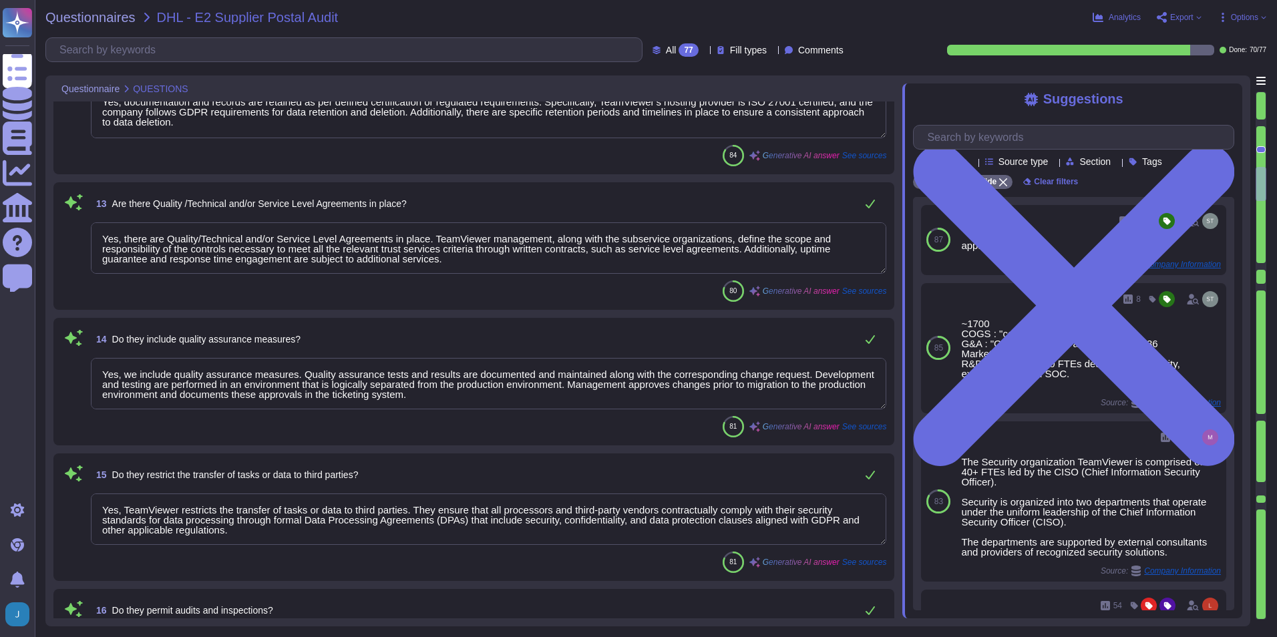
click at [580, 251] on textarea "Yes, there are Quality/Technical and/or Service Level Agreements in place. Team…" at bounding box center [488, 247] width 795 height 51
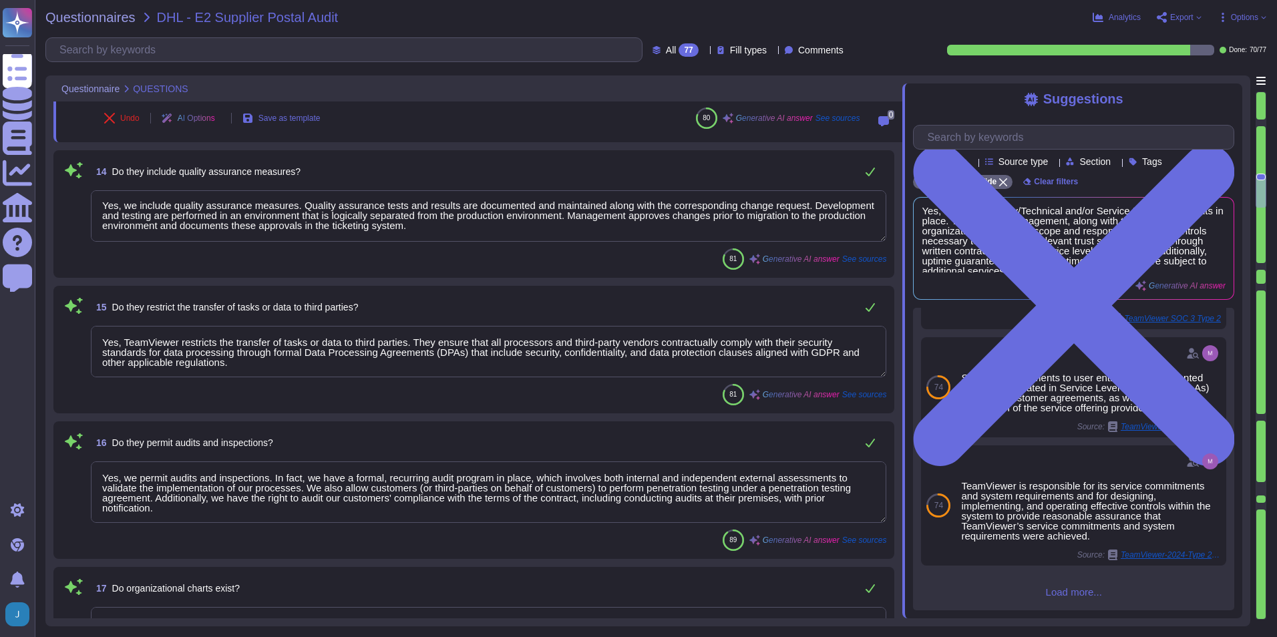
scroll to position [1, 0]
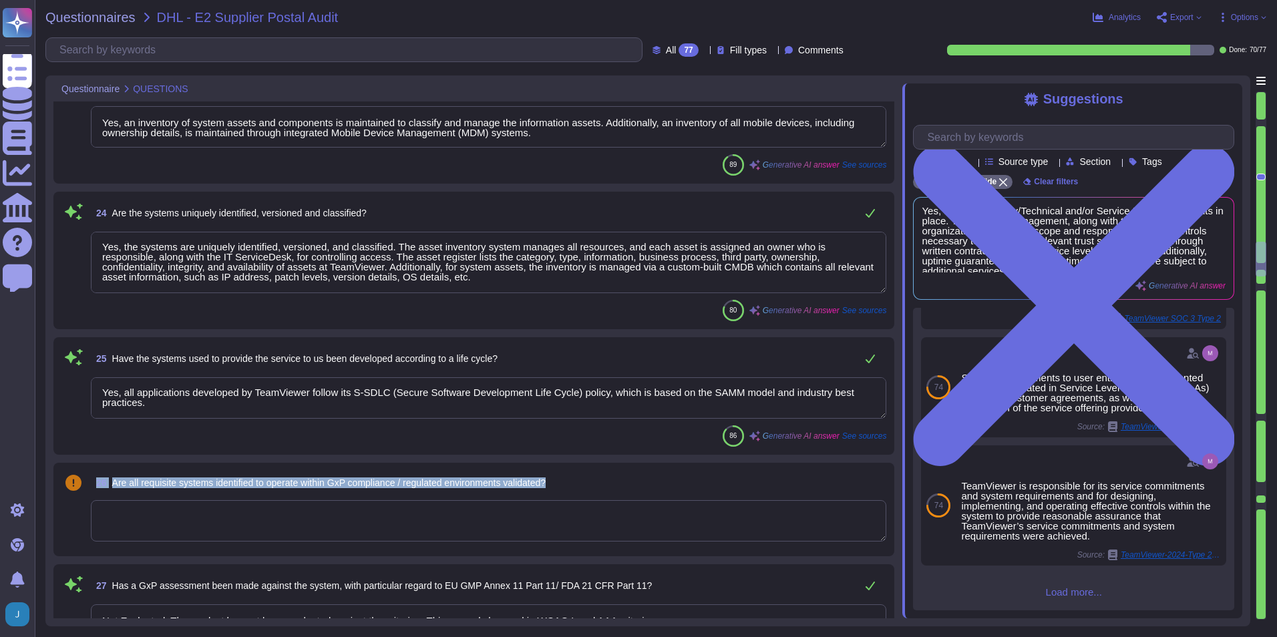
drag, startPoint x: 444, startPoint y: 486, endPoint x: 92, endPoint y: 484, distance: 352.0
click at [92, 449] on div "26 Are all requisite systems identified to operate within GxP compliance / regu…" at bounding box center [488, 483] width 795 height 24
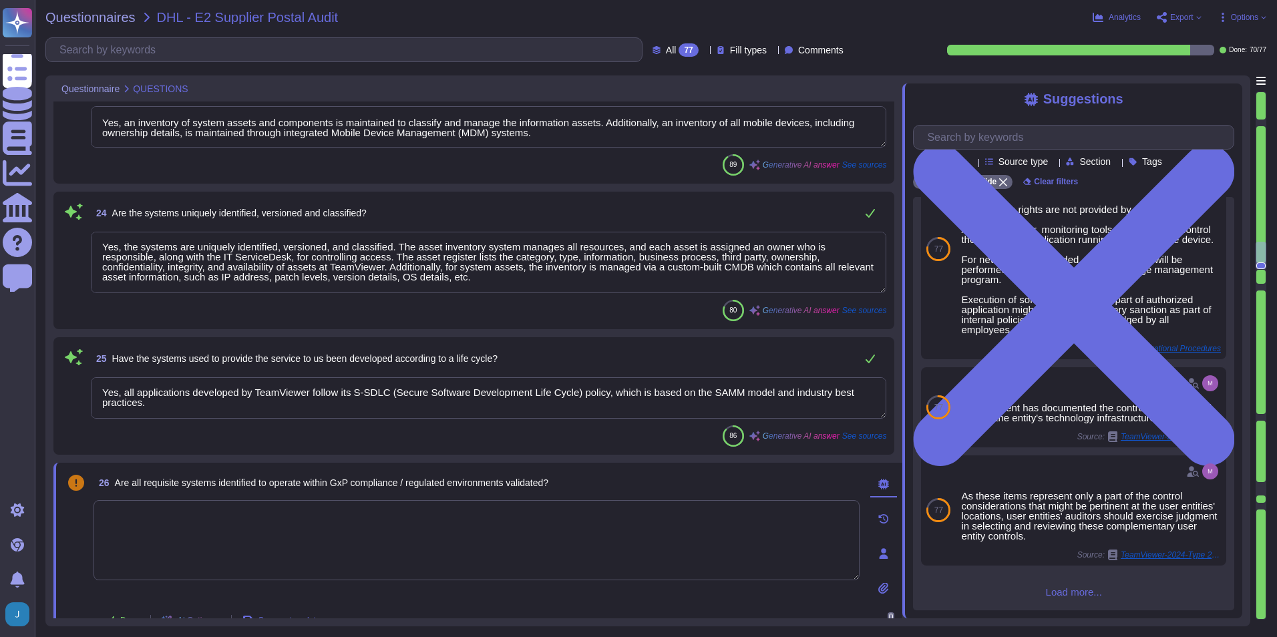
scroll to position [0, 0]
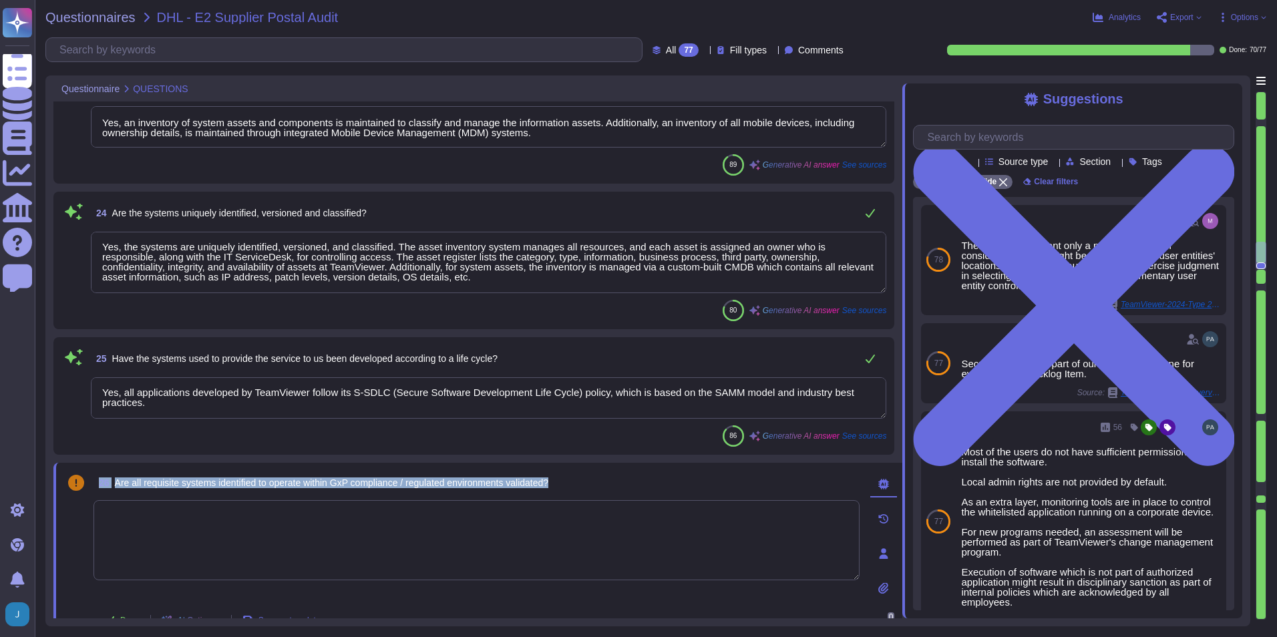
drag, startPoint x: 549, startPoint y: 477, endPoint x: 101, endPoint y: 485, distance: 448.2
click at [101, 449] on div "26 Are all requisite systems identified to operate within GxP compliance / regu…" at bounding box center [476, 483] width 766 height 24
copy span "26 Are all requisite systems identified to operate within GxP compliance / regu…"
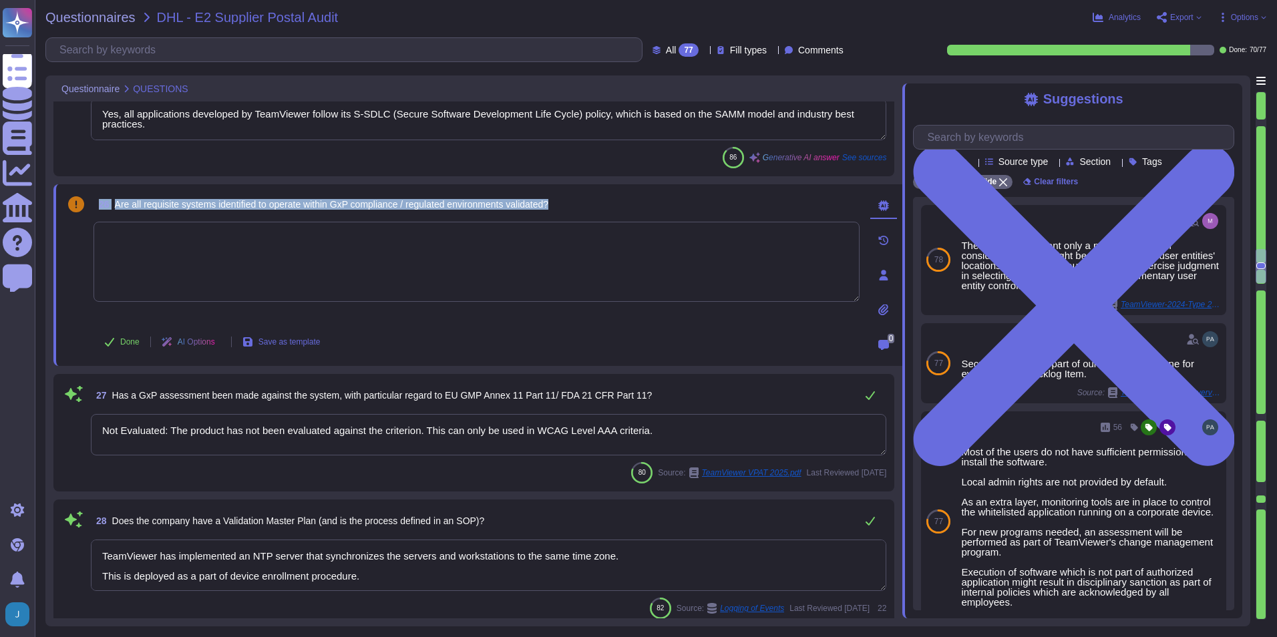
scroll to position [3339, 0]
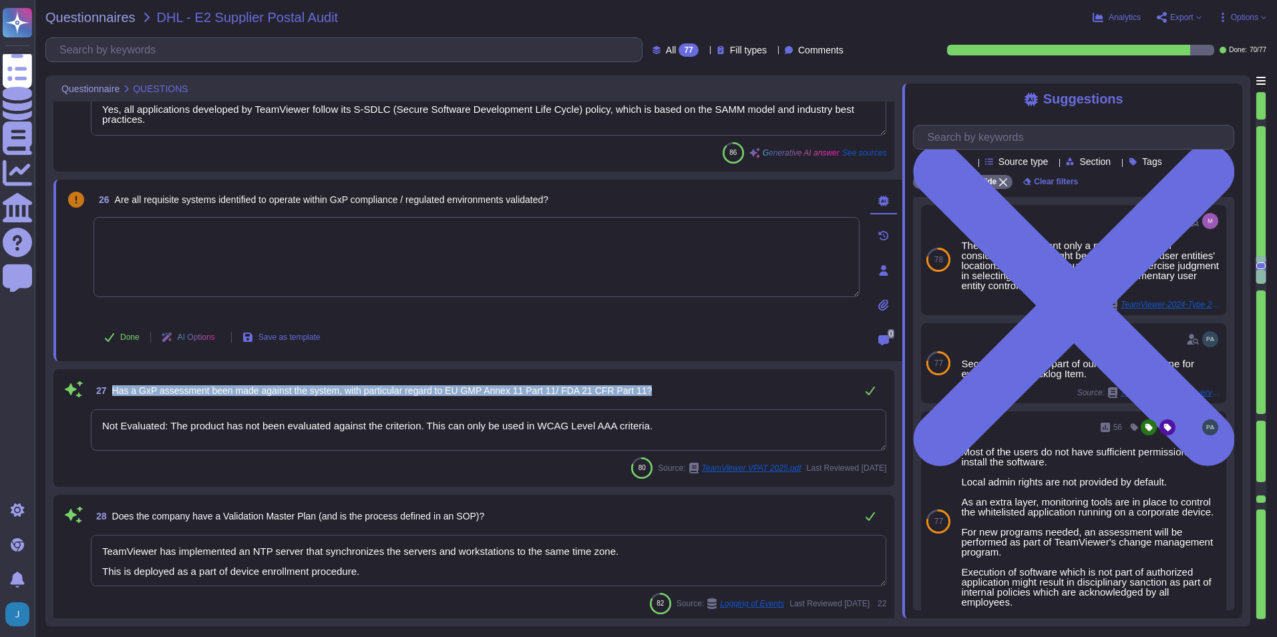
drag, startPoint x: 646, startPoint y: 389, endPoint x: 110, endPoint y: 395, distance: 537.0
click at [110, 395] on div "27 Has a GxP assessment been made against the system, with particular regard to…" at bounding box center [488, 390] width 795 height 27
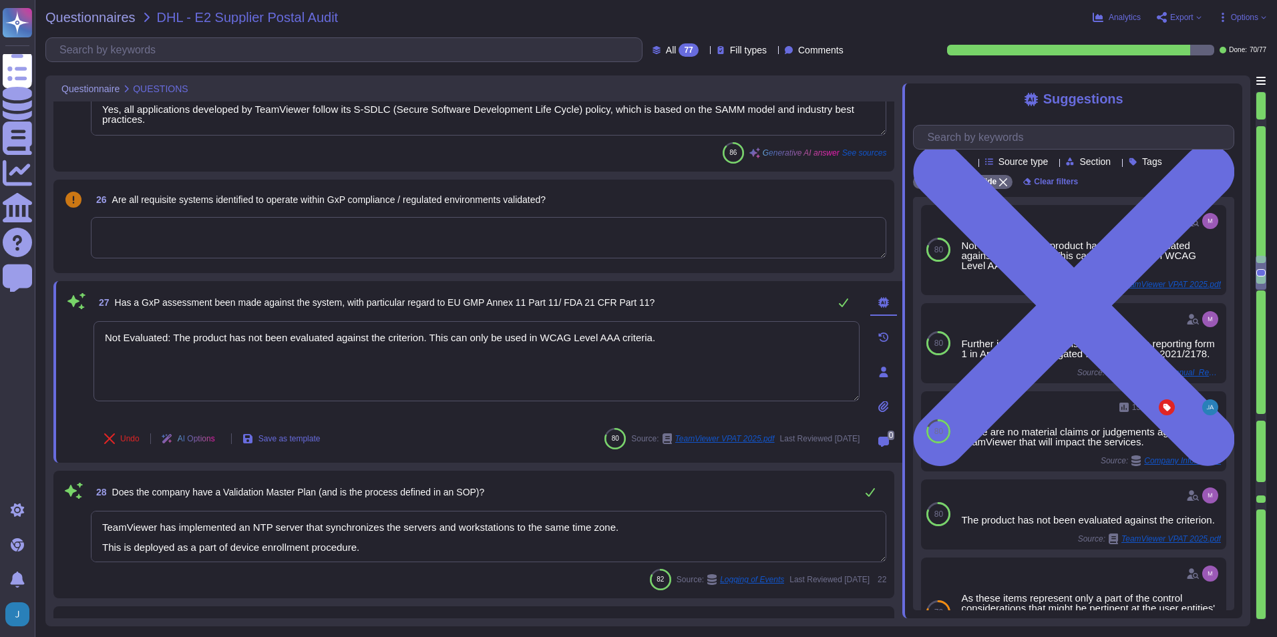
click at [445, 433] on div "Undo AI Options Save as template 80 Source: TeamViewer VPAT 2025.pdf Last Revie…" at bounding box center [476, 439] width 766 height 32
click at [524, 449] on div "28 Does the company have a Validation Master Plan (and is the process defined i…" at bounding box center [488, 492] width 795 height 27
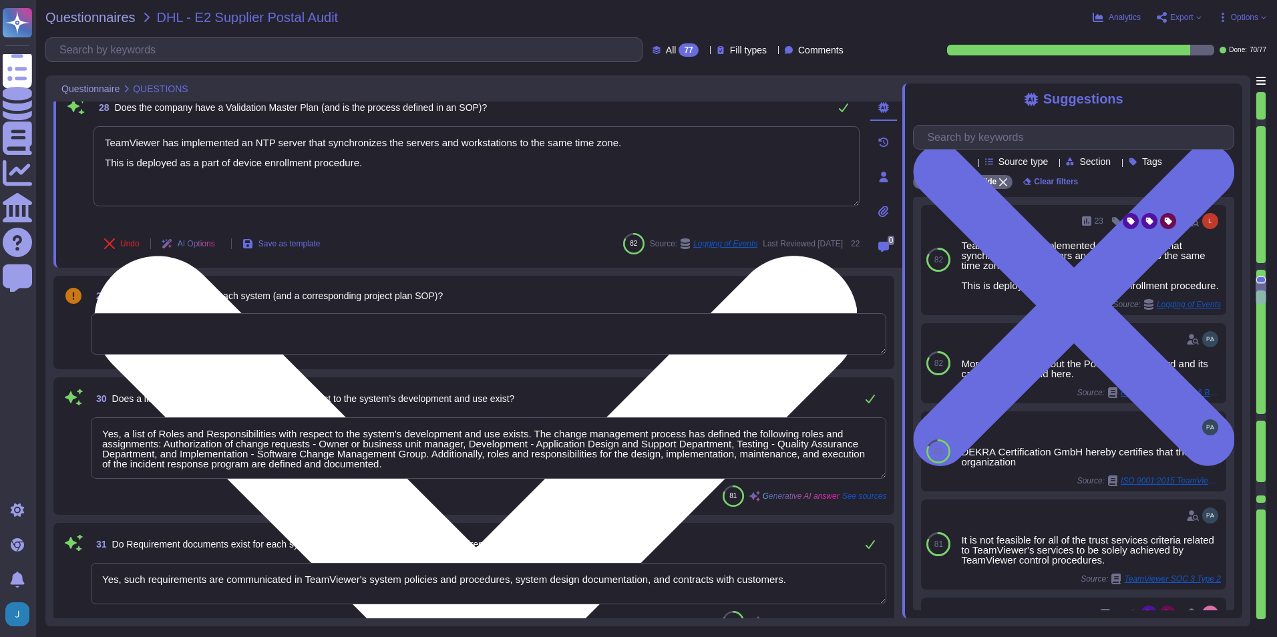
scroll to position [3673, 0]
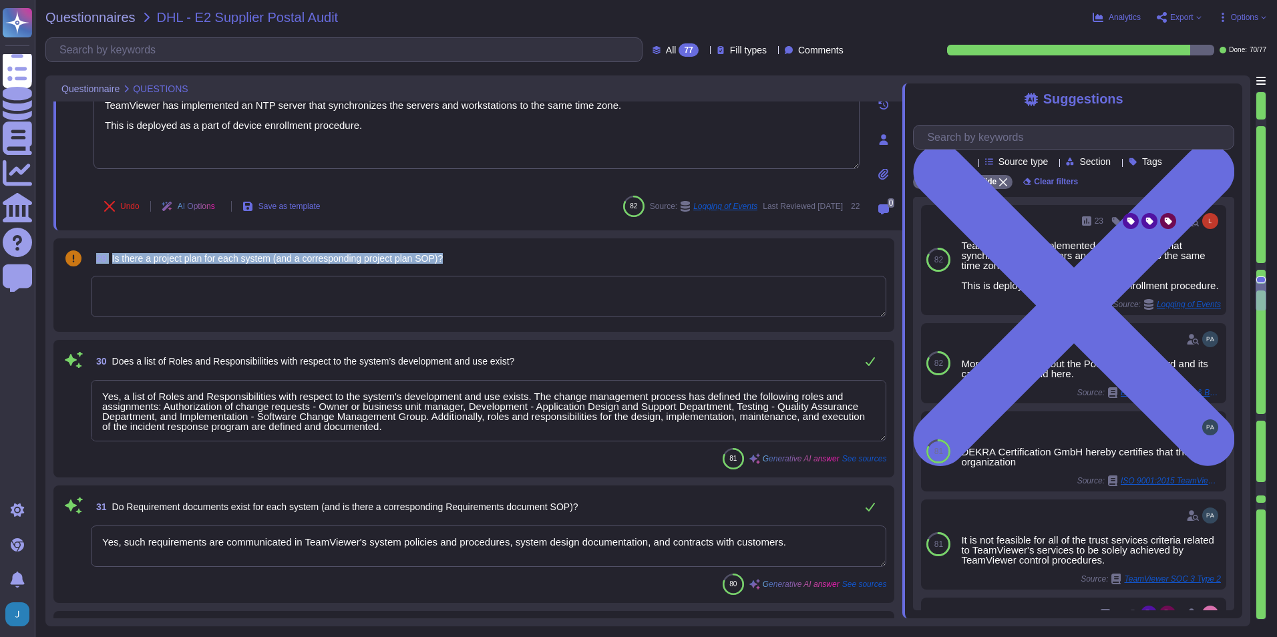
drag, startPoint x: 468, startPoint y: 260, endPoint x: 97, endPoint y: 257, distance: 371.3
click at [97, 257] on div "29 Is there a project plan for each system (and a corresponding project plan SO…" at bounding box center [488, 258] width 795 height 24
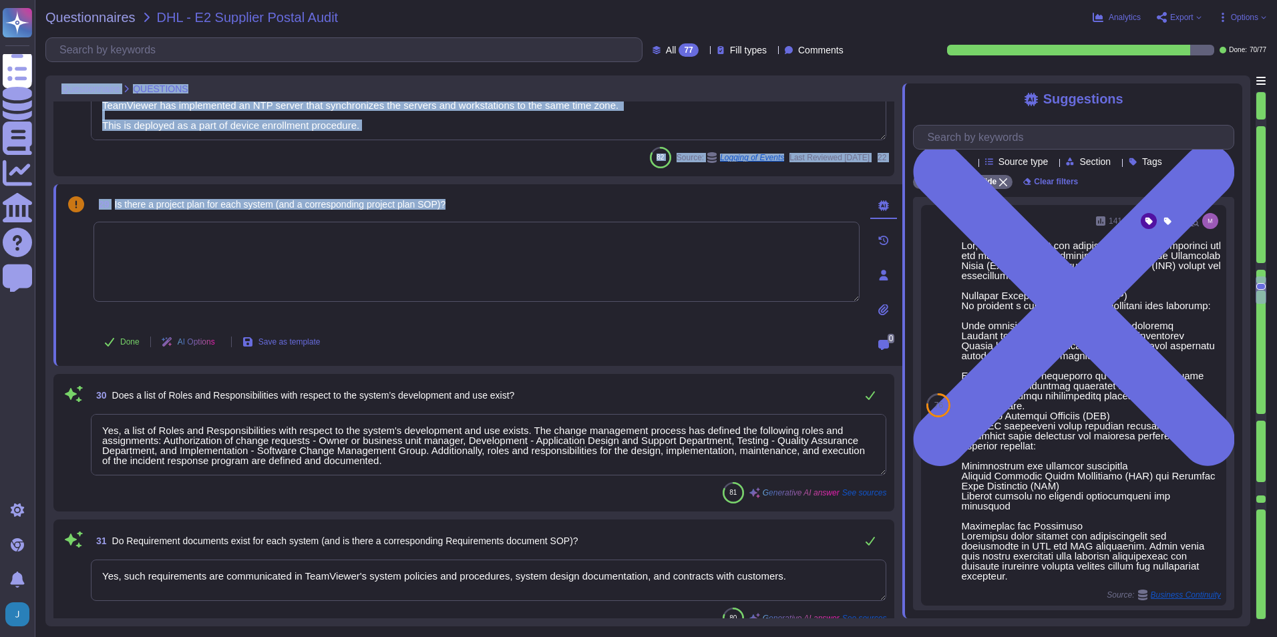
drag, startPoint x: 461, startPoint y: 200, endPoint x: 51, endPoint y: 209, distance: 410.2
click at [51, 209] on div "Questionnaire QUESTIONS 25 Have the systems used to provide the service to us b…" at bounding box center [647, 350] width 1205 height 551
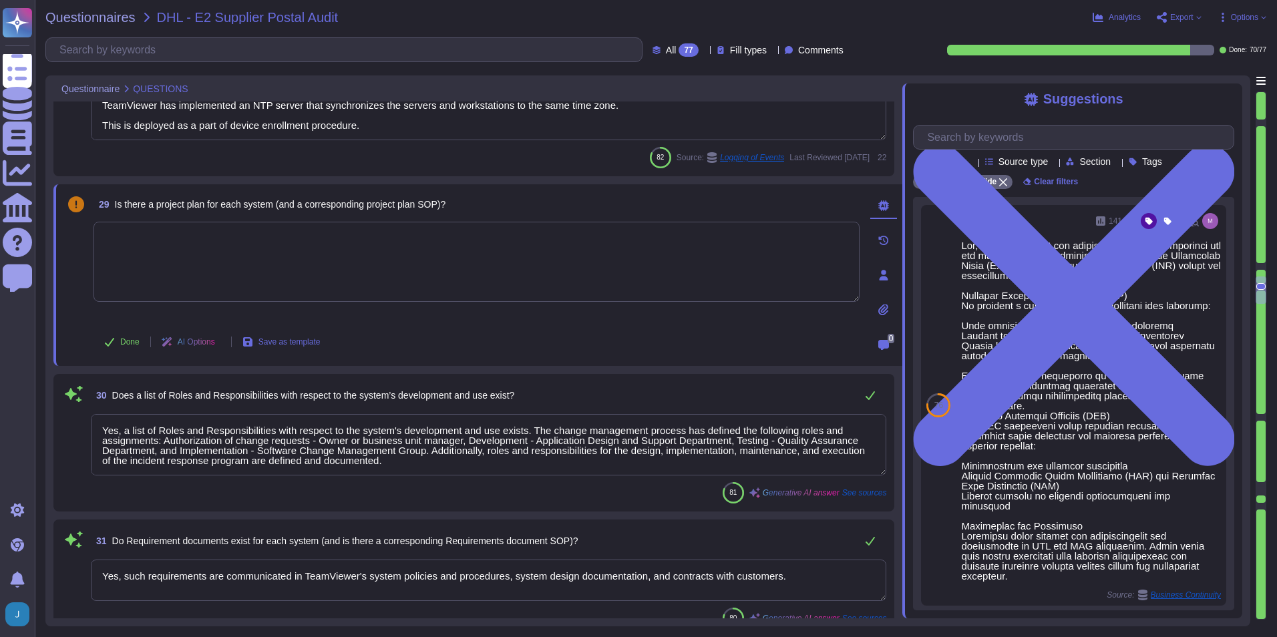
click at [482, 266] on textarea at bounding box center [476, 262] width 766 height 80
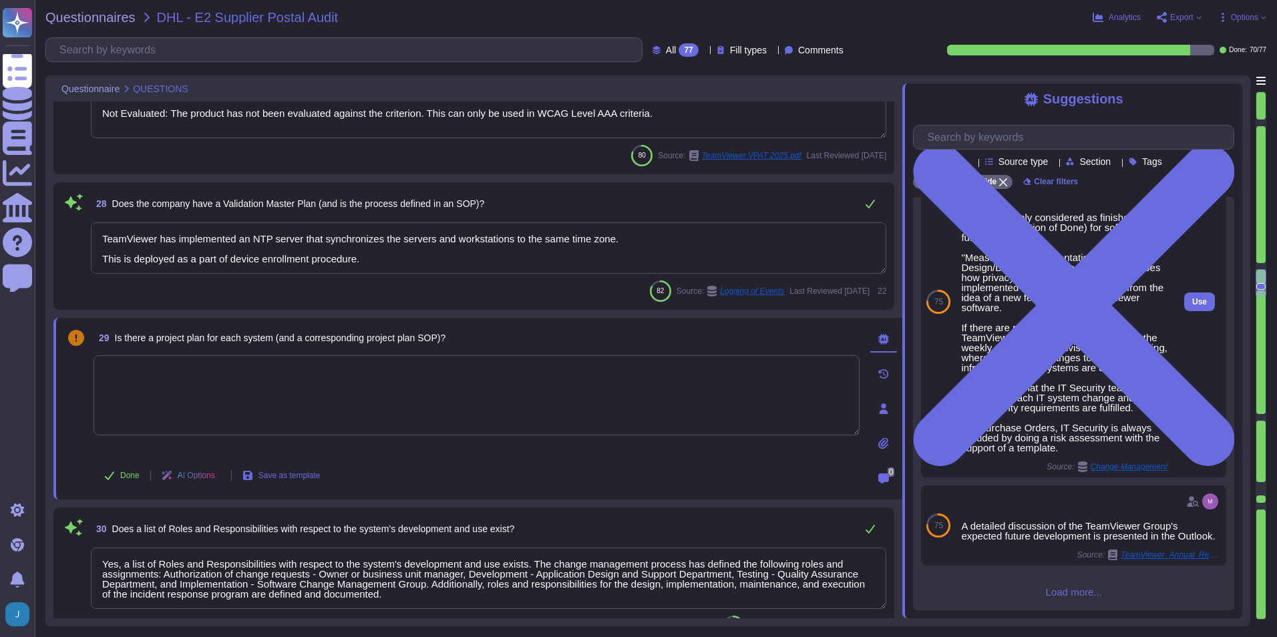
scroll to position [625, 0]
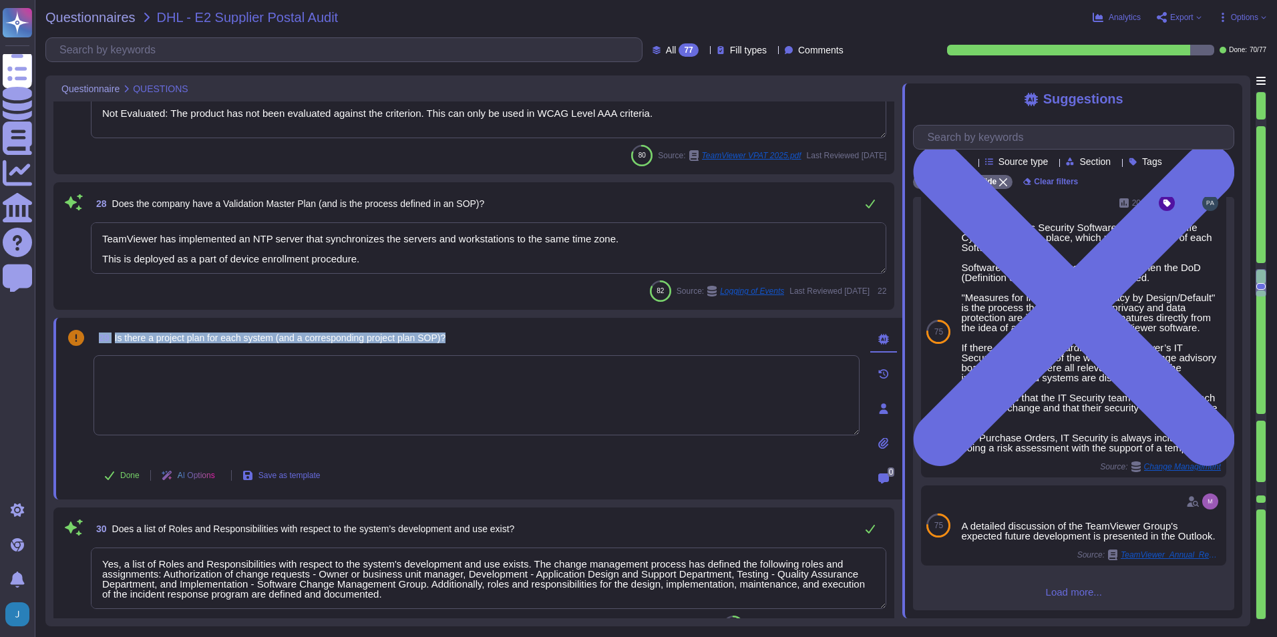
drag, startPoint x: 504, startPoint y: 333, endPoint x: 96, endPoint y: 337, distance: 407.4
click at [96, 337] on div "29 Is there a project plan for each system (and a corresponding project plan SO…" at bounding box center [476, 338] width 766 height 24
copy span "29 Is there a project plan for each system (and a corresponding project plan SO…"
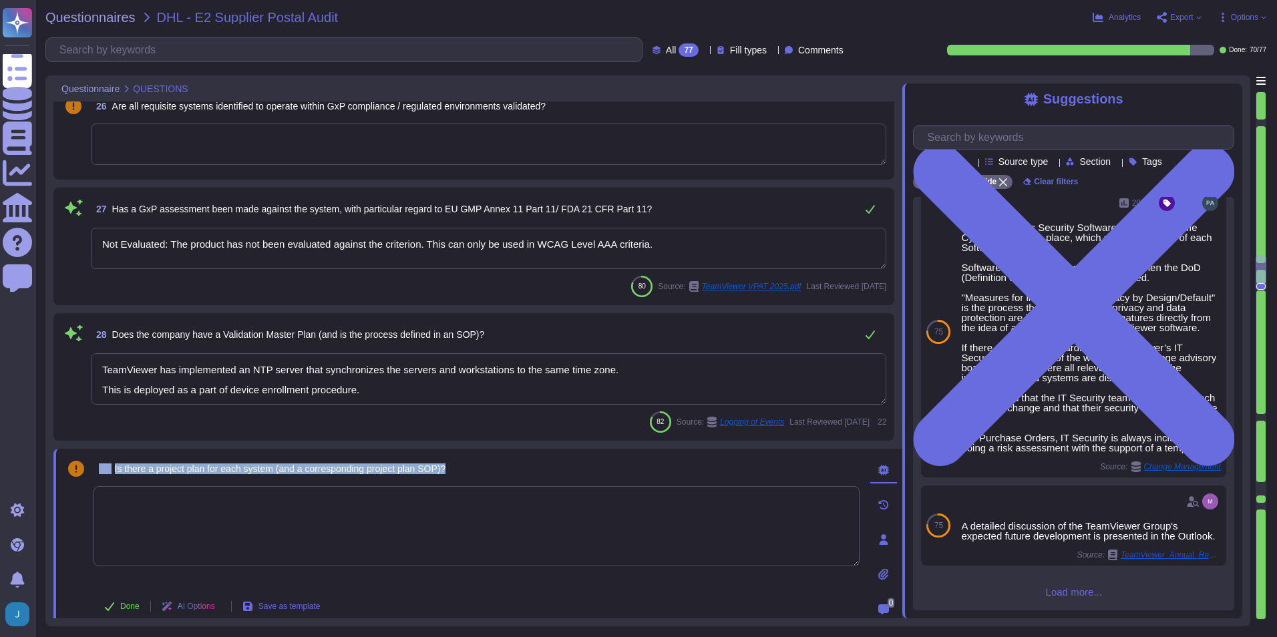
scroll to position [3339, 0]
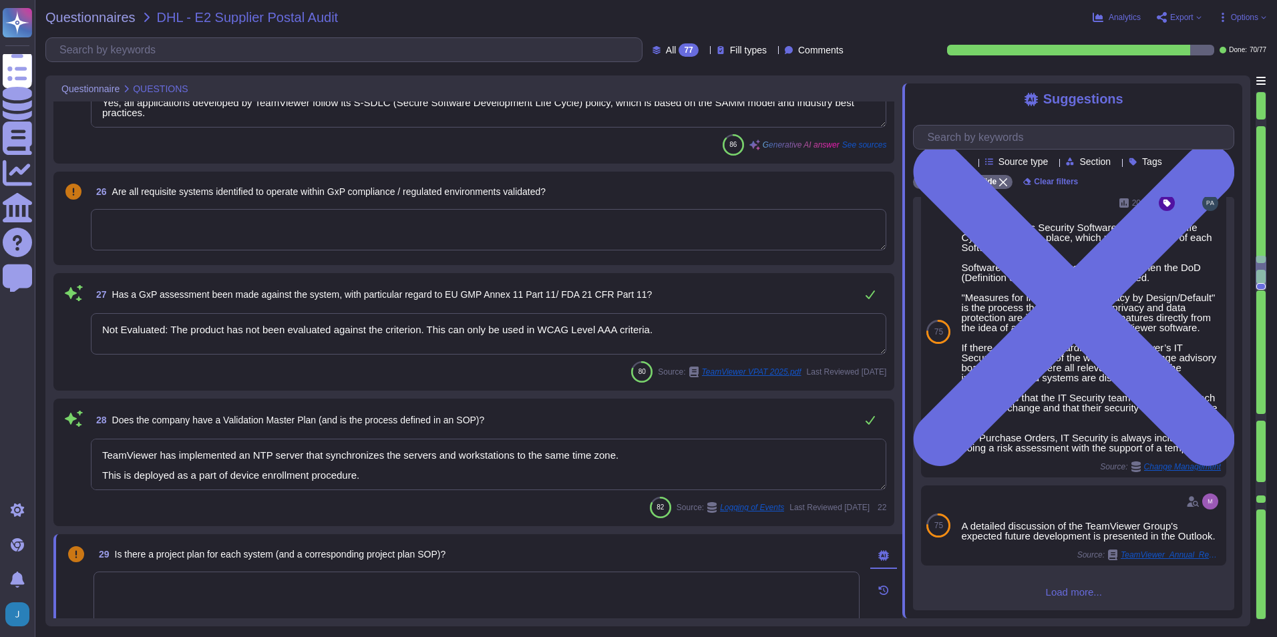
click at [611, 449] on textarea "TeamViewer has implemented an NTP server that synchronizes the servers and work…" at bounding box center [488, 464] width 795 height 51
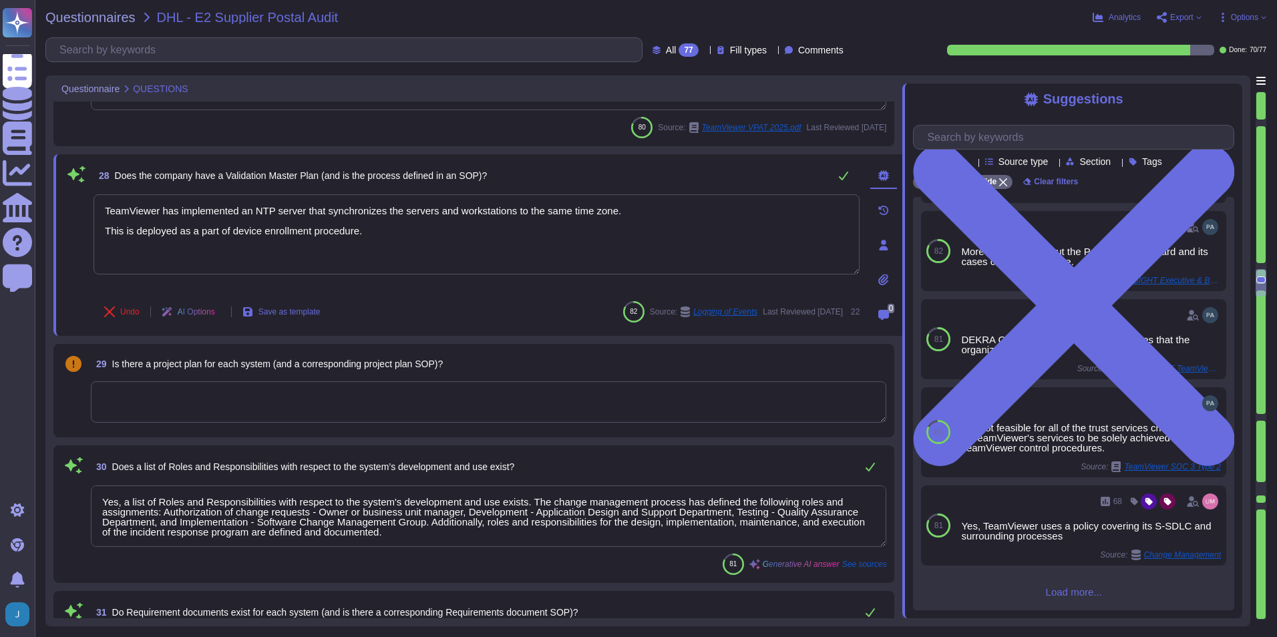
scroll to position [3606, 0]
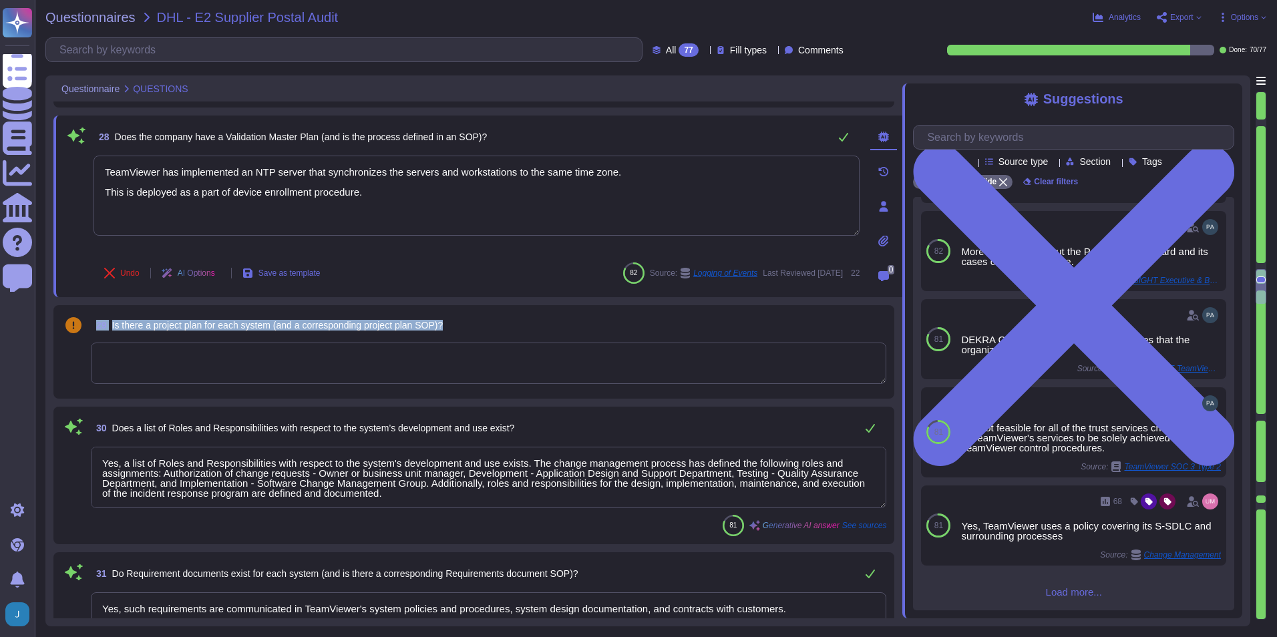
drag, startPoint x: 202, startPoint y: 313, endPoint x: 88, endPoint y: 319, distance: 114.4
click at [88, 319] on div "29 Is there a project plan for each system (and a corresponding project plan SO…" at bounding box center [473, 351] width 825 height 77
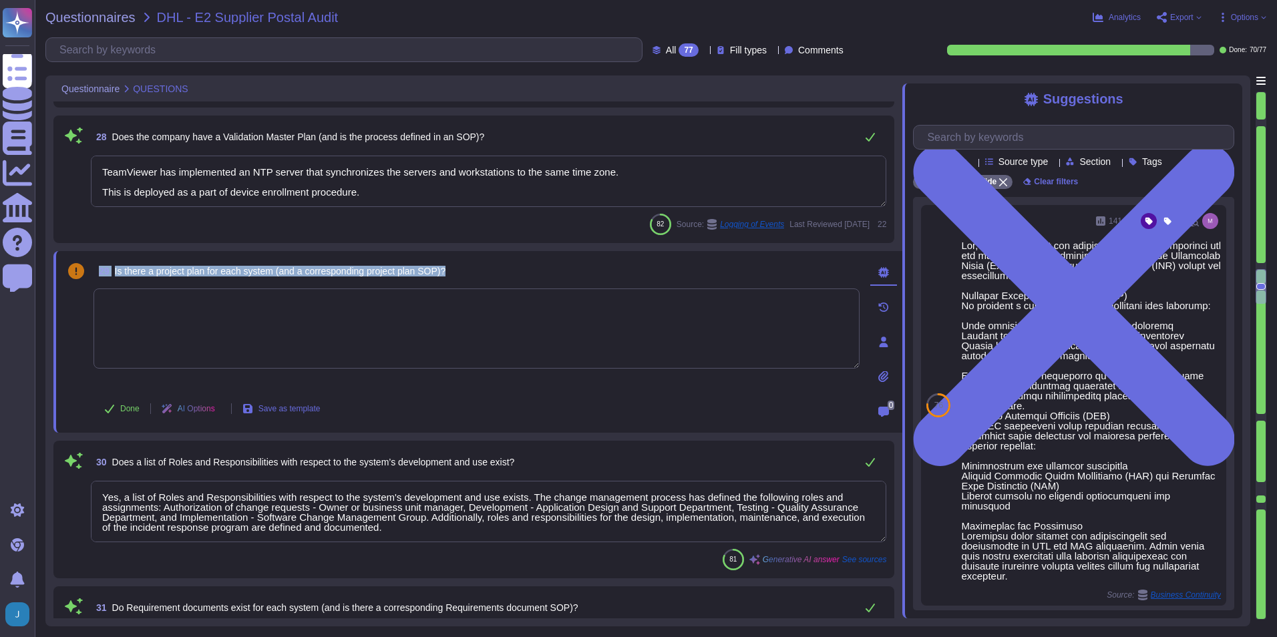
drag, startPoint x: 276, startPoint y: 265, endPoint x: 97, endPoint y: 271, distance: 179.8
click at [97, 271] on div "29 Is there a project plan for each system (and a corresponding project plan SO…" at bounding box center [476, 271] width 766 height 24
copy span "29 Is there a project plan for each system (and a corresponding project plan SO…"
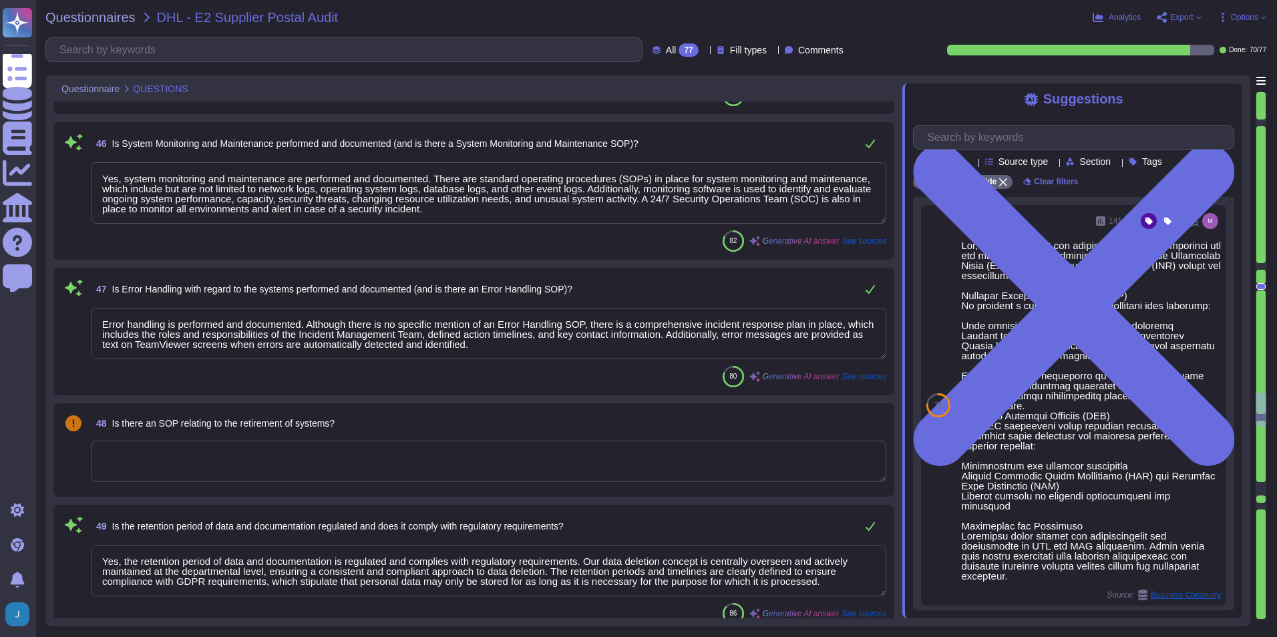
scroll to position [6077, 0]
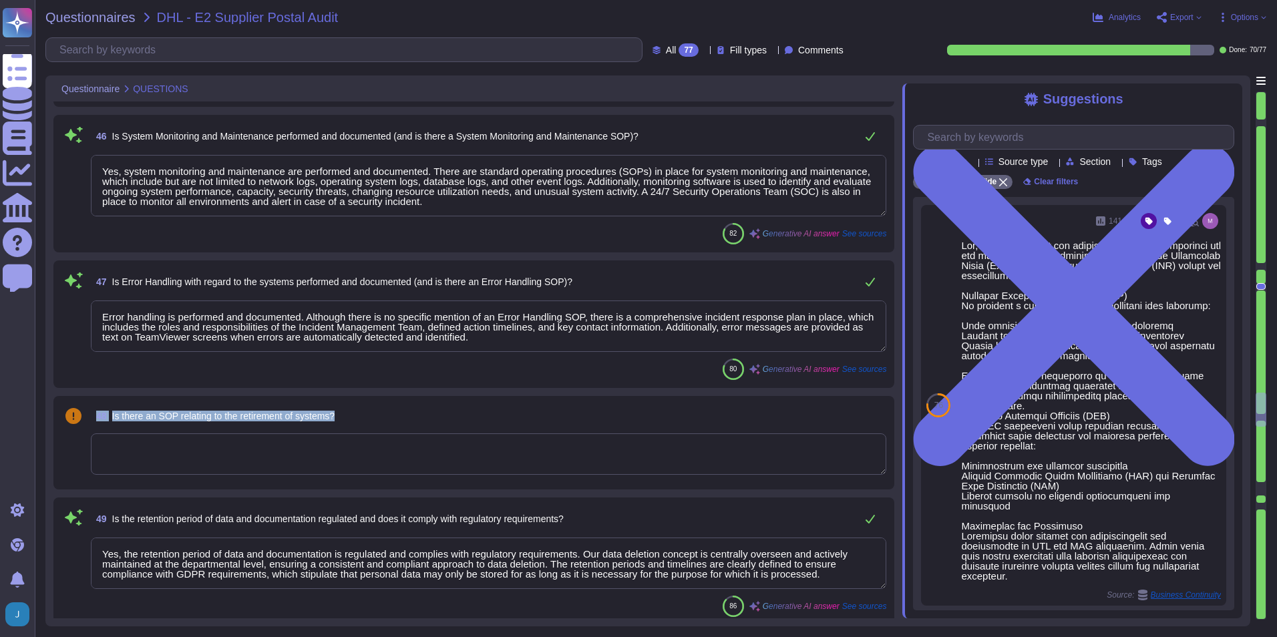
drag, startPoint x: 343, startPoint y: 411, endPoint x: 83, endPoint y: 408, distance: 259.8
click at [83, 408] on div "48 Is there an SOP relating to the retirement of systems?" at bounding box center [473, 442] width 825 height 77
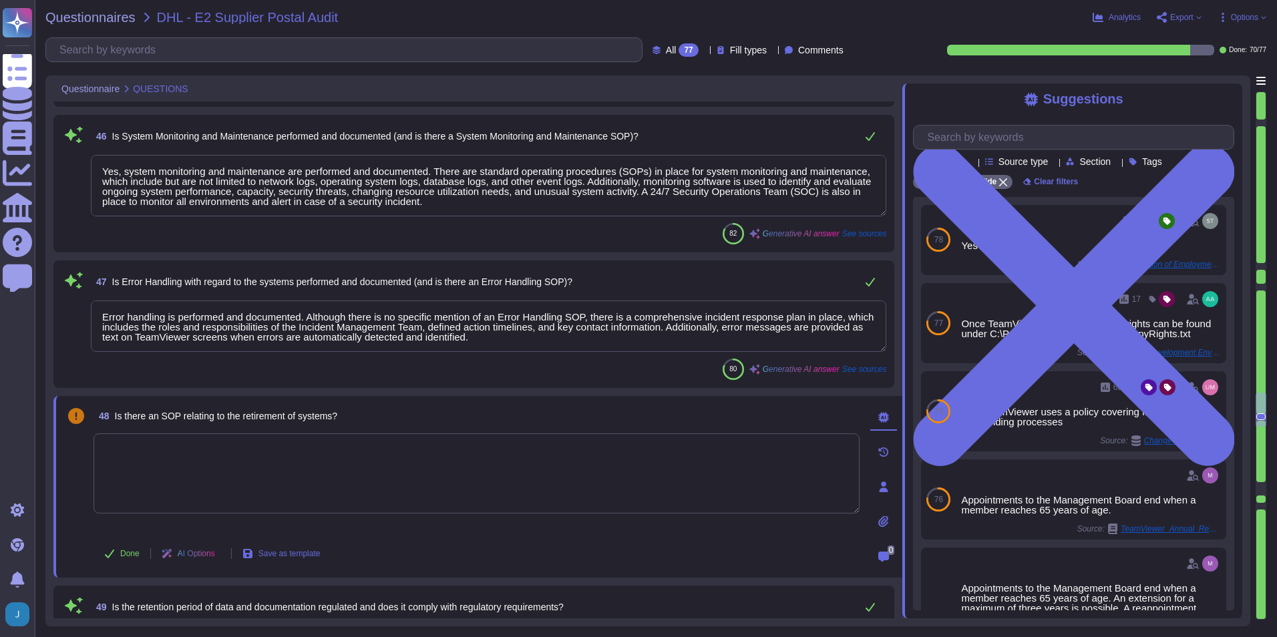
click at [348, 416] on div "48 Is there an SOP relating to the retirement of systems?" at bounding box center [476, 416] width 766 height 24
drag, startPoint x: 318, startPoint y: 411, endPoint x: 93, endPoint y: 397, distance: 224.8
click at [93, 397] on div "48 Is there an SOP relating to the retirement of systems? Done AI Options Save …" at bounding box center [477, 487] width 849 height 182
copy span "48 Is there an SOP relating to the retirement of systems?"
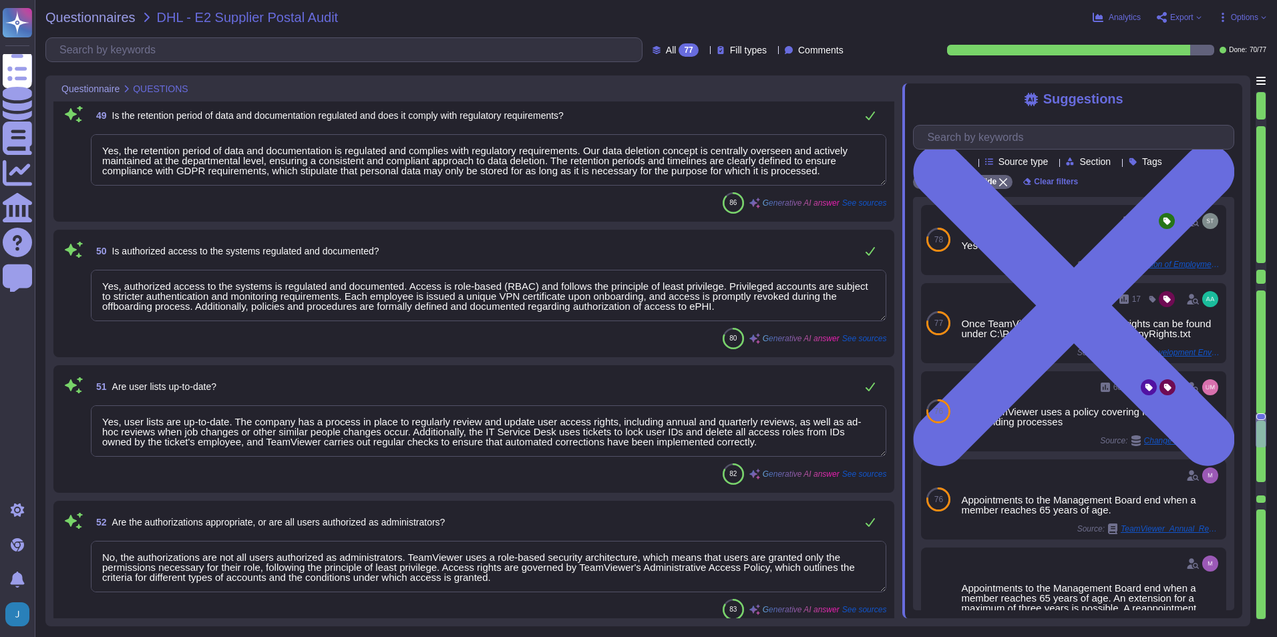
scroll to position [1, 0]
click at [556, 449] on div "52 Are the authorizations appropriate, or are all users authorized as administr…" at bounding box center [473, 565] width 841 height 128
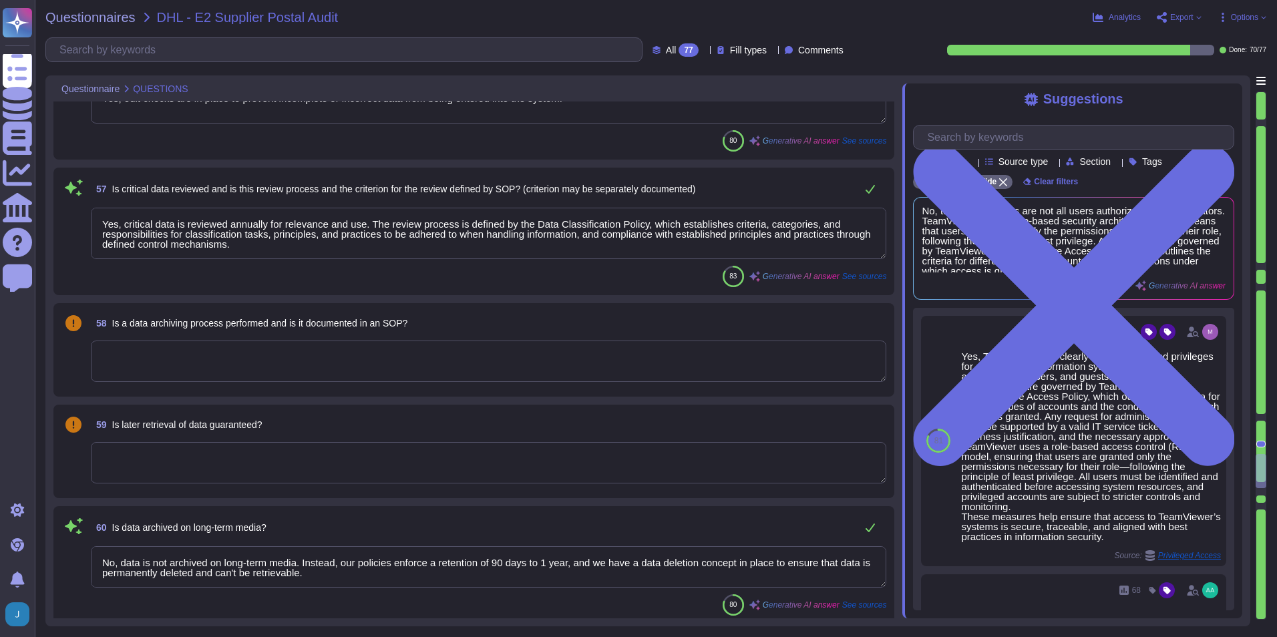
scroll to position [7480, 0]
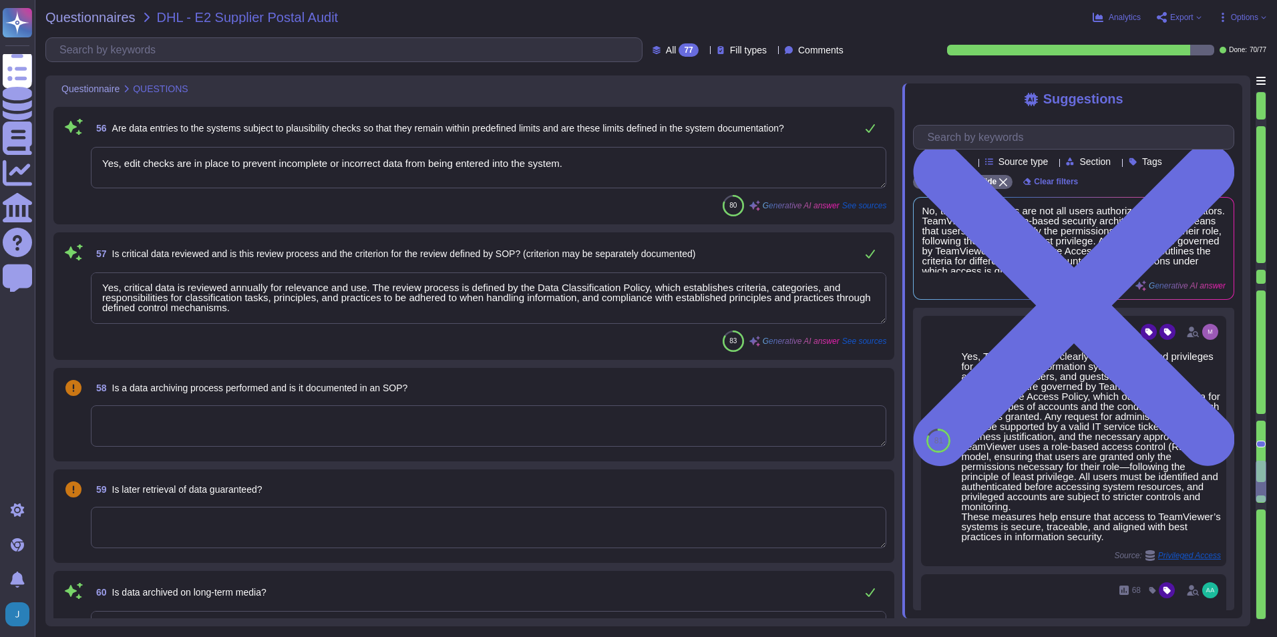
scroll to position [7413, 0]
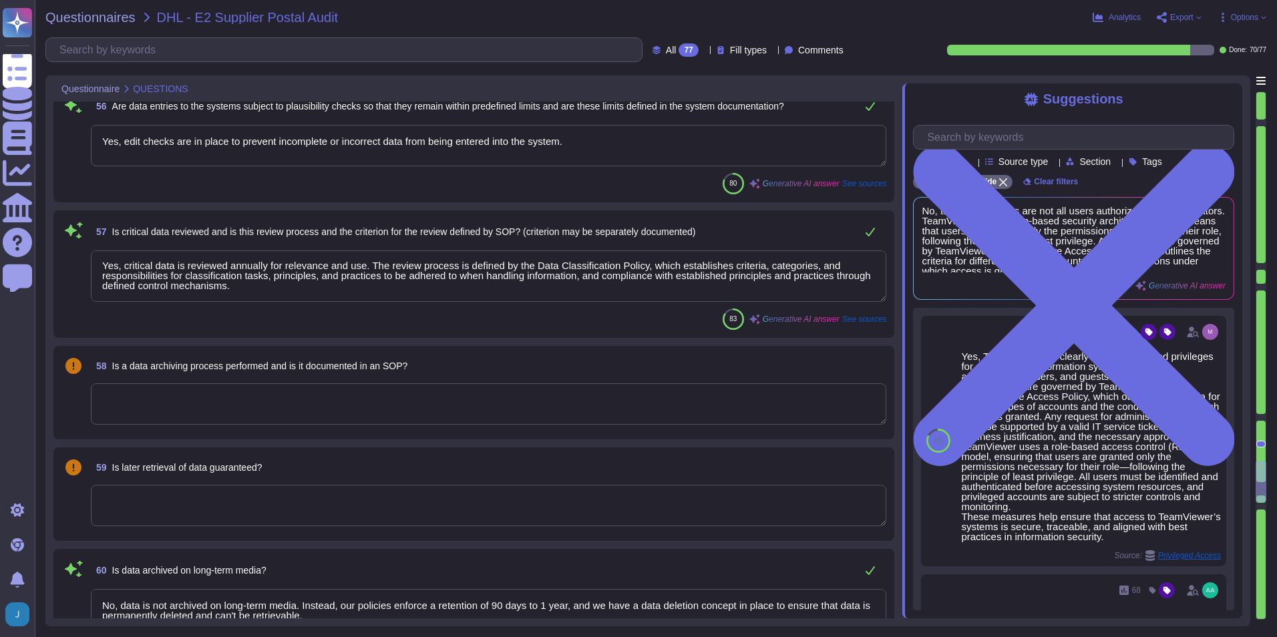
click at [474, 393] on textarea at bounding box center [488, 403] width 795 height 41
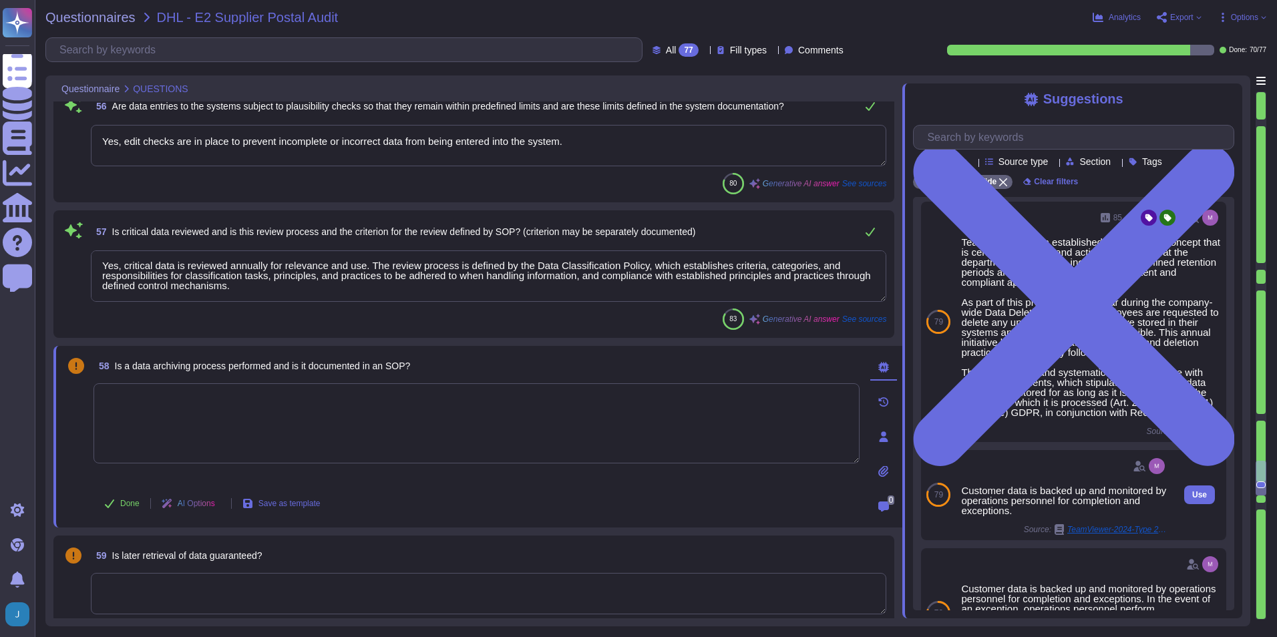
scroll to position [0, 0]
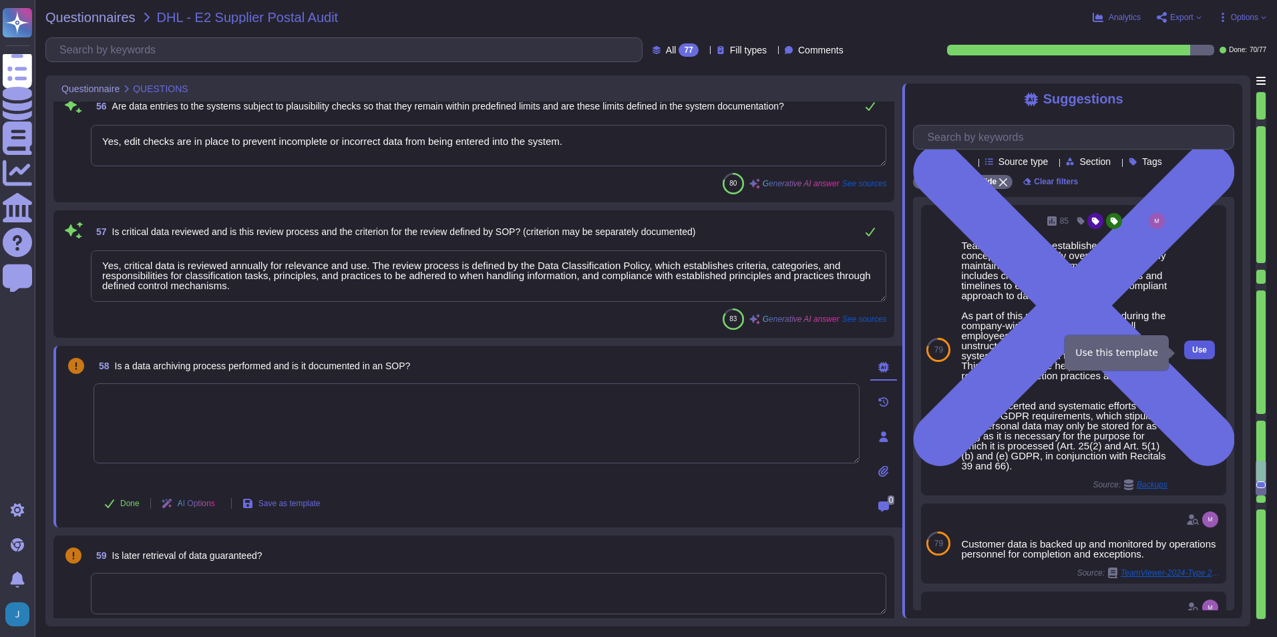
click at [849, 350] on span "Use" at bounding box center [1199, 350] width 15 height 8
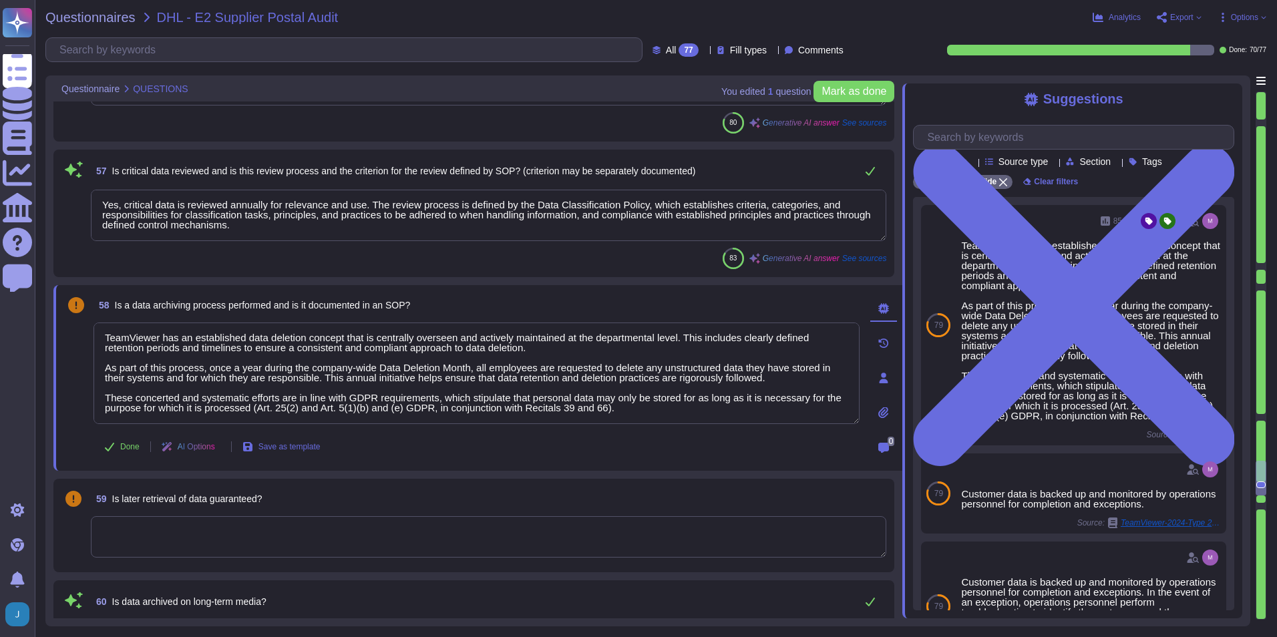
scroll to position [7547, 0]
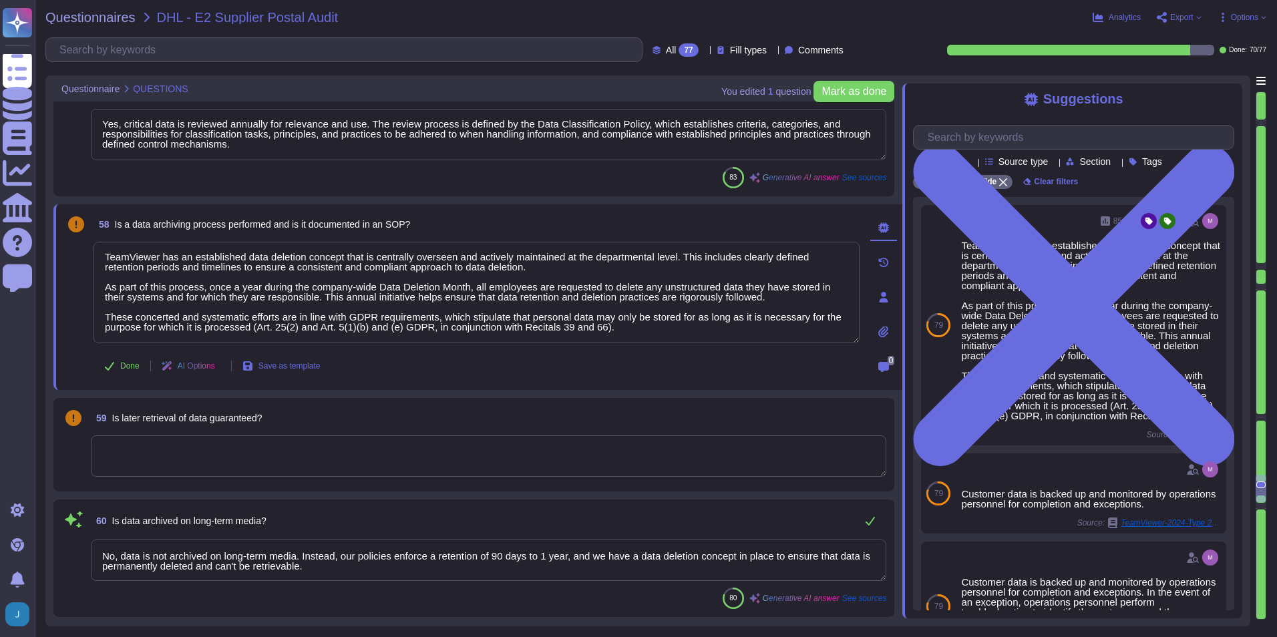
click at [375, 449] on textarea at bounding box center [488, 455] width 795 height 41
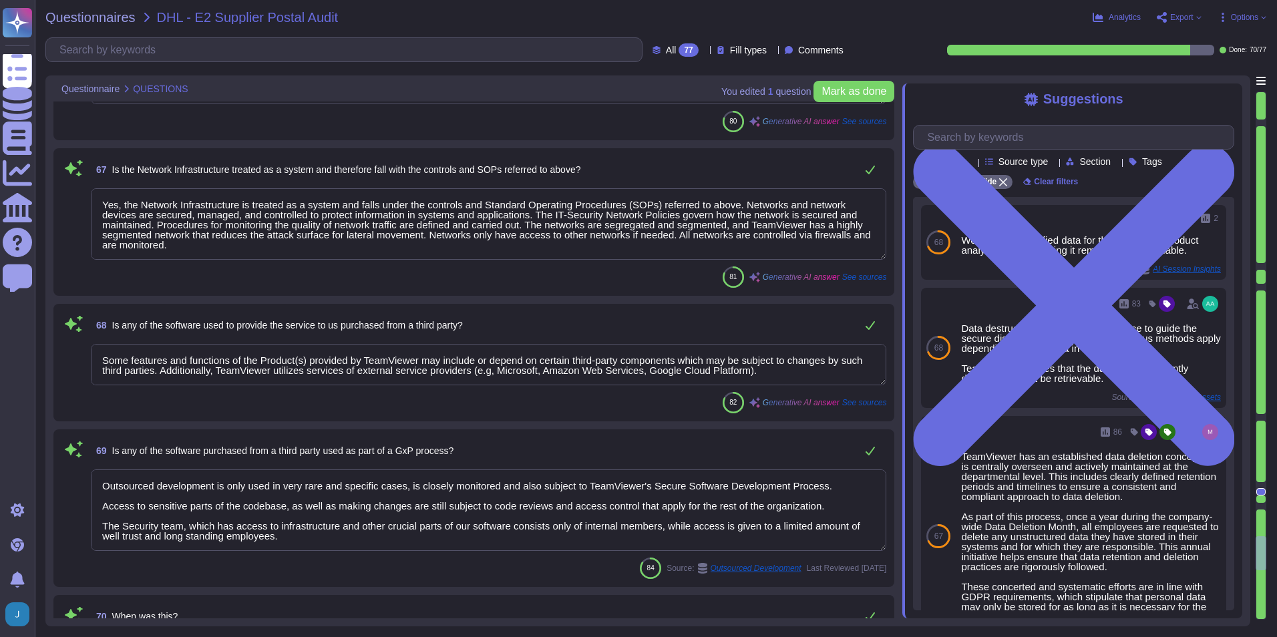
scroll to position [1, 0]
click at [544, 449] on textarea "Outsourced development is only used in very rare and specific cases, is closely…" at bounding box center [488, 510] width 795 height 81
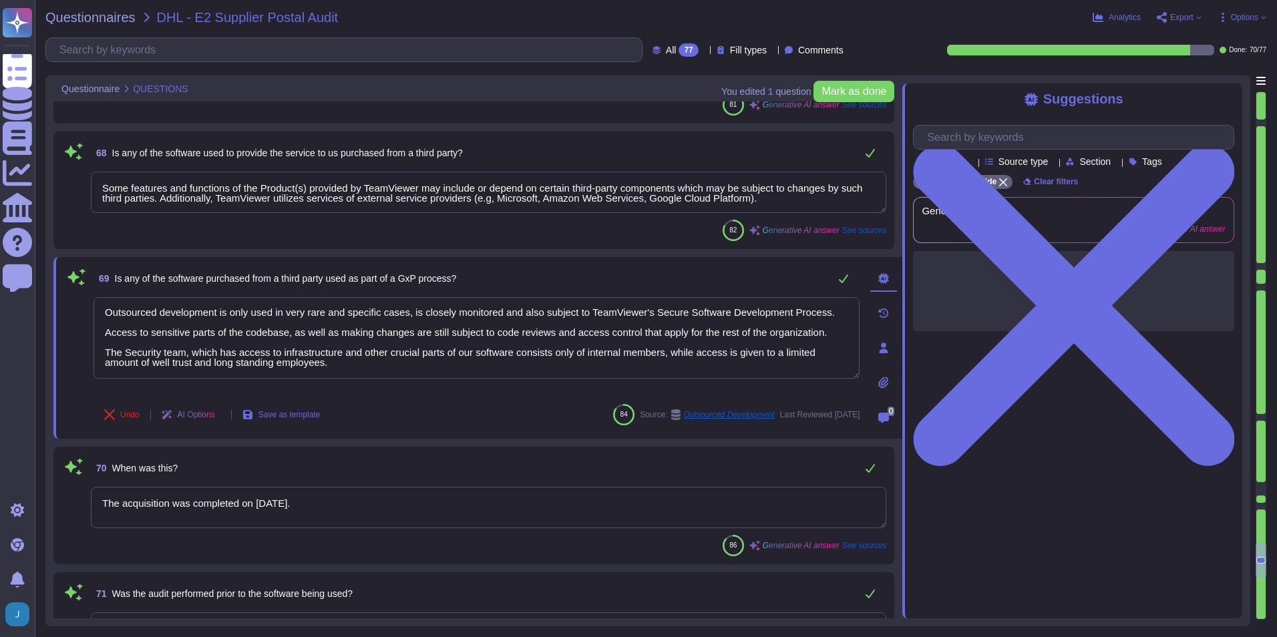
scroll to position [9016, 0]
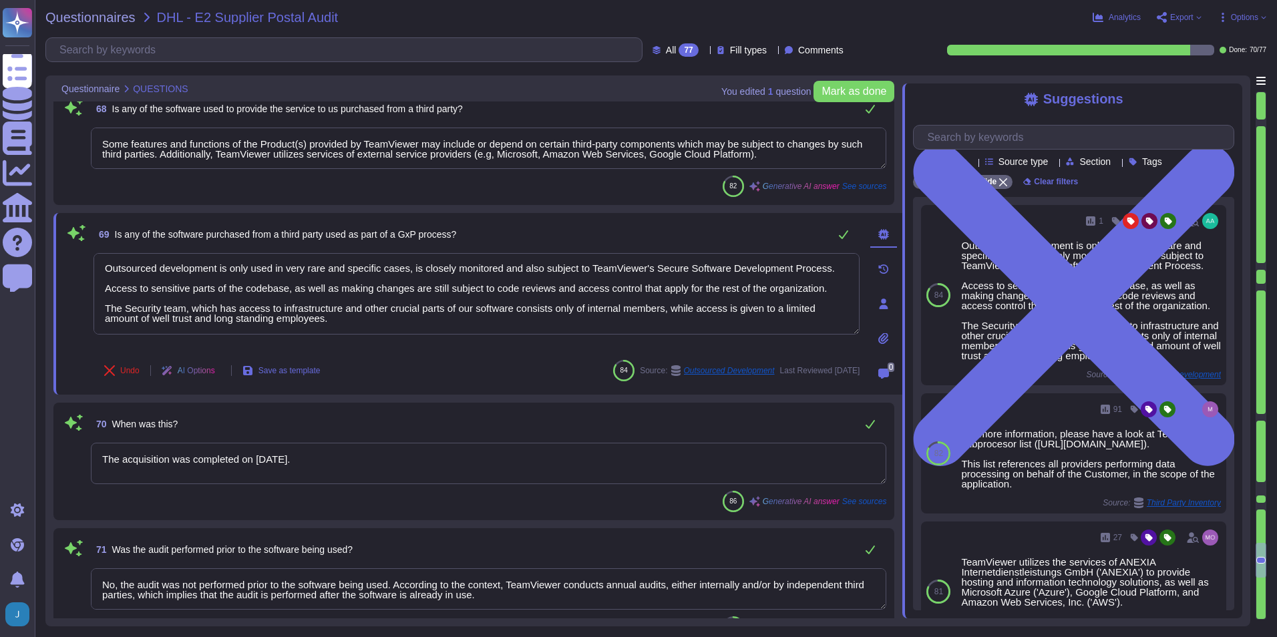
click at [550, 449] on textarea "The acquisition was completed on [DATE]." at bounding box center [488, 463] width 795 height 41
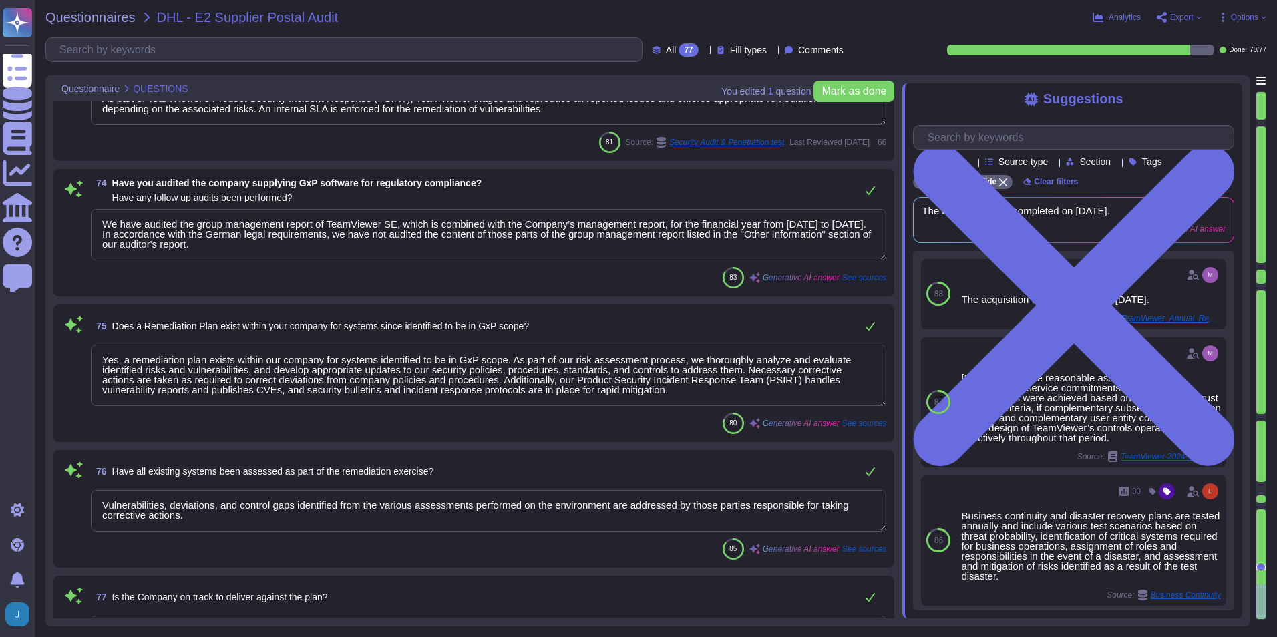
scroll to position [0, 0]
click at [534, 449] on div "76 Have all existing systems been assessed as part of the remediation exercise?" at bounding box center [488, 471] width 795 height 27
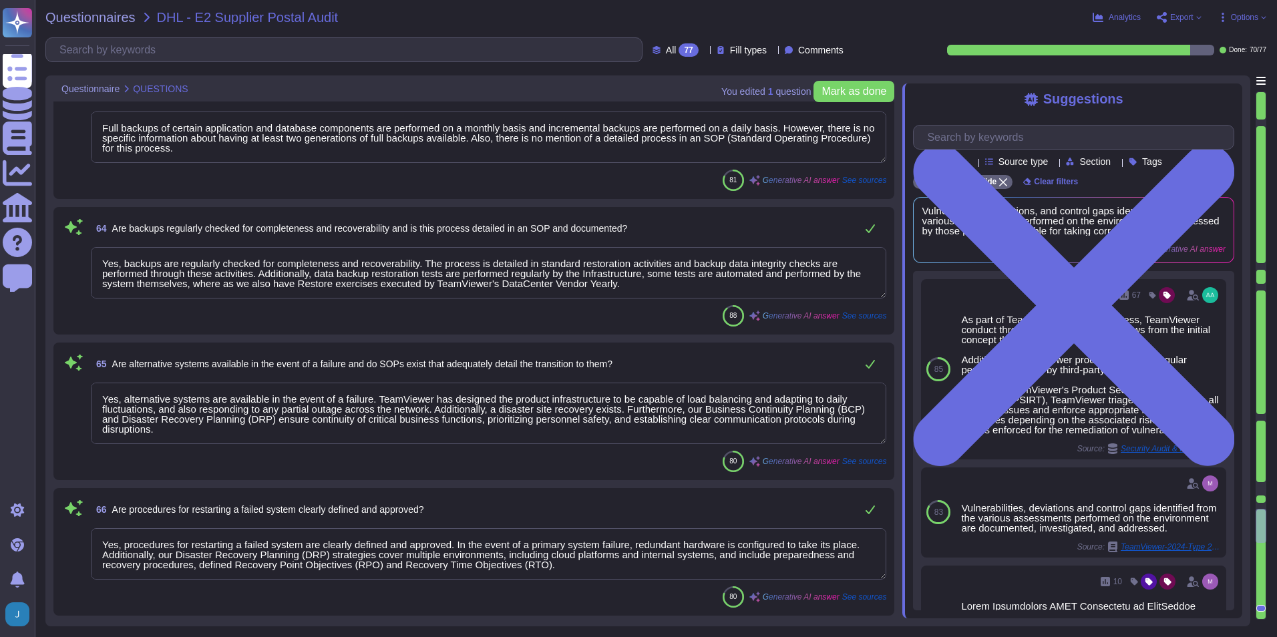
scroll to position [8326, 0]
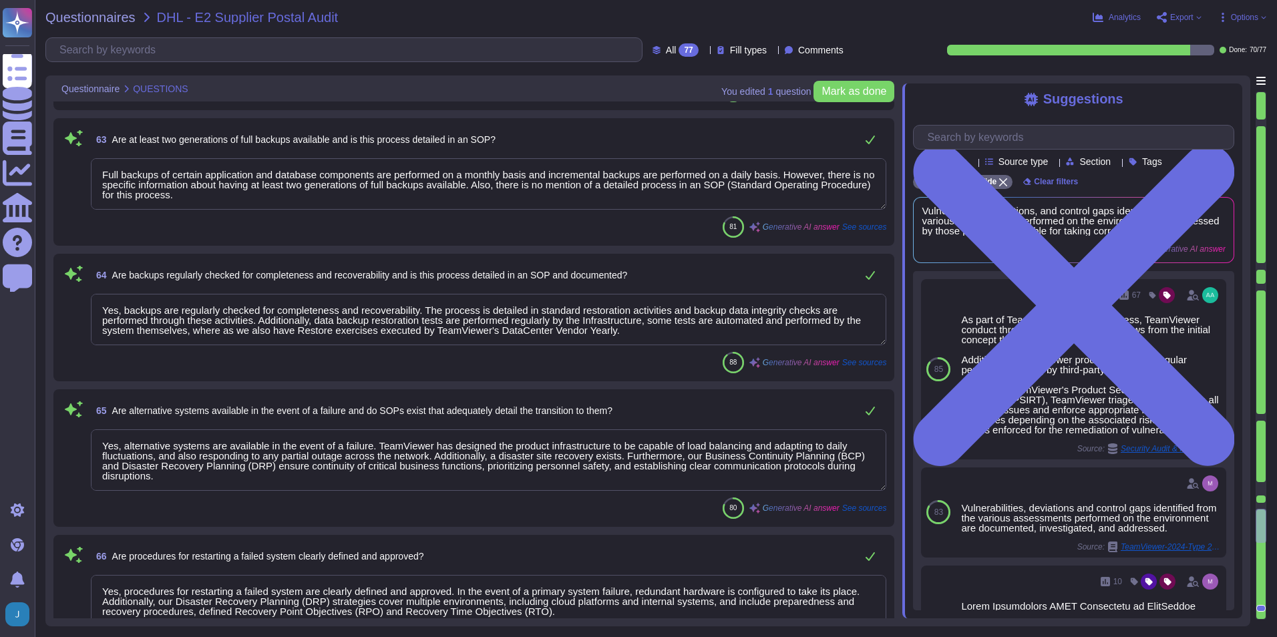
click at [849, 415] on div at bounding box center [1260, 417] width 9 height 7
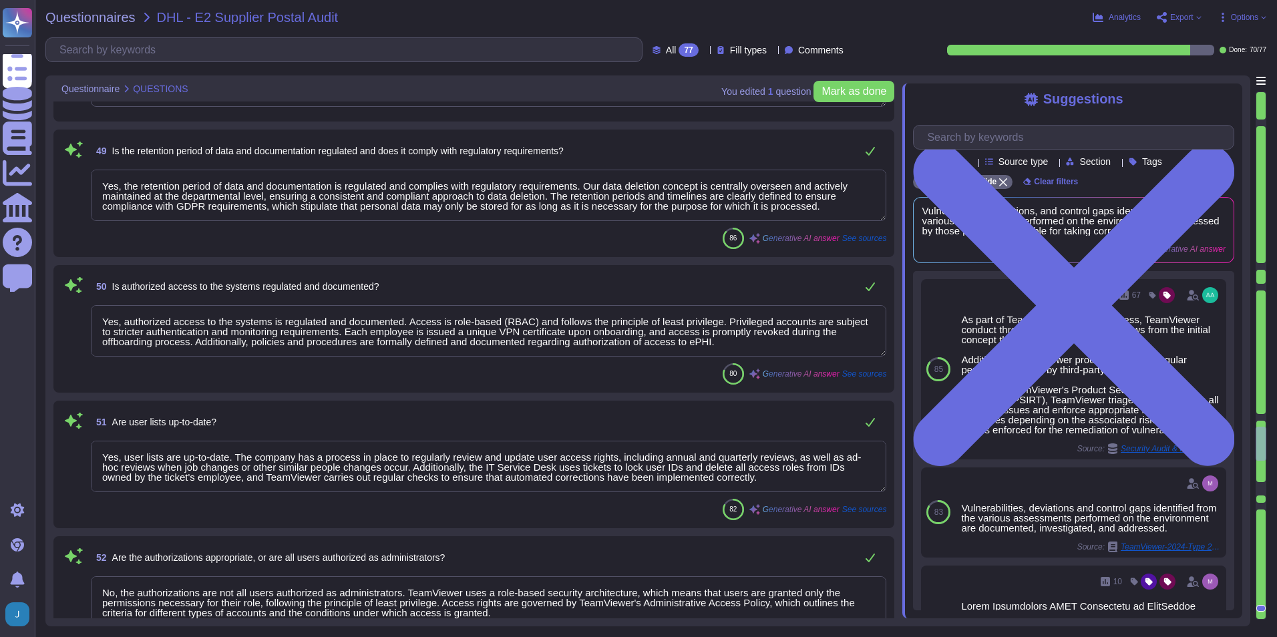
scroll to position [6332, 0]
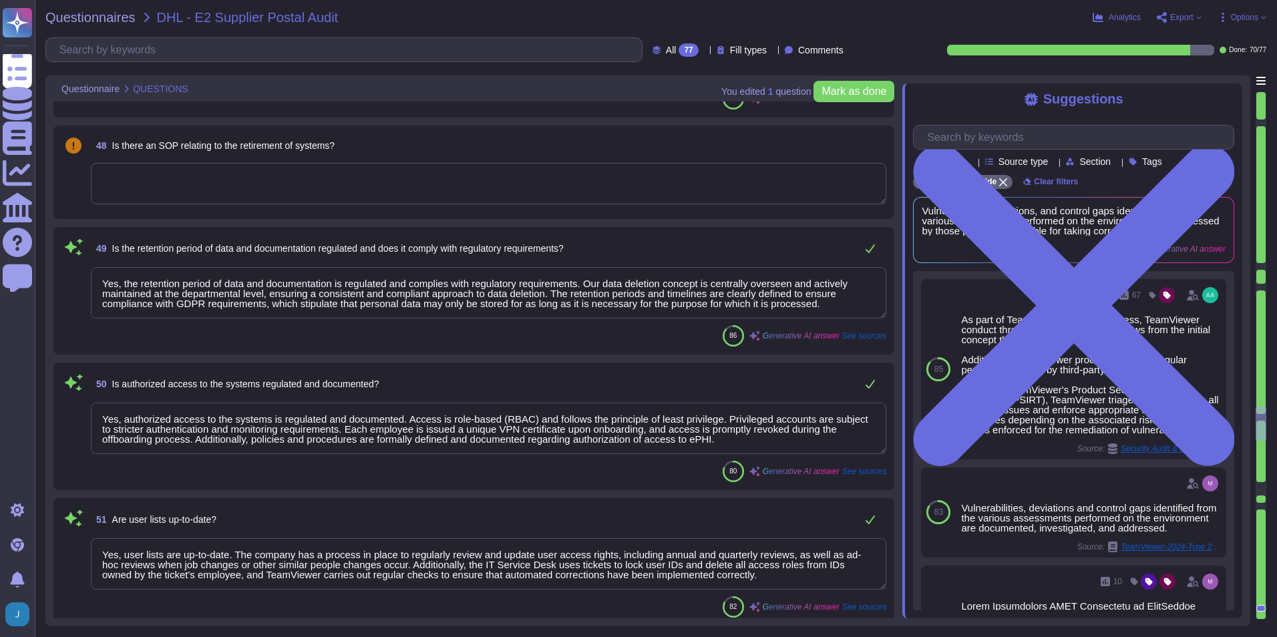
click at [849, 449] on div at bounding box center [1260, 488] width 9 height 13
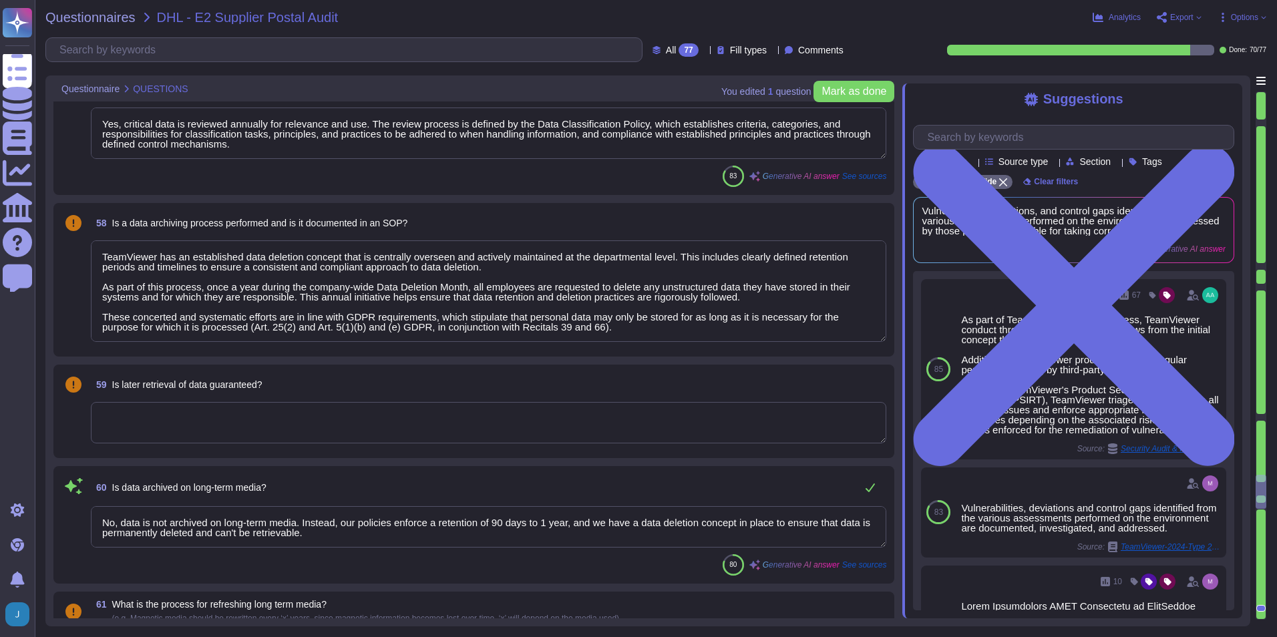
scroll to position [7563, 0]
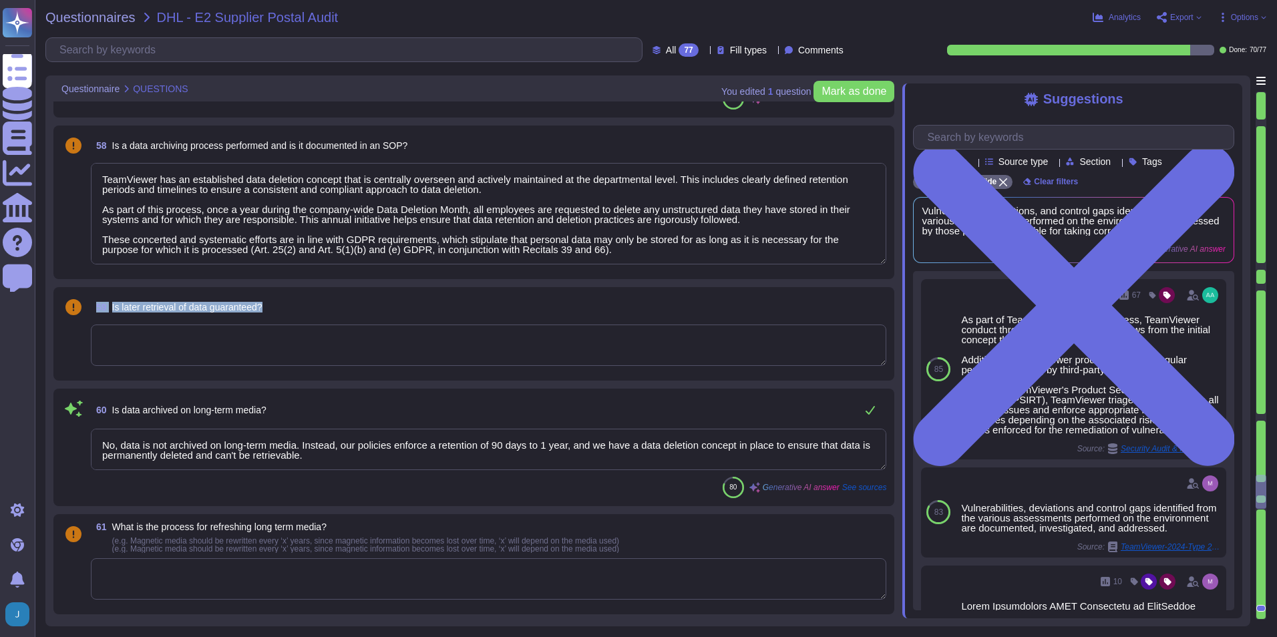
drag, startPoint x: 283, startPoint y: 305, endPoint x: 89, endPoint y: 315, distance: 193.9
click at [89, 315] on div "59 Is later retrieval of data guaranteed?" at bounding box center [473, 333] width 825 height 77
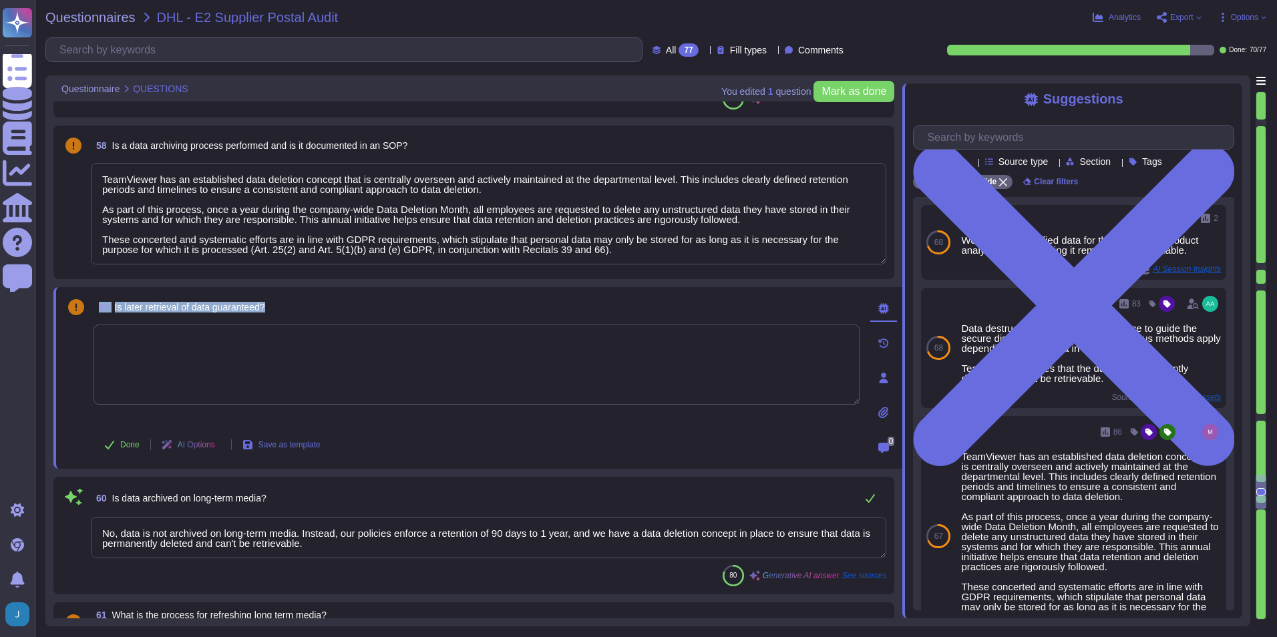
drag, startPoint x: 184, startPoint y: 298, endPoint x: 59, endPoint y: 313, distance: 125.1
click at [59, 313] on div "59 Is later retrieval of data guaranteed? Done AI Options Save as template 0" at bounding box center [477, 378] width 849 height 182
copy span "59 Is later retrieval of data guaranteed?"
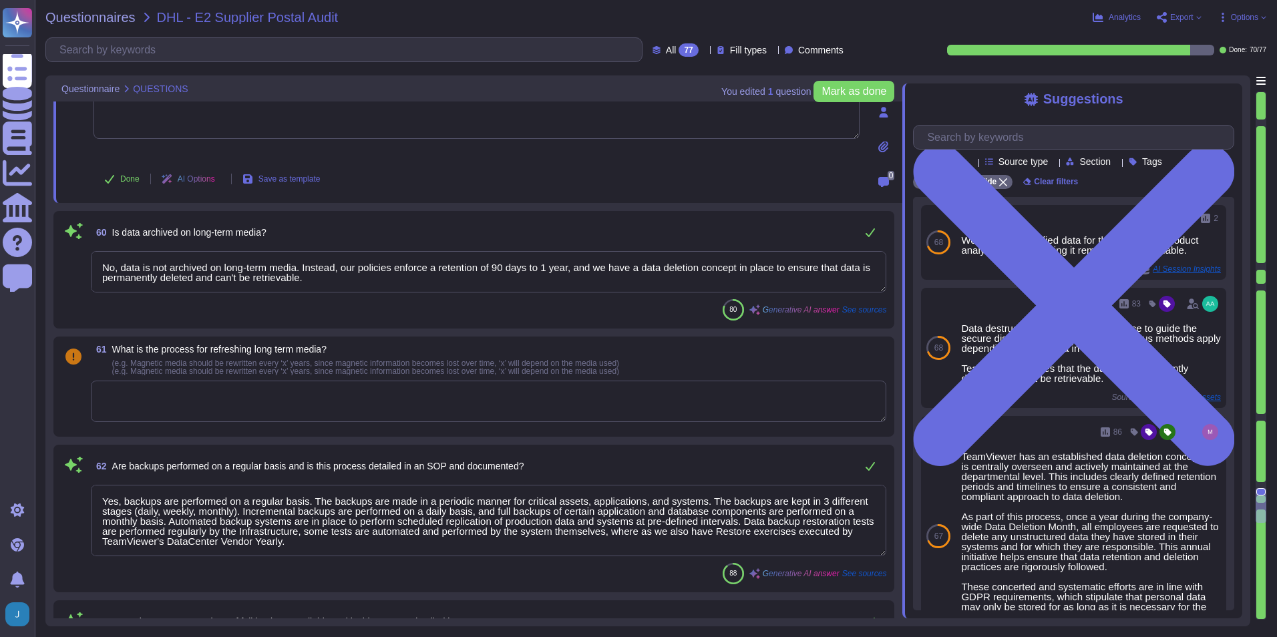
scroll to position [7831, 0]
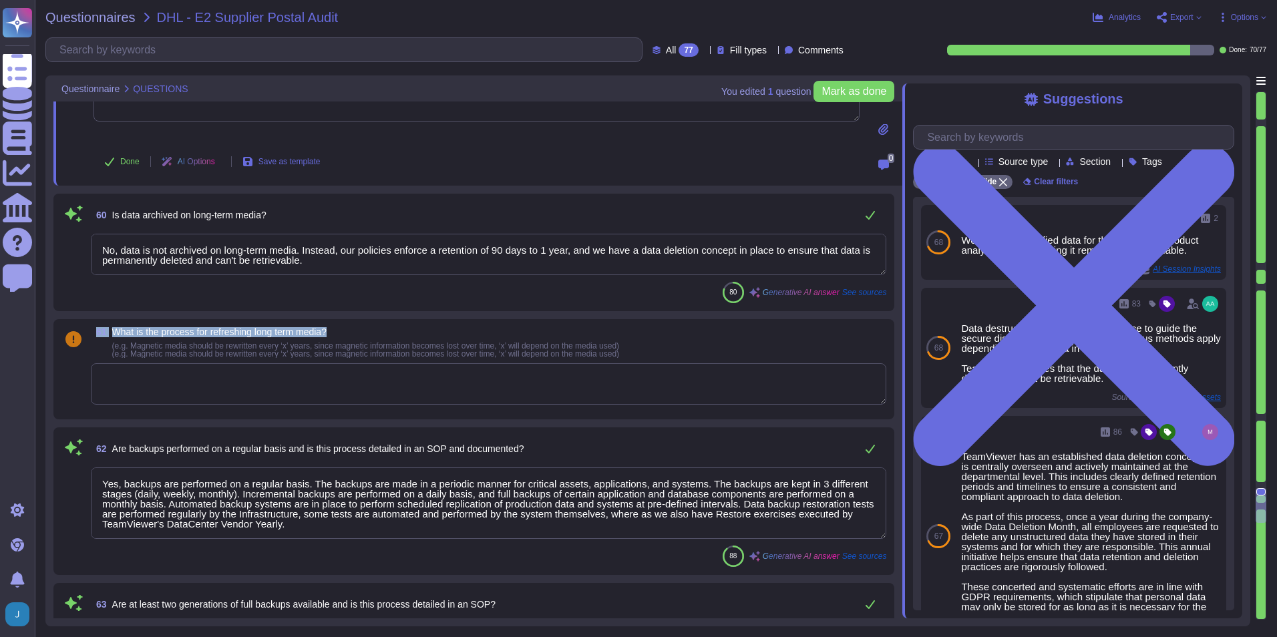
drag, startPoint x: 341, startPoint y: 331, endPoint x: 94, endPoint y: 327, distance: 247.1
click at [94, 327] on div "61 What is the process for refreshing long term media? (e.g. Magnetic media sho…" at bounding box center [473, 369] width 841 height 100
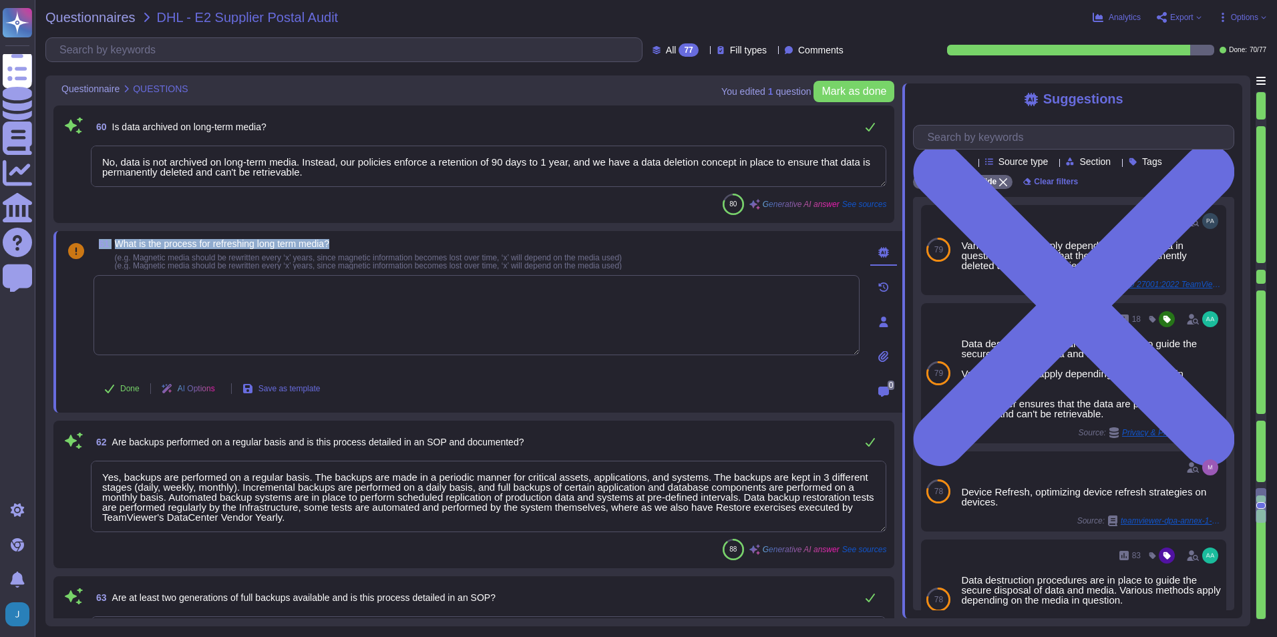
drag, startPoint x: 342, startPoint y: 243, endPoint x: 95, endPoint y: 244, distance: 247.1
click at [95, 244] on span "61 What is the process for refreshing long term media? (e.g. Magnetic media sho…" at bounding box center [357, 254] width 528 height 31
copy span "61 What is the process for refreshing long term media?"
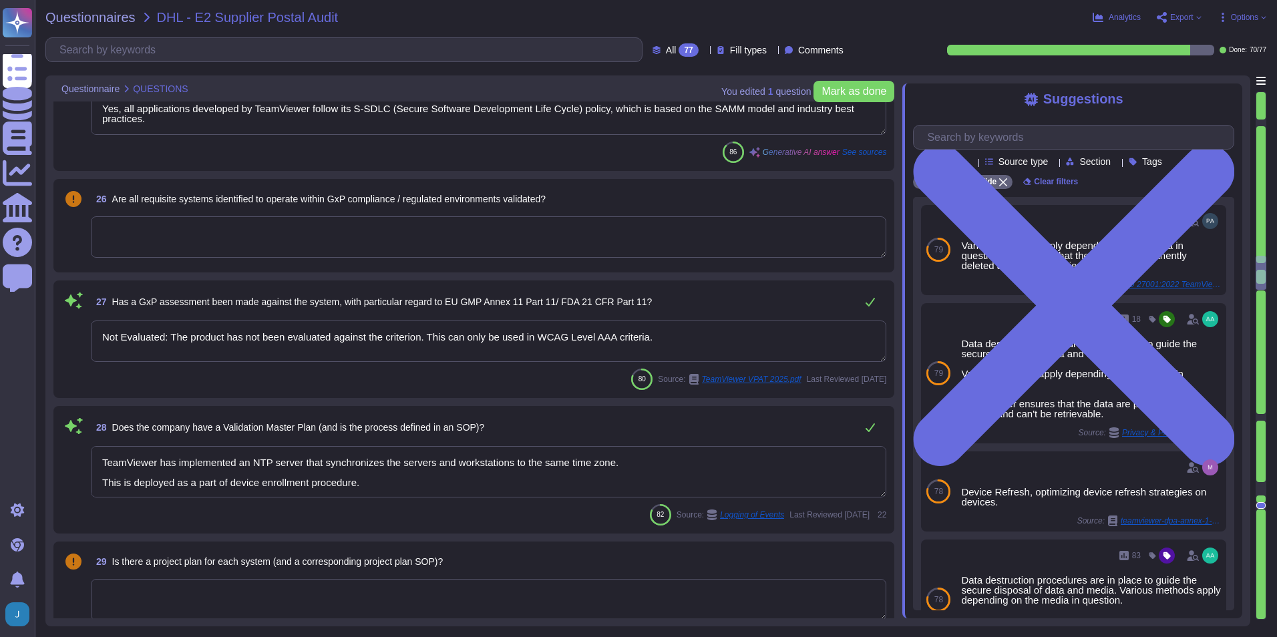
scroll to position [3351, 0]
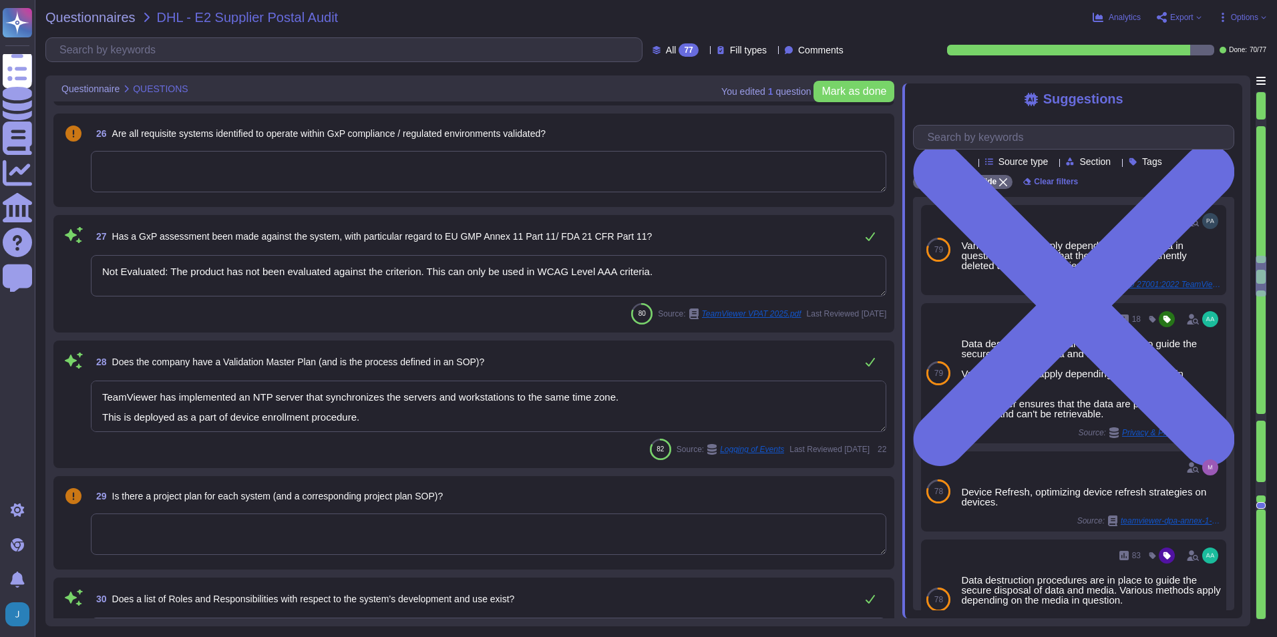
click at [474, 421] on textarea "TeamViewer has implemented an NTP server that synchronizes the servers and work…" at bounding box center [488, 406] width 795 height 51
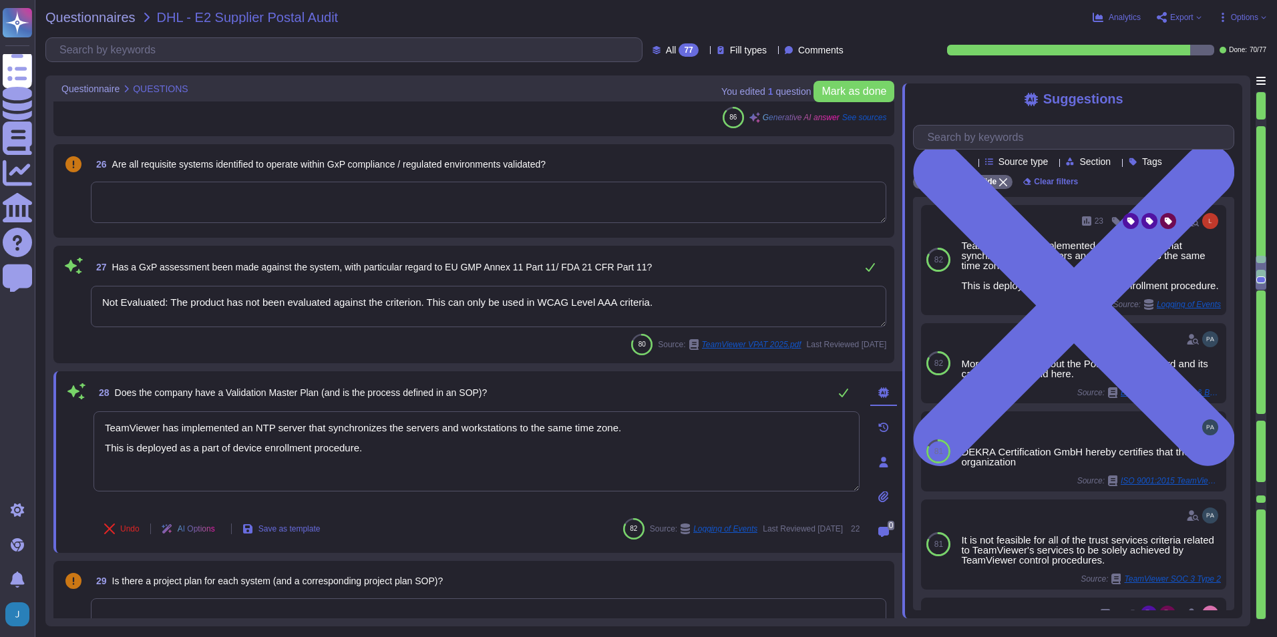
scroll to position [3289, 0]
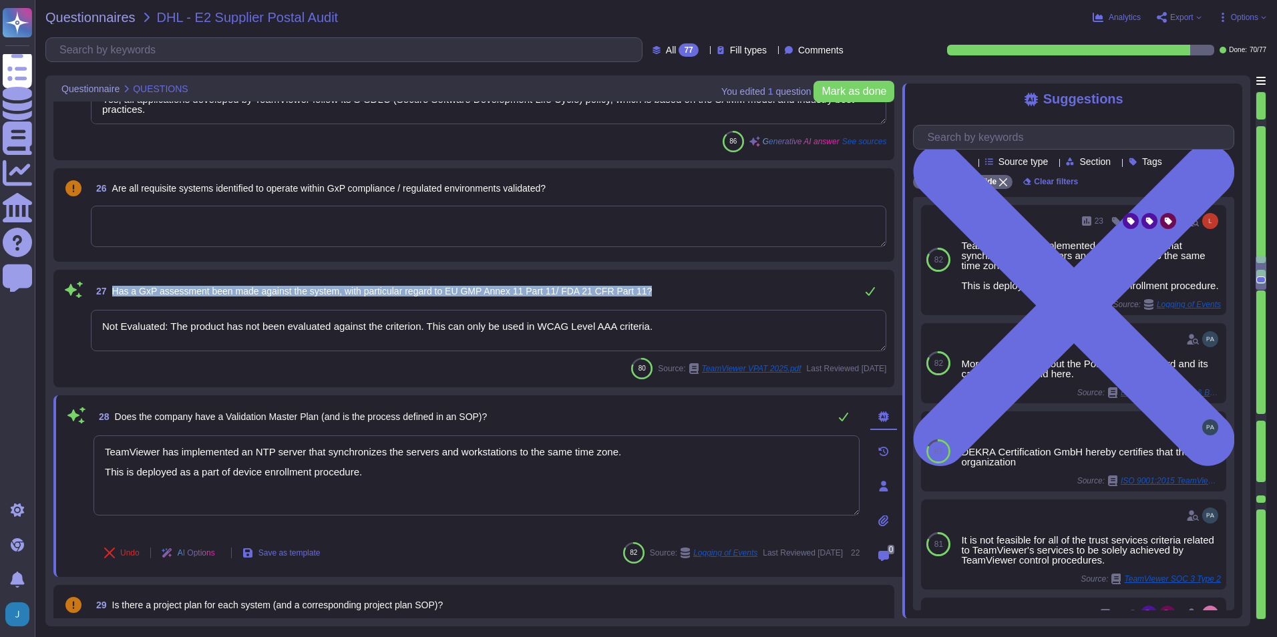
drag, startPoint x: 654, startPoint y: 287, endPoint x: 111, endPoint y: 296, distance: 543.0
click at [108, 293] on div "27 Has a GxP assessment been made against the system, with particular regard to…" at bounding box center [488, 291] width 795 height 27
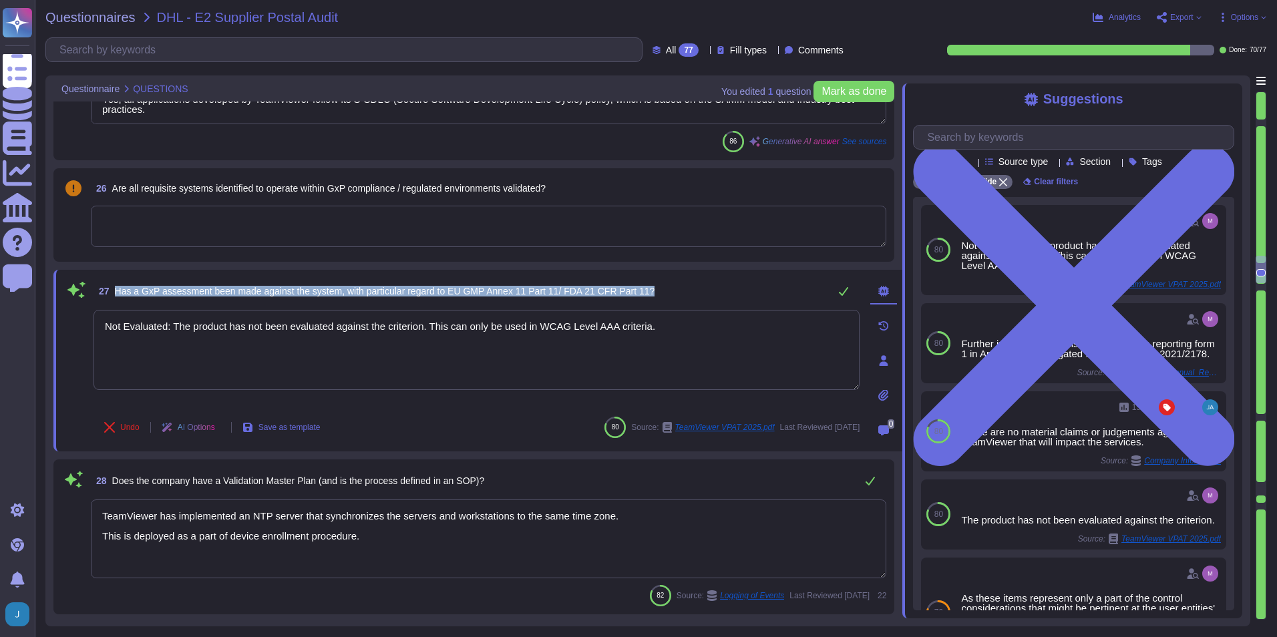
drag, startPoint x: 662, startPoint y: 286, endPoint x: 116, endPoint y: 293, distance: 545.7
click at [116, 293] on div "27 Has a GxP assessment been made against the system, with particular regard to…" at bounding box center [476, 291] width 766 height 27
copy span "Has a GxP assessment been made against the system, with particular regard to EU…"
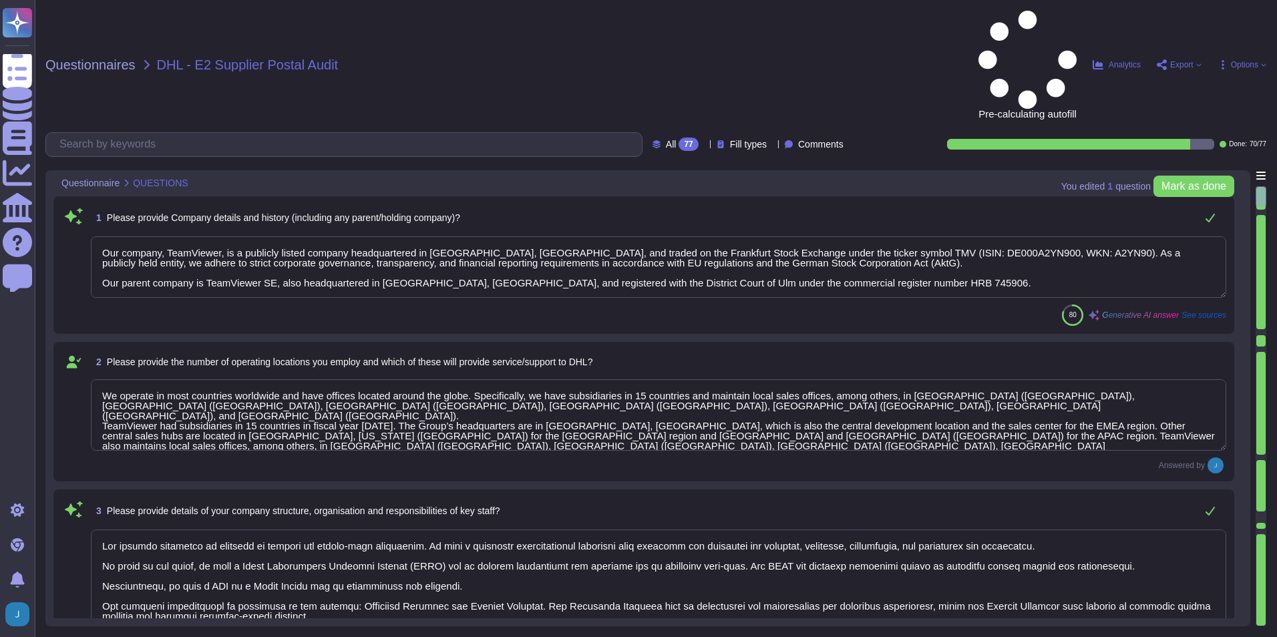
type textarea "Our company, TeamViewer, is a publicly listed company headquartered in [GEOGRAP…"
type textarea "We operate in most countries worldwide and have offices located around the glob…"
type textarea "Our company structure is designed to support our entity-wide objectives. We hav…"
type textarea "We utilize services of external service providers, such as Microsoft, Amazon We…"
type textarea "Yes, our company has established and maintains a quality management system acco…"
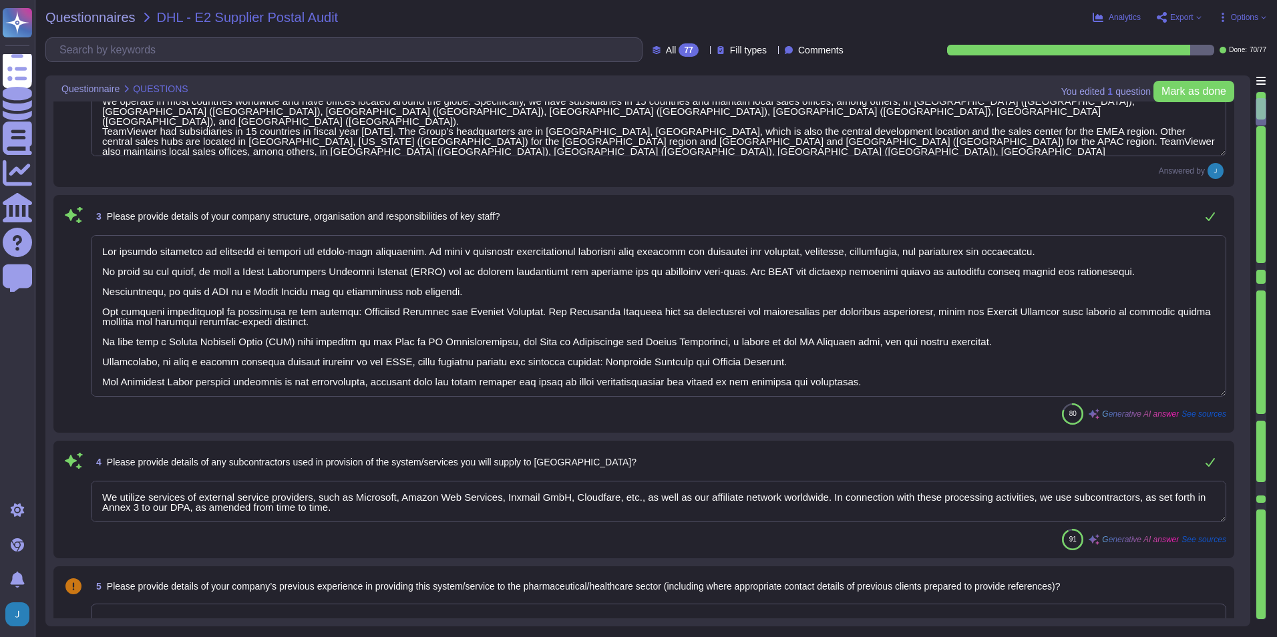
type textarea "Yes, our audit firm has complied with the quality management system requirement…"
type textarea "Yes, TeamViewer maintains a comprehensive set of independent audit reports and …"
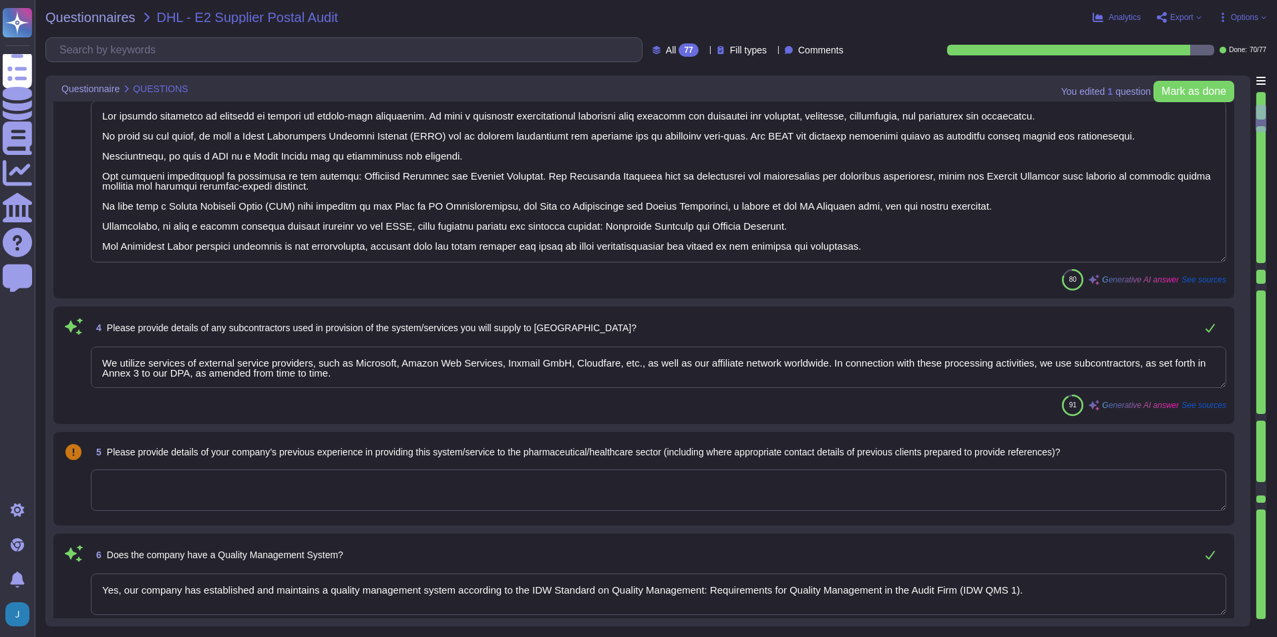
scroll to position [1, 0]
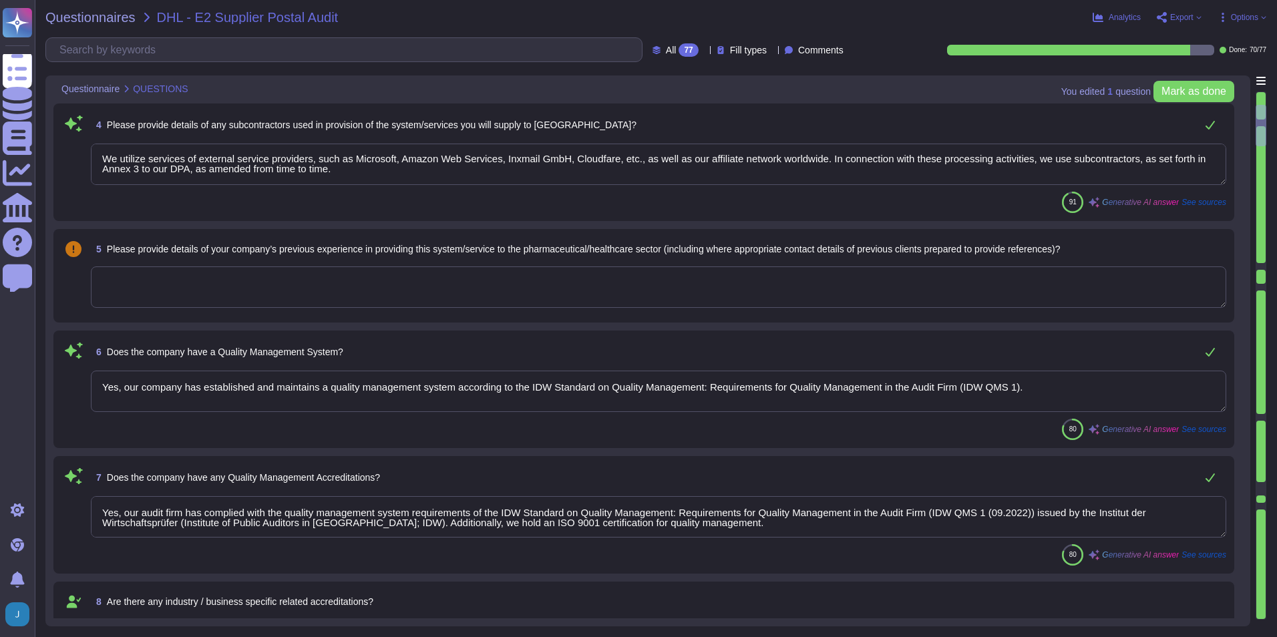
type textarea "QA is involved in quality assurance testing and User Acceptance Testing (UAT). …"
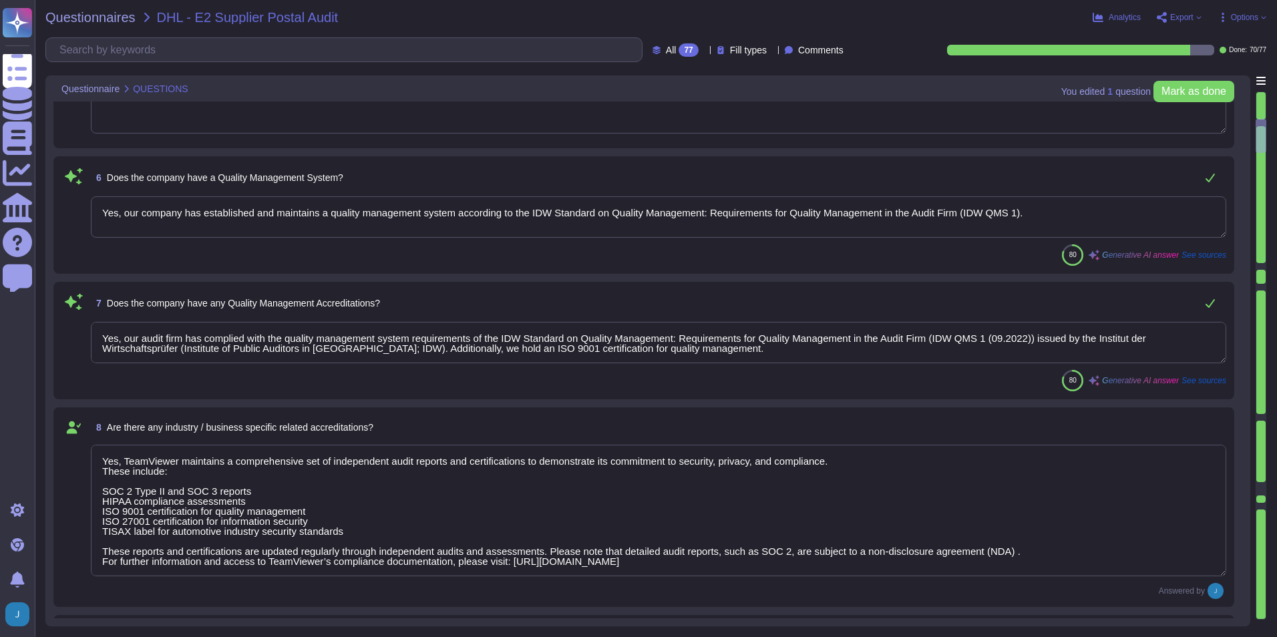
scroll to position [735, 0]
type textarea "(Sites see annex) has established and maintains a quality management system acc…"
type textarea "Yes, documentation and records are retained as per defined certification or reg…"
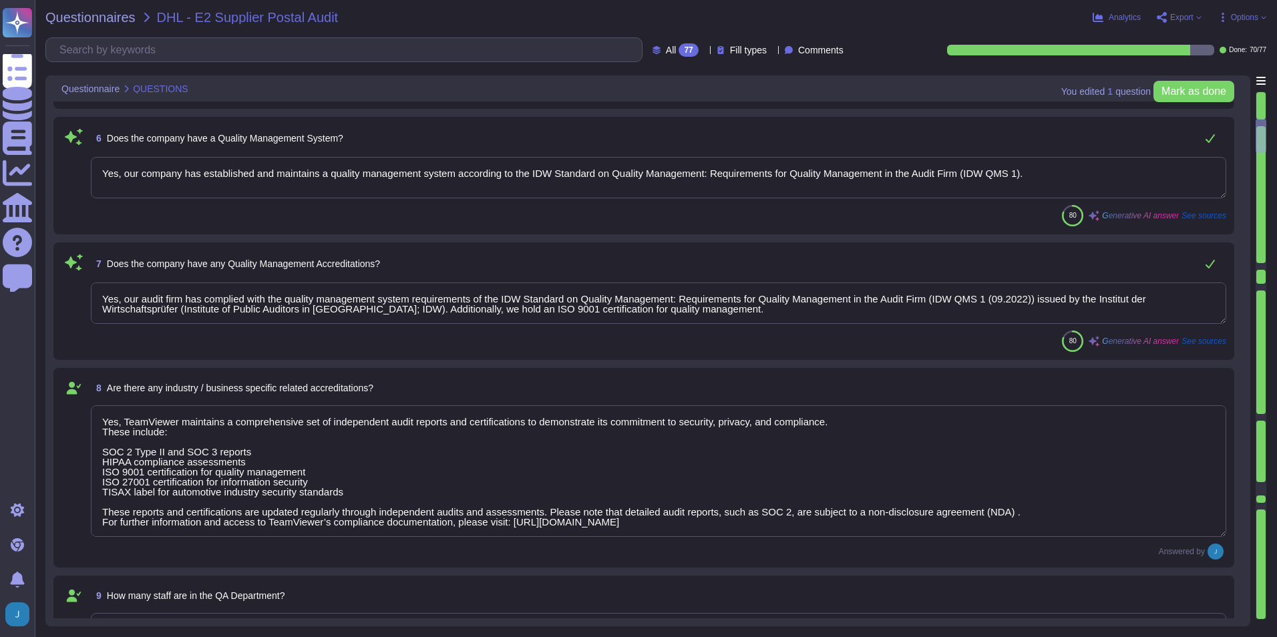
scroll to position [1, 0]
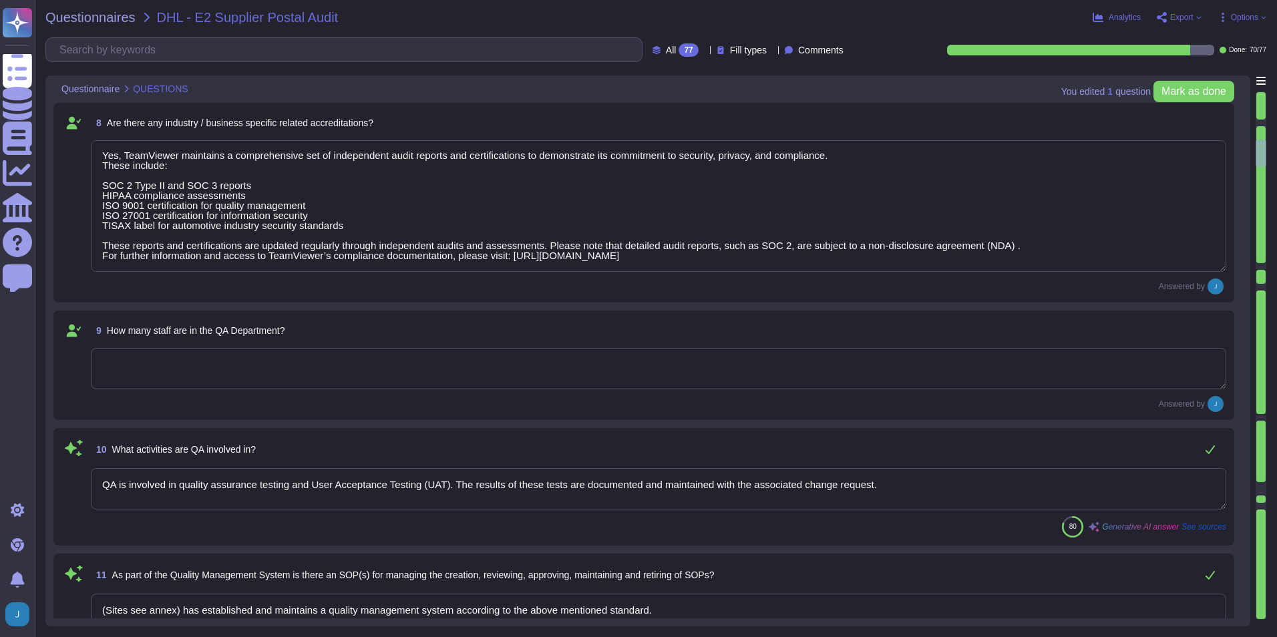
type textarea "Yes, there are Quality/Technical and/or Service Level Agreements in place. Team…"
type textarea "Yes, we include quality assurance measures. Quality assurance tests and results…"
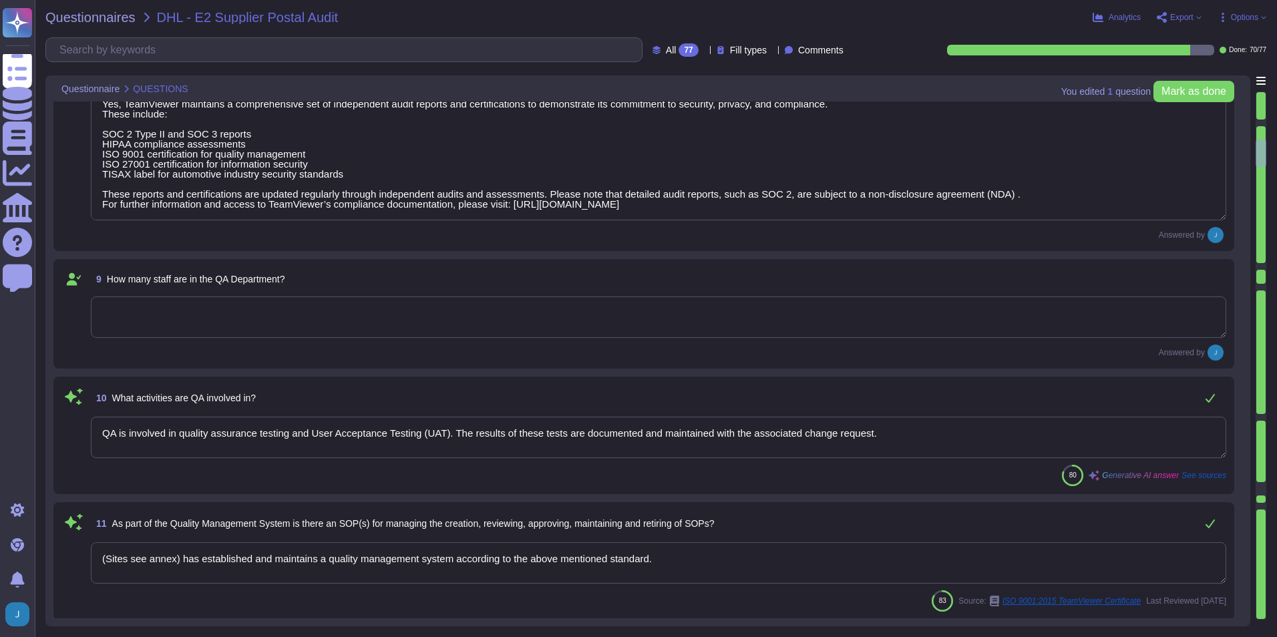
scroll to position [1069, 0]
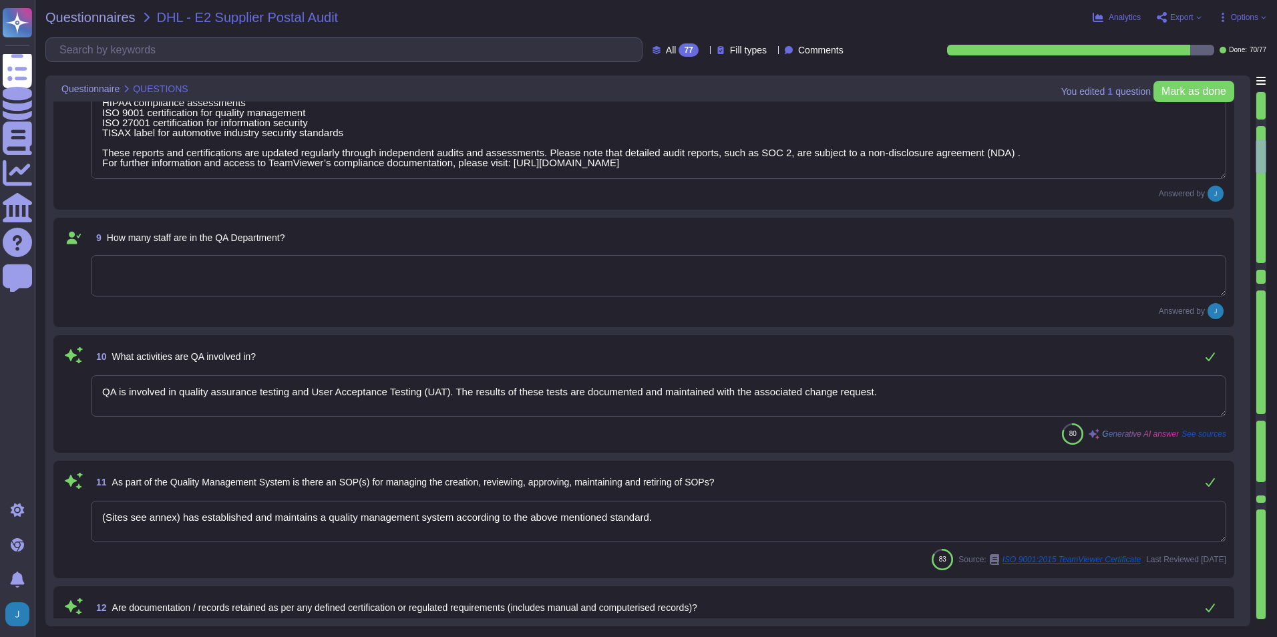
type textarea "Yes, TeamViewer restricts the transfer of tasks or data to third parties. They …"
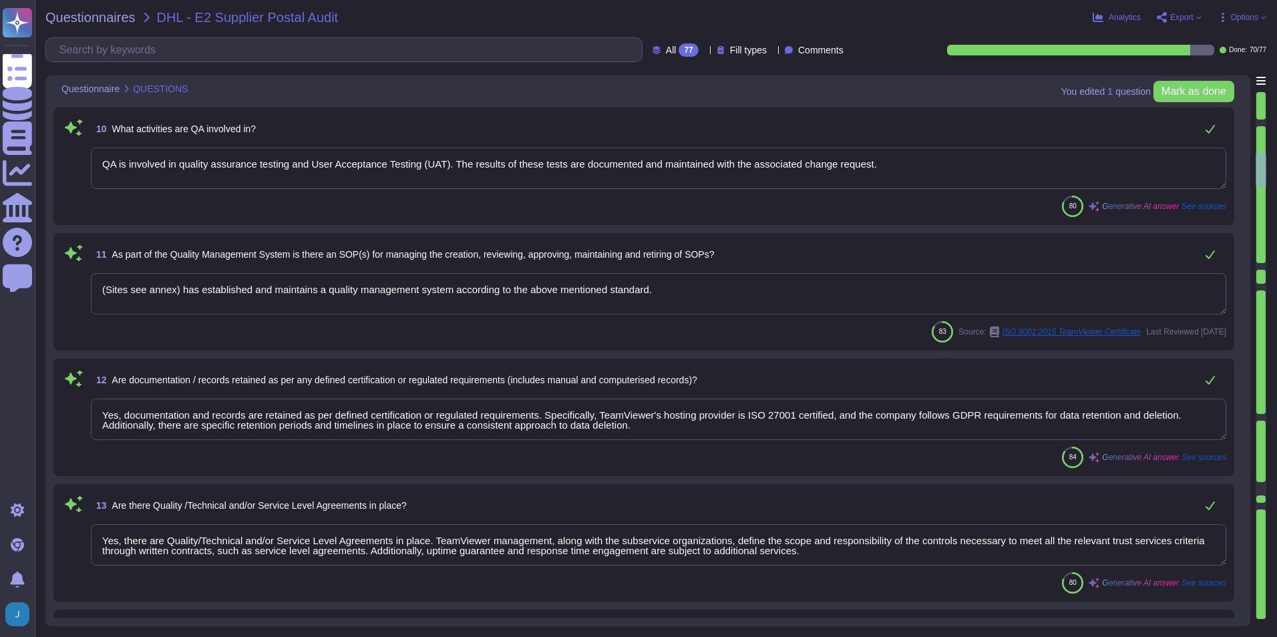
scroll to position [1336, 0]
type textarea "Yes, we permit audits and inspections. In fact, we have a formal, recurring aud…"
type textarea "Yes, organizational charts exist. They are in place to communicate key areas of…"
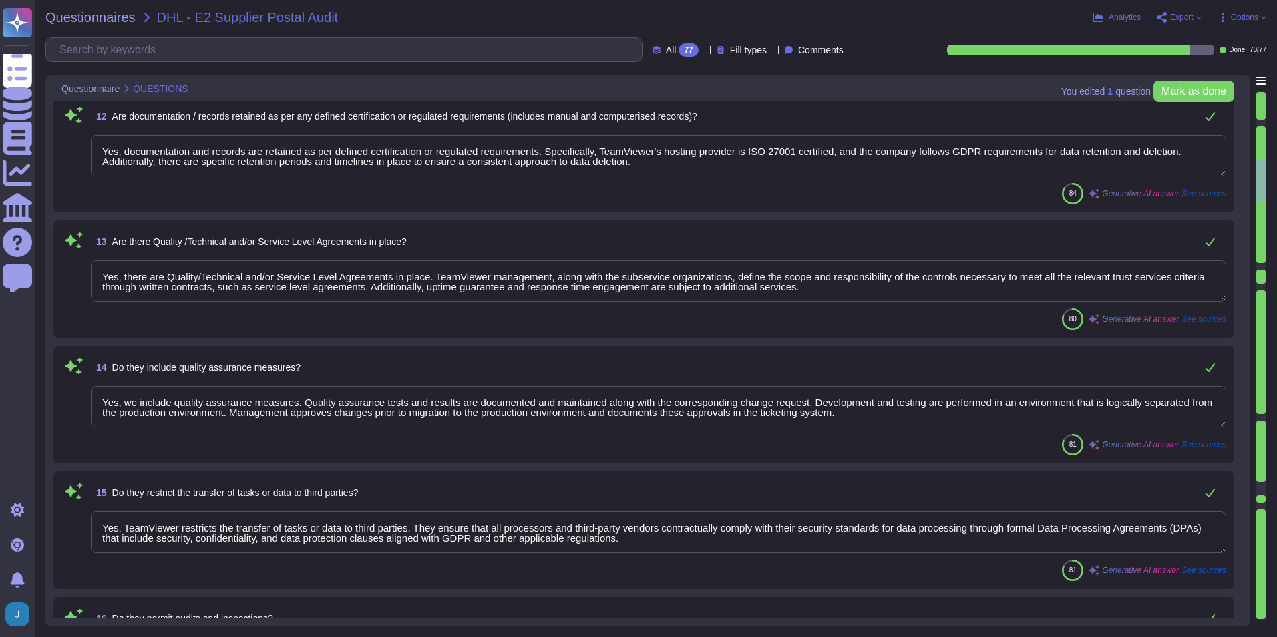
type textarea "Yes, job descriptions exist and are documented. They are communicated to person…"
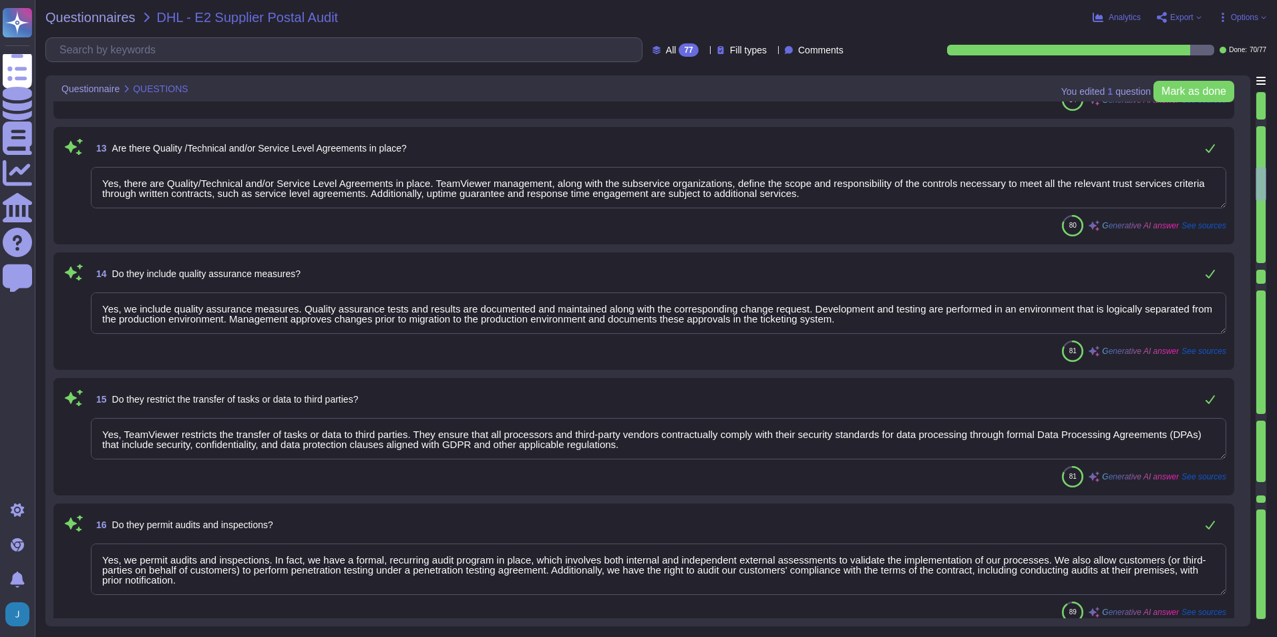
type textarea "Yes, TeamViewer shall ensure that the persons employed are sufficiently qualifi…"
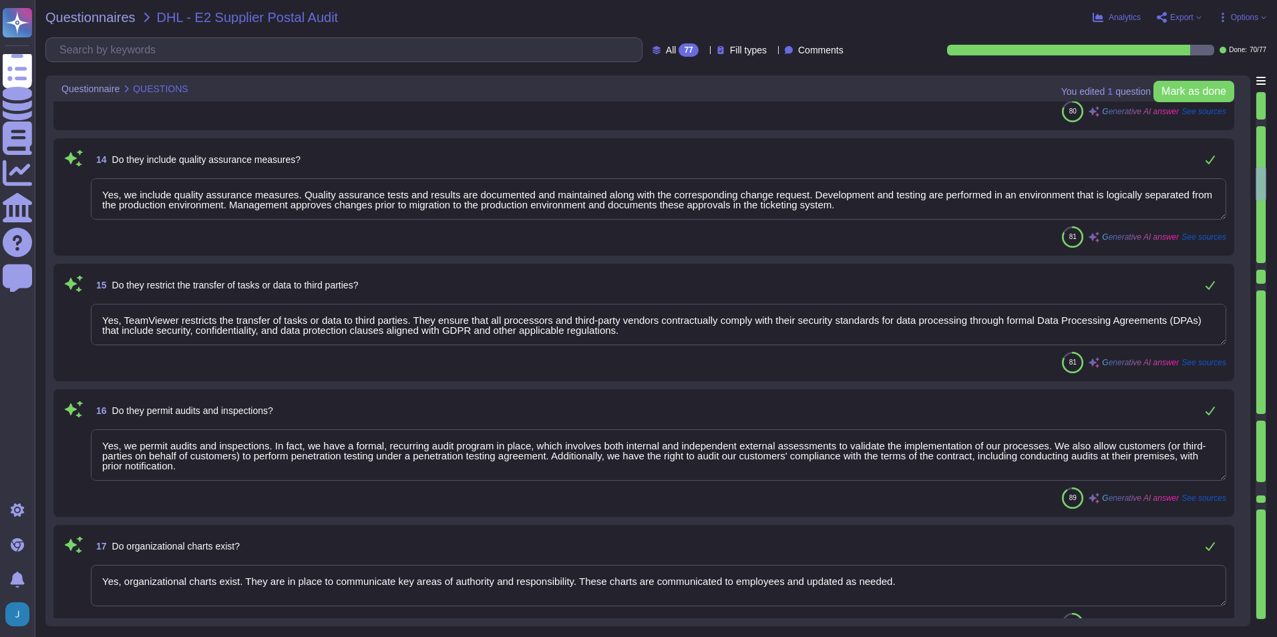
scroll to position [1736, 0]
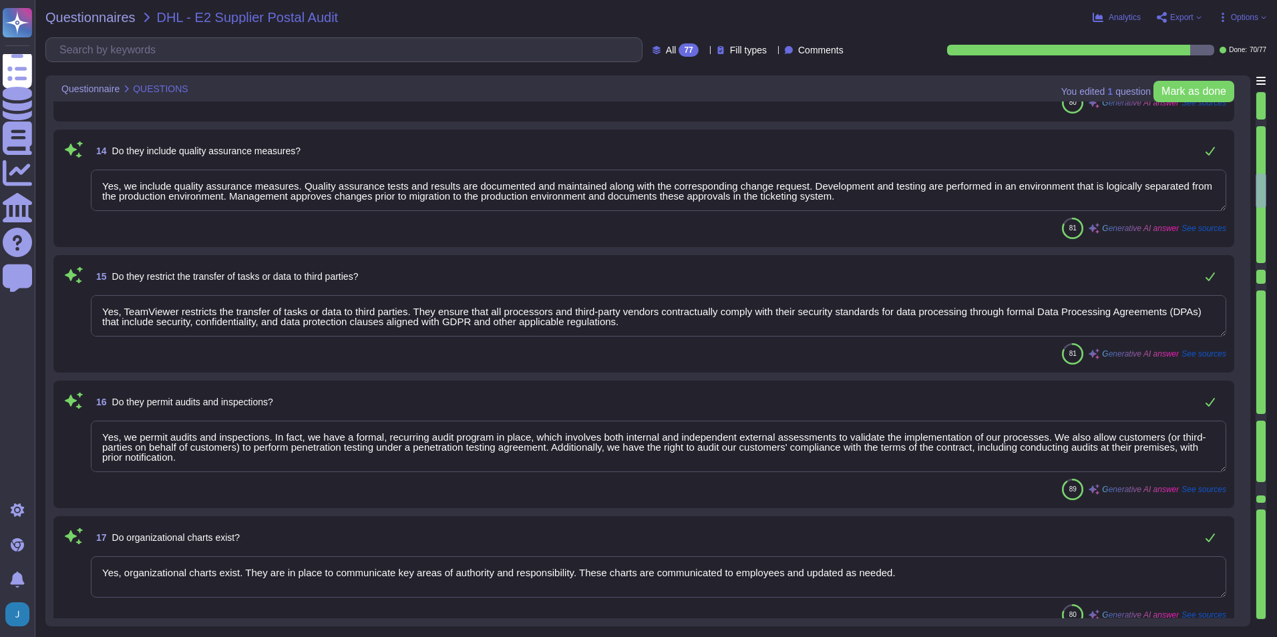
type textarea "Yes, development/support staff receive sufficient training and have experience …"
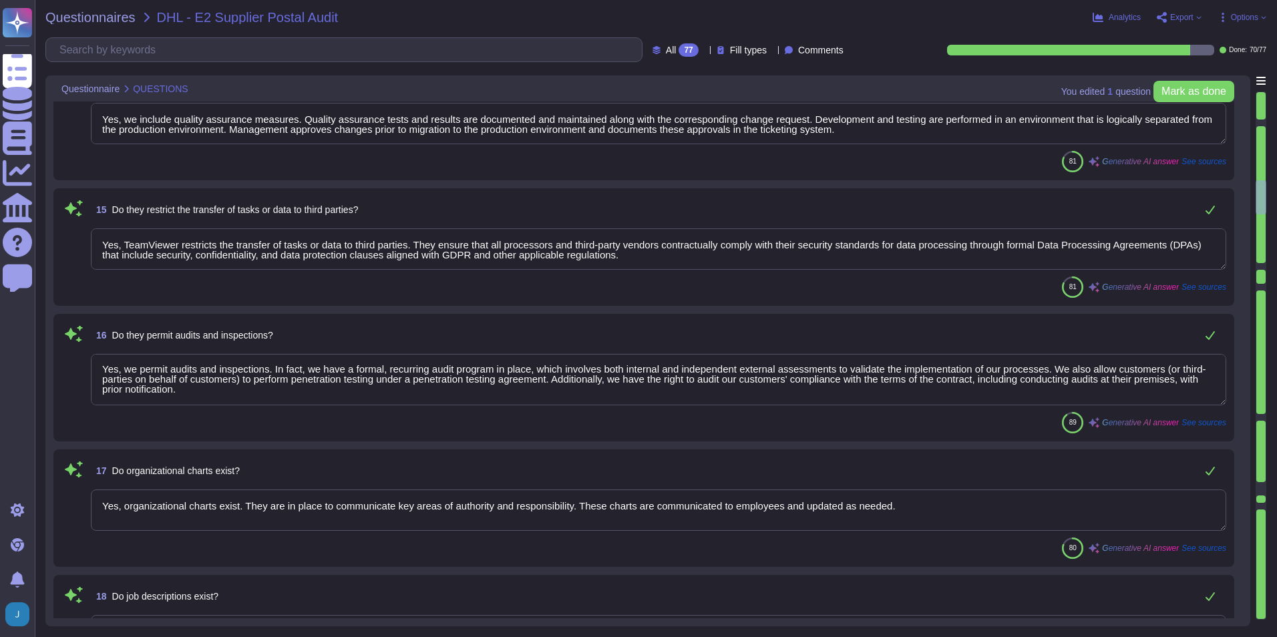
type textarea "Yes, training courses are documented. Records are handled as per Internal IT Se…"
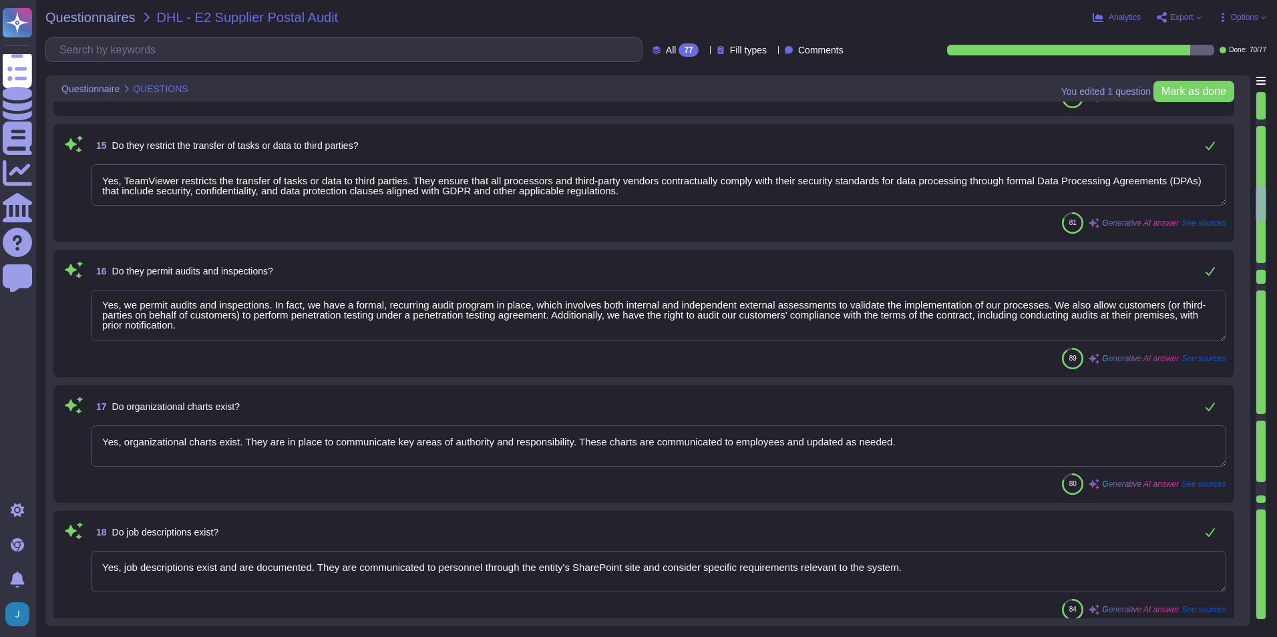
type textarea "Yes, the training of staff is assessed. Training and awareness shall be complet…"
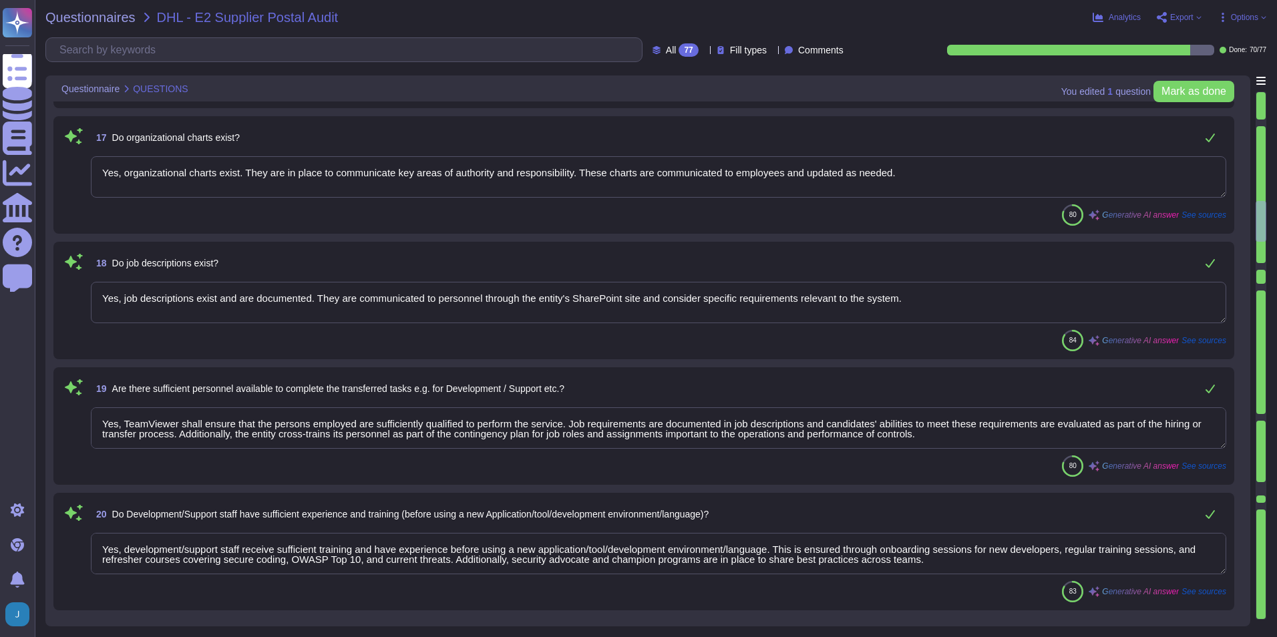
type textarea "Yes, an inventory of system assets and components is maintained to classify and…"
type textarea "Yes, the systems are uniquely identified, versioned, and classified. The asset …"
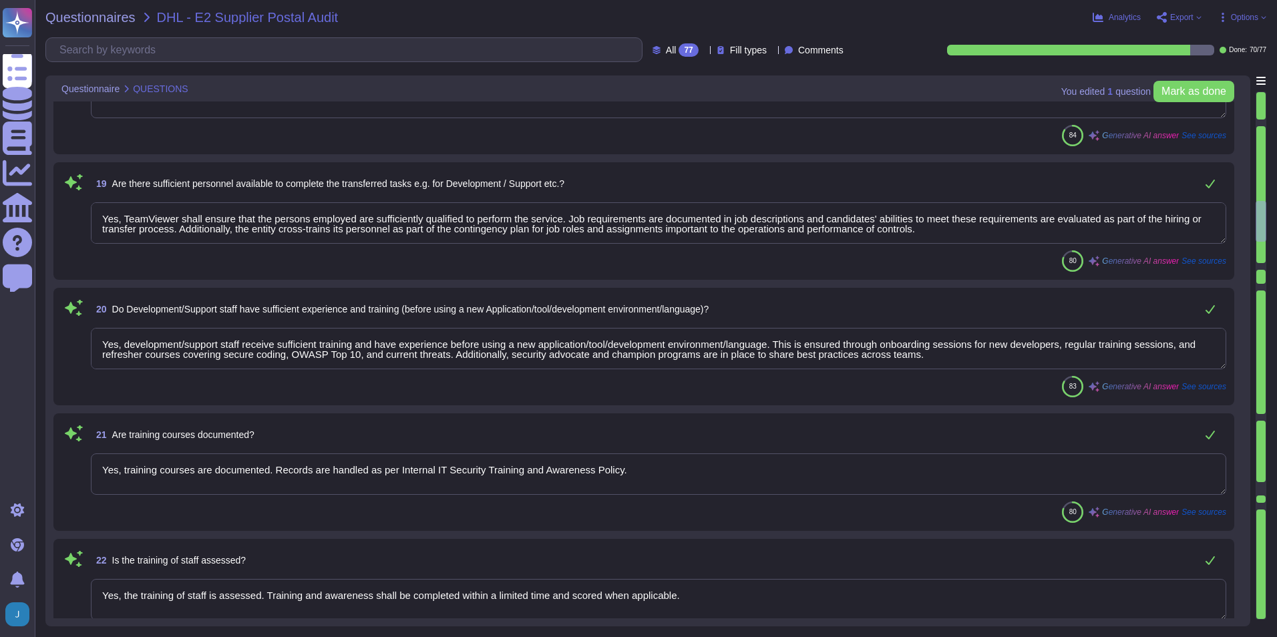
scroll to position [2337, 0]
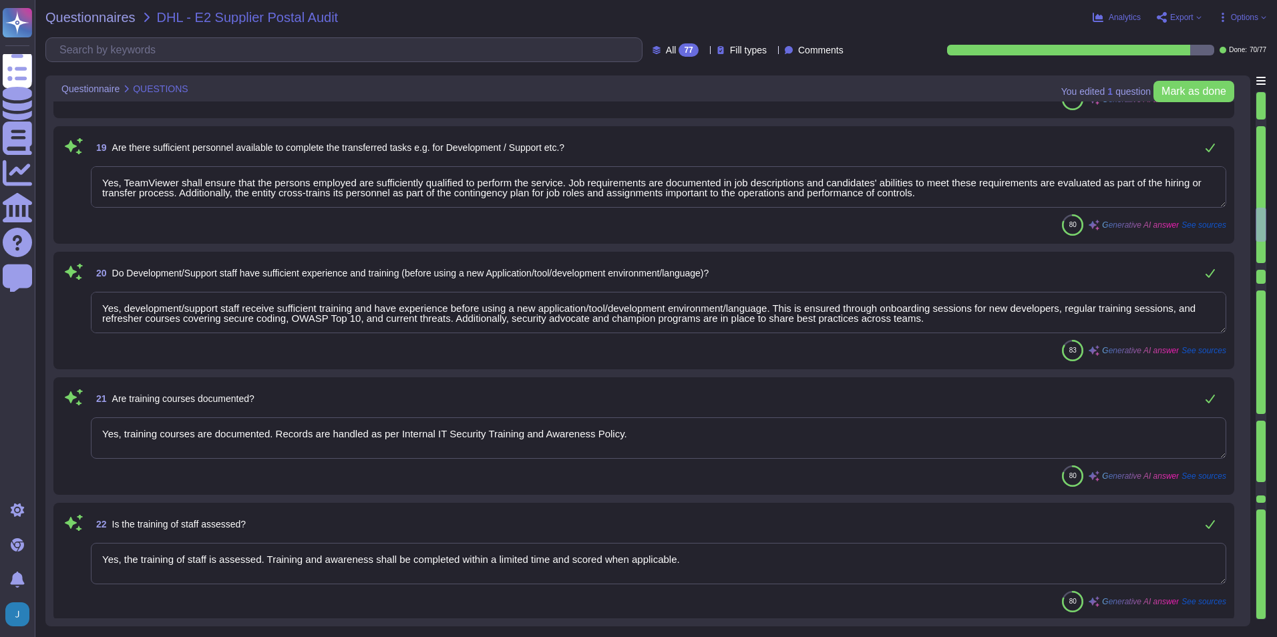
type textarea "Yes, all applications developed by TeamViewer follow its S-SDLC (Secure Softwar…"
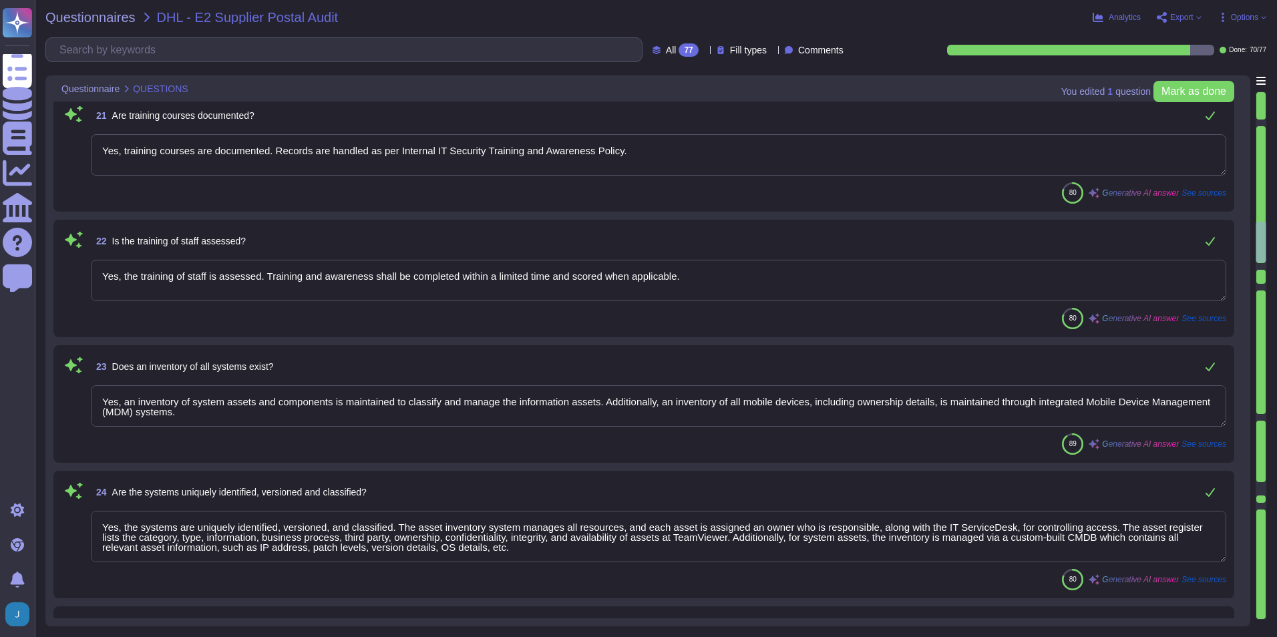
type textarea "Not Evaluated: The product has not been evaluated against the criterion. This c…"
type textarea "TeamViewer has implemented an NTP server that synchronizes the servers and work…"
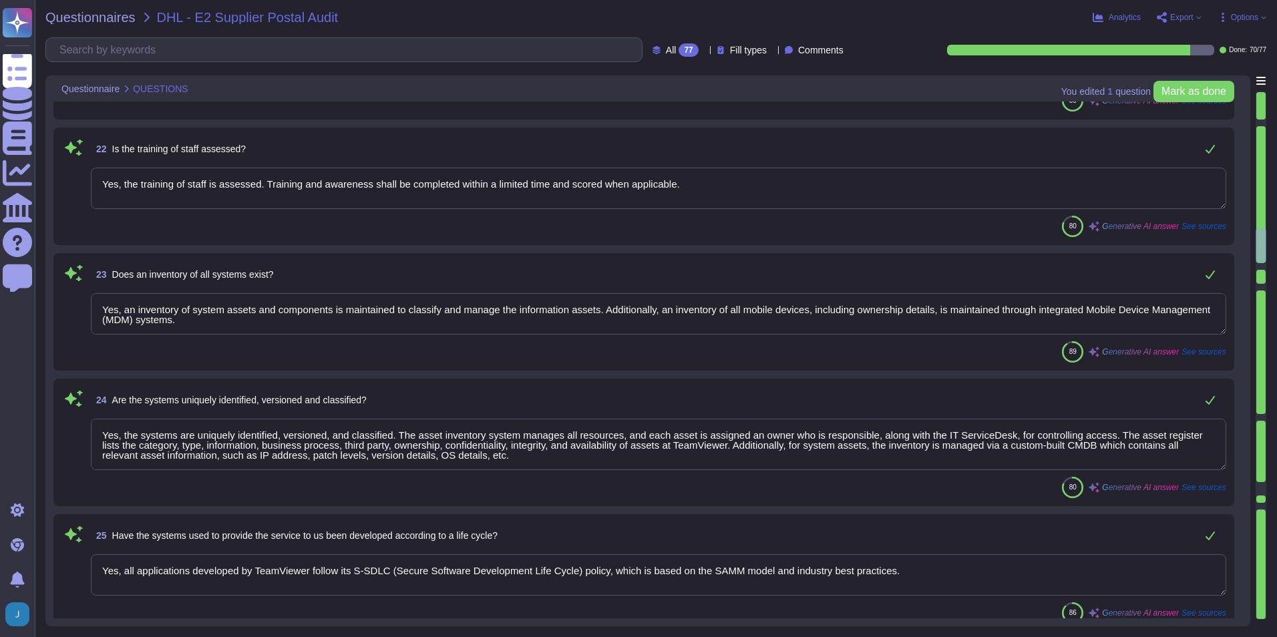
scroll to position [2939, 0]
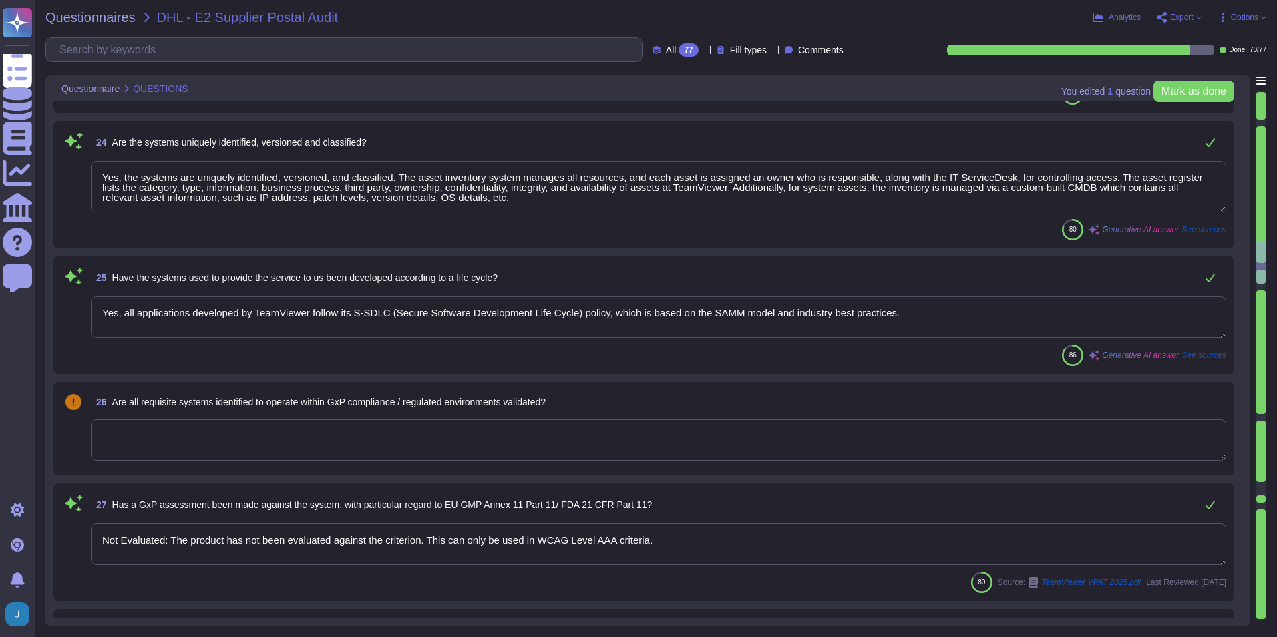
type textarea "Yes, a list of Roles and Responsibilities with respect to the system's developm…"
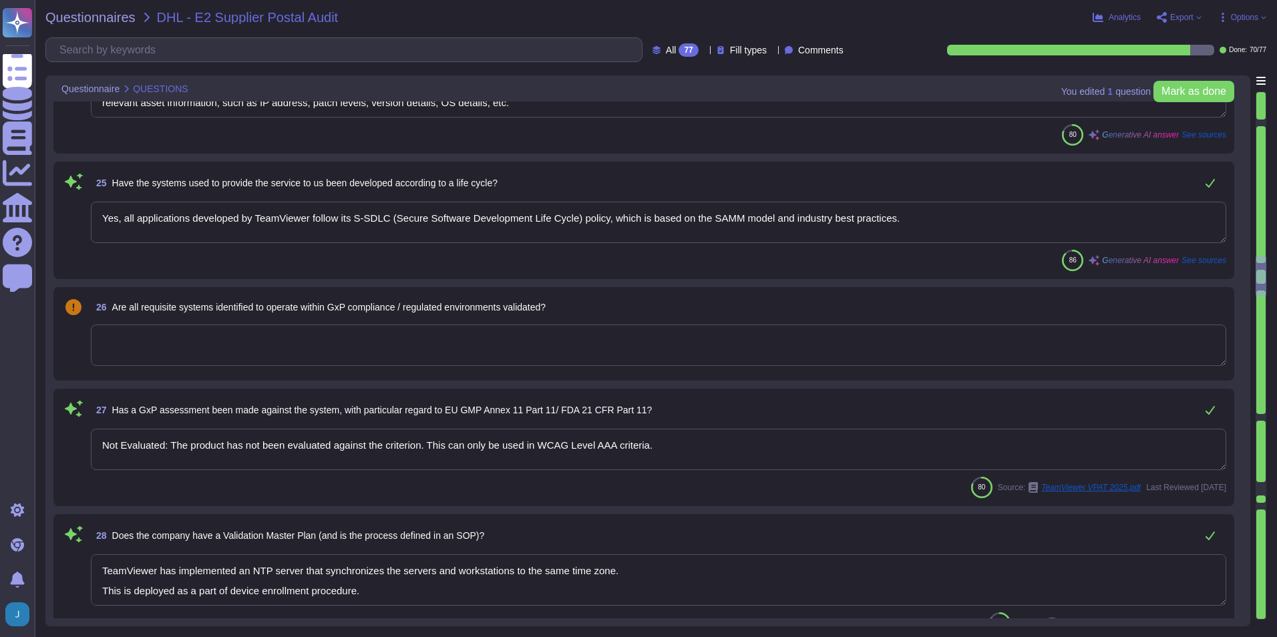
type textarea "Yes, such requirements are communicated in TeamViewer's system policies and pro…"
type textarea "Yes, a formal risk assessment is conducted at least annually to identify intern…"
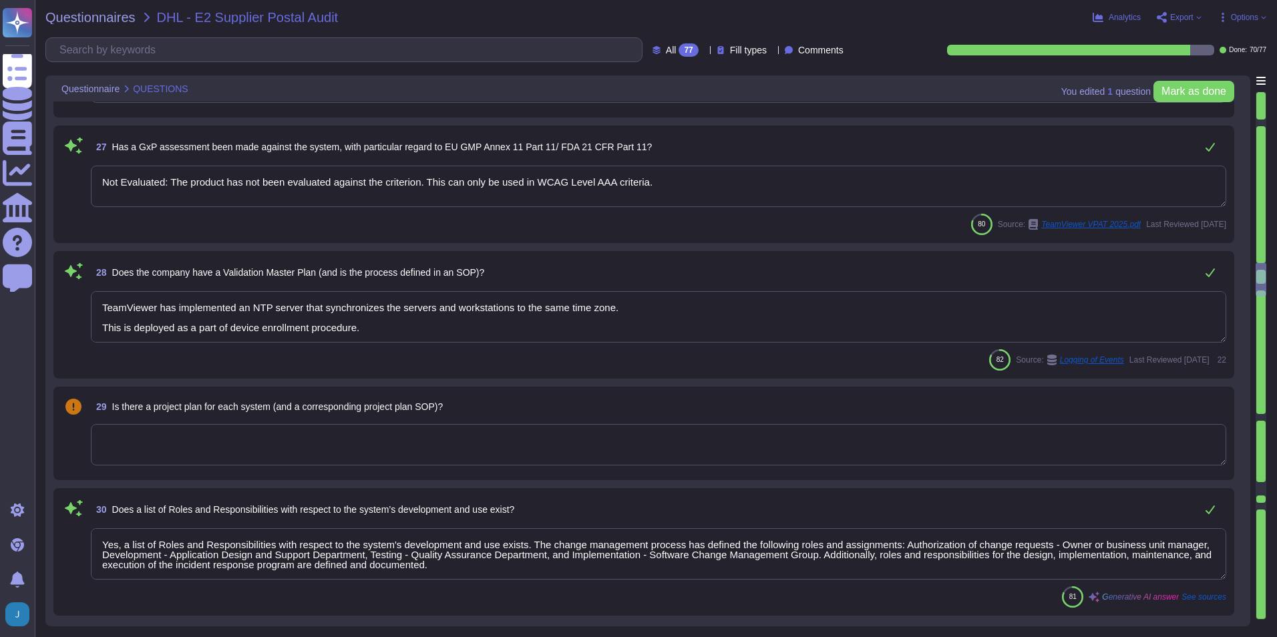
type textarea "Yes, the design of system components (hardware and software) is documented. Sta…"
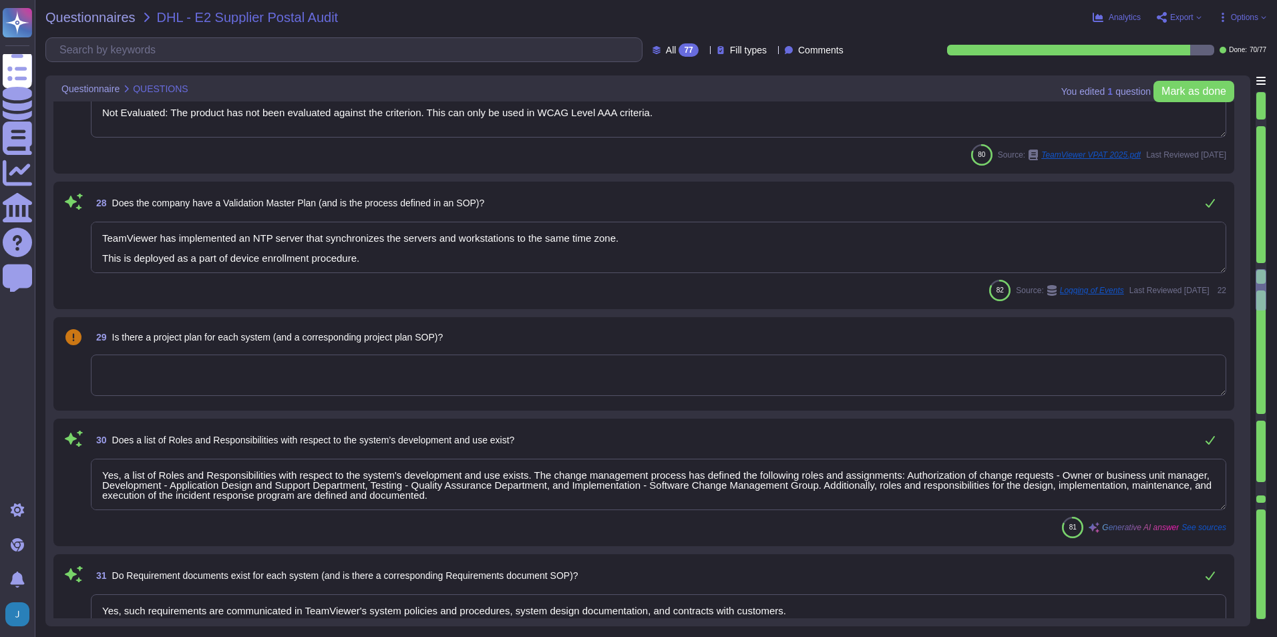
type textarea "Yes, coding standards exist and are formally documented. TeamViewer has establi…"
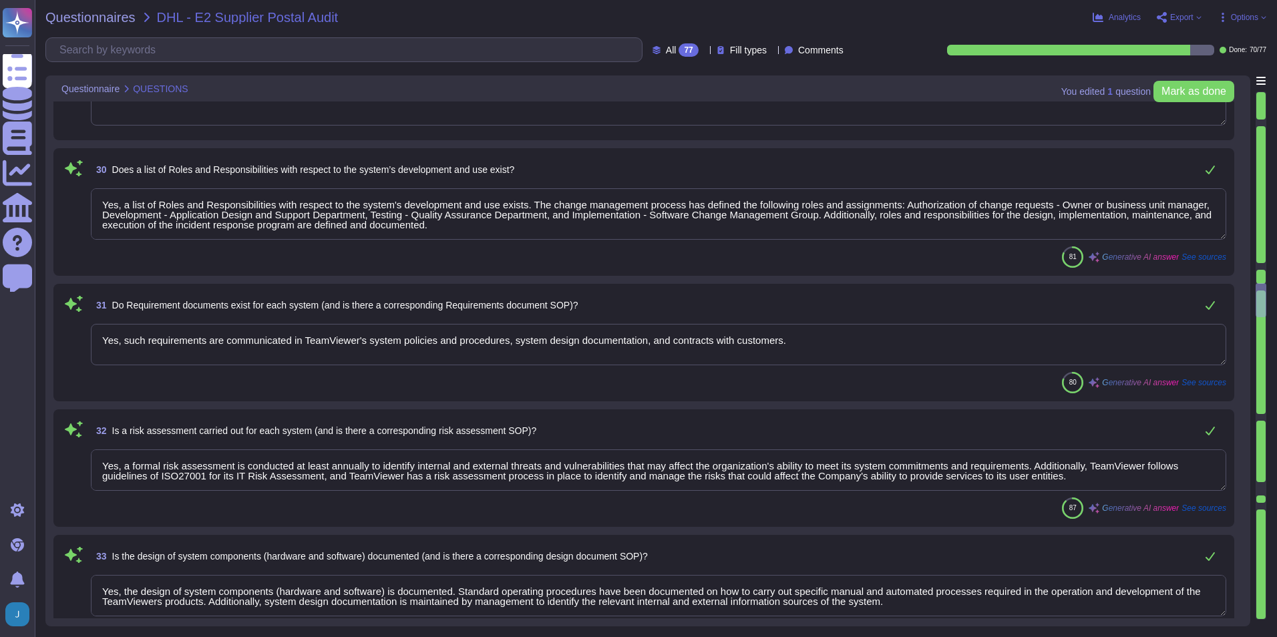
scroll to position [3606, 0]
type textarea "Yes, code reviews are performed and the process is defined. Each merge request …"
type textarea "Yes, testing of systems is performed at multiple layers. As part of the Secure …"
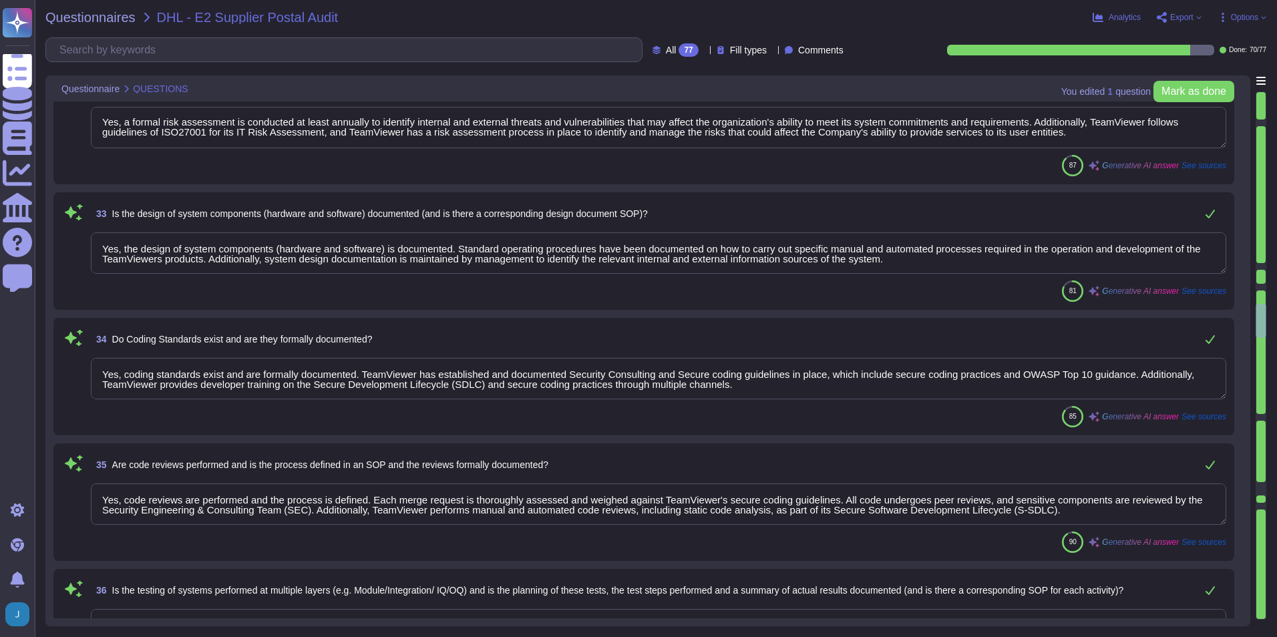
scroll to position [3940, 0]
type textarea "Our network infrastructure is highly segmented, with firewalls and threat detec…"
type textarea "Yes, there is a documented method for addressing test non-conformances. The com…"
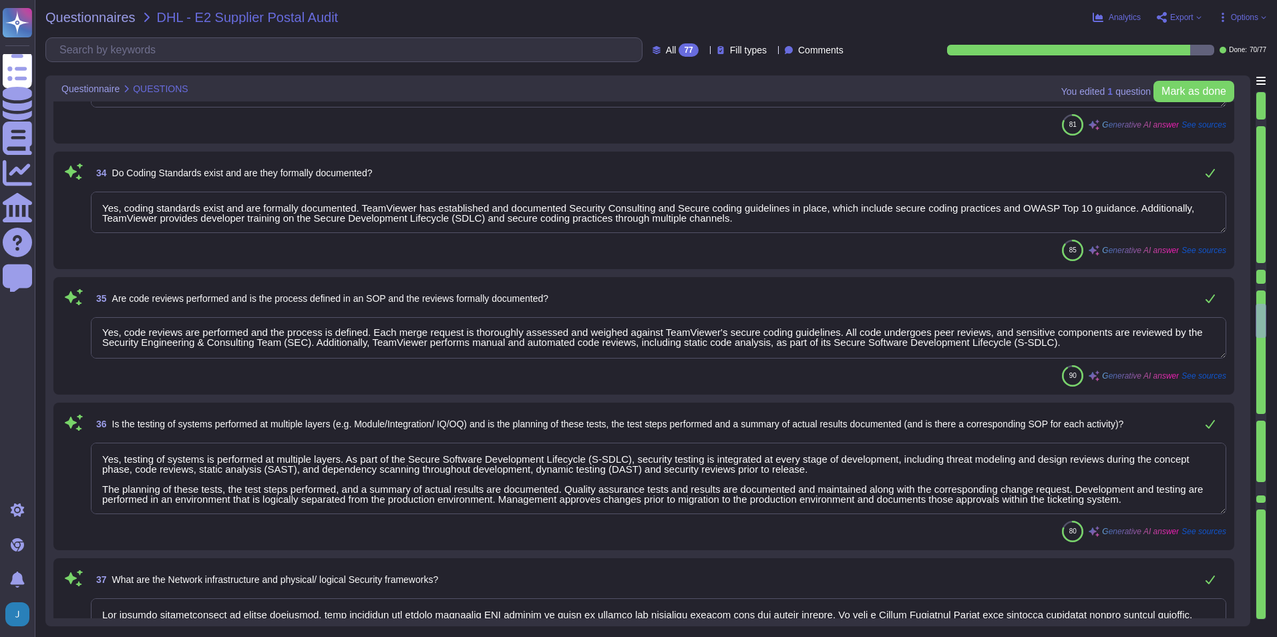
scroll to position [4074, 0]
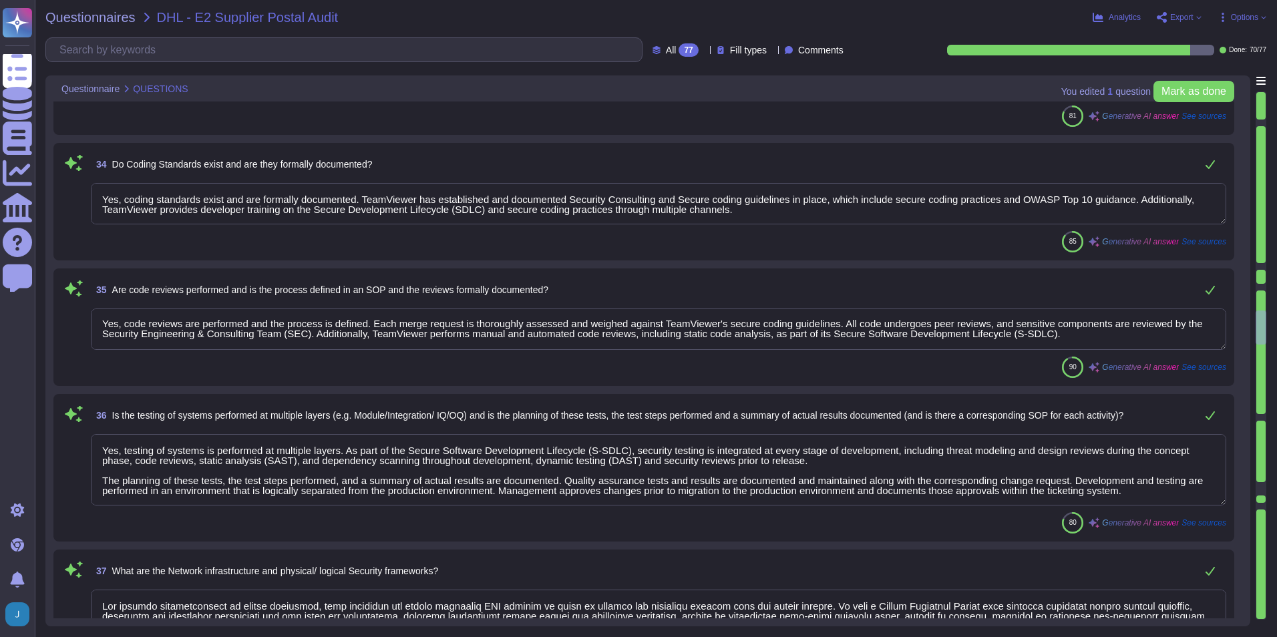
type textarea "Yes, we have formal guidelines for obtaining test evidence and its annotation. …"
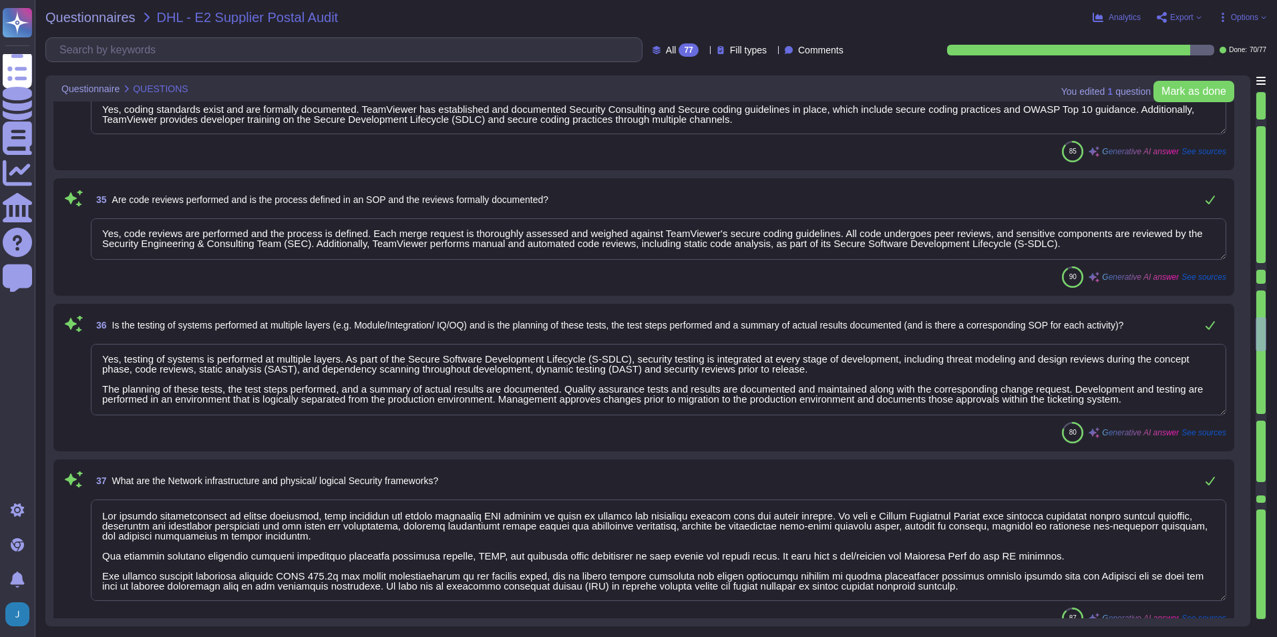
type textarea "Quality assurance tests and results are documented and maintained along with th…"
type textarea "Yes, the release of systems is documented. Documented change control policies a…"
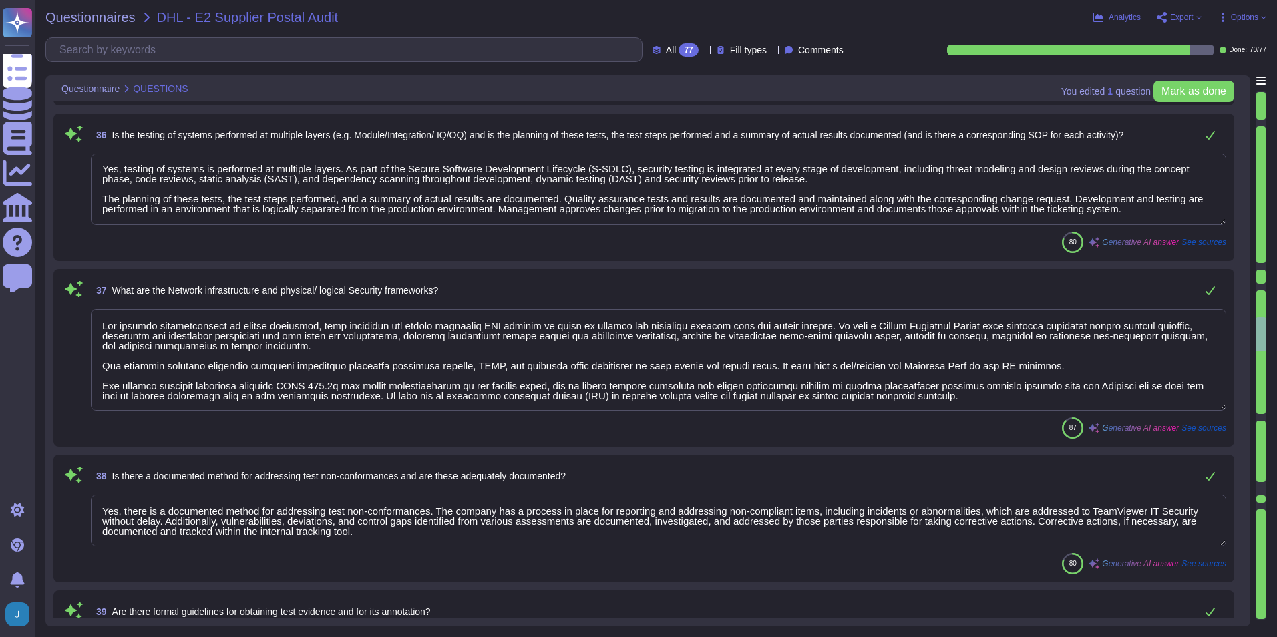
scroll to position [4408, 0]
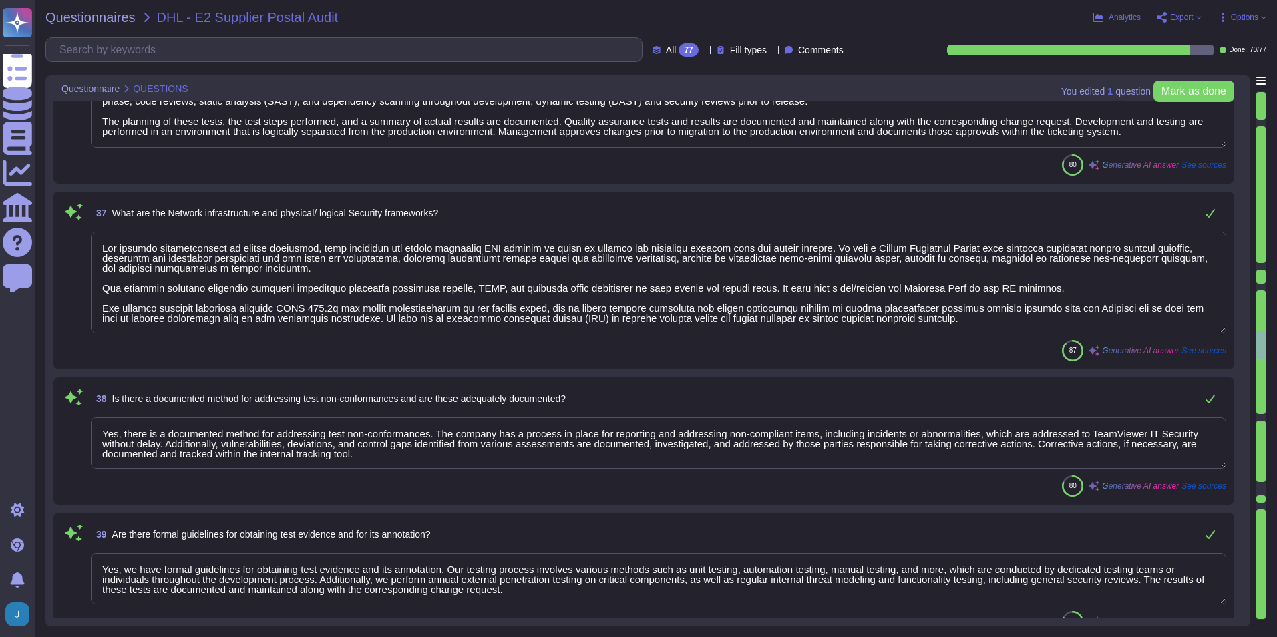
type textarea "Yes, standard operating procedures have been documented on how to carry out spe…"
